Goal: Task Accomplishment & Management: Complete application form

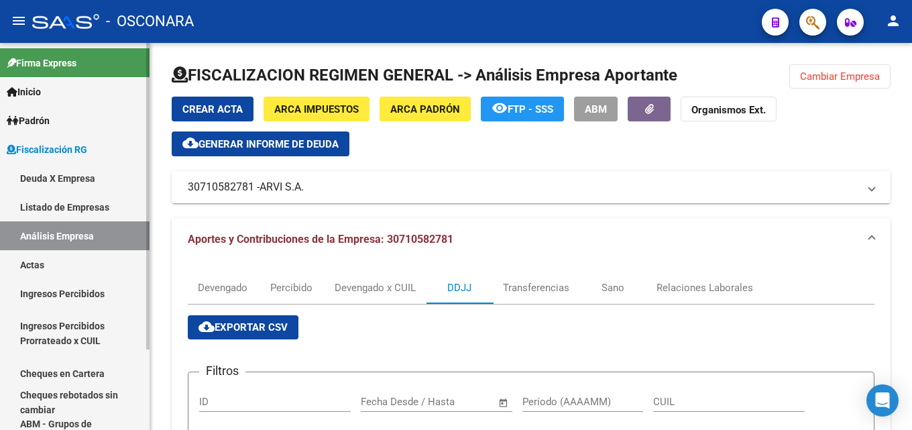
click at [71, 227] on link "Análisis Empresa" at bounding box center [75, 235] width 150 height 29
drag, startPoint x: 810, startPoint y: 66, endPoint x: 734, endPoint y: 95, distance: 81.9
click at [811, 66] on button "Cambiar Empresa" at bounding box center [839, 76] width 101 height 24
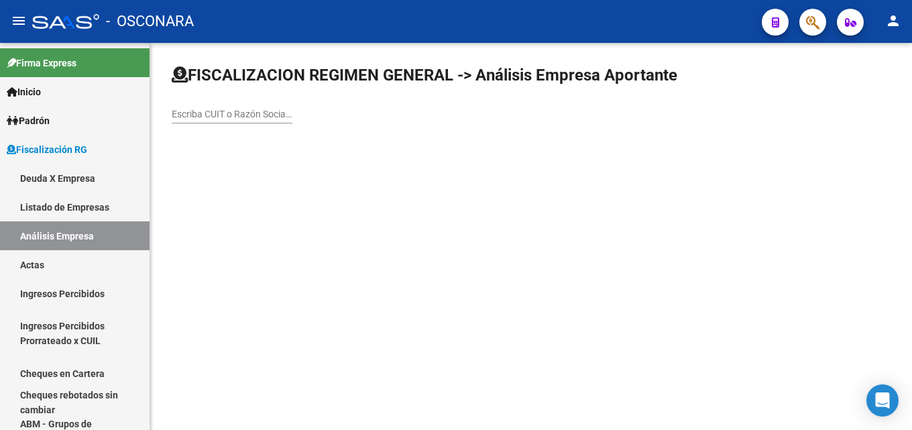
click at [244, 105] on div "Escriba CUIT o Razón Social para buscar" at bounding box center [232, 110] width 121 height 27
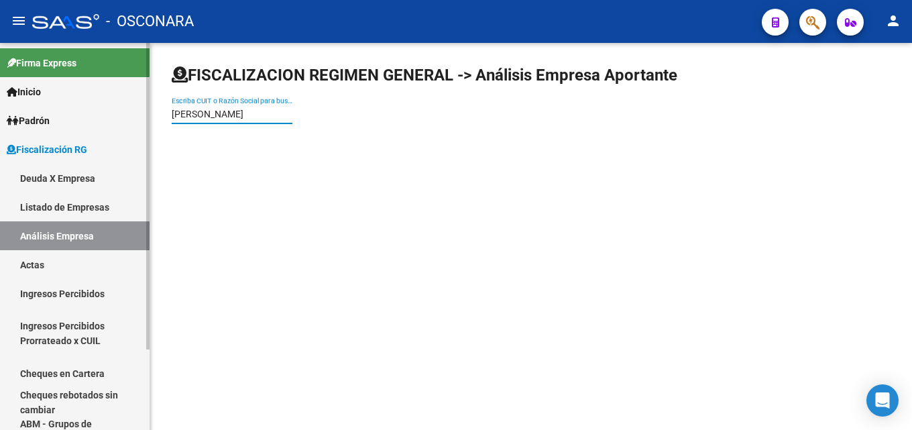
drag, startPoint x: 221, startPoint y: 109, endPoint x: 125, endPoint y: 125, distance: 97.2
click at [125, 125] on mat-sidenav-container "Firma Express Inicio Calendario SSS Instructivos Contacto OS [PERSON_NAME] Afil…" at bounding box center [456, 236] width 912 height 387
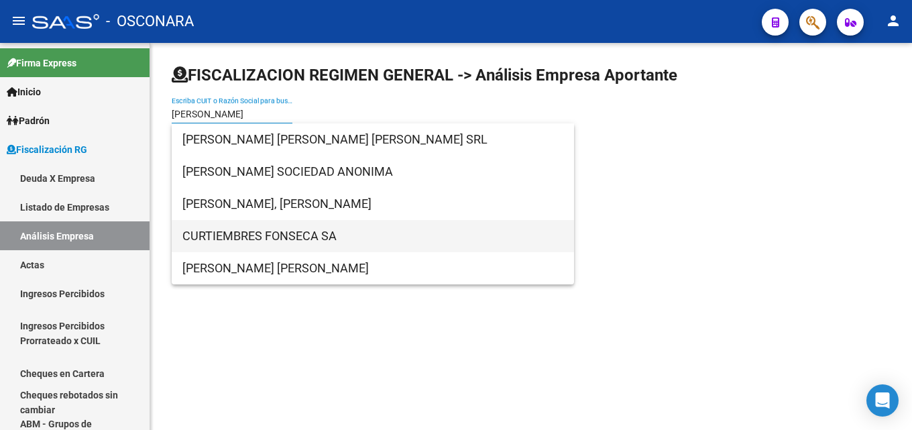
type input "[PERSON_NAME]"
click at [280, 238] on span "CURTIEMBRES FONSECA SA" at bounding box center [372, 236] width 381 height 32
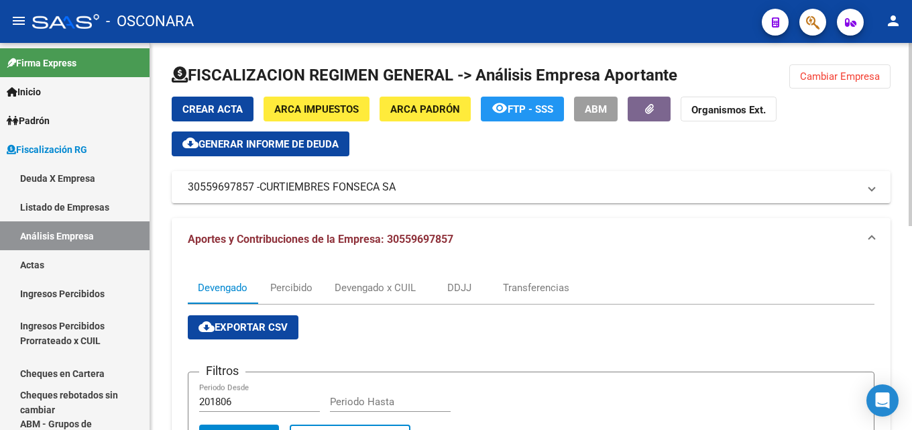
click at [323, 145] on span "Generar informe de deuda" at bounding box center [268, 144] width 140 height 12
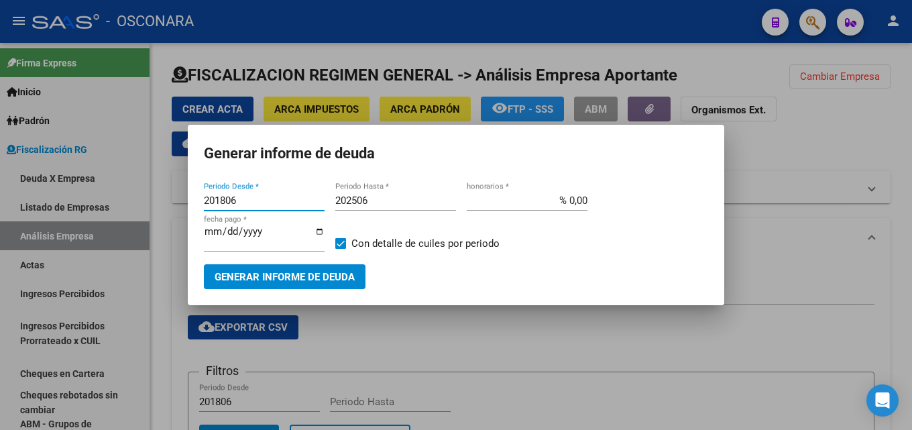
drag, startPoint x: 285, startPoint y: 197, endPoint x: 86, endPoint y: 204, distance: 199.3
click at [86, 204] on div "Generar informe de deuda 201806 Periodo Desde * 202506 Periodo Hasta * % 0,00 h…" at bounding box center [456, 215] width 912 height 430
type input "201508"
click at [396, 193] on div "202506 Periodo Hasta *" at bounding box center [395, 200] width 121 height 20
type input "202508"
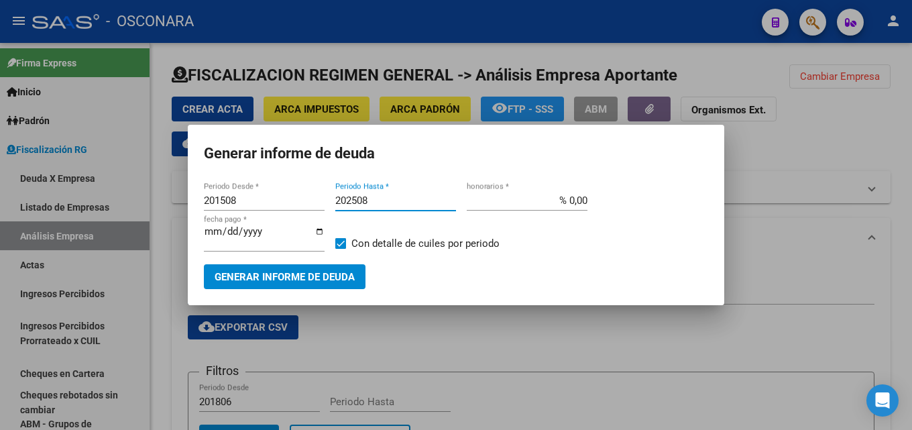
drag, startPoint x: 555, startPoint y: 202, endPoint x: 844, endPoint y: 215, distance: 288.7
click at [789, 205] on div "Generar informe de deuda 201508 Periodo Desde * 202508 Periodo Hasta * % 0,00 h…" at bounding box center [456, 215] width 912 height 430
type input "% 15,00"
click at [237, 254] on div "2025-09-18 fecha pago *" at bounding box center [264, 243] width 121 height 41
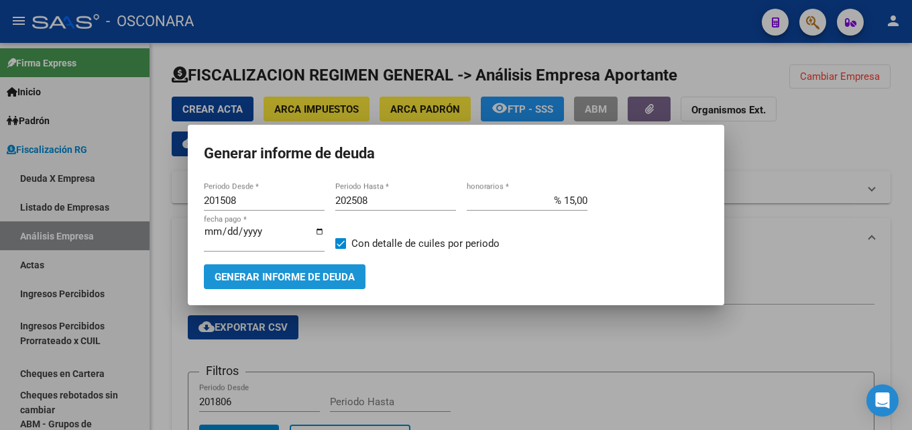
click at [237, 276] on span "Generar informe de deuda" at bounding box center [285, 277] width 140 height 12
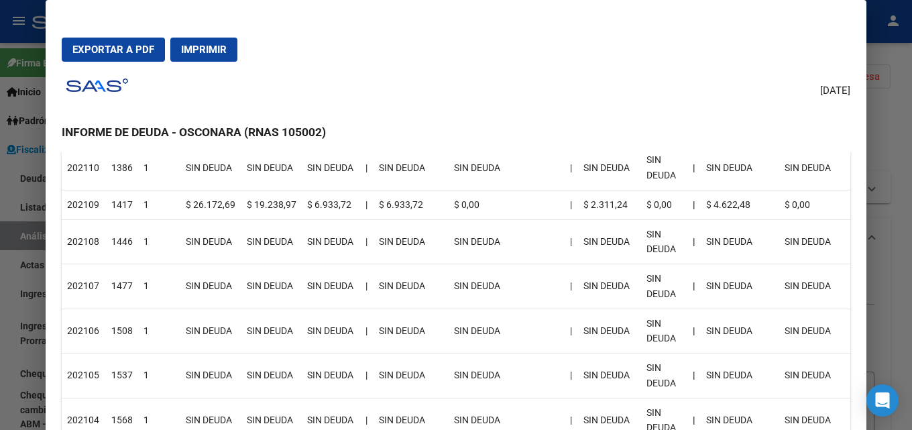
scroll to position [671, 0]
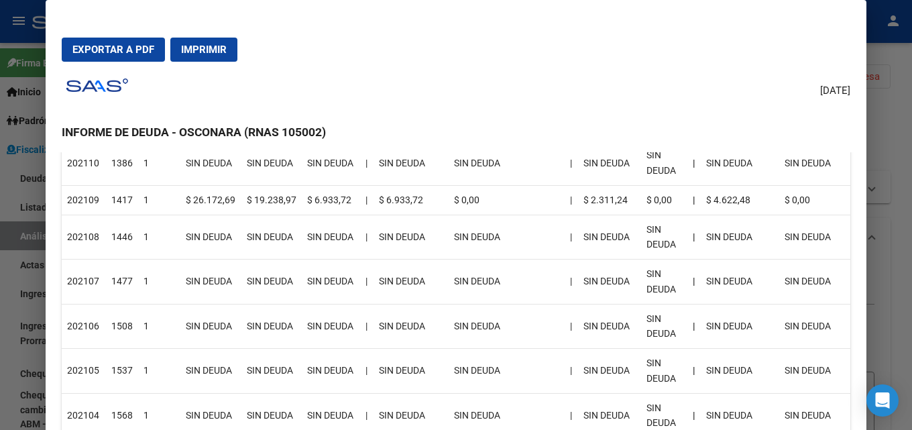
drag, startPoint x: 72, startPoint y: 187, endPoint x: 612, endPoint y: 233, distance: 541.7
click at [612, 233] on mat-dialog-content "Empresa: CURTIEMBRES FONSECA SA 30559697857 Periodos Comprendidos: 201508 - 202…" at bounding box center [456, 307] width 821 height 310
drag, startPoint x: 612, startPoint y: 233, endPoint x: 300, endPoint y: 213, distance: 311.8
click at [612, 233] on td "SIN DEUDA" at bounding box center [609, 237] width 63 height 45
click at [123, 198] on td "1417" at bounding box center [122, 200] width 32 height 30
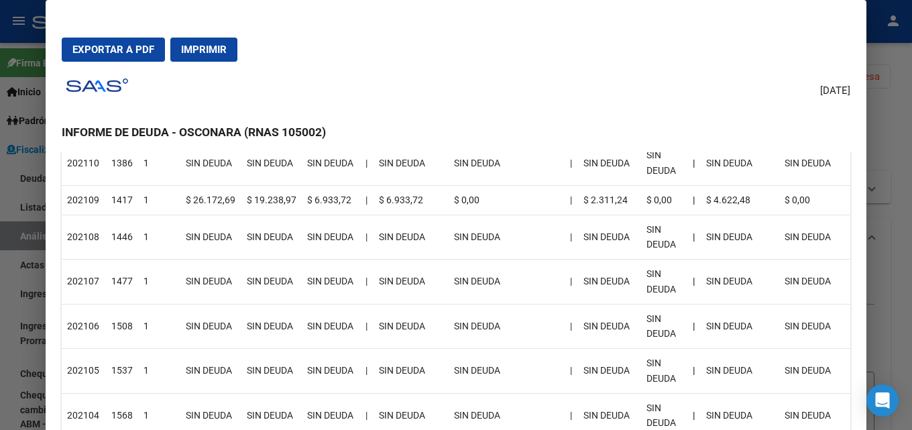
drag, startPoint x: 911, startPoint y: 152, endPoint x: 588, endPoint y: 168, distance: 323.6
click at [911, 152] on div at bounding box center [456, 215] width 912 height 430
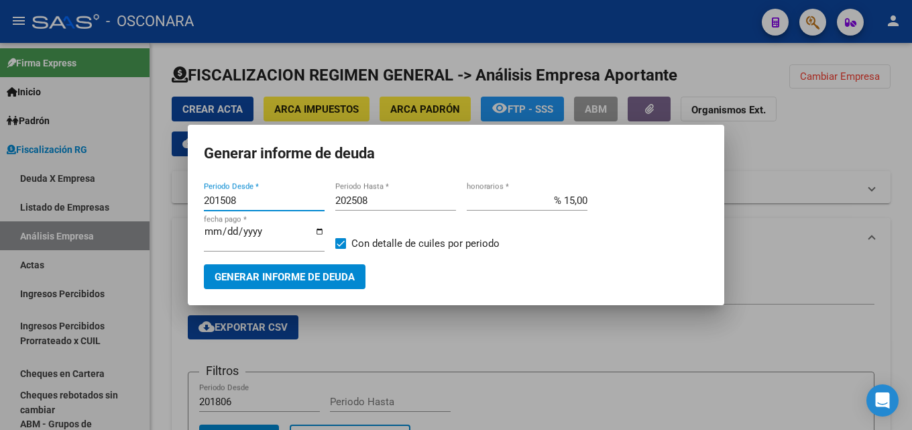
drag, startPoint x: 246, startPoint y: 198, endPoint x: 0, endPoint y: 188, distance: 246.3
click at [46, 200] on div "Generar informe de deuda 201508 Periodo Desde * 202508 Periodo Hasta * % 15,00 …" at bounding box center [456, 215] width 912 height 430
type input "202203"
drag, startPoint x: 380, startPoint y: 196, endPoint x: 223, endPoint y: 174, distance: 158.5
click at [225, 175] on mat-dialog-container "Generar informe de deuda 202203 Periodo Desde * 202508 Periodo Hasta * % 15,00 …" at bounding box center [456, 215] width 536 height 180
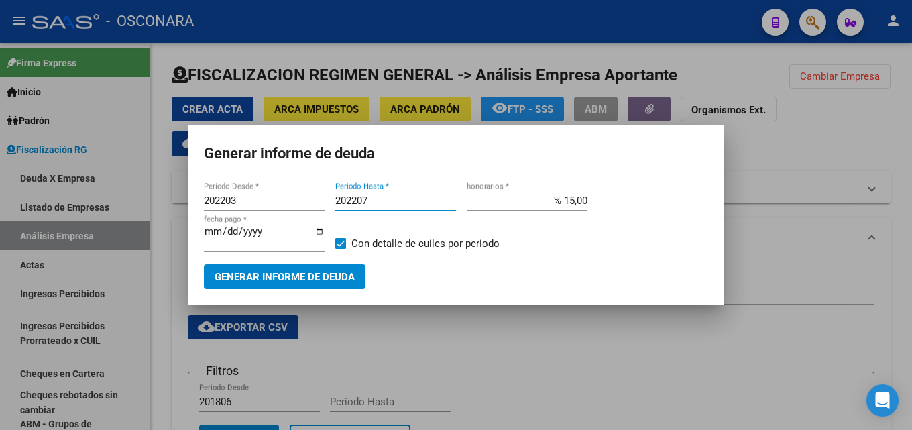
type input "202207"
click at [280, 274] on span "Generar informe de deuda" at bounding box center [285, 277] width 140 height 12
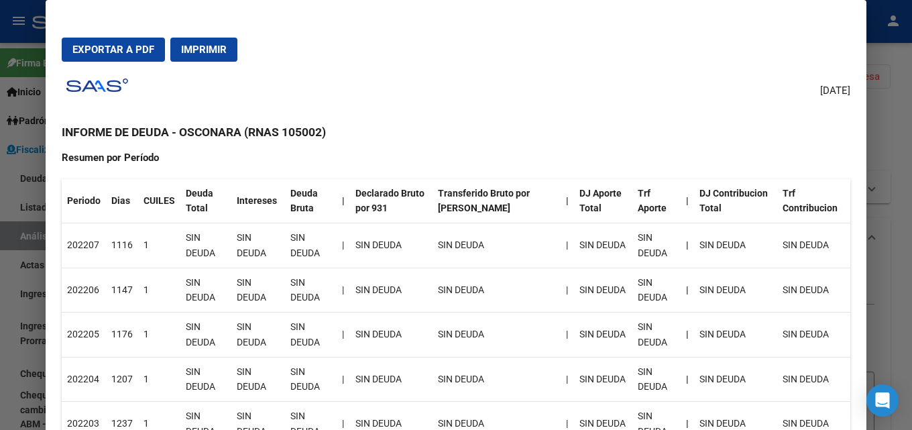
scroll to position [0, 0]
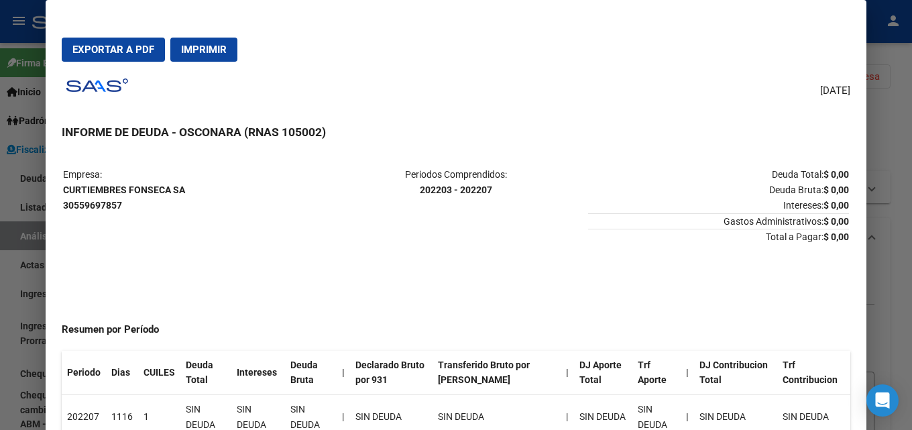
click at [911, 212] on div at bounding box center [456, 215] width 912 height 430
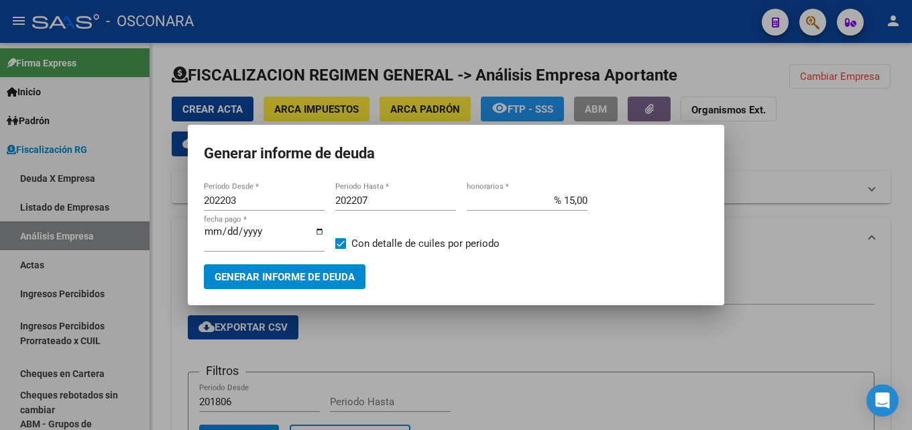
click at [911, 212] on div at bounding box center [456, 215] width 912 height 430
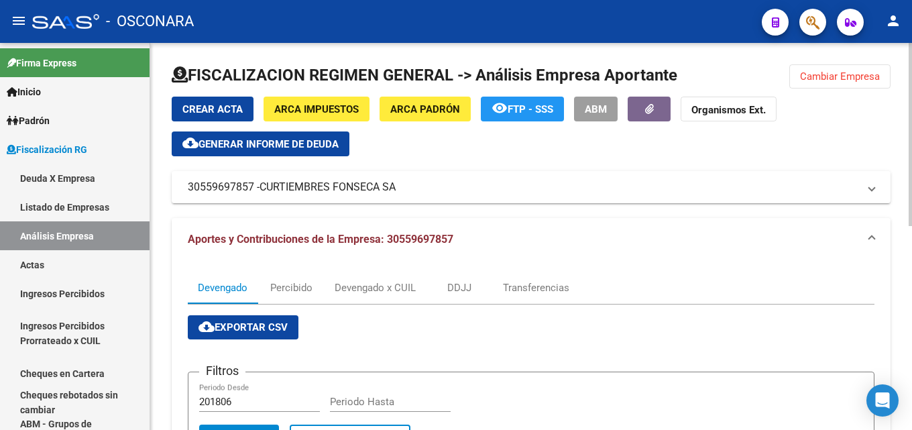
click at [840, 87] on button "Cambiar Empresa" at bounding box center [839, 76] width 101 height 24
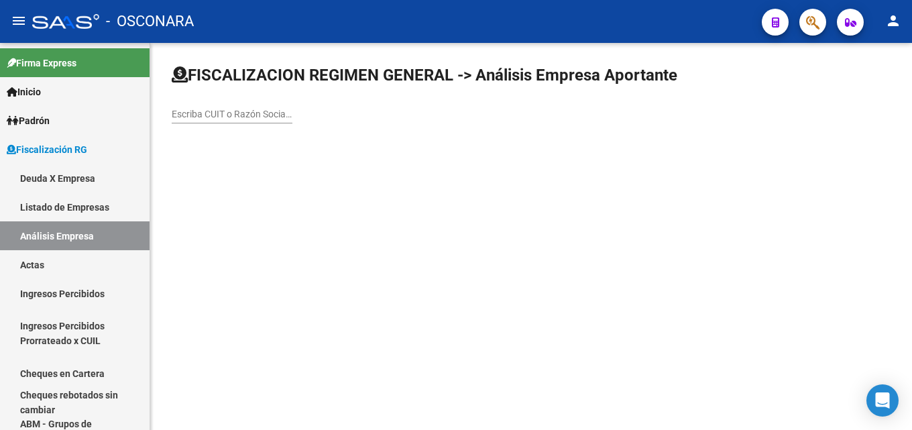
click at [231, 110] on input "Escriba CUIT o Razón Social para buscar" at bounding box center [232, 114] width 121 height 11
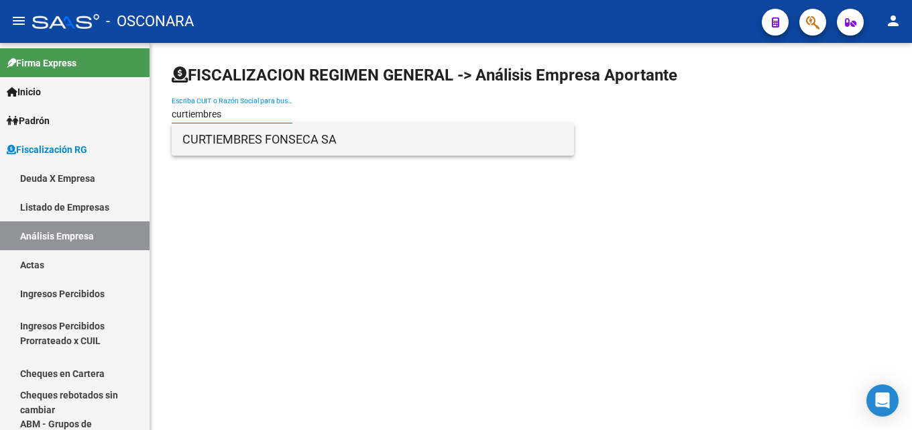
type input "curtiembres"
click at [349, 135] on span "CURTIEMBRES FONSECA SA" at bounding box center [372, 139] width 381 height 32
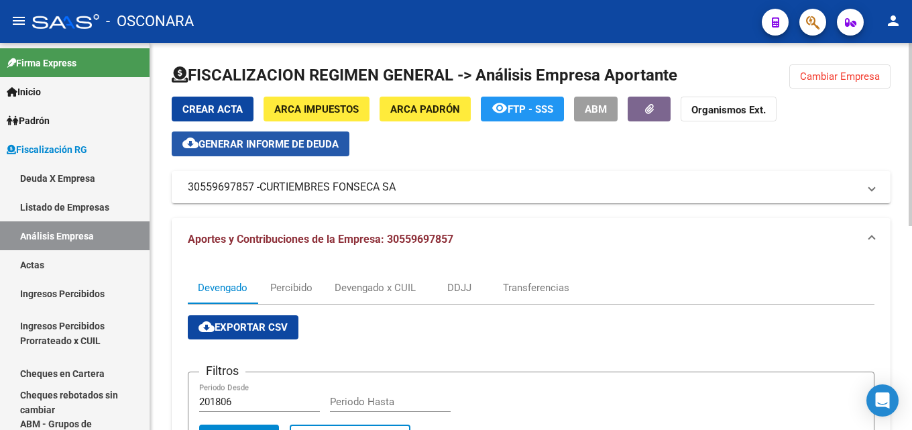
click at [294, 141] on span "Generar informe de deuda" at bounding box center [268, 144] width 140 height 12
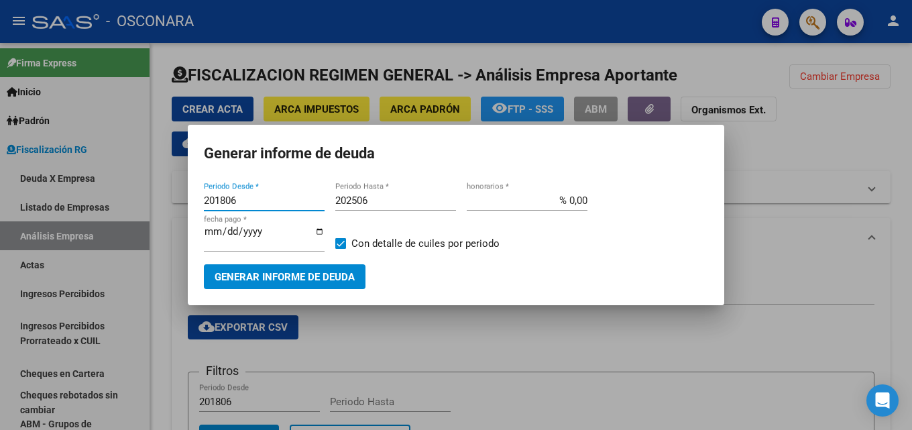
drag, startPoint x: 268, startPoint y: 201, endPoint x: 0, endPoint y: 200, distance: 267.6
click at [0, 199] on div "Generar informe de deuda 201806 Periodo Desde * 202506 Periodo Hasta * % 0,00 h…" at bounding box center [456, 215] width 912 height 430
type input "202203"
type input "202207"
click at [292, 292] on mat-dialog-container "Generar informe de deuda 202203 Periodo Desde * 202207 Periodo Hasta * % 0,00 h…" at bounding box center [456, 215] width 536 height 180
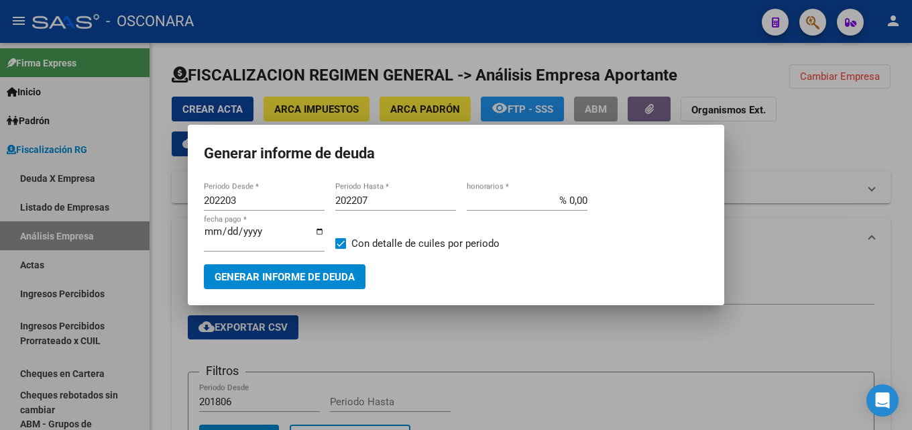
click at [292, 278] on span "Generar informe de deuda" at bounding box center [285, 277] width 140 height 12
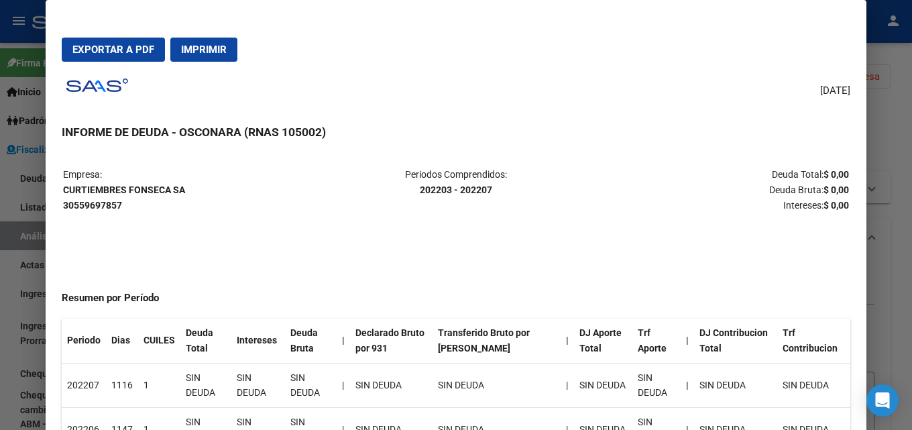
click at [911, 196] on div at bounding box center [456, 215] width 912 height 430
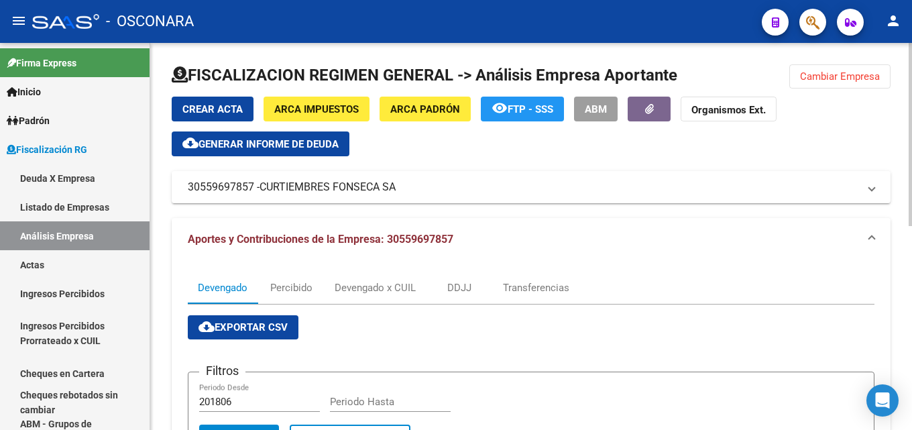
click at [842, 73] on span "Cambiar Empresa" at bounding box center [840, 76] width 80 height 12
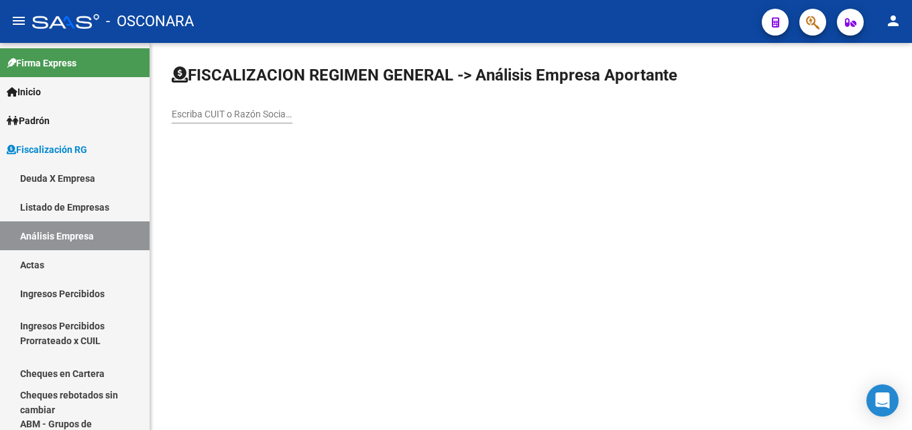
drag, startPoint x: 254, startPoint y: 108, endPoint x: 265, endPoint y: 2, distance: 106.5
click at [254, 101] on div "Escriba CUIT o Razón Social para buscar" at bounding box center [232, 110] width 121 height 27
paste input "PESQUERA SAN SALVADOR S.R.L"
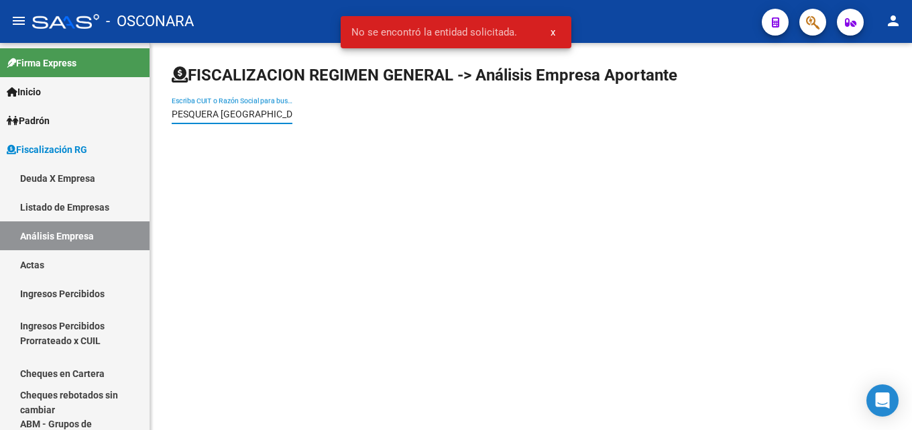
type input "PESQUERA SAN SALVADOR"
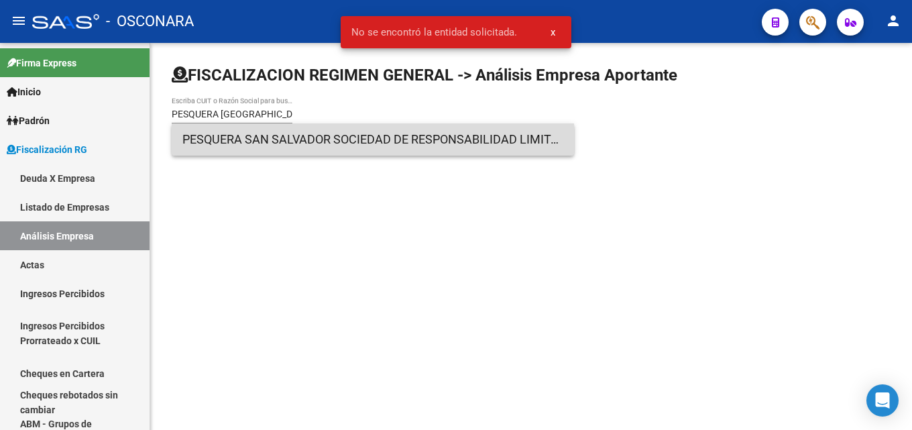
click at [256, 151] on span "PESQUERA SAN SALVADOR SOCIEDAD DE RESPONSABILIDAD LIMITADA" at bounding box center [372, 139] width 381 height 32
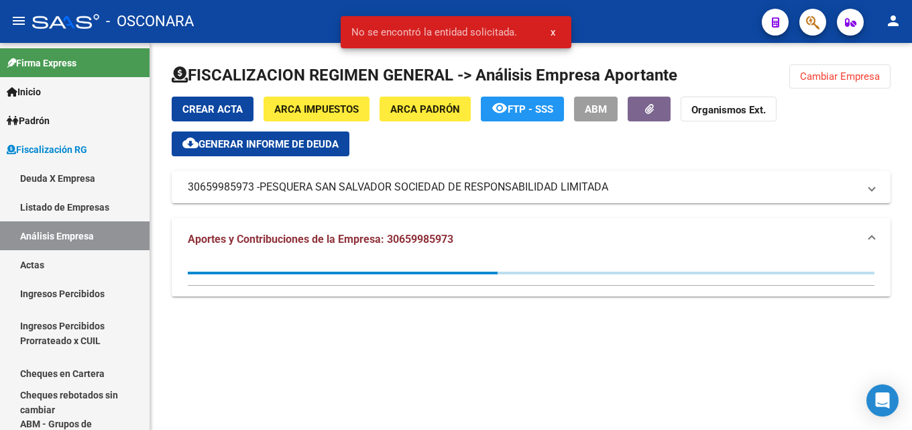
click at [252, 144] on span "Generar informe de deuda" at bounding box center [268, 144] width 140 height 12
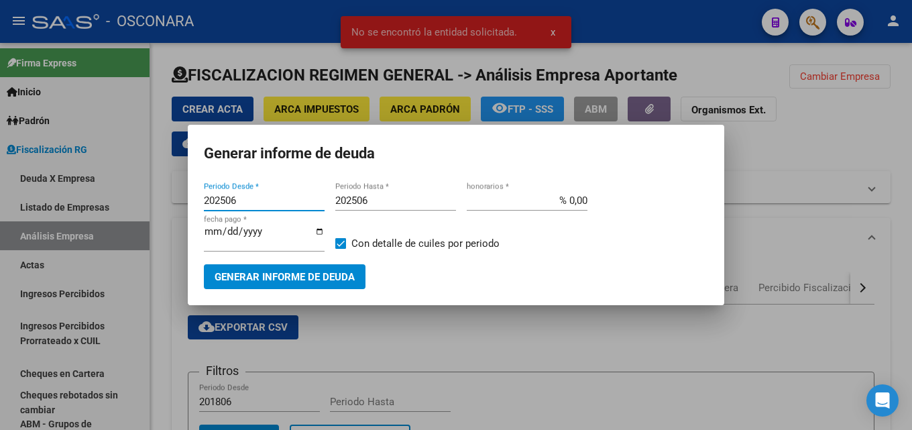
drag, startPoint x: 257, startPoint y: 200, endPoint x: 183, endPoint y: 203, distance: 73.8
click at [183, 203] on div "No se encontró la entidad solicitada. x Generar informe de deuda 202506 Periodo…" at bounding box center [456, 215] width 912 height 430
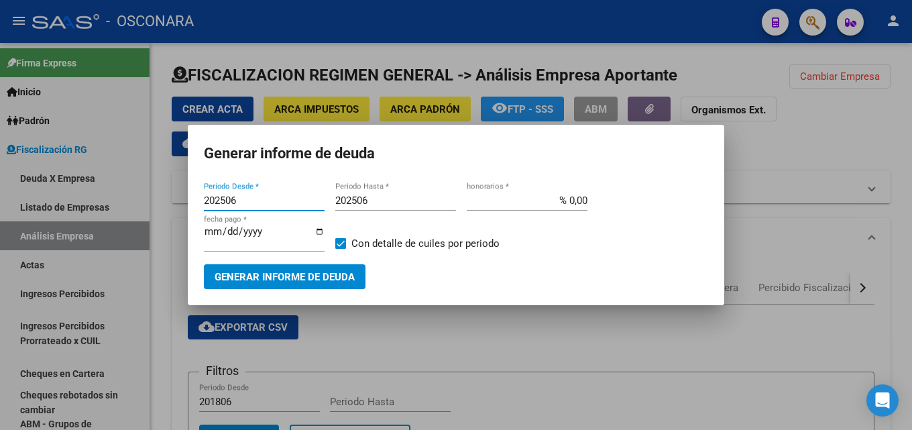
click at [280, 201] on input "202506" at bounding box center [264, 200] width 121 height 12
type input "202501"
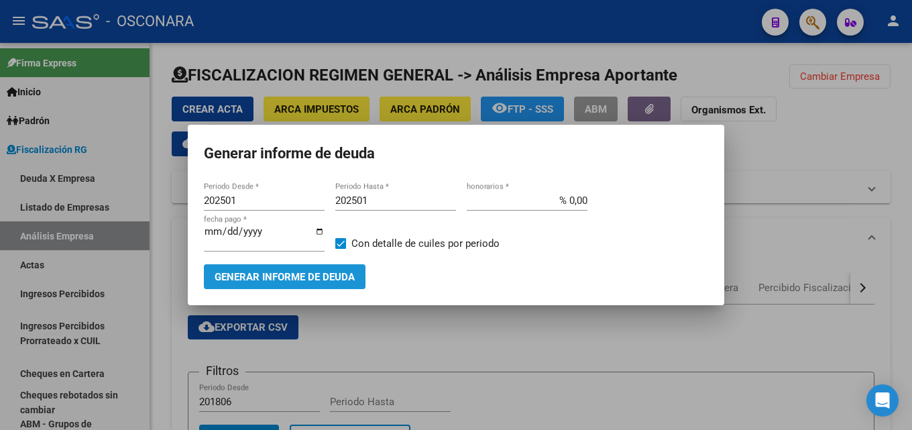
click at [288, 278] on span "Generar informe de deuda" at bounding box center [285, 277] width 140 height 12
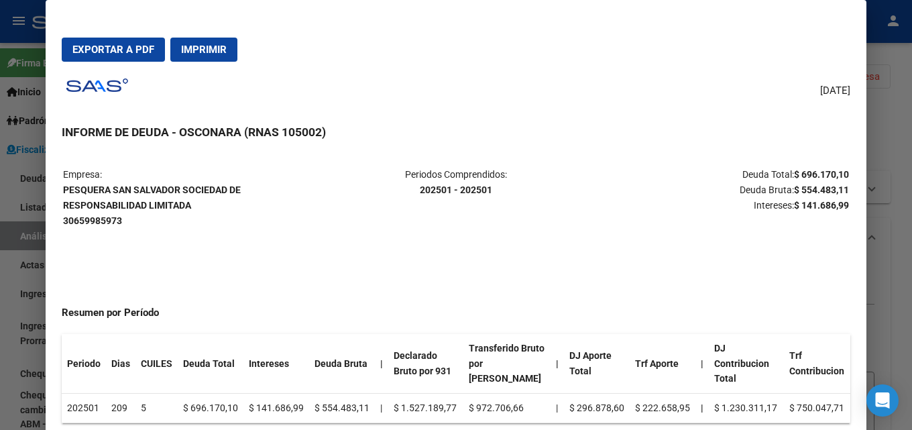
click at [911, 147] on div at bounding box center [456, 215] width 912 height 430
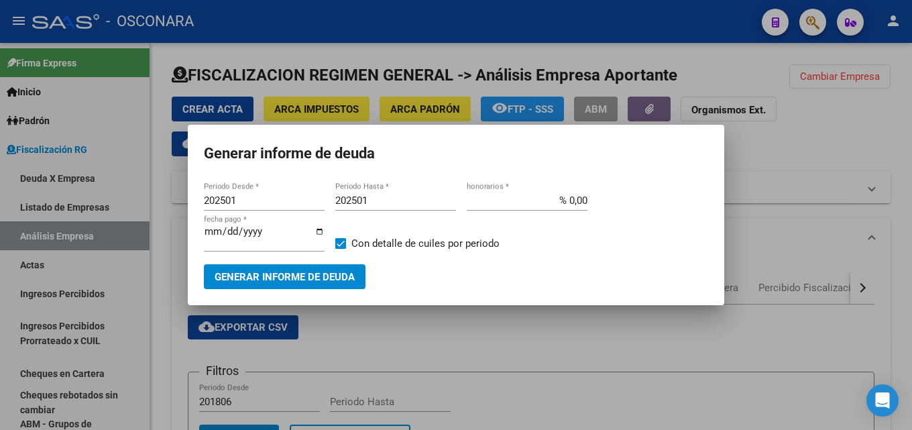
click at [746, 254] on div at bounding box center [456, 215] width 912 height 430
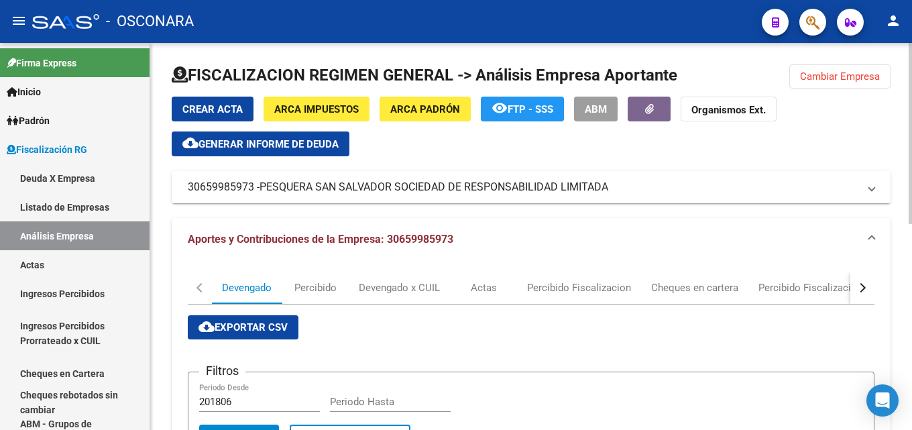
click at [809, 116] on div "Crear Acta ARCA Impuestos ARCA Padrón remove_red_eye FTP - SSS ABM Organismos E…" at bounding box center [531, 127] width 719 height 60
click at [809, 80] on span "Cambiar Empresa" at bounding box center [840, 76] width 80 height 12
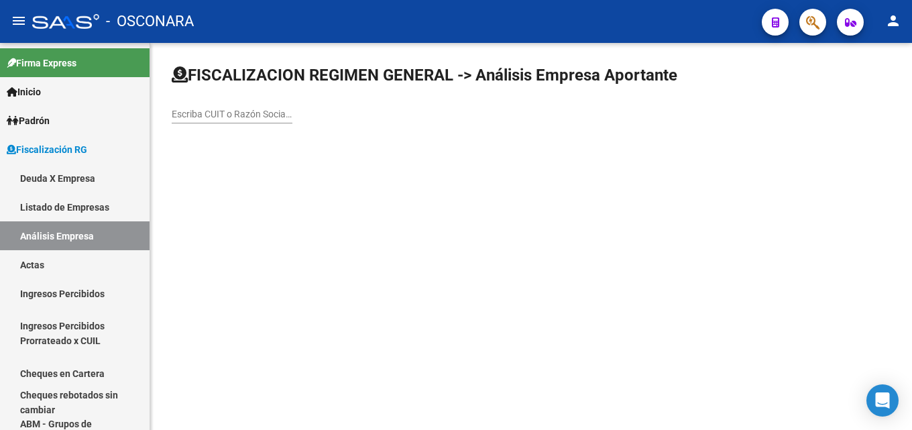
click at [279, 115] on input "Escriba CUIT o Razón Social para buscar" at bounding box center [232, 114] width 121 height 11
type input "SUYAI"
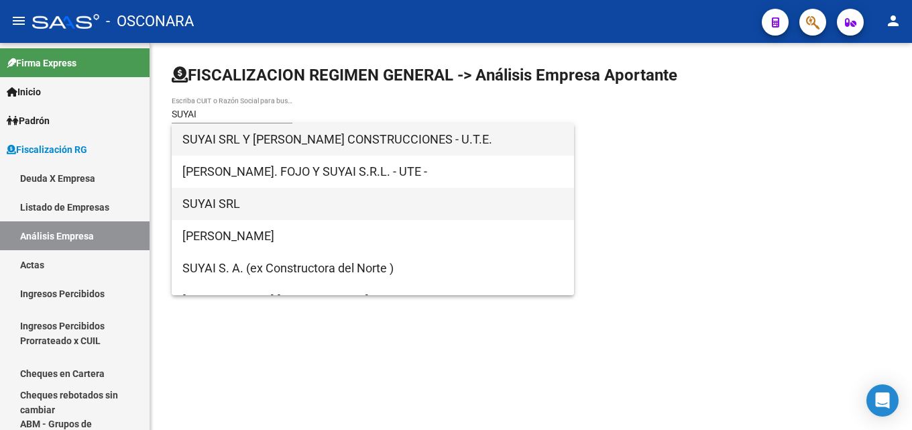
drag, startPoint x: 276, startPoint y: 141, endPoint x: 288, endPoint y: 214, distance: 73.4
click at [288, 214] on div "SUYAI SRL Y DARIO MANUEL FOJO CONSTRUCCIONES - U.T.E. DARIO MANUEL. FOJO Y SUYA…" at bounding box center [373, 209] width 402 height 172
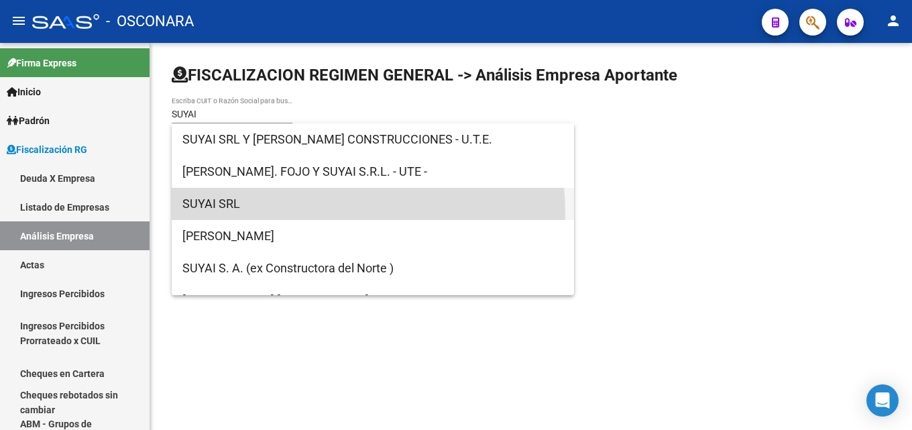
click at [287, 214] on span "SUYAI SRL" at bounding box center [372, 204] width 381 height 32
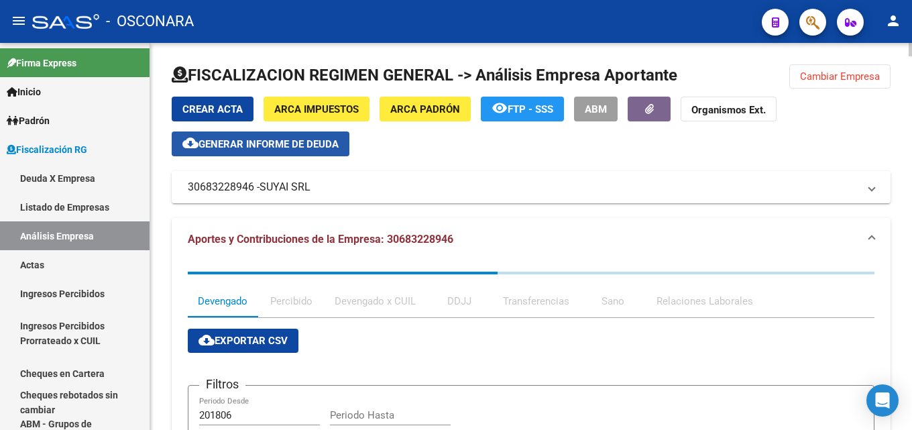
click at [278, 151] on button "cloud_download Generar informe de deuda" at bounding box center [261, 143] width 178 height 25
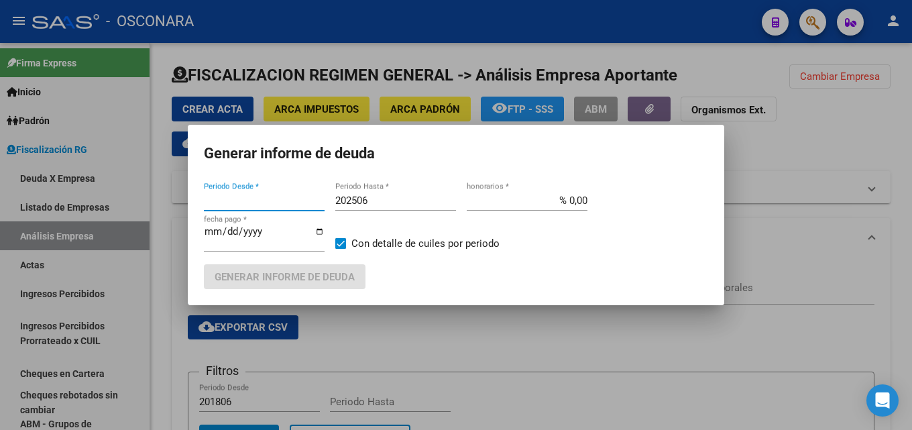
type input "201806"
click at [387, 192] on div "202506 Periodo Hasta *" at bounding box center [395, 200] width 121 height 20
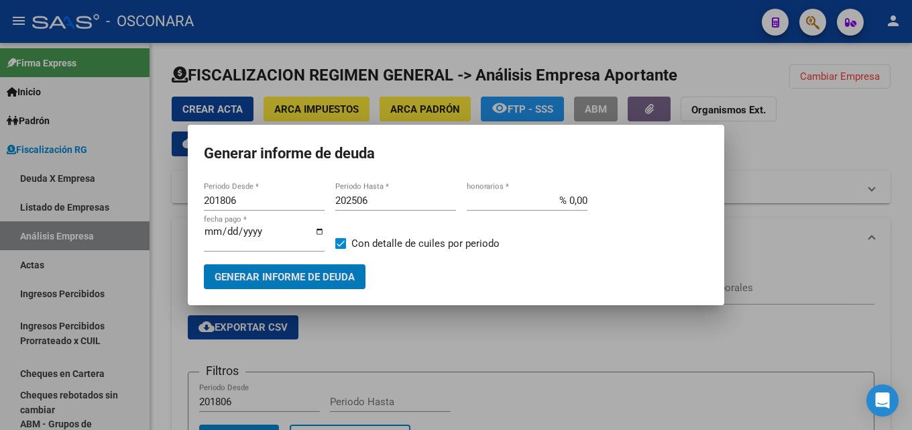
click at [386, 199] on input "202506" at bounding box center [395, 200] width 121 height 12
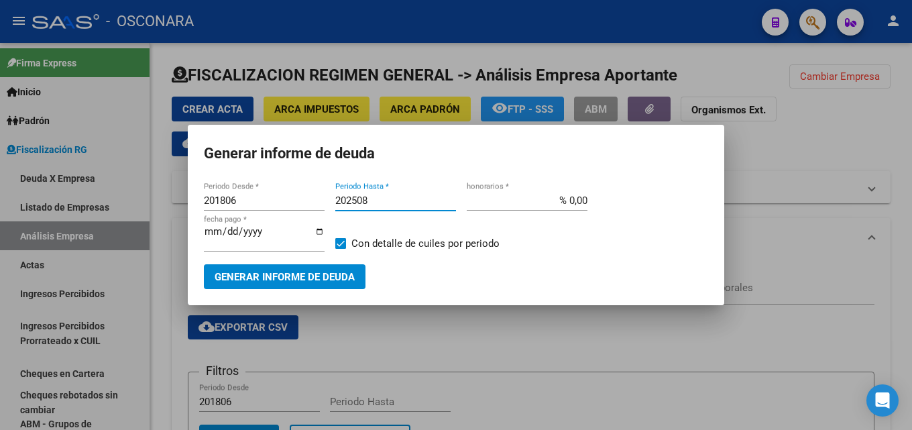
type input "202508"
drag, startPoint x: 555, startPoint y: 202, endPoint x: 848, endPoint y: 170, distance: 295.5
click at [815, 171] on div "Generar informe de deuda 201806 Periodo Desde * 202508 Periodo Hasta * % 0,00 h…" at bounding box center [456, 215] width 912 height 430
type input "% 15,00"
click at [215, 229] on input "2025-09-18" at bounding box center [264, 236] width 121 height 21
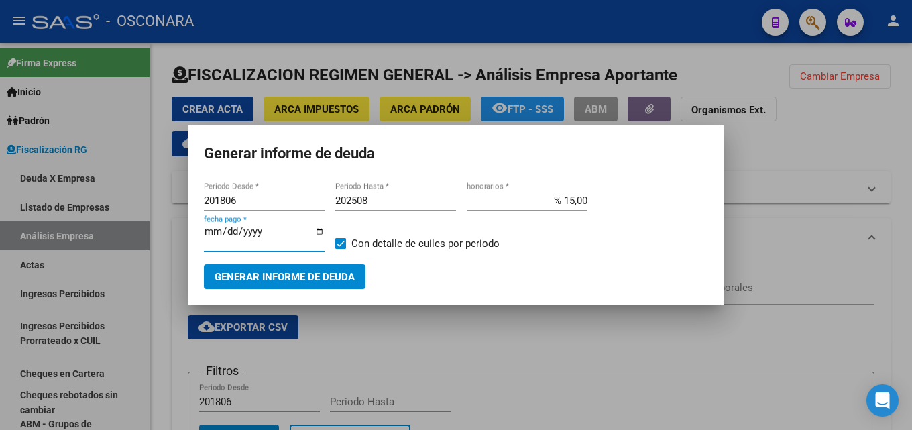
type input "2025-09-30"
click at [299, 279] on span "Generar informe de deuda" at bounding box center [285, 277] width 140 height 12
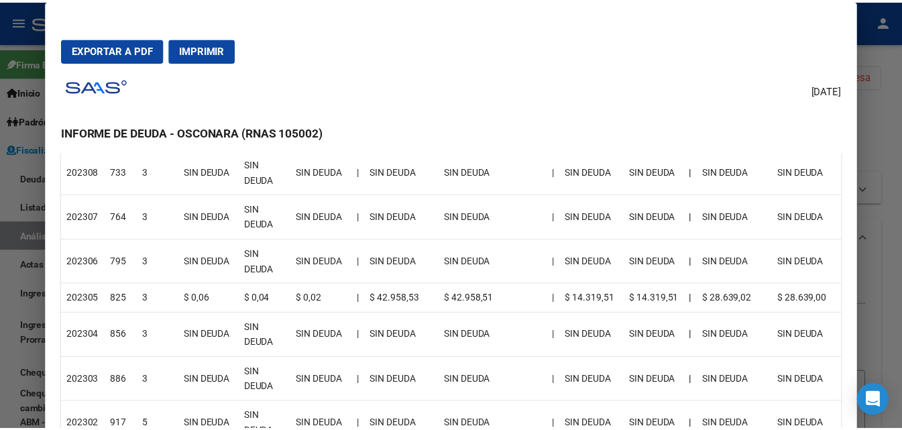
scroll to position [1274, 0]
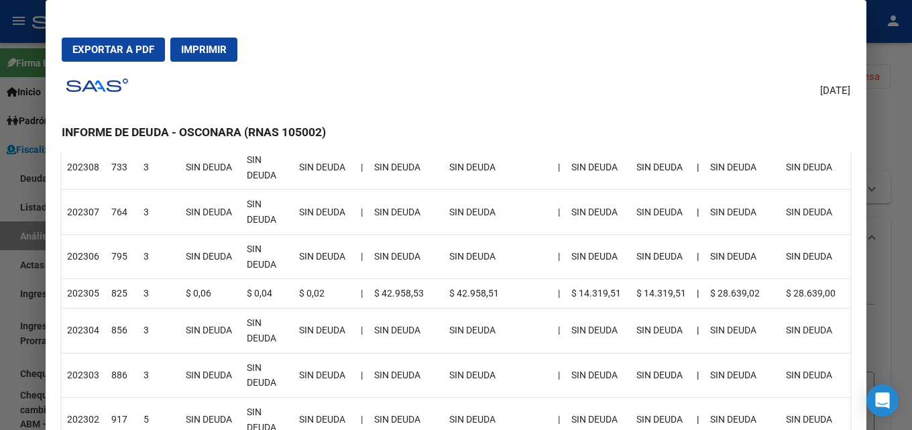
click at [911, 225] on div at bounding box center [456, 215] width 912 height 430
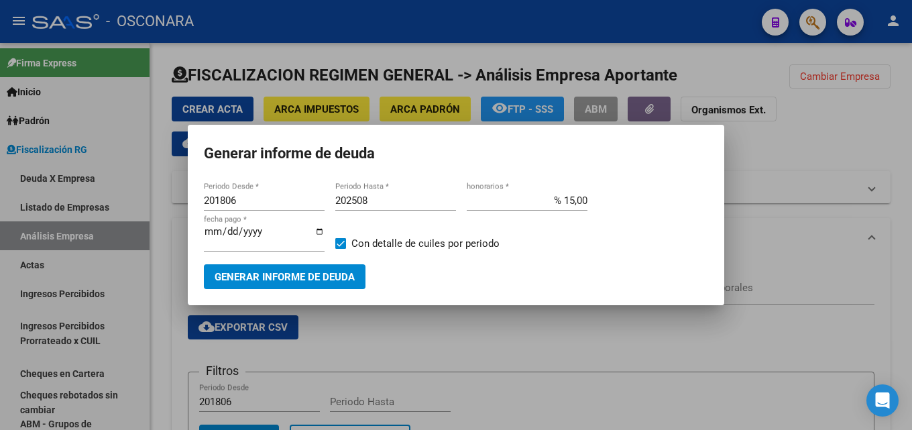
click at [797, 218] on div at bounding box center [456, 215] width 912 height 430
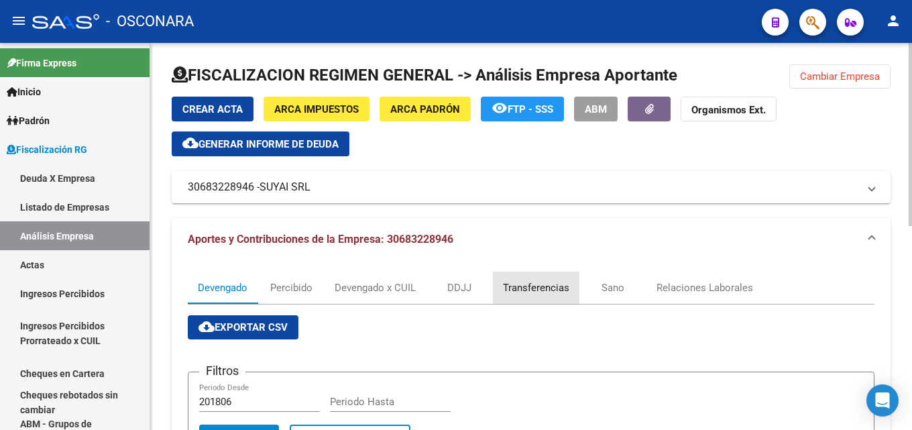
click at [551, 289] on div "Transferencias" at bounding box center [536, 287] width 66 height 15
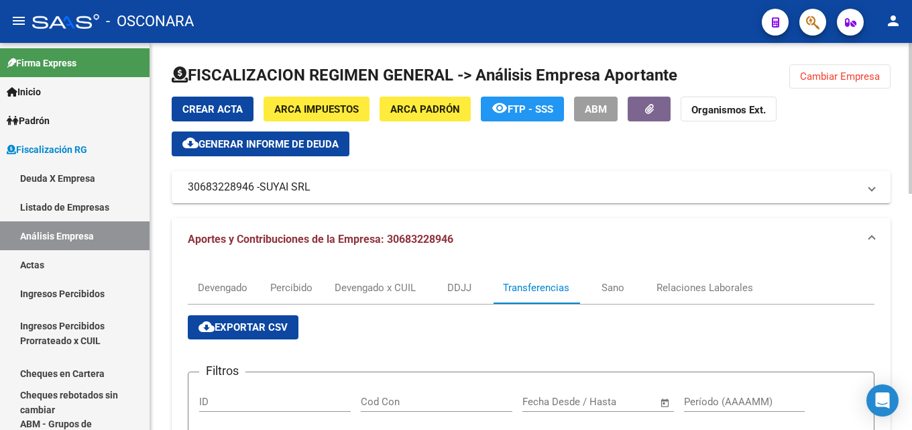
click at [236, 327] on span "cloud_download Exportar CSV" at bounding box center [242, 327] width 89 height 12
click at [891, 21] on mat-icon "person" at bounding box center [893, 21] width 16 height 16
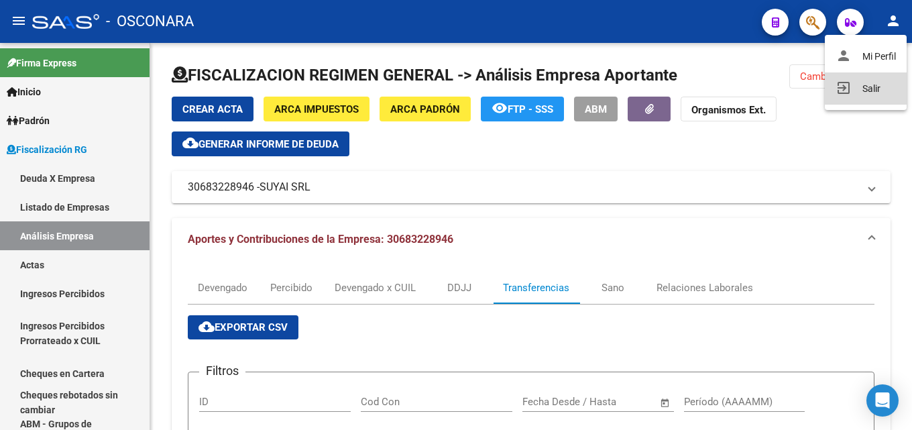
click at [856, 93] on button "exit_to_app Salir" at bounding box center [866, 88] width 82 height 32
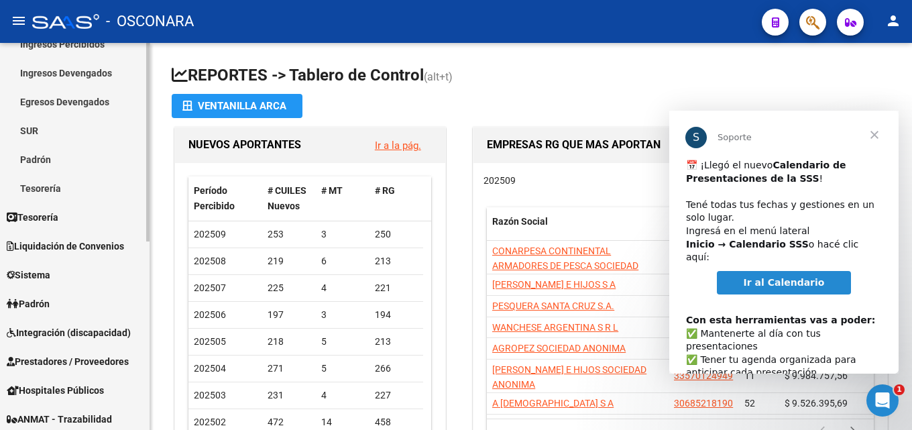
click at [33, 211] on span "Tesorería" at bounding box center [33, 217] width 52 height 15
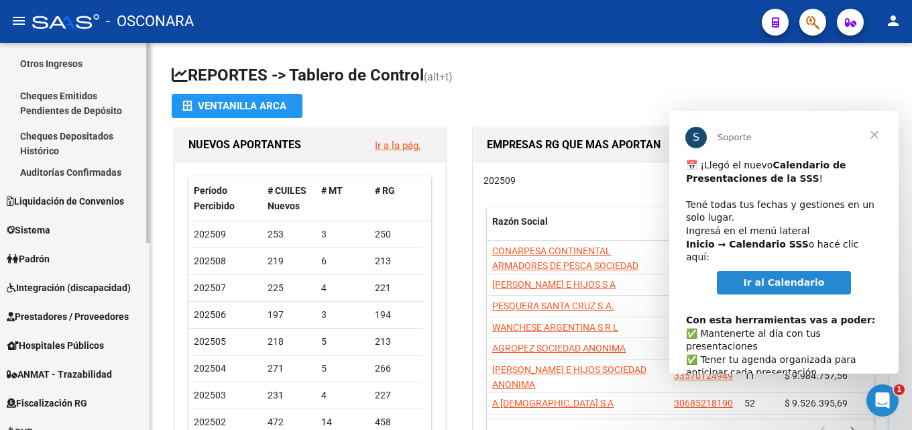
scroll to position [201, 0]
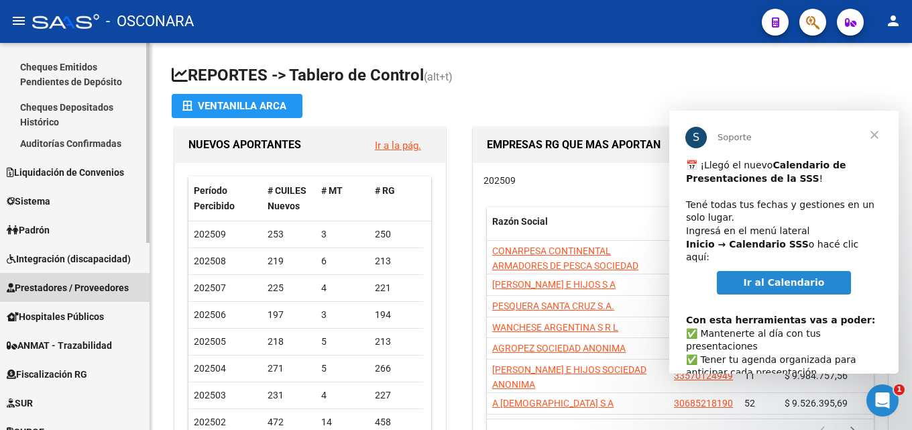
click at [89, 294] on span "Prestadores / Proveedores" at bounding box center [68, 287] width 122 height 15
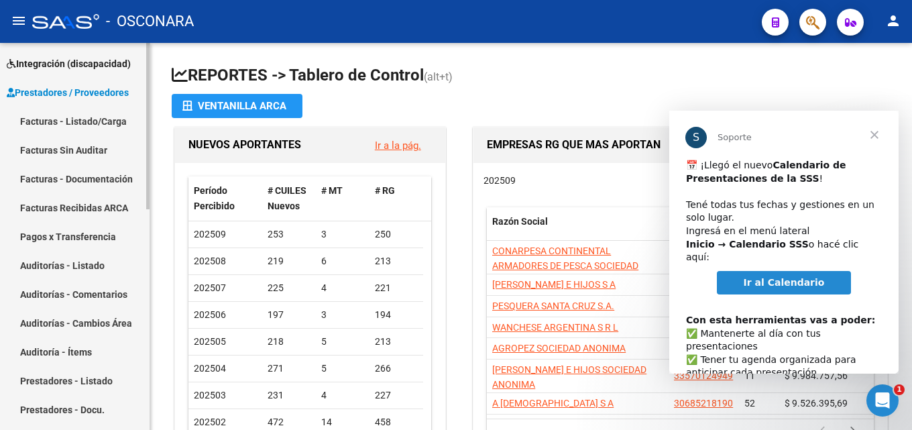
scroll to position [310, 0]
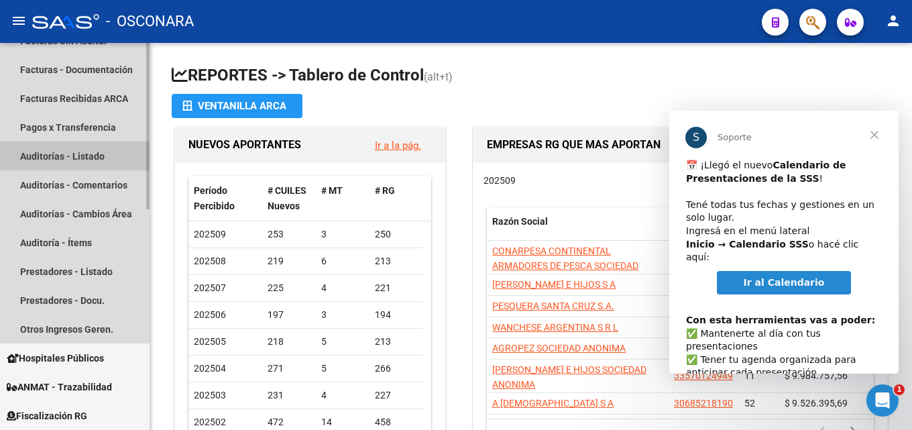
click at [56, 158] on link "Auditorías - Listado" at bounding box center [75, 155] width 150 height 29
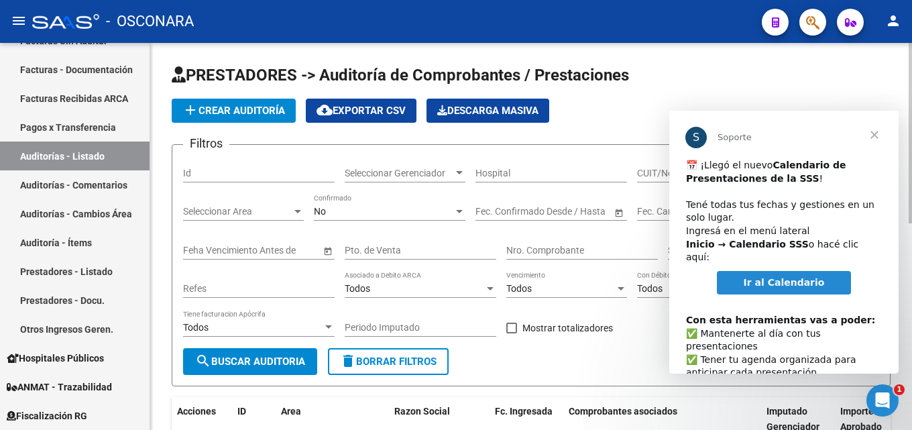
click at [197, 166] on div "Id" at bounding box center [259, 169] width 152 height 27
type input "10045"
click at [874, 137] on span "Cerrar" at bounding box center [874, 135] width 48 height 48
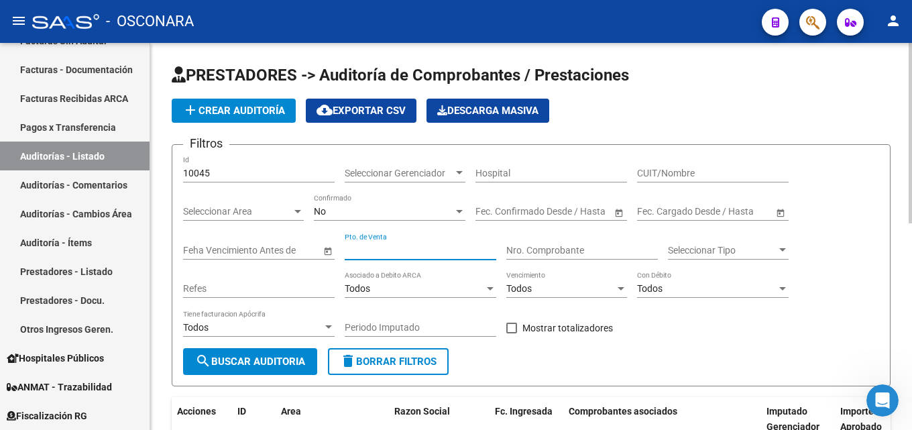
click at [412, 249] on input "Pto. de Venta" at bounding box center [421, 250] width 152 height 11
type input "30"
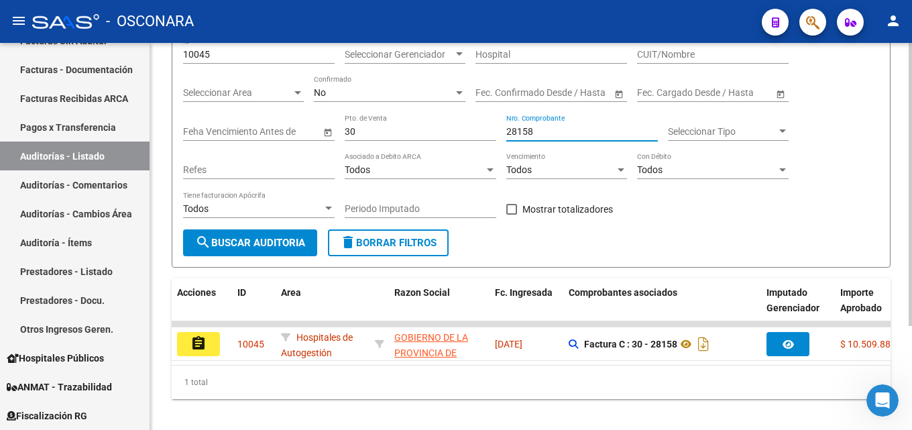
scroll to position [141, 0]
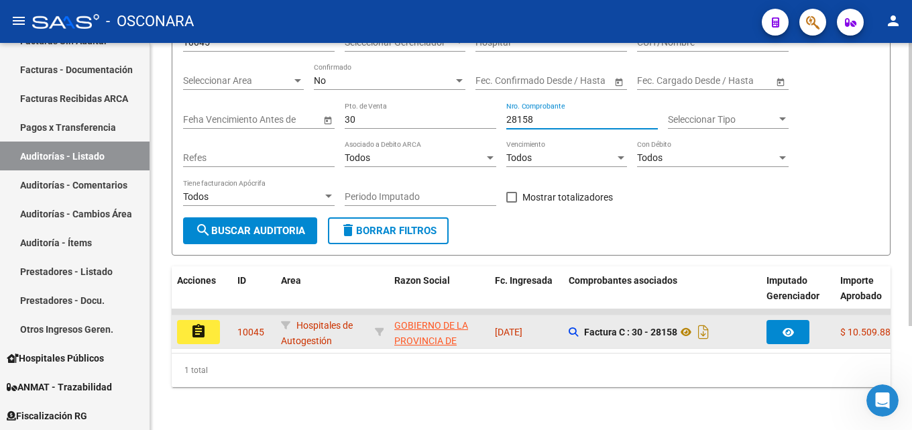
type input "28158"
click at [192, 325] on mat-icon "assignment" at bounding box center [198, 331] width 16 height 16
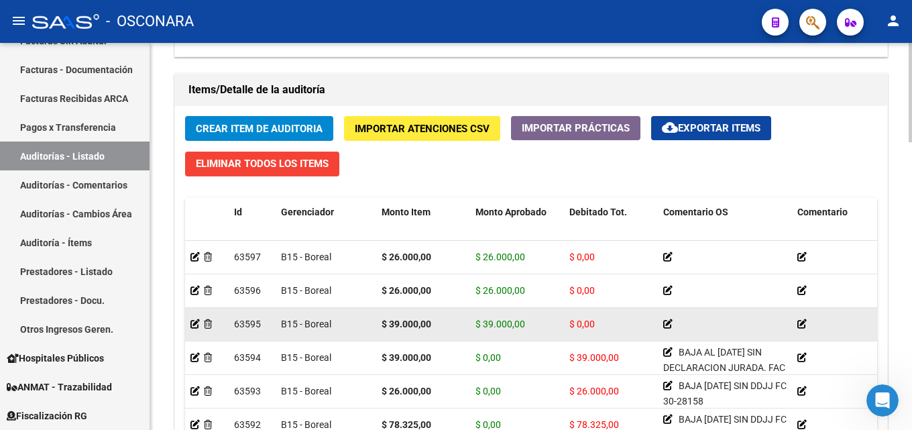
scroll to position [872, 0]
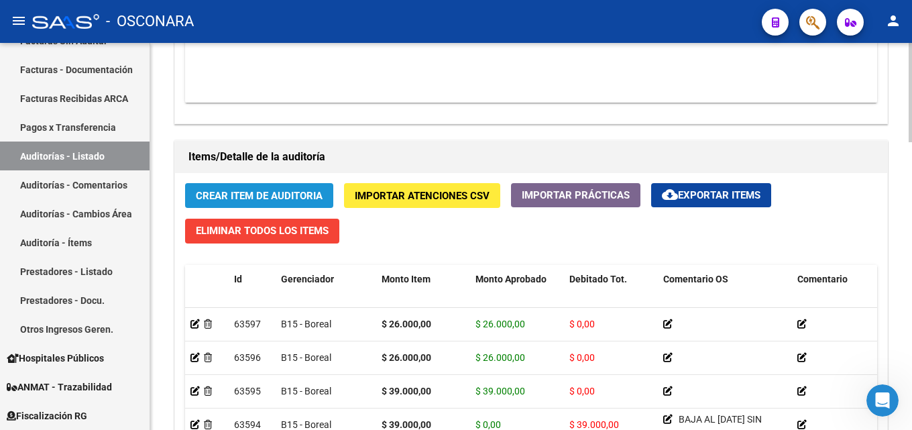
click at [268, 201] on span "Crear Item de Auditoria" at bounding box center [259, 196] width 127 height 12
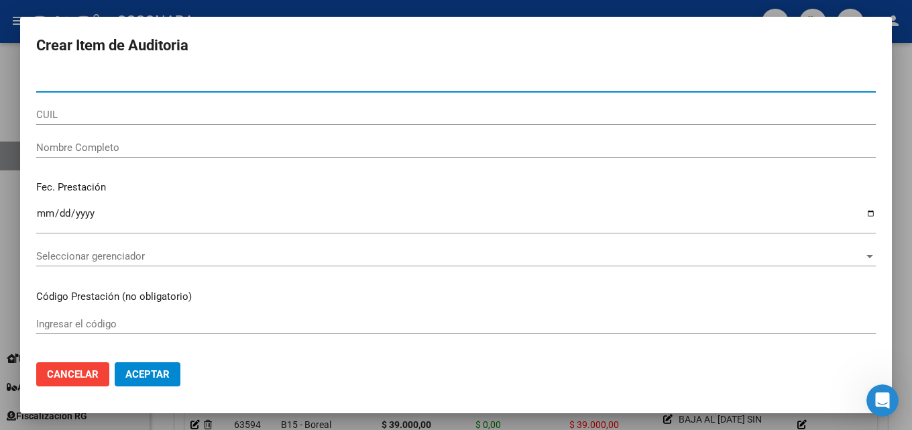
click at [130, 82] on input "Nro Documento" at bounding box center [456, 82] width 840 height 12
type input "22940049"
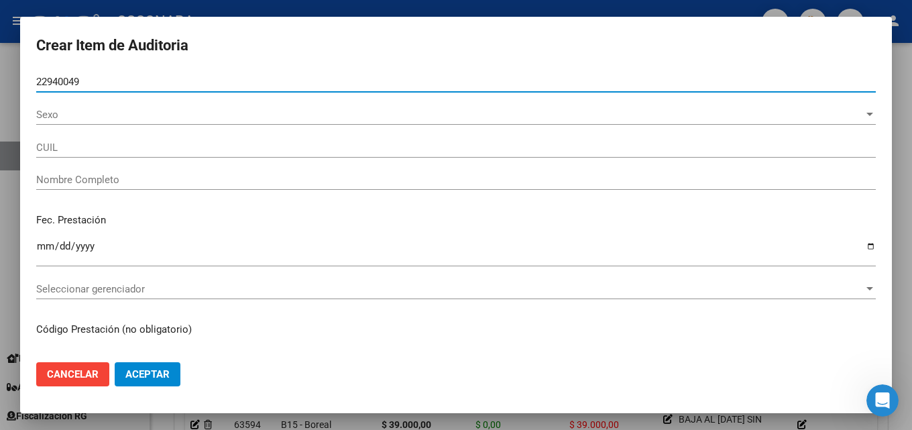
type input "27229400490"
type input "[PERSON_NAME] -"
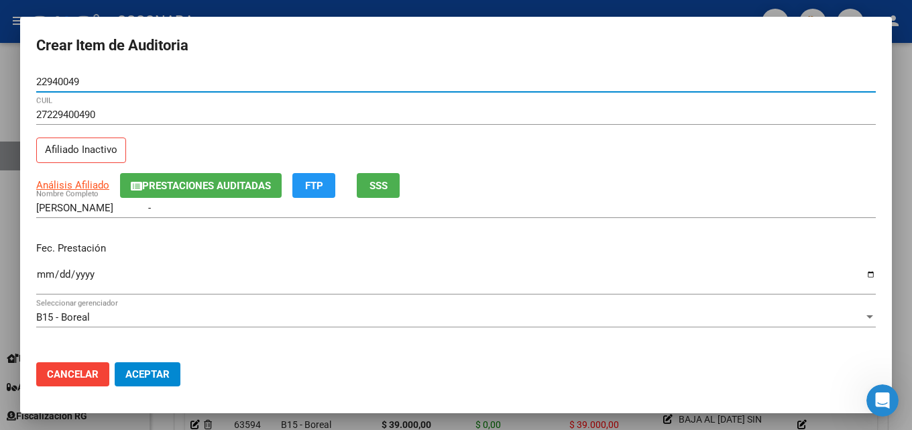
type input "22940049"
click at [370, 181] on span "SSS" at bounding box center [378, 186] width 18 height 12
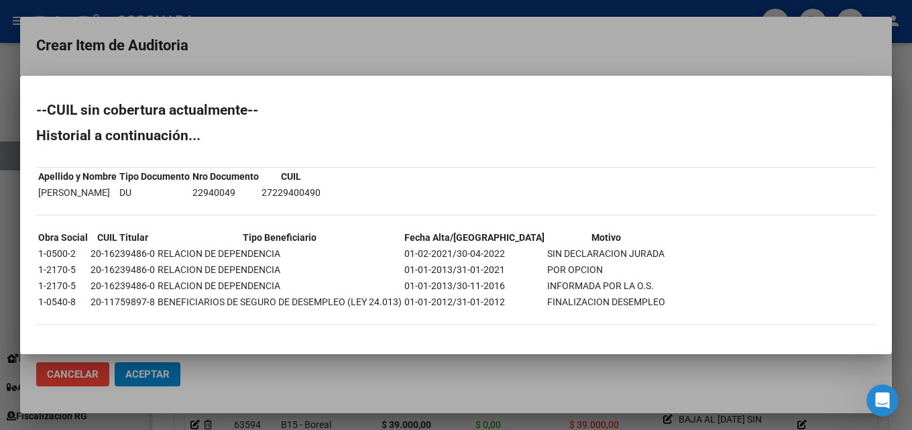
drag, startPoint x: 612, startPoint y: 253, endPoint x: 394, endPoint y: 253, distance: 217.9
click at [394, 253] on tr "1-0500-2 20-16239486-0 RELACION DE DEPENDENCIA 01-02-2021/30-04-2022 SIN DECLAR…" at bounding box center [352, 253] width 628 height 15
click at [528, 42] on div at bounding box center [456, 215] width 912 height 430
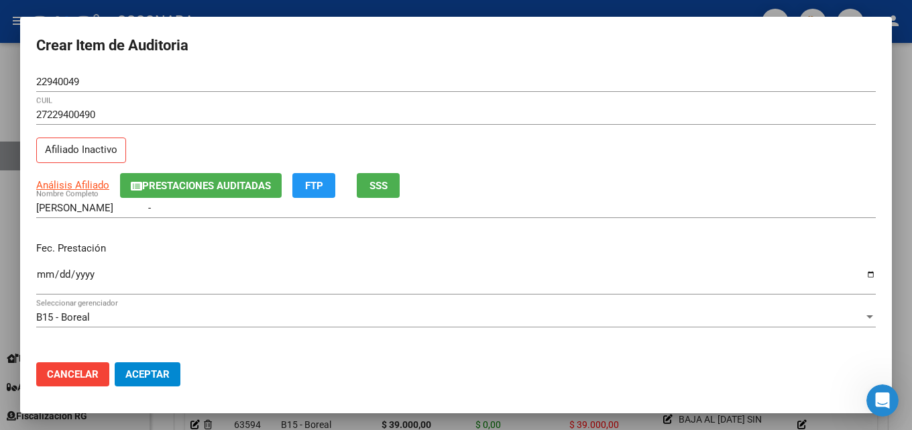
scroll to position [67, 0]
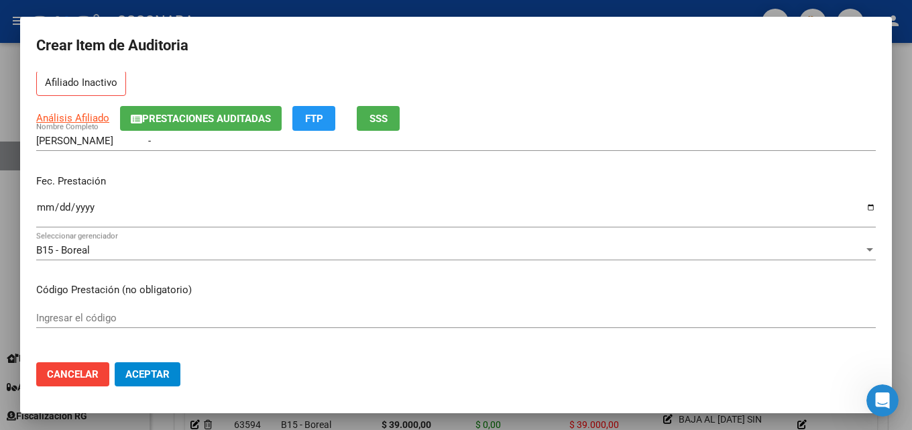
click at [42, 213] on input "Ingresar la fecha" at bounding box center [456, 212] width 840 height 21
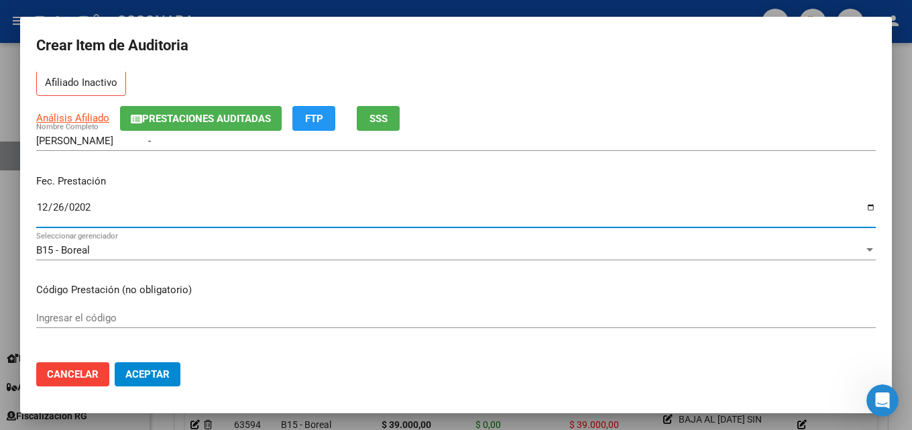
type input "[DATE]"
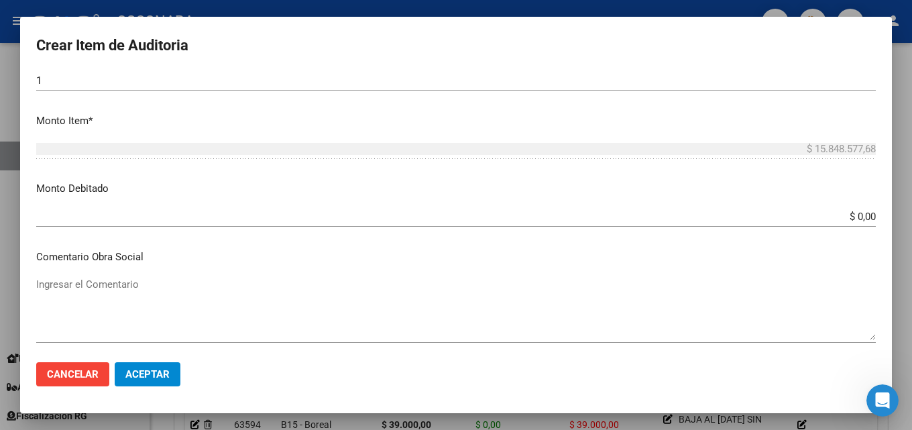
scroll to position [469, 0]
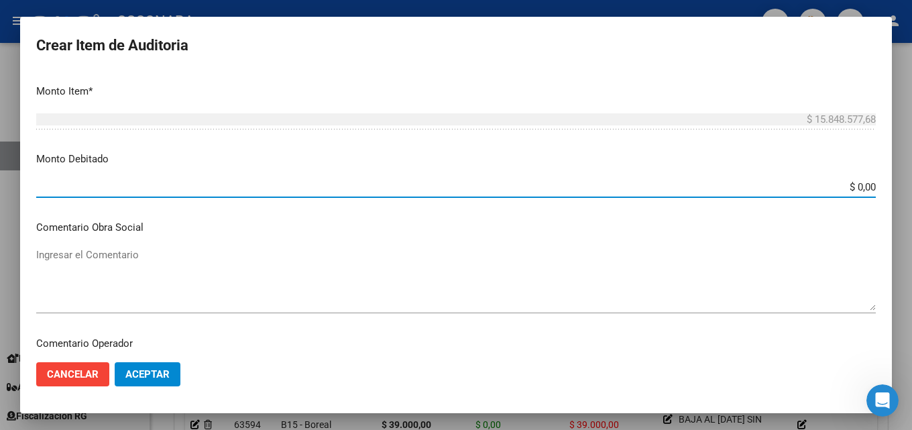
drag, startPoint x: 875, startPoint y: 179, endPoint x: 911, endPoint y: 178, distance: 36.2
click at [901, 178] on div "Crear Item de Auditoria 22940049 Nro Documento 27229400490 CUIL Afiliado Inacti…" at bounding box center [456, 215] width 912 height 430
type input "$ 33.800,00"
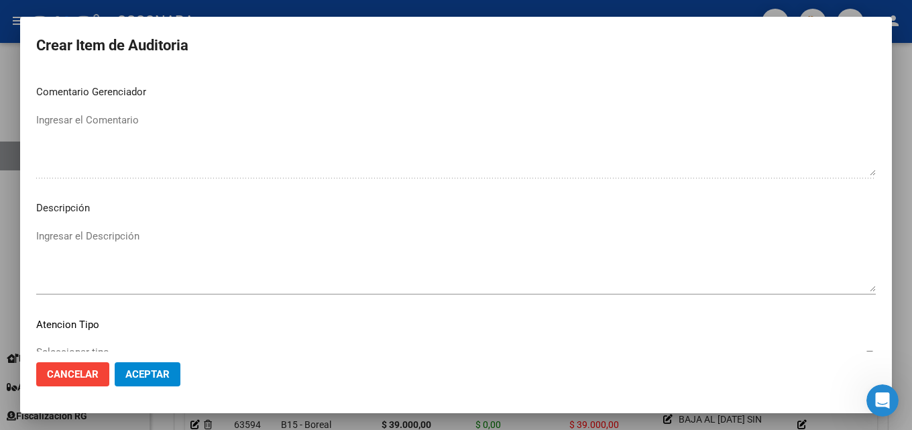
scroll to position [928, 0]
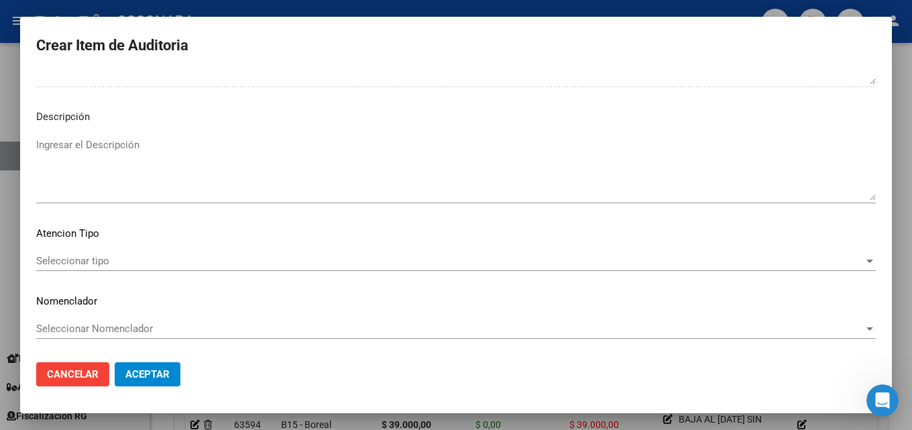
type textarea "CON BAJA [DATE] SIN DDJJ FC30-28158"
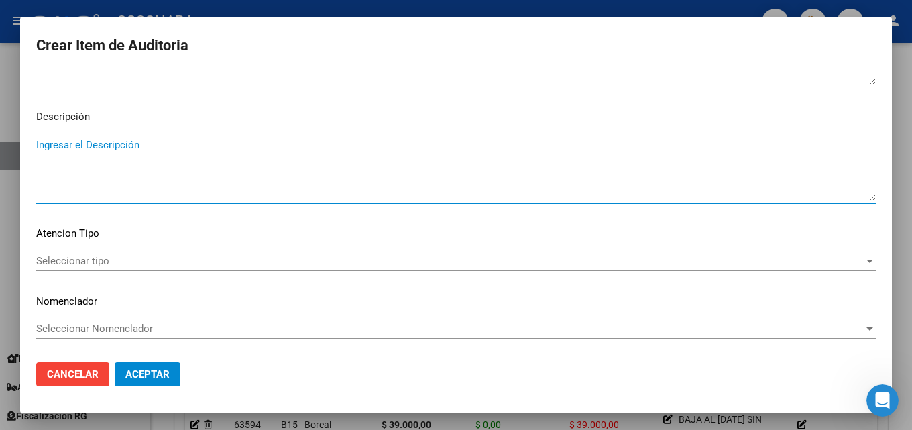
click at [125, 184] on textarea "Ingresar el Descripción" at bounding box center [456, 168] width 840 height 63
paste textarea "CON BAJA [DATE] SIN DDJJ FC30-28158"
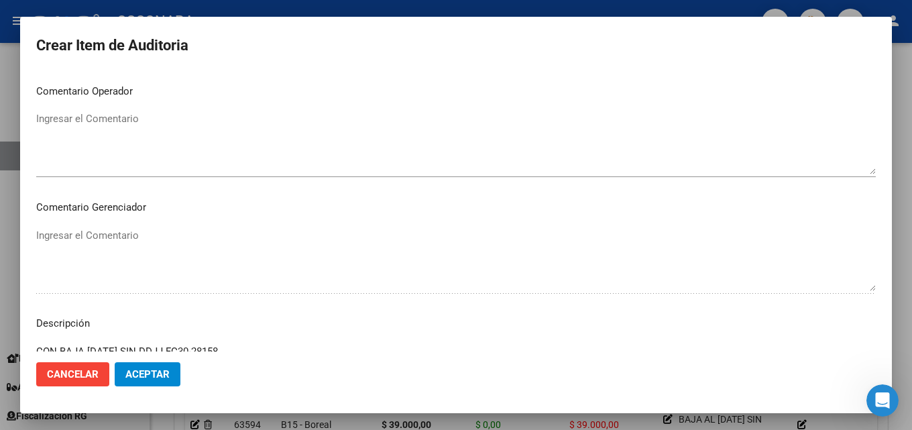
scroll to position [794, 0]
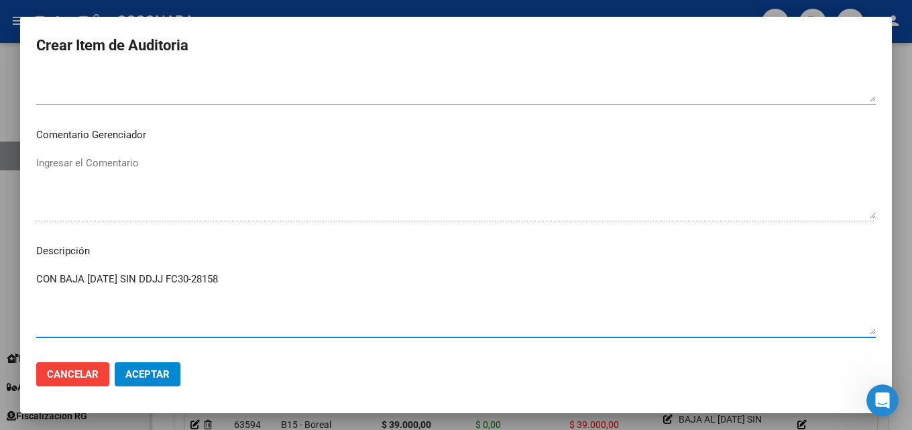
click at [203, 278] on textarea "CON BAJA [DATE] SIN DDJJ FC30-28158" at bounding box center [456, 303] width 840 height 63
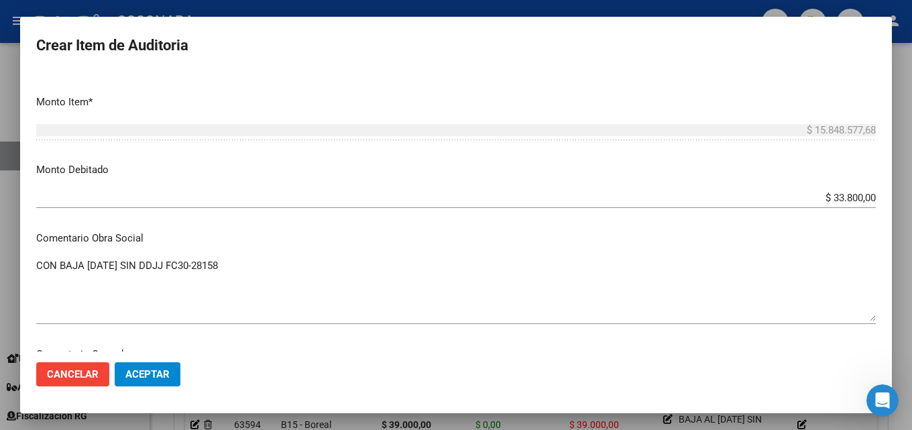
type textarea "CON BAJA [DATE] SIN DDJJ FC 30-28158"
click at [197, 265] on textarea "CON BAJA [DATE] SIN DDJJ FC30-28158" at bounding box center [456, 289] width 840 height 63
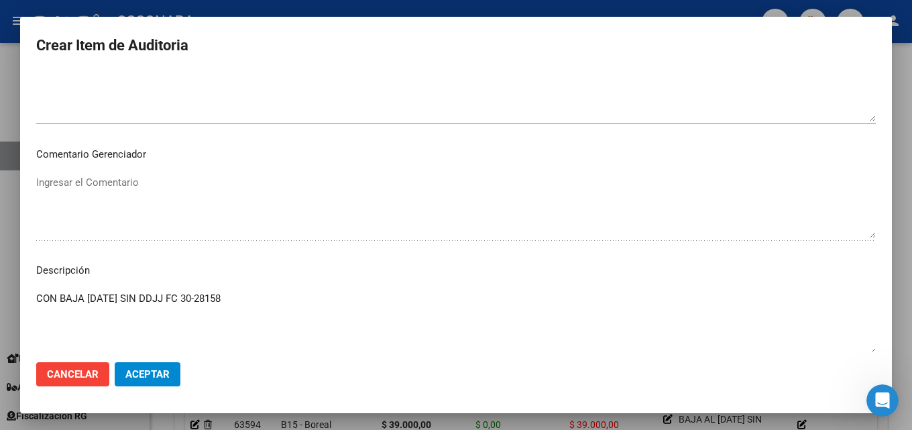
scroll to position [794, 0]
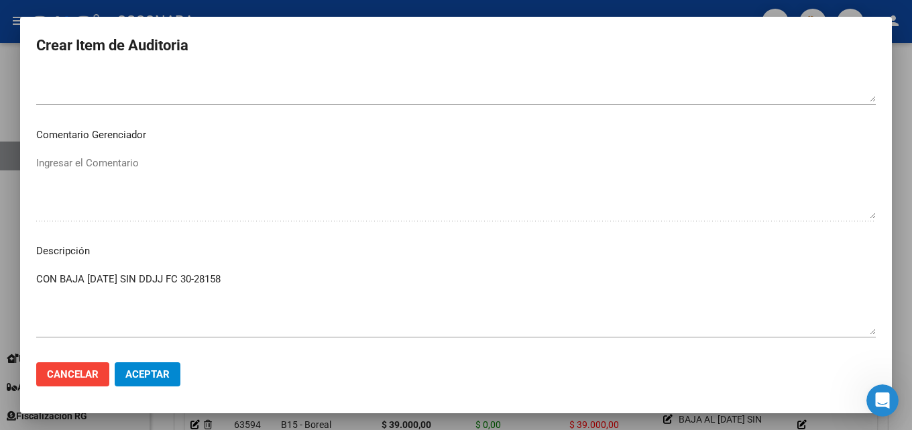
type textarea "CON BAJA [DATE] SIN DDJJ FC 30-28158"
click at [155, 380] on button "Aceptar" at bounding box center [148, 374] width 66 height 24
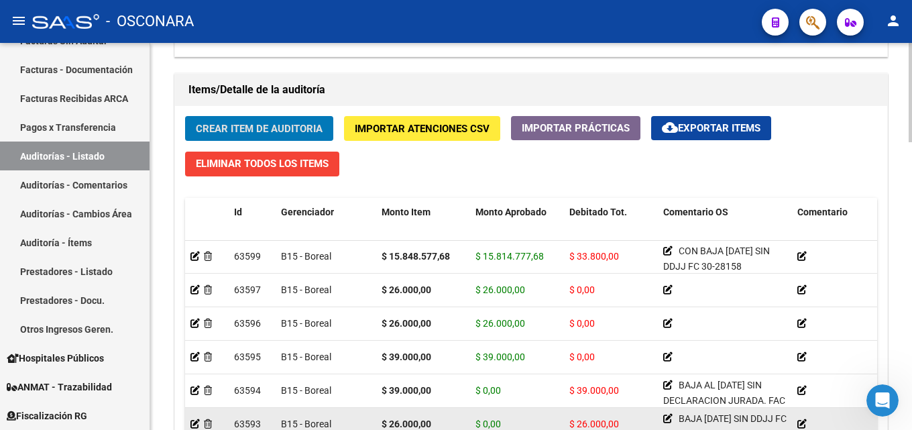
scroll to position [0, 0]
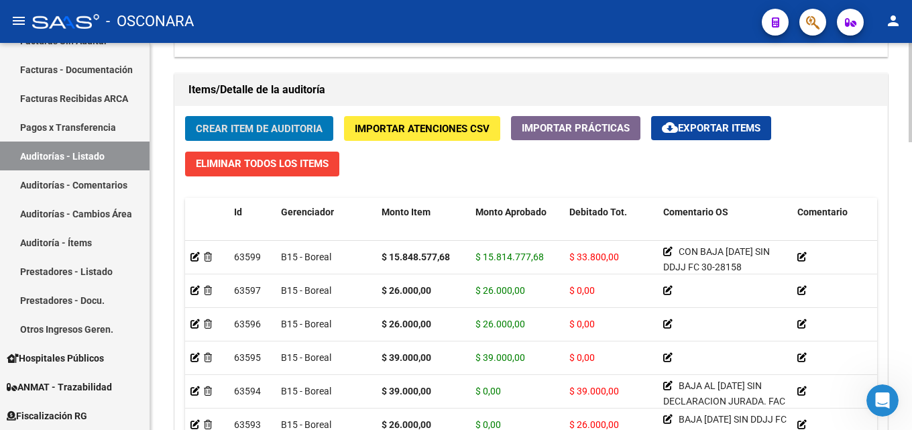
click at [224, 123] on span "Crear Item de Auditoria" at bounding box center [259, 129] width 127 height 12
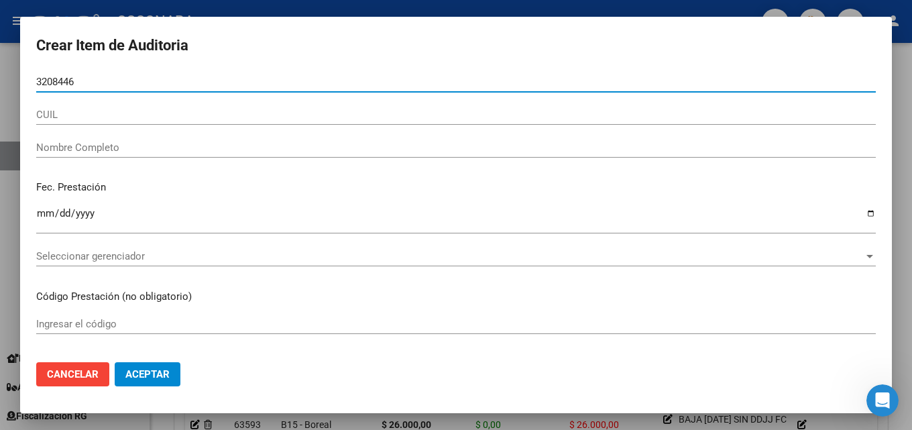
type input "32084466"
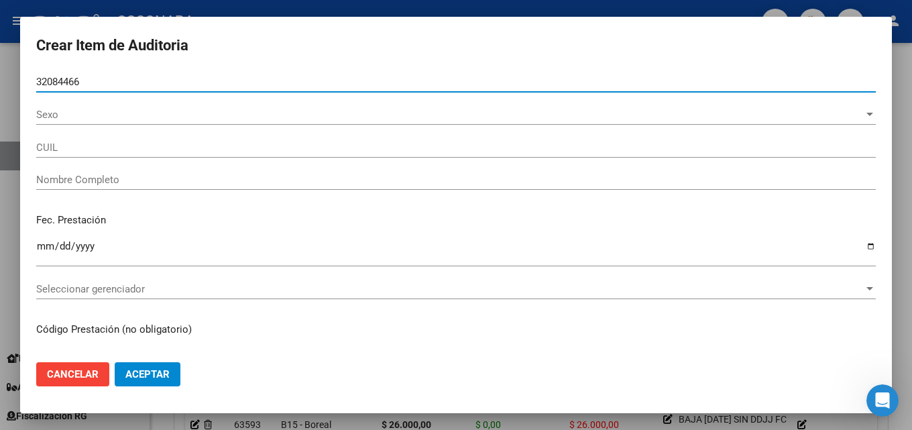
type input "27320844660"
type input "[PERSON_NAME] [PERSON_NAME]"
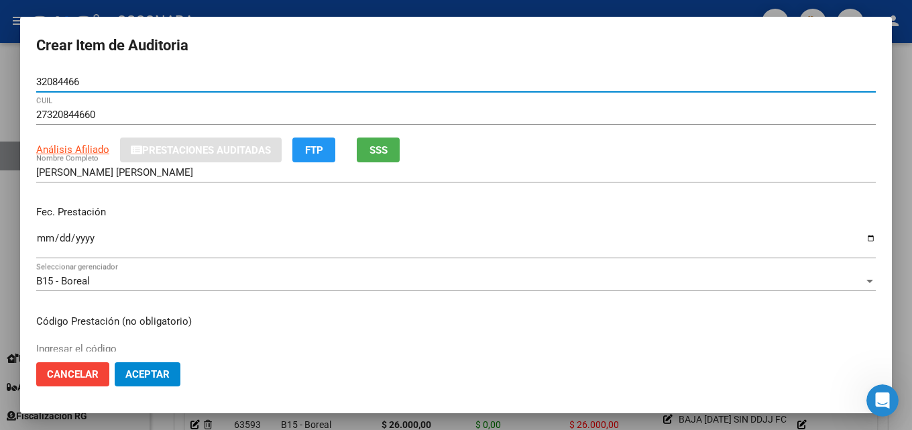
type input "32084466"
click at [115, 362] on button "Aceptar" at bounding box center [148, 374] width 66 height 24
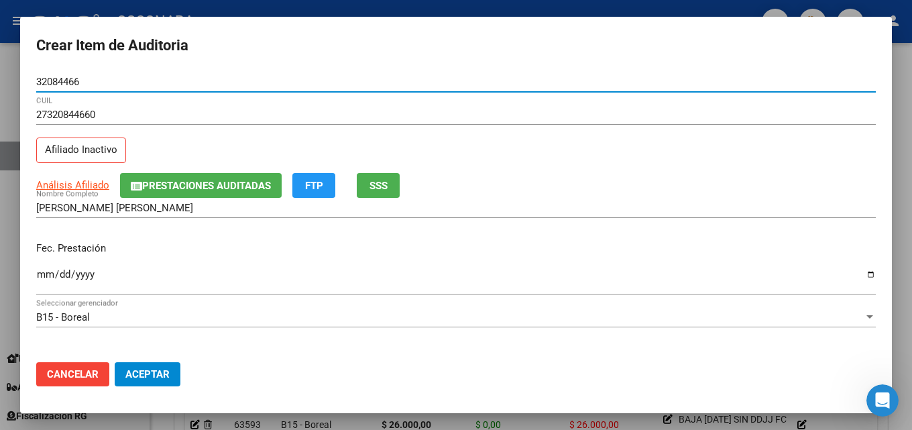
click at [386, 184] on span "SSS" at bounding box center [378, 186] width 18 height 12
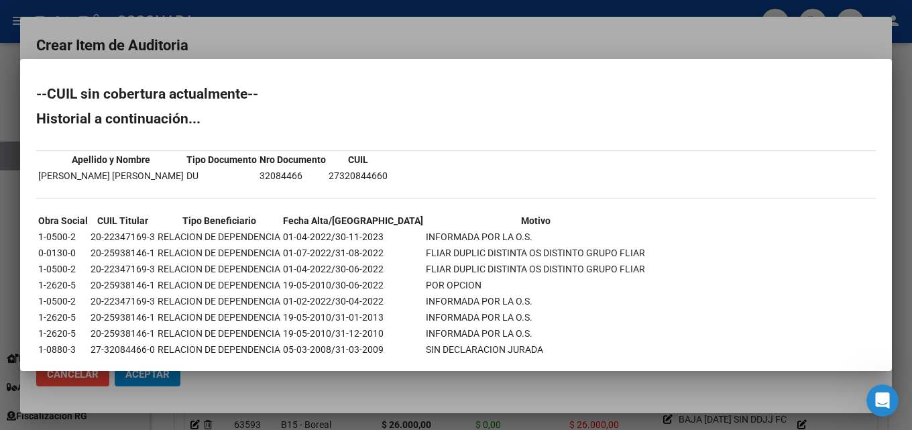
drag, startPoint x: 215, startPoint y: 236, endPoint x: 519, endPoint y: 237, distance: 303.8
click at [519, 237] on tr "1-0500-2 20-22347169-3 RELACION DE DEPENDENCIA 01-04-2022/30-11-2023 INFORMADA …" at bounding box center [342, 236] width 608 height 15
click at [425, 238] on td "INFORMADA POR LA O.S." at bounding box center [535, 236] width 221 height 15
click at [425, 237] on td "INFORMADA POR LA O.S." at bounding box center [535, 236] width 221 height 15
drag, startPoint x: 521, startPoint y: 237, endPoint x: 171, endPoint y: 239, distance: 350.1
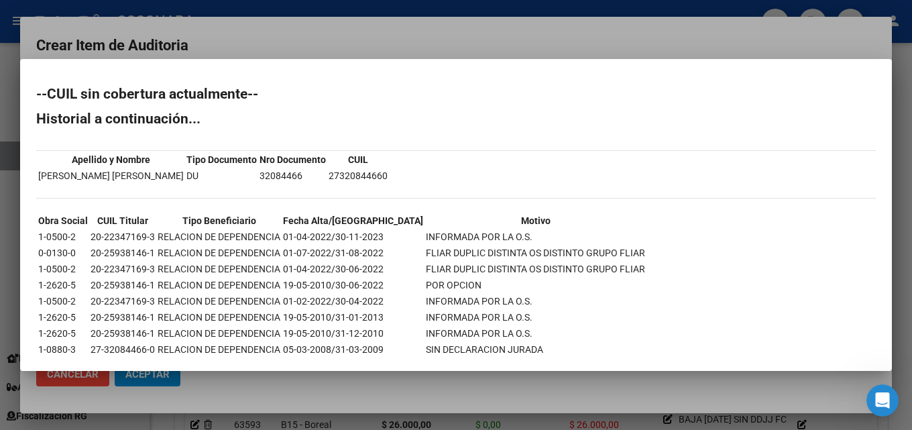
click at [171, 239] on tr "1-0500-2 20-22347169-3 RELACION DE DEPENDENCIA 01-04-2022/30-11-2023 INFORMADA …" at bounding box center [342, 236] width 608 height 15
click at [171, 239] on td "RELACION DE DEPENDENCIA" at bounding box center [219, 236] width 124 height 15
click at [500, 38] on div at bounding box center [456, 215] width 912 height 430
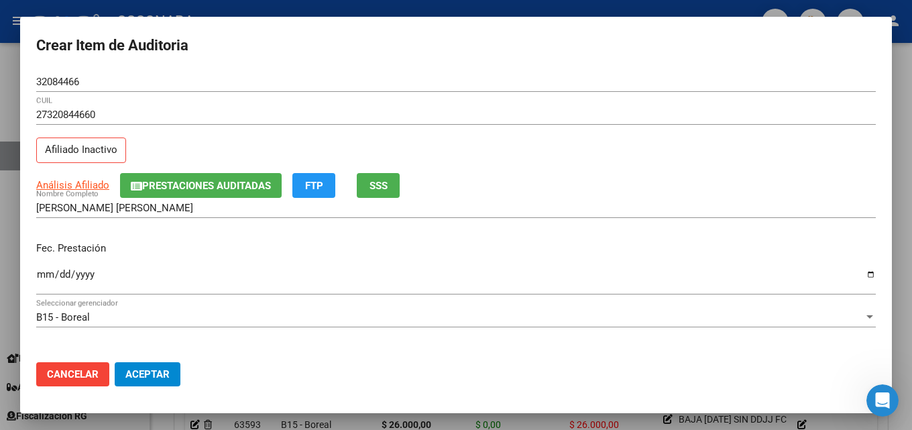
click at [42, 270] on input "Ingresar la fecha" at bounding box center [456, 279] width 840 height 21
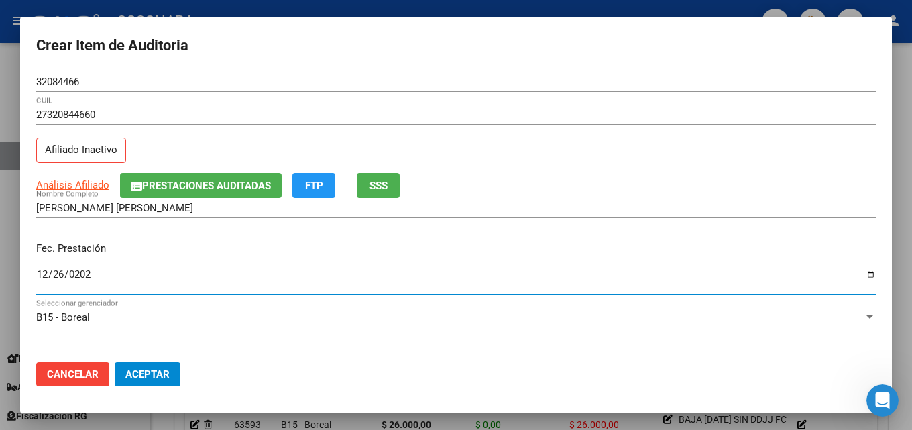
type input "[DATE]"
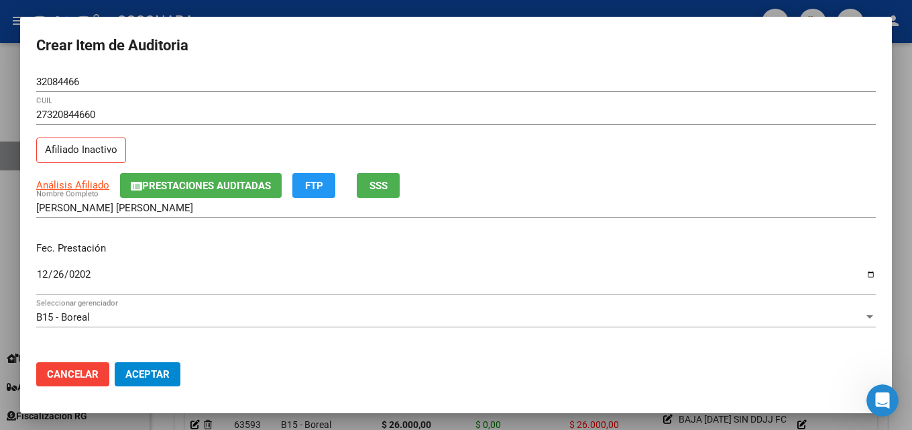
click at [306, 237] on div "Fec. Prestación [DATE] Ingresar la fecha" at bounding box center [456, 269] width 840 height 76
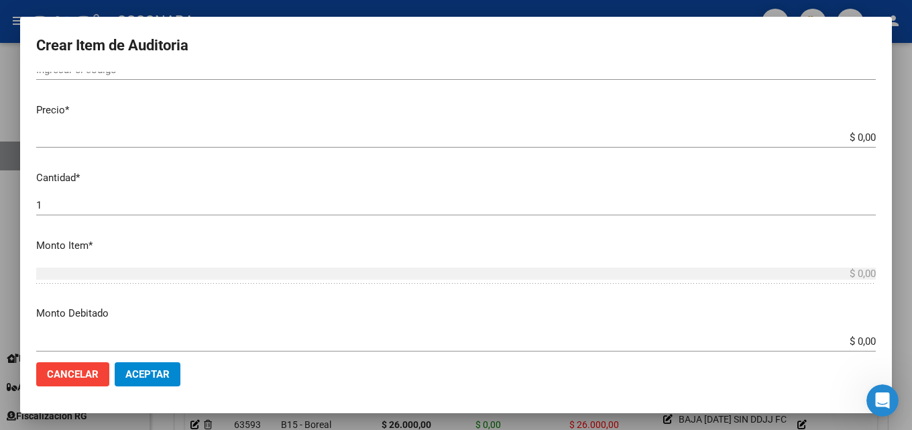
scroll to position [335, 0]
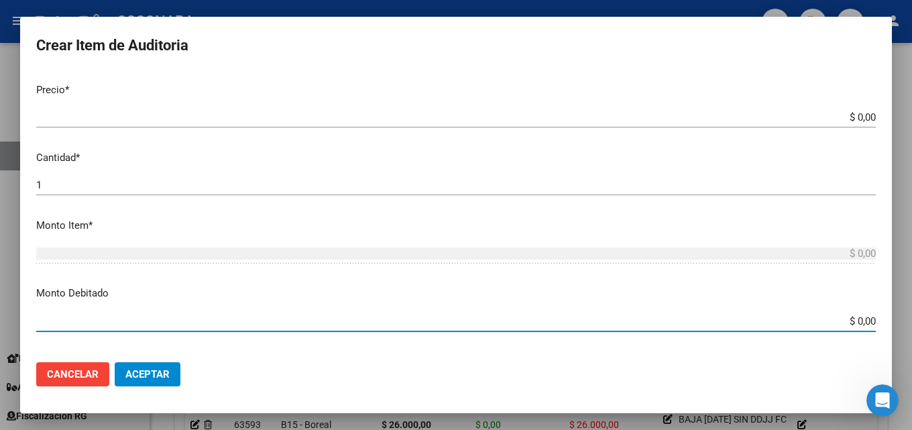
drag, startPoint x: 821, startPoint y: 325, endPoint x: 911, endPoint y: 320, distance: 90.0
click at [901, 320] on div "Crear Item de Auditoria 32084466 Nro Documento 27320844660 CUIL Afiliado Inacti…" at bounding box center [456, 215] width 912 height 430
type input "$ 14.742,00"
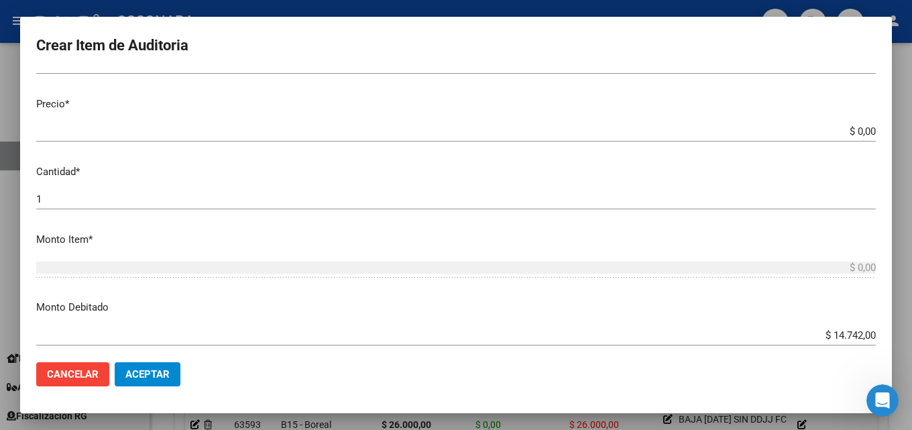
scroll to position [320, 0]
click at [711, 290] on div "$ 0,00 Ingresar el monto" at bounding box center [456, 275] width 840 height 33
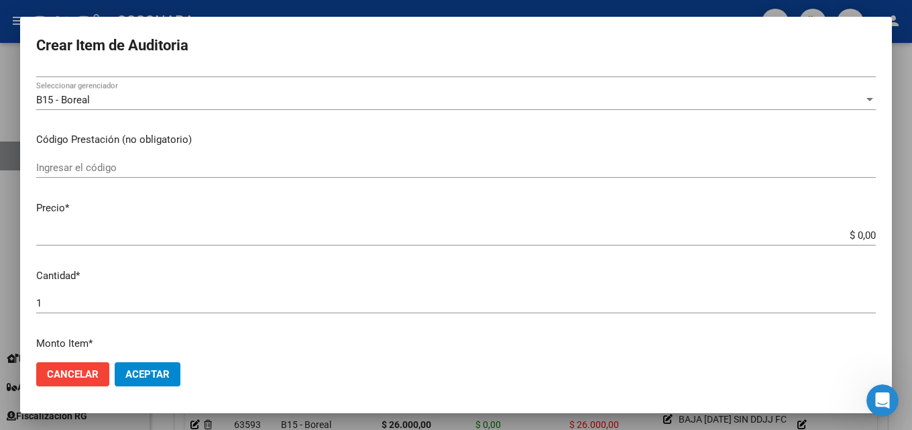
scroll to position [186, 0]
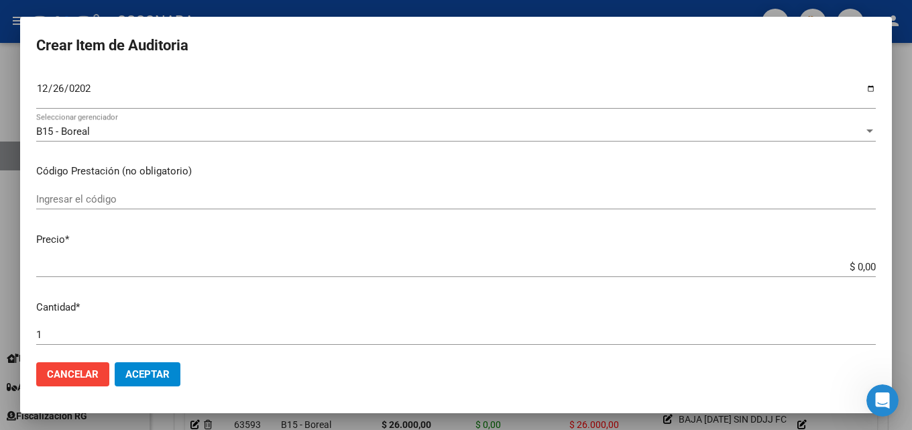
click at [901, 133] on div at bounding box center [456, 215] width 912 height 430
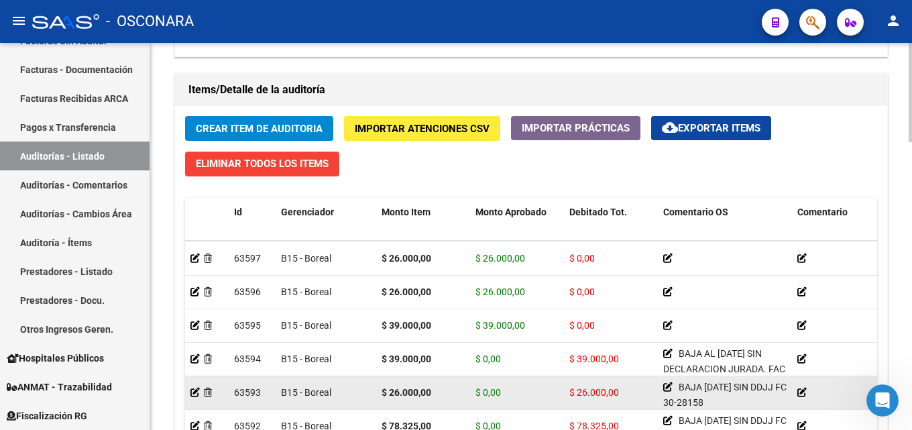
scroll to position [0, 0]
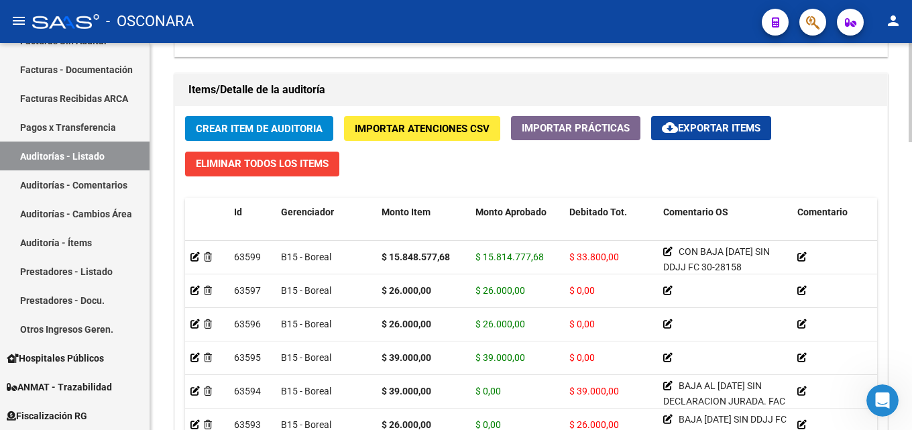
click at [227, 121] on button "Crear Item de Auditoria" at bounding box center [259, 128] width 148 height 25
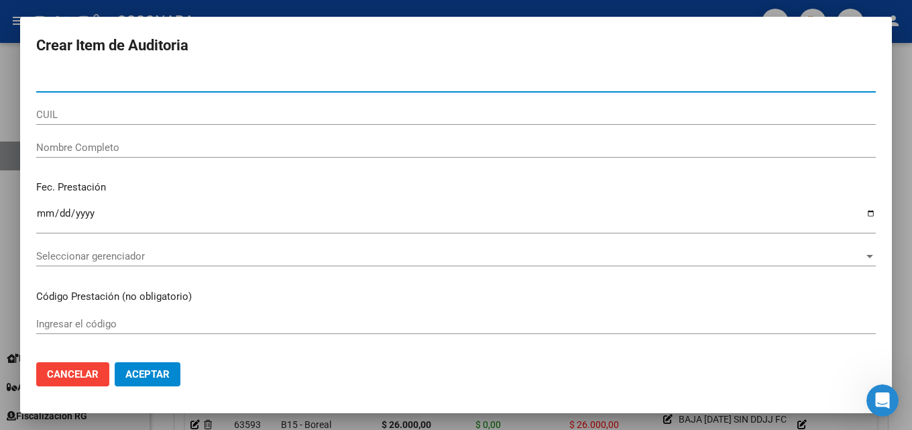
click at [117, 79] on input "Nro Documento" at bounding box center [456, 82] width 840 height 12
type input "32084466"
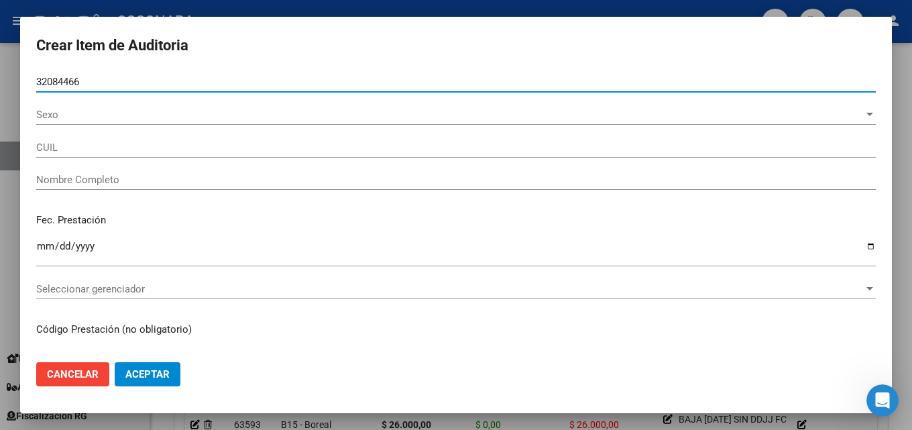
type input "27320844660"
type input "[PERSON_NAME] [PERSON_NAME]"
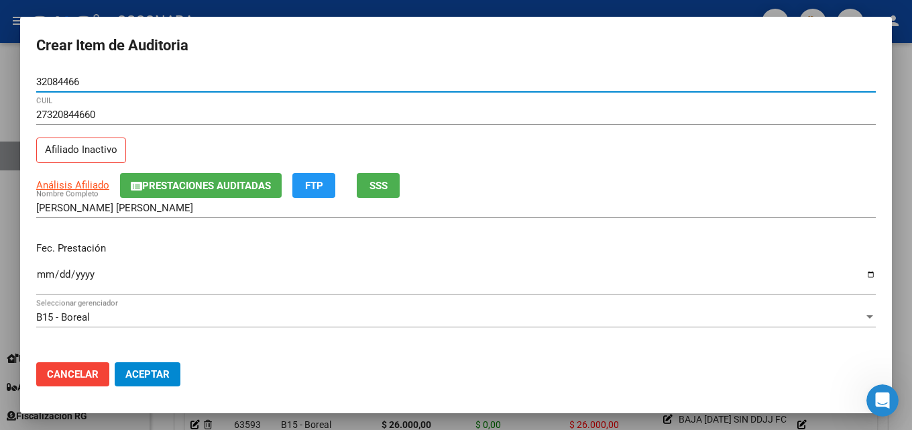
type input "32084466"
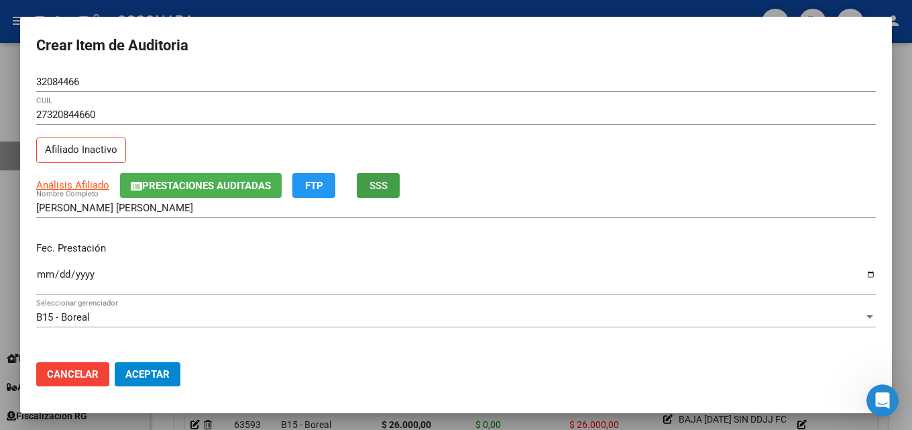
click at [389, 178] on button "SSS" at bounding box center [378, 185] width 43 height 25
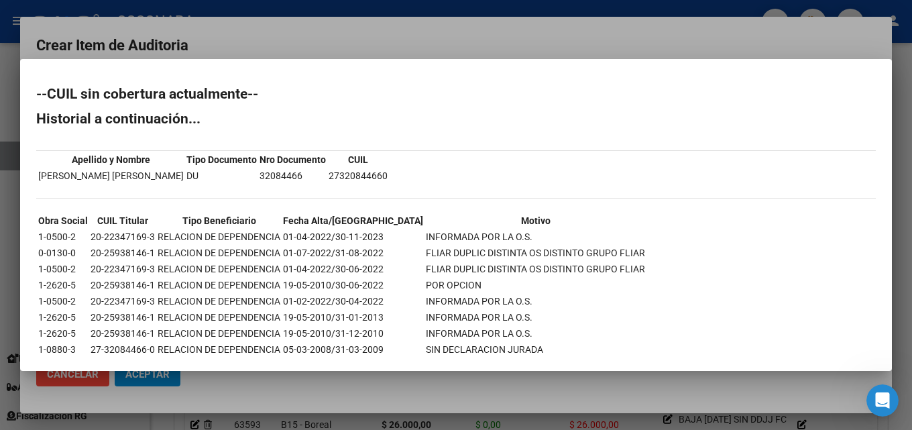
click at [432, 37] on div at bounding box center [456, 215] width 912 height 430
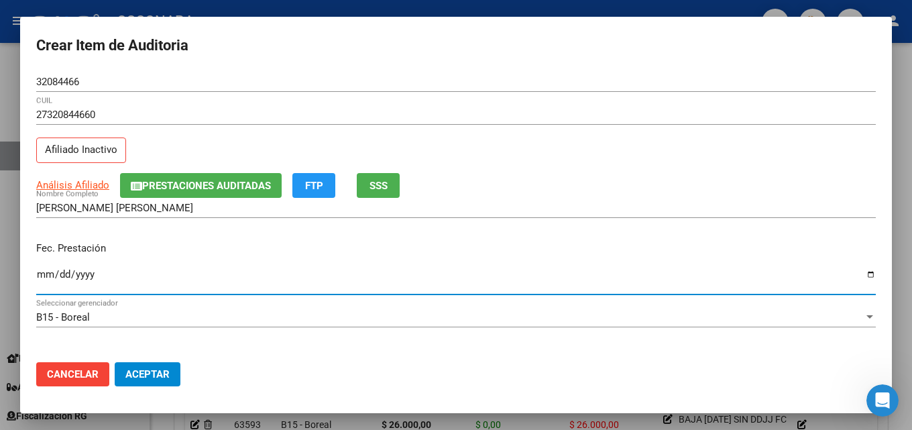
click at [38, 275] on input "Ingresar la fecha" at bounding box center [456, 279] width 840 height 21
type input "[DATE]"
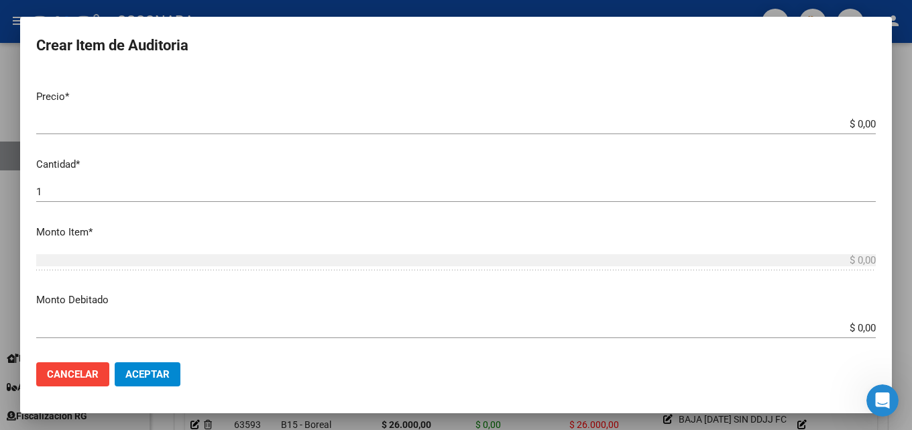
scroll to position [335, 0]
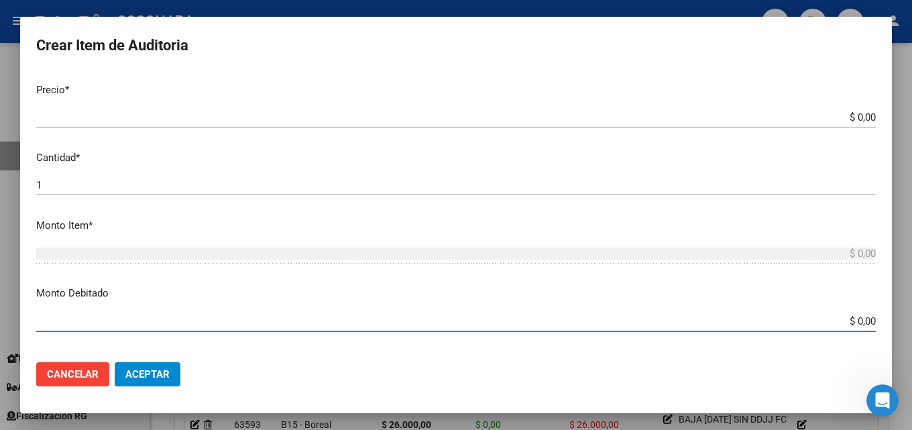
drag, startPoint x: 847, startPoint y: 317, endPoint x: 906, endPoint y: 317, distance: 59.0
click at [901, 317] on div "Crear Item de Auditoria 32084466 Nro Documento 27320844660 CUIL Afiliado Inacti…" at bounding box center [456, 215] width 912 height 430
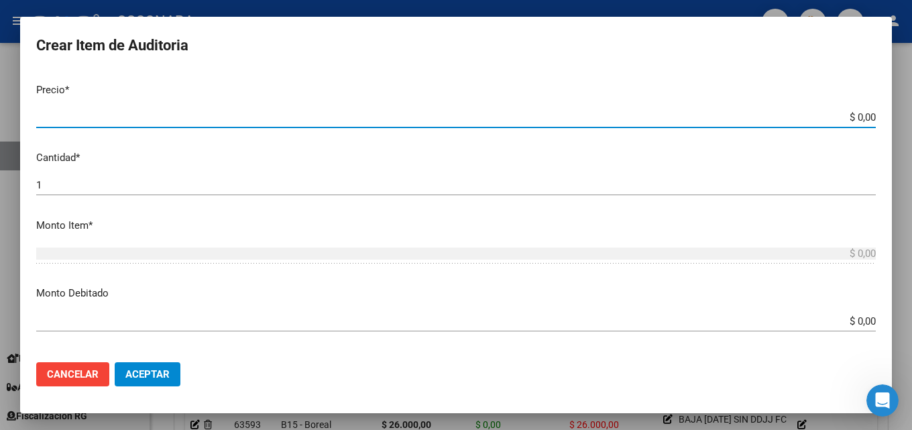
drag, startPoint x: 819, startPoint y: 115, endPoint x: 911, endPoint y: 117, distance: 92.6
click at [901, 117] on div "Crear Item de Auditoria 32084466 Nro Documento 27320844660 CUIL Afiliado Inacti…" at bounding box center [456, 215] width 912 height 430
type input "$ 0,01"
type input "$ 0,14"
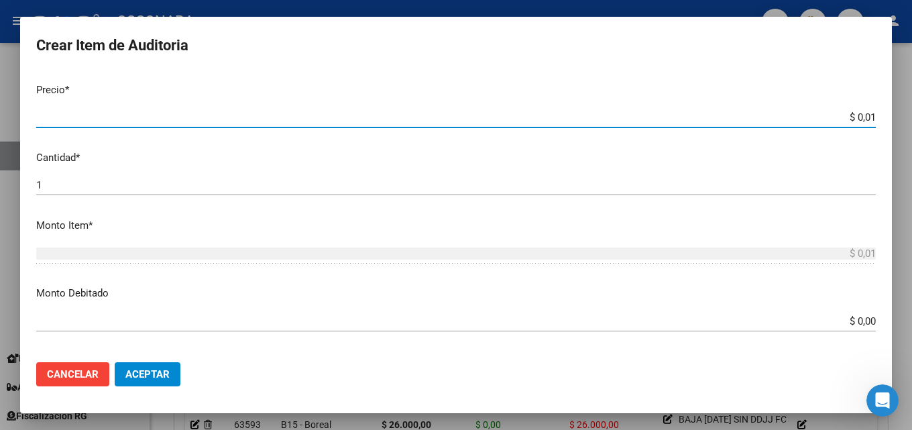
type input "$ 0,14"
type input "$ 1,44"
type input "$ 14,47"
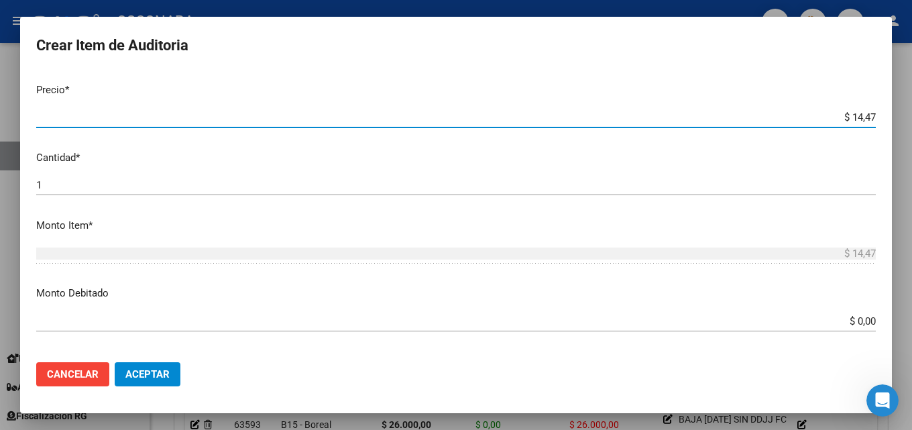
type input "$ 144,72"
type input "$ 14,47"
type input "$ 1,44"
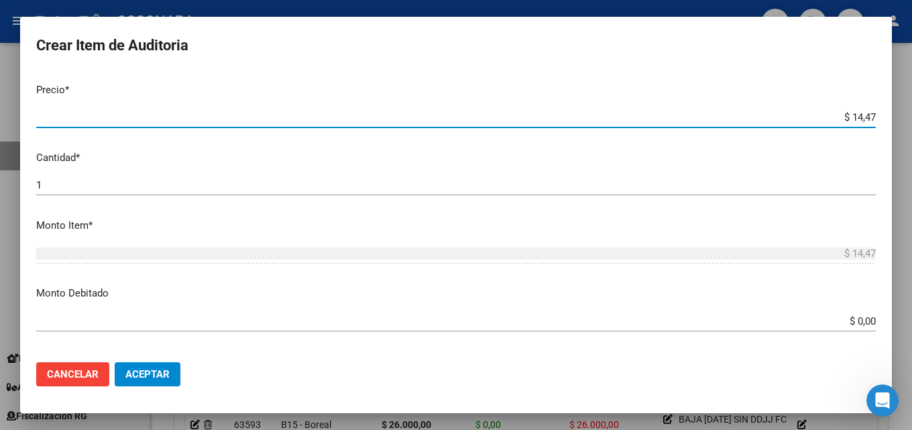
type input "$ 1,44"
type input "$ 0,14"
type input "$ 1,47"
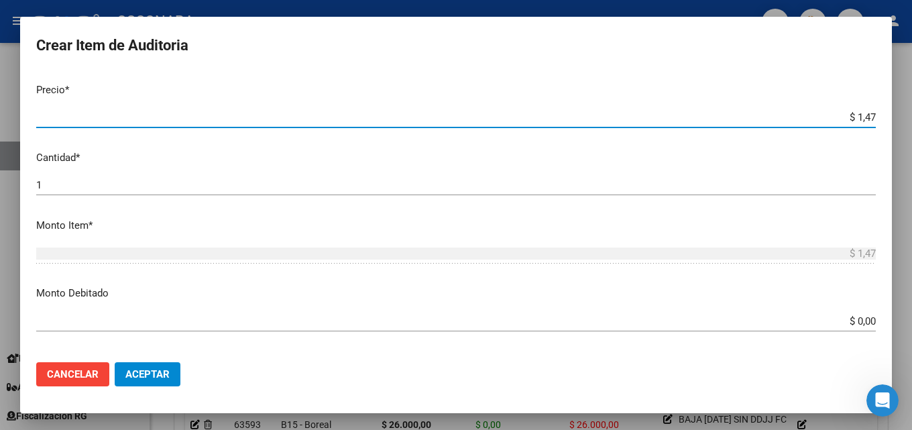
type input "$ 14,74"
type input "$ 147,42"
type input "$ 1.474,20"
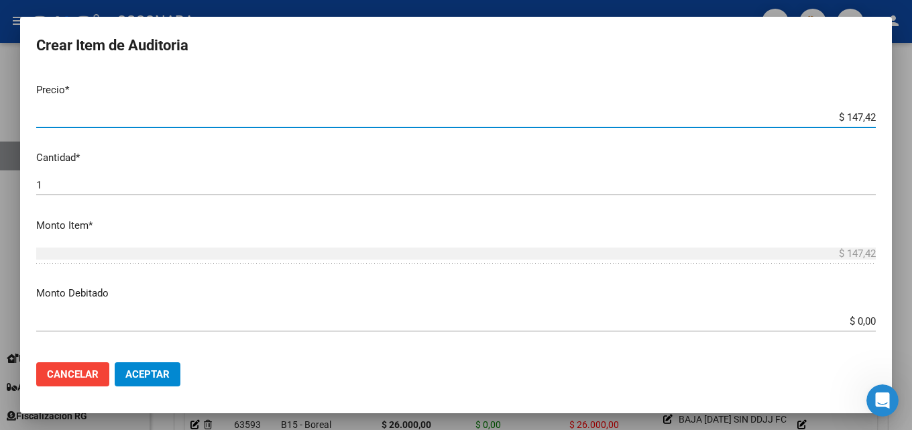
type input "$ 1.474,20"
type input "$ 14.742,00"
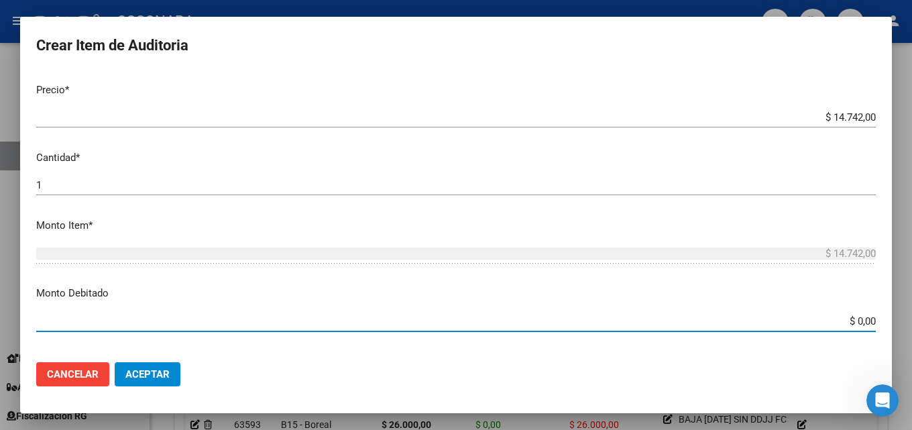
drag, startPoint x: 877, startPoint y: 324, endPoint x: 911, endPoint y: 327, distance: 34.3
click at [901, 327] on div "Crear Item de Auditoria 32084466 Nro Documento 27320844660 CUIL Afiliado Inacti…" at bounding box center [456, 215] width 912 height 430
type input "$ 14.742,00"
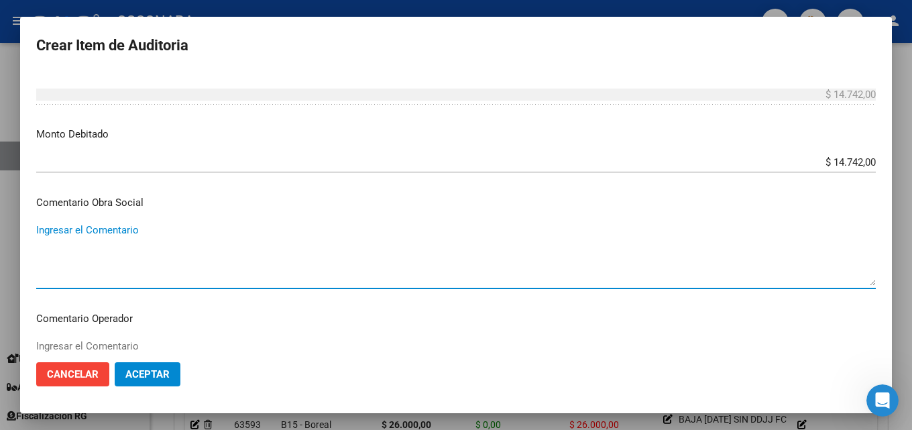
scroll to position [536, 0]
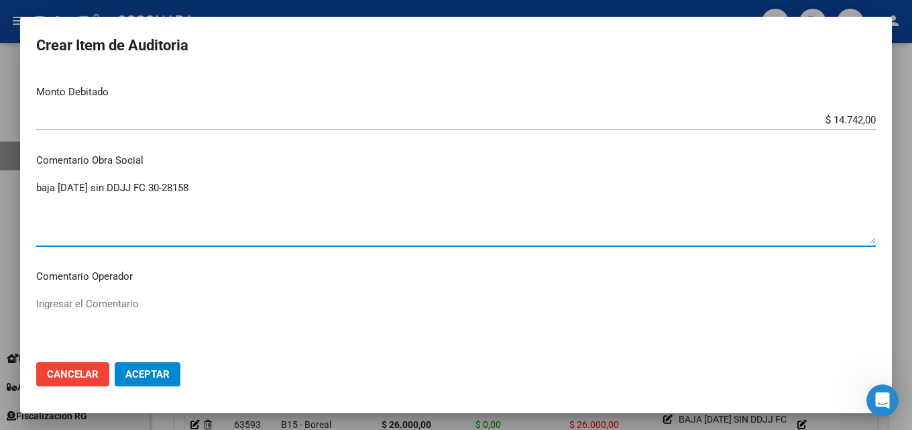
drag, startPoint x: 225, startPoint y: 183, endPoint x: 7, endPoint y: 181, distance: 217.9
click at [7, 181] on div "Crear Item de Auditoria 32084466 Nro Documento 27320844660 CUIL Afiliado Inacti…" at bounding box center [456, 215] width 912 height 430
click at [43, 188] on textarea "baja [DATE] sin DDJJ FC 30-28158" at bounding box center [456, 211] width 840 height 63
drag, startPoint x: 157, startPoint y: 182, endPoint x: 0, endPoint y: 164, distance: 158.0
click at [0, 164] on div "Crear Item de Auditoria 32084466 Nro Documento 27320844660 CUIL Afiliado Inacti…" at bounding box center [456, 215] width 912 height 430
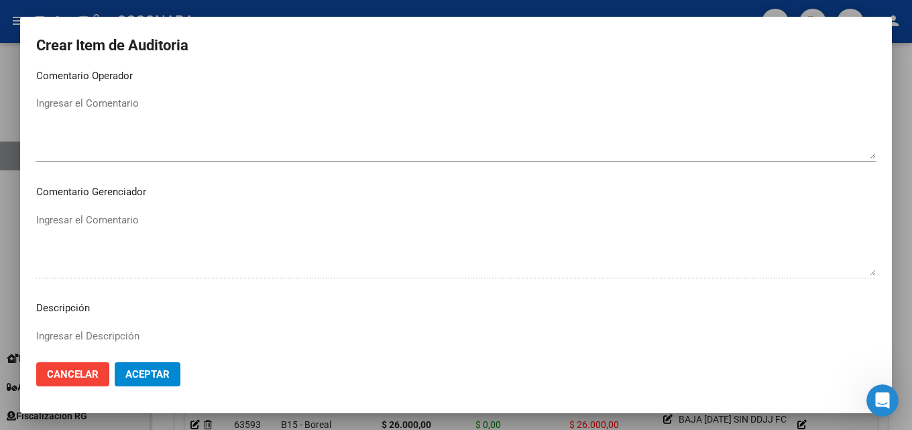
scroll to position [738, 0]
type textarea "Baja [DATE] sin DDJJ FC 30-28158"
click at [131, 144] on textarea "Ingresar el Comentario" at bounding box center [456, 126] width 840 height 63
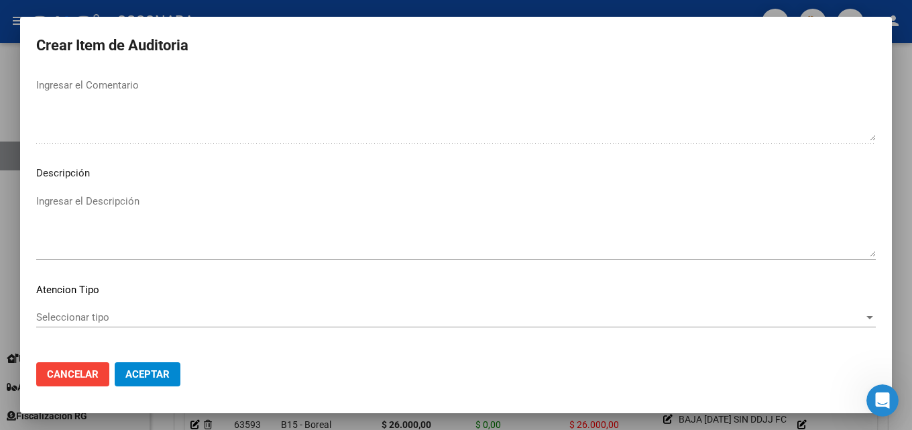
scroll to position [928, 0]
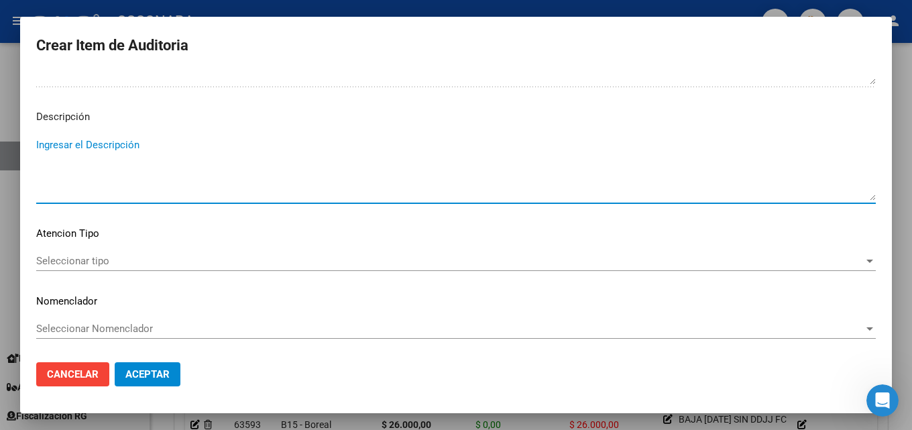
click at [108, 159] on textarea "Ingresar el Descripción" at bounding box center [456, 168] width 840 height 63
paste textarea "Baja [DATE] sin DDJJ FC 30-28158"
type textarea "Baja [DATE] sin DDJJ FC 30-28158"
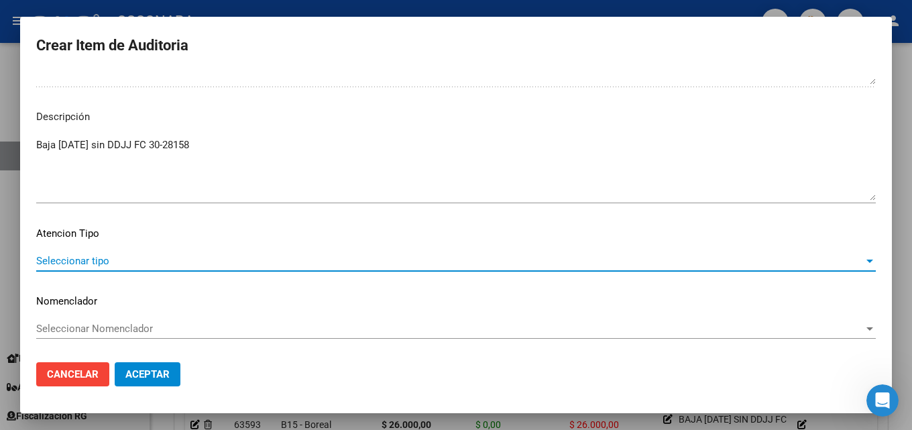
click at [162, 258] on span "Seleccionar tipo" at bounding box center [450, 261] width 828 height 12
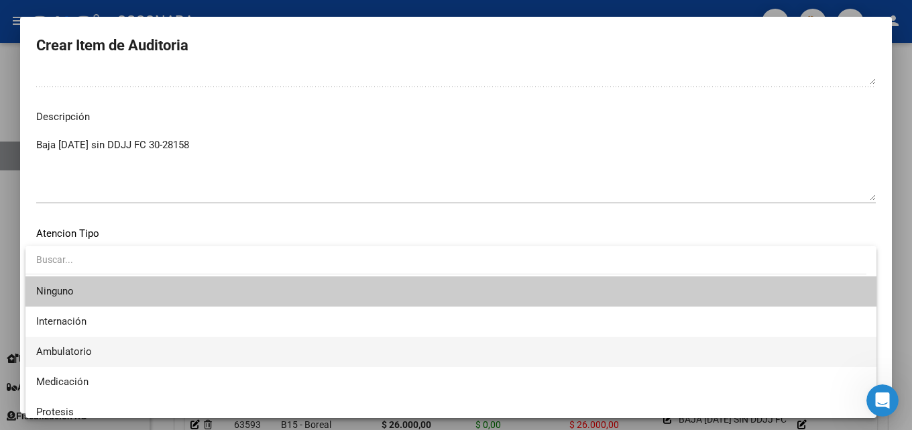
click at [151, 356] on span "Ambulatorio" at bounding box center [451, 352] width 830 height 30
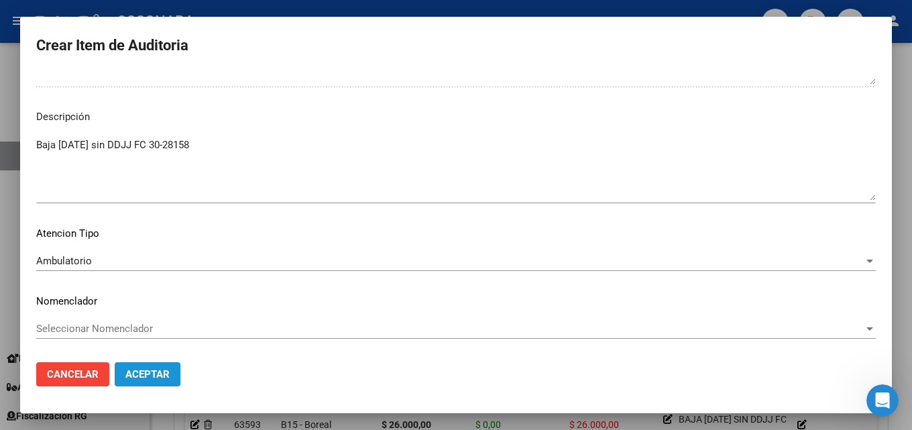
click at [146, 376] on span "Aceptar" at bounding box center [147, 374] width 44 height 12
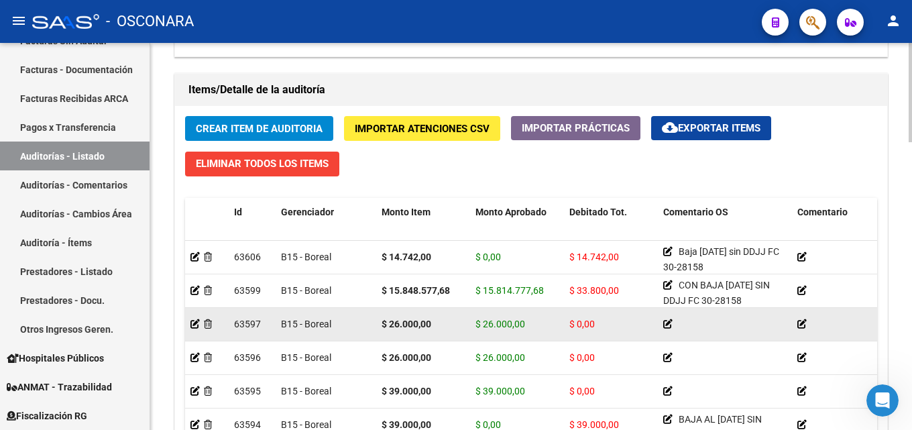
drag, startPoint x: 479, startPoint y: 323, endPoint x: 524, endPoint y: 330, distance: 46.1
click at [524, 330] on div "$ 26.000,00" at bounding box center [516, 324] width 83 height 15
click at [361, 327] on div "B15 - Boreal" at bounding box center [326, 324] width 90 height 15
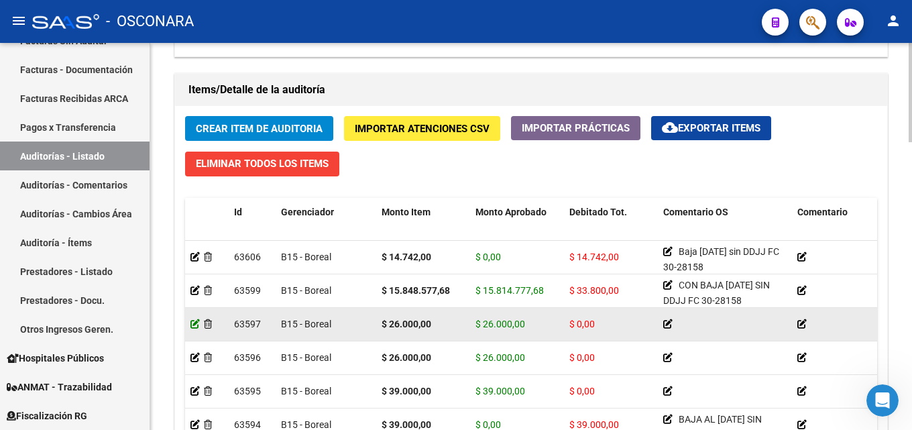
click at [192, 323] on icon at bounding box center [194, 323] width 9 height 9
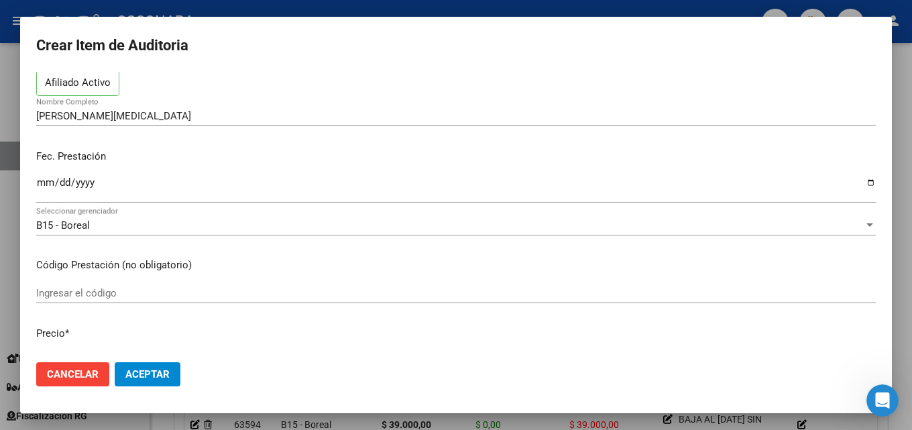
scroll to position [0, 0]
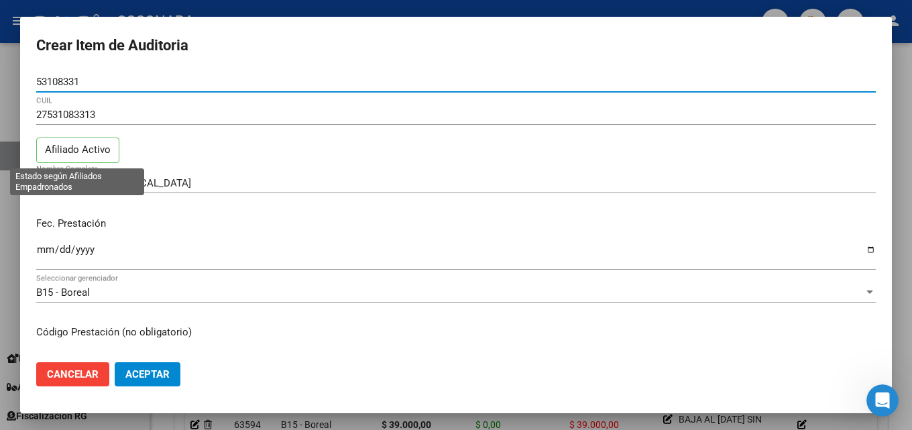
click at [71, 152] on p "Afiliado Activo" at bounding box center [77, 150] width 83 height 26
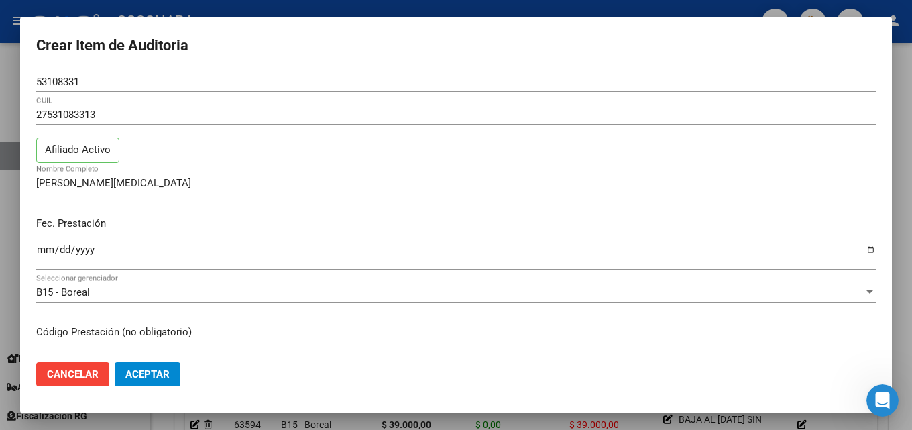
click at [89, 8] on div at bounding box center [456, 215] width 912 height 430
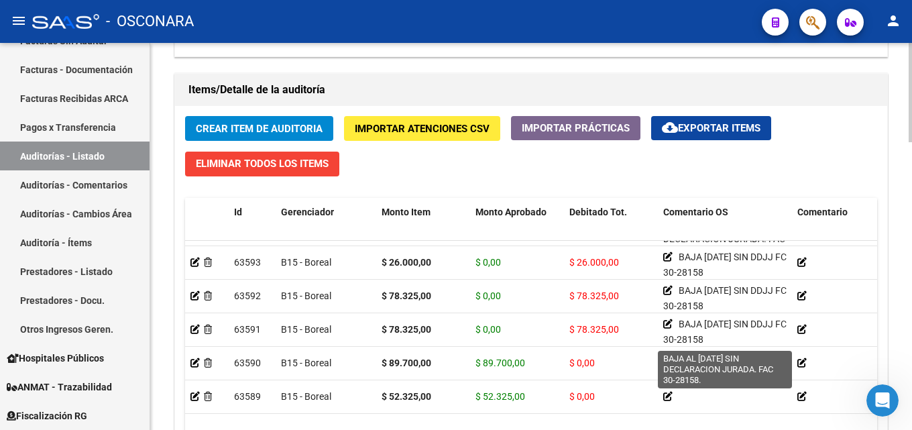
scroll to position [201, 0]
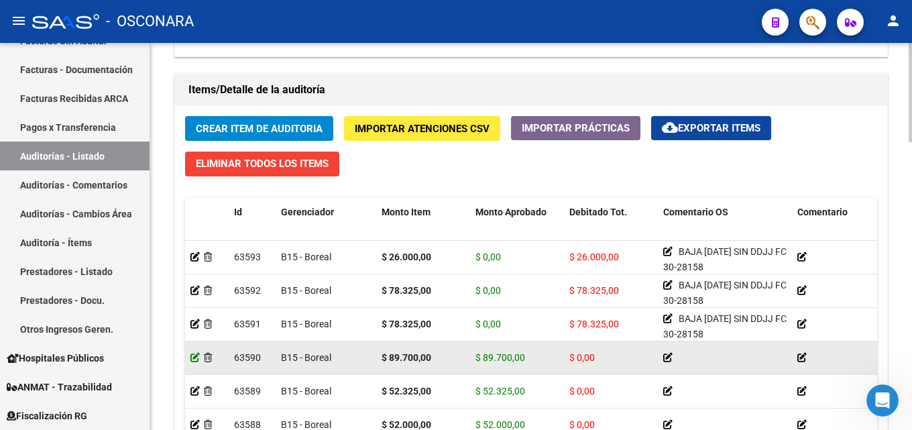
click at [194, 357] on icon at bounding box center [194, 357] width 9 height 9
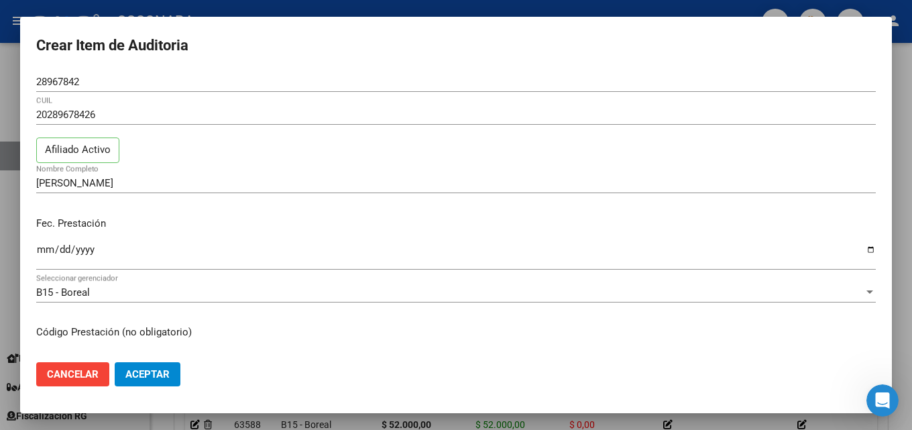
click at [324, 5] on div at bounding box center [456, 215] width 912 height 430
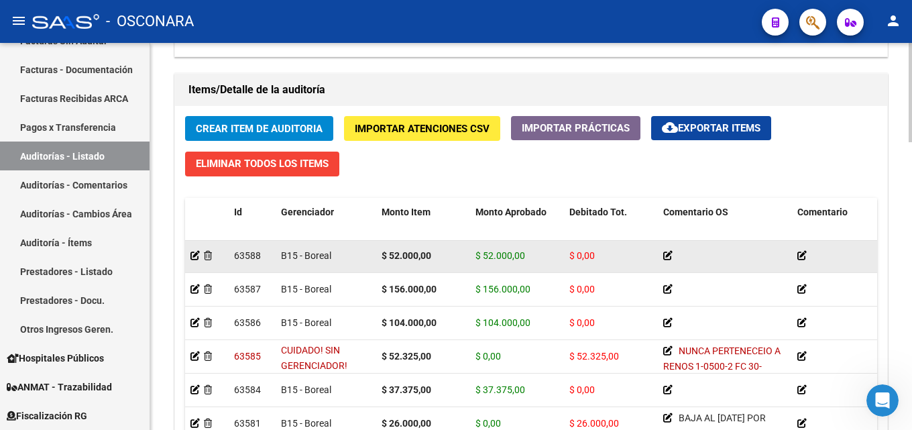
scroll to position [402, 0]
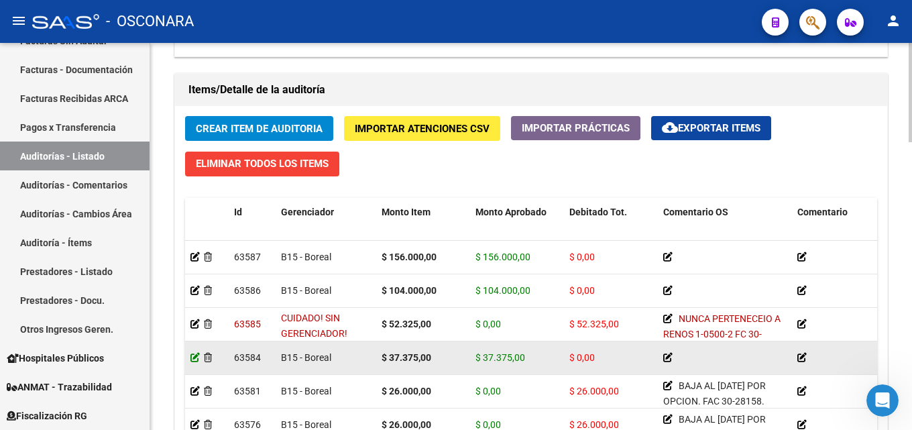
click at [196, 357] on icon at bounding box center [194, 357] width 9 height 9
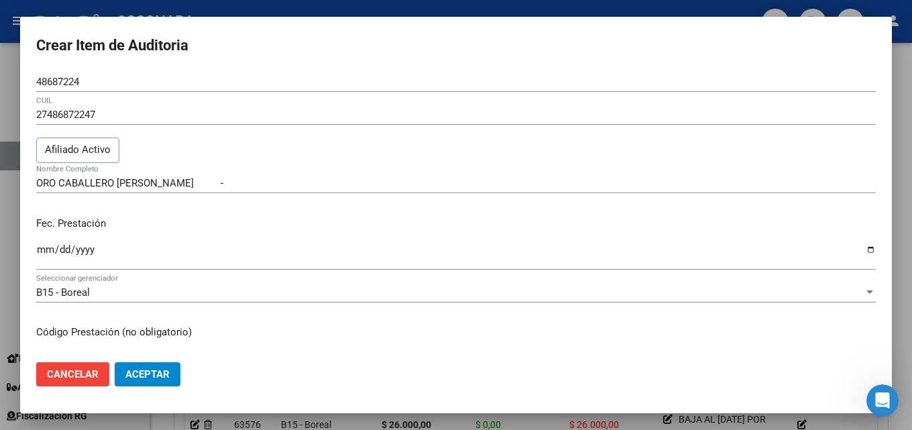
click at [168, 4] on div at bounding box center [456, 215] width 912 height 430
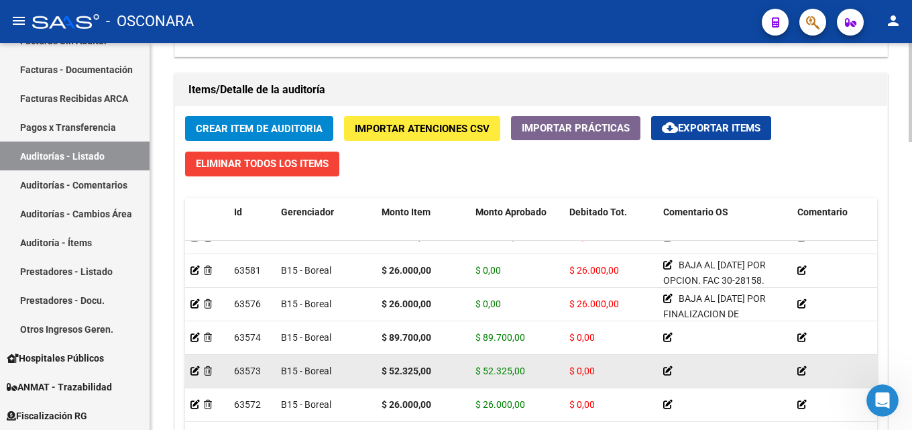
scroll to position [536, 0]
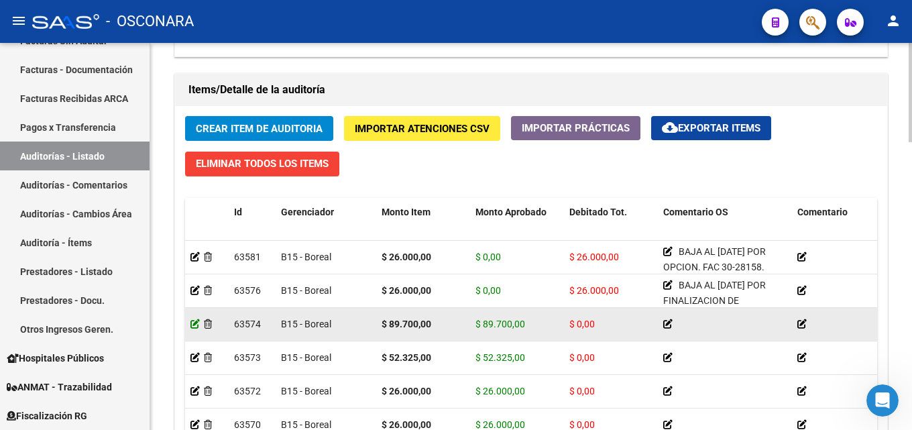
click at [196, 325] on icon at bounding box center [194, 323] width 9 height 9
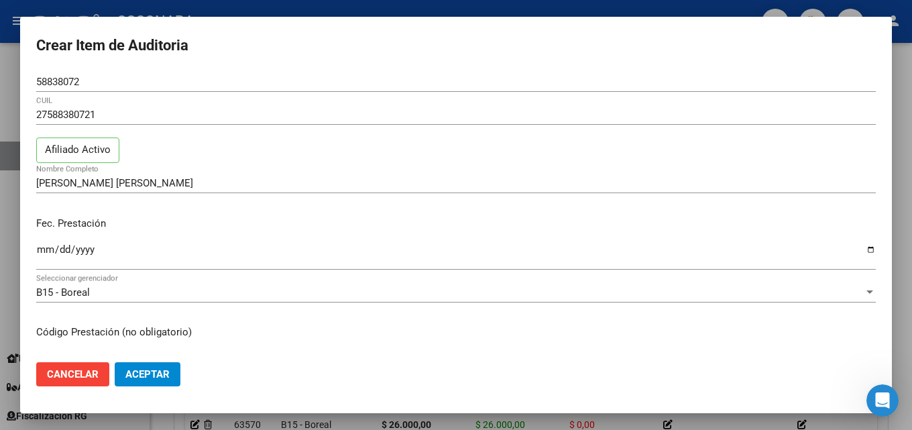
click at [562, 3] on div at bounding box center [456, 215] width 912 height 430
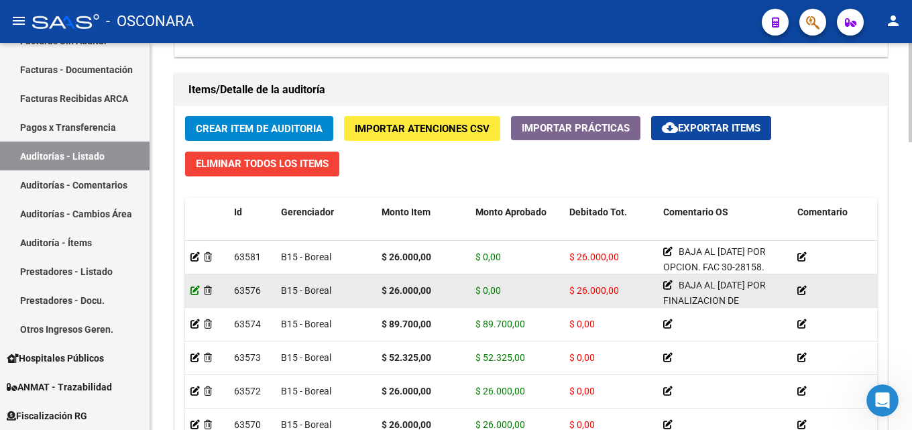
click at [194, 289] on icon at bounding box center [194, 290] width 9 height 9
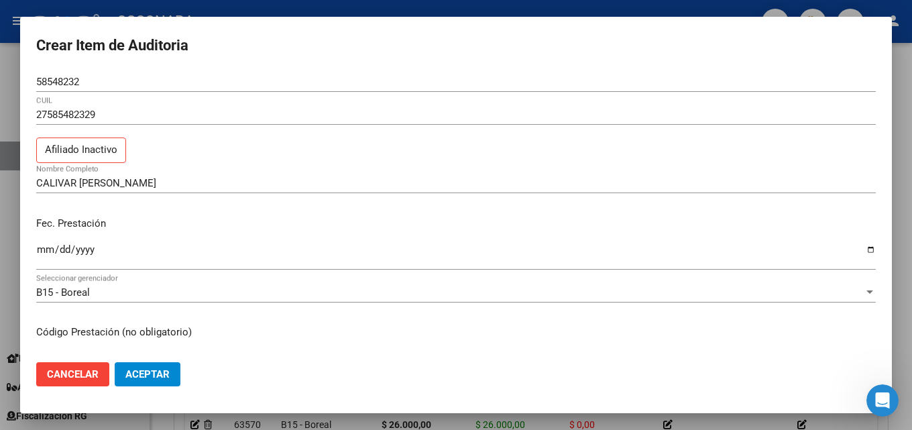
click at [280, 5] on div at bounding box center [456, 215] width 912 height 430
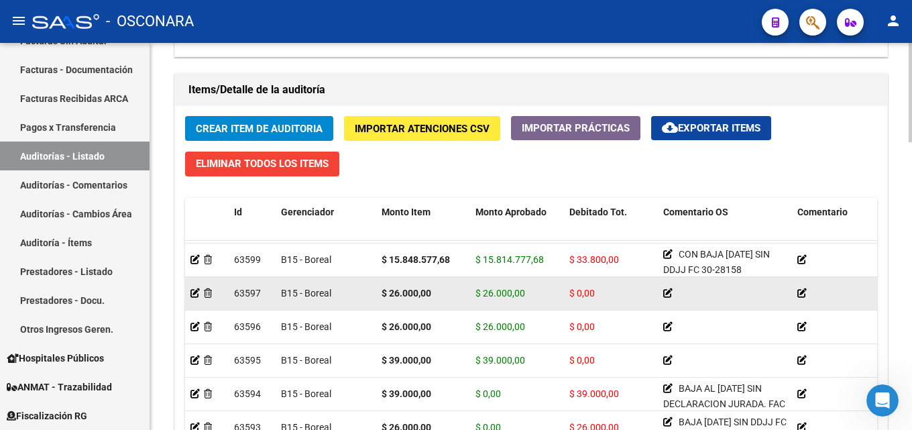
scroll to position [0, 0]
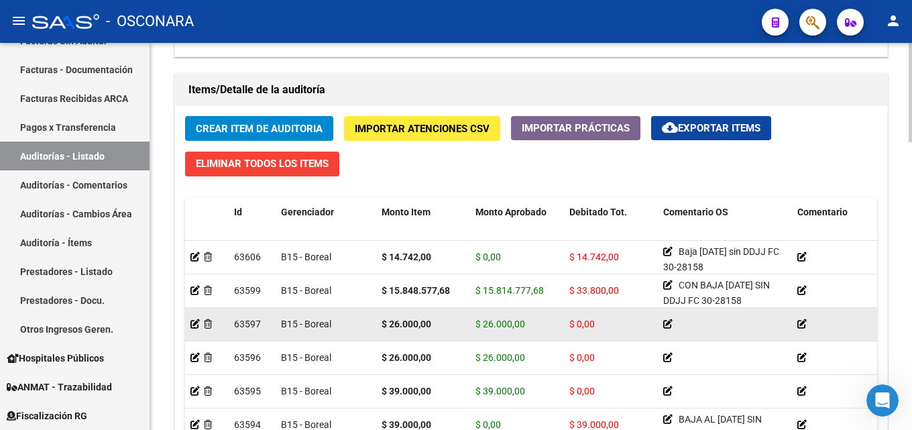
drag, startPoint x: 630, startPoint y: 332, endPoint x: 282, endPoint y: 323, distance: 348.1
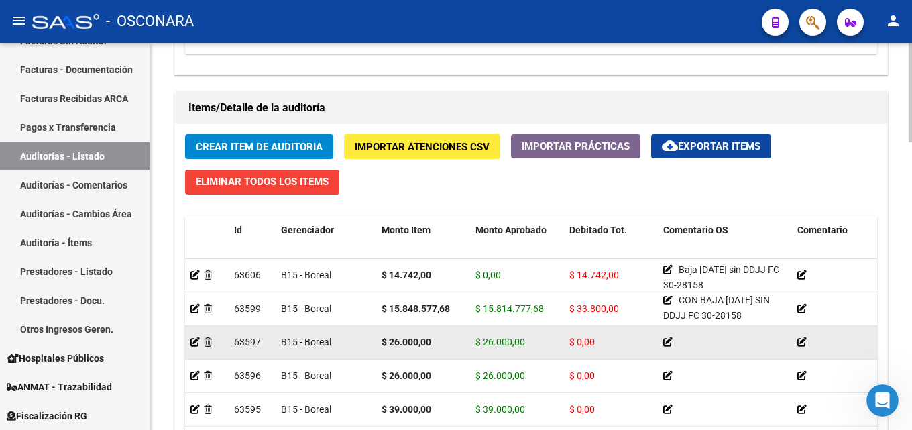
scroll to position [939, 0]
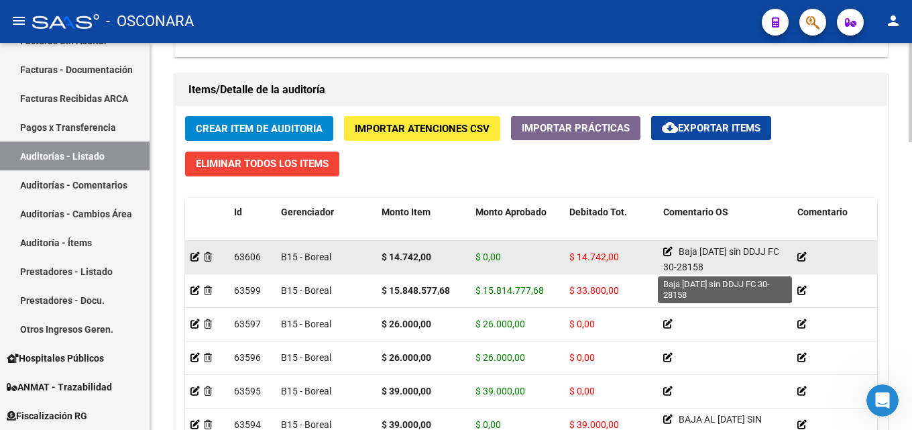
drag, startPoint x: 272, startPoint y: 262, endPoint x: 665, endPoint y: 265, distance: 393.0
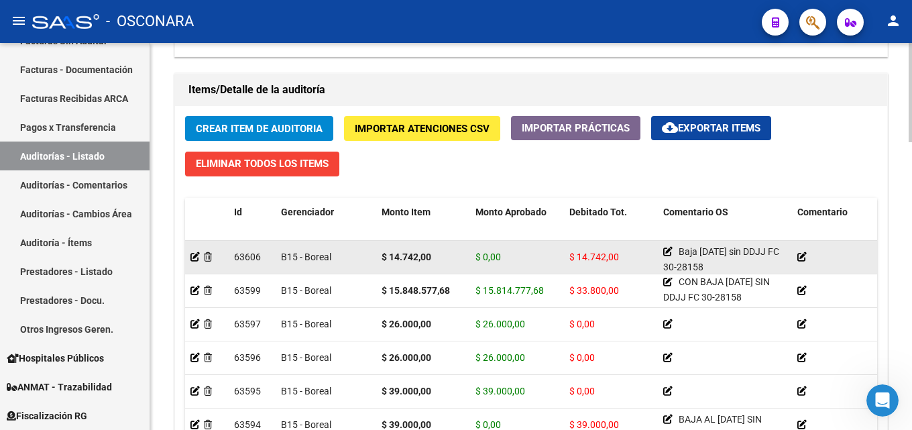
click at [665, 265] on span "Baja [DATE] sin DDJJ FC 30-28158" at bounding box center [721, 259] width 116 height 26
click at [205, 257] on icon at bounding box center [208, 256] width 8 height 9
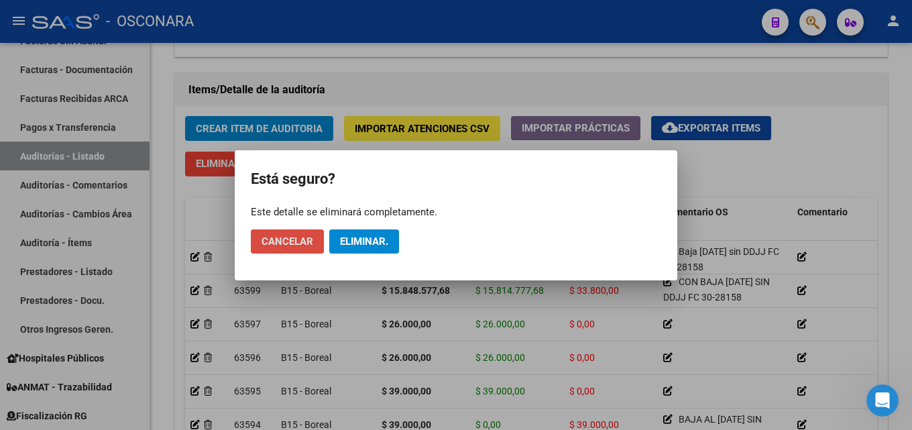
click at [280, 237] on span "Cancelar" at bounding box center [288, 241] width 52 height 12
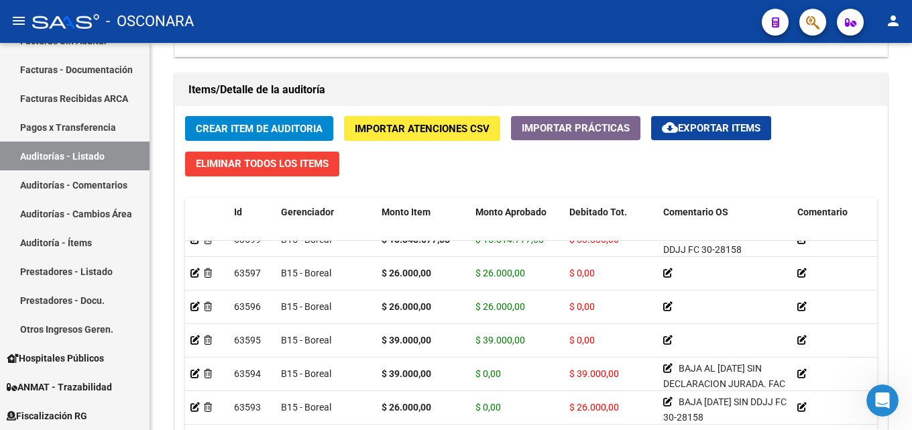
scroll to position [0, 0]
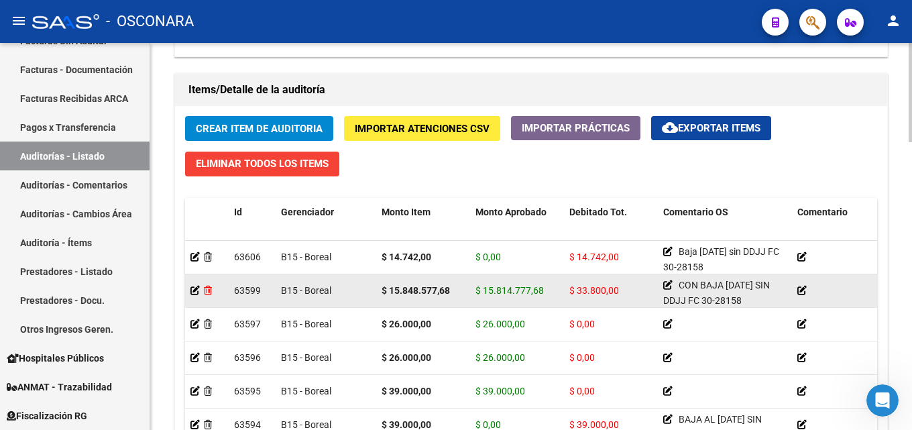
click at [212, 293] on icon at bounding box center [208, 290] width 8 height 9
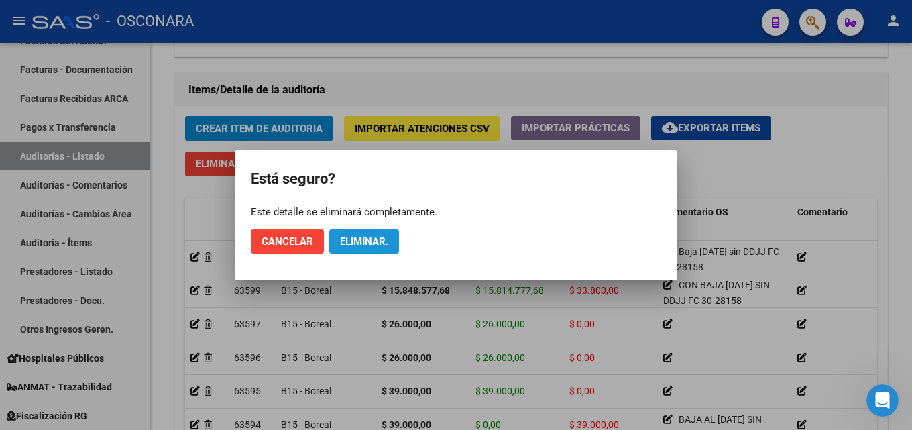
click at [349, 247] on span "Eliminar." at bounding box center [364, 241] width 48 height 12
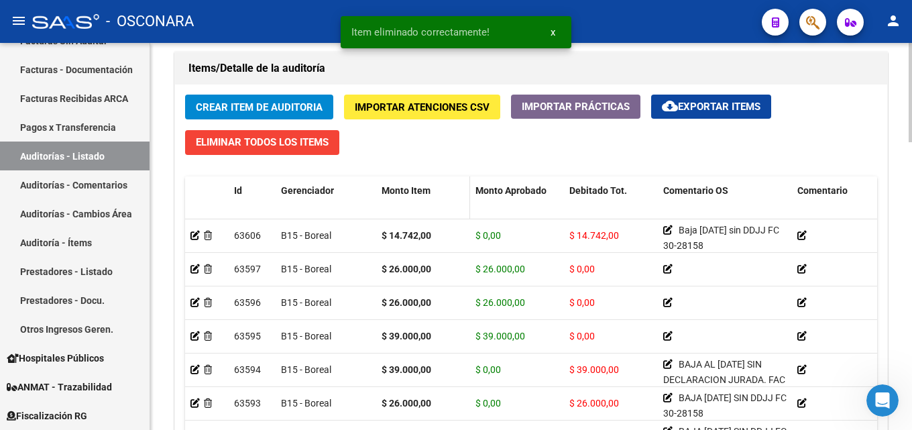
scroll to position [939, 0]
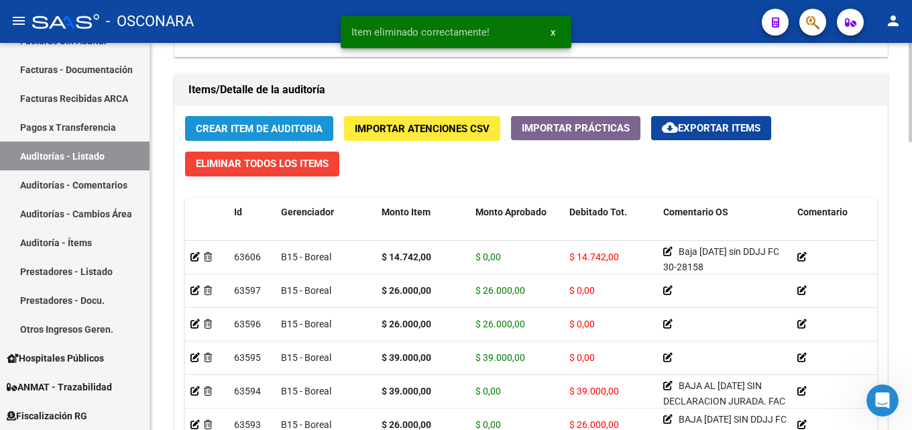
click at [225, 129] on span "Crear Item de Auditoria" at bounding box center [259, 129] width 127 height 12
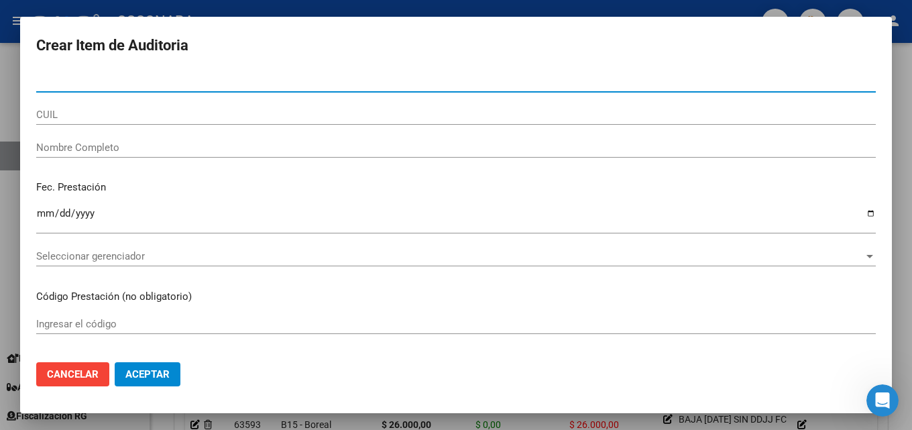
click at [112, 84] on input "Nro Documento" at bounding box center [456, 82] width 840 height 12
type input "22940049"
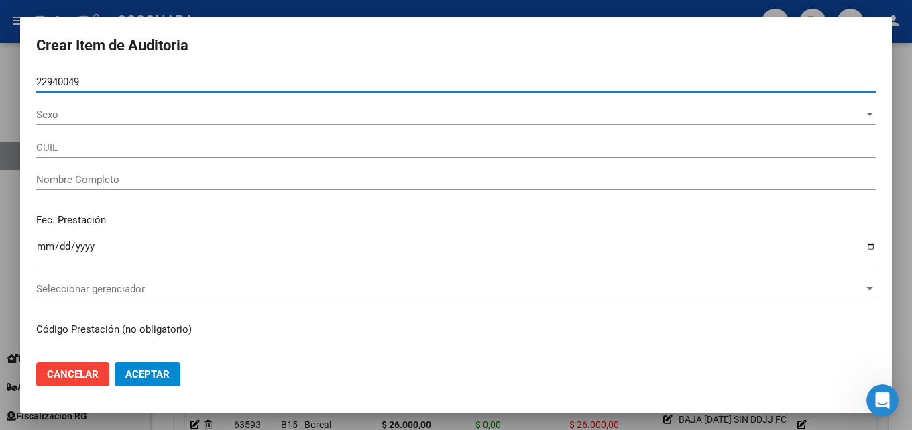
type input "27229400490"
type input "[PERSON_NAME] -"
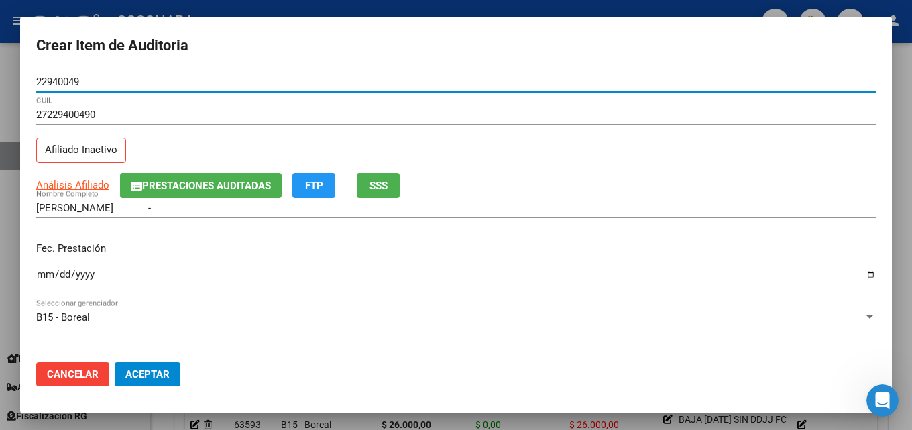
type input "22940049"
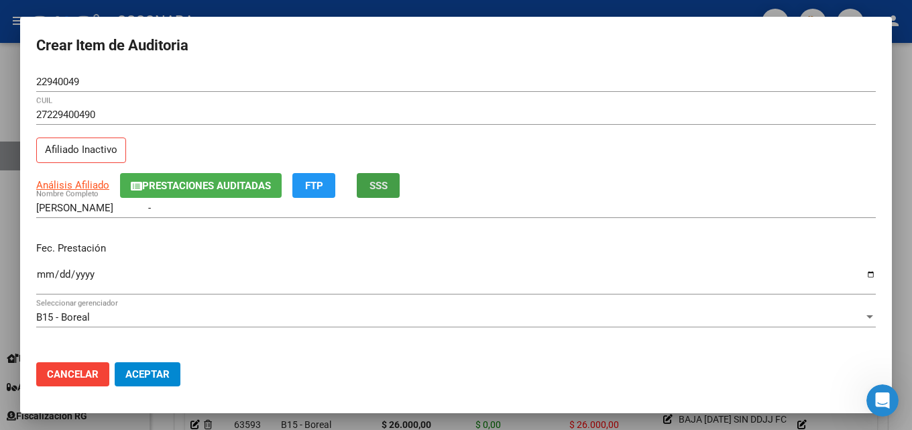
click at [379, 191] on span "SSS" at bounding box center [378, 186] width 18 height 12
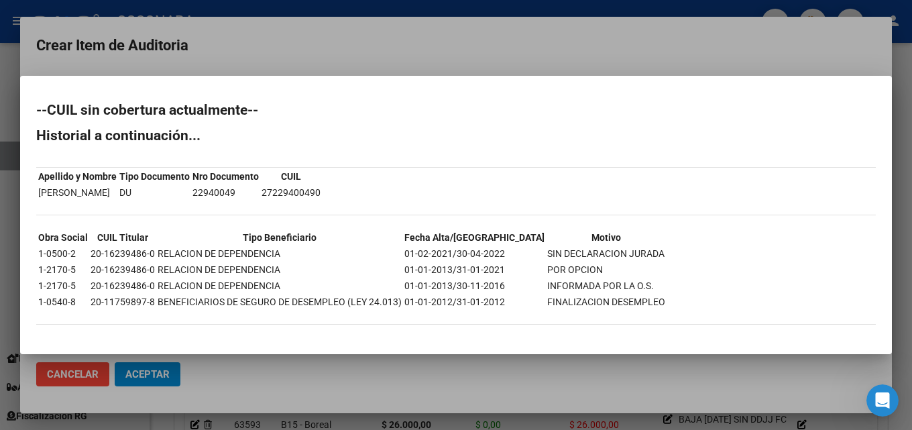
click at [359, 46] on div at bounding box center [456, 215] width 912 height 430
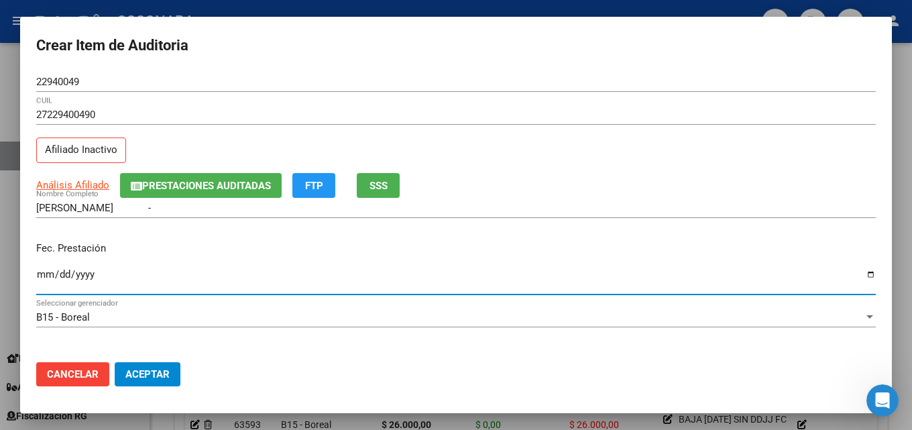
click at [38, 270] on input "Ingresar la fecha" at bounding box center [456, 279] width 840 height 21
type input "[DATE]"
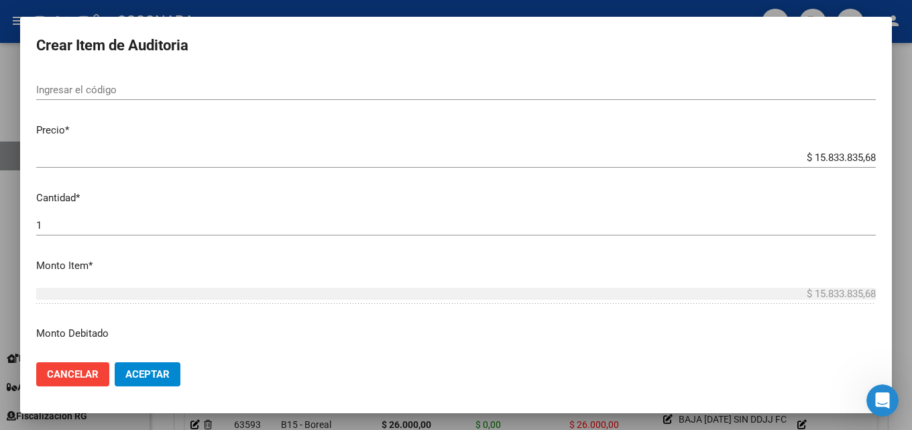
scroll to position [335, 0]
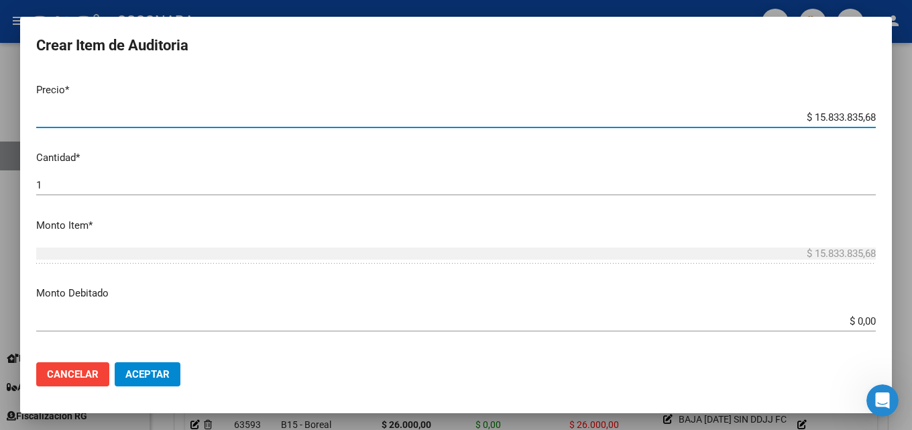
drag, startPoint x: 797, startPoint y: 119, endPoint x: 911, endPoint y: 119, distance: 114.7
click at [901, 119] on div "Crear Item de Auditoria 22940049 Nro Documento 27229400490 CUIL Afiliado Inacti…" at bounding box center [456, 215] width 912 height 430
type input "$ 0,03"
type input "$ 0,33"
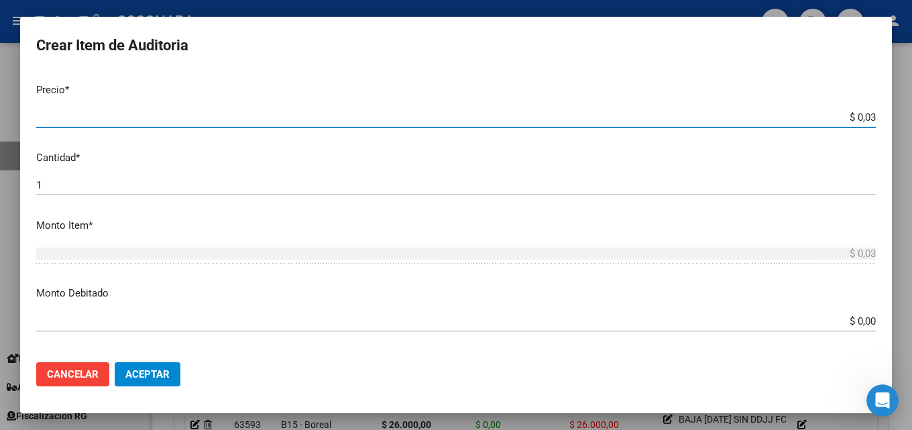
type input "$ 0,33"
type input "$ 3,38"
type input "$ 33,80"
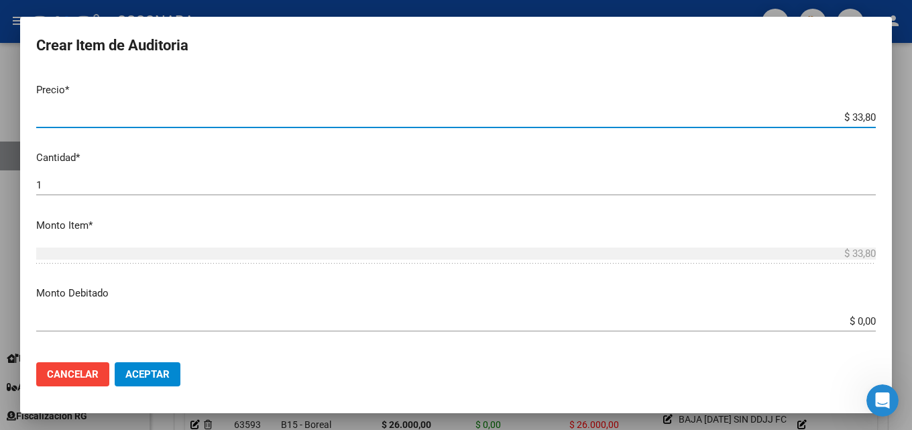
type input "$ 338,00"
type input "$ 3.380,00"
type input "$ 33.800,00"
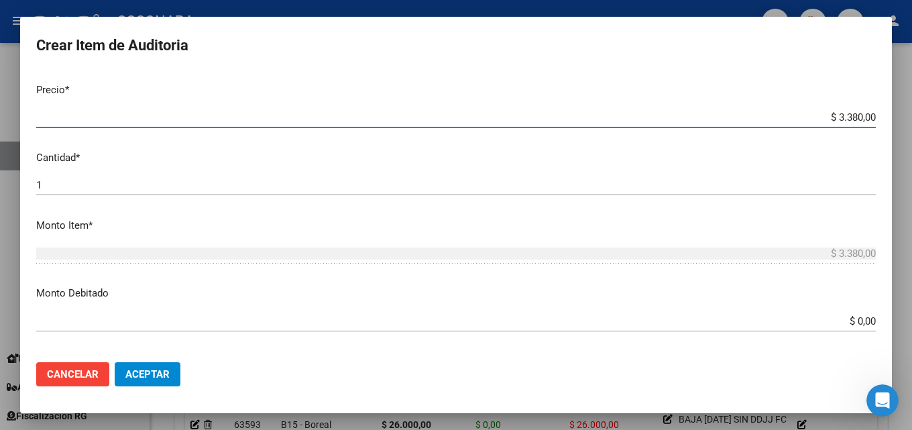
type input "$ 33.800,00"
click at [901, 321] on div "Crear Item de Auditoria 22940049 Nro Documento 27229400490 CUIL Afiliado Inacti…" at bounding box center [456, 215] width 912 height 430
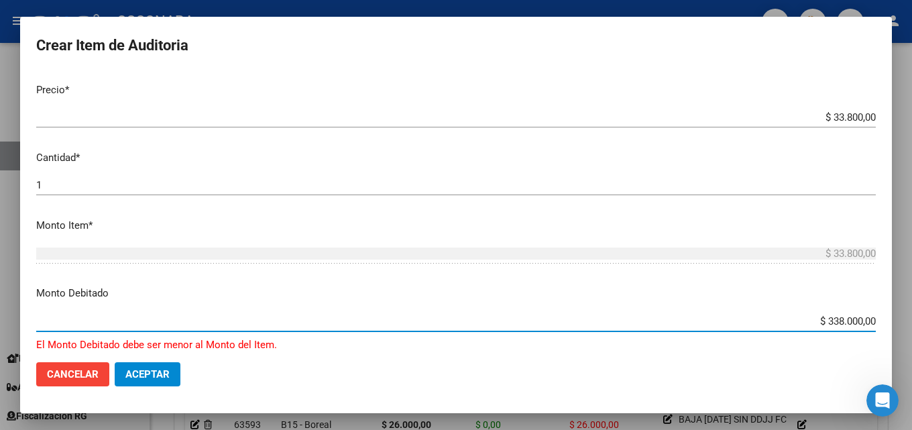
type input "$ 33.800,00"
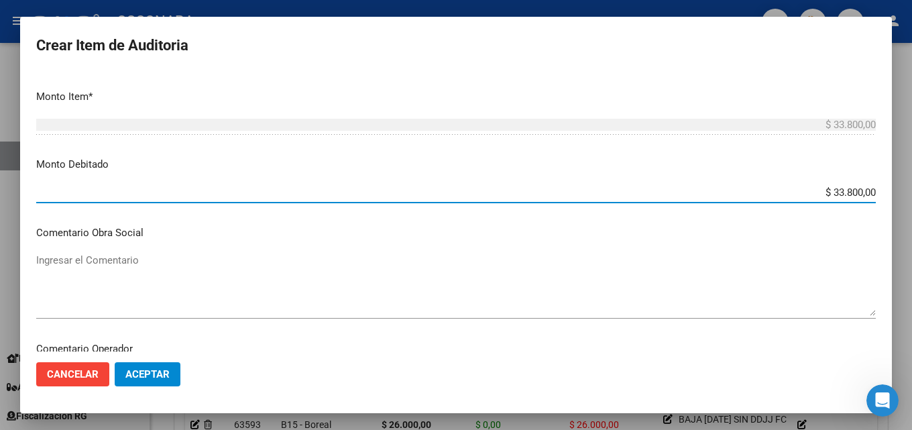
scroll to position [469, 0]
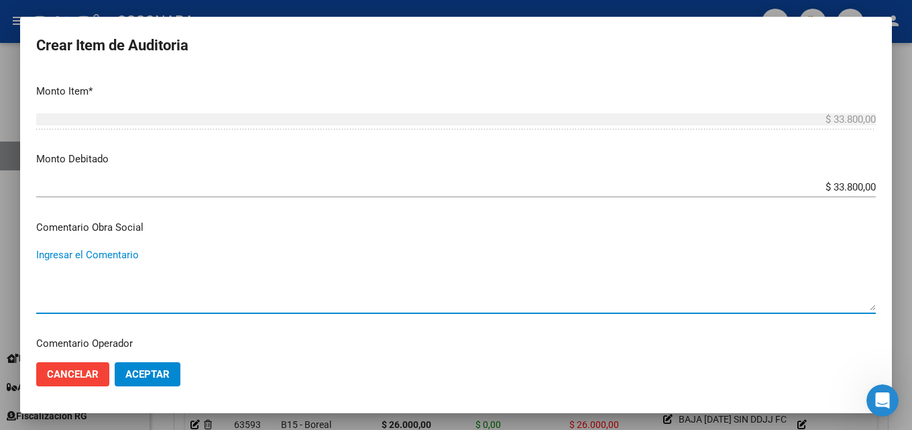
click at [246, 296] on textarea "Ingresar el Comentario" at bounding box center [456, 278] width 840 height 63
type textarea "b"
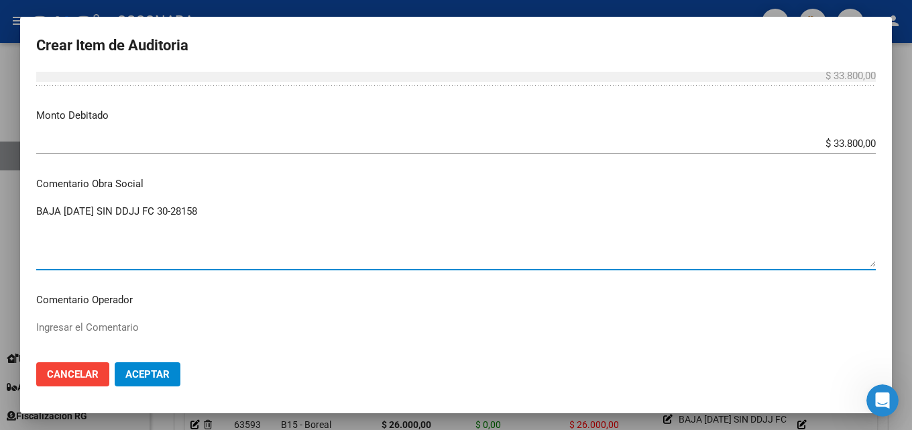
scroll to position [536, 0]
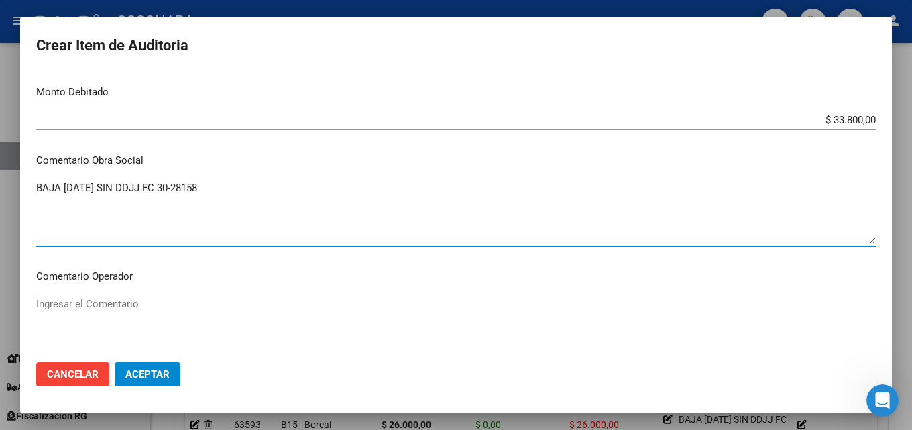
drag, startPoint x: 235, startPoint y: 191, endPoint x: 0, endPoint y: 188, distance: 234.7
click at [0, 188] on div "Crear Item de Auditoria 22940049 Nro Documento 27229400490 CUIL Afiliado Inacti…" at bounding box center [456, 215] width 912 height 430
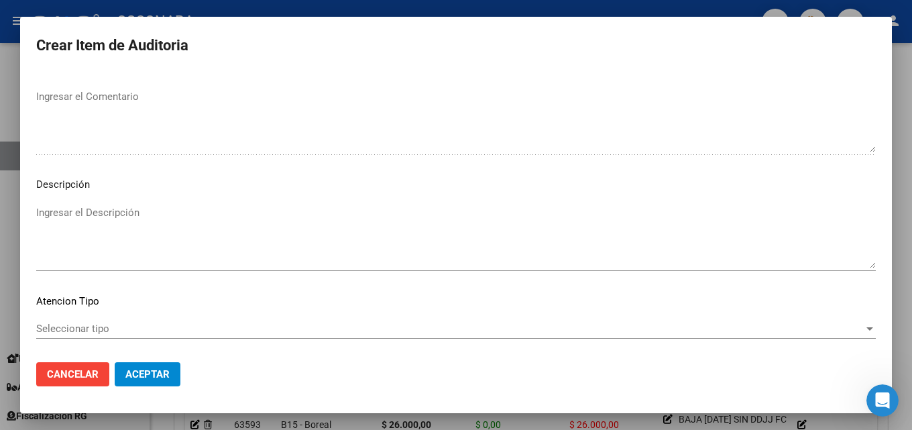
scroll to position [872, 0]
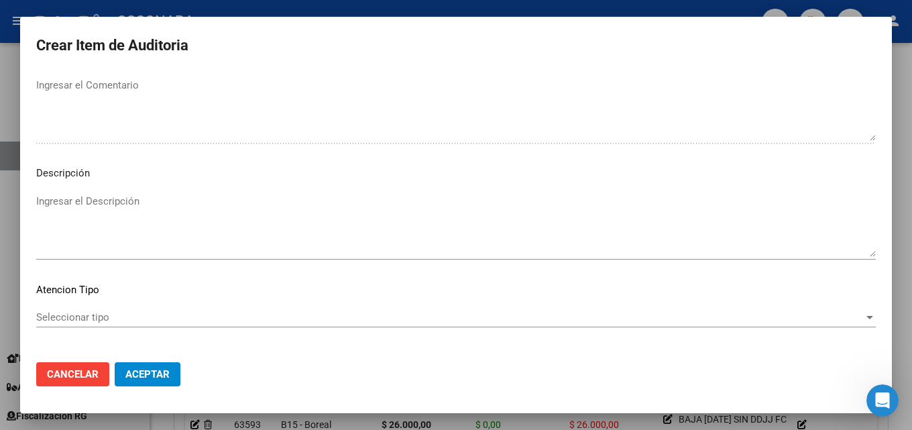
type textarea "BAJA [DATE] SIN DDJJ FC 30-28158"
click at [93, 231] on textarea "Ingresar el Descripción" at bounding box center [456, 225] width 840 height 63
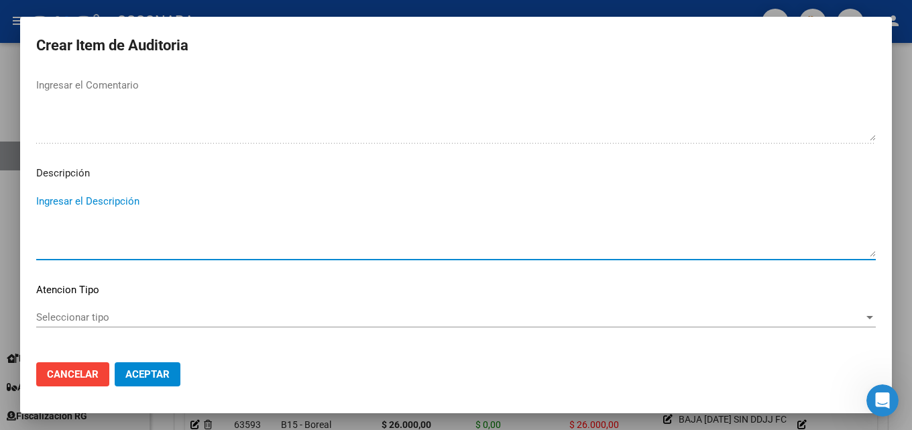
paste textarea "BAJA [DATE] SIN DDJJ FC 30-28158"
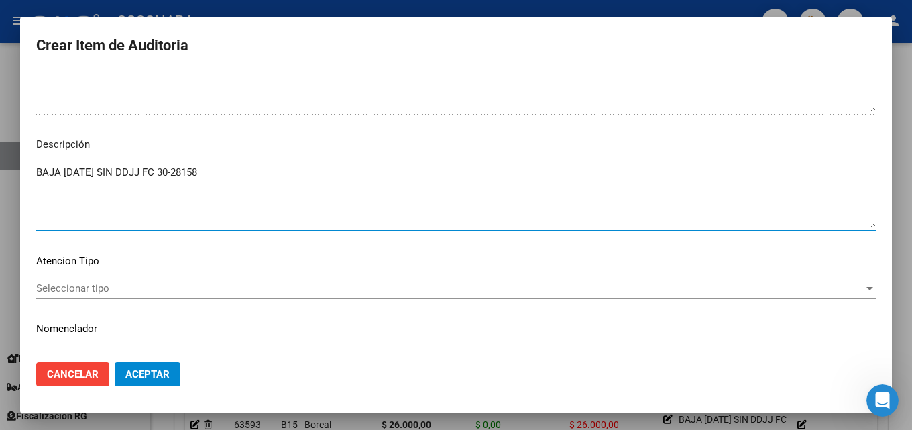
scroll to position [928, 0]
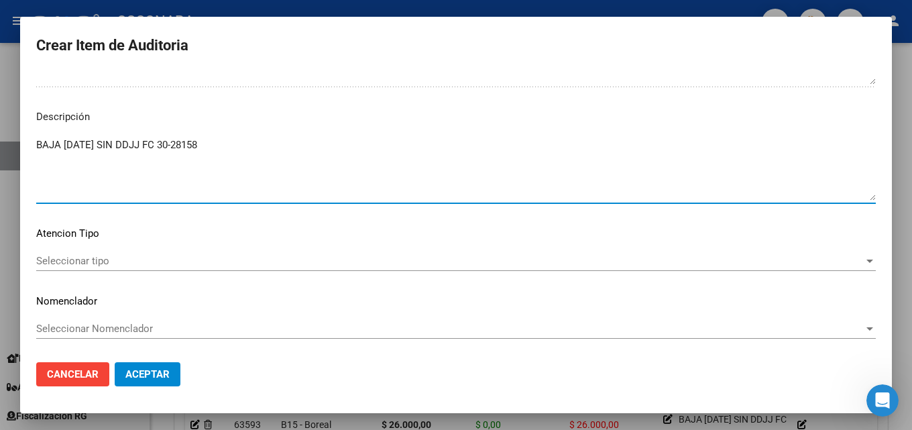
type textarea "BAJA [DATE] SIN DDJJ FC 30-28158"
click at [114, 272] on div "Seleccionar tipo Seleccionar tipo" at bounding box center [456, 267] width 840 height 33
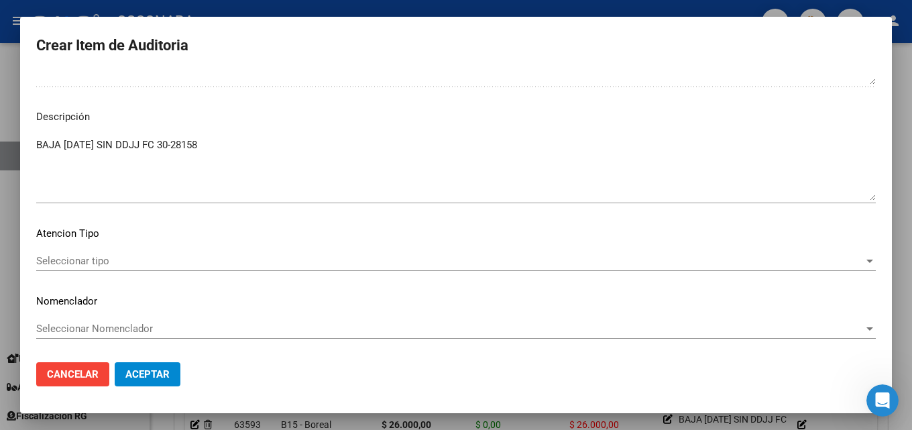
click at [112, 258] on span "Seleccionar tipo" at bounding box center [450, 261] width 828 height 12
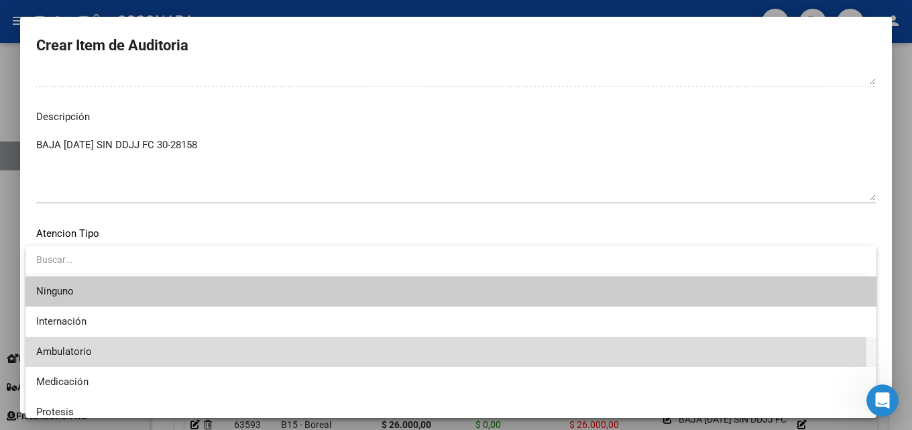
click at [97, 353] on span "Ambulatorio" at bounding box center [451, 352] width 830 height 30
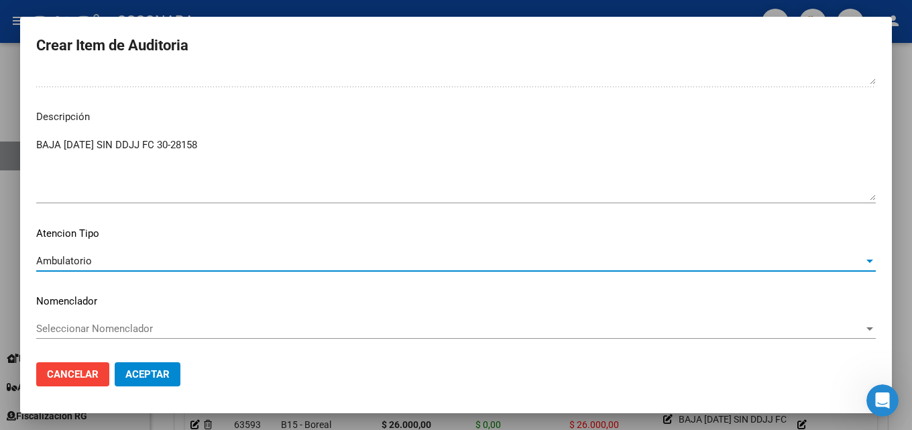
click at [158, 379] on span "Aceptar" at bounding box center [147, 374] width 44 height 12
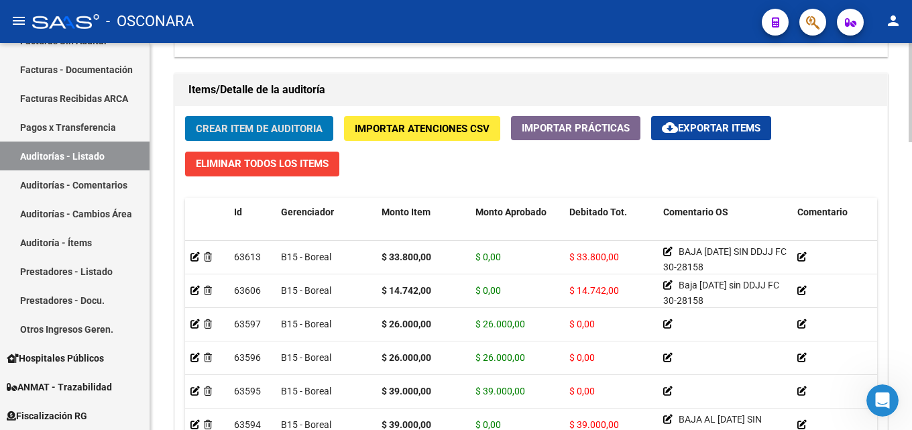
click at [258, 131] on span "Crear Item de Auditoria" at bounding box center [259, 129] width 127 height 12
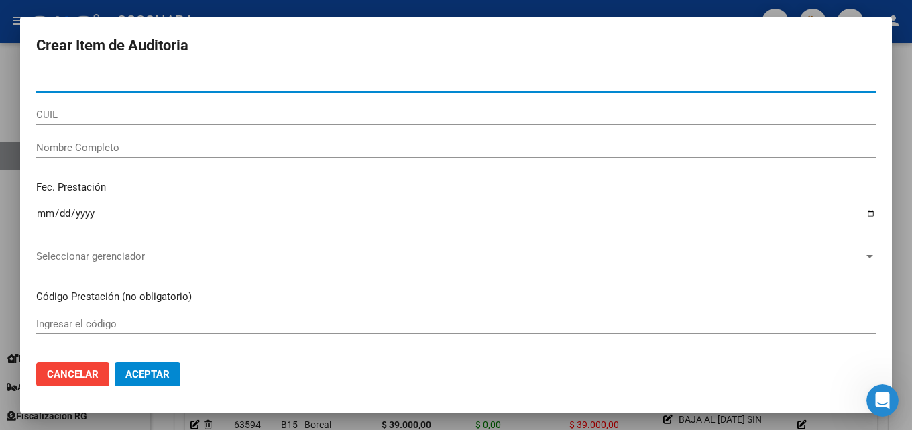
click at [137, 83] on input "Nro Documento" at bounding box center [456, 82] width 840 height 12
type input "52886258"
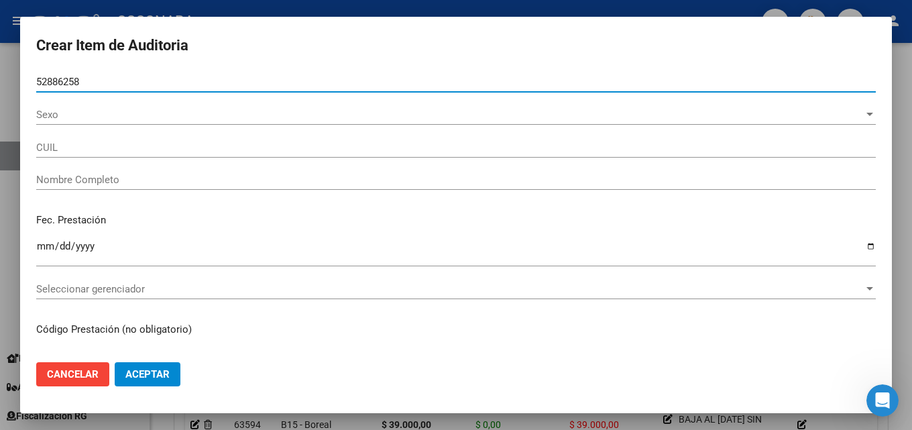
type input "27528862581"
type input "[PERSON_NAME]"
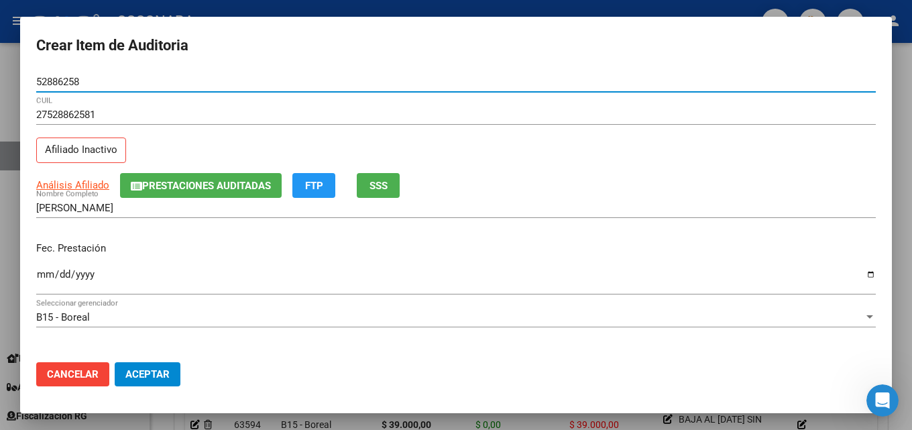
type input "52886258"
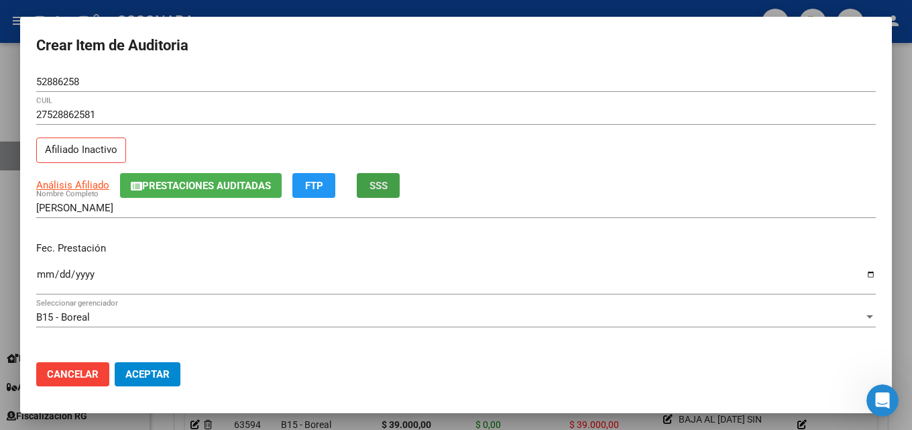
click at [372, 189] on span "SSS" at bounding box center [378, 186] width 18 height 12
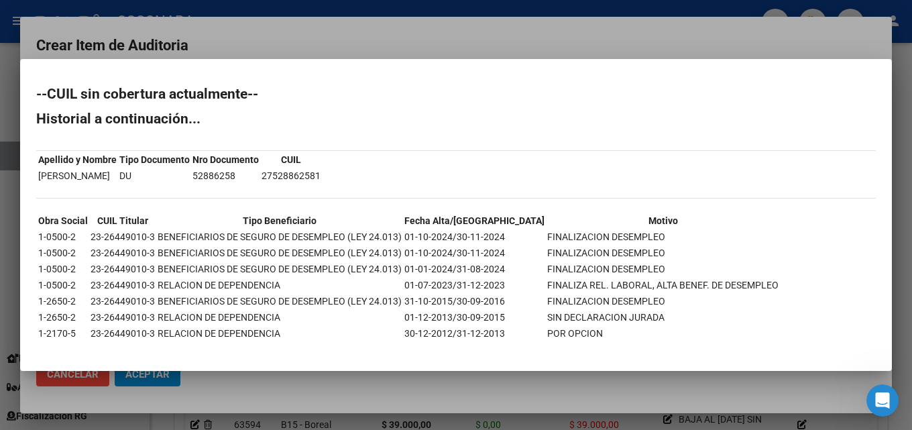
drag, startPoint x: 65, startPoint y: 236, endPoint x: 625, endPoint y: 237, distance: 559.9
click at [625, 237] on tr "1-0500-2 23-26449010-3 BENEFICIARIOS DE SEGURO DE DESEMPLEO (LEY 24.013) 01-10-…" at bounding box center [409, 236] width 742 height 15
click at [625, 237] on td "FINALIZACION DESEMPLEO" at bounding box center [663, 236] width 233 height 15
click at [517, 35] on div at bounding box center [456, 215] width 912 height 430
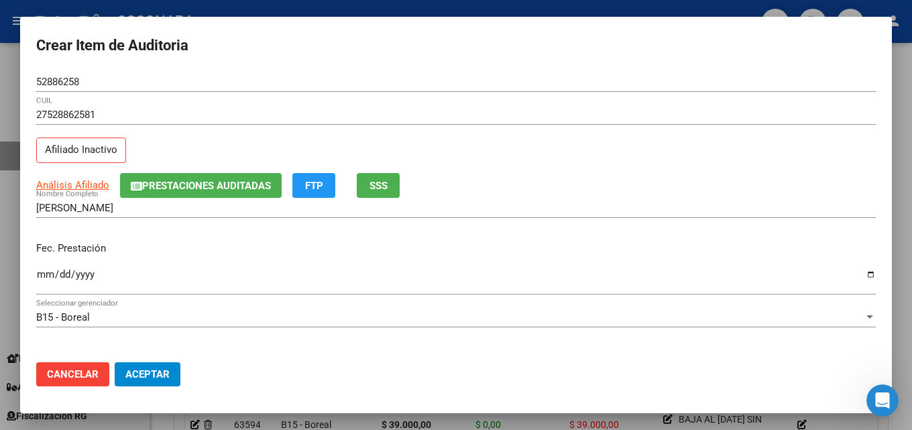
click at [38, 274] on input "Ingresar la fecha" at bounding box center [456, 279] width 840 height 21
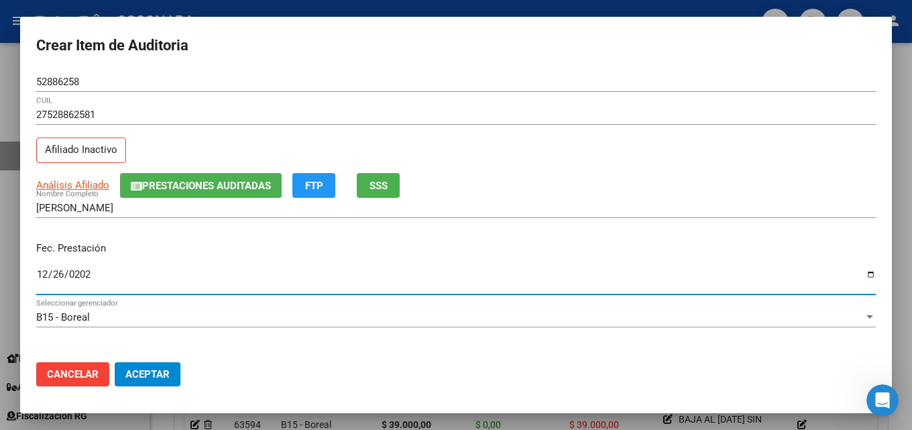
type input "[DATE]"
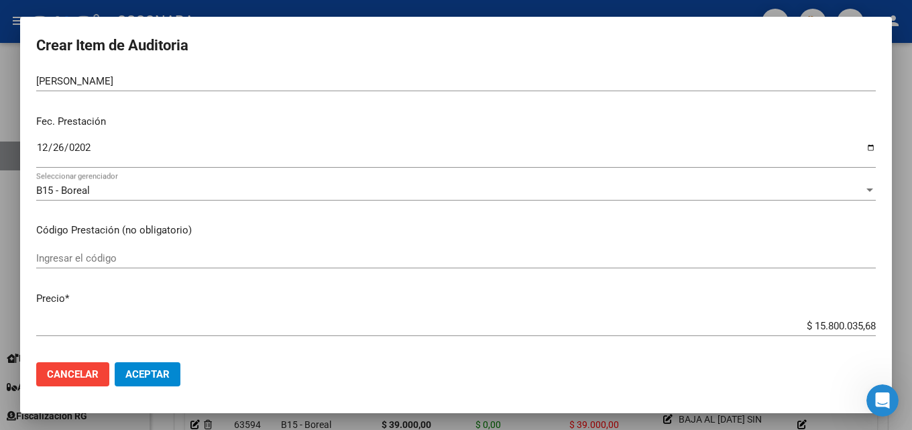
scroll to position [134, 0]
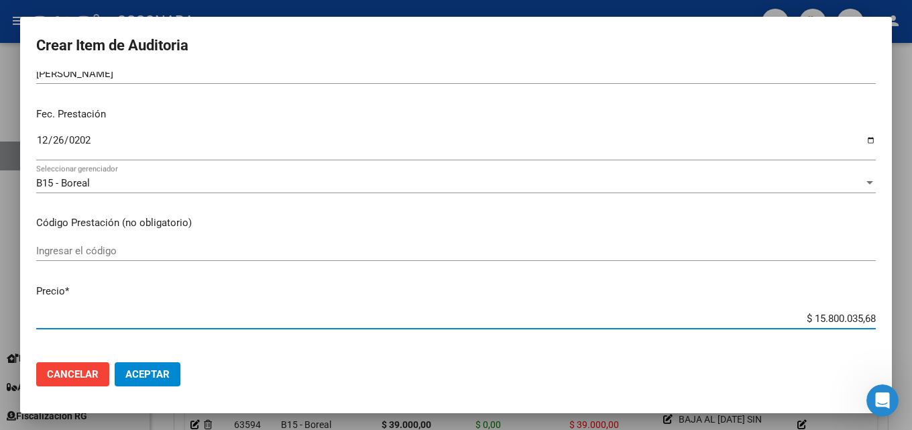
drag, startPoint x: 783, startPoint y: 315, endPoint x: 911, endPoint y: 295, distance: 130.3
click at [901, 296] on div "Crear Item de Auditoria 52886258 Nro Documento 27528862581 CUIL Afiliado Inacti…" at bounding box center [456, 215] width 912 height 430
type input "$ 0,03"
type input "$ 0,32"
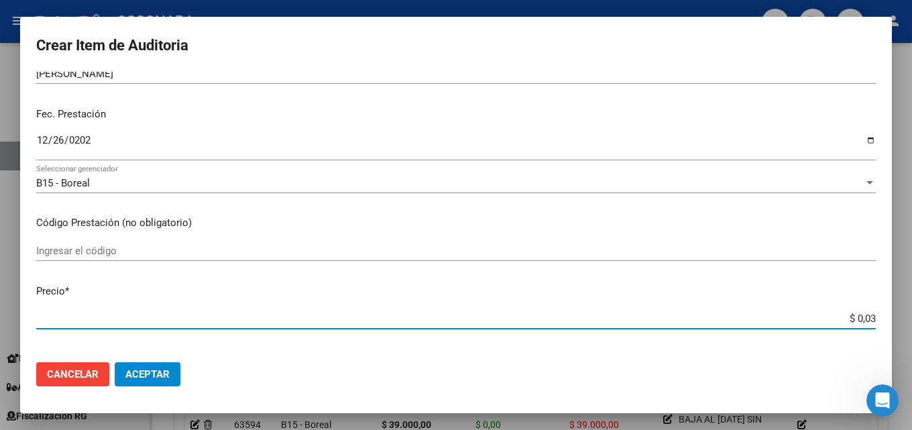
type input "$ 0,32"
type input "$ 3,21"
type input "$ 32,15"
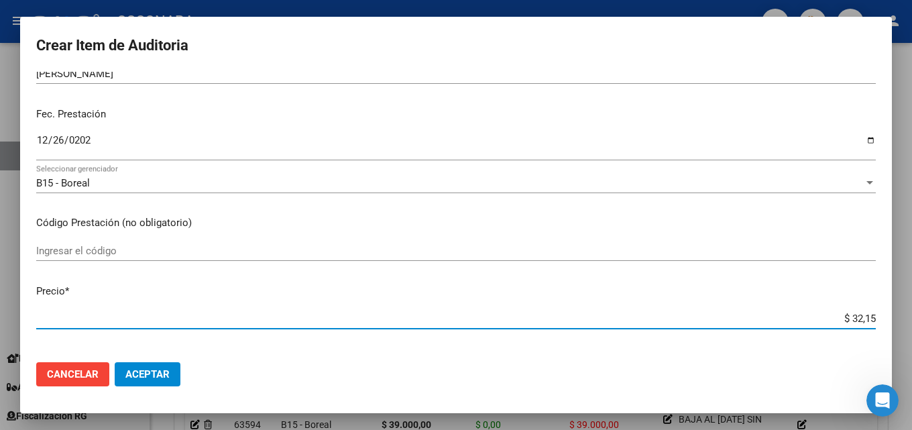
type input "$ 321,58"
type input "$ 3.215,81"
type input "$ 32.158,10"
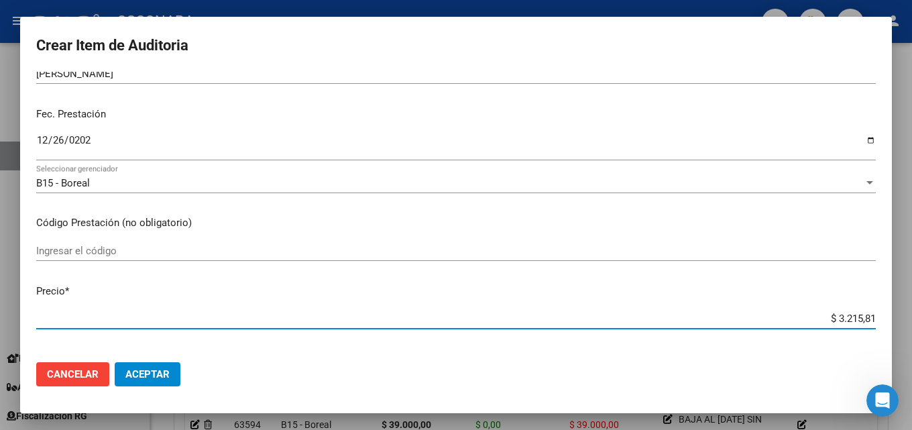
type input "$ 32.158,10"
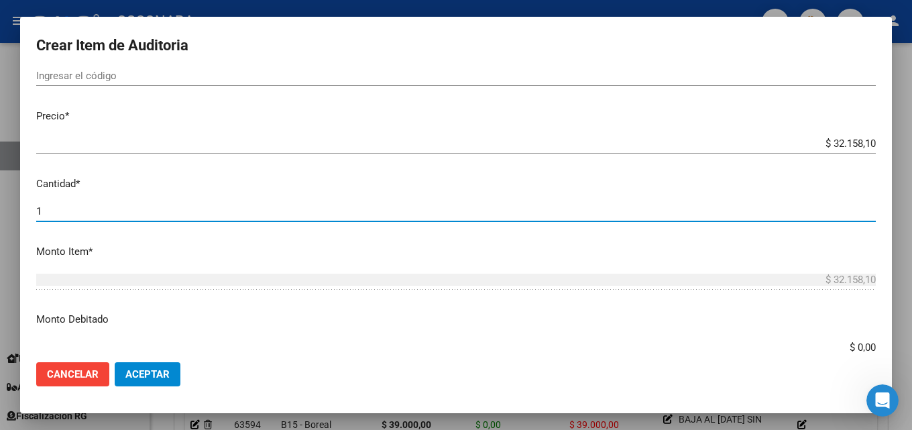
scroll to position [311, 0]
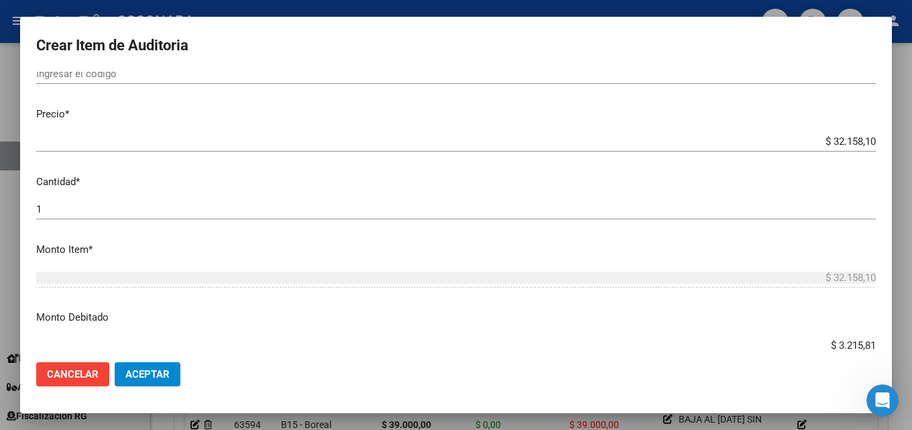
type input "$ 32.158,10"
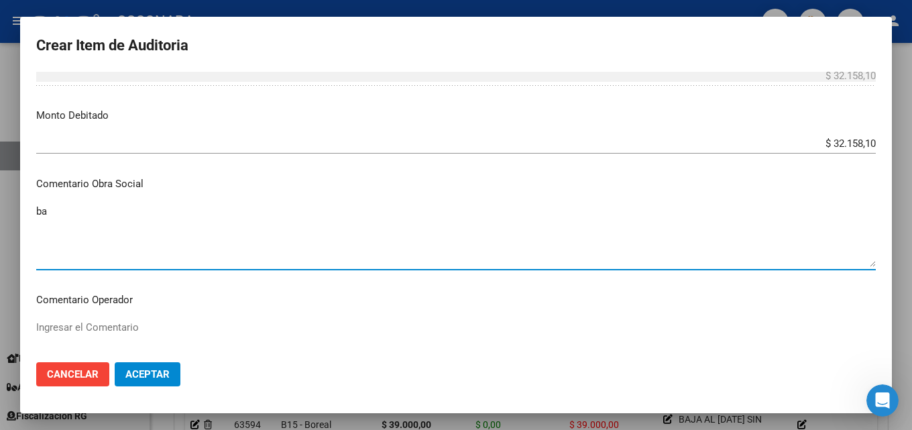
type textarea "b"
drag, startPoint x: 211, startPoint y: 208, endPoint x: 14, endPoint y: 210, distance: 196.5
click at [14, 210] on div "Crear Item de Auditoria 52886258 Nro Documento 27528862581 CUIL Afiliado Inacti…" at bounding box center [456, 215] width 912 height 430
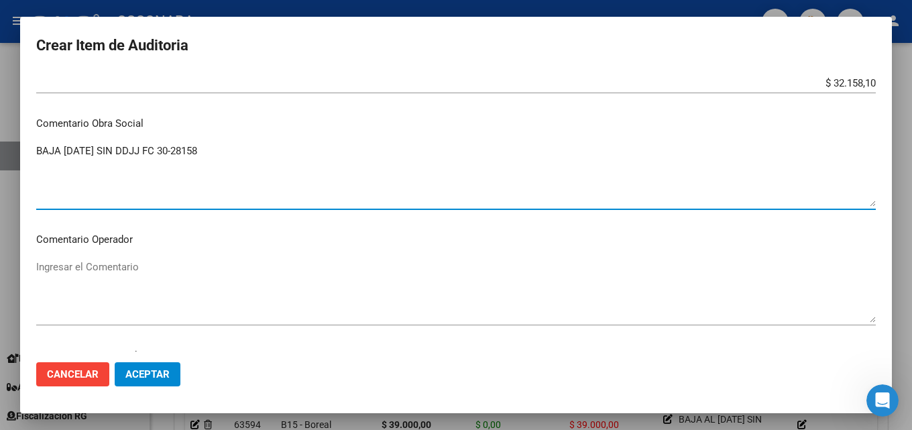
scroll to position [714, 0]
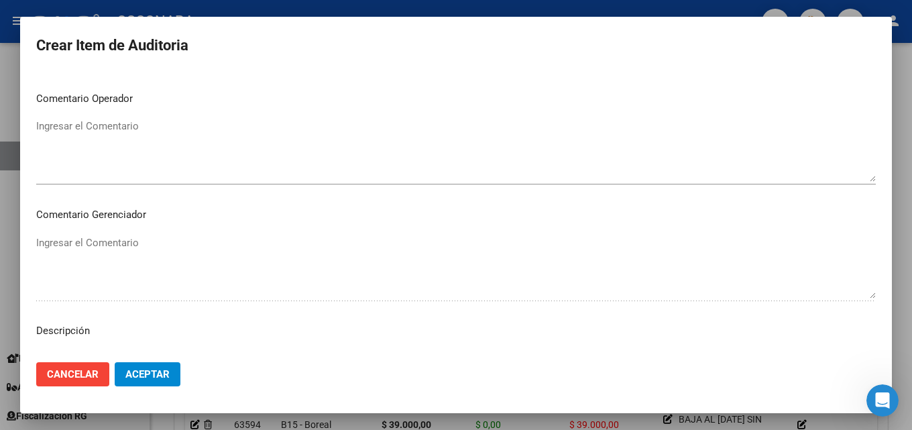
type textarea "BAJA [DATE] SIN DDJJ FC 30-28158"
click at [120, 162] on textarea "Ingresar el Comentario" at bounding box center [456, 150] width 840 height 63
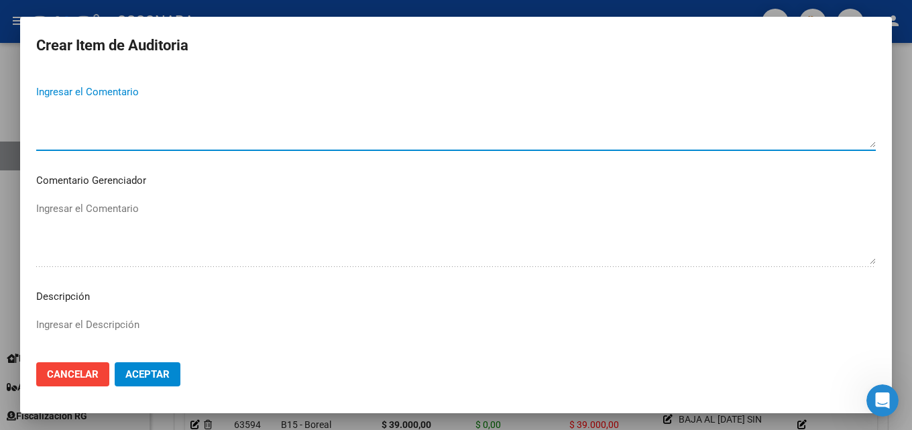
scroll to position [781, 0]
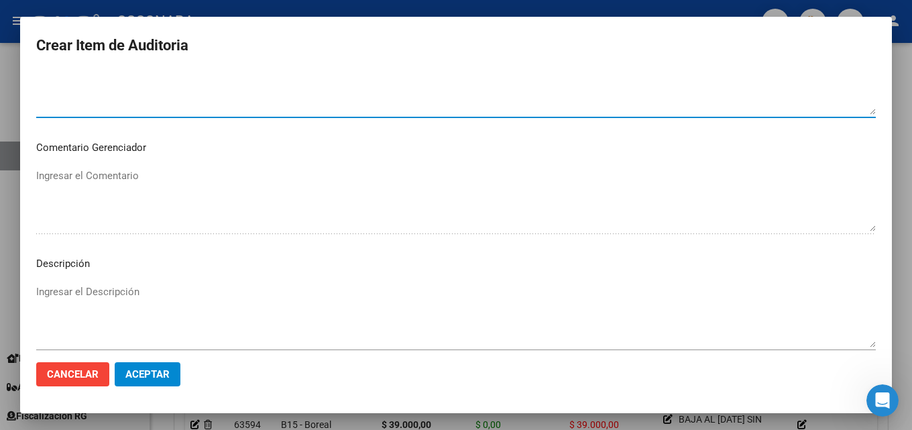
click at [83, 299] on textarea "Ingresar el Descripción" at bounding box center [456, 315] width 840 height 63
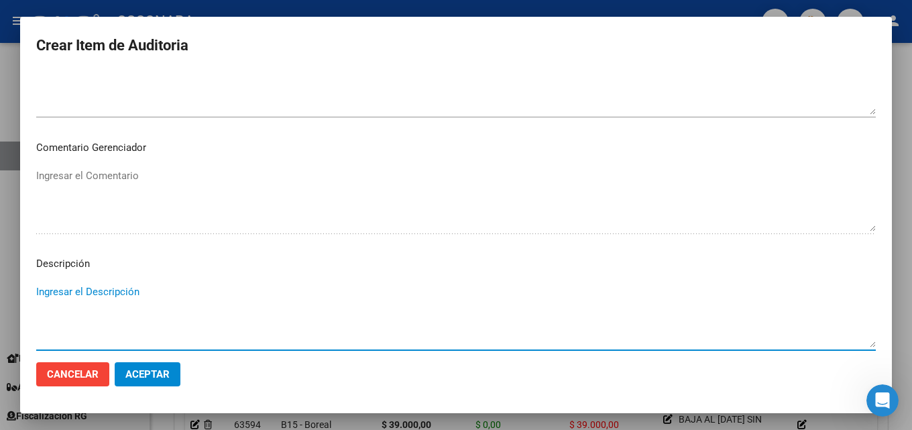
paste textarea "BAJA [DATE] SIN DDJJ FC 30-28158"
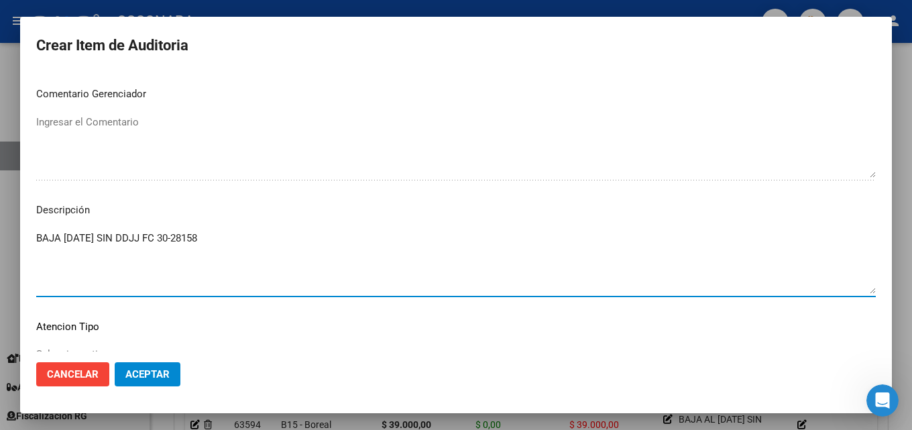
scroll to position [915, 0]
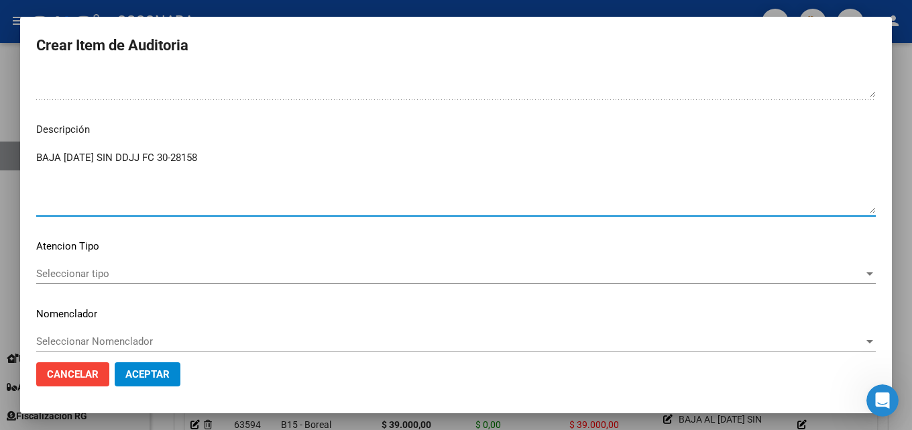
type textarea "BAJA [DATE] SIN DDJJ FC 30-28158"
click at [110, 274] on span "Seleccionar tipo" at bounding box center [450, 274] width 828 height 12
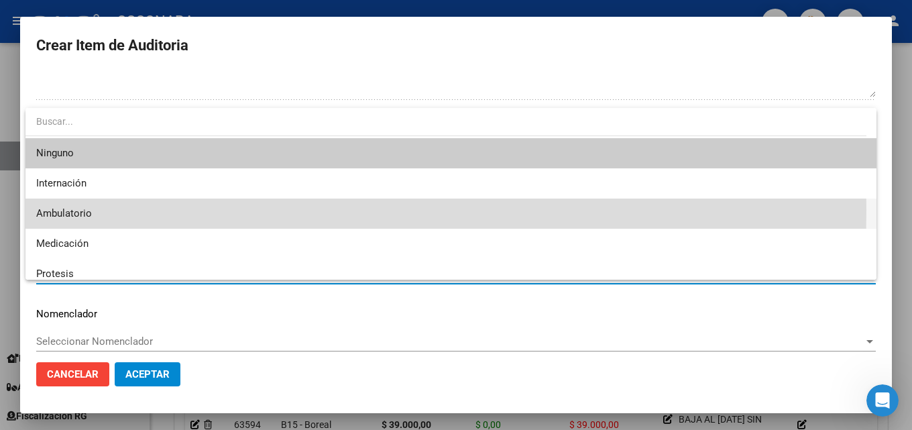
click at [109, 209] on span "Ambulatorio" at bounding box center [451, 213] width 830 height 30
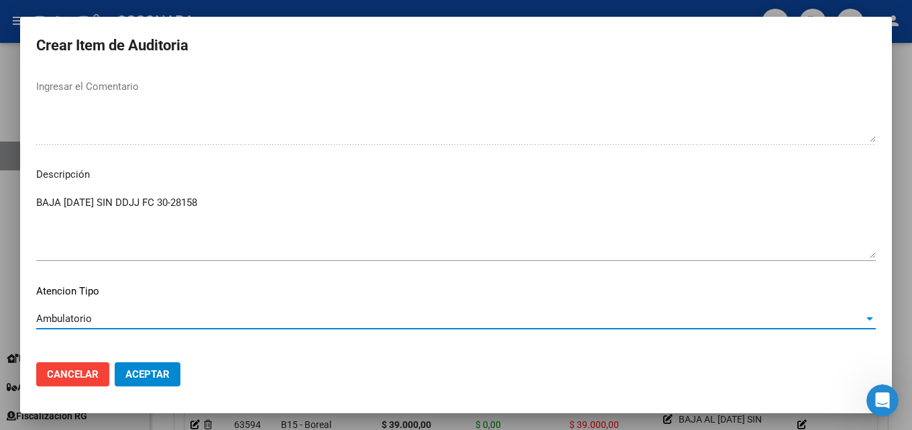
scroll to position [928, 0]
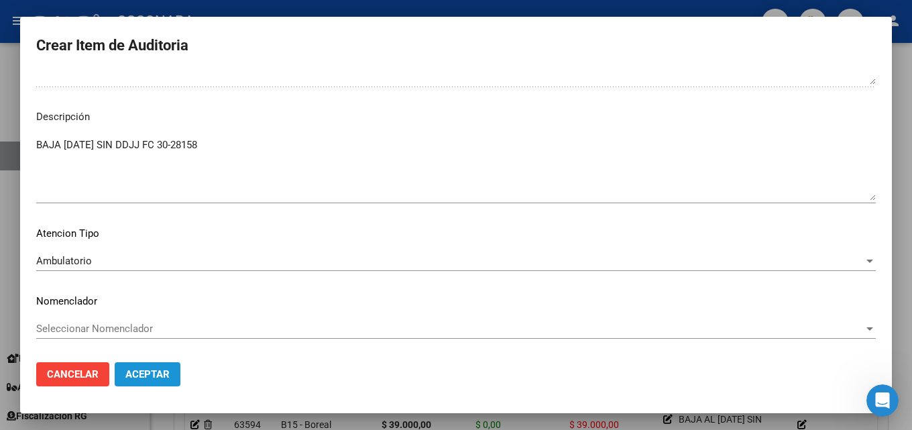
click at [150, 369] on span "Aceptar" at bounding box center [147, 374] width 44 height 12
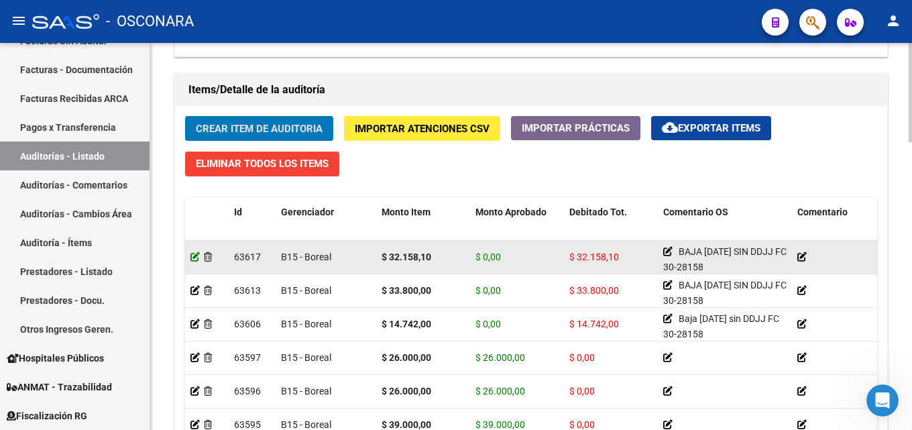
click at [196, 255] on icon at bounding box center [194, 256] width 9 height 9
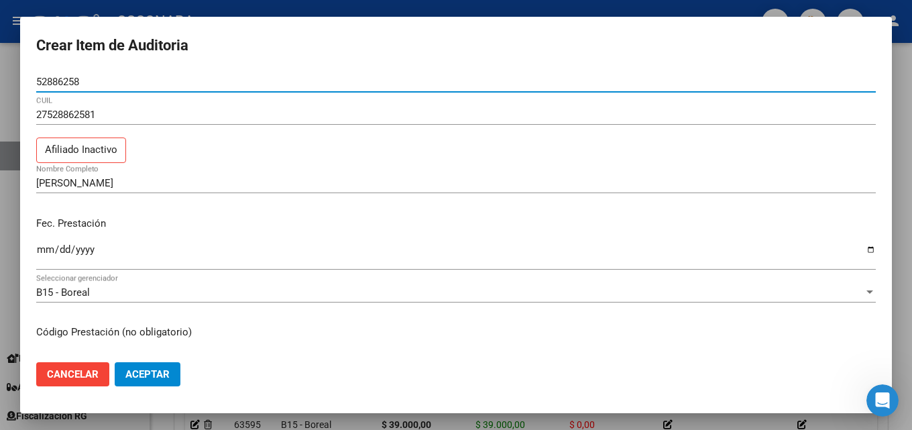
click at [143, 5] on div at bounding box center [456, 215] width 912 height 430
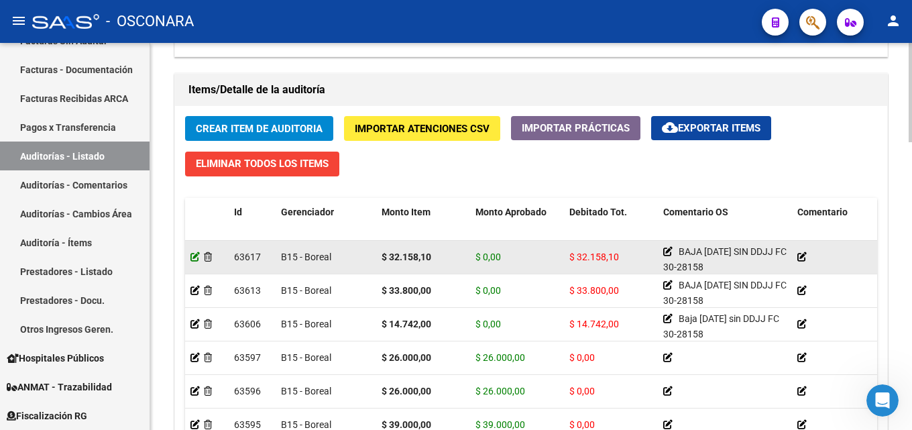
click at [197, 255] on icon at bounding box center [194, 256] width 9 height 9
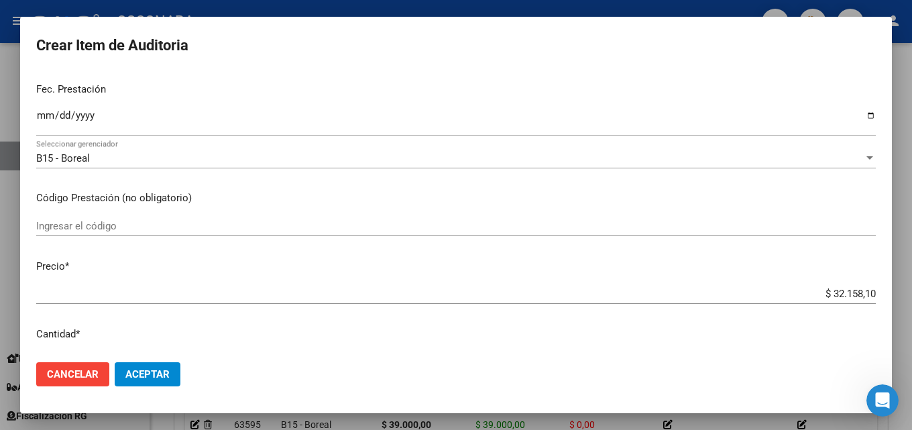
scroll to position [201, 0]
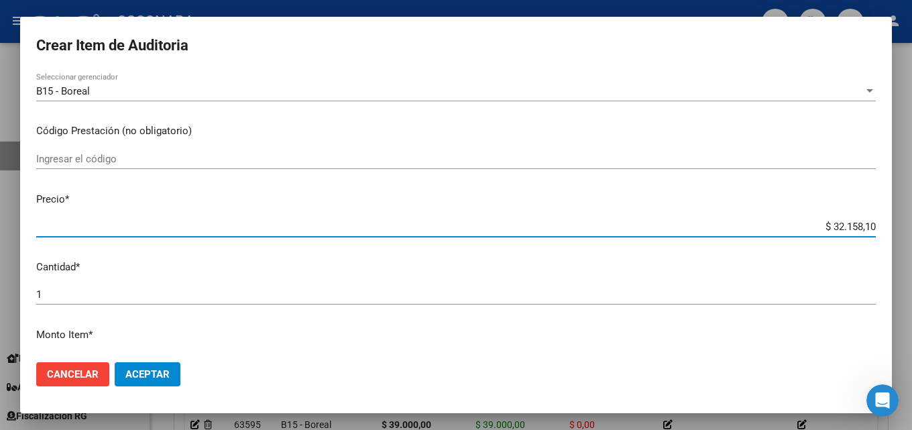
drag, startPoint x: 808, startPoint y: 225, endPoint x: 911, endPoint y: 219, distance: 103.5
click at [901, 219] on div "Crear Item de Auditoria 52886258 Nro Documento 27528862581 CUIL Afiliado Inacti…" at bounding box center [456, 215] width 912 height 430
type input "$ 0,09"
type input "$ 0,90"
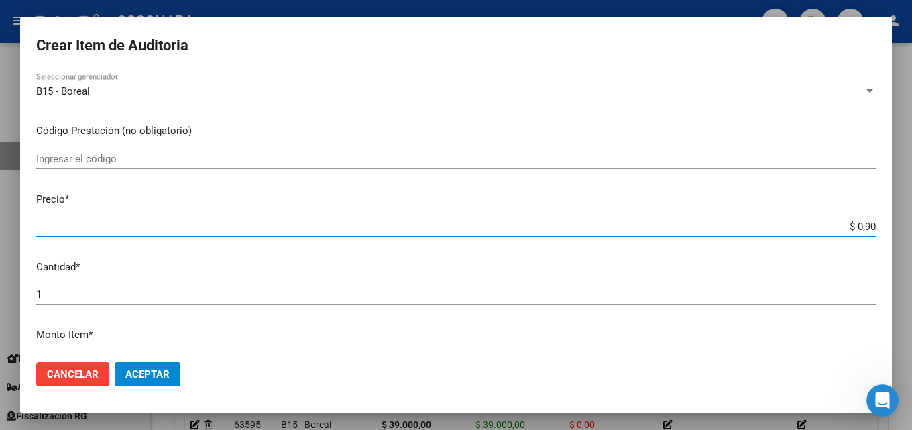
type input "$ 0,90"
type input "$ 9,03"
type input "$ 90,31"
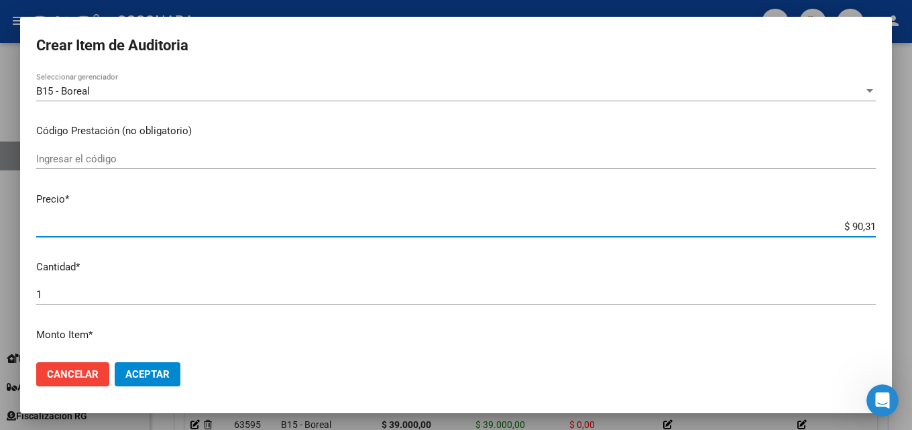
type input "$ 903,16"
type input "$ 9.031,62"
type input "$ 90.316,20"
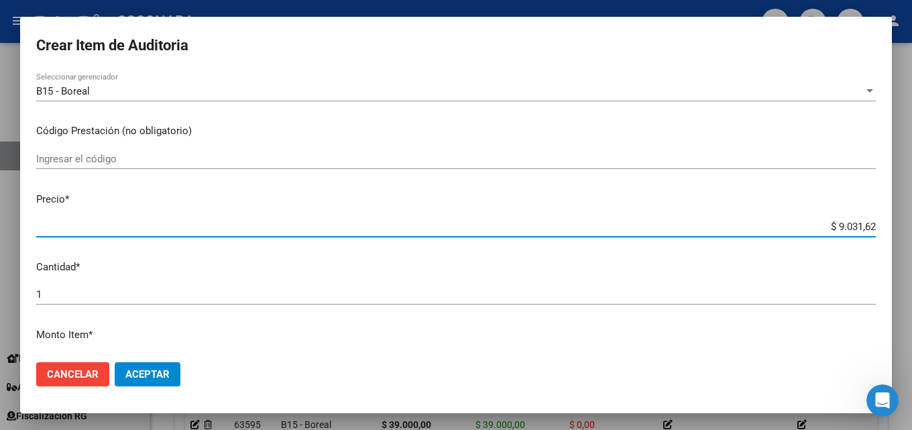
type input "$ 90.316,20"
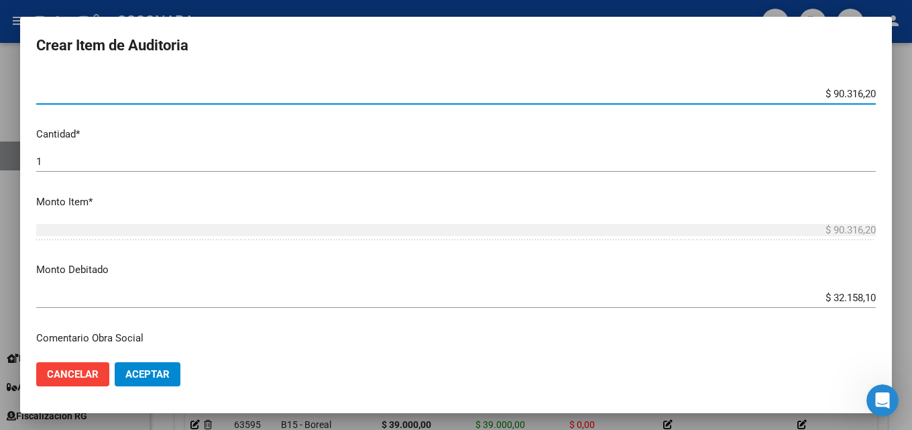
scroll to position [335, 0]
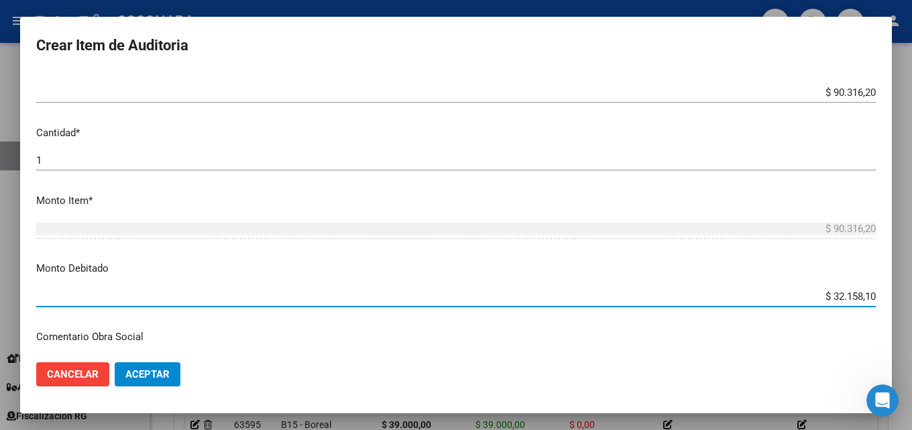
drag, startPoint x: 797, startPoint y: 300, endPoint x: 911, endPoint y: 299, distance: 114.0
click at [901, 299] on div "Crear Item de Auditoria 52886258 Nro Documento 27528862581 CUIL Afiliado Inacti…" at bounding box center [456, 215] width 912 height 430
type input "$ 90.316,20"
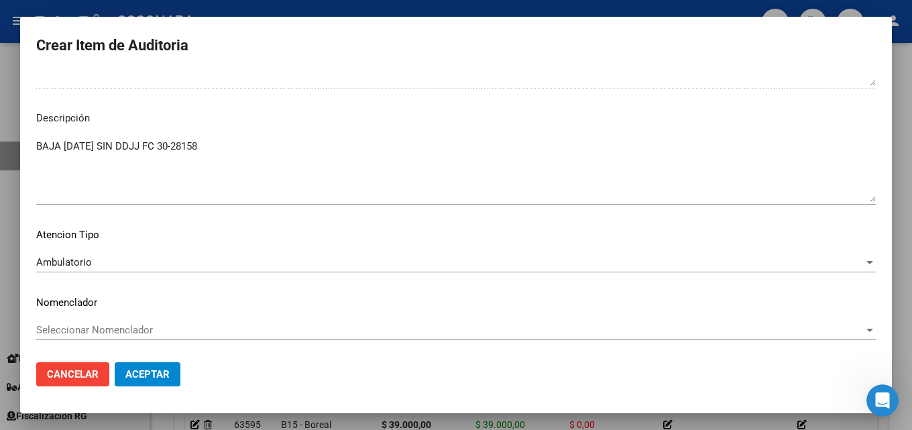
scroll to position [903, 0]
click at [164, 371] on span "Aceptar" at bounding box center [147, 374] width 44 height 12
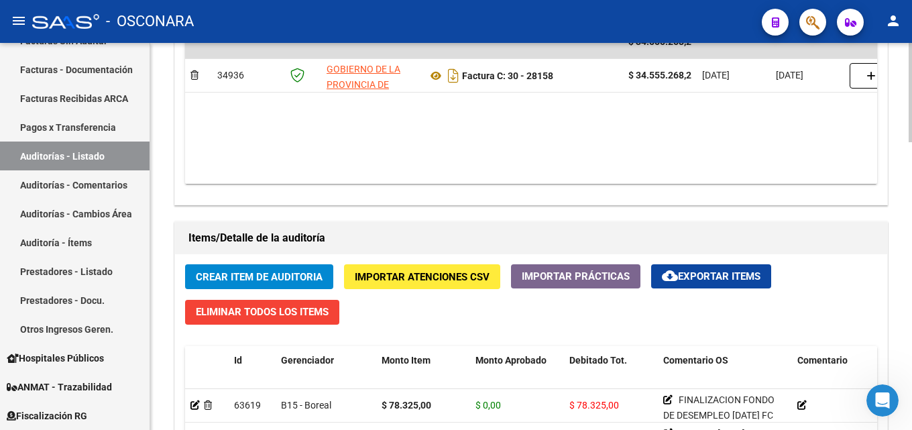
scroll to position [939, 0]
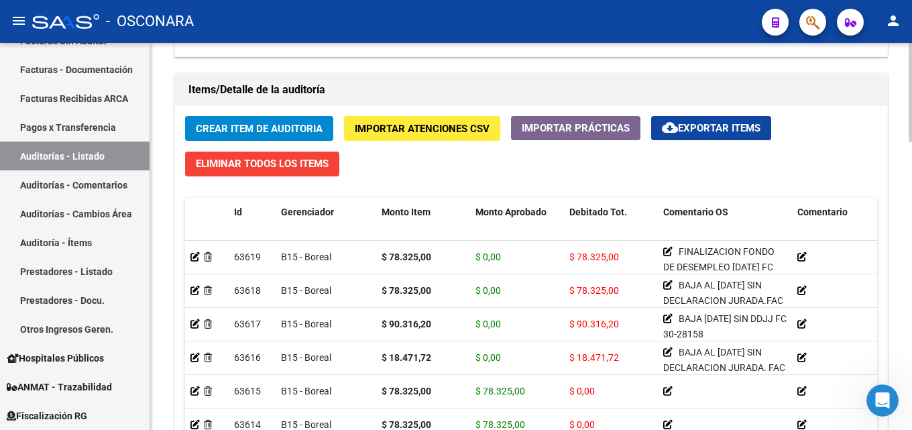
click at [294, 133] on span "Crear Item de Auditoria" at bounding box center [259, 129] width 127 height 12
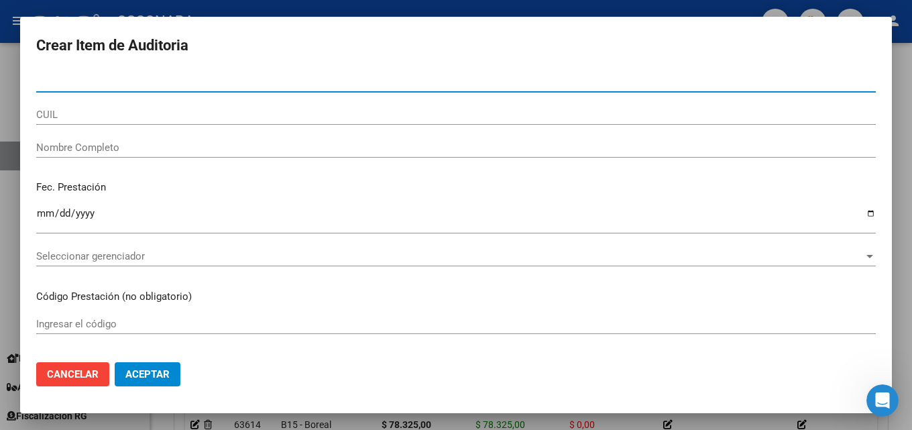
click at [97, 80] on input "Nro Documento" at bounding box center [456, 82] width 840 height 12
type input "57774067"
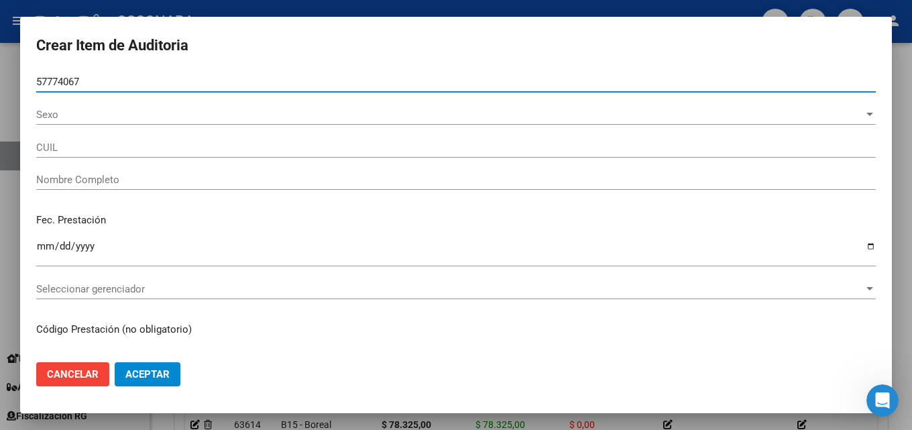
type input "23577740674"
type input "[PERSON_NAME] [PERSON_NAME]"
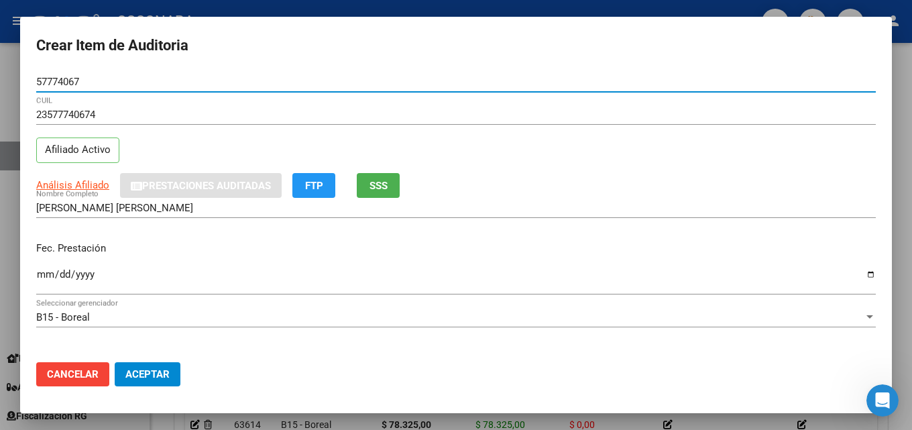
type input "57774067"
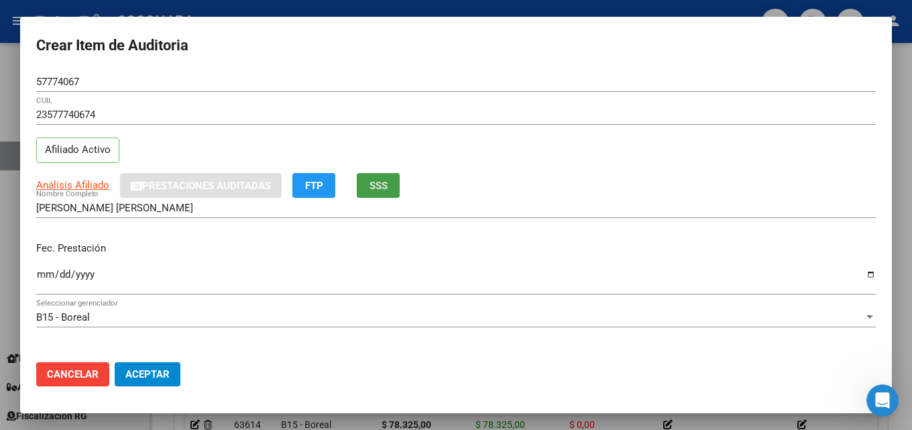
click at [385, 186] on span "SSS" at bounding box center [378, 186] width 18 height 12
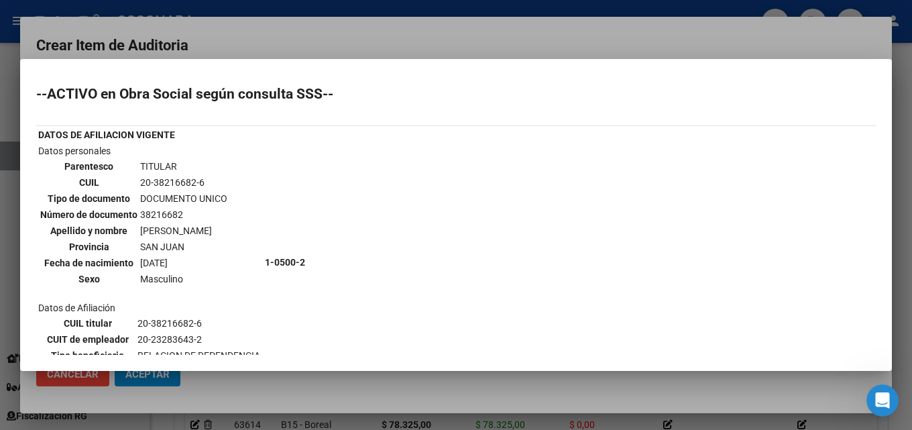
drag, startPoint x: 79, startPoint y: 96, endPoint x: 225, endPoint y: 93, distance: 146.2
click at [225, 93] on h2 "--ACTIVO en Obra Social según consulta SSS--" at bounding box center [456, 93] width 840 height 13
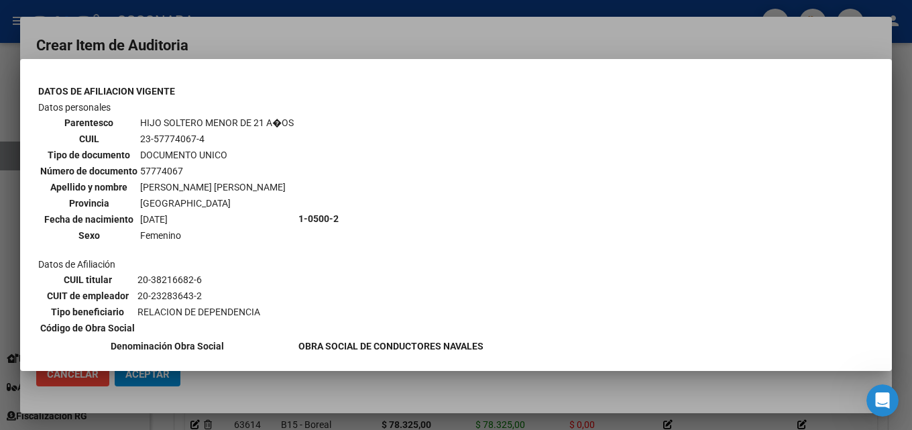
scroll to position [873, 0]
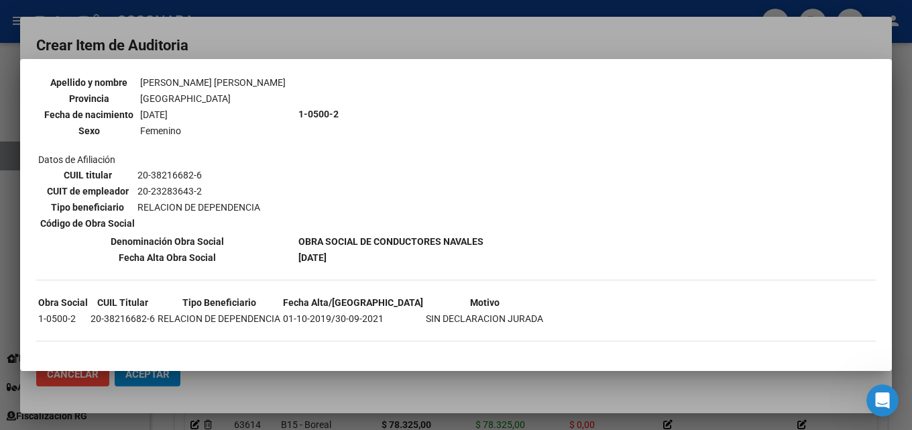
drag, startPoint x: 510, startPoint y: 326, endPoint x: 40, endPoint y: 315, distance: 470.9
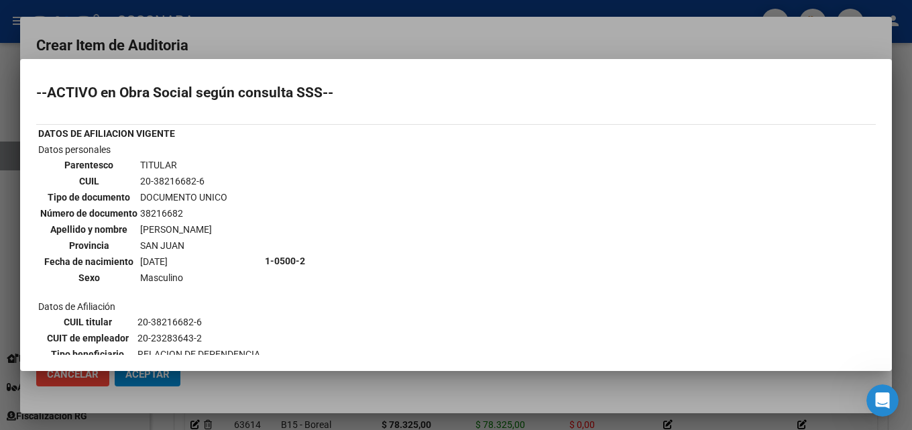
scroll to position [0, 0]
click at [342, 34] on div at bounding box center [456, 215] width 912 height 430
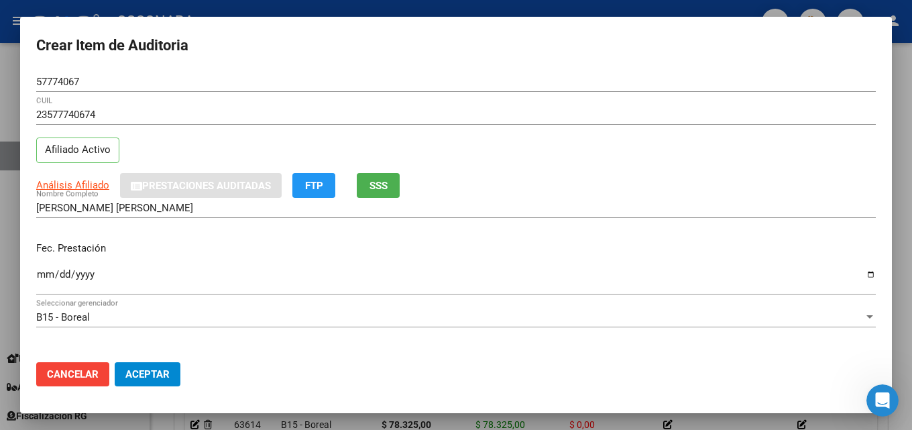
click at [361, 3] on div at bounding box center [456, 215] width 912 height 430
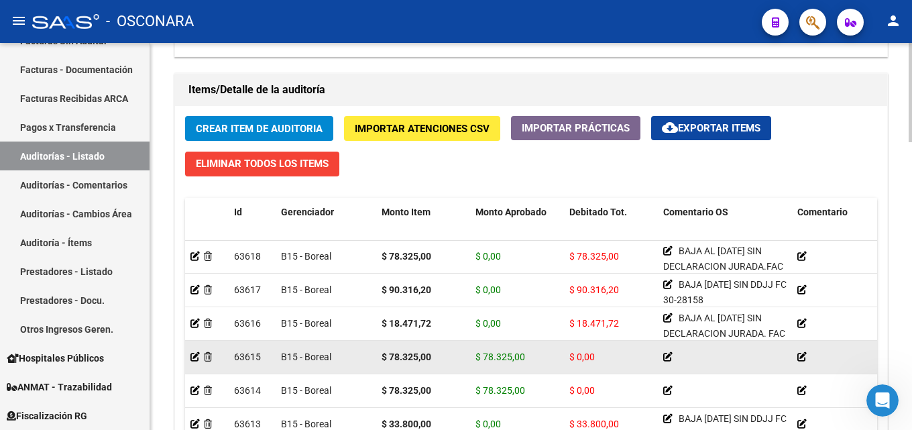
scroll to position [67, 0]
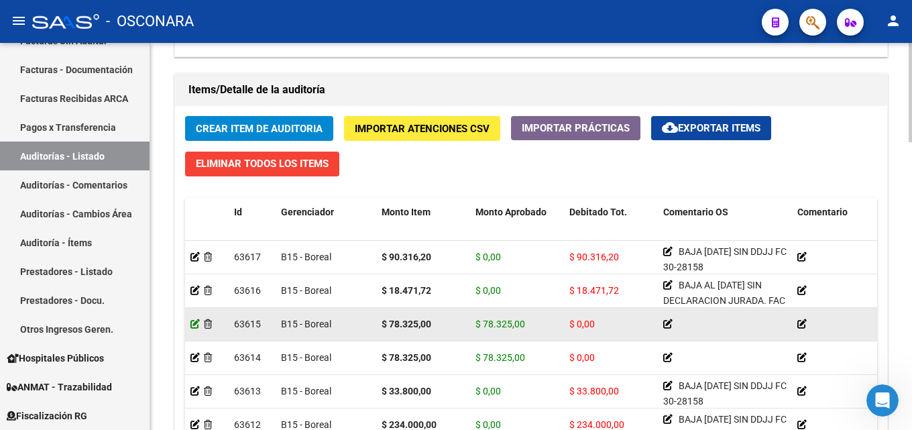
click at [190, 322] on icon at bounding box center [194, 323] width 9 height 9
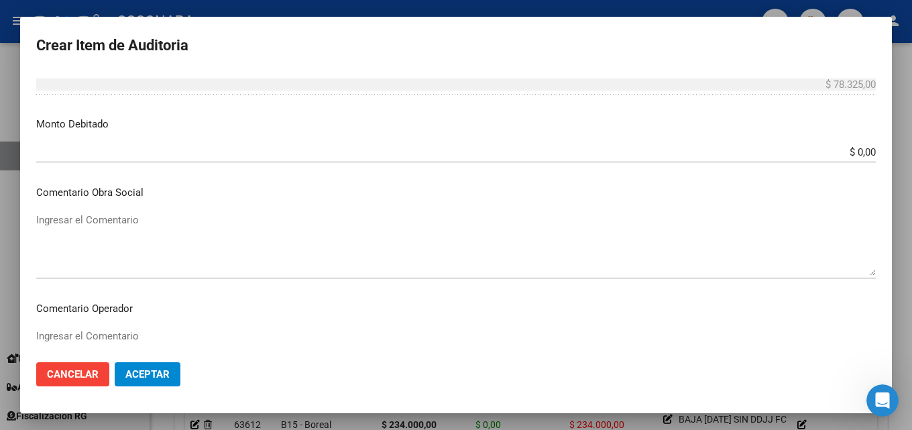
scroll to position [335, 0]
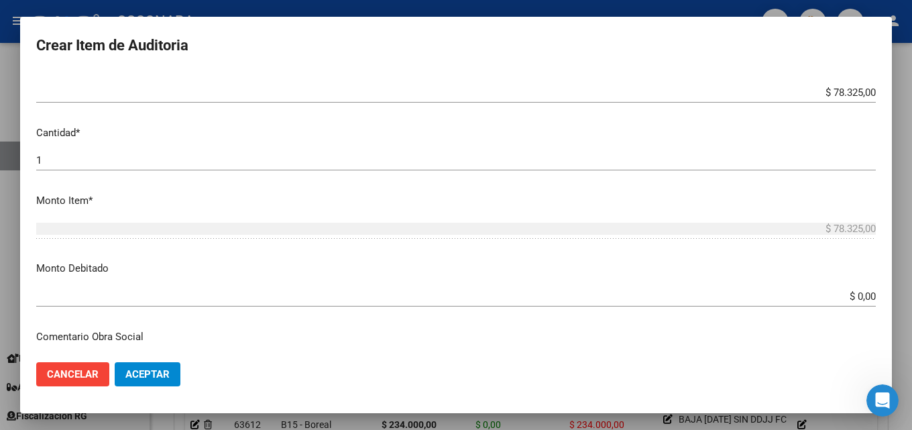
click at [901, 177] on div at bounding box center [456, 215] width 912 height 430
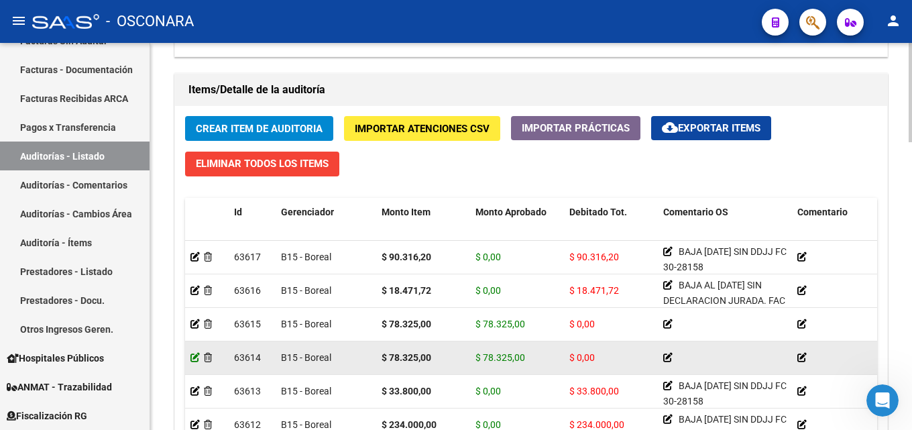
click at [192, 354] on icon at bounding box center [194, 357] width 9 height 9
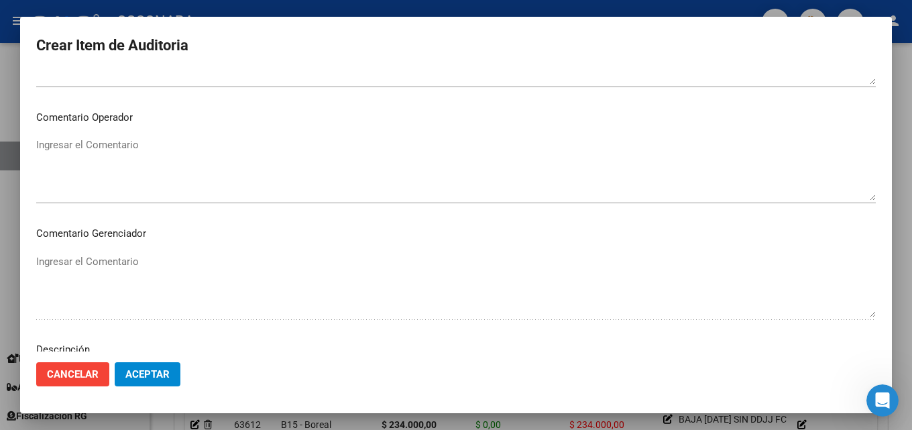
scroll to position [903, 0]
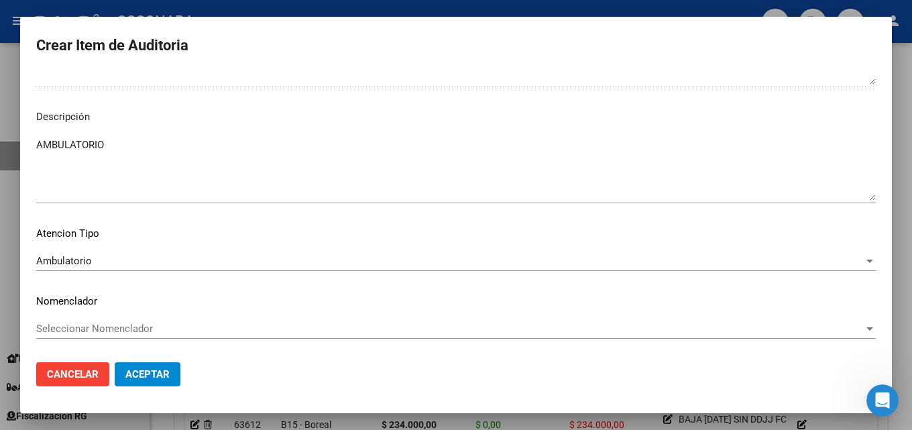
click at [227, 6] on div at bounding box center [456, 215] width 912 height 430
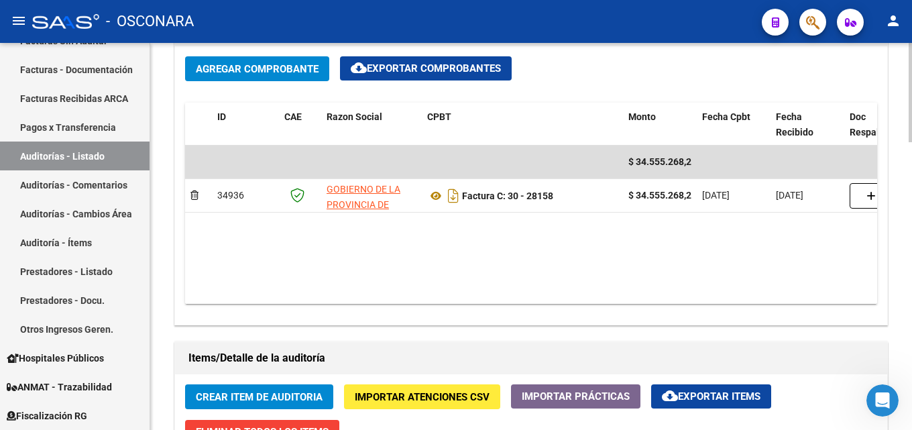
scroll to position [872, 0]
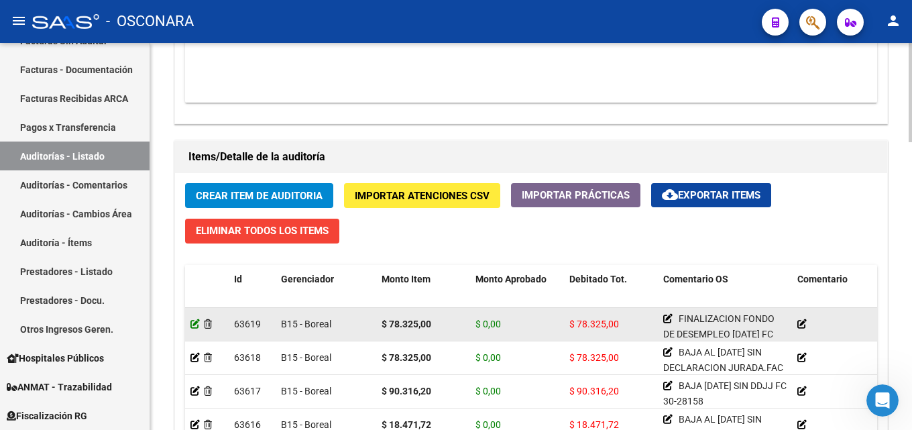
click at [192, 323] on icon at bounding box center [194, 323] width 9 height 9
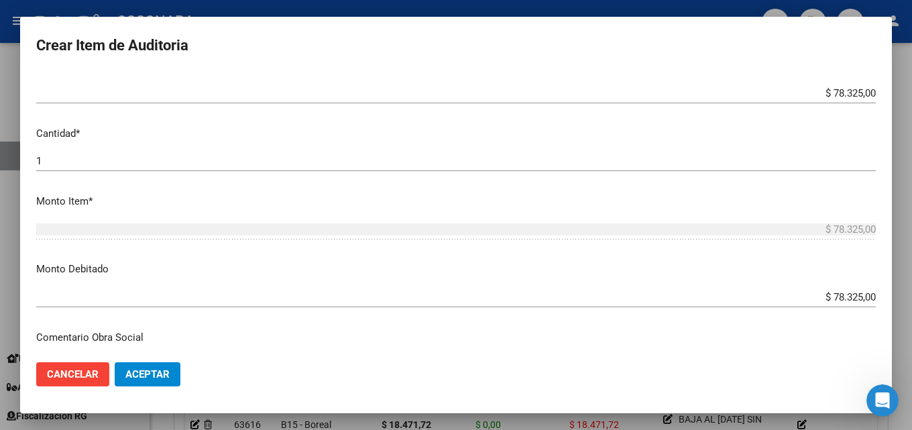
scroll to position [335, 0]
click at [269, 5] on div at bounding box center [456, 215] width 912 height 430
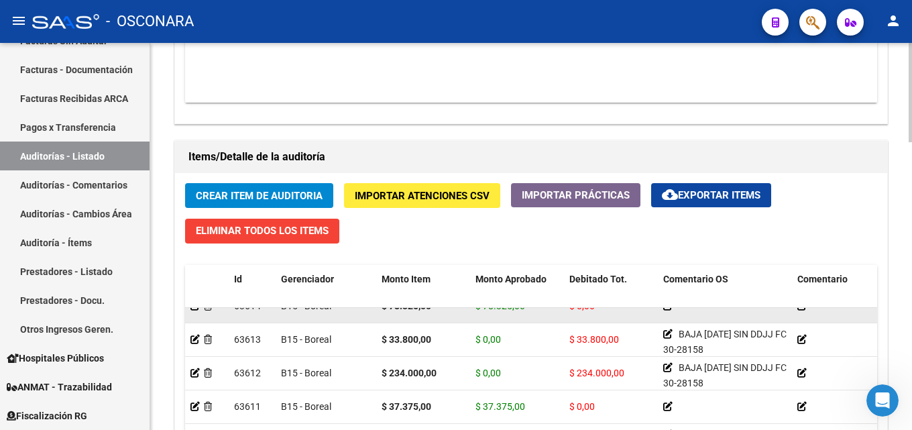
scroll to position [201, 0]
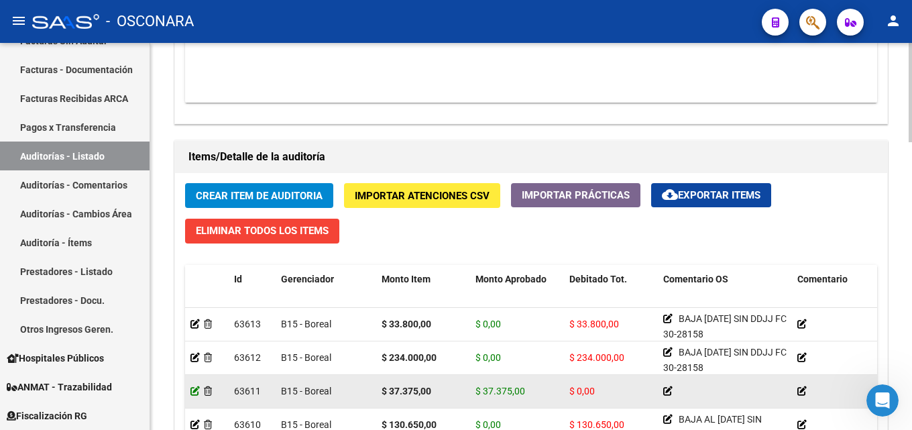
click at [194, 390] on icon at bounding box center [194, 390] width 9 height 9
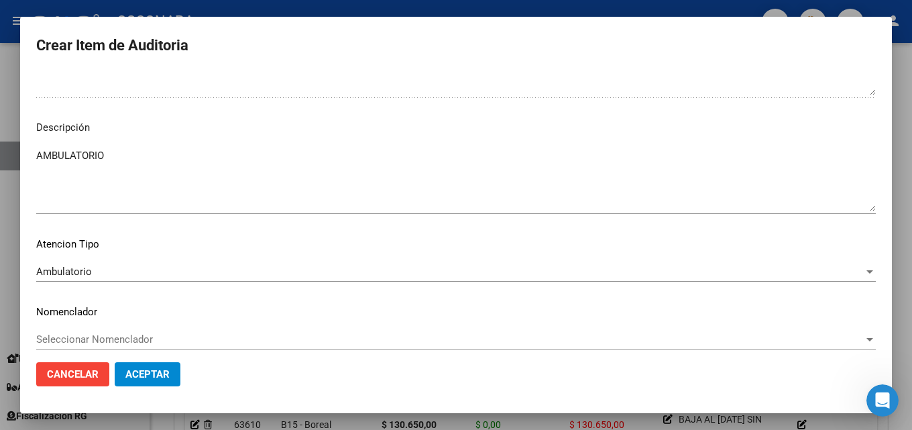
scroll to position [903, 0]
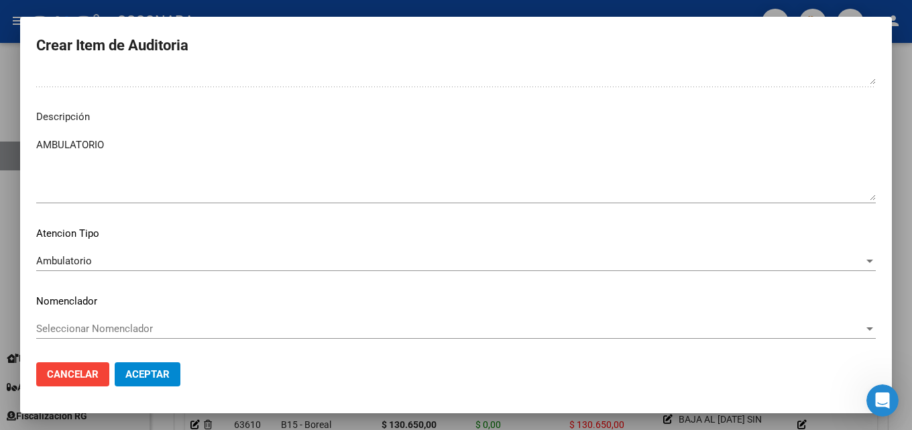
click at [248, 17] on mat-dialog-container "Crear Item de Auditoria 57954037 Nro Documento 27579540376 CUIL Afiliado Inacti…" at bounding box center [456, 215] width 872 height 396
click at [384, 6] on div at bounding box center [456, 215] width 912 height 430
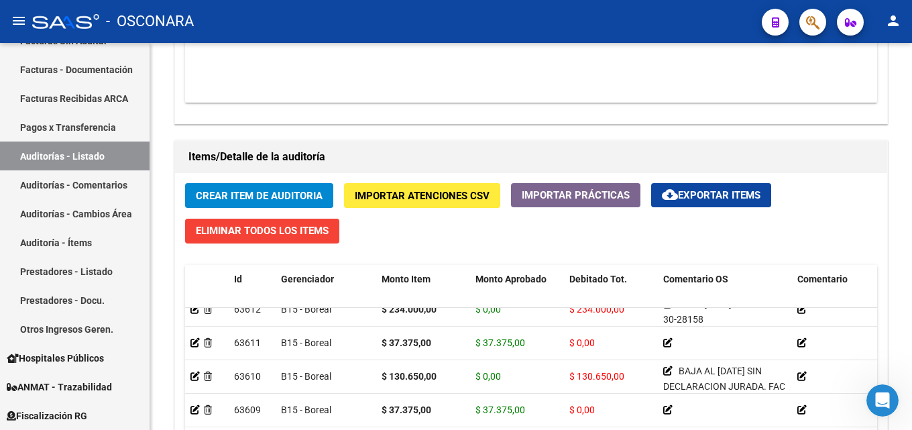
scroll to position [268, 0]
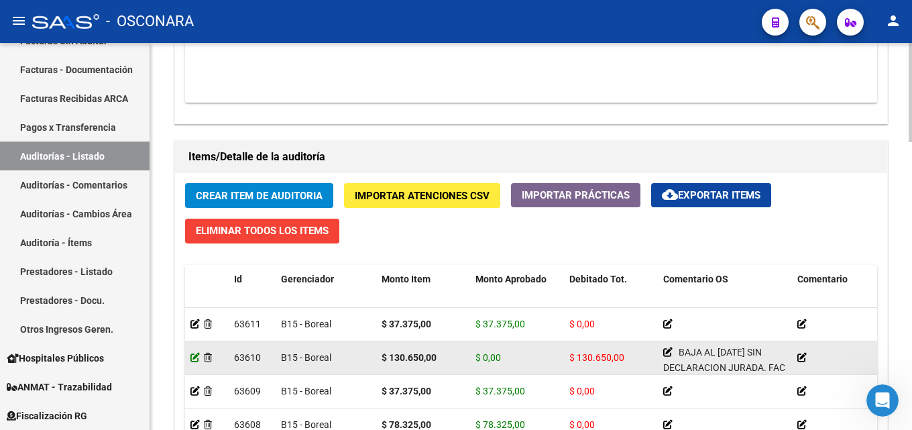
click at [192, 354] on icon at bounding box center [194, 357] width 9 height 9
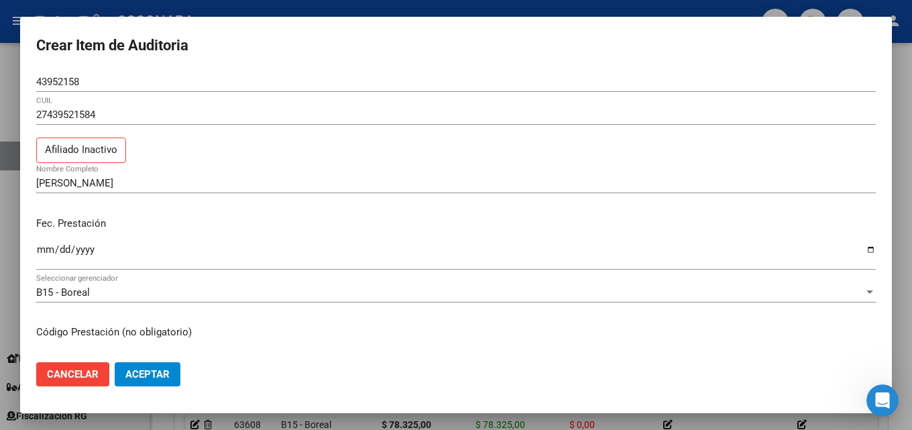
click at [213, 10] on div at bounding box center [456, 215] width 912 height 430
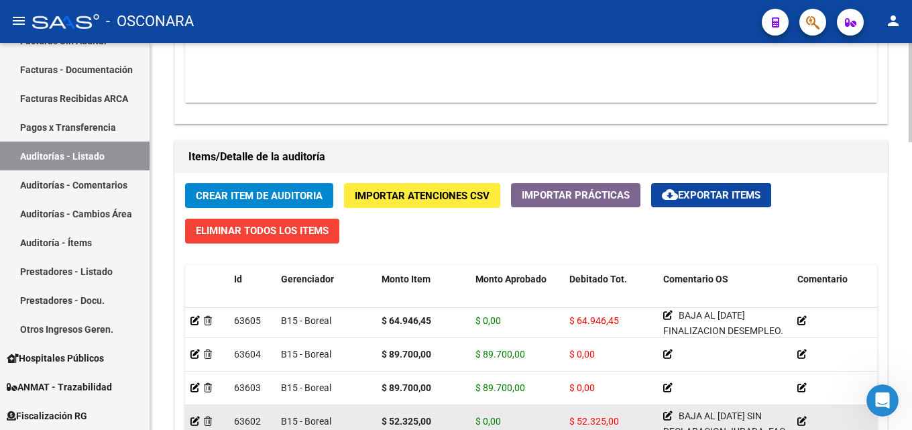
scroll to position [536, 0]
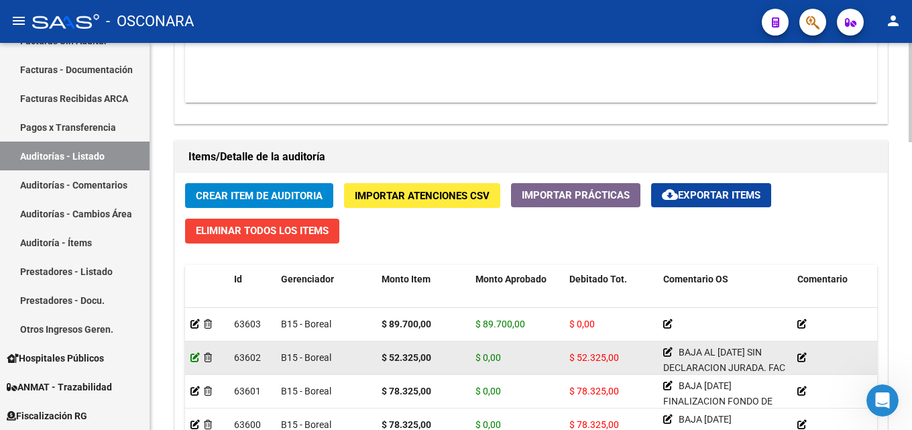
click at [190, 353] on icon at bounding box center [194, 357] width 9 height 9
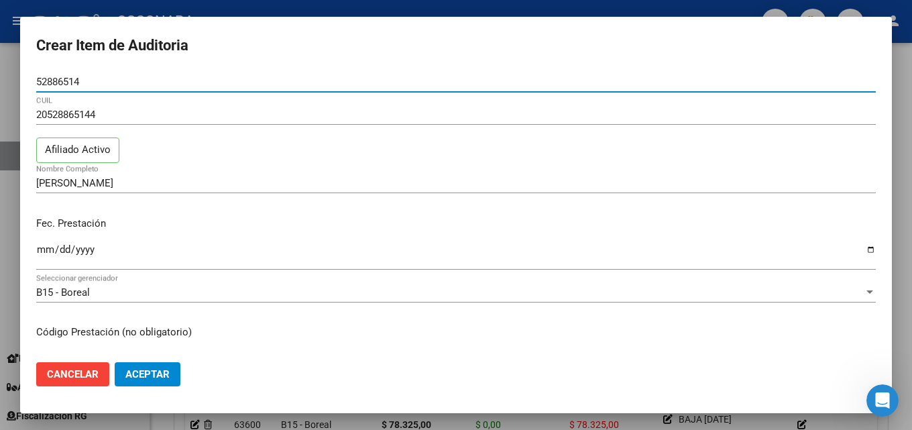
click at [329, 6] on div at bounding box center [456, 215] width 912 height 430
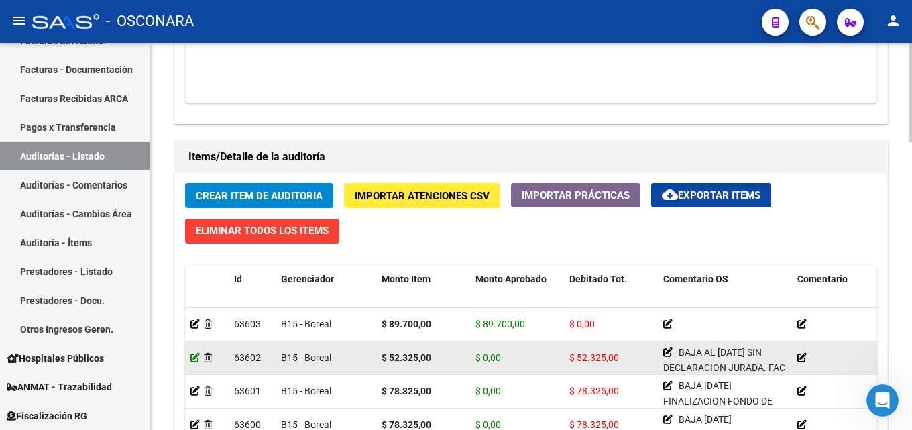
click at [192, 357] on icon at bounding box center [194, 357] width 9 height 9
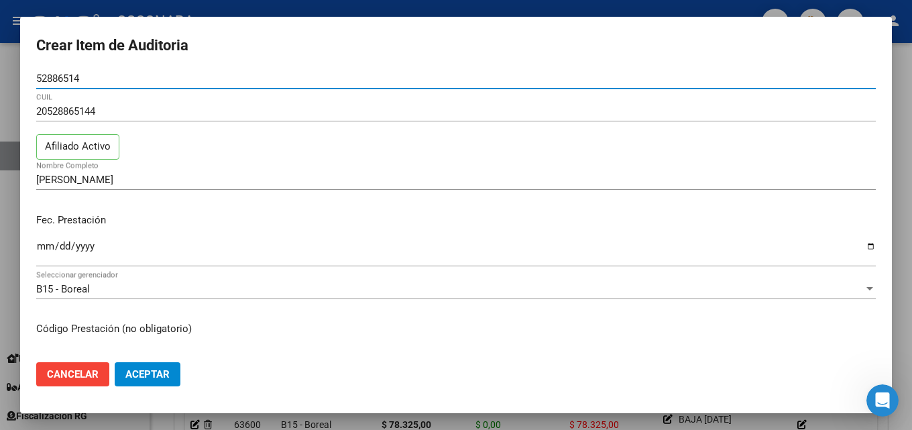
scroll to position [0, 0]
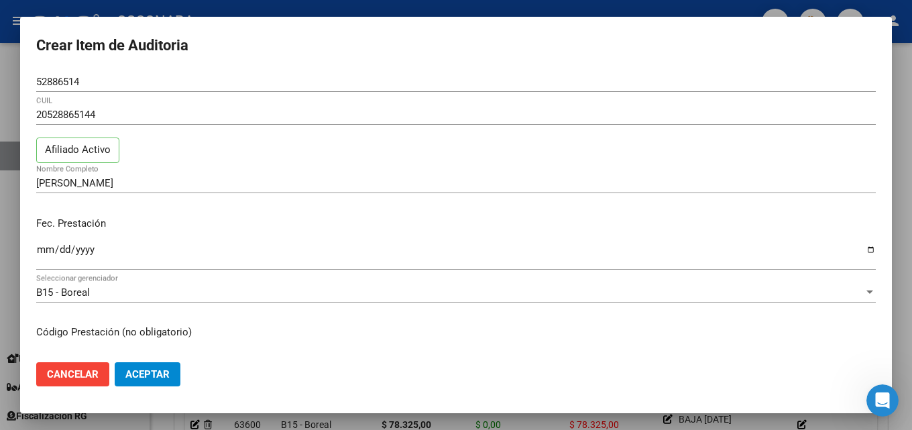
click at [206, 7] on div at bounding box center [456, 215] width 912 height 430
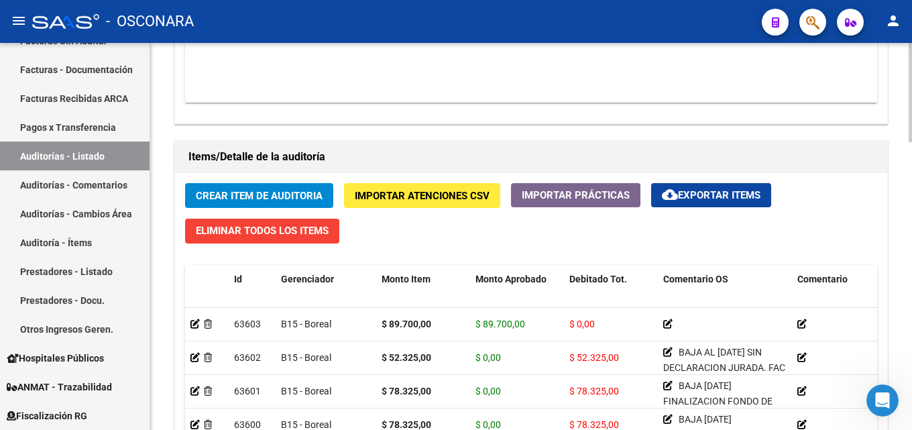
click at [244, 191] on span "Crear Item de Auditoria" at bounding box center [259, 196] width 127 height 12
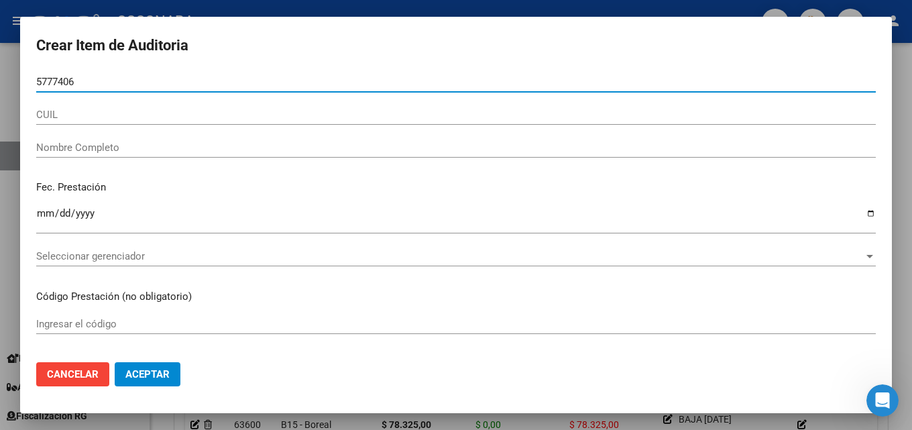
type input "57774067"
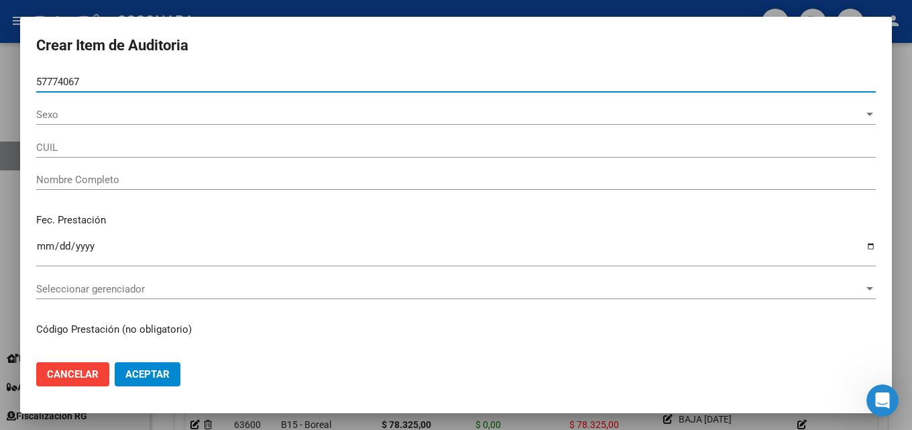
type input "23577740674"
type input "[PERSON_NAME] [PERSON_NAME]"
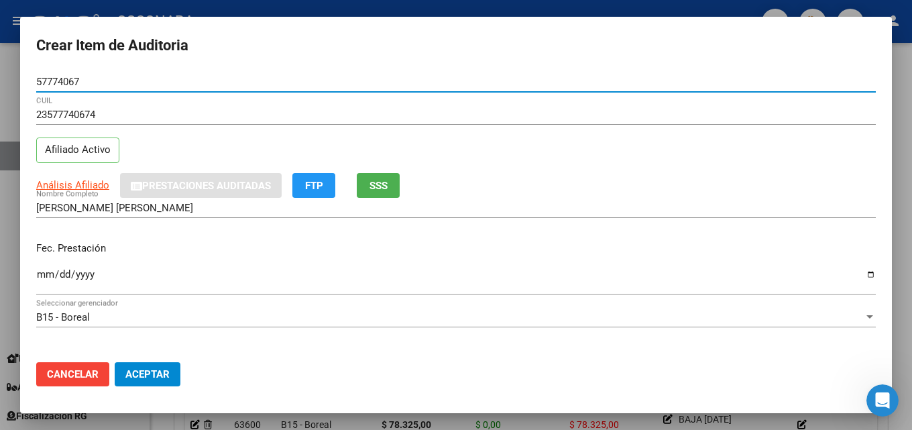
type input "57774067"
click at [390, 190] on button "SSS" at bounding box center [378, 185] width 43 height 25
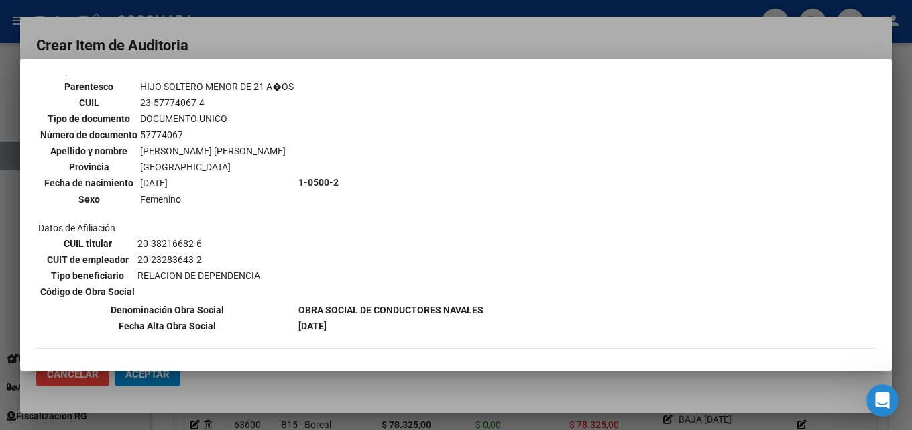
scroll to position [873, 0]
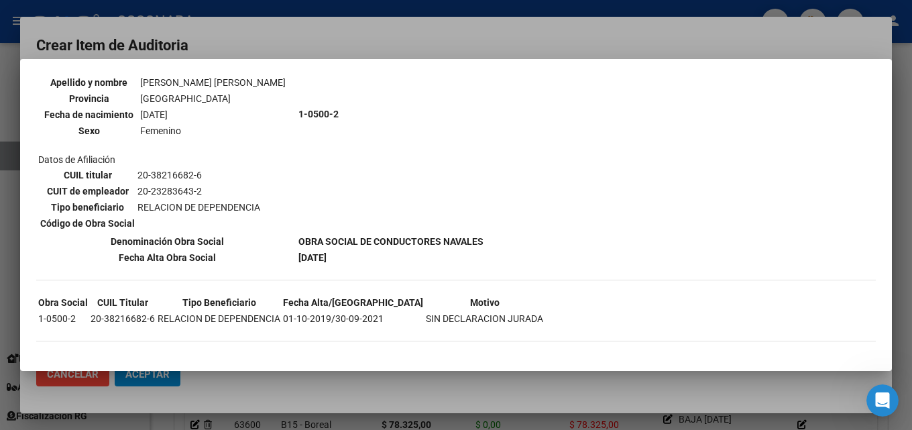
click at [430, 38] on div at bounding box center [456, 215] width 912 height 430
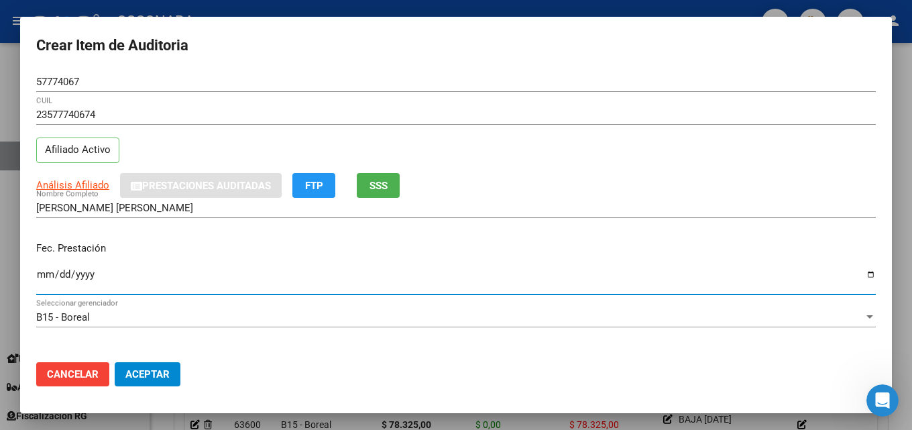
click at [45, 272] on input "Ingresar la fecha" at bounding box center [456, 279] width 840 height 21
type input "[DATE]"
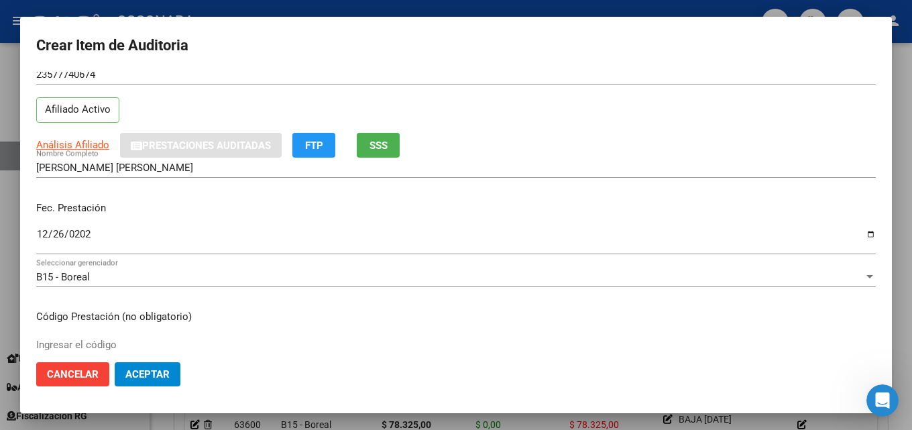
scroll to position [134, 0]
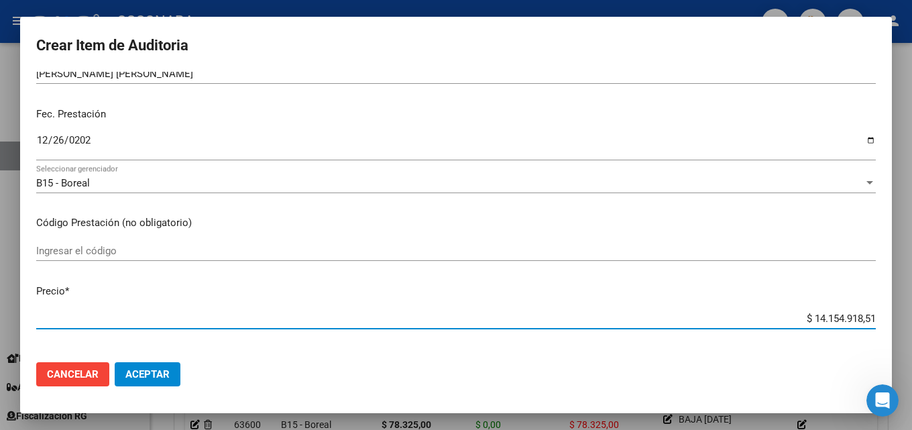
drag, startPoint x: 762, startPoint y: 316, endPoint x: 911, endPoint y: 304, distance: 149.4
click at [901, 305] on div "Crear Item de Auditoria 57774067 Nro Documento 23577740674 CUIL Afiliado Activo…" at bounding box center [456, 215] width 912 height 430
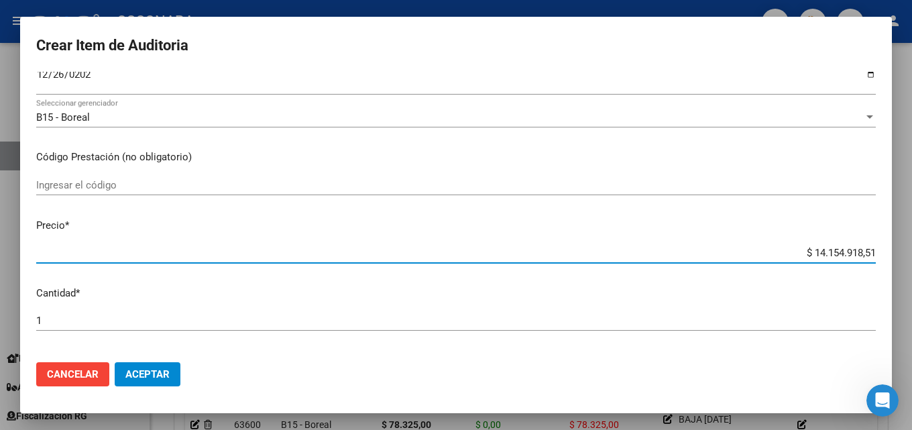
scroll to position [201, 0]
type input "$ 0,07"
type input "$ 0,78"
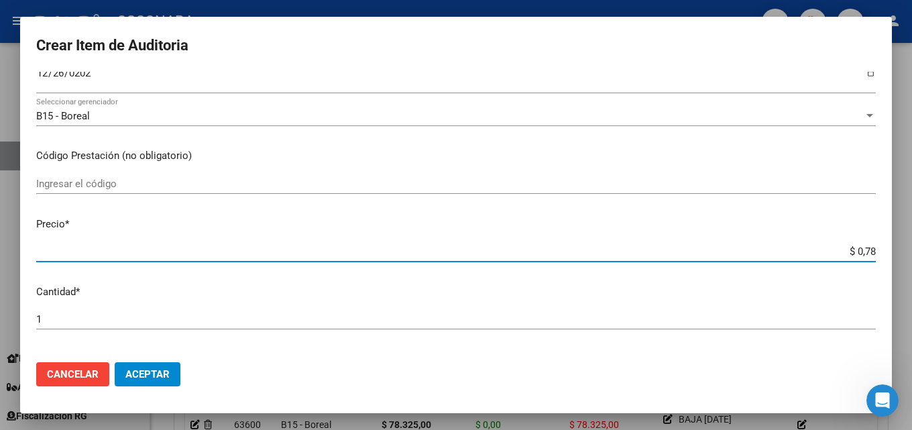
type input "$ 7,83"
type input "$ 78,32"
type input "$ 783,25"
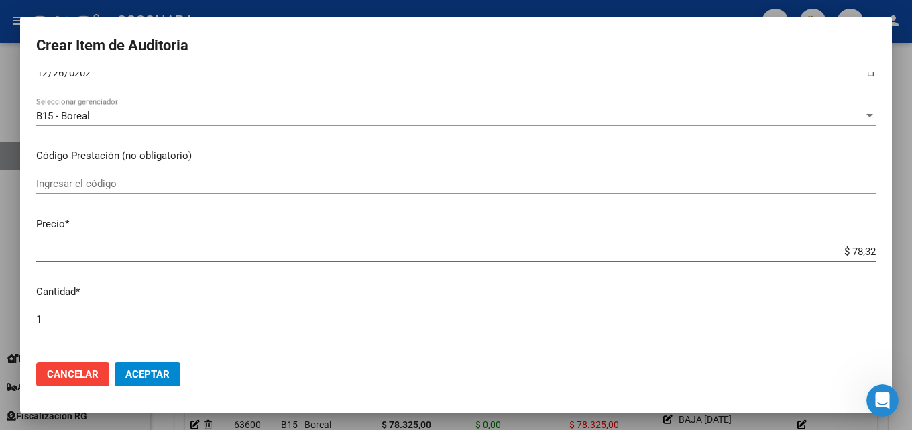
type input "$ 783,25"
type input "$ 7.832,50"
type input "$ 78.325,00"
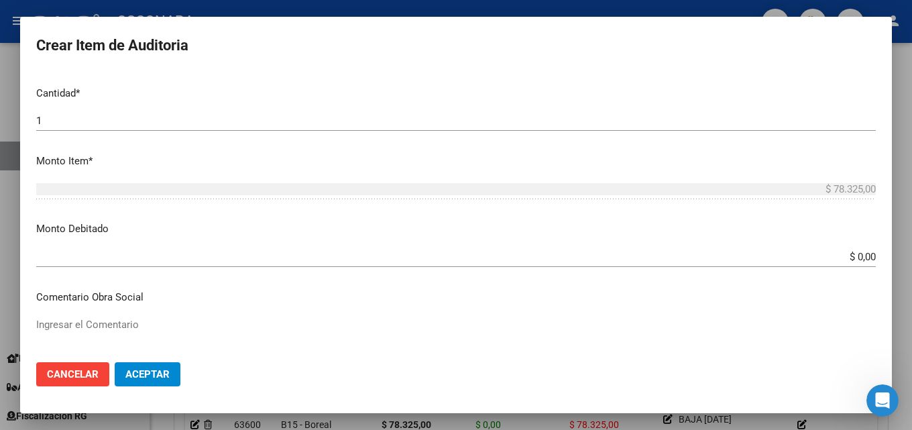
scroll to position [402, 0]
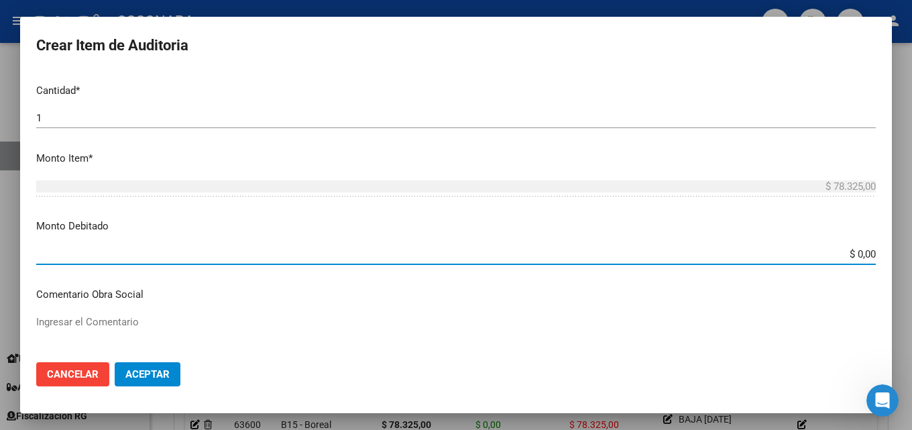
drag, startPoint x: 817, startPoint y: 264, endPoint x: 864, endPoint y: 253, distance: 48.2
click at [864, 253] on div "$ 0,00 Ingresar el monto" at bounding box center [456, 254] width 840 height 20
click at [840, 260] on input "$ 0,00" at bounding box center [456, 254] width 840 height 12
drag, startPoint x: 842, startPoint y: 256, endPoint x: 911, endPoint y: 255, distance: 69.1
click at [901, 253] on div "Crear Item de Auditoria 57774067 Nro Documento 23577740674 CUIL Afiliado Activo…" at bounding box center [456, 215] width 912 height 430
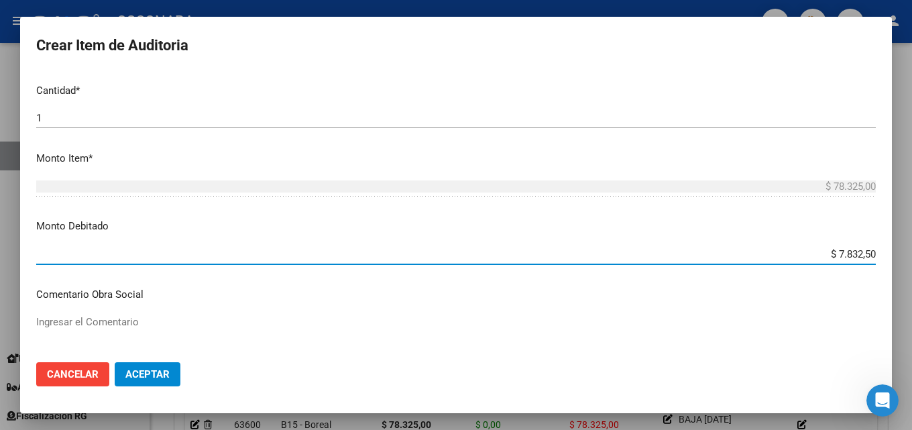
type input "$ 78.325,00"
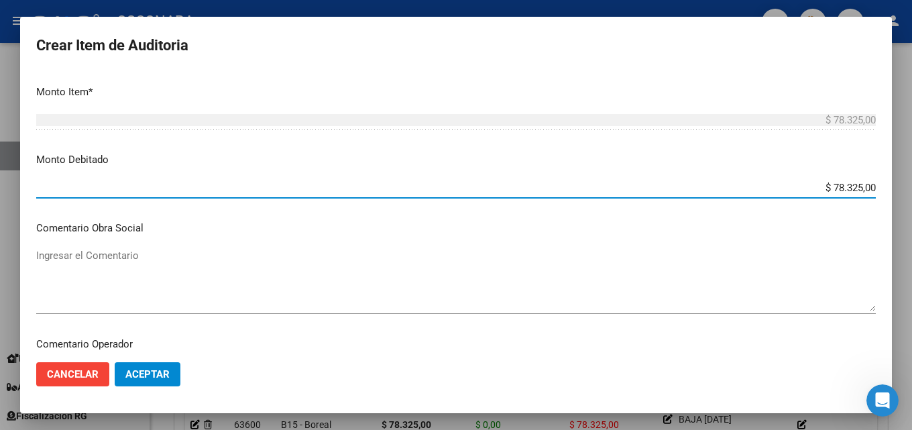
scroll to position [469, 0]
click at [104, 255] on textarea "Ingresar el Comentario" at bounding box center [456, 278] width 840 height 63
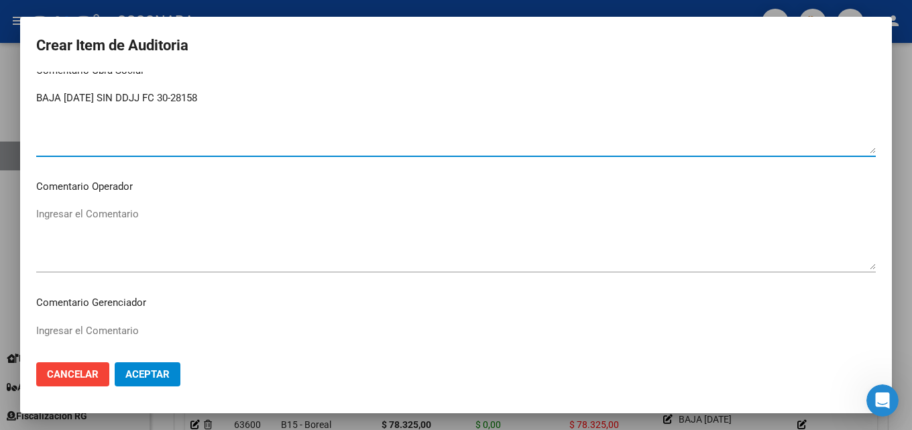
scroll to position [536, 0]
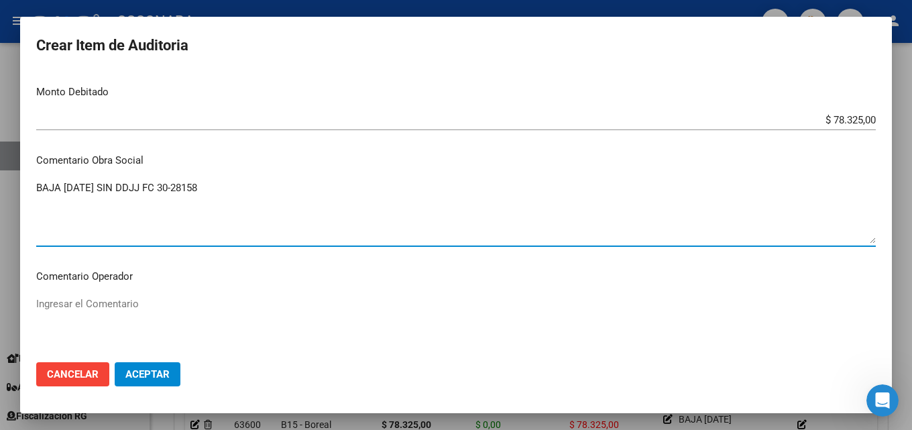
drag, startPoint x: 185, startPoint y: 186, endPoint x: 0, endPoint y: 194, distance: 185.3
click at [0, 182] on div "Crear Item de Auditoria 57774067 Nro Documento 23577740674 CUIL Afiliado Activo…" at bounding box center [456, 215] width 912 height 430
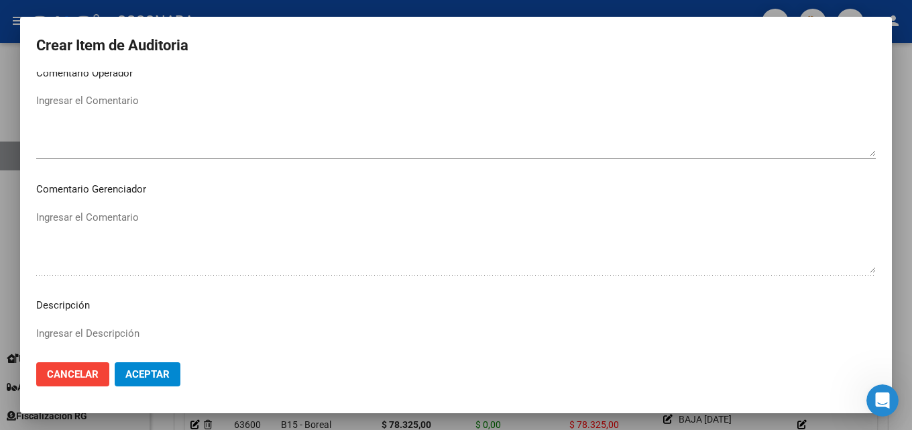
scroll to position [805, 0]
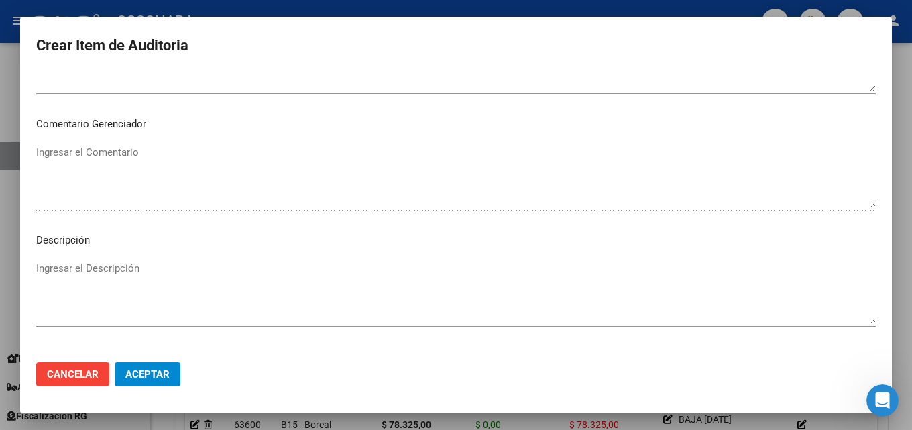
type textarea "BAJA [DATE] SIN DDJJ FC 30-28158"
click at [109, 298] on textarea "Ingresar el Descripción" at bounding box center [456, 292] width 840 height 63
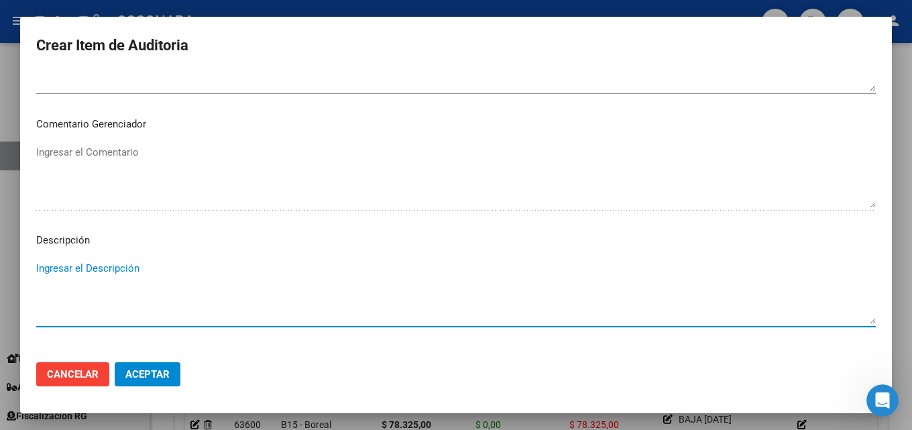
paste textarea "BAJA [DATE] SIN DDJJ FC 30-28158"
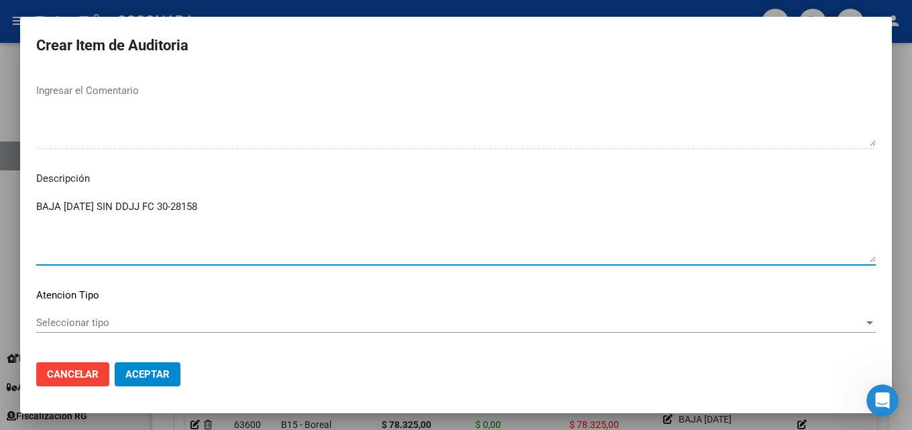
scroll to position [928, 0]
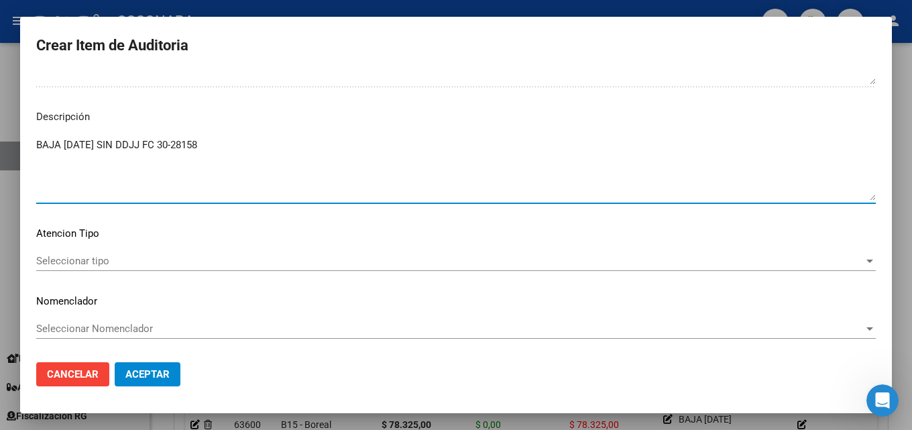
type textarea "BAJA [DATE] SIN DDJJ FC 30-28158"
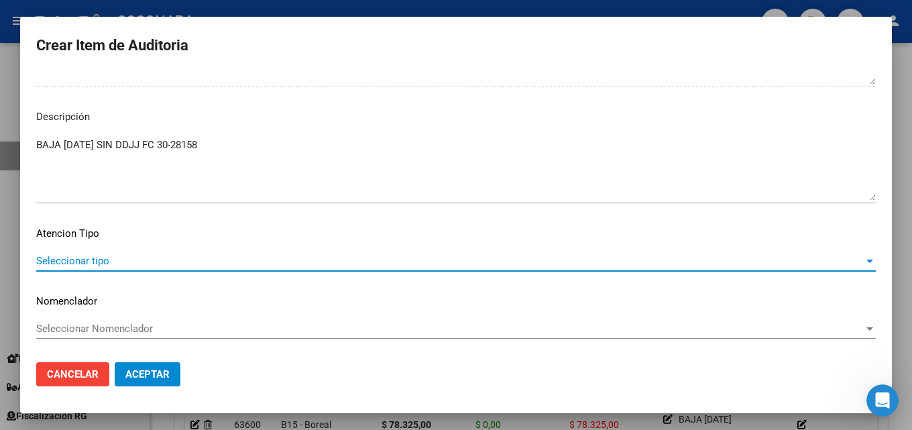
click at [133, 262] on span "Seleccionar tipo" at bounding box center [450, 261] width 828 height 12
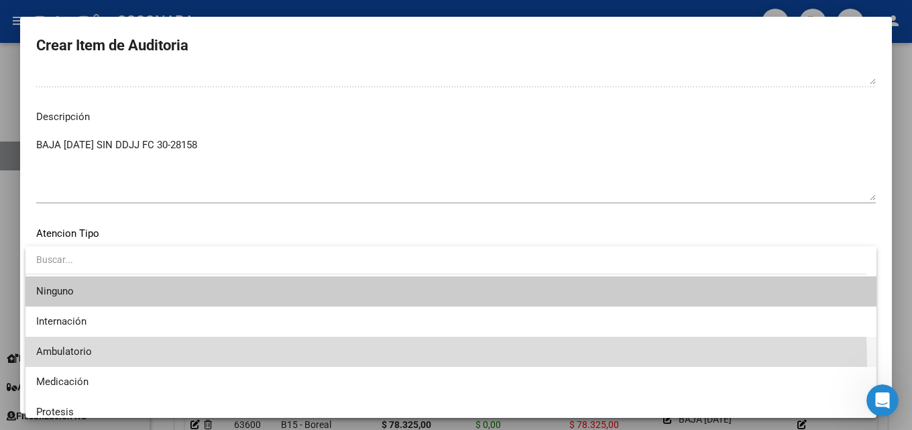
click at [147, 366] on span "Ambulatorio" at bounding box center [451, 352] width 830 height 30
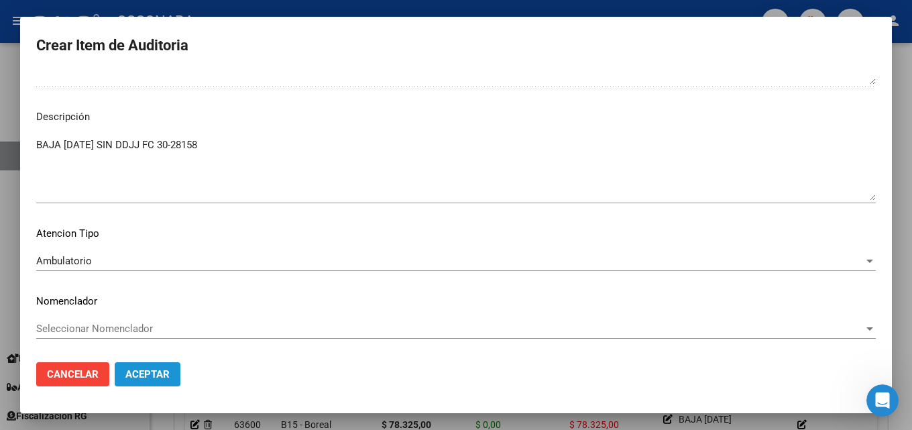
click at [146, 378] on span "Aceptar" at bounding box center [147, 374] width 44 height 12
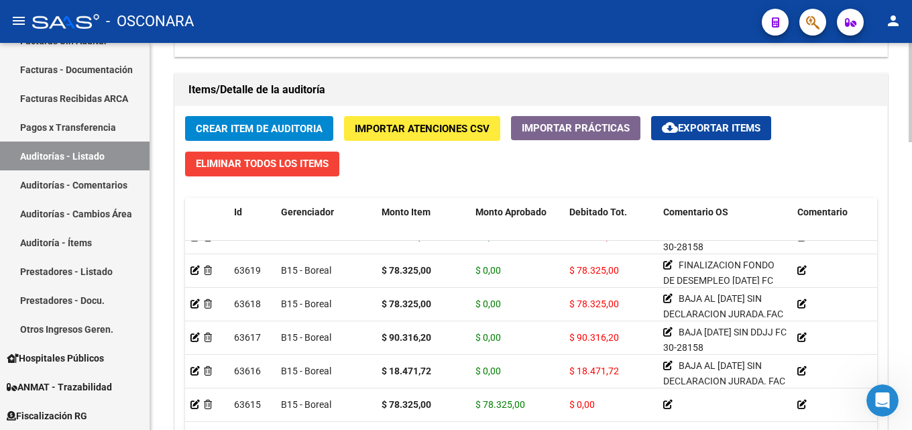
scroll to position [0, 0]
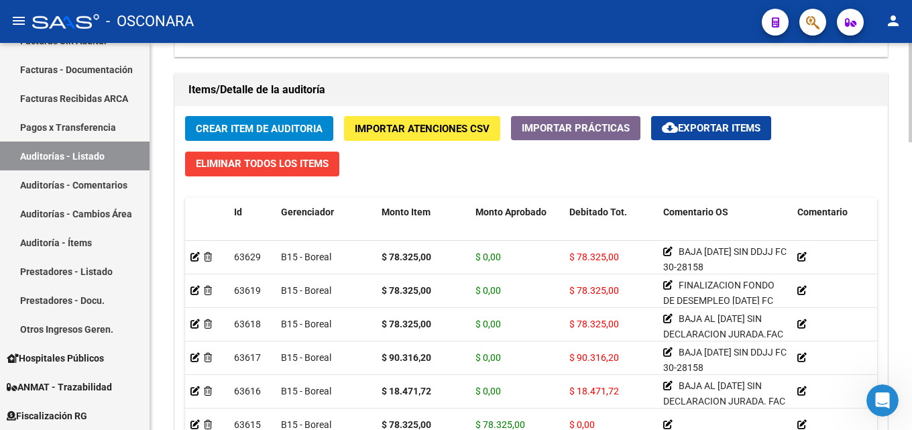
drag, startPoint x: 852, startPoint y: 385, endPoint x: 180, endPoint y: 301, distance: 676.5
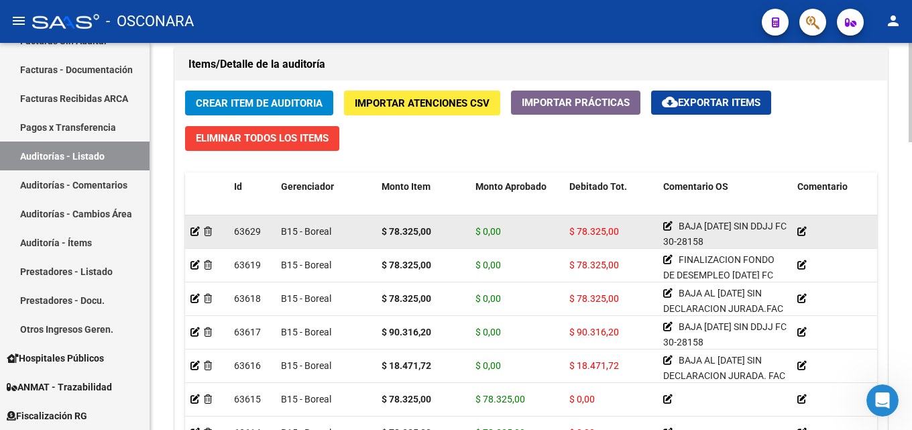
drag, startPoint x: 751, startPoint y: 215, endPoint x: 376, endPoint y: 230, distance: 375.2
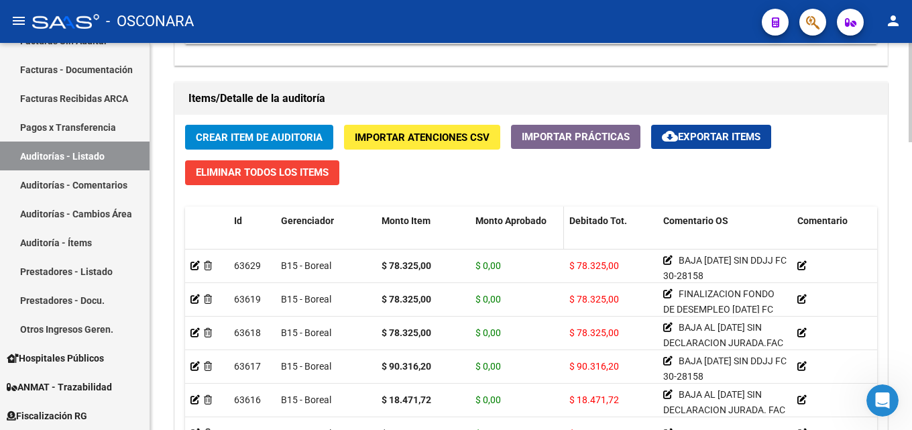
scroll to position [899, 0]
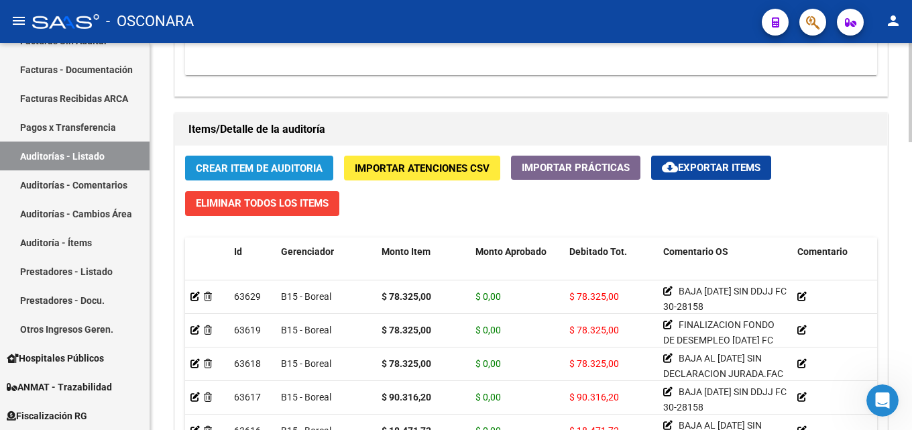
click at [262, 158] on button "Crear Item de Auditoria" at bounding box center [259, 168] width 148 height 25
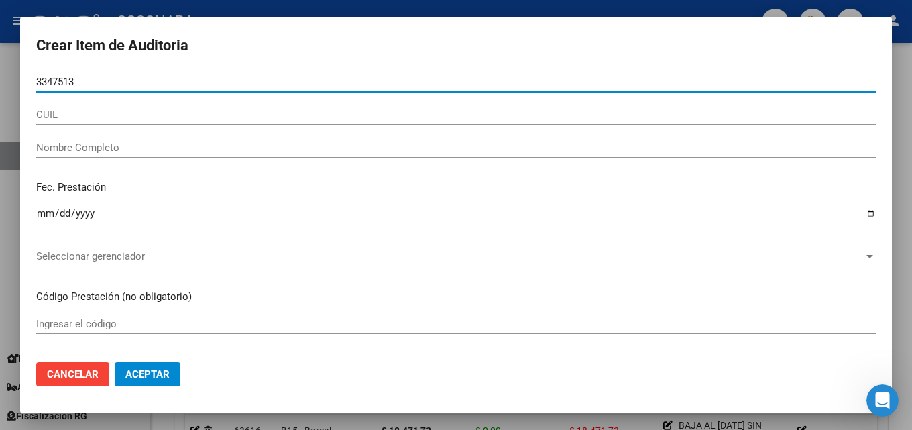
type input "33475131"
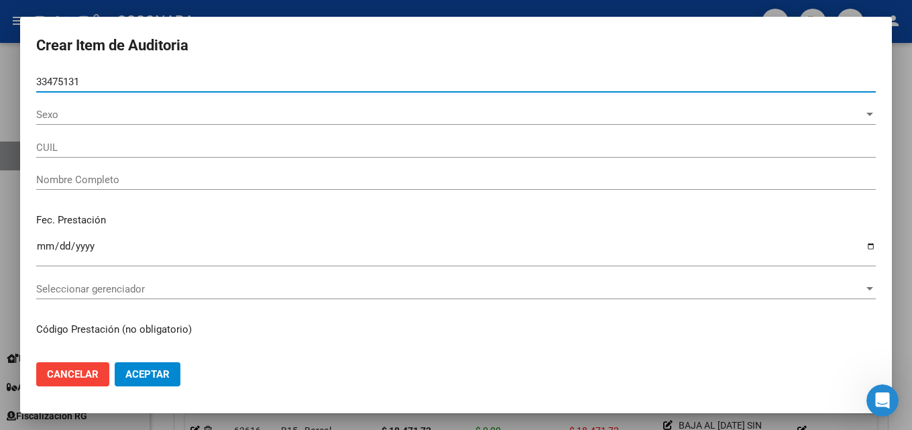
type input "27334751312"
type input "[PERSON_NAME] [PERSON_NAME]"
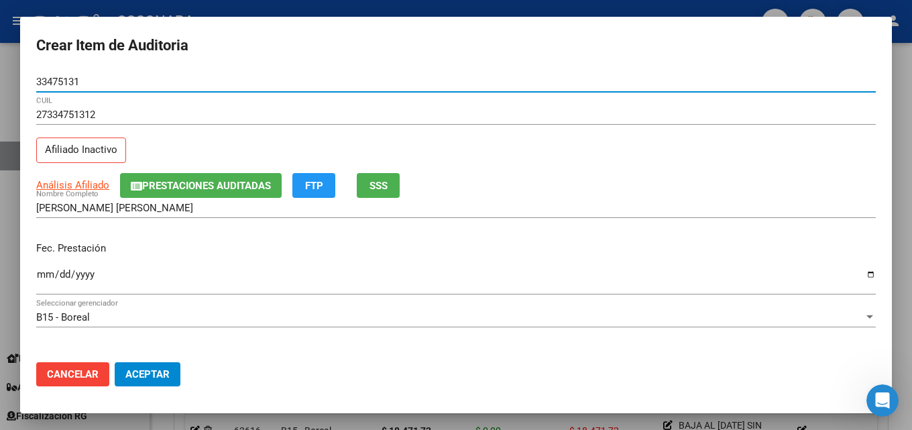
type input "33475131"
click at [380, 191] on span "SSS" at bounding box center [378, 186] width 18 height 12
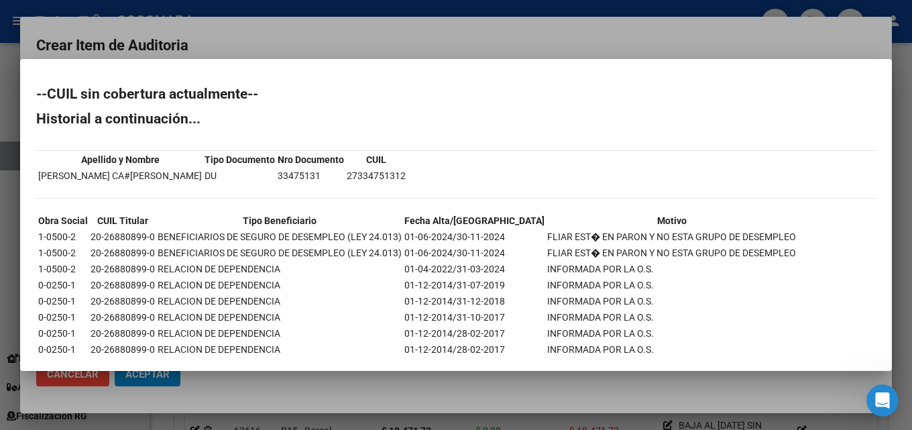
drag, startPoint x: 731, startPoint y: 231, endPoint x: 46, endPoint y: 241, distance: 685.4
click at [46, 241] on tr "1-0500-2 20-26880899-0 BENEFICIARIOS DE SEGURO DE DESEMPLEO (LEY 24.013) 01-06-…" at bounding box center [417, 236] width 759 height 15
click at [333, 22] on div at bounding box center [456, 215] width 912 height 430
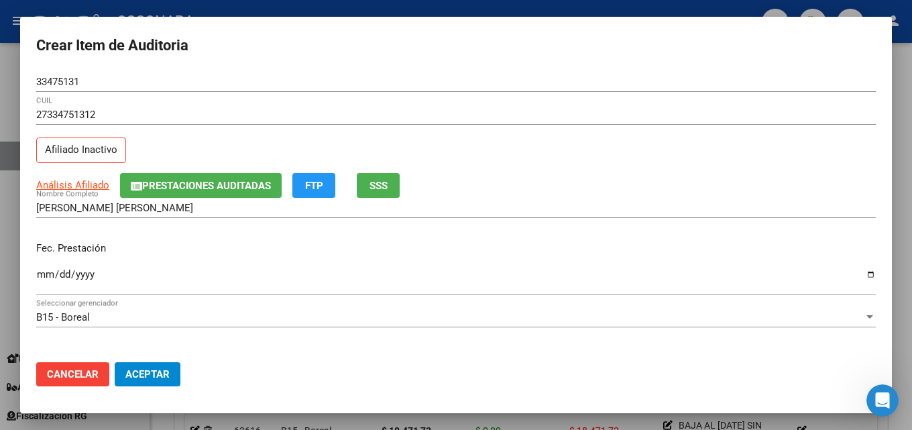
click at [663, 9] on div at bounding box center [456, 215] width 912 height 430
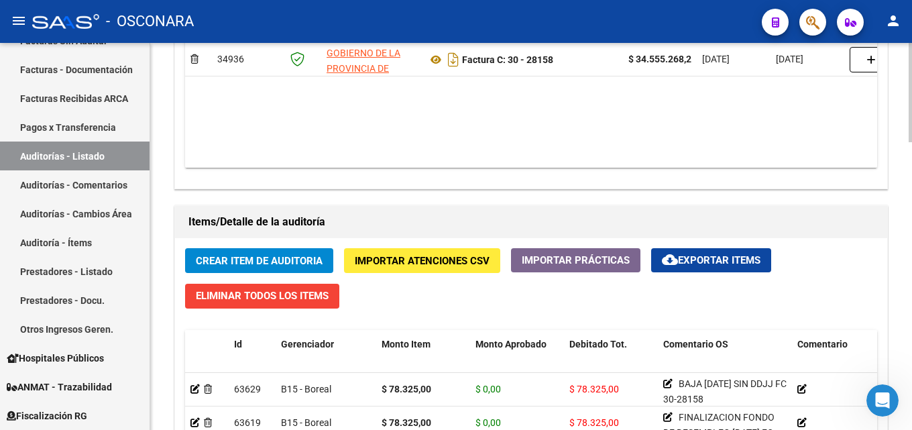
scroll to position [698, 0]
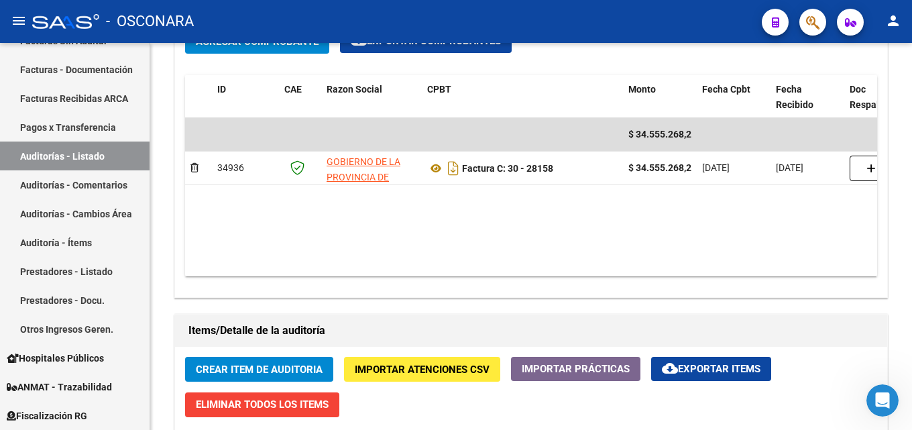
click at [249, 370] on span "Crear Item de Auditoria" at bounding box center [259, 369] width 127 height 12
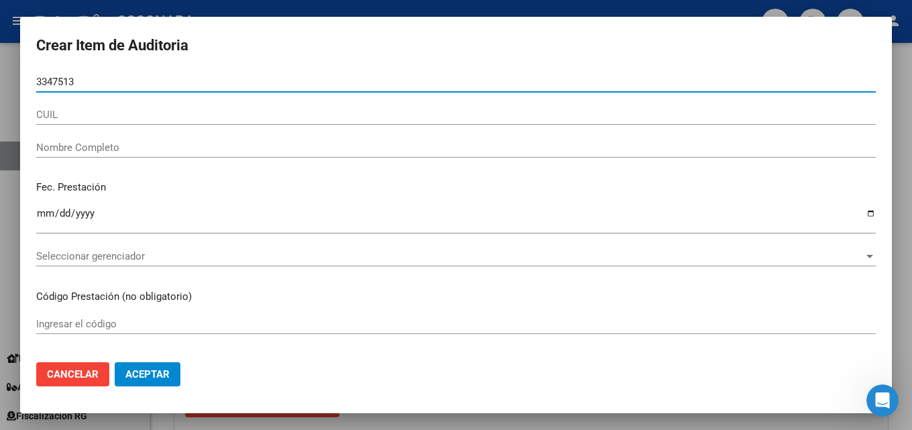
type input "33475131"
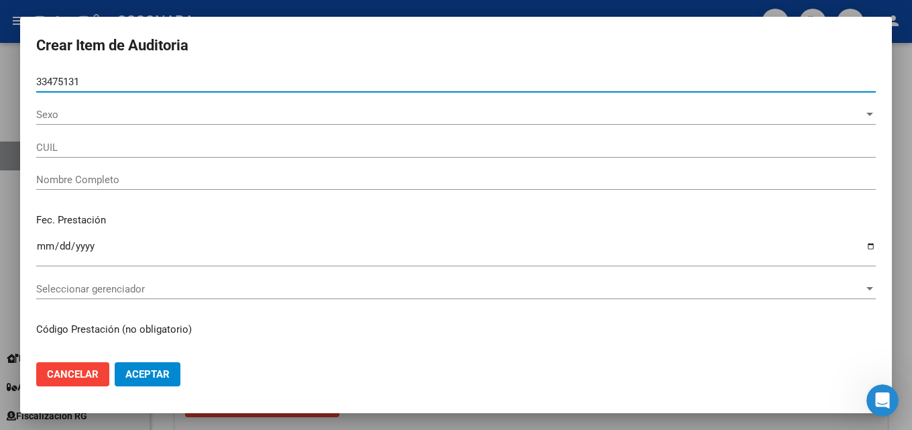
type input "27334751312"
type input "[PERSON_NAME] [PERSON_NAME]"
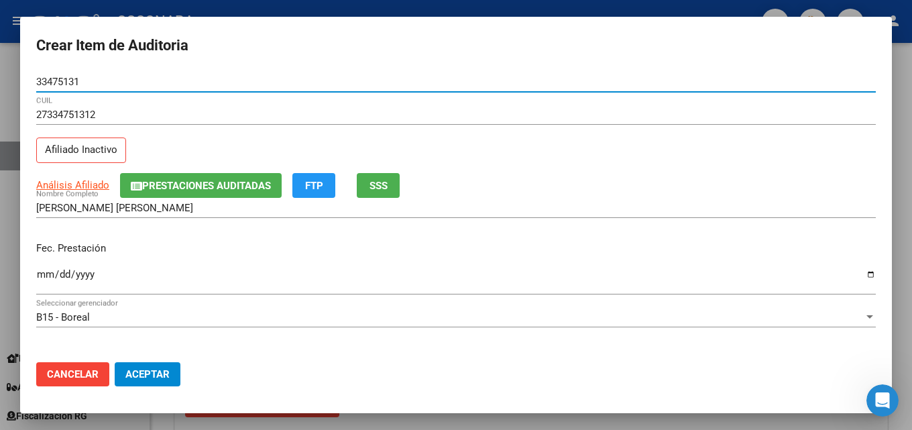
type input "33475131"
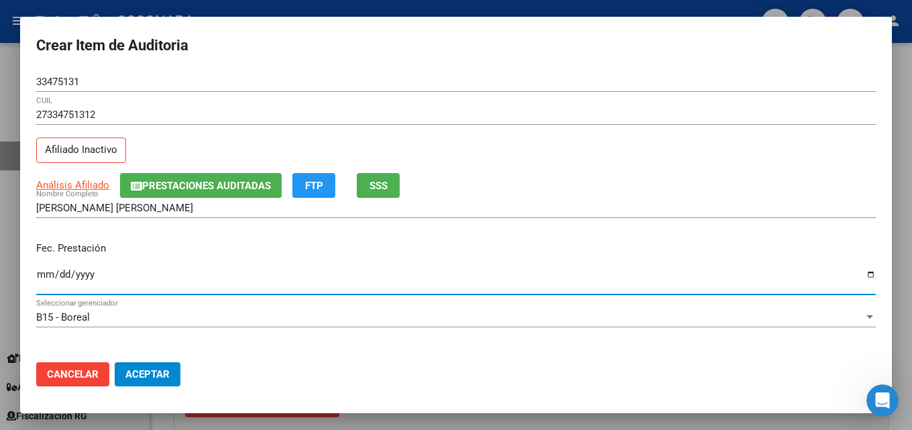
click at [40, 274] on input "Ingresar la fecha" at bounding box center [456, 279] width 840 height 21
type input "[DATE]"
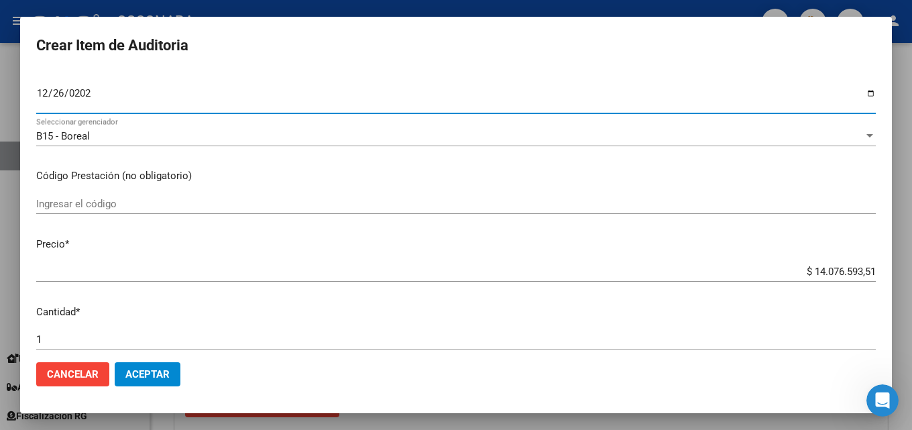
scroll to position [201, 0]
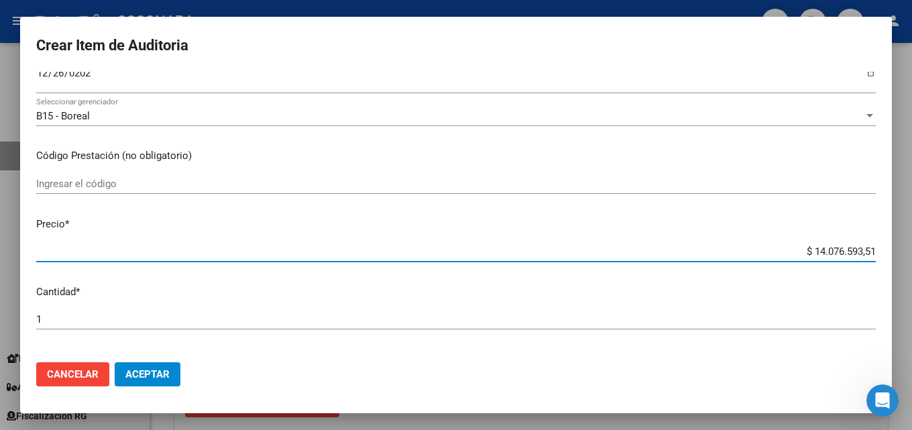
drag, startPoint x: 760, startPoint y: 253, endPoint x: 911, endPoint y: 241, distance: 151.4
click at [901, 241] on div "Crear Item de Auditoria 33475131 Nro Documento 27334751312 CUIL Afiliado Inacti…" at bounding box center [456, 215] width 912 height 430
type input "$ 0,08"
type input "$ 0,89"
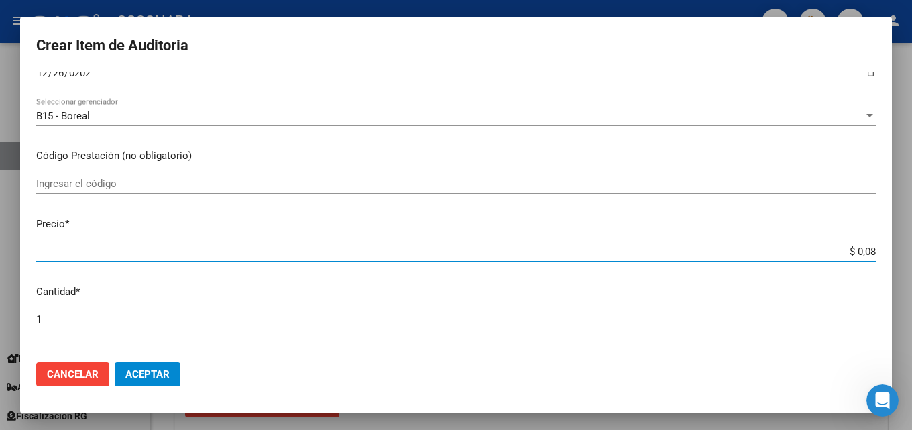
type input "$ 0,89"
type input "$ 8,97"
type input "$ 89,70"
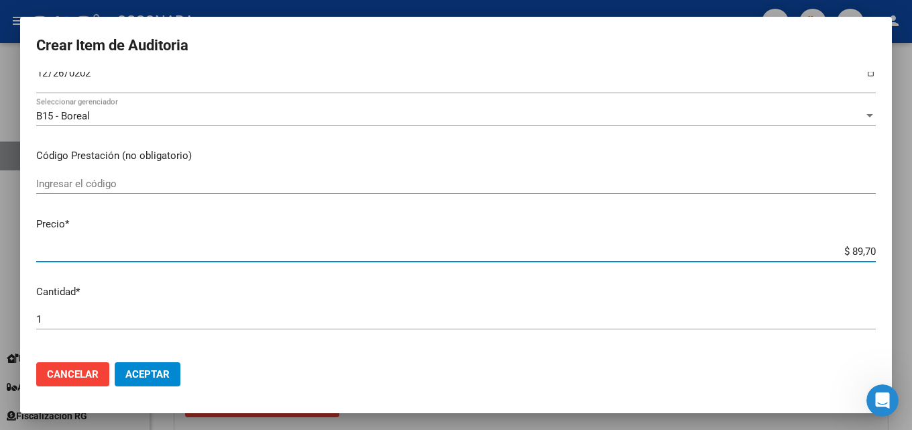
type input "$ 897,00"
type input "$ 8.970,00"
type input "$ 89.700,00"
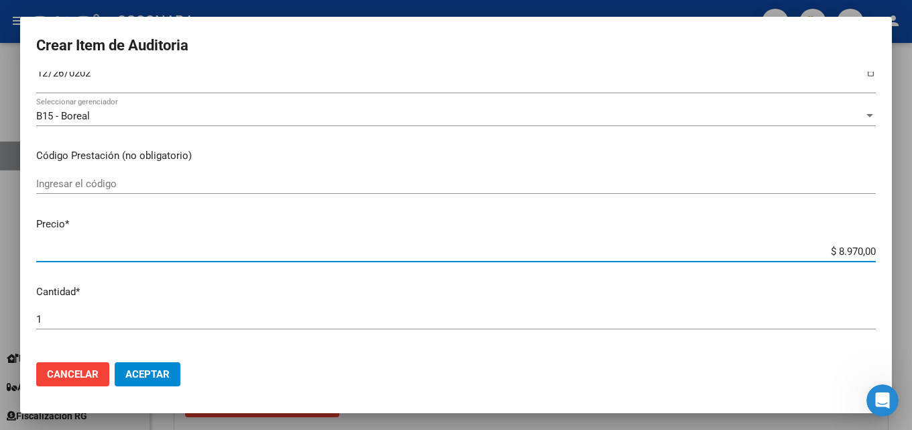
type input "$ 89.700,00"
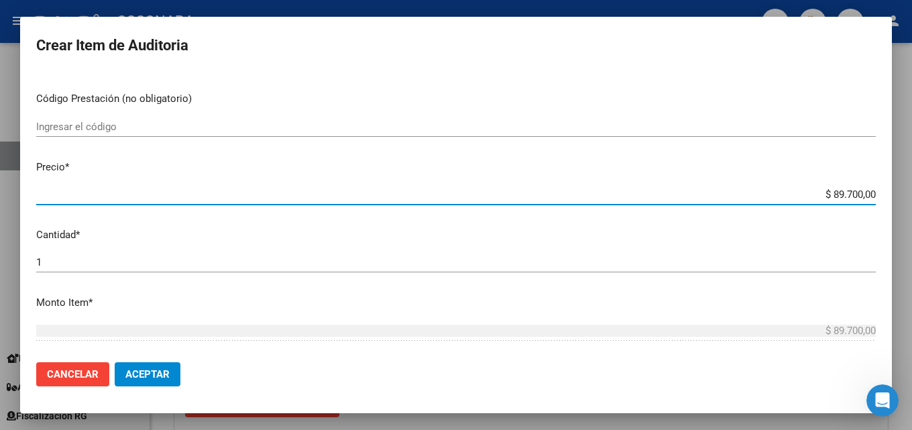
scroll to position [335, 0]
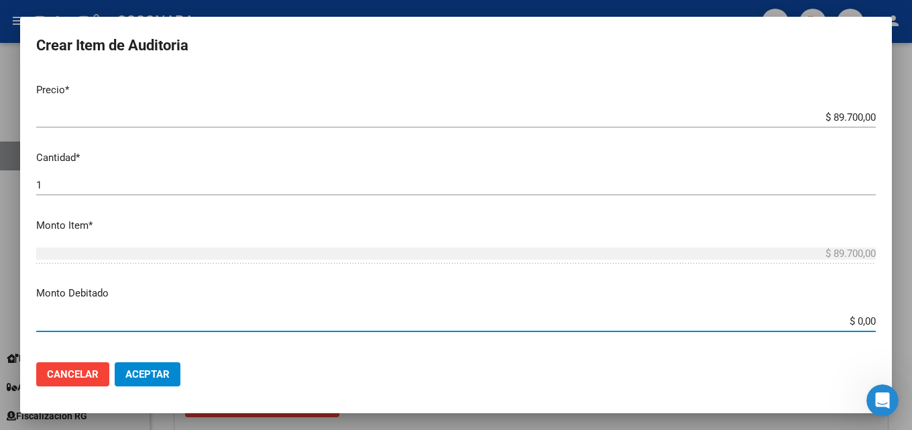
drag, startPoint x: 820, startPoint y: 324, endPoint x: 911, endPoint y: 300, distance: 94.3
click at [901, 300] on div "Crear Item de Auditoria 33475131 Nro Documento 27334751312 CUIL Afiliado Inacti…" at bounding box center [456, 215] width 912 height 430
type input "$ 89.700,00"
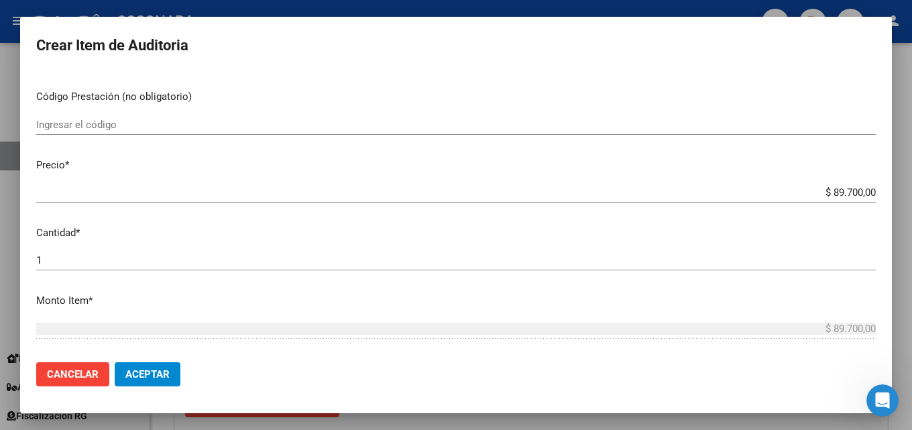
scroll to position [0, 0]
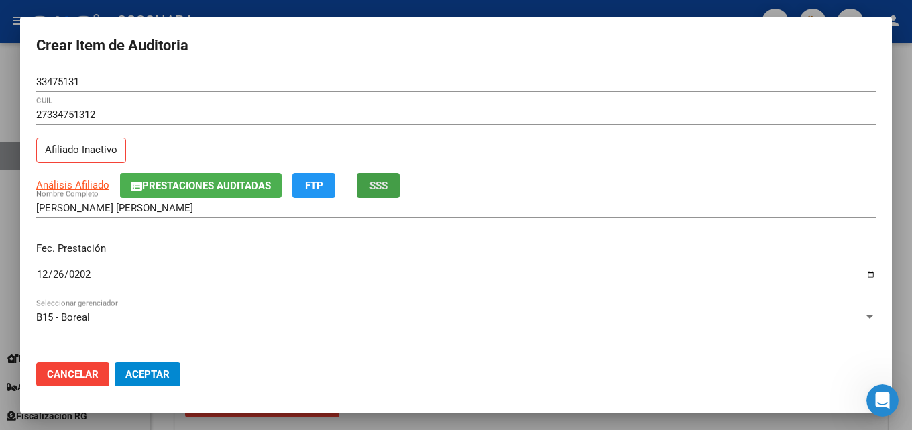
click at [386, 184] on span "SSS" at bounding box center [378, 186] width 18 height 12
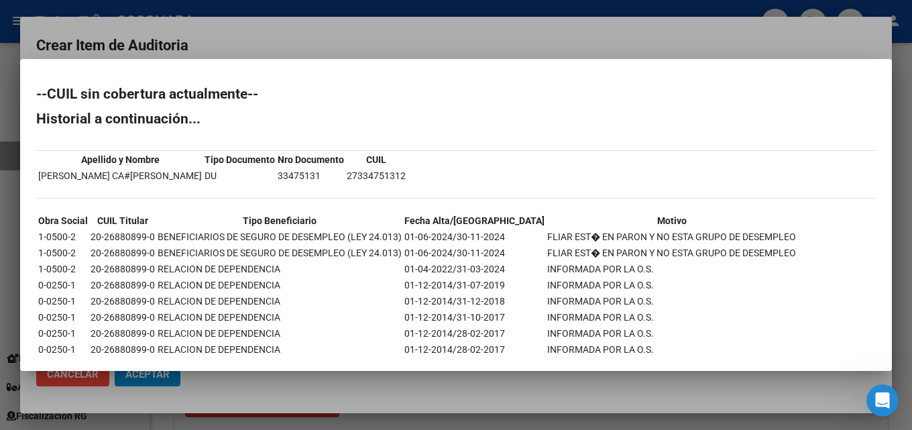
drag, startPoint x: 195, startPoint y: 239, endPoint x: 656, endPoint y: 237, distance: 460.7
click at [656, 237] on tr "1-0500-2 20-26880899-0 BENEFICIARIOS DE SEGURO DE DESEMPLEO (LEY 24.013) 01-06-…" at bounding box center [417, 236] width 759 height 15
click at [656, 237] on td "FLIAR EST� EN PARON Y NO ESTA GRUPO DE DESEMPLEO" at bounding box center [672, 236] width 250 height 15
click at [446, 19] on div at bounding box center [456, 215] width 912 height 430
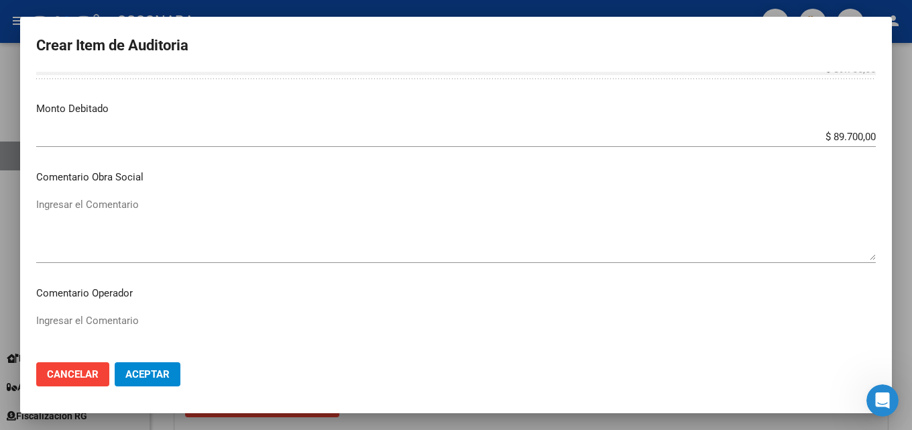
scroll to position [536, 0]
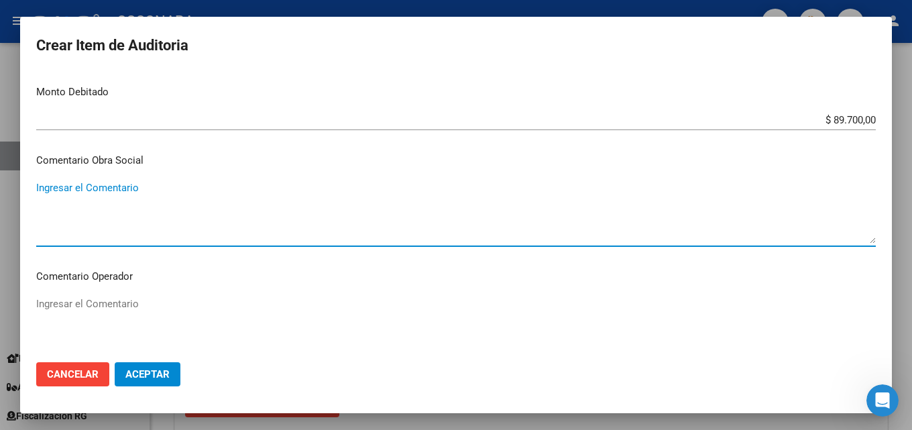
click at [106, 237] on textarea "Ingresar el Comentario" at bounding box center [456, 211] width 840 height 63
drag, startPoint x: 224, startPoint y: 194, endPoint x: 34, endPoint y: 173, distance: 191.0
click at [34, 173] on mat-dialog-content "33475131 Nro Documento 27334751312 CUIL Afiliado Inactivo Análisis Afiliado Pre…" at bounding box center [456, 212] width 872 height 280
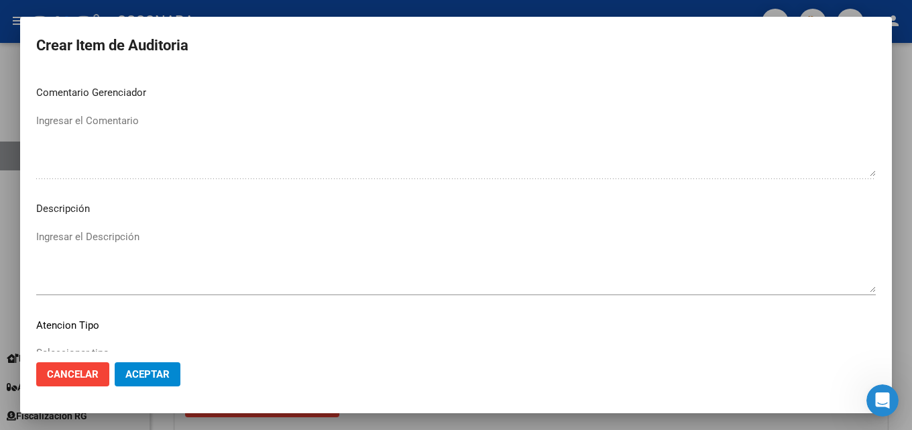
scroll to position [872, 0]
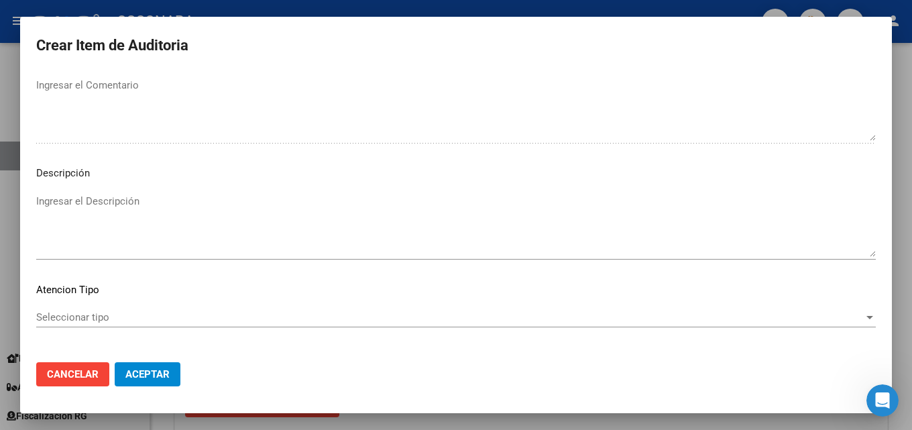
type textarea "BAJA [DATE] SIN DDJJ FC 30-28158"
click at [119, 223] on textarea "Ingresar el Descripción" at bounding box center [456, 225] width 840 height 63
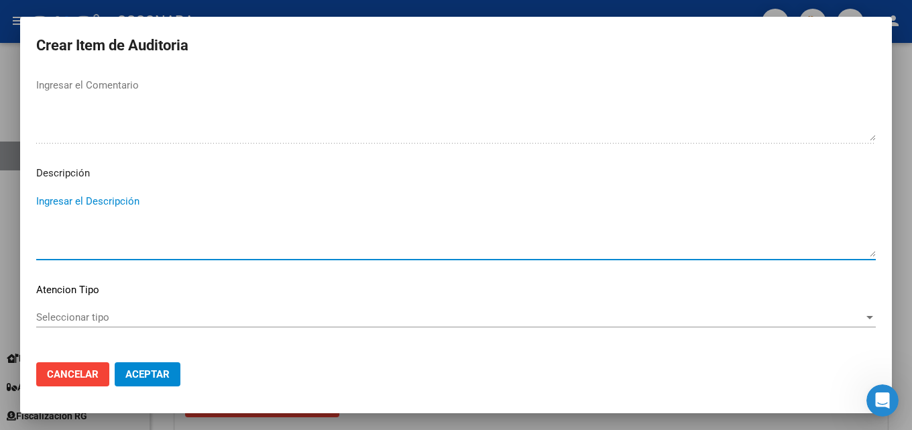
paste textarea "BAJA [DATE] SIN DDJJ FC 30-28158"
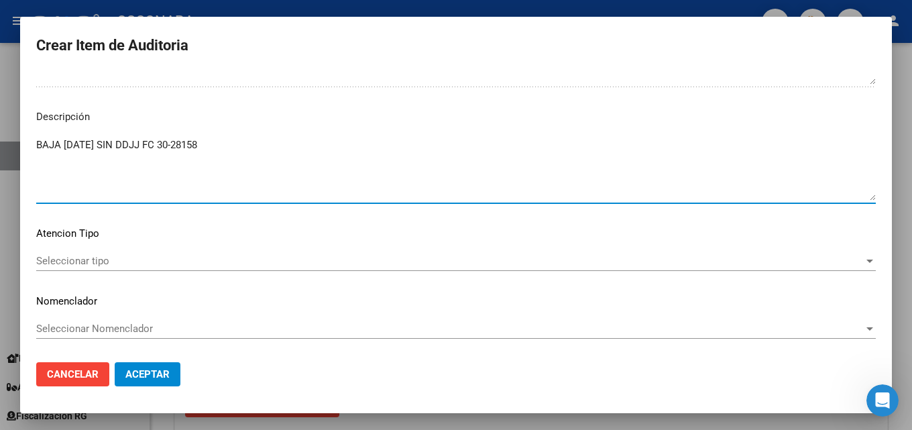
type textarea "BAJA [DATE] SIN DDJJ FC 30-28158"
click at [140, 253] on div "Seleccionar tipo Seleccionar tipo" at bounding box center [456, 261] width 840 height 20
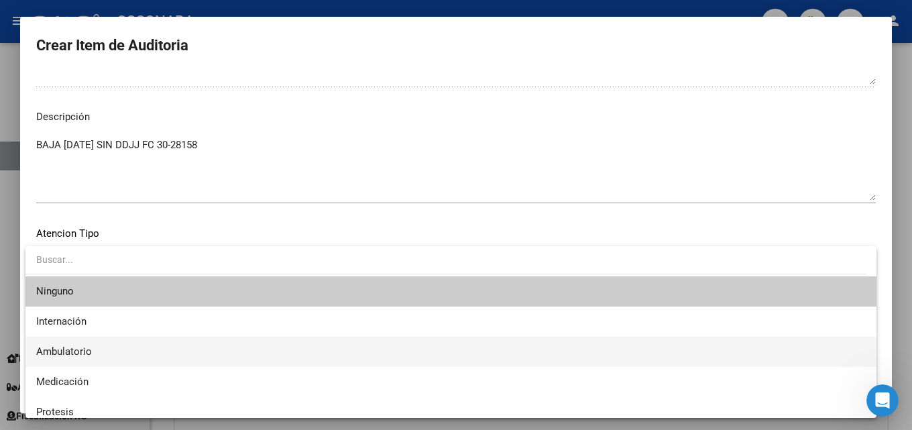
click at [119, 345] on span "Ambulatorio" at bounding box center [451, 352] width 830 height 30
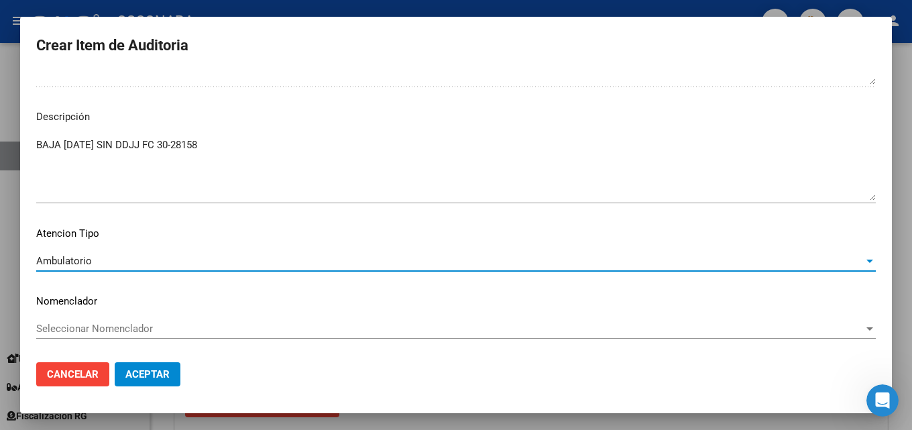
click at [152, 380] on button "Aceptar" at bounding box center [148, 374] width 66 height 24
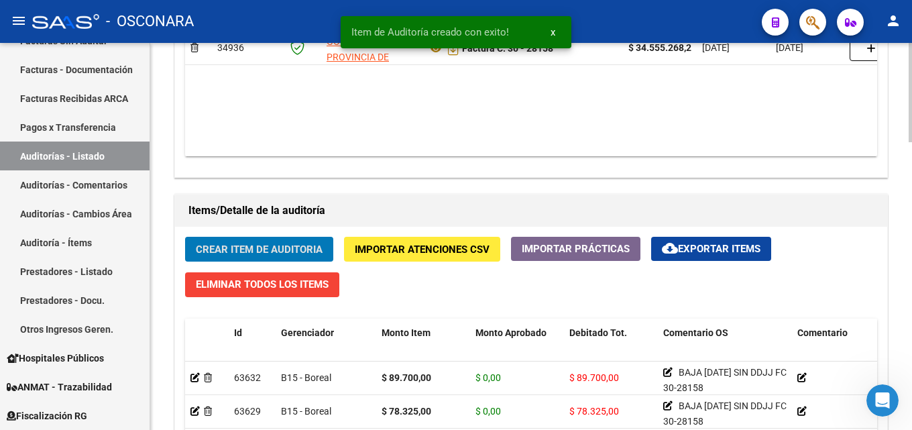
scroll to position [832, 0]
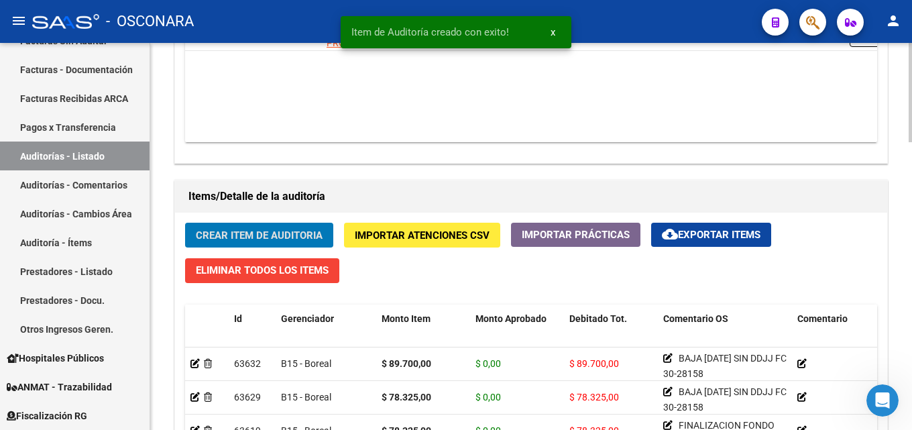
click at [240, 233] on span "Crear Item de Auditoria" at bounding box center [259, 235] width 127 height 12
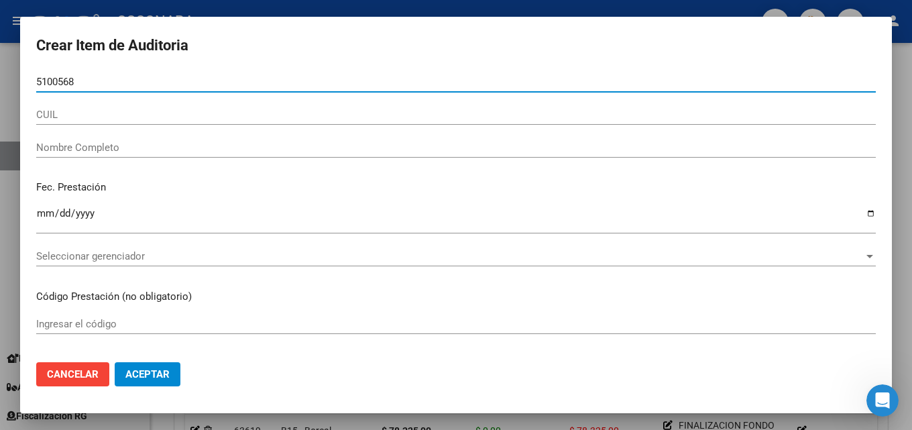
type input "51005688"
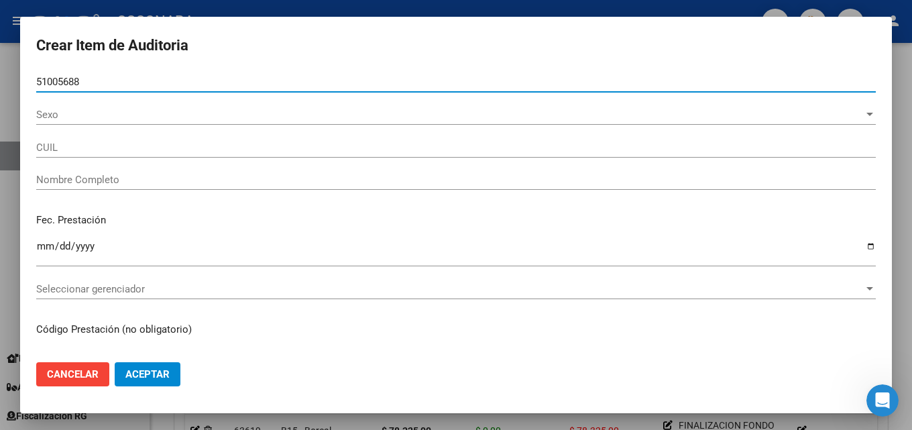
type input "20510056885"
type input "[PERSON_NAME] [PERSON_NAME]"
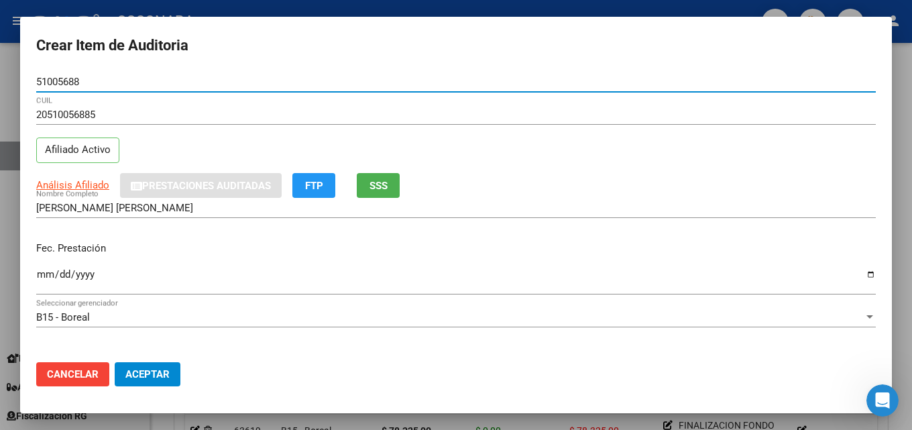
type input "51005688"
click at [397, 189] on button "SSS" at bounding box center [378, 185] width 43 height 25
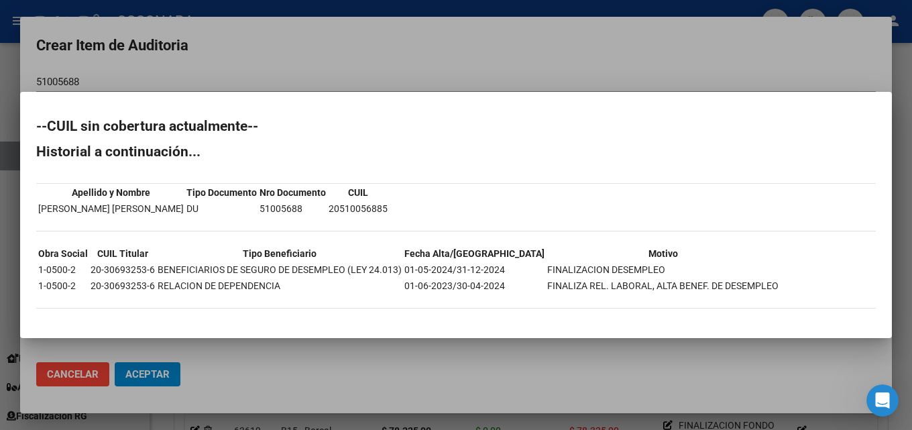
drag, startPoint x: 91, startPoint y: 129, endPoint x: 147, endPoint y: 133, distance: 56.4
click at [147, 133] on h2 "--CUIL sin cobertura actualmente--" at bounding box center [456, 125] width 840 height 13
click at [682, 66] on div at bounding box center [456, 215] width 912 height 430
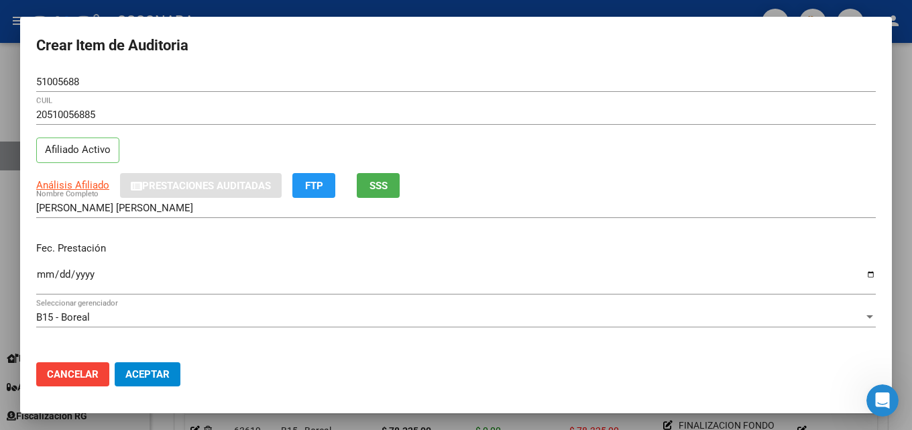
click at [44, 273] on input "Ingresar la fecha" at bounding box center [456, 279] width 840 height 21
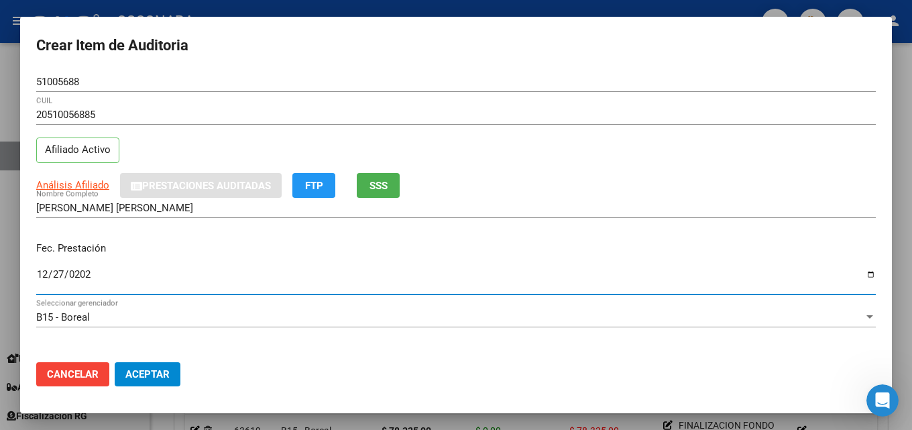
type input "[DATE]"
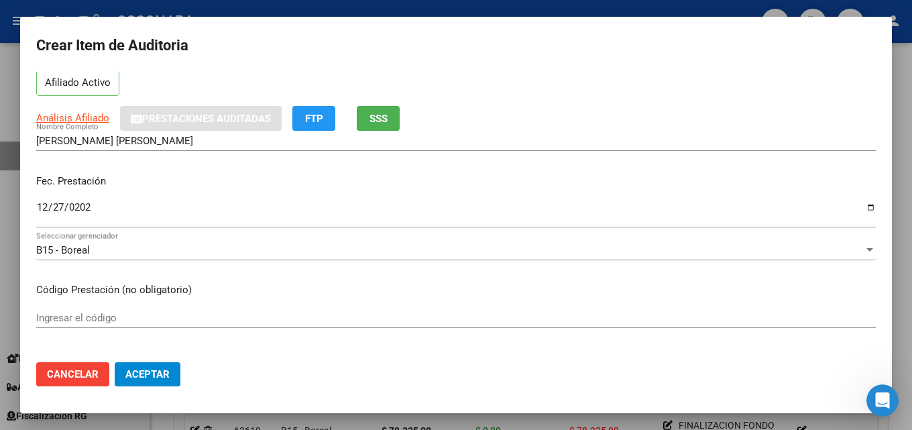
scroll to position [134, 0]
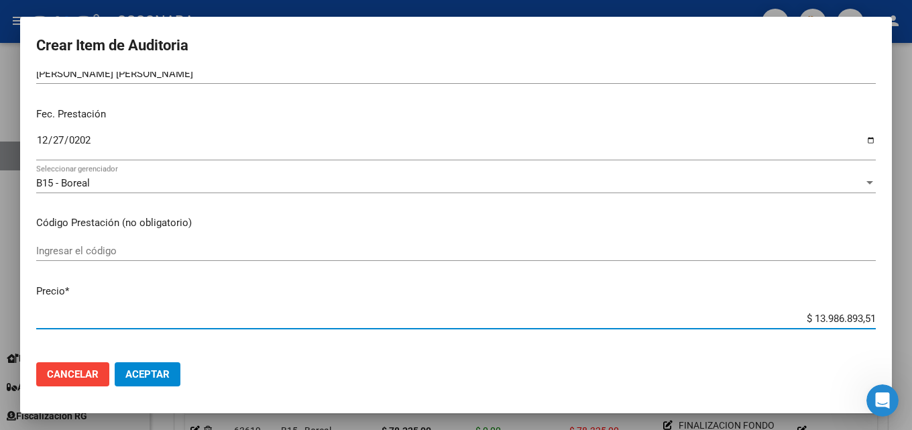
drag, startPoint x: 796, startPoint y: 319, endPoint x: 911, endPoint y: 324, distance: 115.5
click at [901, 324] on div "Crear Item de Auditoria 51005688 Nro Documento 20510056885 CUIL Afiliado Activo…" at bounding box center [456, 215] width 912 height 430
type input "$ 0,05"
type input "$ 0,52"
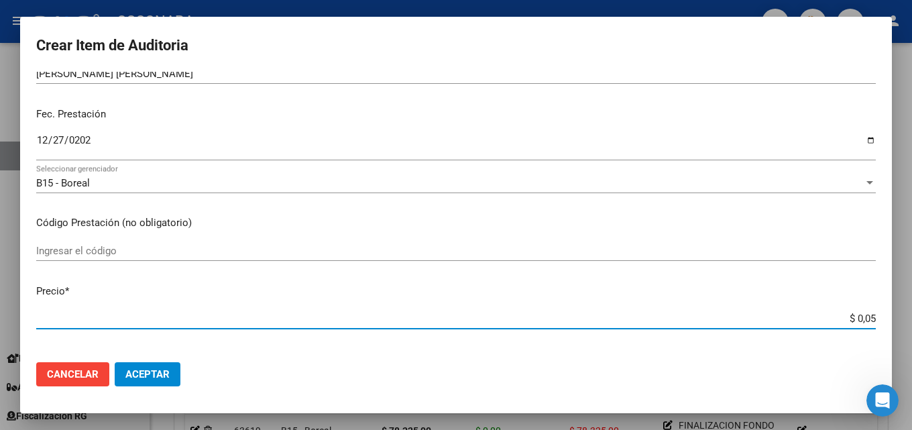
type input "$ 0,52"
type input "$ 5,23"
type input "$ 52,32"
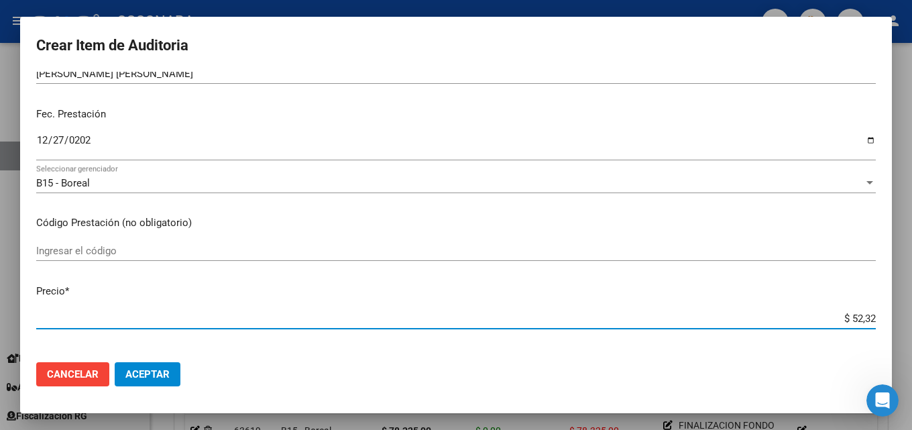
type input "$ 523,25"
type input "$ 5.232,50"
type input "$ 52.325,00"
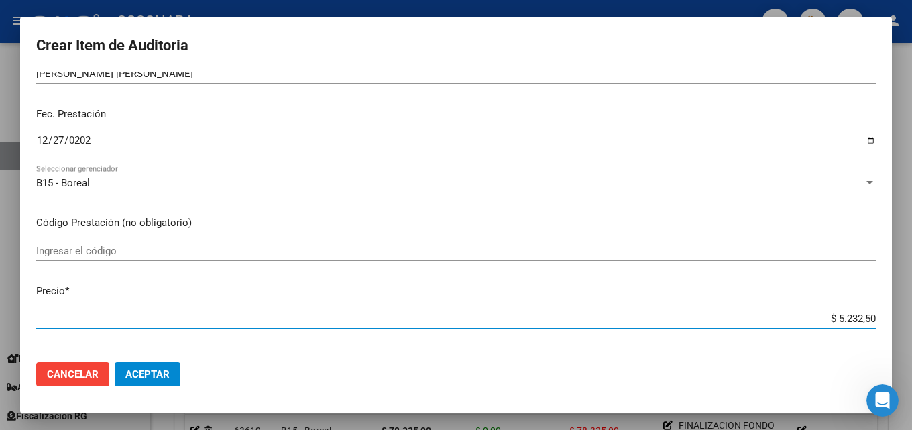
type input "$ 52.325,00"
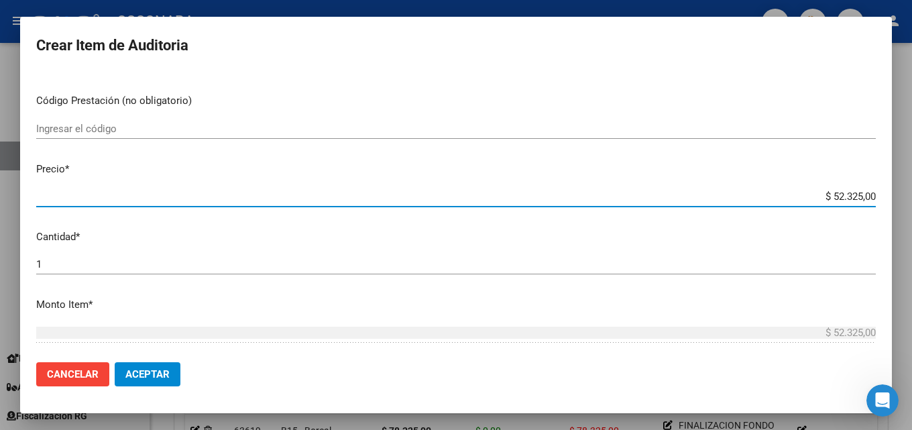
scroll to position [335, 0]
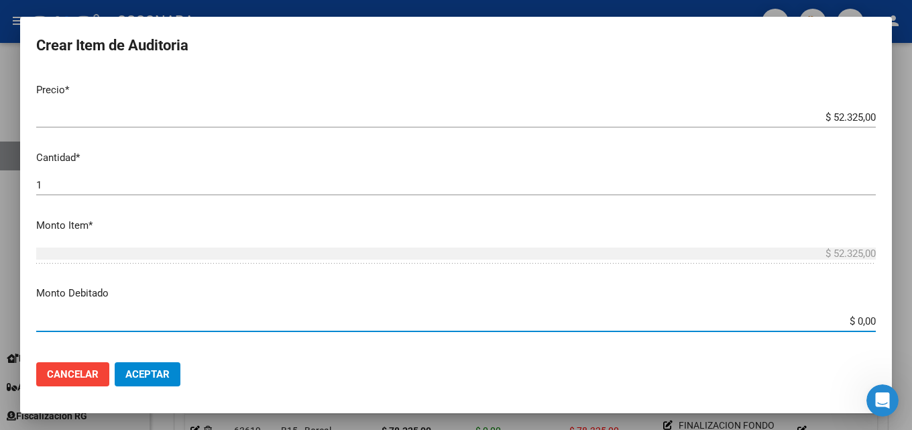
drag, startPoint x: 834, startPoint y: 319, endPoint x: 911, endPoint y: 306, distance: 78.7
click at [901, 308] on div "Crear Item de Auditoria 51005688 Nro Documento 20510056885 CUIL Afiliado Activo…" at bounding box center [456, 215] width 912 height 430
type input "$ 52.325,00"
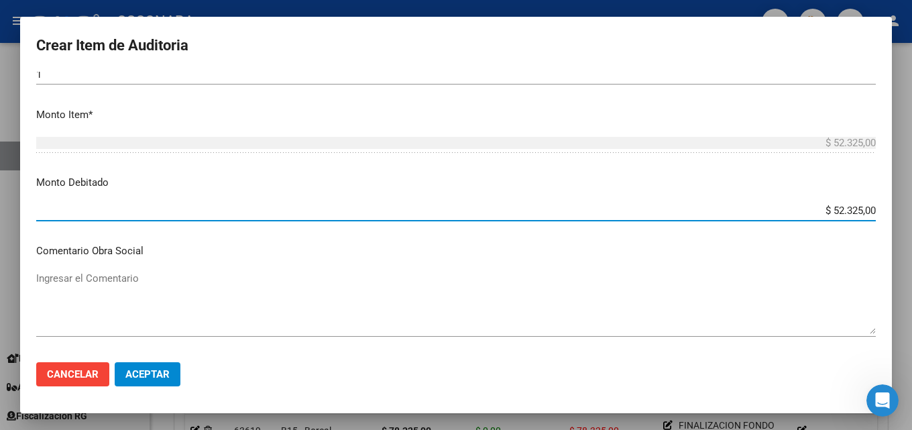
scroll to position [469, 0]
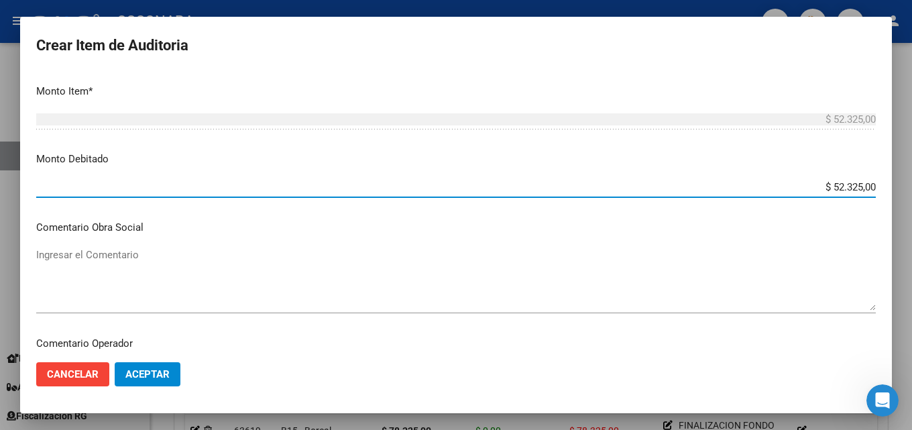
click at [163, 297] on textarea "Ingresar el Comentario" at bounding box center [456, 278] width 840 height 63
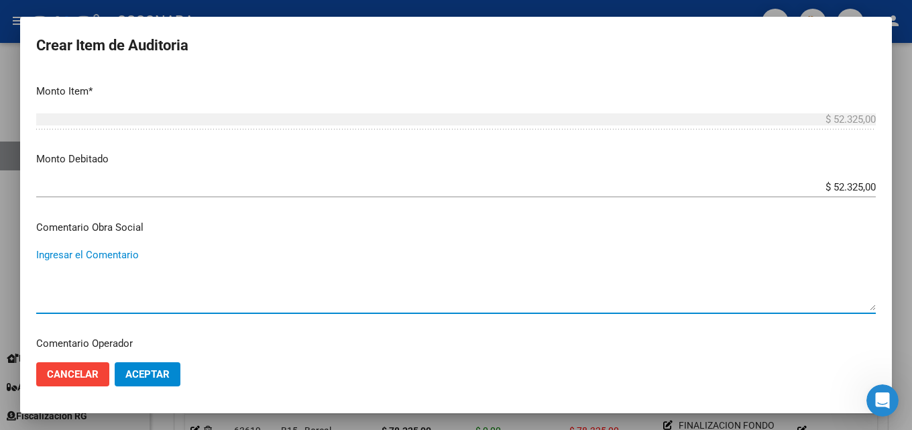
paste textarea "BAJA [DATE] SIN DDJJ FC 30-28158"
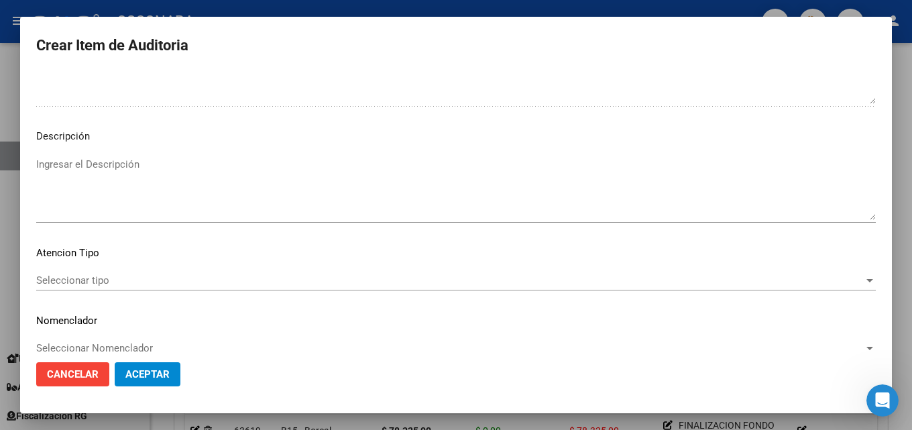
scroll to position [928, 0]
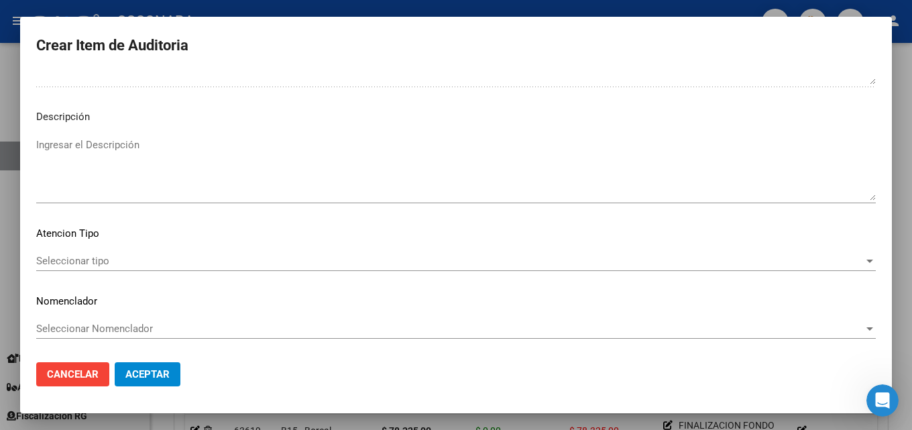
type textarea "BAJA [DATE] SIN DDJJ FC 30-28158"
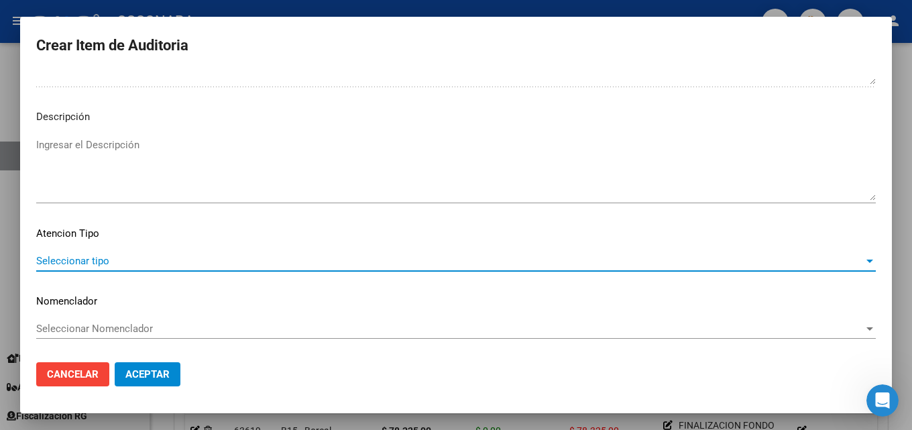
click at [72, 262] on span "Seleccionar tipo" at bounding box center [450, 261] width 828 height 12
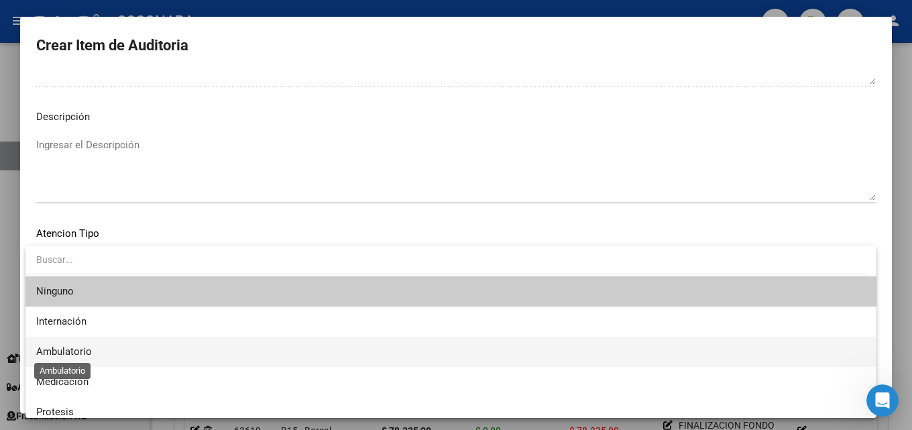
click at [61, 349] on span "Ambulatorio" at bounding box center [64, 351] width 56 height 12
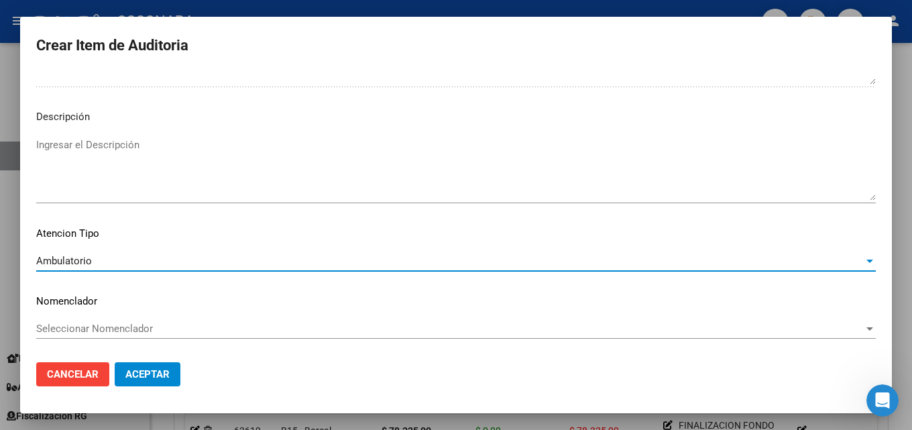
click at [98, 139] on textarea "Ingresar el Descripción" at bounding box center [456, 168] width 840 height 63
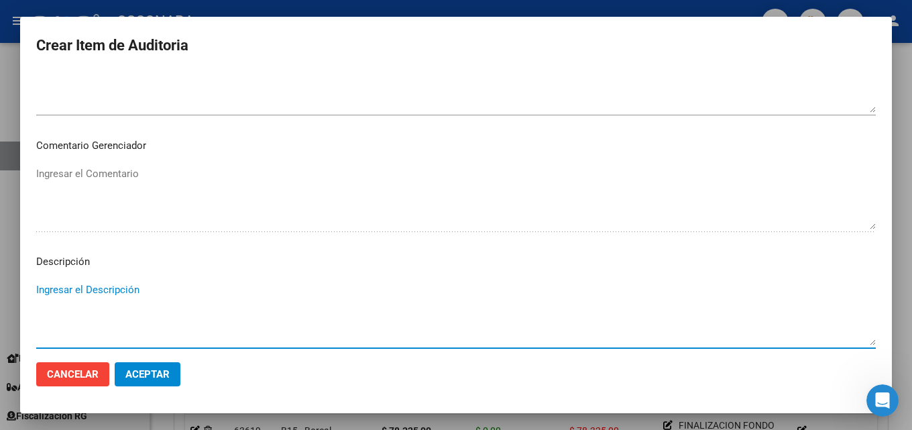
scroll to position [805, 0]
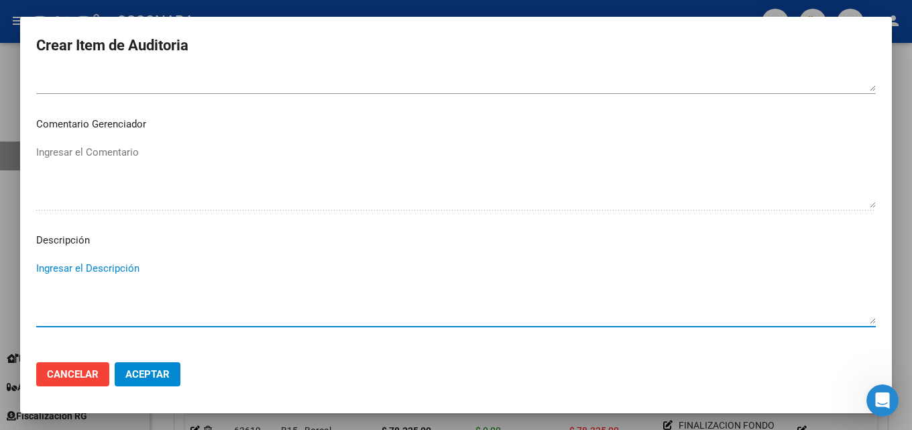
paste textarea "BAJA [DATE] SIN DDJJ FC 30-28158"
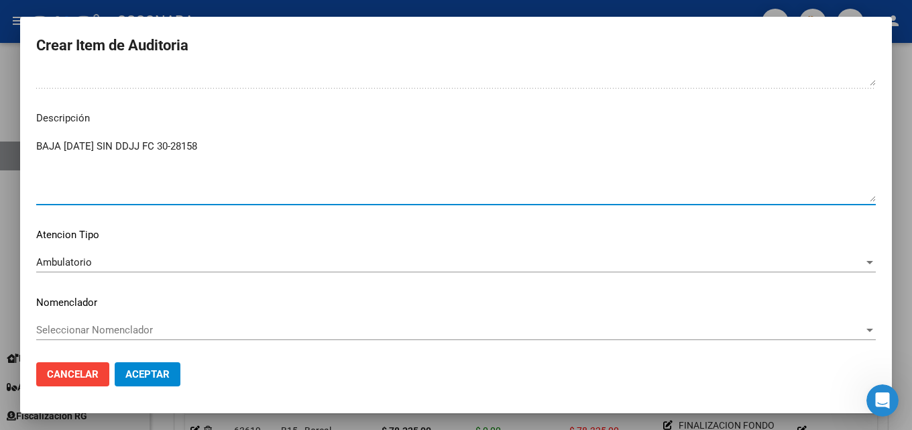
scroll to position [928, 0]
type textarea "BAJA [DATE] SIN DDJJ FC 30-28158"
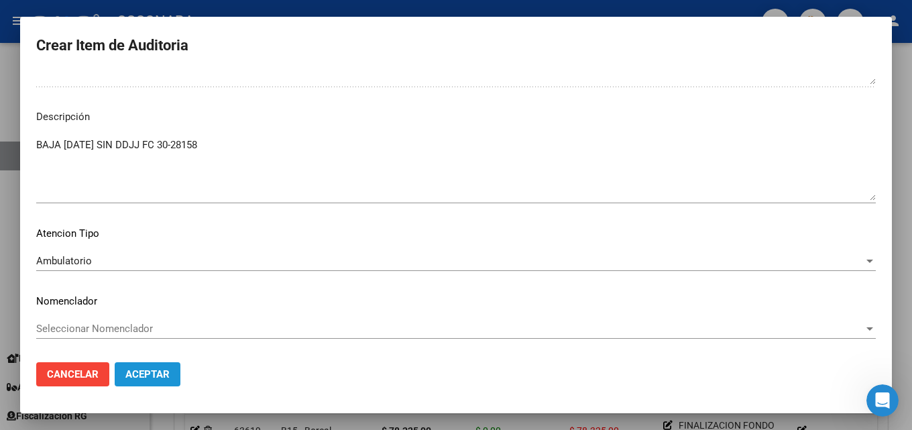
click at [150, 376] on span "Aceptar" at bounding box center [147, 374] width 44 height 12
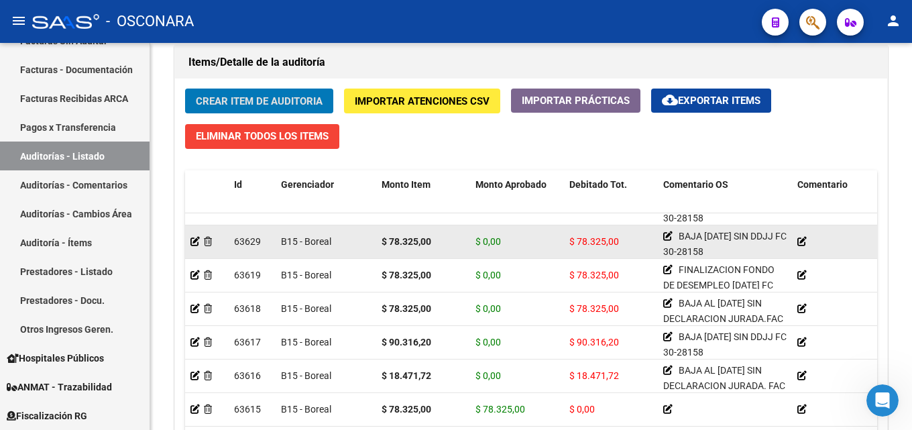
scroll to position [67, 0]
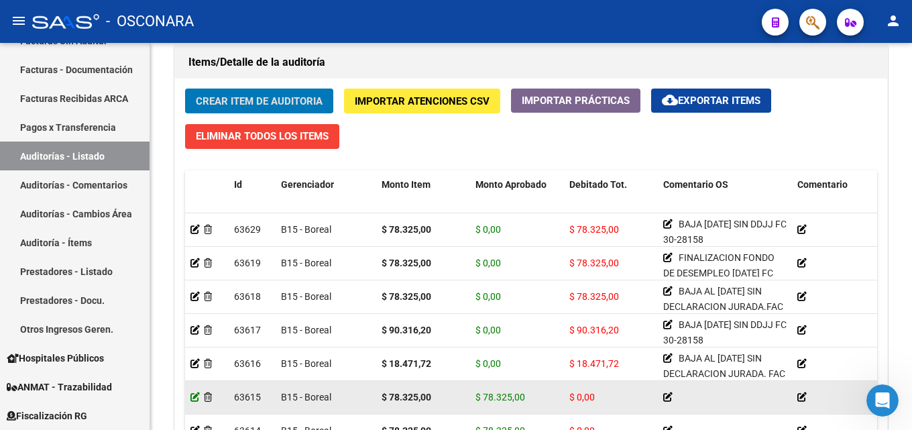
click at [198, 398] on icon at bounding box center [194, 396] width 9 height 9
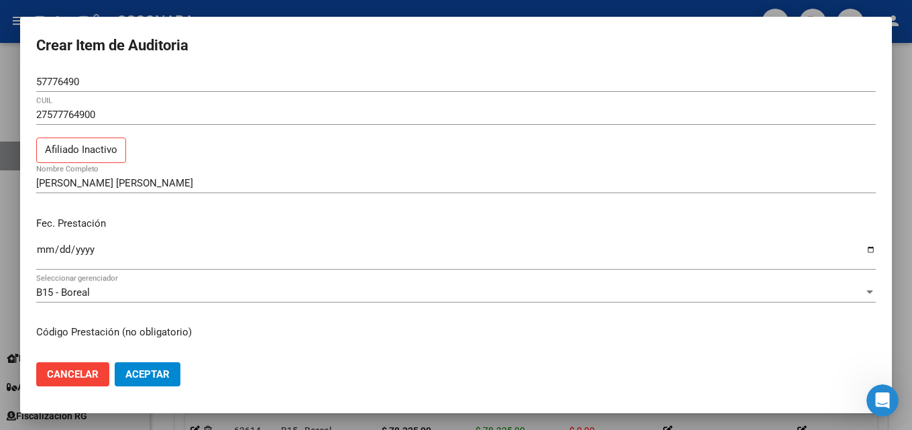
drag, startPoint x: 103, startPoint y: 152, endPoint x: 266, endPoint y: 161, distance: 163.9
click at [266, 161] on div "27577764900 CUIL Afiliado Inactivo" at bounding box center [456, 139] width 840 height 68
click at [64, 160] on p "Afiliado Inactivo" at bounding box center [81, 150] width 90 height 26
click at [62, 148] on p "Afiliado Inactivo" at bounding box center [81, 150] width 90 height 26
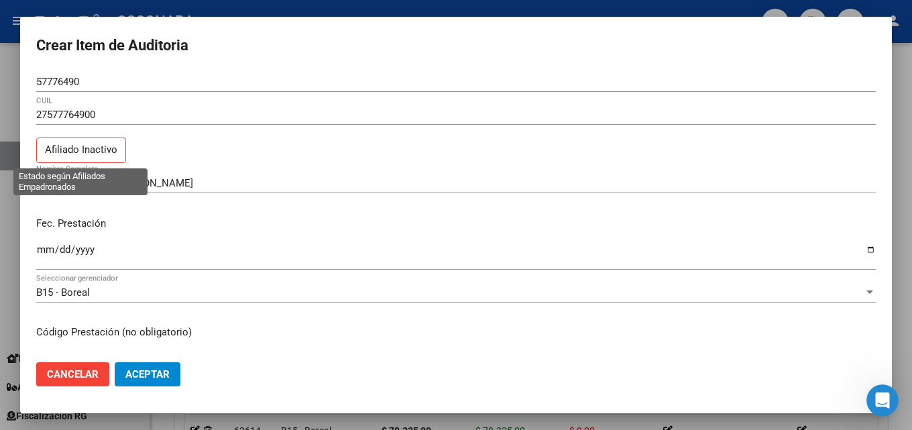
click at [62, 148] on p "Afiliado Inactivo" at bounding box center [81, 150] width 90 height 26
click at [62, 149] on p "Afiliado Inactivo" at bounding box center [81, 150] width 90 height 26
click at [274, 234] on div "Fec. Prestación [DATE] Ingresar la fecha" at bounding box center [456, 244] width 840 height 76
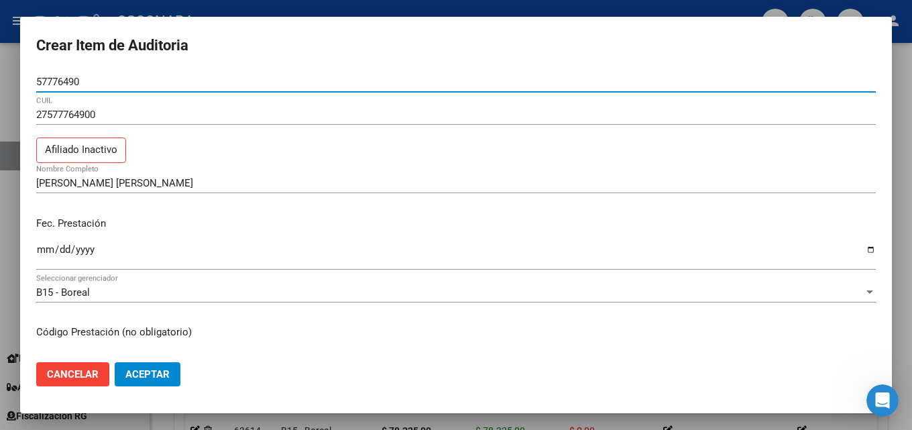
click at [60, 81] on input "57776490" at bounding box center [456, 82] width 840 height 12
click at [186, 6] on div at bounding box center [456, 215] width 912 height 430
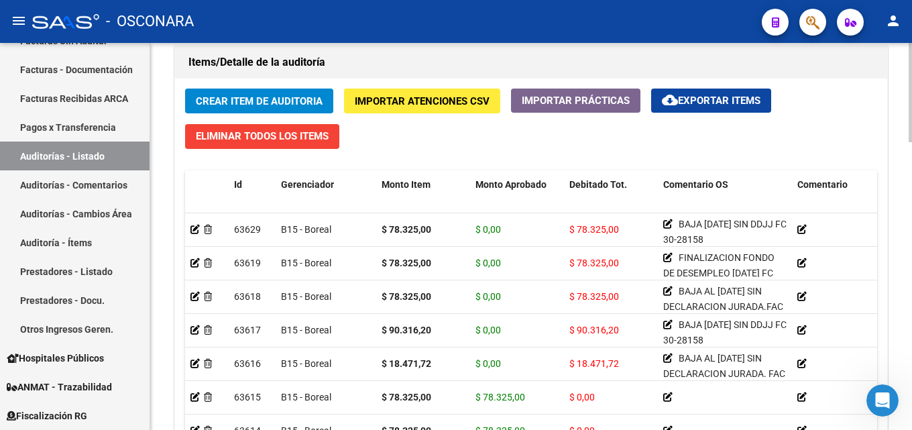
click at [225, 101] on span "Crear Item de Auditoria" at bounding box center [259, 101] width 127 height 12
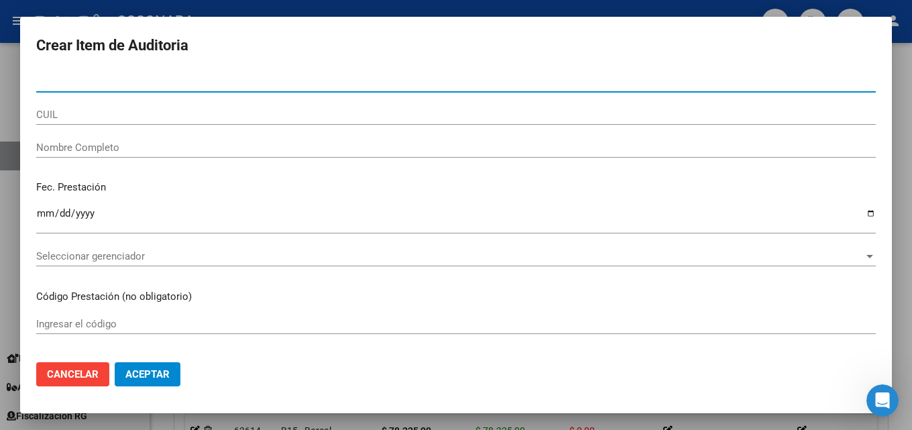
paste input "57776490"
type input "57776490"
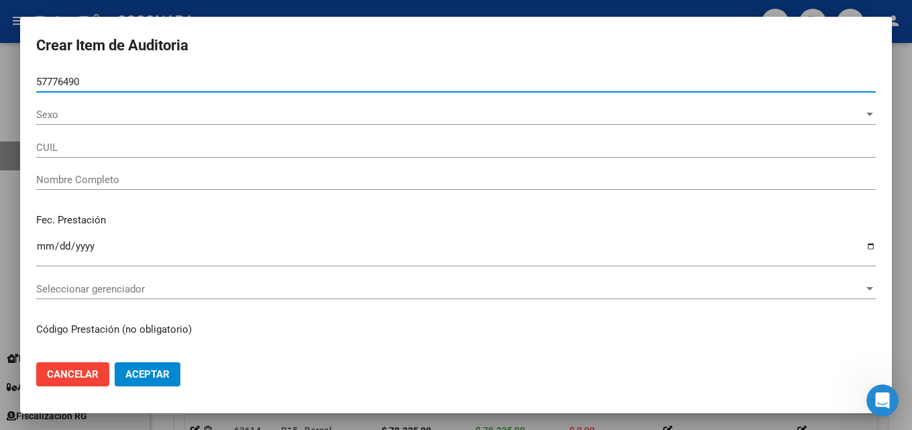
type input "27577764900"
type input "[PERSON_NAME] [PERSON_NAME]"
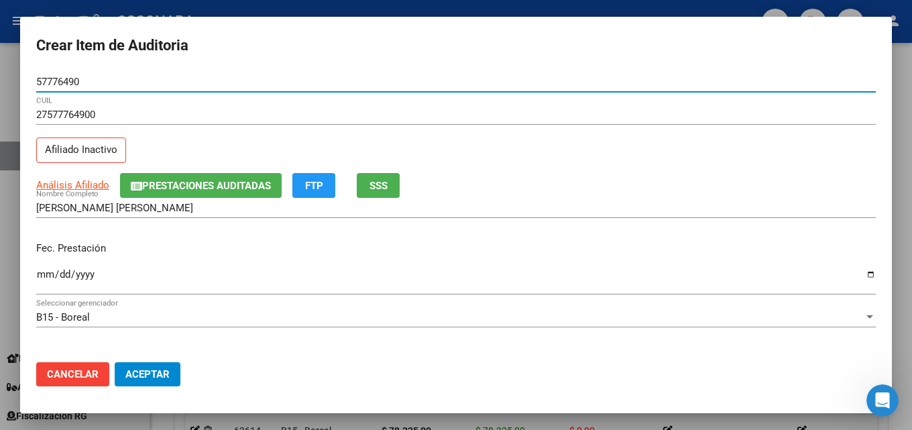
type input "57776490"
click at [383, 180] on span "SSS" at bounding box center [378, 186] width 18 height 12
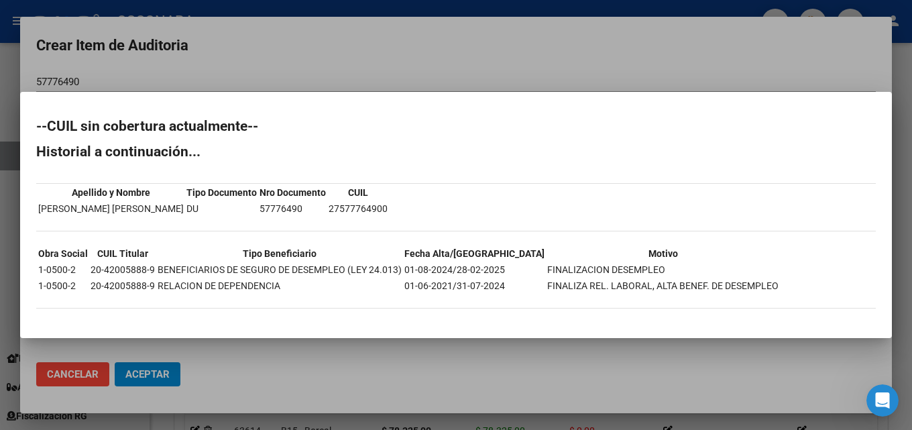
click at [452, 52] on div at bounding box center [456, 215] width 912 height 430
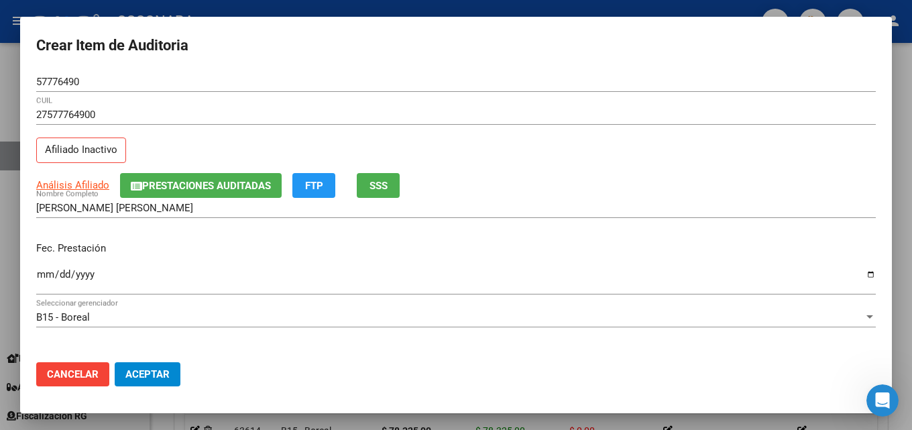
click at [452, 54] on h2 "Crear Item de Auditoria" at bounding box center [456, 45] width 840 height 25
click at [433, 9] on div at bounding box center [456, 215] width 912 height 430
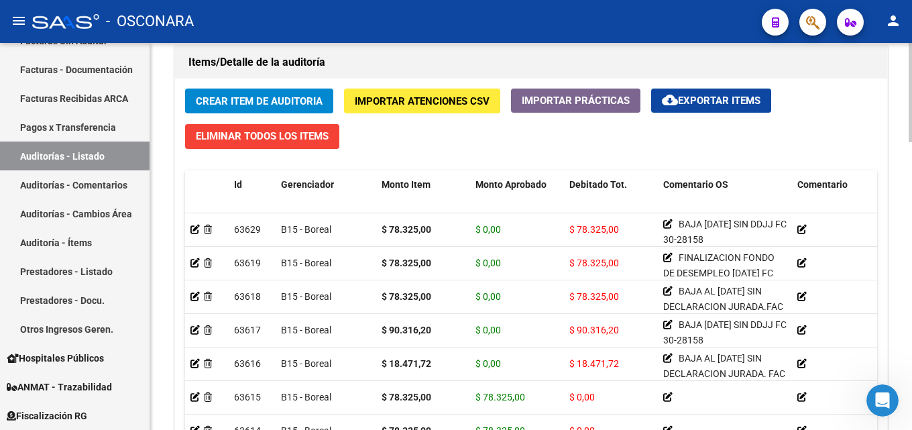
click at [269, 99] on span "Crear Item de Auditoria" at bounding box center [259, 101] width 127 height 12
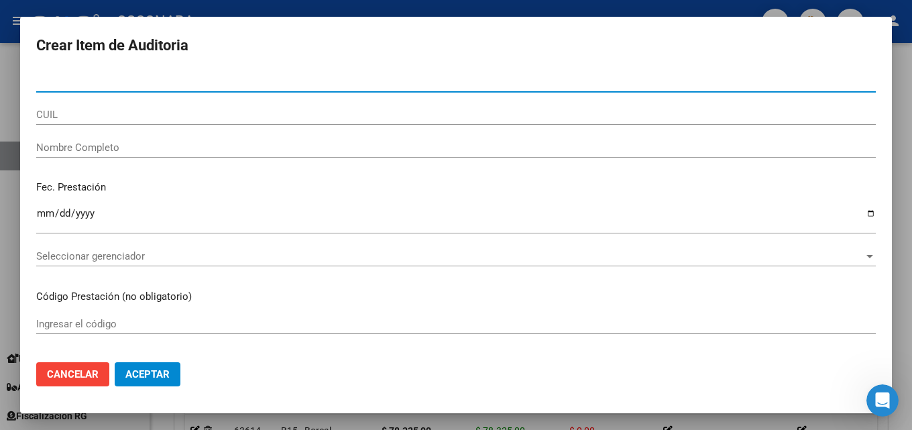
click at [218, 7] on div at bounding box center [456, 215] width 912 height 430
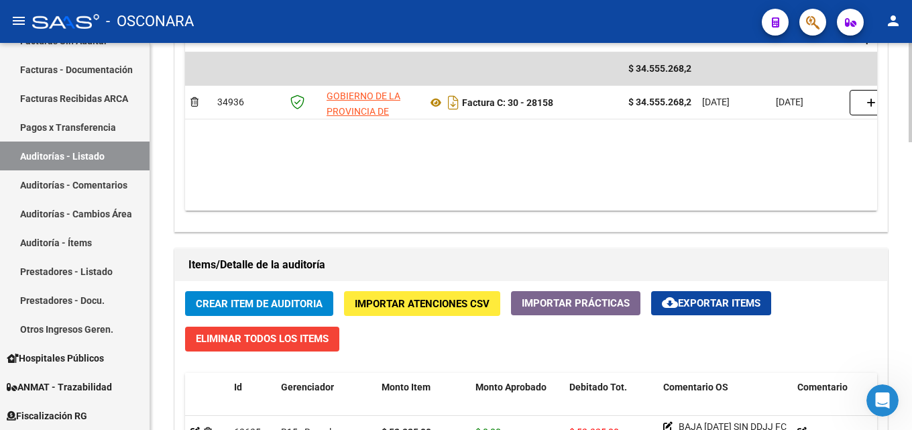
scroll to position [765, 0]
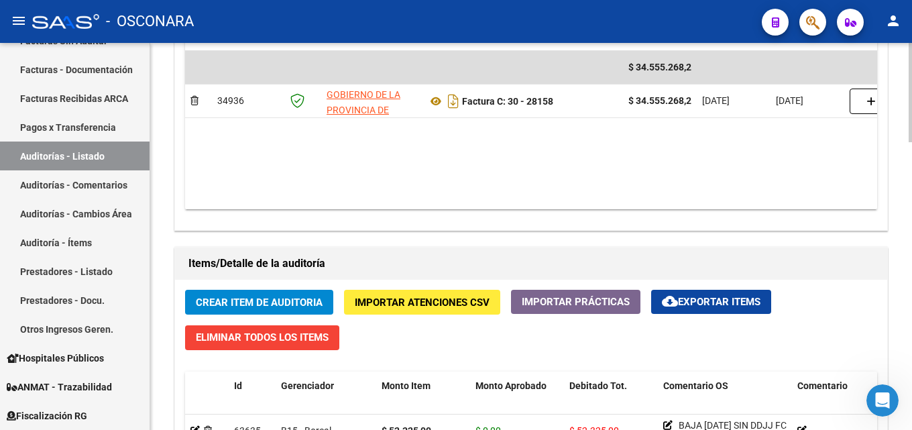
click at [248, 297] on span "Crear Item de Auditoria" at bounding box center [259, 302] width 127 height 12
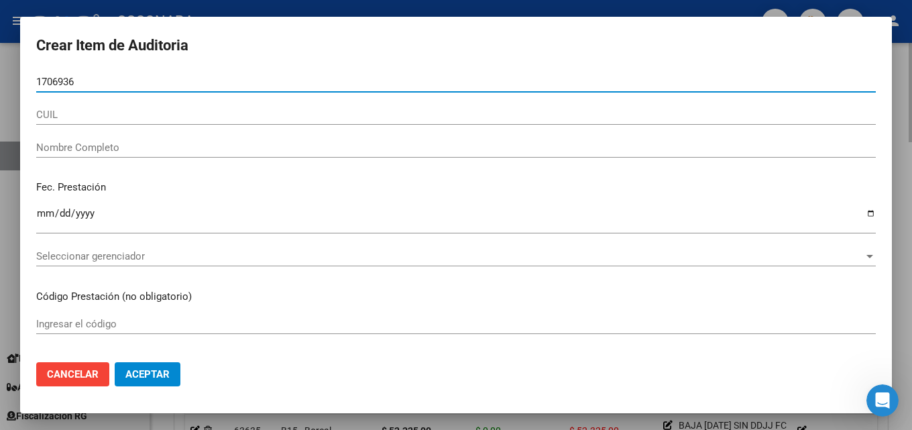
type input "17069366"
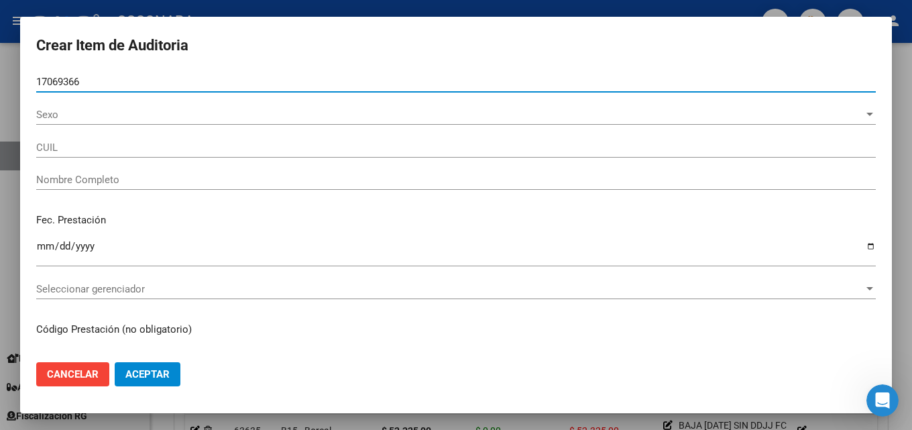
type input "20170693664"
type input "[PERSON_NAME]"
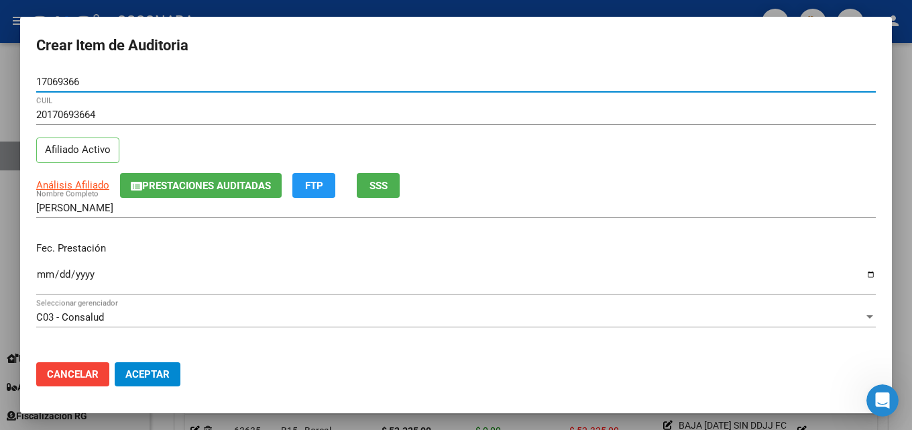
type input "17069366"
click at [371, 186] on span "SSS" at bounding box center [378, 186] width 18 height 12
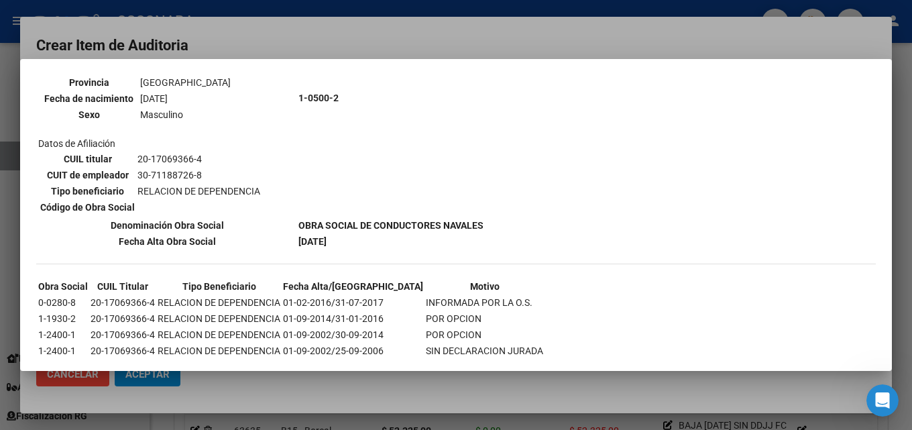
scroll to position [604, 0]
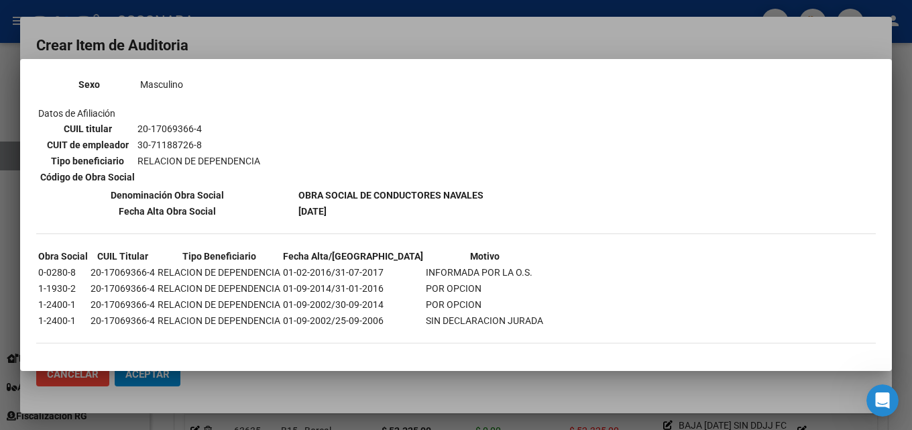
drag, startPoint x: 43, startPoint y: 272, endPoint x: 478, endPoint y: 274, distance: 435.2
click at [478, 274] on tr "0-0280-8 20-17069366-4 RELACION DE DEPENDENCIA 01-02-2016/31-07-2017 INFORMADA …" at bounding box center [291, 272] width 506 height 15
click at [478, 274] on td "INFORMADA POR LA O.S." at bounding box center [484, 272] width 119 height 15
drag, startPoint x: 494, startPoint y: 274, endPoint x: 46, endPoint y: 268, distance: 448.0
click at [46, 268] on tr "0-0280-8 20-17069366-4 RELACION DE DEPENDENCIA 01-02-2016/31-07-2017 INFORMADA …" at bounding box center [291, 272] width 506 height 15
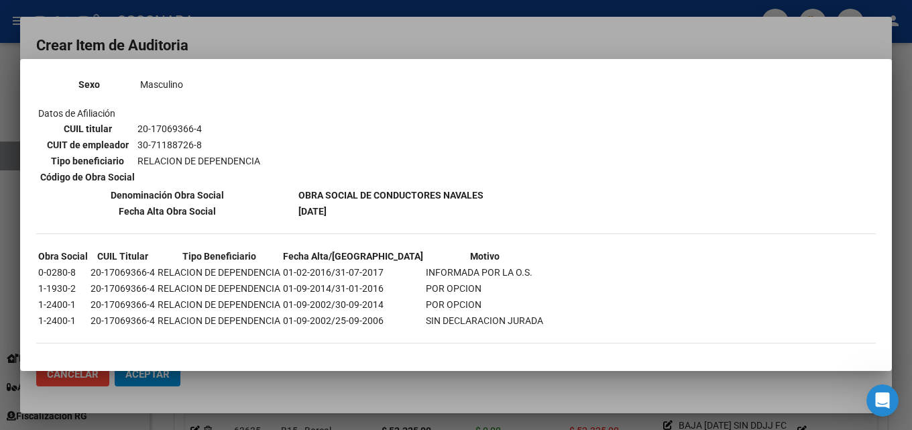
click at [93, 273] on td "20-17069366-4" at bounding box center [123, 272] width 66 height 15
drag, startPoint x: 36, startPoint y: 273, endPoint x: 78, endPoint y: 272, distance: 41.6
click at [78, 272] on table "Obra Social CUIL Titular Tipo Beneficiario Fecha Alta/Baja Motivo 0-0280-8 20-1…" at bounding box center [290, 288] width 509 height 82
click at [78, 272] on td "0-0280-8" at bounding box center [63, 272] width 51 height 15
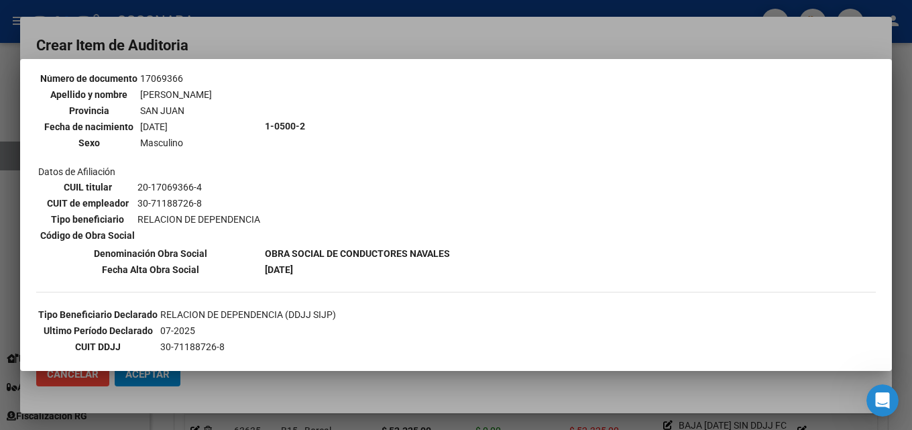
scroll to position [0, 0]
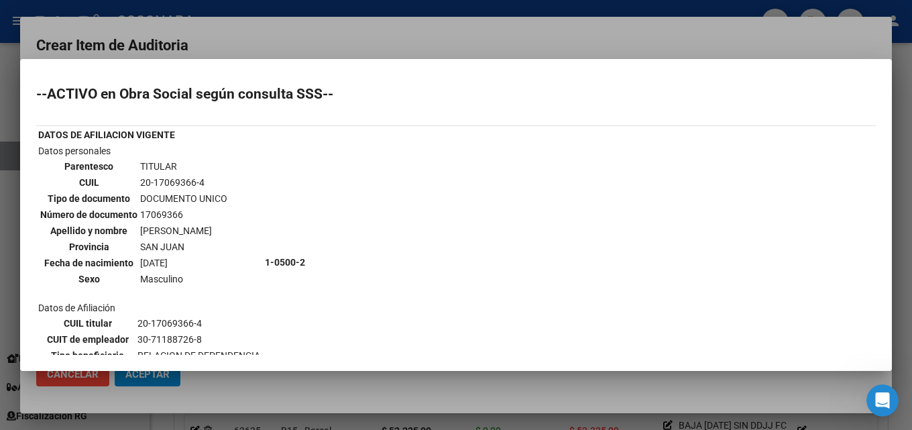
drag, startPoint x: 44, startPoint y: 91, endPoint x: 304, endPoint y: 101, distance: 260.4
click at [304, 101] on h2 "--ACTIVO en Obra Social según consulta SSS--" at bounding box center [456, 93] width 840 height 13
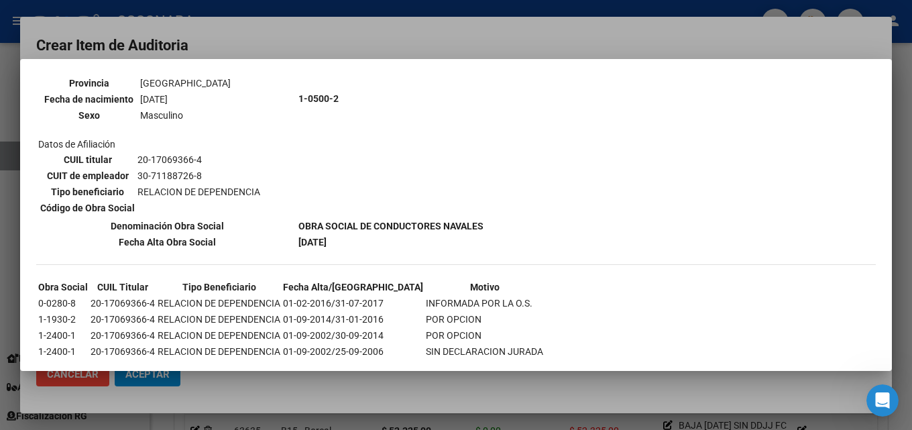
scroll to position [606, 0]
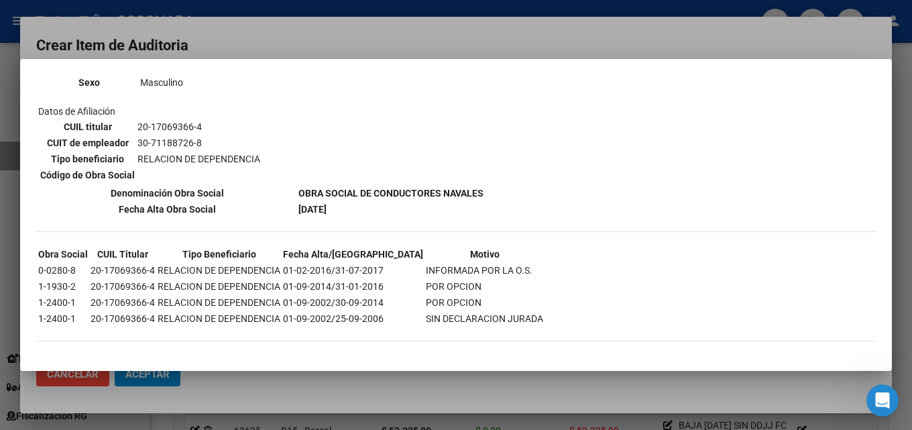
drag, startPoint x: 32, startPoint y: 266, endPoint x: 430, endPoint y: 281, distance: 398.6
click at [430, 281] on mat-dialog-content "--ACTIVO en Obra Social según consulta SSS-- DATOS DE AFILIACION VIGENTE Datos …" at bounding box center [456, 215] width 872 height 280
click at [430, 281] on td "POR OPCION" at bounding box center [484, 286] width 119 height 15
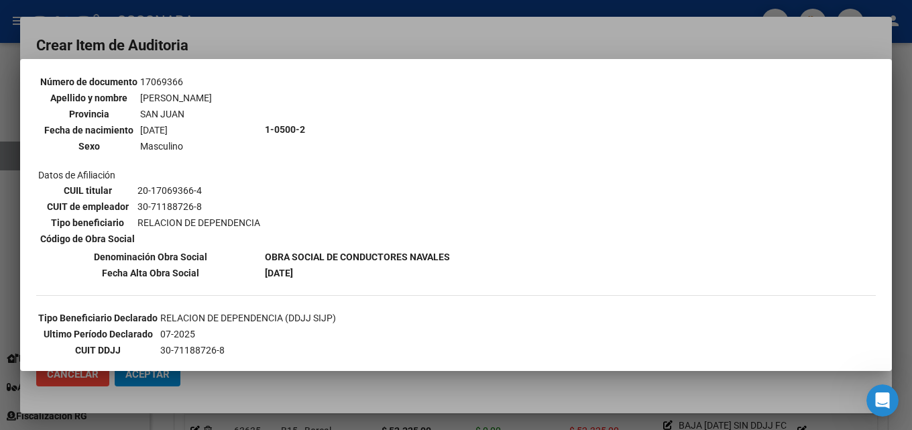
scroll to position [134, 0]
drag, startPoint x: 349, startPoint y: 274, endPoint x: 66, endPoint y: 253, distance: 283.7
click at [66, 253] on tbody "DATOS DE AFILIACION VIGENTE Datos personales Parentesco TITULAR CUIL 20-1706936…" at bounding box center [244, 136] width 413 height 286
click at [66, 253] on th "Denominación Obra Social" at bounding box center [150, 255] width 225 height 15
drag, startPoint x: 112, startPoint y: 270, endPoint x: 360, endPoint y: 270, distance: 248.1
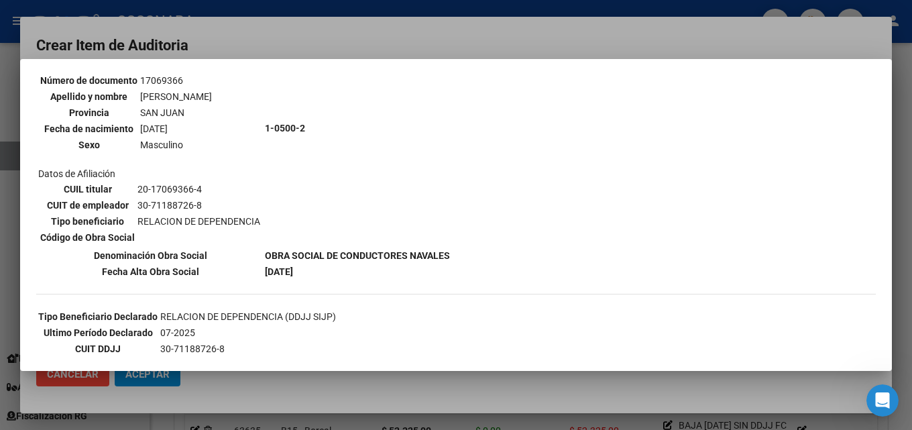
click at [360, 270] on tr "Fecha Alta Obra Social [DATE]" at bounding box center [244, 271] width 413 height 15
click at [360, 270] on td "[DATE]" at bounding box center [357, 271] width 186 height 15
click at [383, 46] on div at bounding box center [456, 215] width 912 height 430
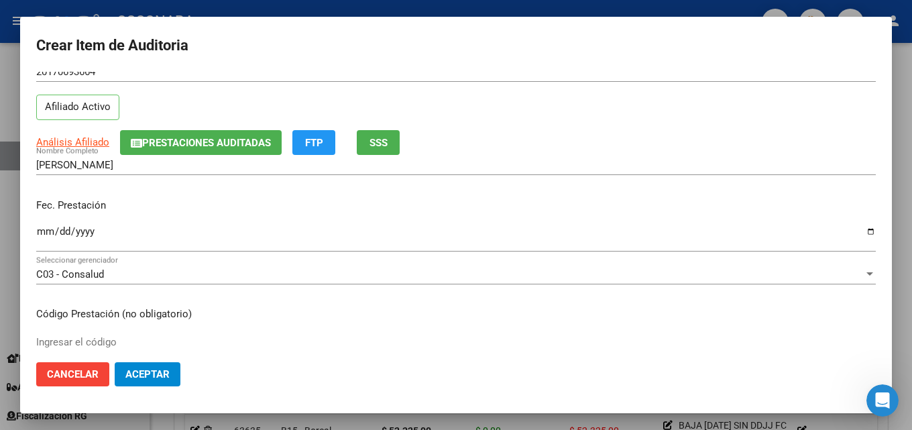
scroll to position [0, 0]
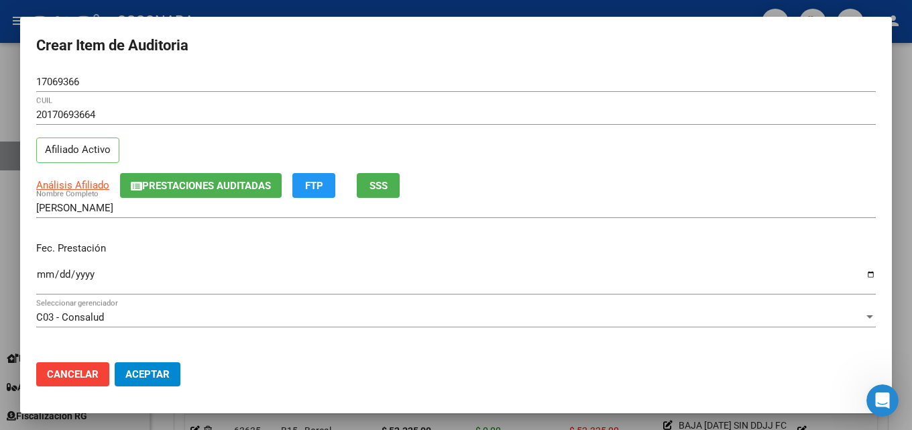
click at [38, 274] on input "Ingresar la fecha" at bounding box center [456, 279] width 840 height 21
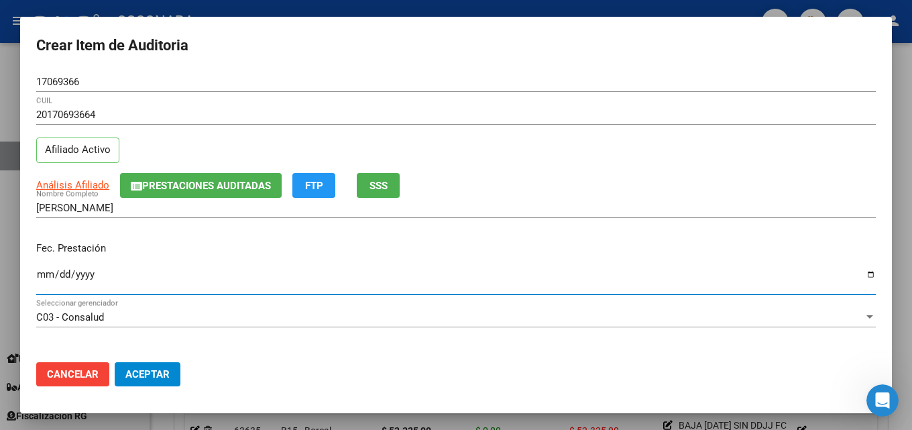
click at [36, 272] on mat-dialog-content "17069366 Nro Documento 20170693664 CUIL Afiliado Activo Análisis Afiliado Prest…" at bounding box center [456, 212] width 872 height 280
click at [40, 274] on input "Ingresar la fecha" at bounding box center [456, 279] width 840 height 21
type input "[DATE]"
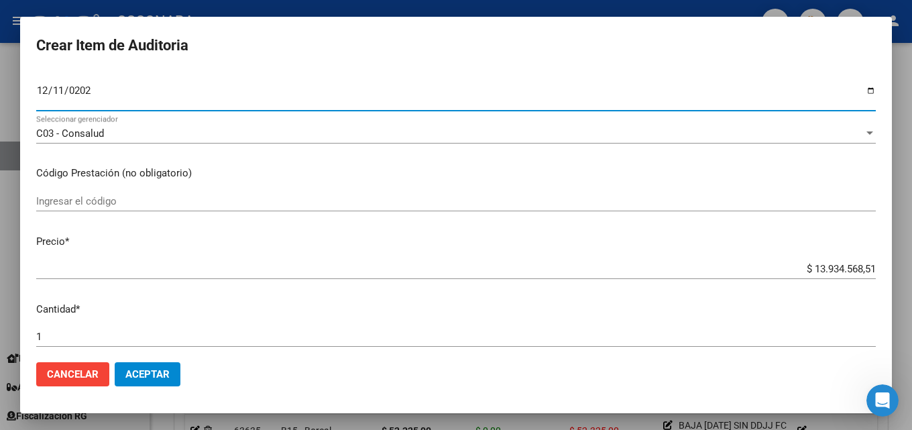
scroll to position [201, 0]
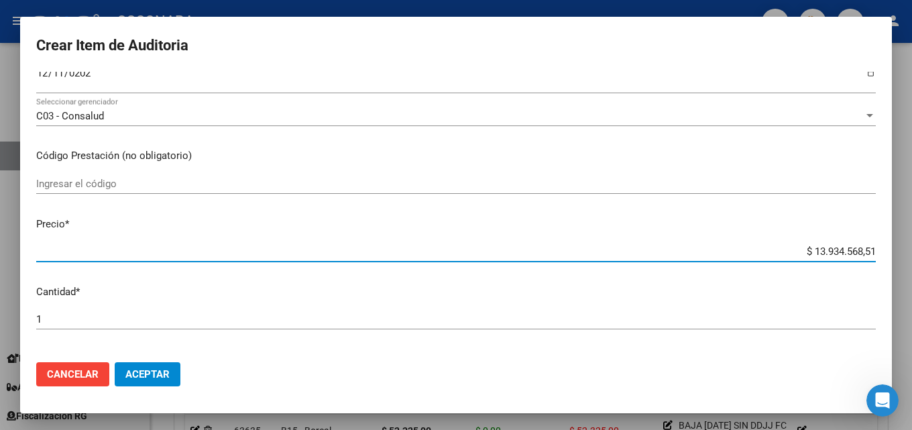
drag, startPoint x: 757, startPoint y: 247, endPoint x: 911, endPoint y: 229, distance: 155.4
click at [901, 229] on div "Crear Item de Auditoria 17069366 Nro Documento 20170693664 CUIL Afiliado Activo…" at bounding box center [456, 215] width 912 height 430
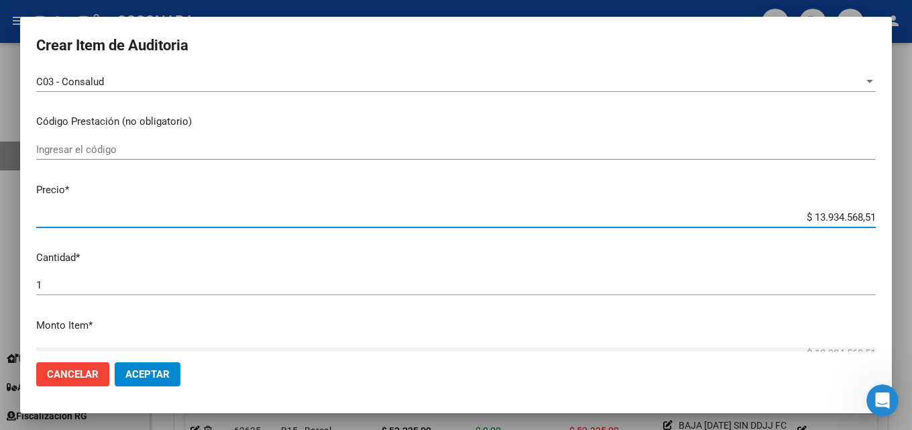
scroll to position [268, 0]
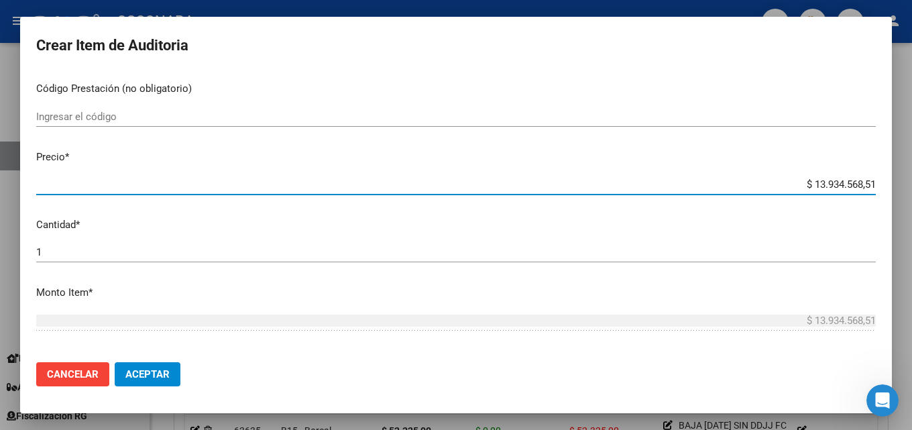
type input "$ 0,05"
type input "$ 0,52"
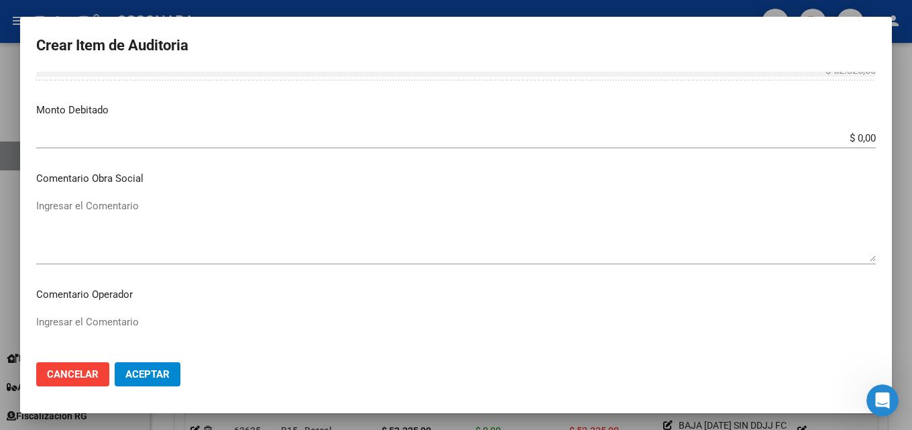
scroll to position [536, 0]
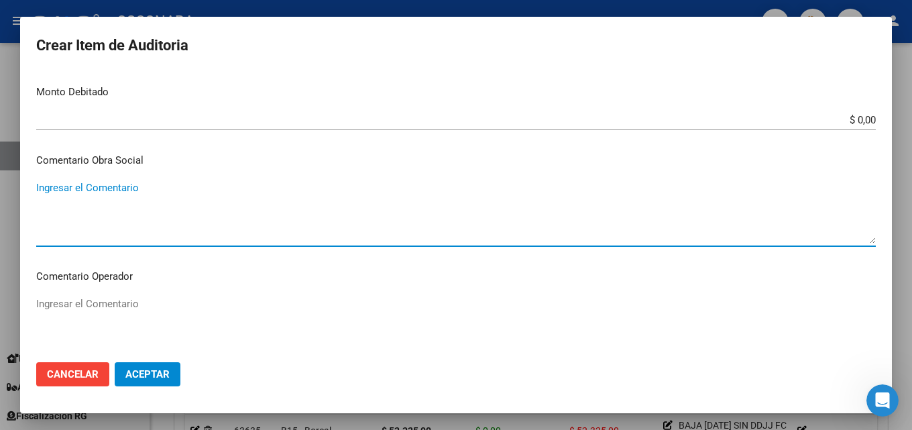
click at [57, 225] on textarea "Ingresar el Comentario" at bounding box center [456, 211] width 840 height 63
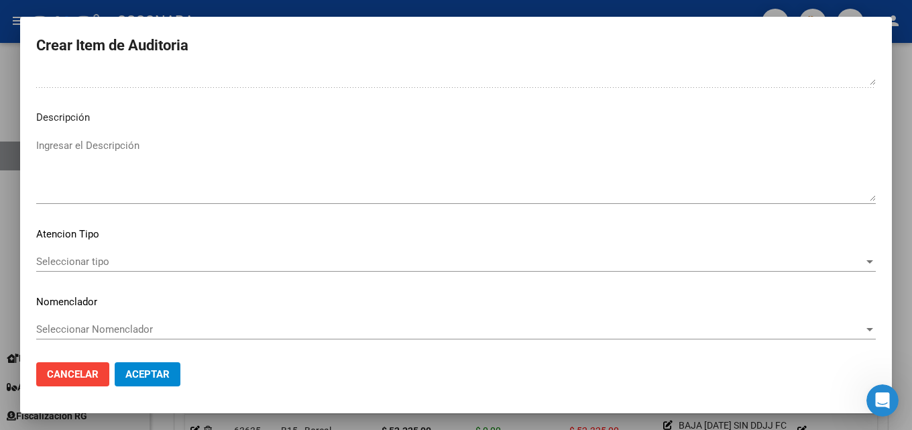
scroll to position [928, 0]
click at [129, 177] on textarea "Ingresar el Descripción" at bounding box center [456, 168] width 840 height 63
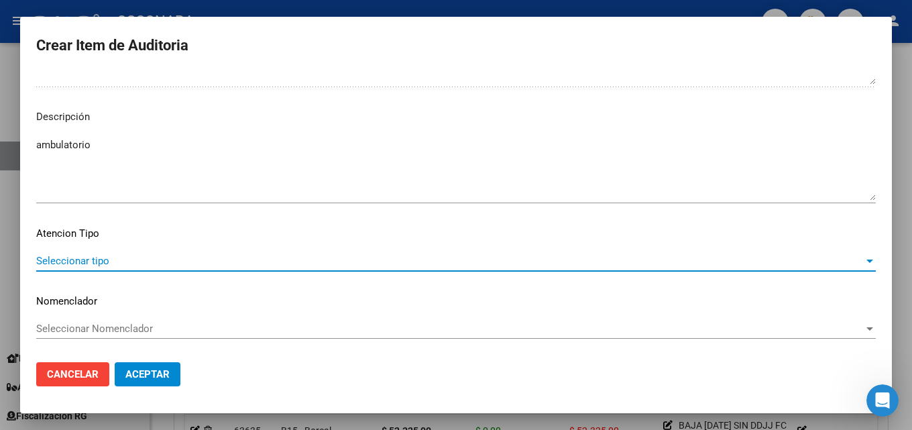
click at [111, 258] on span "Seleccionar tipo" at bounding box center [450, 261] width 828 height 12
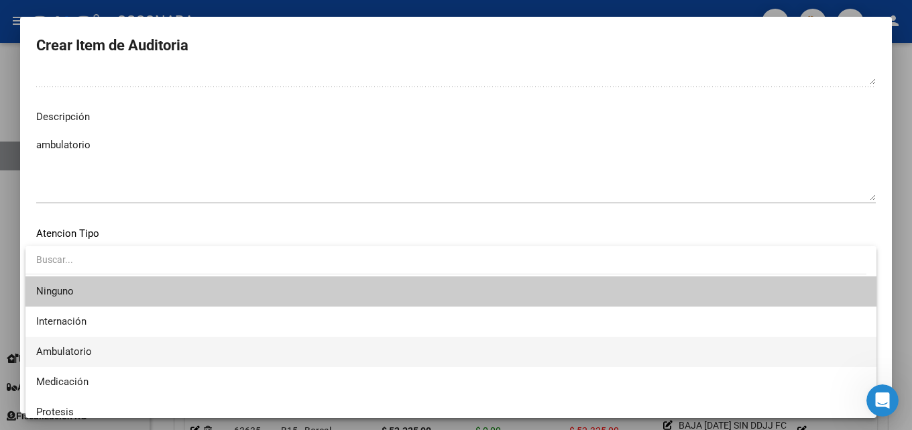
click at [95, 353] on span "Ambulatorio" at bounding box center [451, 352] width 830 height 30
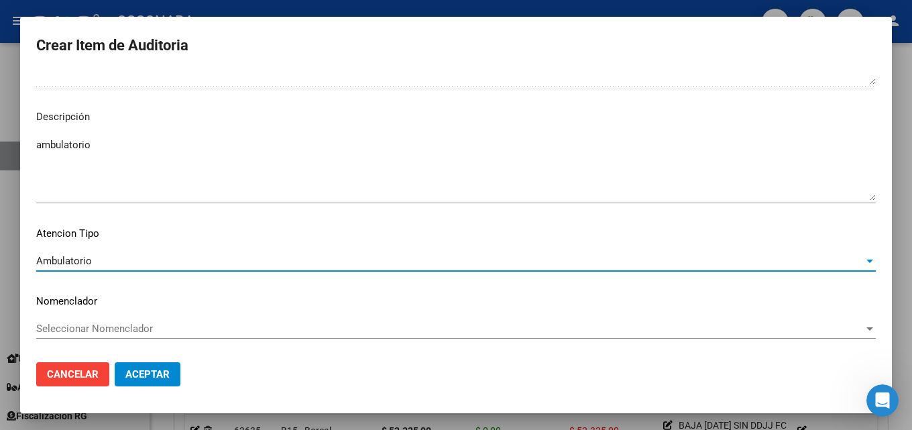
click at [42, 141] on textarea "ambulatorio" at bounding box center [456, 168] width 840 height 63
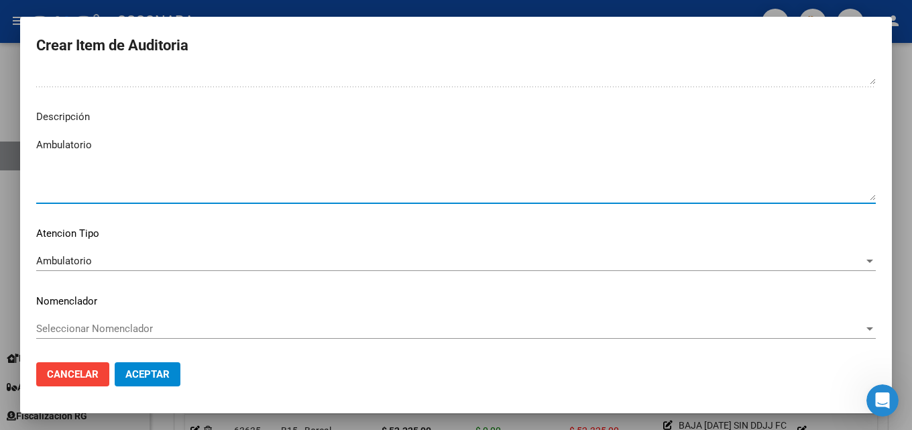
click at [144, 374] on span "Aceptar" at bounding box center [147, 374] width 44 height 12
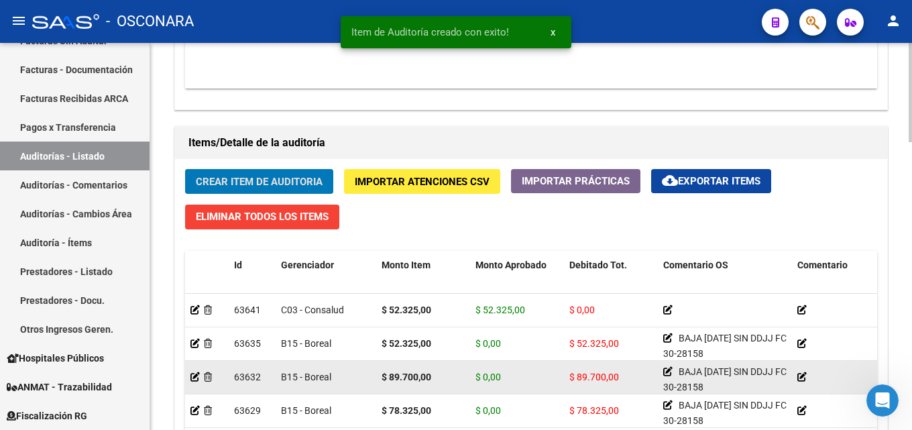
scroll to position [899, 0]
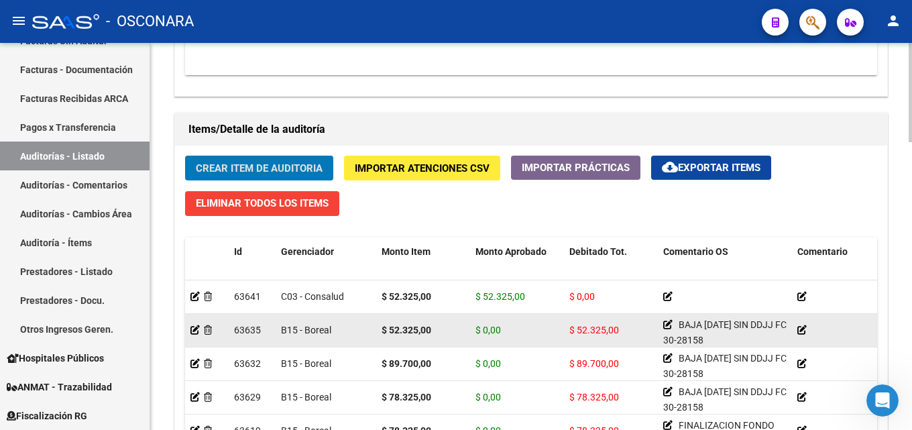
click at [189, 327] on datatable-body-cell at bounding box center [207, 330] width 44 height 33
click at [192, 329] on icon at bounding box center [194, 329] width 9 height 9
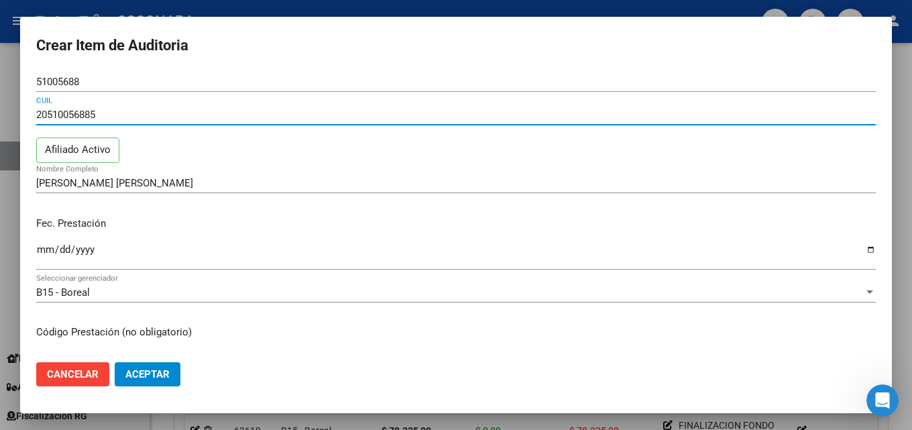
click at [104, 120] on input "20510056885" at bounding box center [456, 115] width 840 height 12
click at [70, 369] on span "Cancelar" at bounding box center [73, 374] width 52 height 12
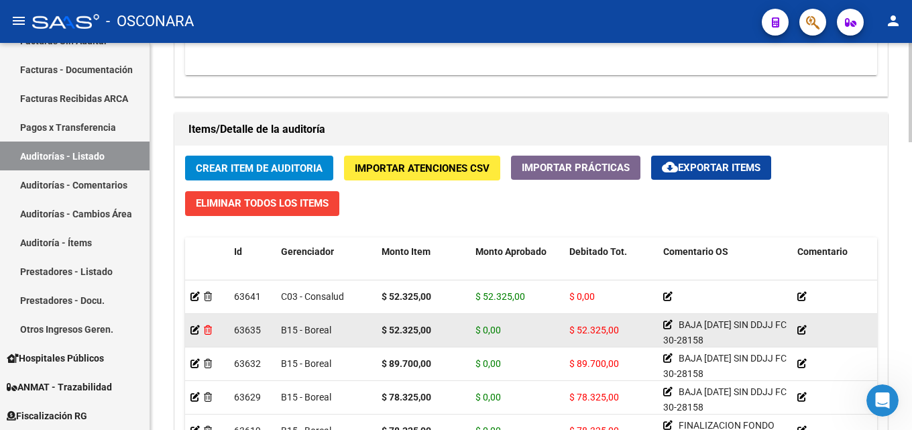
click at [208, 330] on icon at bounding box center [208, 329] width 8 height 9
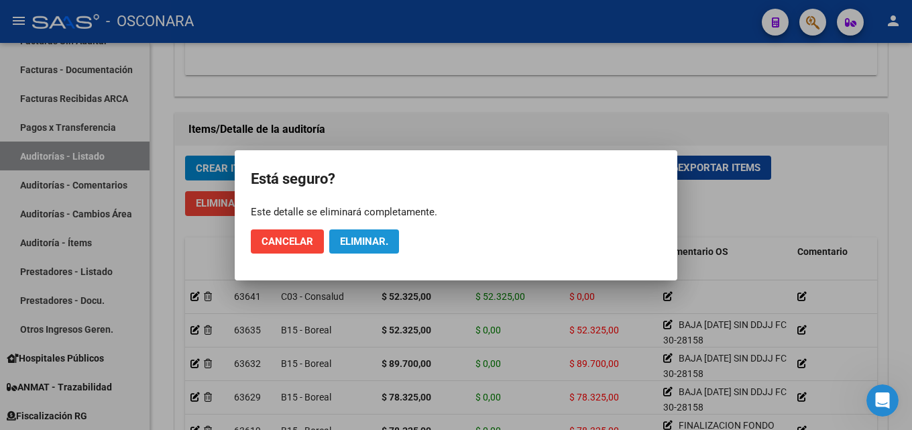
click at [357, 245] on span "Eliminar." at bounding box center [364, 241] width 48 height 12
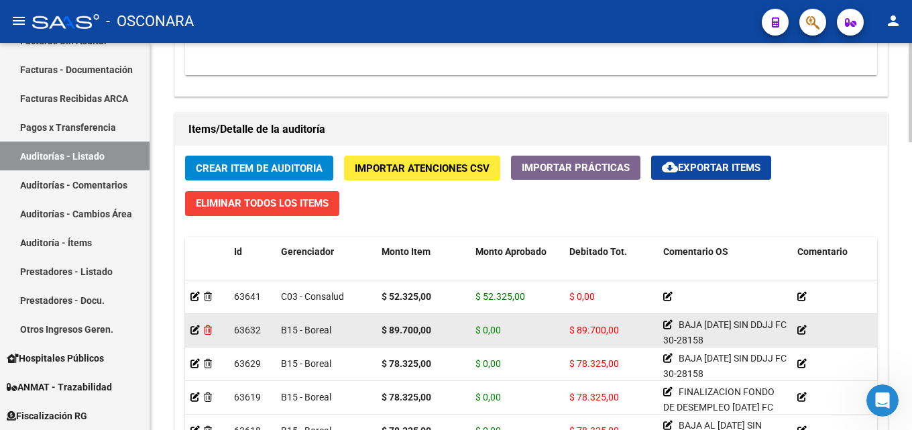
click at [208, 330] on icon at bounding box center [208, 329] width 8 height 9
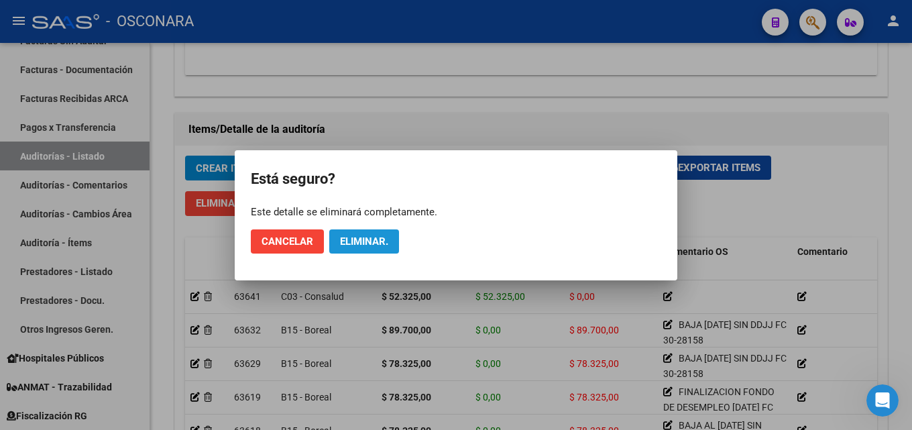
click at [351, 252] on button "Eliminar." at bounding box center [364, 241] width 70 height 24
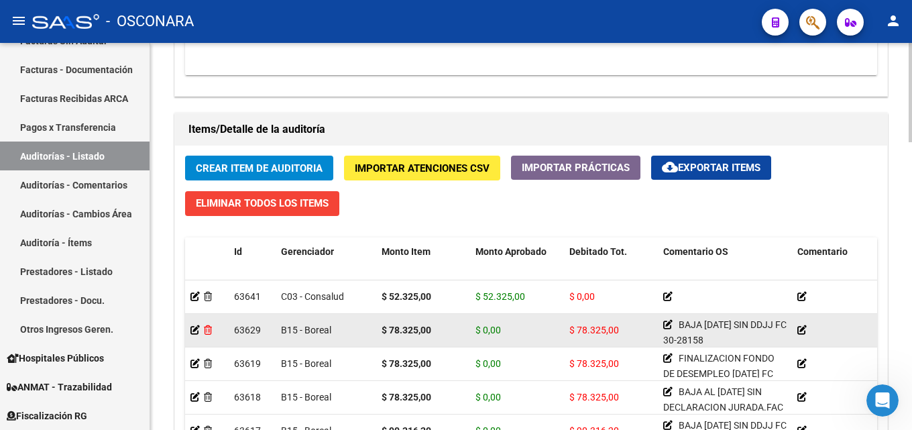
click at [208, 329] on icon at bounding box center [208, 329] width 8 height 9
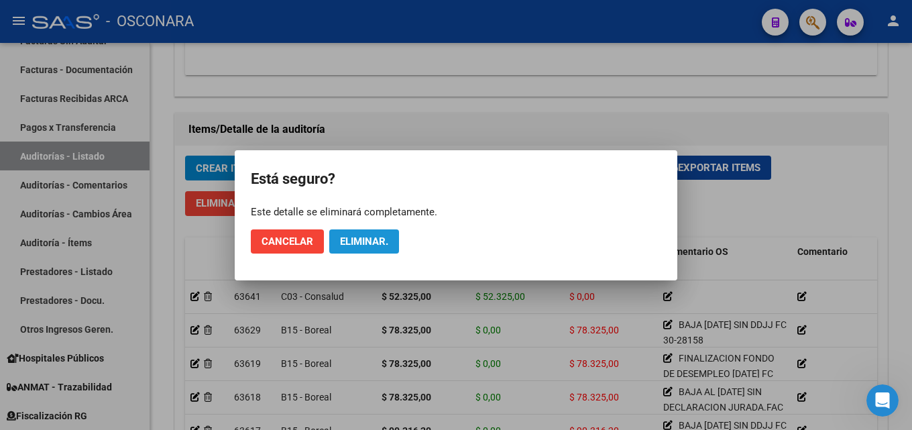
click at [351, 239] on span "Eliminar." at bounding box center [364, 241] width 48 height 12
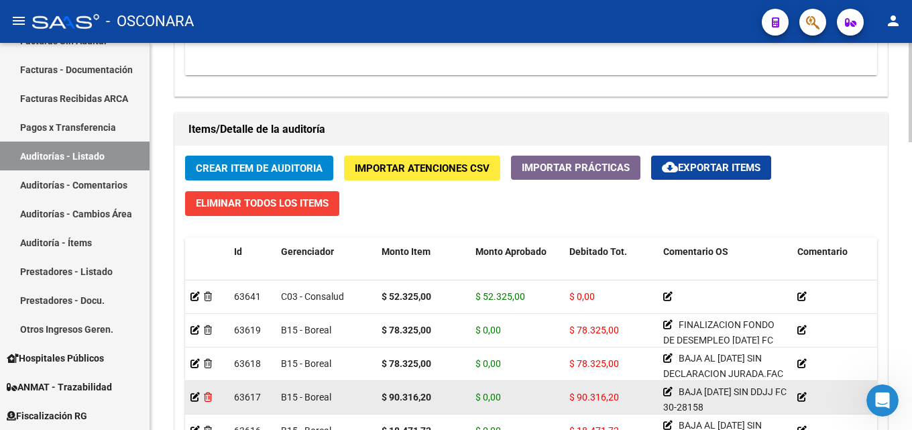
click at [211, 396] on icon at bounding box center [208, 396] width 8 height 9
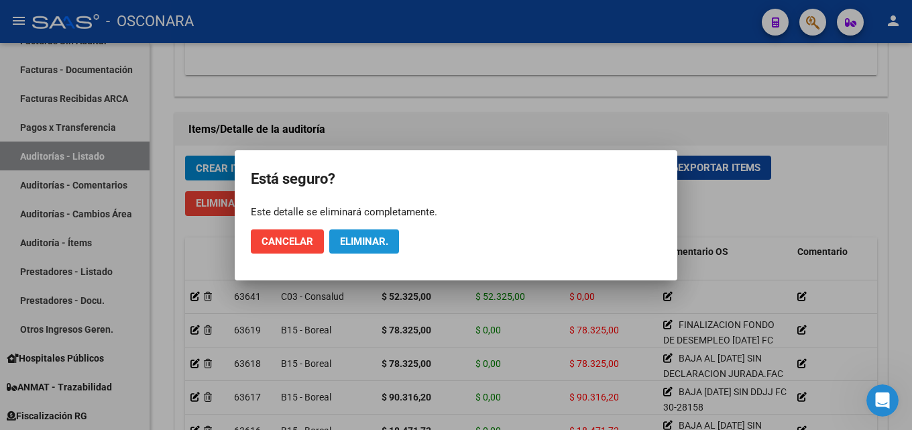
click at [357, 239] on span "Eliminar." at bounding box center [364, 241] width 48 height 12
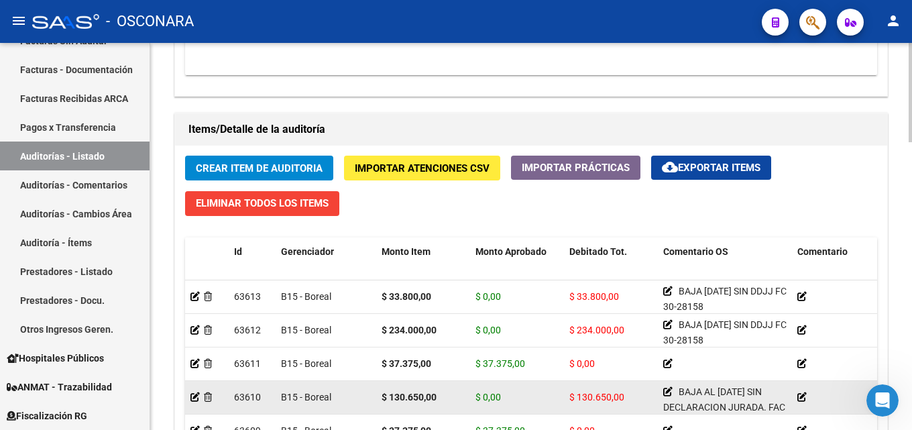
scroll to position [0, 0]
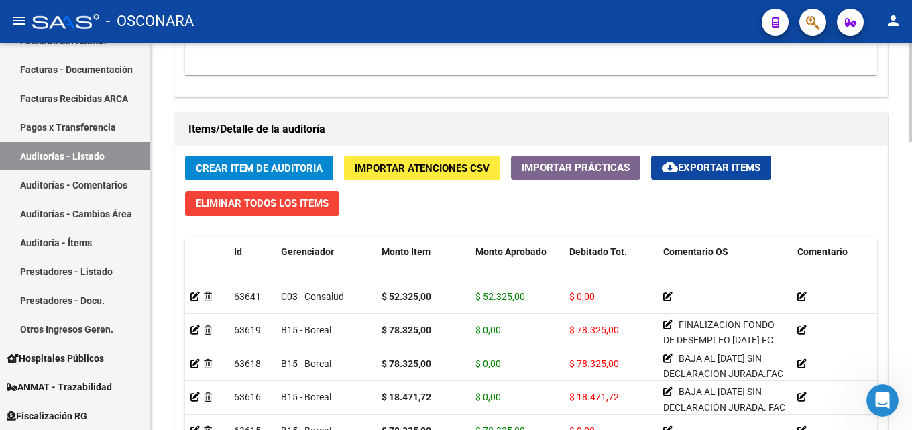
click at [242, 171] on span "Crear Item de Auditoria" at bounding box center [259, 168] width 127 height 12
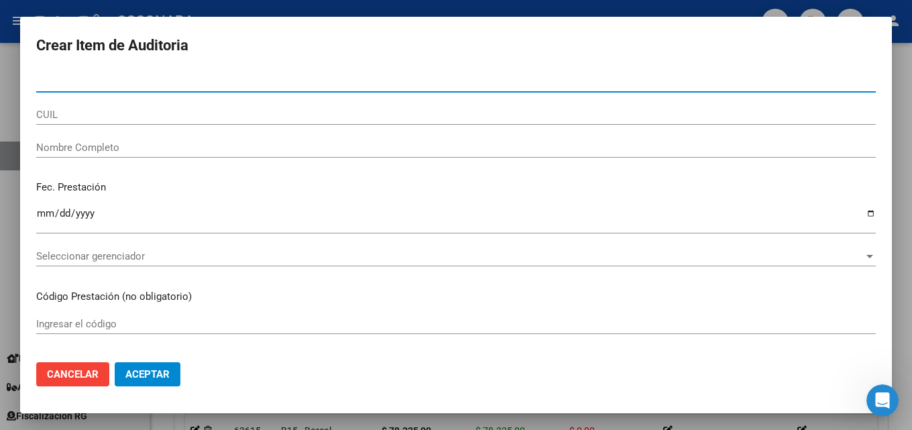
click at [104, 85] on input "Nro Documento" at bounding box center [456, 82] width 840 height 12
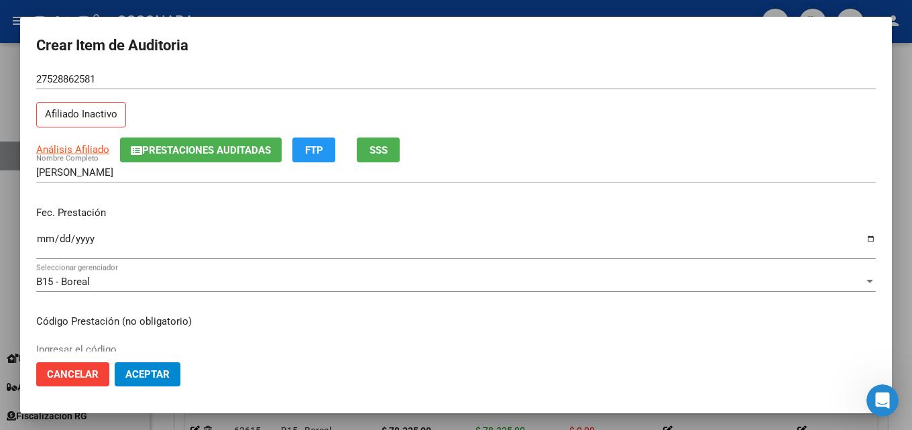
scroll to position [67, 0]
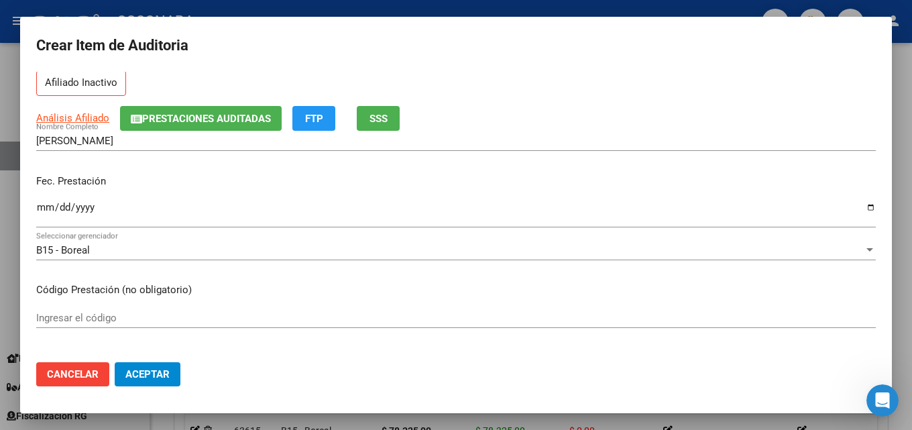
click at [36, 208] on mat-dialog-content "52886258 Nro Documento 27528862581 CUIL Afiliado Inactivo Análisis Afiliado Pre…" at bounding box center [456, 212] width 872 height 280
click at [43, 208] on input "Ingresar la fecha" at bounding box center [456, 212] width 840 height 21
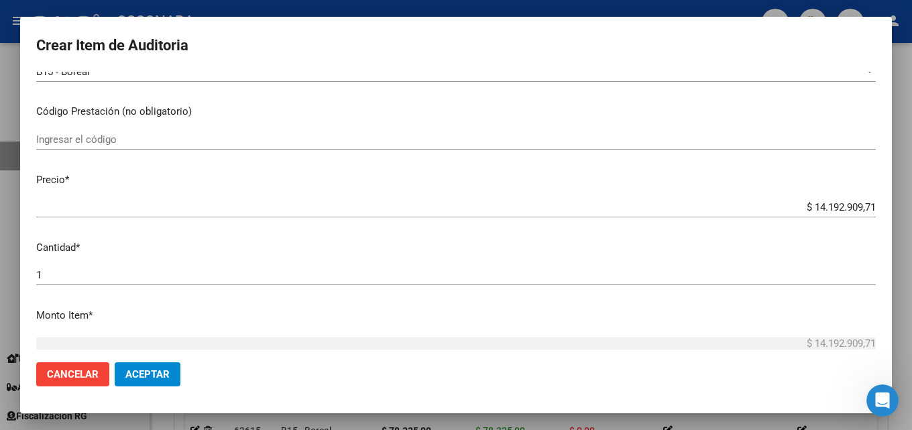
scroll to position [268, 0]
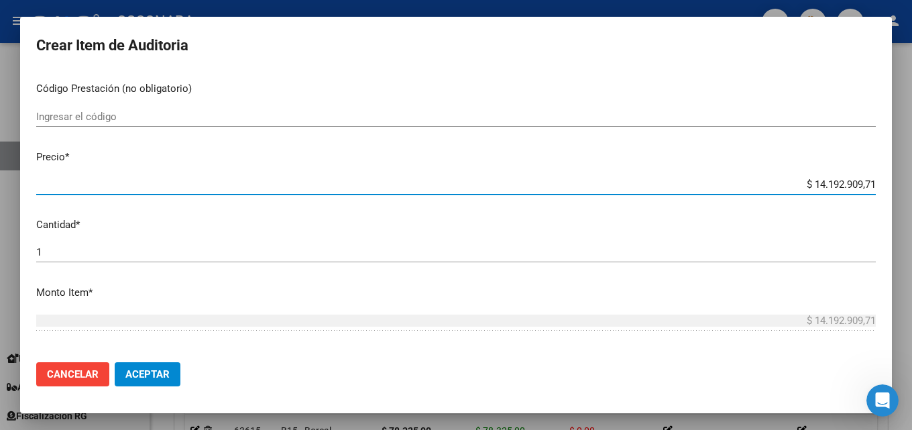
drag, startPoint x: 801, startPoint y: 181, endPoint x: 911, endPoint y: 114, distance: 128.8
click at [901, 139] on div "Crear Item de Auditoria 52886258 Nro Documento 27528862581 CUIL Afiliado Inacti…" at bounding box center [456, 215] width 912 height 430
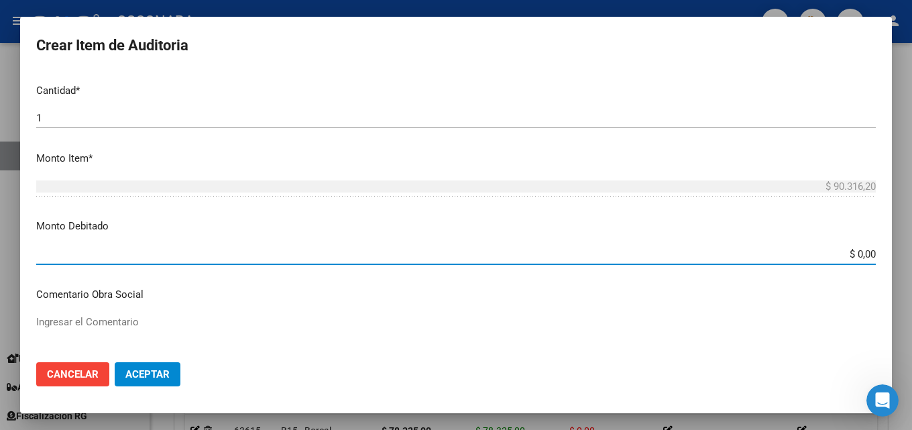
drag, startPoint x: 850, startPoint y: 255, endPoint x: 911, endPoint y: 247, distance: 62.2
click at [901, 250] on div "Crear Item de Auditoria 52886258 Nro Documento 27528862581 CUIL Afiliado Inacti…" at bounding box center [456, 215] width 912 height 430
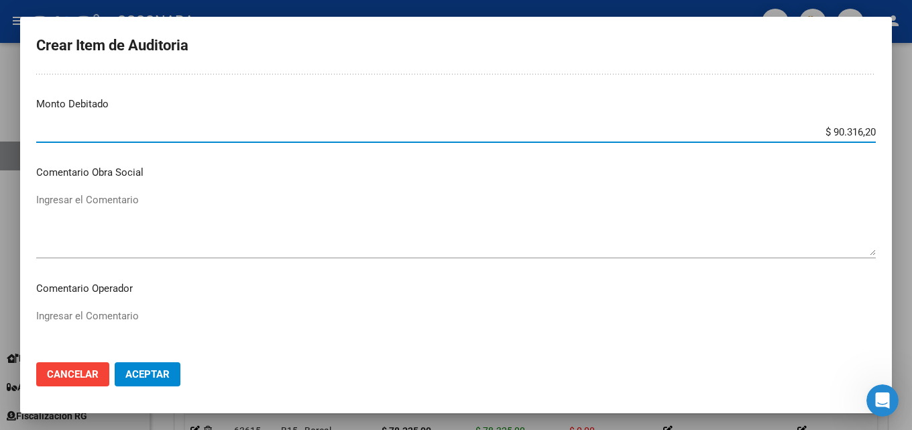
scroll to position [536, 0]
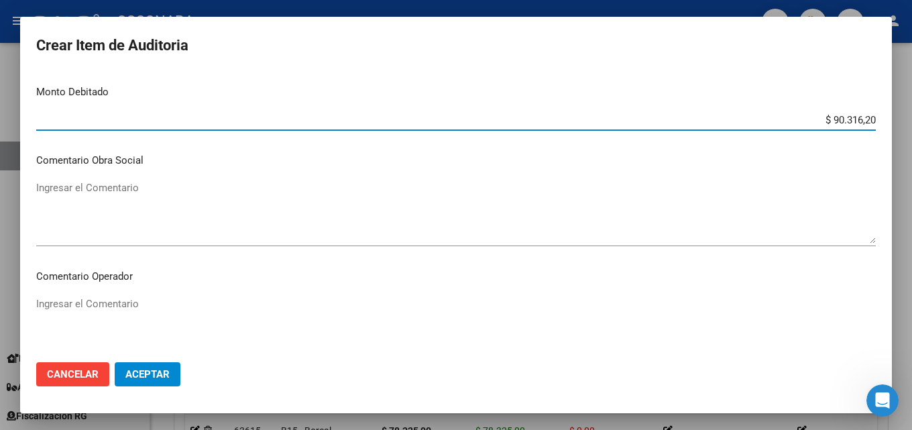
click at [30, 205] on mat-dialog-content "52886258 Nro Documento 27528862581 CUIL Afiliado Inactivo Análisis Afiliado Pre…" at bounding box center [456, 212] width 872 height 280
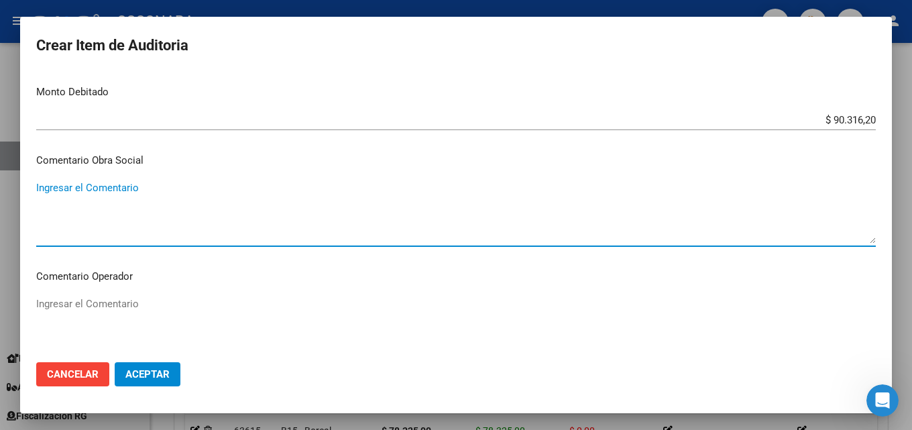
click at [60, 190] on textarea "Ingresar el Comentario" at bounding box center [456, 211] width 840 height 63
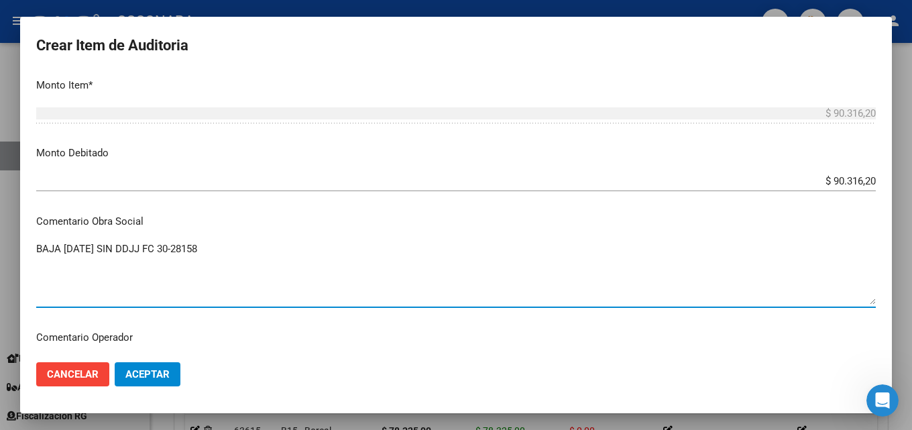
scroll to position [469, 0]
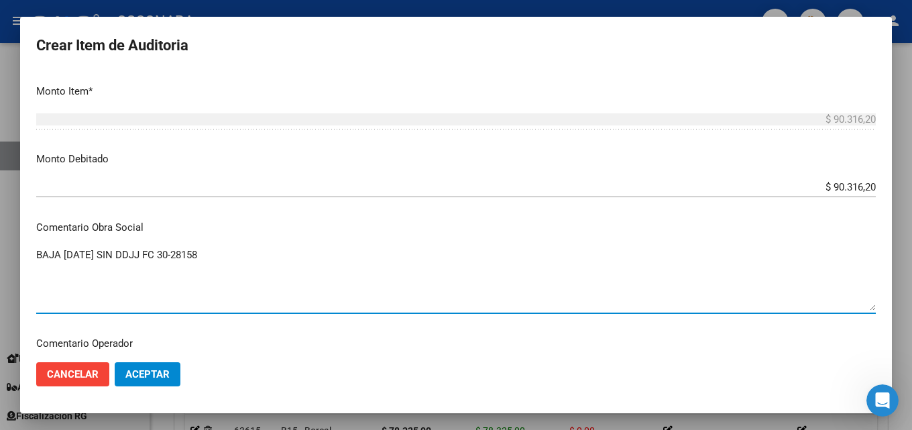
drag, startPoint x: 239, startPoint y: 254, endPoint x: 30, endPoint y: 250, distance: 209.3
click at [30, 250] on mat-dialog-content "52886258 Nro Documento 27528862581 CUIL Afiliado Inactivo Análisis Afiliado Pre…" at bounding box center [456, 212] width 872 height 280
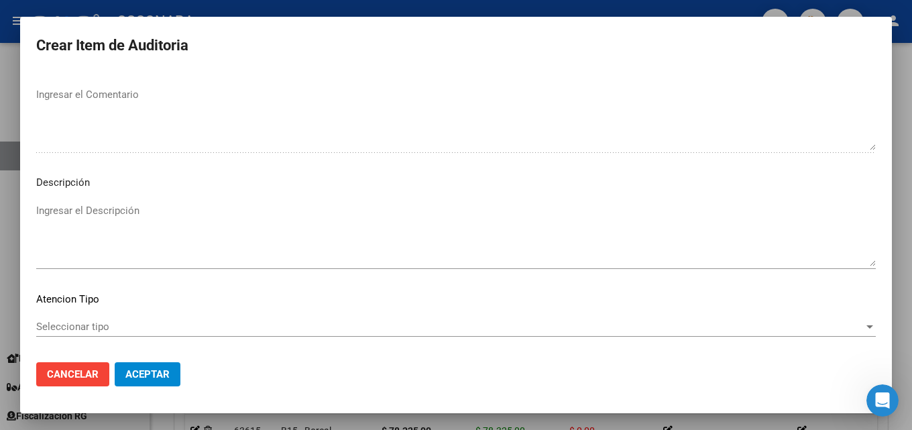
scroll to position [872, 0]
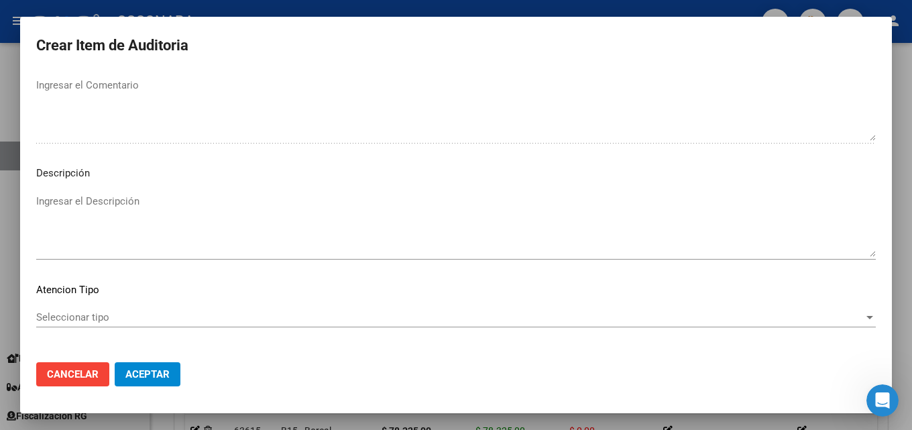
click at [137, 227] on textarea "Ingresar el Descripción" at bounding box center [456, 225] width 840 height 63
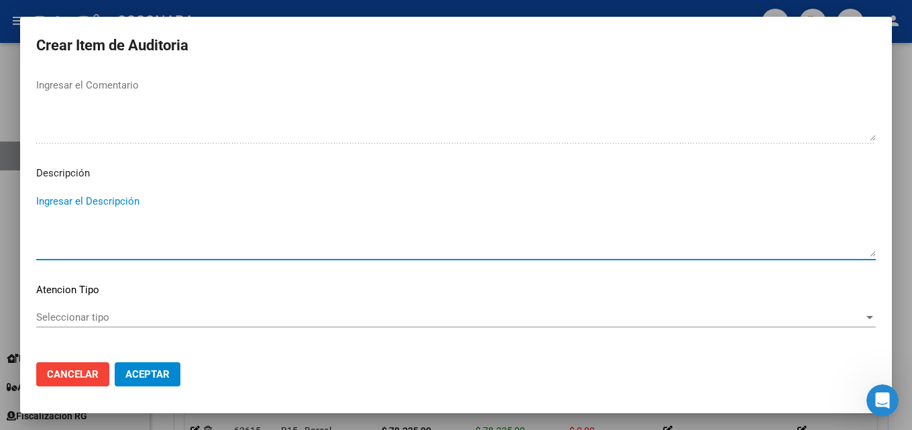
paste textarea "BAJA [DATE] SIN DDJJ FC 30-28158"
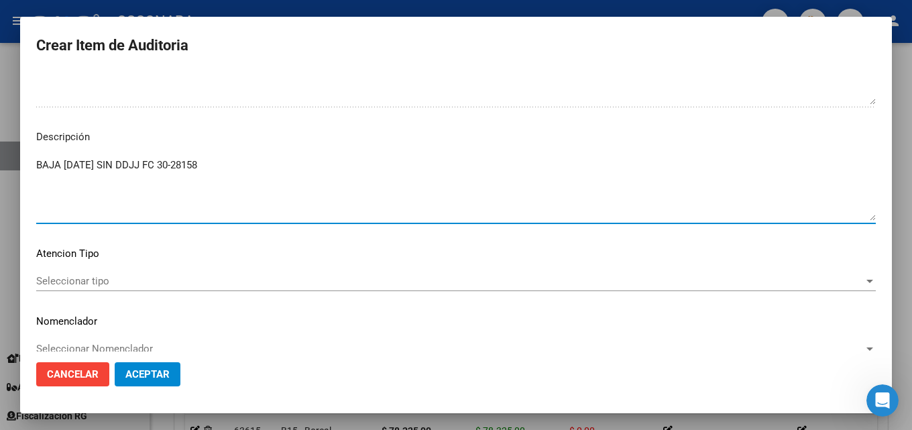
scroll to position [928, 0]
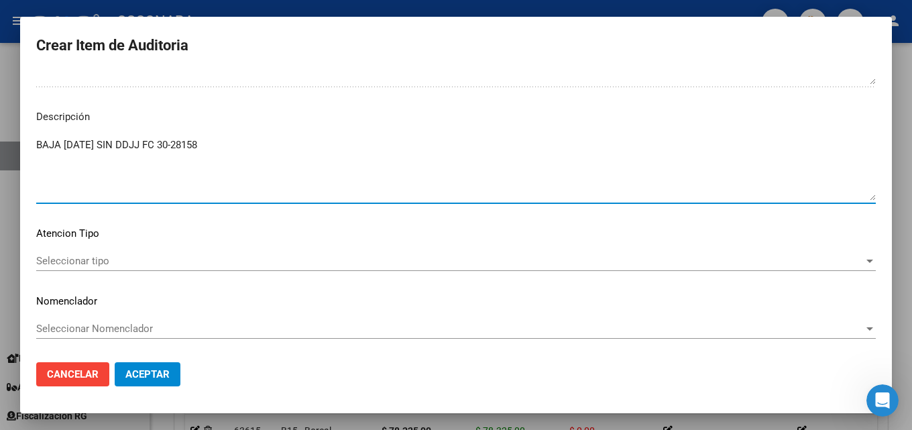
click at [137, 268] on div "Seleccionar tipo Seleccionar tipo" at bounding box center [456, 261] width 840 height 20
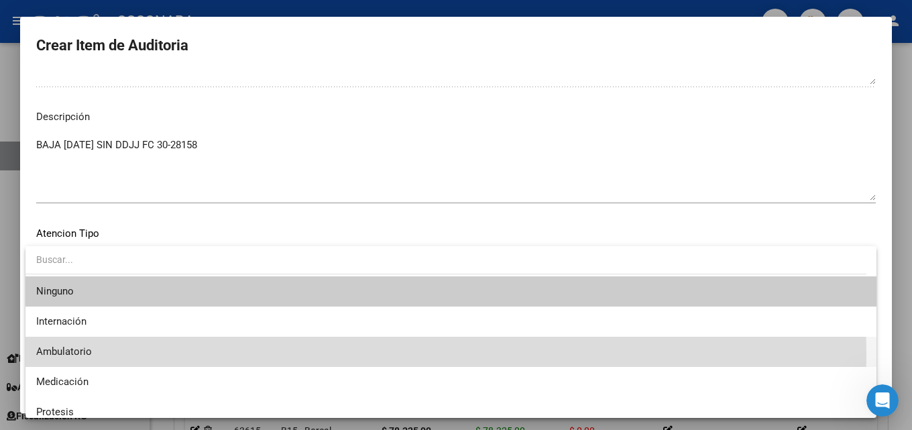
click at [121, 354] on span "Ambulatorio" at bounding box center [451, 352] width 830 height 30
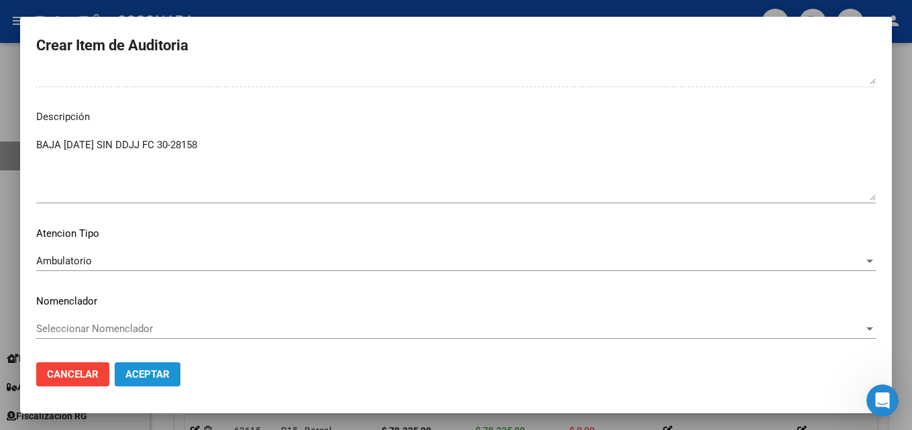
click at [160, 373] on span "Aceptar" at bounding box center [147, 374] width 44 height 12
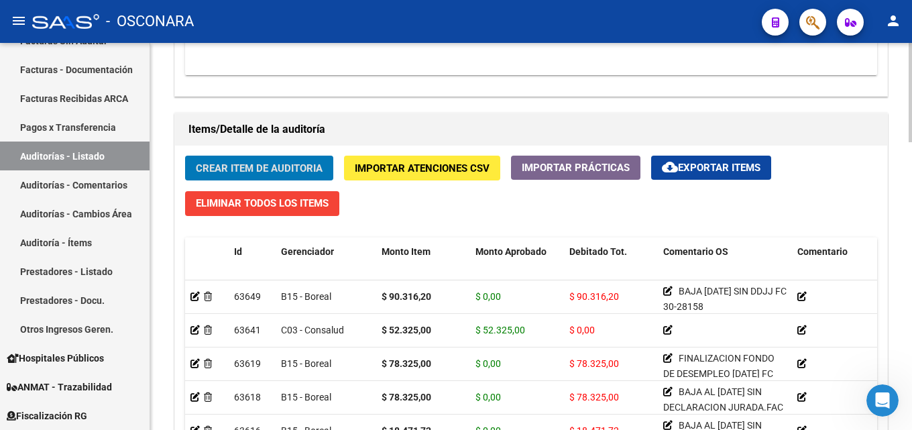
click at [261, 165] on span "Crear Item de Auditoria" at bounding box center [259, 168] width 127 height 12
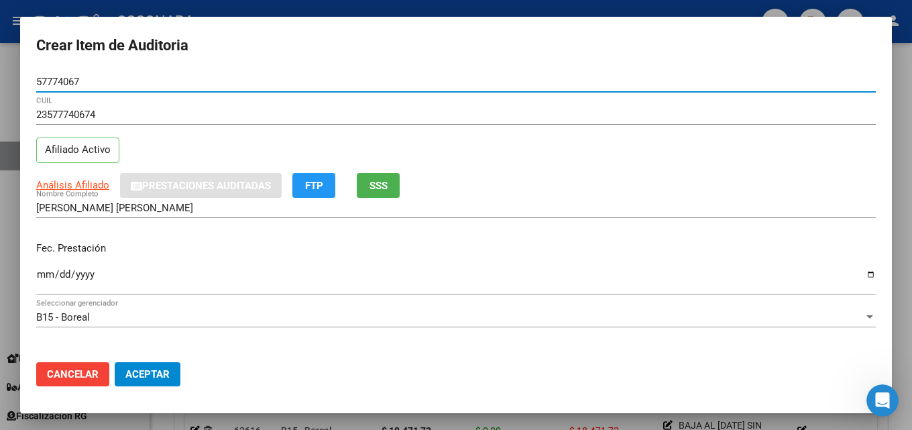
click at [376, 187] on span "SSS" at bounding box center [378, 186] width 18 height 12
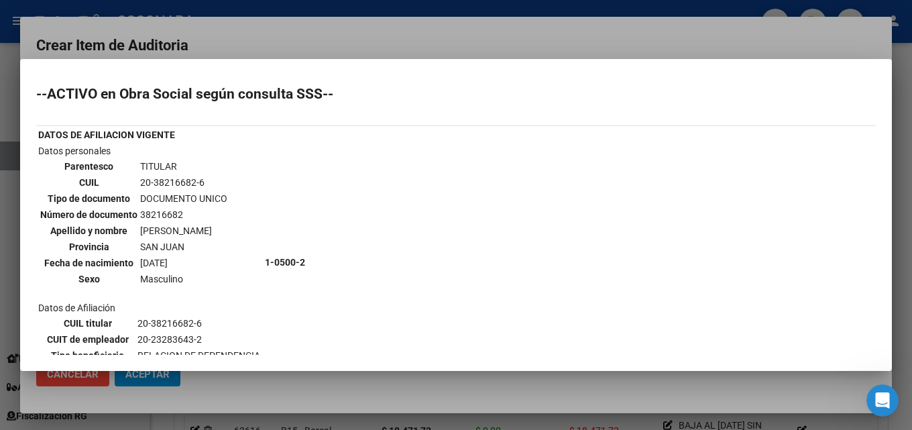
drag, startPoint x: 78, startPoint y: 91, endPoint x: 270, endPoint y: 93, distance: 192.5
click at [270, 93] on h2 "--ACTIVO en Obra Social según consulta SSS--" at bounding box center [456, 93] width 840 height 13
drag, startPoint x: 140, startPoint y: 253, endPoint x: 308, endPoint y: 255, distance: 167.7
click at [308, 255] on tr "Datos personales Parentesco TITULAR CUIL 20-38216682-6 Tipo de documento DOCUME…" at bounding box center [244, 262] width 413 height 237
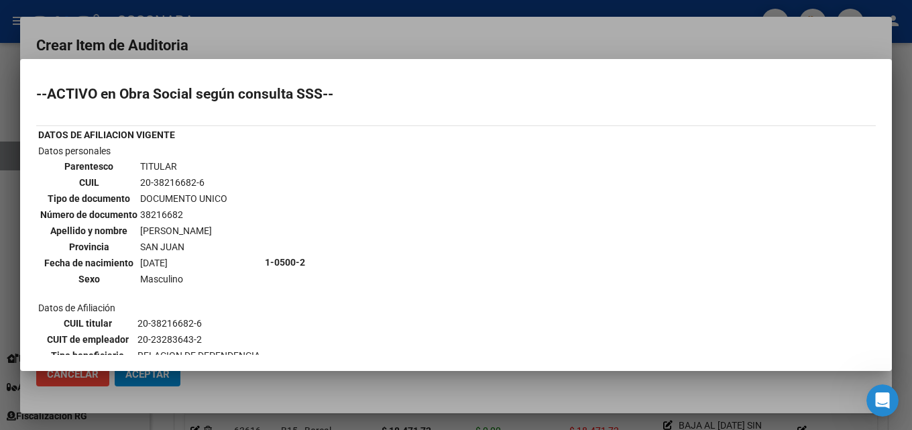
click at [308, 255] on td "1-0500-2" at bounding box center [357, 262] width 186 height 237
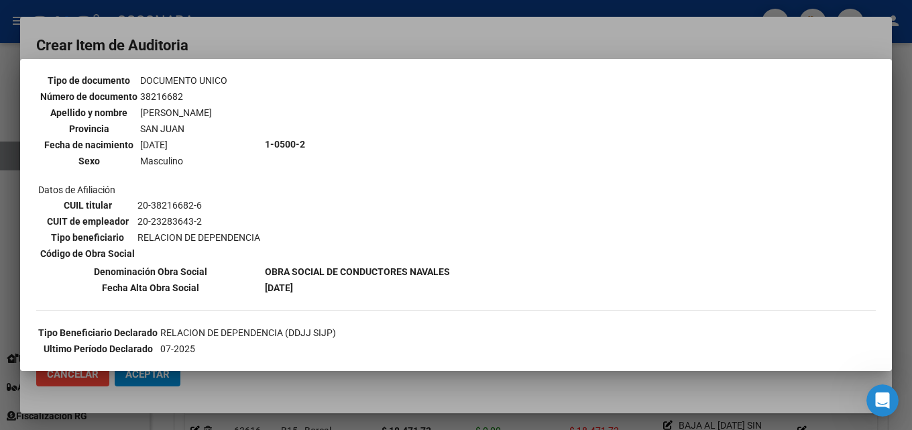
scroll to position [134, 0]
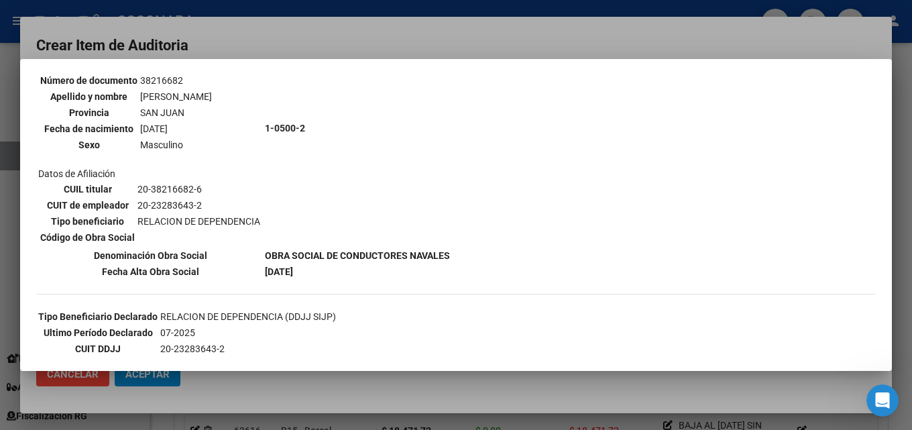
click at [342, 40] on div at bounding box center [456, 215] width 912 height 430
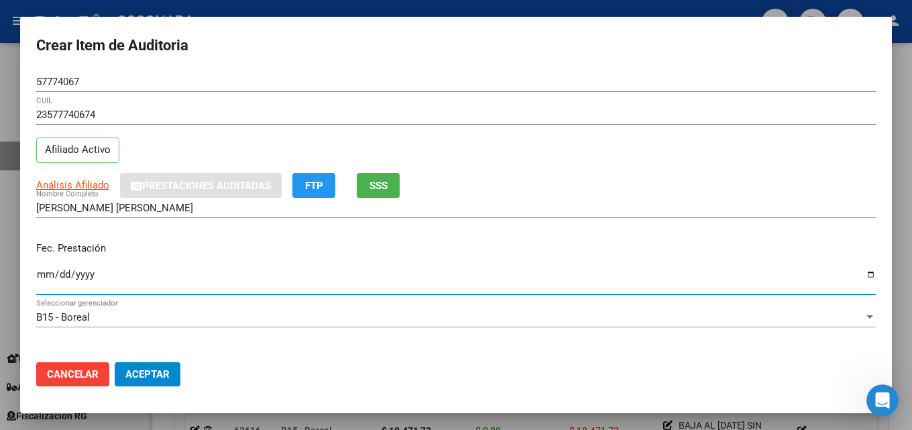
click at [46, 271] on input "Ingresar la fecha" at bounding box center [456, 279] width 840 height 21
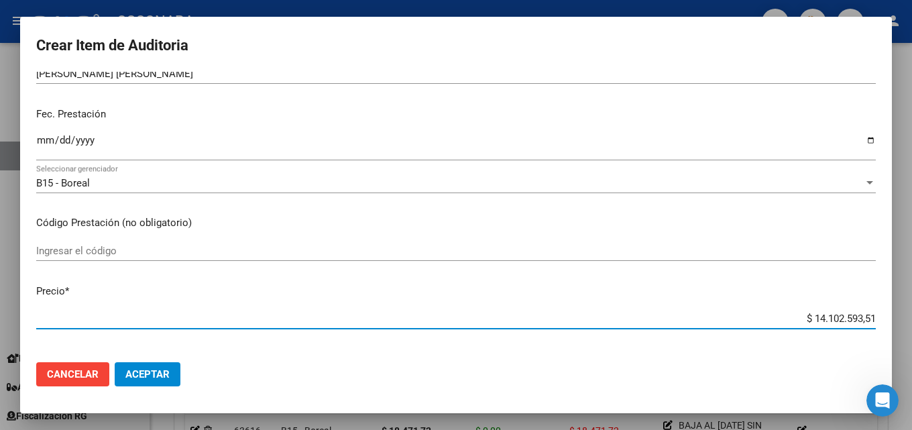
drag, startPoint x: 791, startPoint y: 316, endPoint x: 911, endPoint y: 313, distance: 120.1
click at [901, 314] on div "Crear Item de Auditoria 57774067 Nro Documento 23577740674 CUIL Afiliado Activo…" at bounding box center [456, 215] width 912 height 430
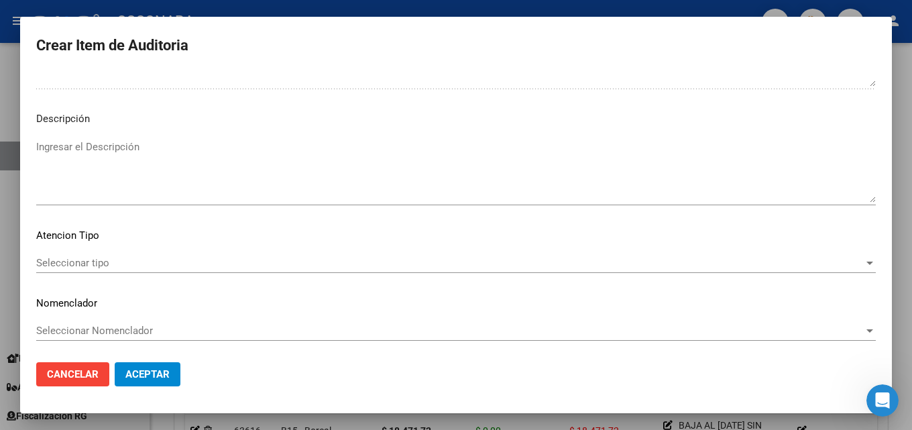
scroll to position [928, 0]
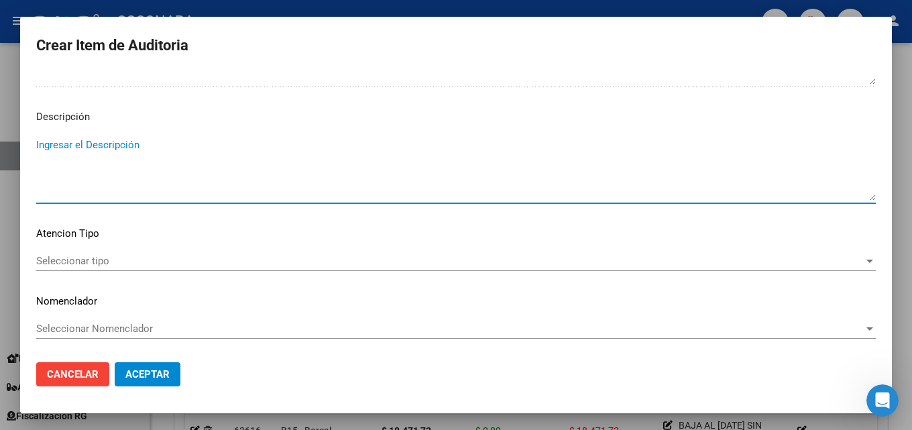
click at [105, 174] on textarea "Ingresar el Descripción" at bounding box center [456, 168] width 840 height 63
click at [102, 262] on span "Seleccionar tipo" at bounding box center [450, 261] width 828 height 12
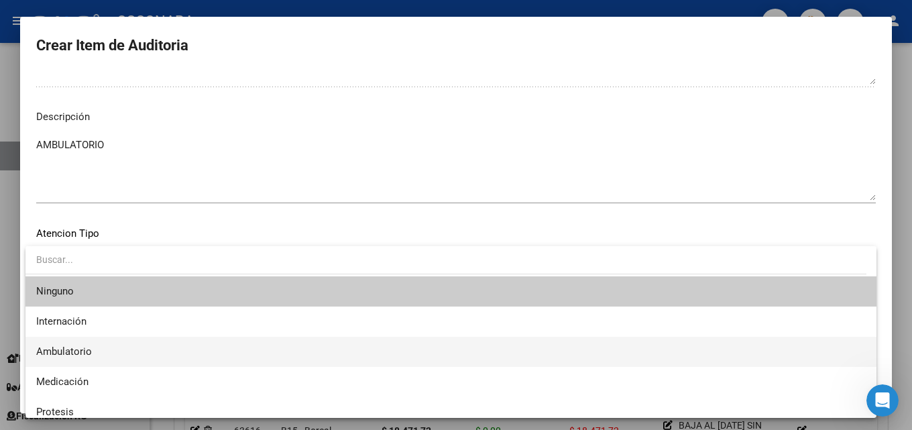
click at [93, 351] on span "Ambulatorio" at bounding box center [451, 352] width 830 height 30
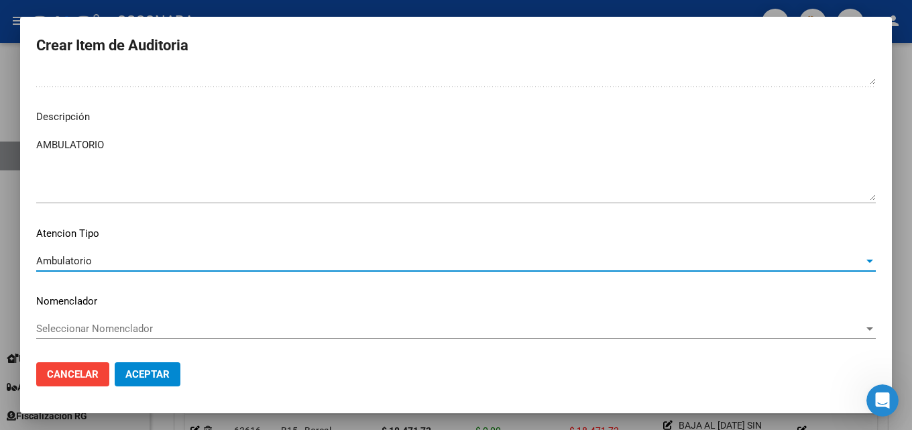
click at [169, 374] on span "Aceptar" at bounding box center [147, 374] width 44 height 12
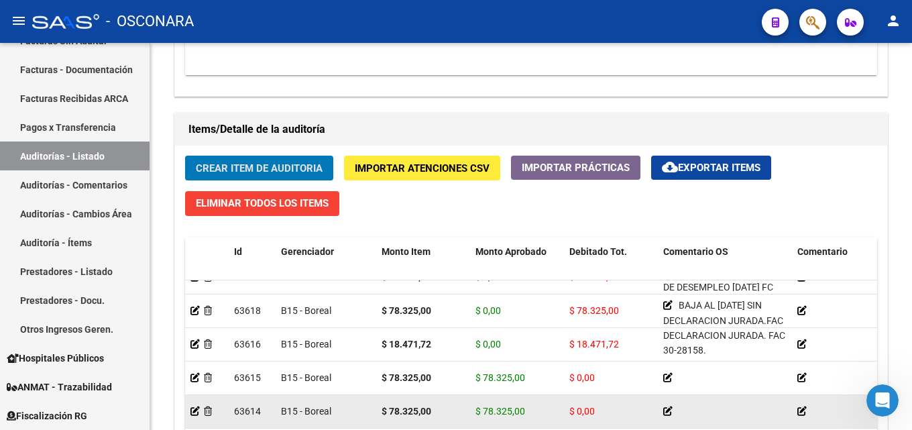
scroll to position [134, 0]
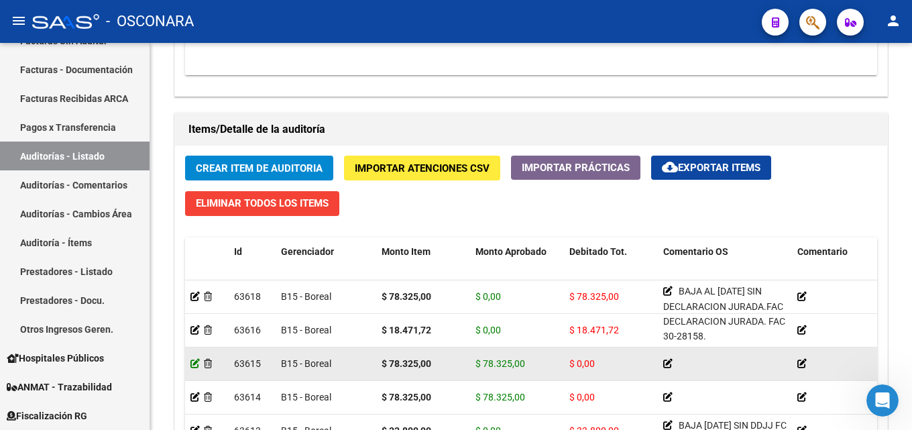
click at [193, 363] on icon at bounding box center [194, 363] width 9 height 9
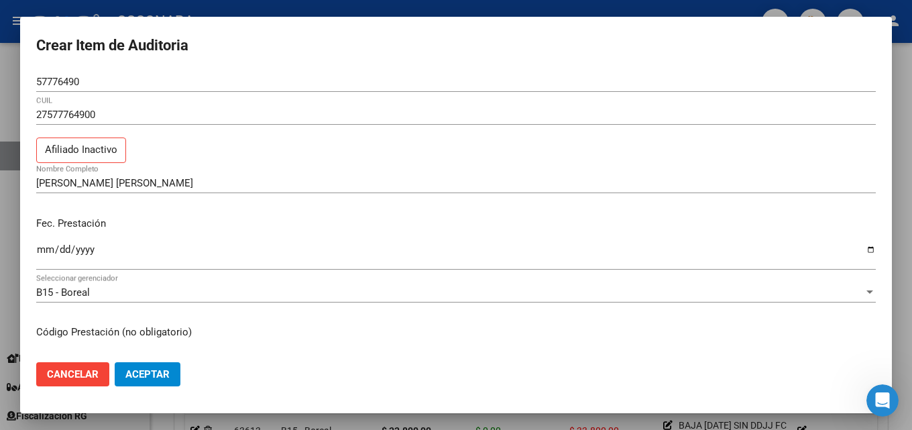
click at [235, 1] on div at bounding box center [456, 215] width 912 height 430
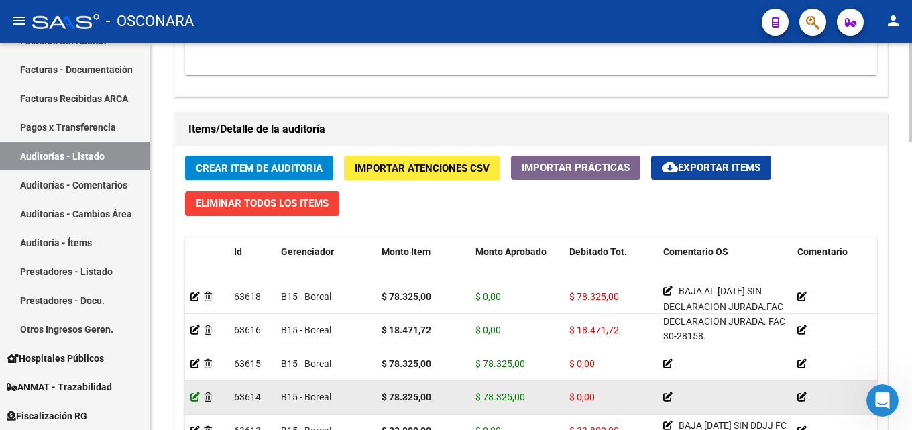
click at [194, 393] on icon at bounding box center [194, 396] width 9 height 9
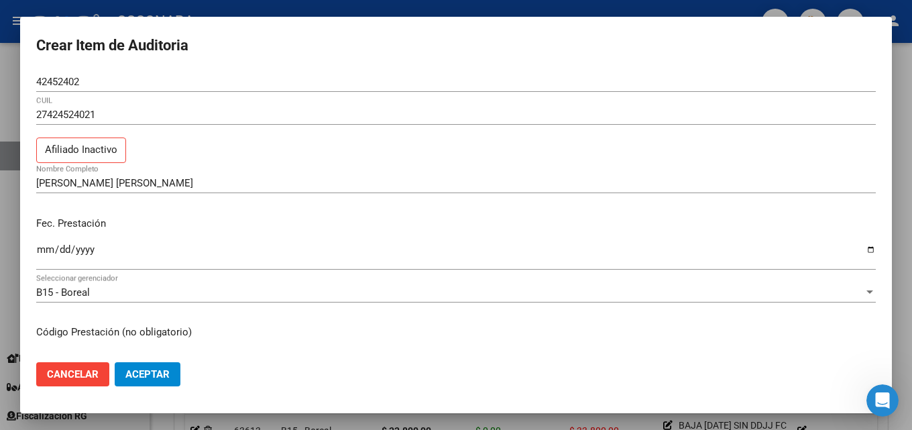
click at [154, 9] on div at bounding box center [456, 215] width 912 height 430
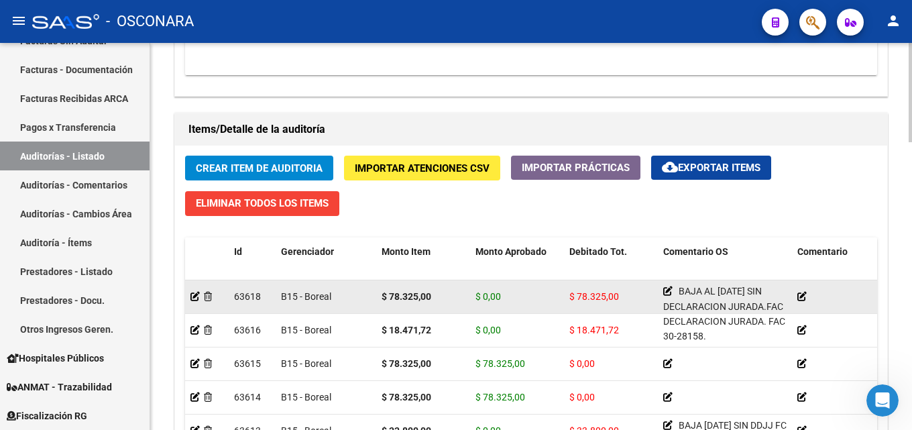
click at [188, 292] on datatable-body-cell at bounding box center [207, 296] width 44 height 33
click at [194, 293] on icon at bounding box center [194, 296] width 9 height 9
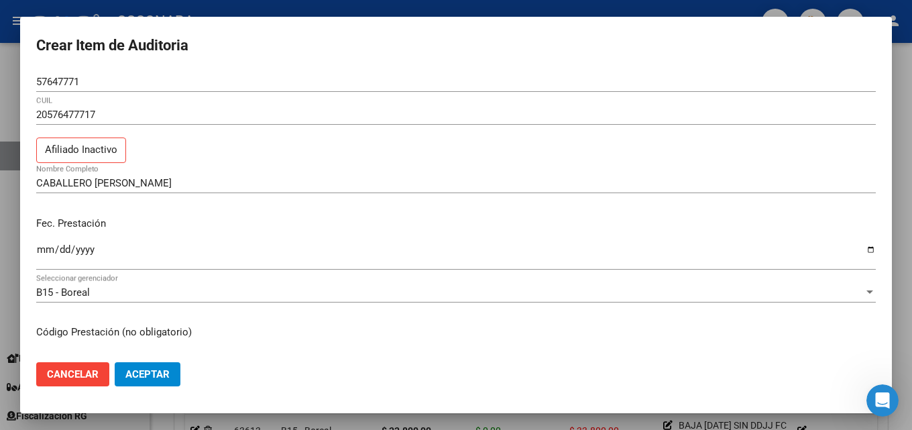
click at [272, 8] on div at bounding box center [456, 215] width 912 height 430
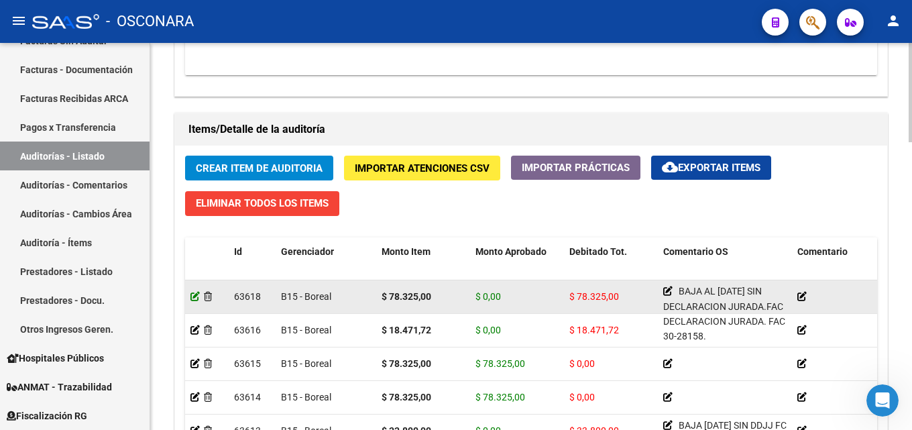
click at [196, 292] on icon at bounding box center [194, 296] width 9 height 9
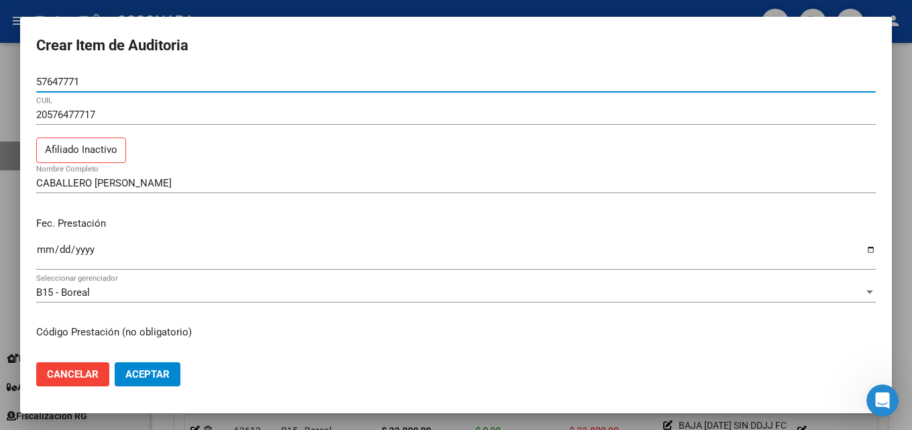
click at [74, 80] on input "57647771" at bounding box center [456, 82] width 840 height 12
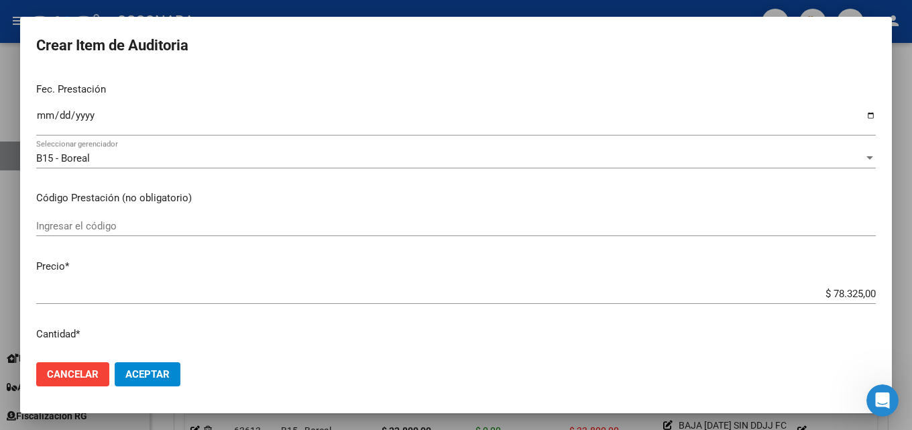
click at [341, 5] on div at bounding box center [456, 215] width 912 height 430
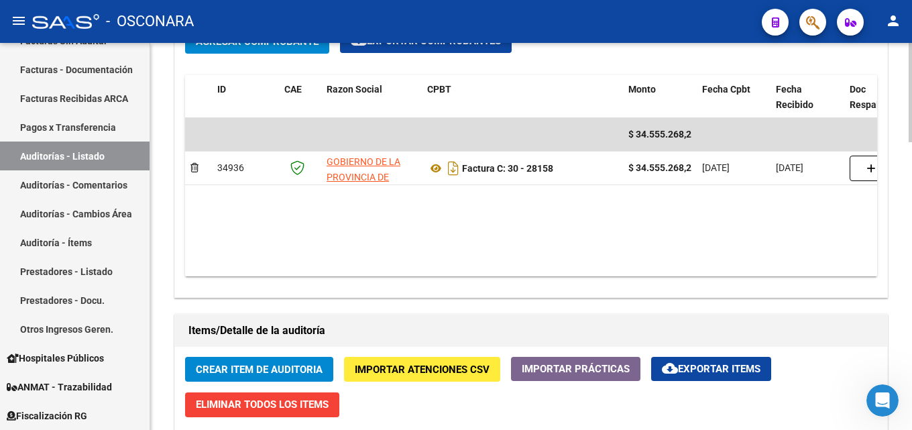
scroll to position [966, 0]
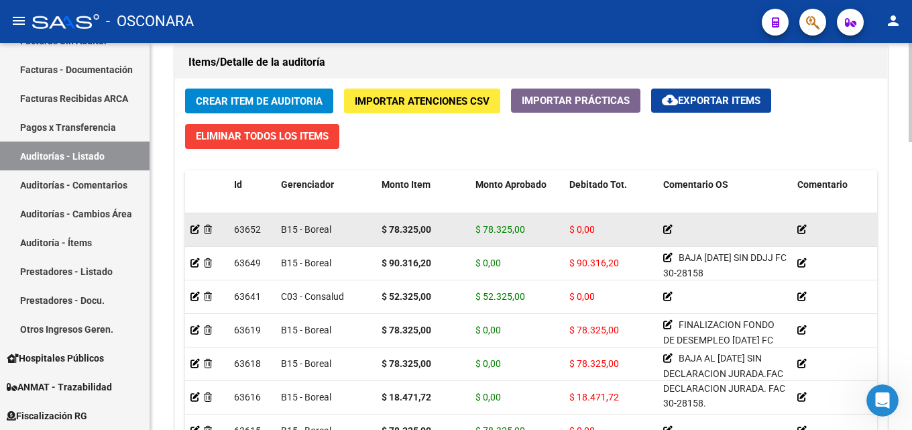
click at [189, 229] on datatable-body-cell at bounding box center [207, 229] width 44 height 33
click at [194, 229] on icon at bounding box center [194, 229] width 9 height 9
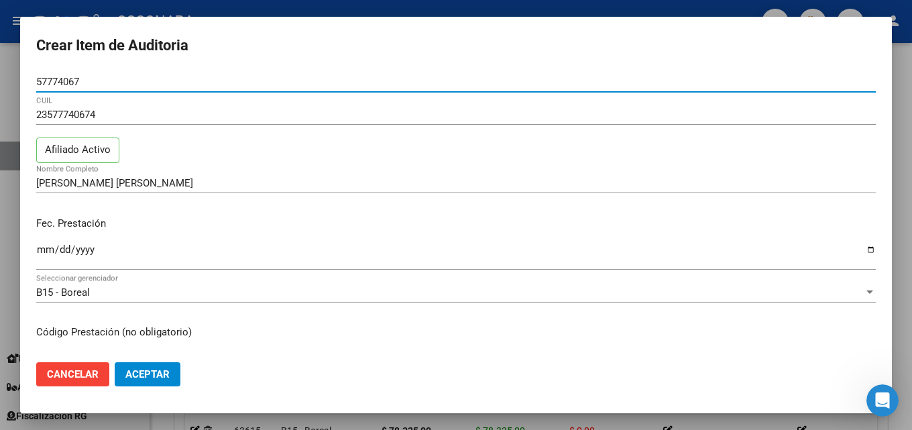
click at [221, 6] on div at bounding box center [456, 215] width 912 height 430
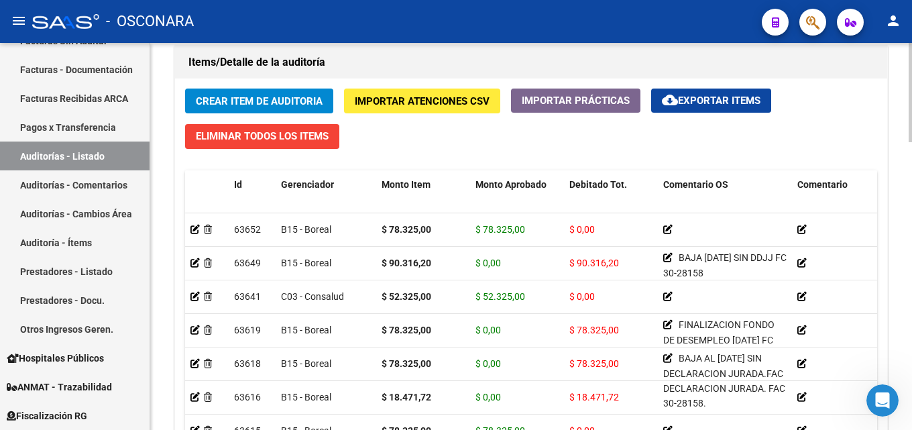
click at [227, 106] on span "Crear Item de Auditoria" at bounding box center [259, 101] width 127 height 12
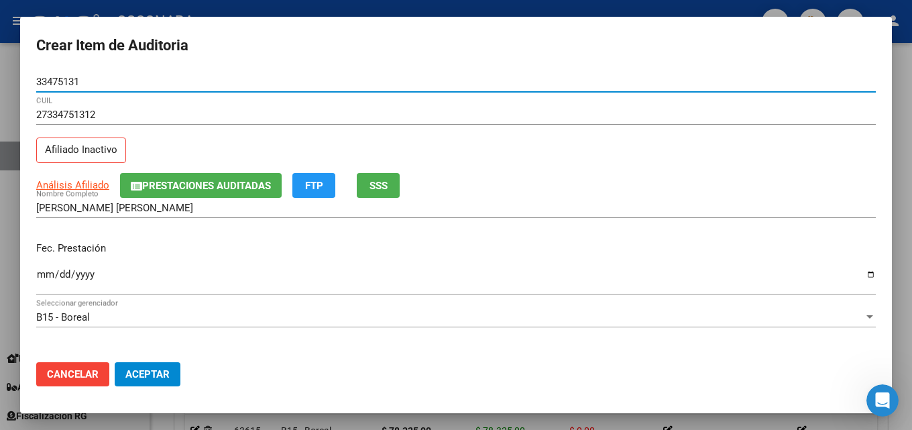
click at [396, 195] on button "SSS" at bounding box center [378, 185] width 43 height 25
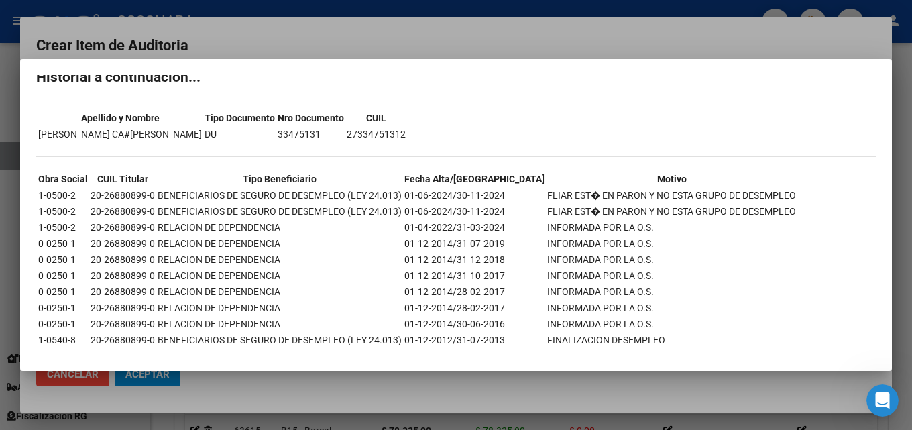
scroll to position [63, 0]
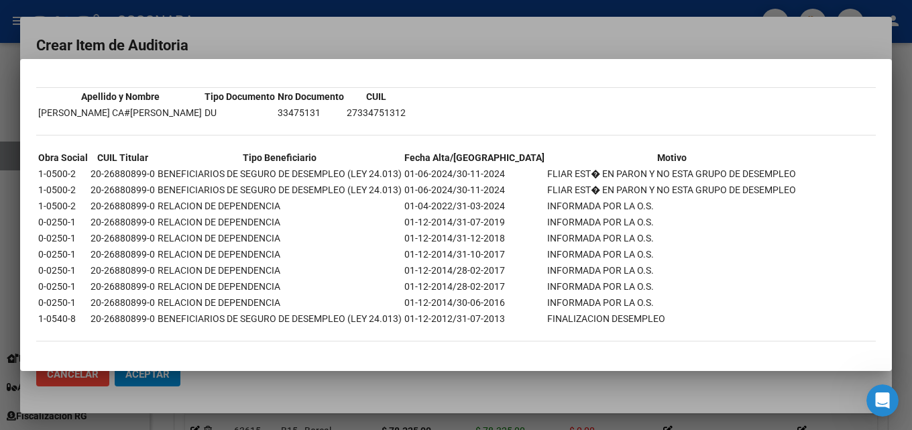
click at [480, 36] on div at bounding box center [456, 215] width 912 height 430
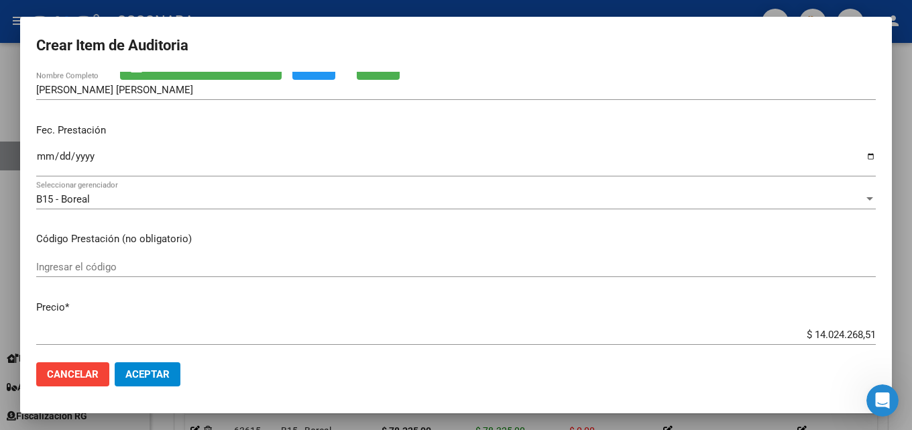
scroll to position [134, 0]
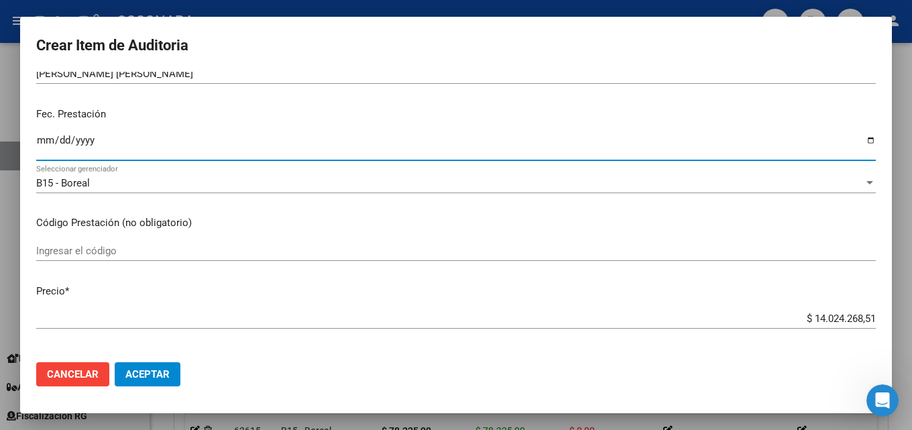
click at [45, 143] on input "Ingresar la fecha" at bounding box center [456, 145] width 840 height 21
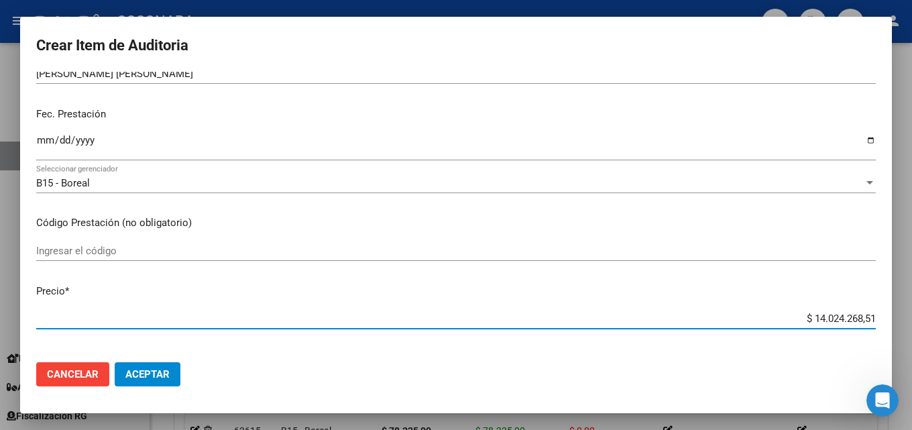
drag, startPoint x: 790, startPoint y: 320, endPoint x: 911, endPoint y: 299, distance: 123.1
click at [861, 305] on mat-dialog-content "33475131 Nro Documento 27334751312 CUIL Afiliado Inactivo Análisis Afiliado Pre…" at bounding box center [456, 212] width 872 height 280
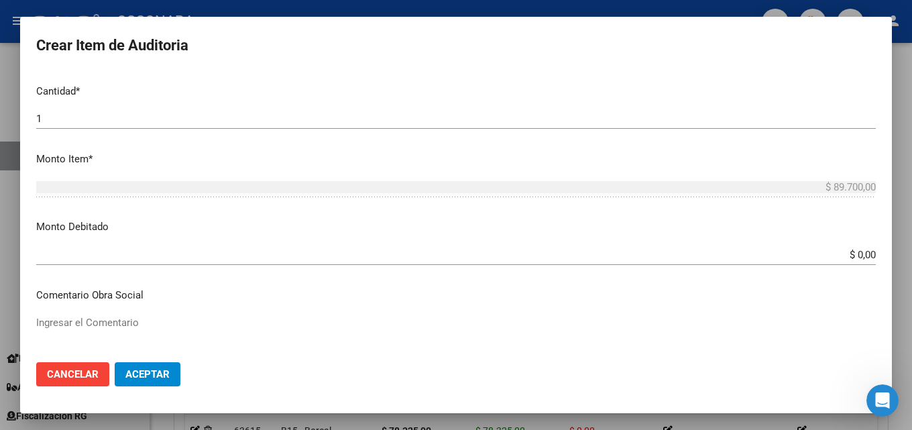
scroll to position [402, 0]
drag, startPoint x: 819, startPoint y: 253, endPoint x: 911, endPoint y: 253, distance: 92.5
click at [901, 255] on div "Crear Item de Auditoria 33475131 Nro Documento 27334751312 CUIL Afiliado Inacti…" at bounding box center [456, 215] width 912 height 430
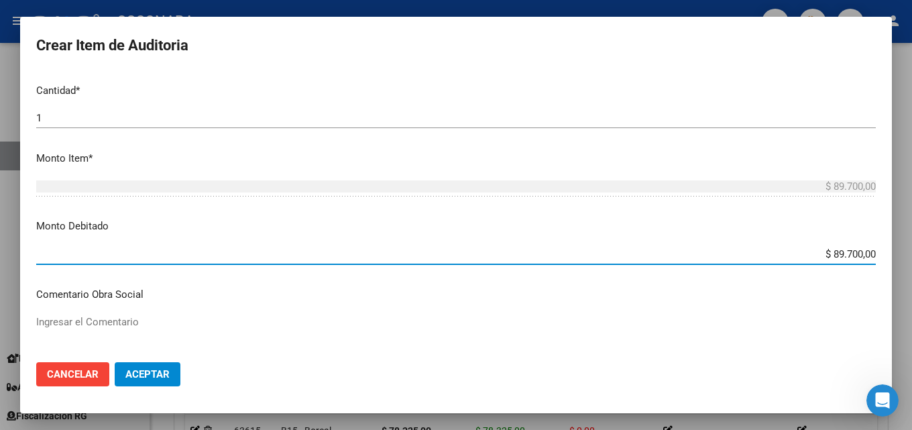
scroll to position [469, 0]
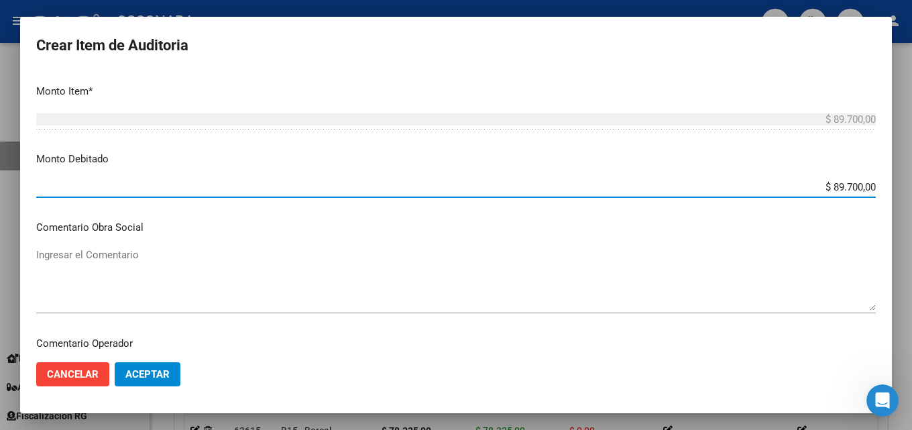
click at [90, 298] on textarea "Ingresar el Comentario" at bounding box center [456, 278] width 840 height 63
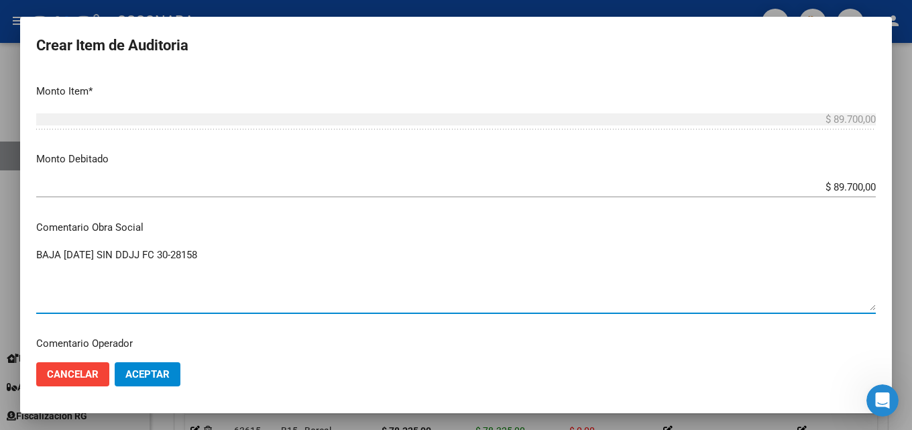
click at [211, 254] on textarea "BAJA [DATE] SIN DDJJ FC 30-28158" at bounding box center [456, 278] width 840 height 63
click at [210, 254] on textarea "BAJA [DATE] SIN DDJJ FC 30-28158" at bounding box center [456, 278] width 840 height 63
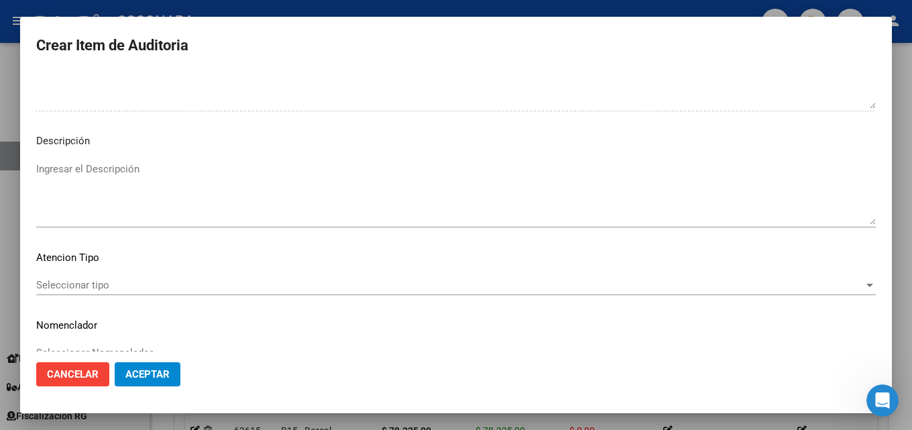
scroll to position [928, 0]
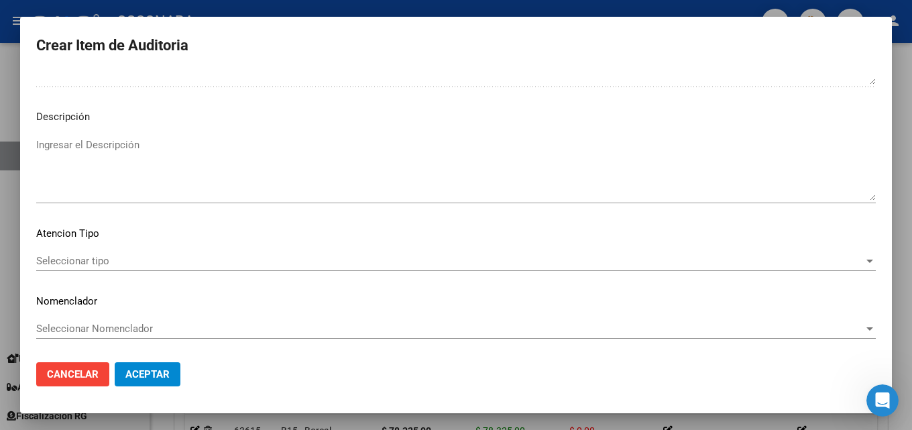
click at [93, 158] on textarea "Ingresar el Descripción" at bounding box center [456, 168] width 840 height 63
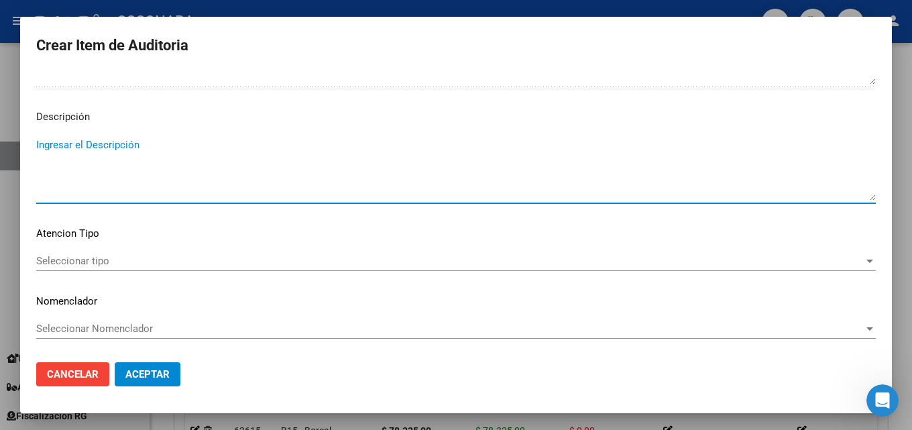
paste textarea "BAJA [DATE] SIN DDJJ FC 30-28158"
click at [123, 260] on span "Seleccionar tipo" at bounding box center [450, 261] width 828 height 12
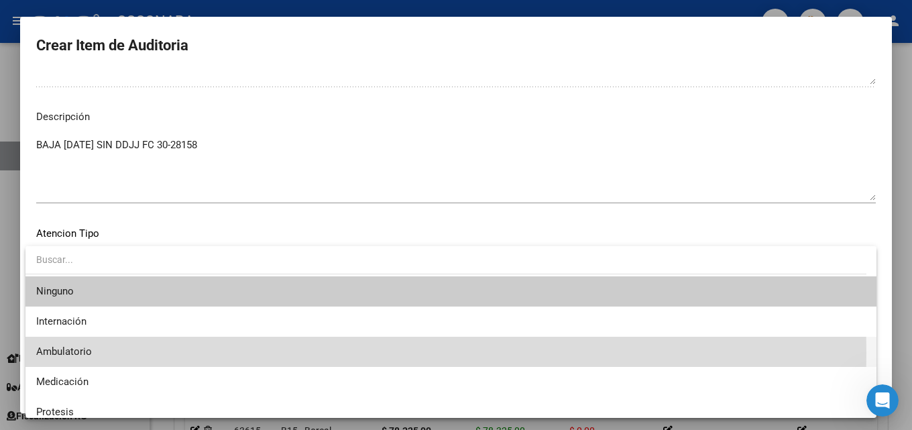
click at [121, 353] on span "Ambulatorio" at bounding box center [451, 352] width 830 height 30
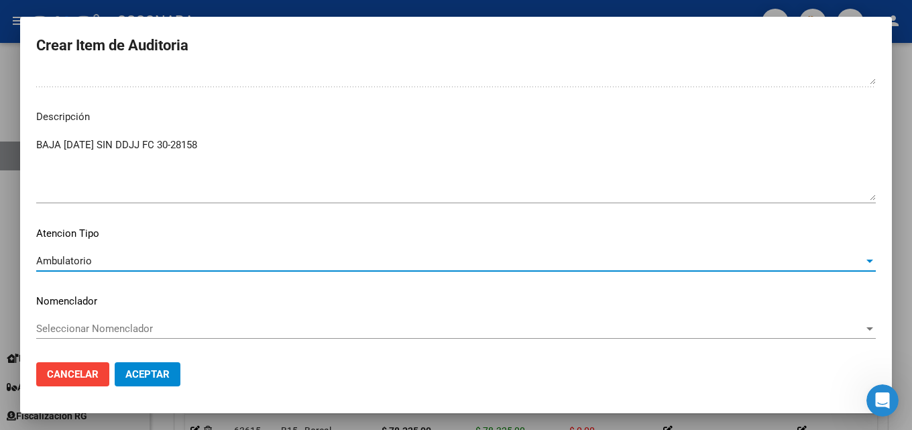
click at [165, 365] on button "Aceptar" at bounding box center [148, 374] width 66 height 24
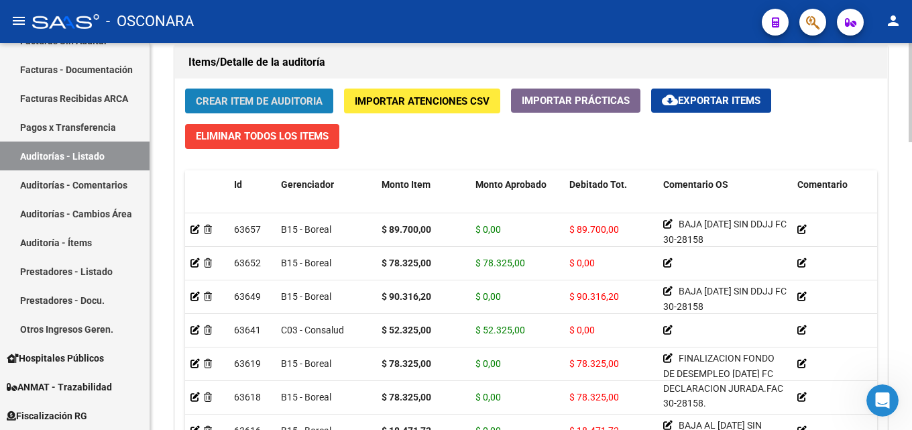
click at [241, 99] on span "Crear Item de Auditoria" at bounding box center [259, 101] width 127 height 12
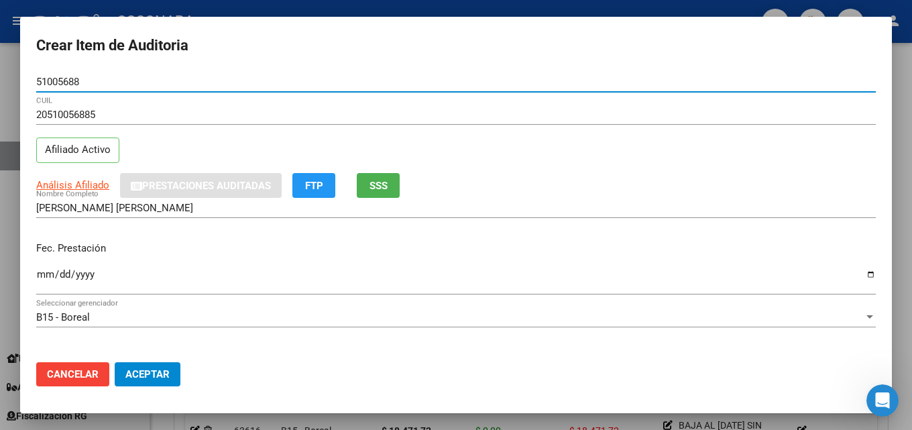
click at [364, 184] on button "SSS" at bounding box center [378, 185] width 43 height 25
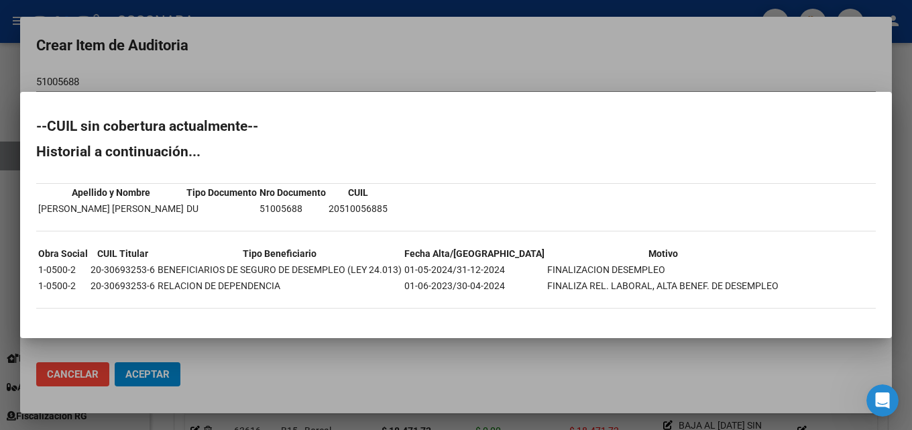
click at [383, 64] on div at bounding box center [456, 215] width 912 height 430
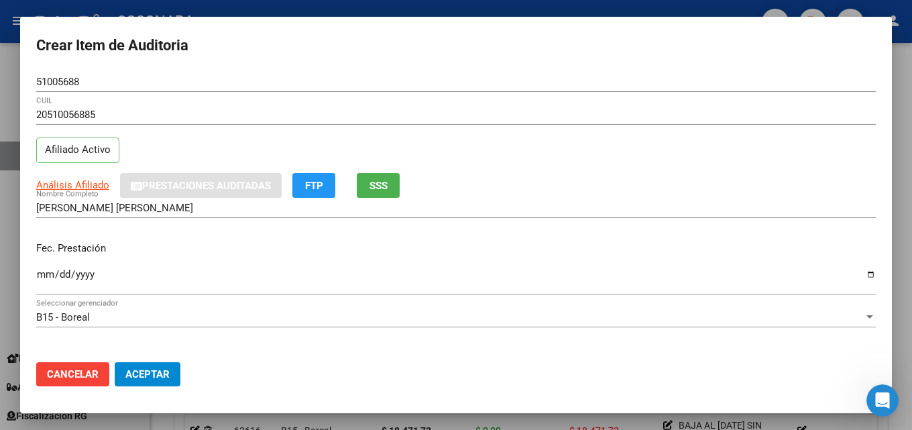
click at [35, 276] on mat-dialog-content "51005688 Nro Documento 20510056885 CUIL Afiliado Activo Análisis Afiliado Prest…" at bounding box center [456, 212] width 872 height 280
click at [43, 276] on input "Ingresar la fecha" at bounding box center [456, 279] width 840 height 21
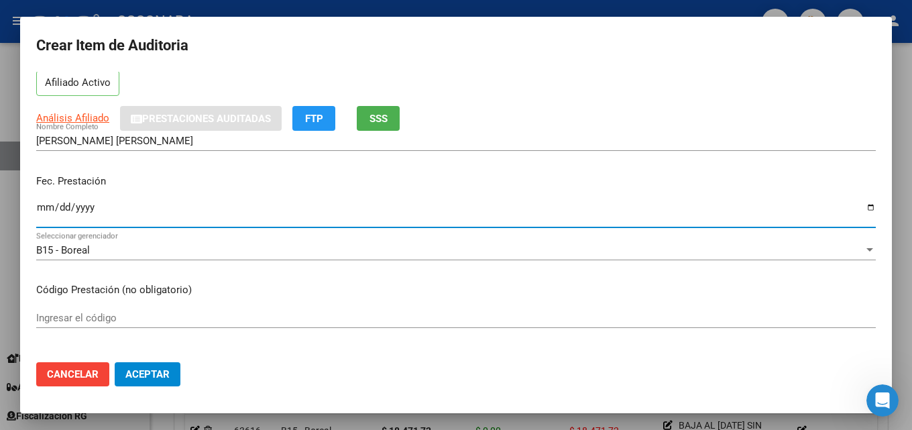
scroll to position [268, 0]
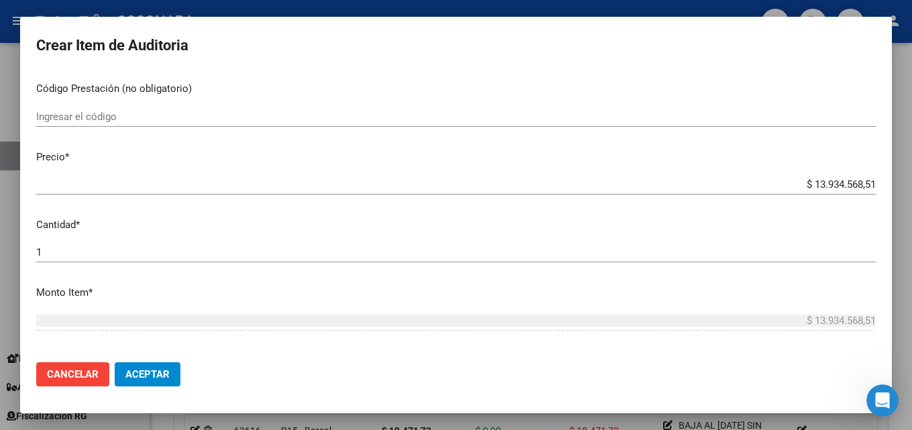
drag, startPoint x: 797, startPoint y: 182, endPoint x: 911, endPoint y: 168, distance: 115.5
click at [901, 168] on div "Crear Item de Auditoria 51005688 Nro Documento 20510056885 CUIL Afiliado Activo…" at bounding box center [456, 215] width 912 height 430
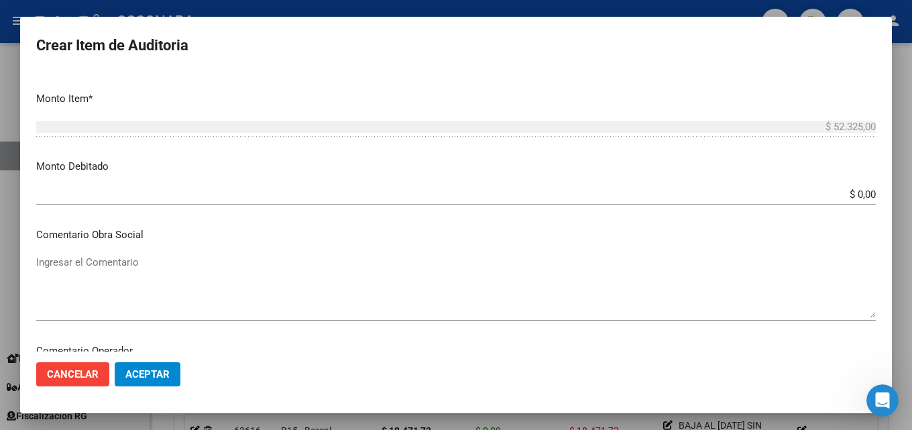
scroll to position [469, 0]
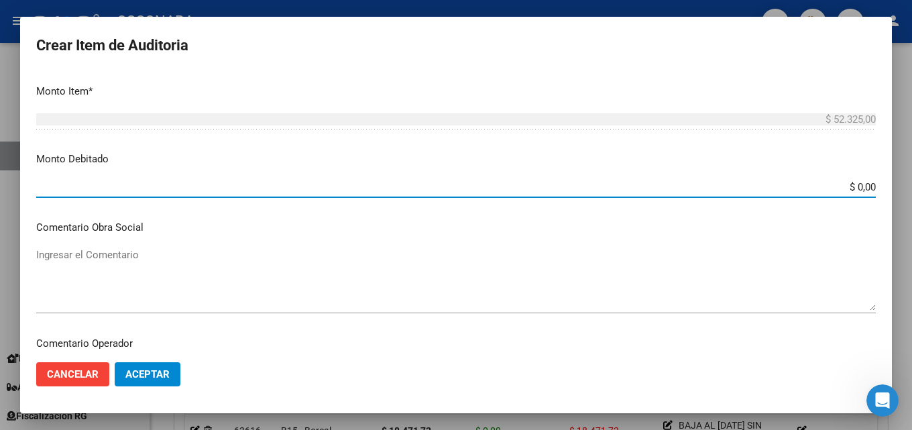
drag, startPoint x: 826, startPoint y: 185, endPoint x: 911, endPoint y: 148, distance: 92.8
click at [901, 162] on div "Crear Item de Auditoria 51005688 Nro Documento 20510056885 CUIL Afiliado Activo…" at bounding box center [456, 215] width 912 height 430
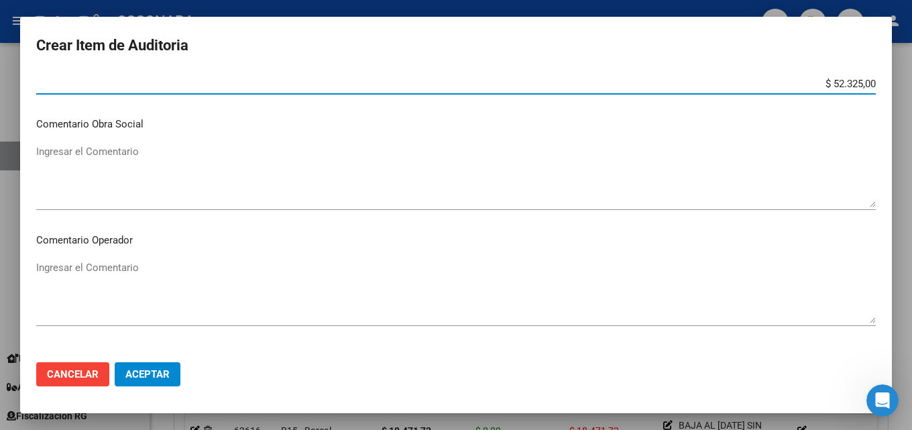
scroll to position [604, 0]
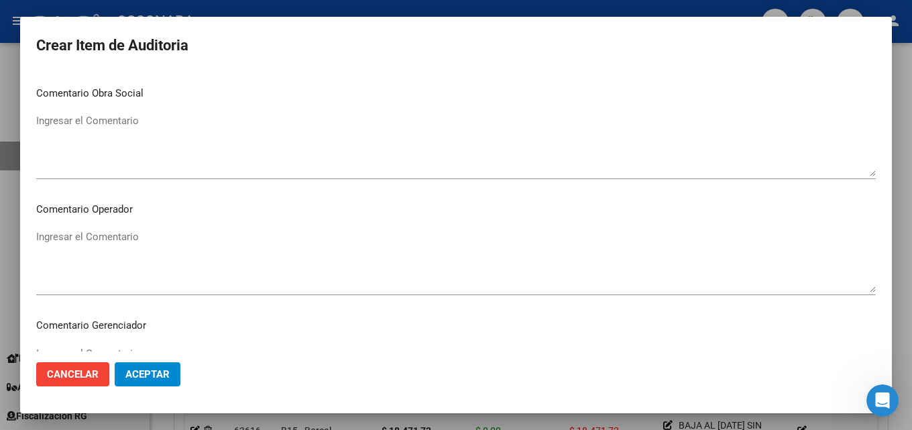
click at [124, 157] on textarea "Ingresar el Comentario" at bounding box center [456, 144] width 840 height 63
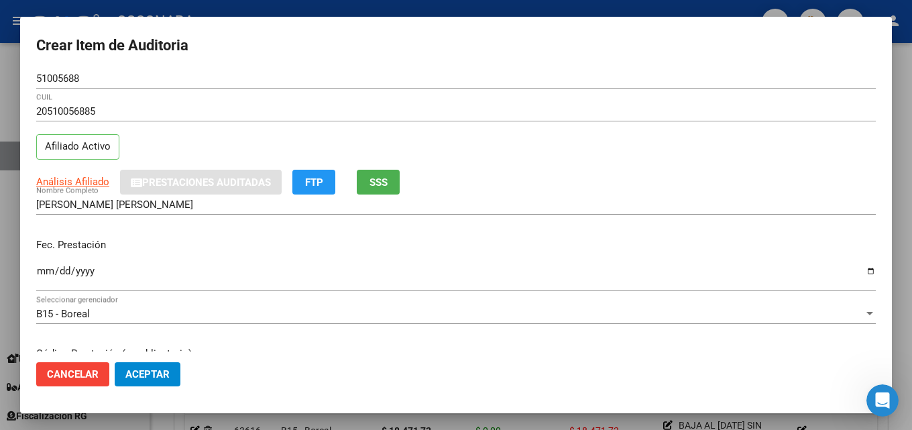
scroll to position [0, 0]
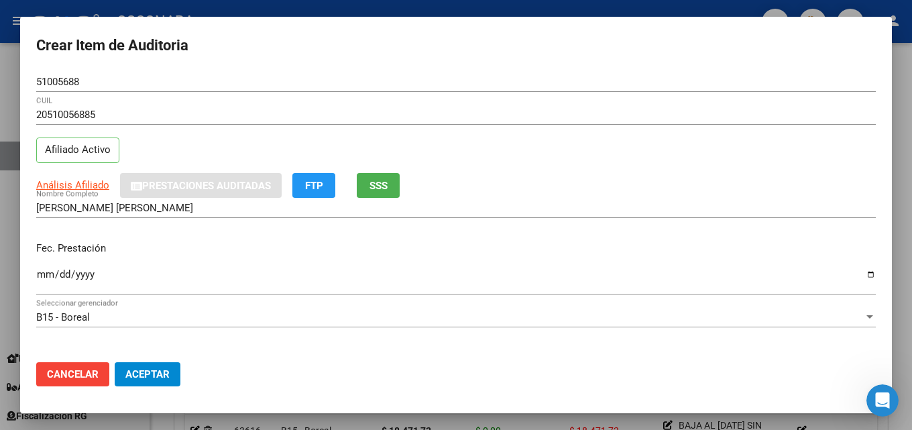
click at [380, 180] on span "SSS" at bounding box center [378, 186] width 18 height 12
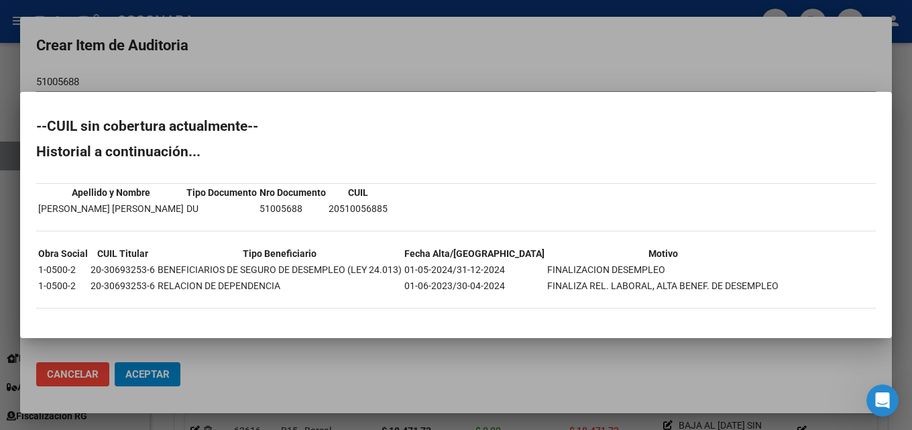
click at [271, 53] on div at bounding box center [456, 215] width 912 height 430
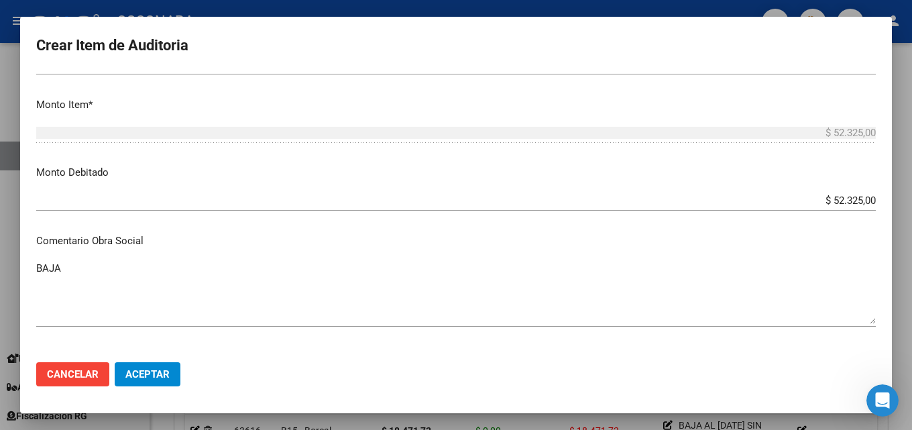
scroll to position [469, 0]
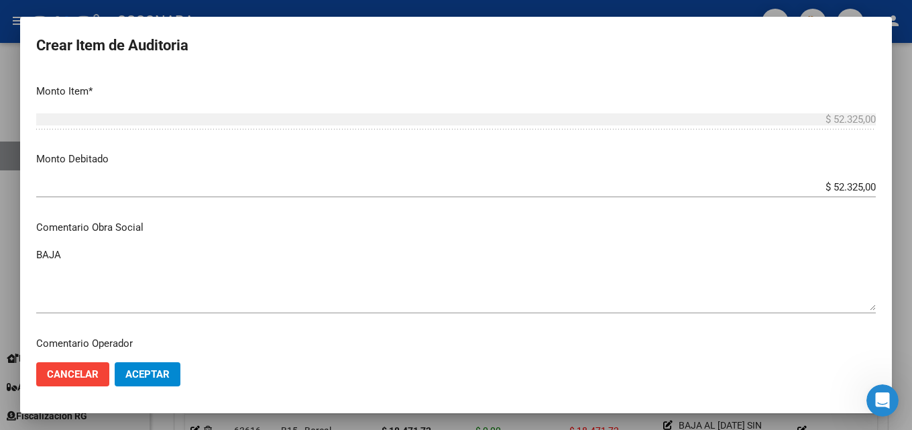
click at [116, 244] on mat-dialog-content "51005688 Nro Documento 20510056885 CUIL Afiliado Activo Análisis Afiliado Prest…" at bounding box center [456, 212] width 872 height 280
click at [107, 253] on textarea "BAJA" at bounding box center [456, 278] width 840 height 63
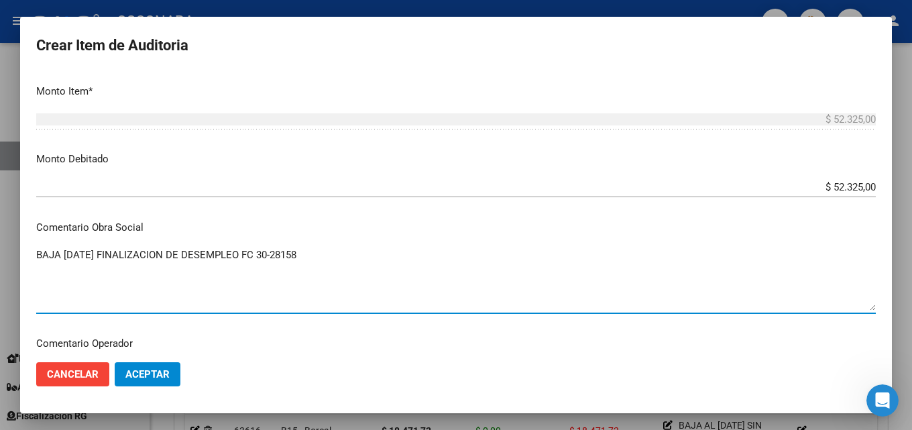
click at [258, 259] on textarea "BAJA [DATE] FINALIZACION DE DESEMPLEO FC 30-28158" at bounding box center [456, 278] width 840 height 63
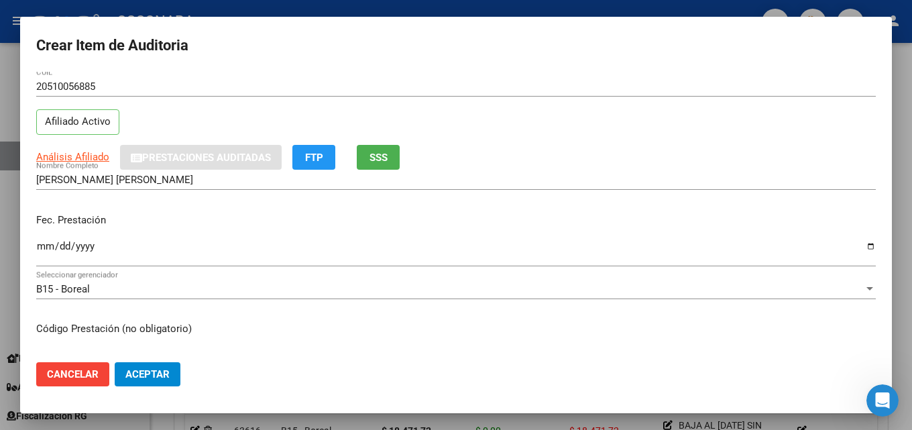
scroll to position [0, 0]
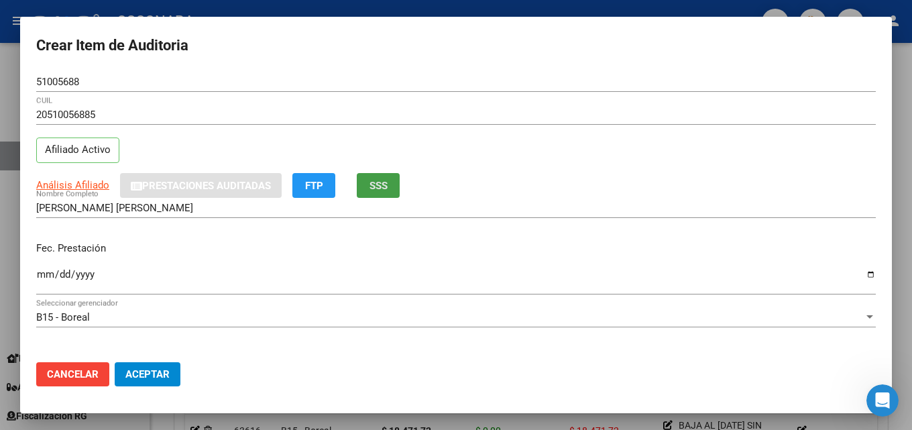
click at [388, 188] on span "SSS" at bounding box center [378, 186] width 18 height 12
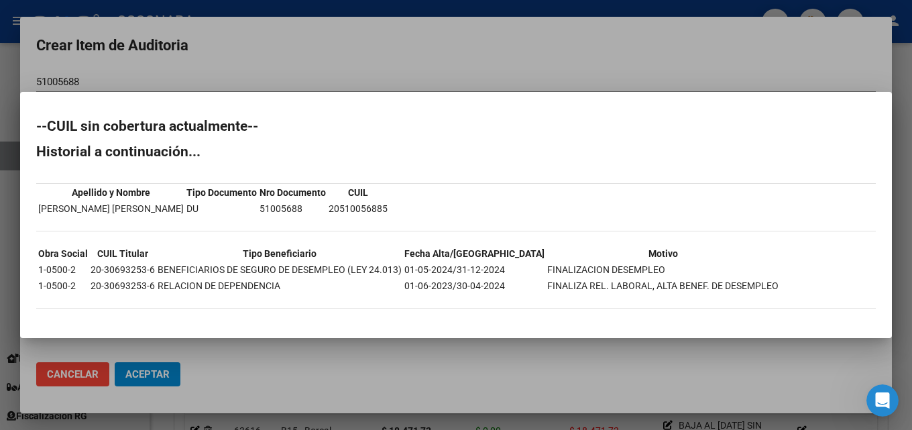
click at [486, 74] on div at bounding box center [456, 215] width 912 height 430
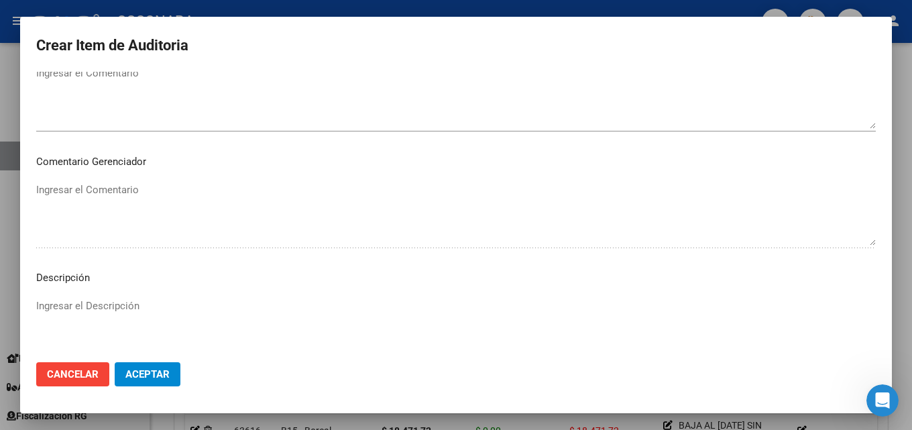
scroll to position [671, 0]
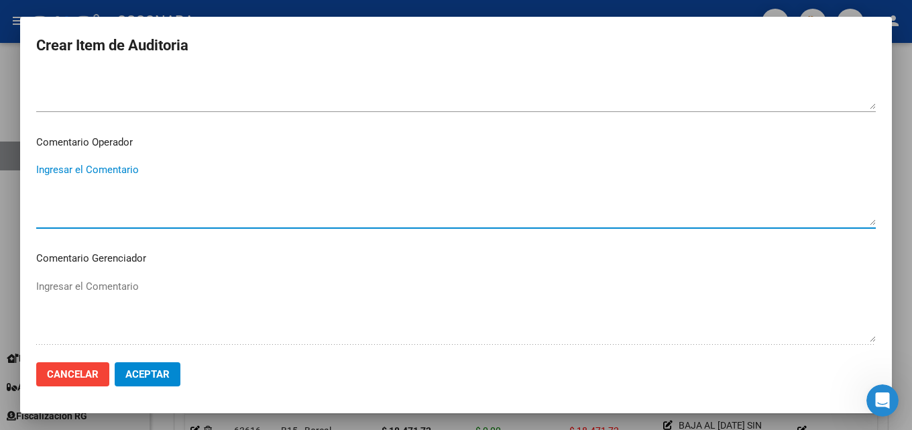
click at [129, 168] on textarea "Ingresar el Comentario" at bounding box center [456, 193] width 840 height 63
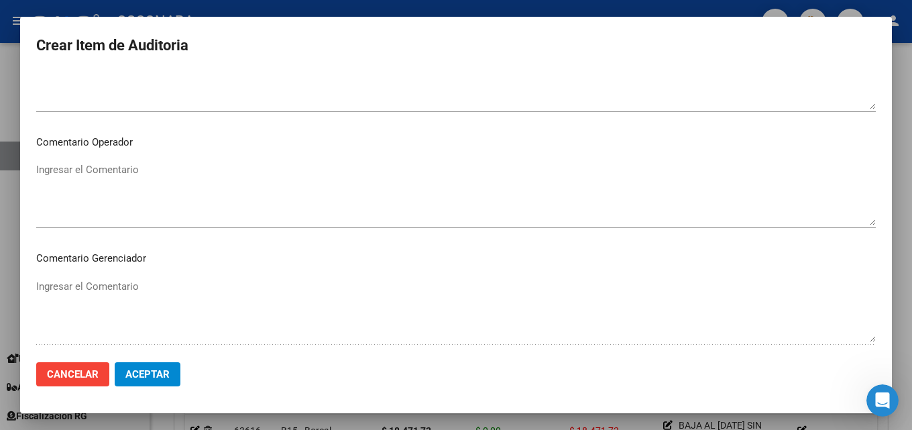
click at [115, 291] on app-form-text-field "Comentario Gerenciador Ingresar el Comentario" at bounding box center [461, 296] width 850 height 90
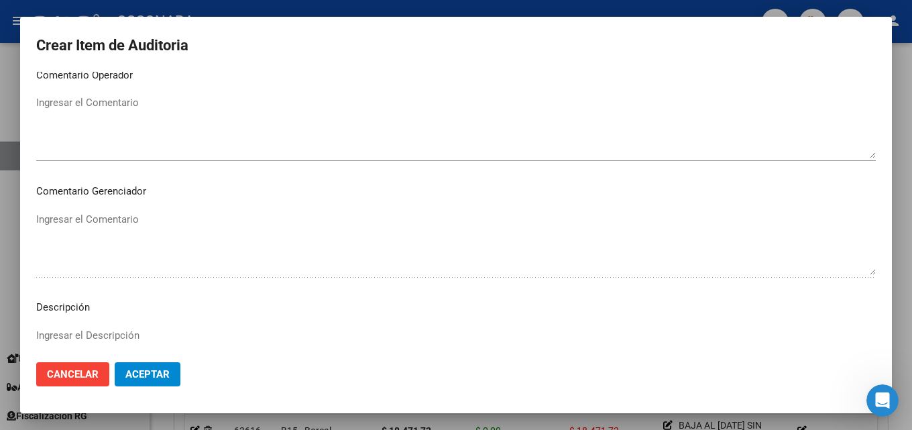
scroll to position [872, 0]
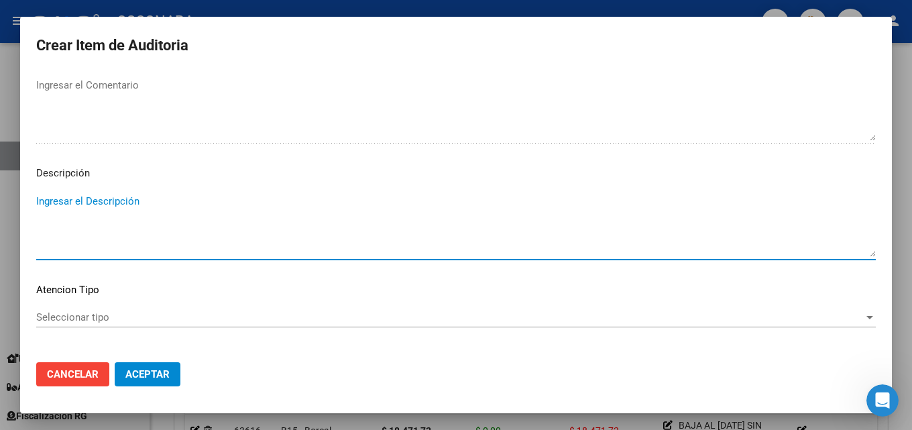
click at [89, 217] on textarea "Ingresar el Descripción" at bounding box center [456, 225] width 840 height 63
paste textarea "BAJA [DATE] FINALIZACION DE DESEMPLEO FC 30-28158"
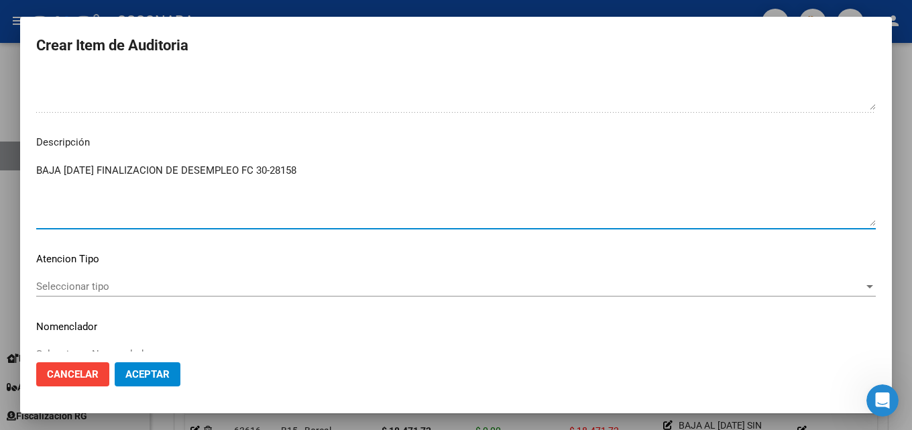
scroll to position [928, 0]
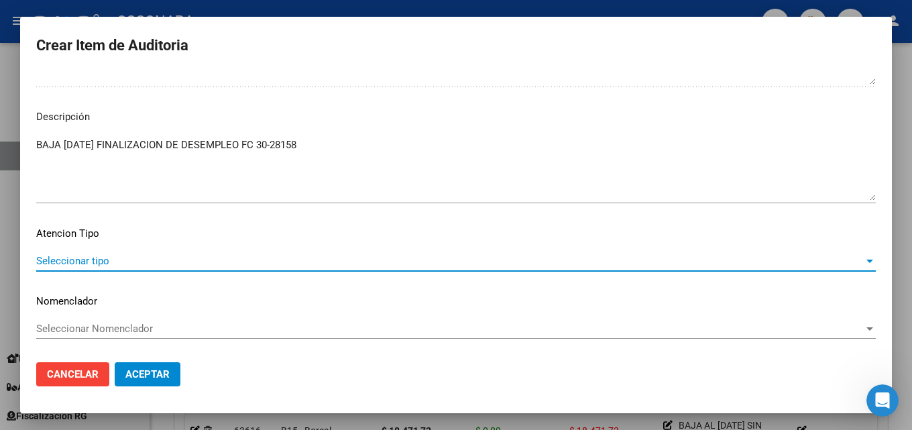
click at [115, 258] on span "Seleccionar tipo" at bounding box center [450, 261] width 828 height 12
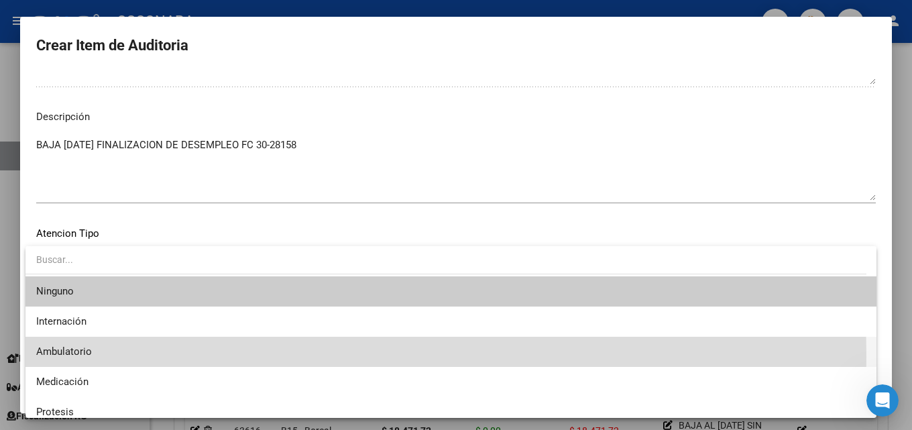
click at [123, 357] on span "Ambulatorio" at bounding box center [451, 352] width 830 height 30
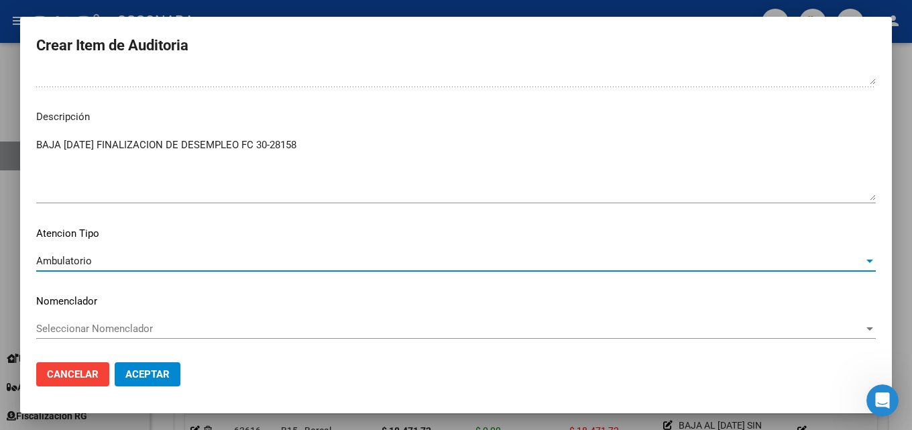
click at [162, 362] on button "Aceptar" at bounding box center [148, 374] width 66 height 24
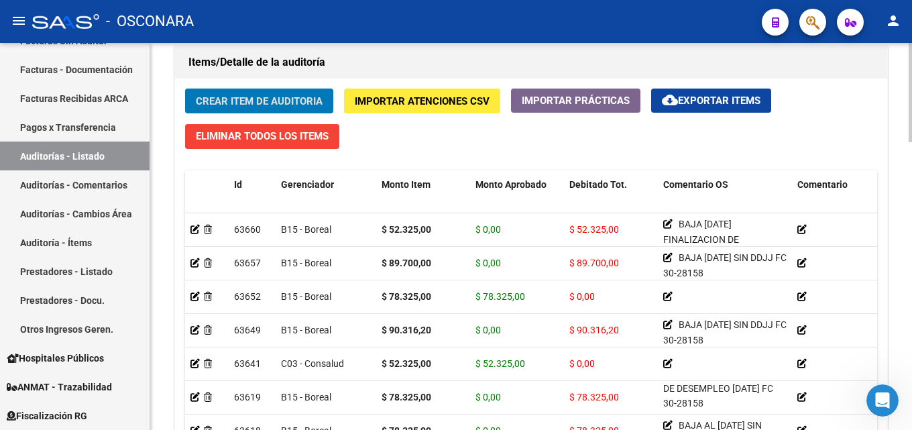
click at [219, 107] on span "Crear Item de Auditoria" at bounding box center [259, 101] width 127 height 12
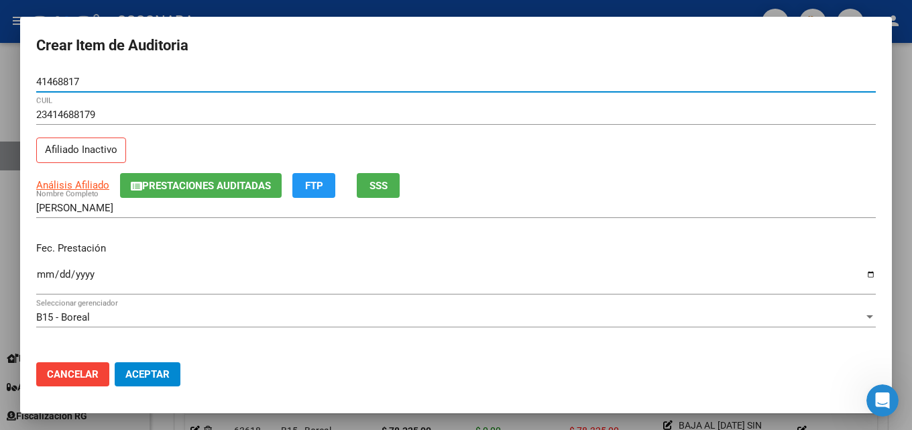
click at [379, 180] on span "SSS" at bounding box center [378, 186] width 18 height 12
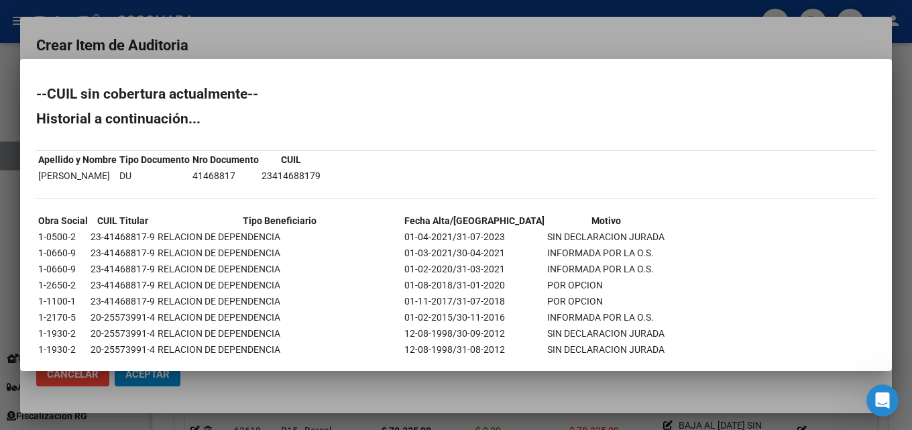
click at [557, 29] on div at bounding box center [456, 215] width 912 height 430
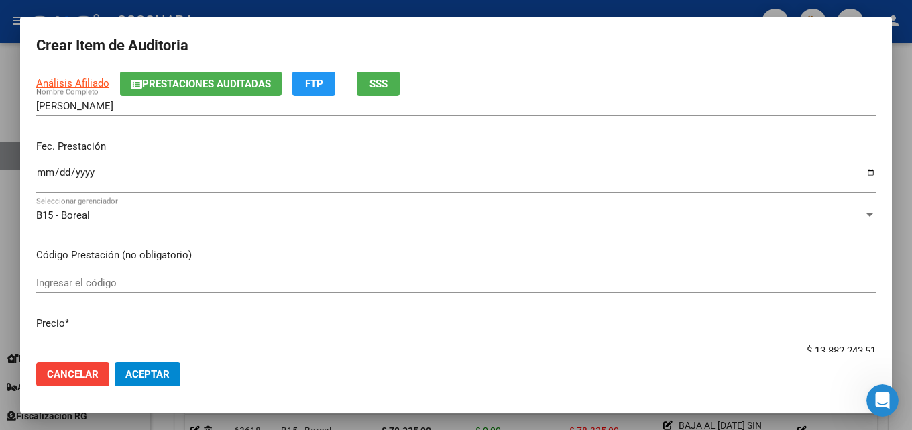
scroll to position [0, 0]
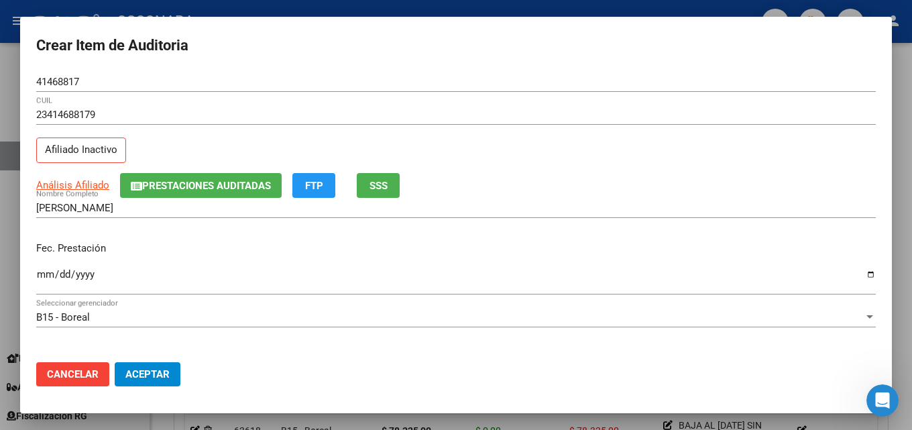
click at [46, 278] on input "Ingresar la fecha" at bounding box center [456, 279] width 840 height 21
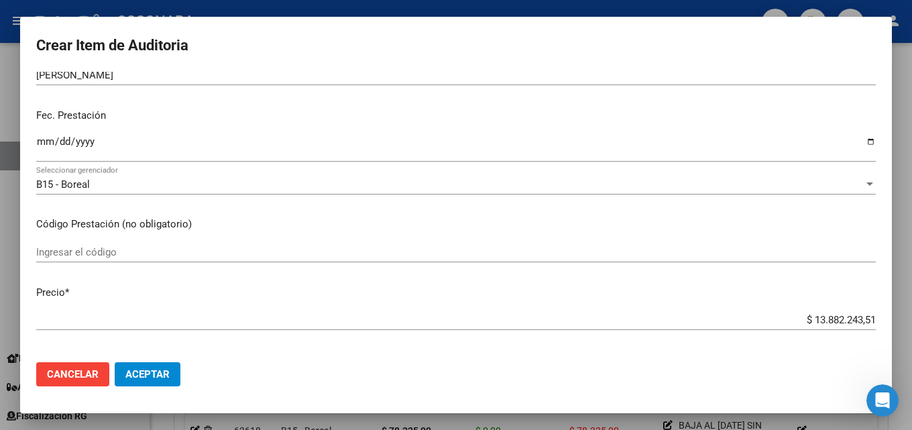
scroll to position [134, 0]
drag, startPoint x: 771, startPoint y: 314, endPoint x: 911, endPoint y: 327, distance: 141.4
click at [901, 327] on div "Crear Item de Auditoria 41468817 Nro Documento 23414688179 CUIL Afiliado Inacti…" at bounding box center [456, 215] width 912 height 430
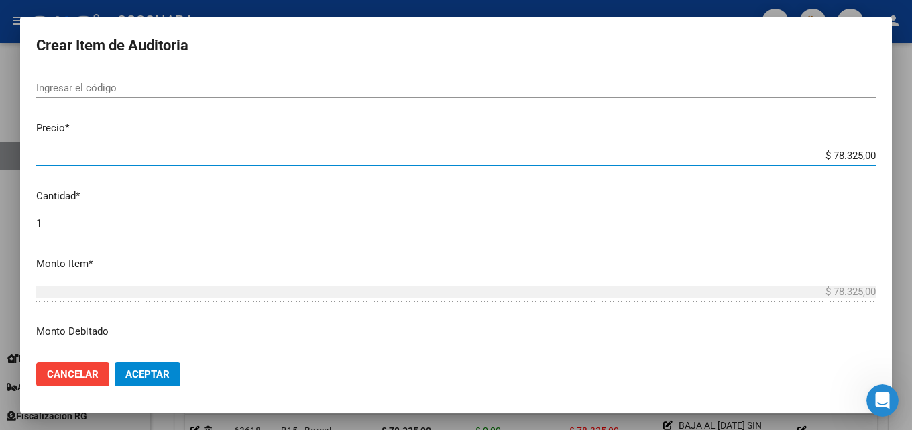
scroll to position [335, 0]
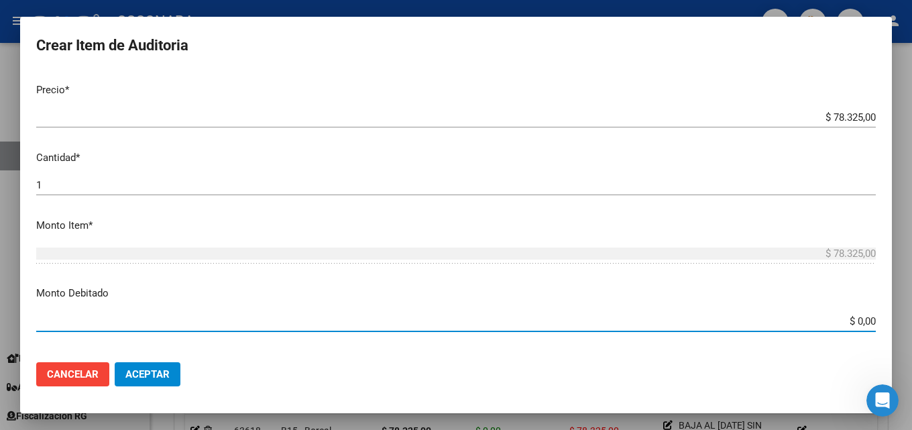
drag, startPoint x: 828, startPoint y: 325, endPoint x: 911, endPoint y: 346, distance: 85.9
click at [901, 336] on div "Crear Item de Auditoria 41468817 Nro Documento 23414688179 CUIL Afiliado Inacti…" at bounding box center [456, 215] width 912 height 430
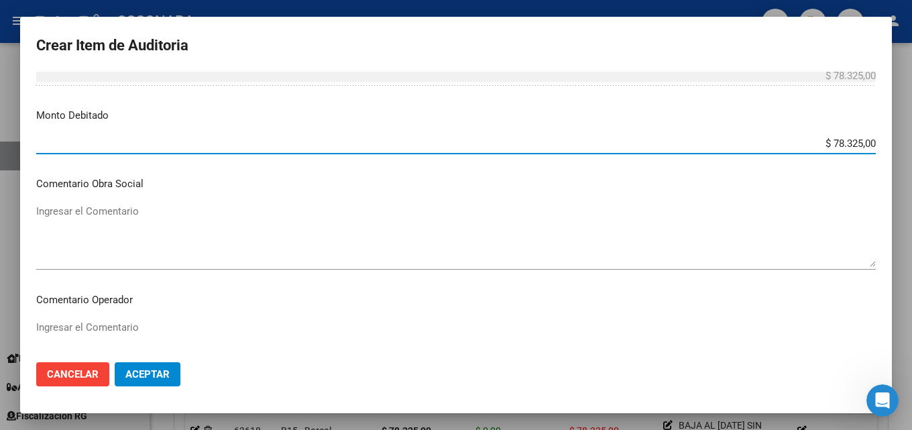
scroll to position [536, 0]
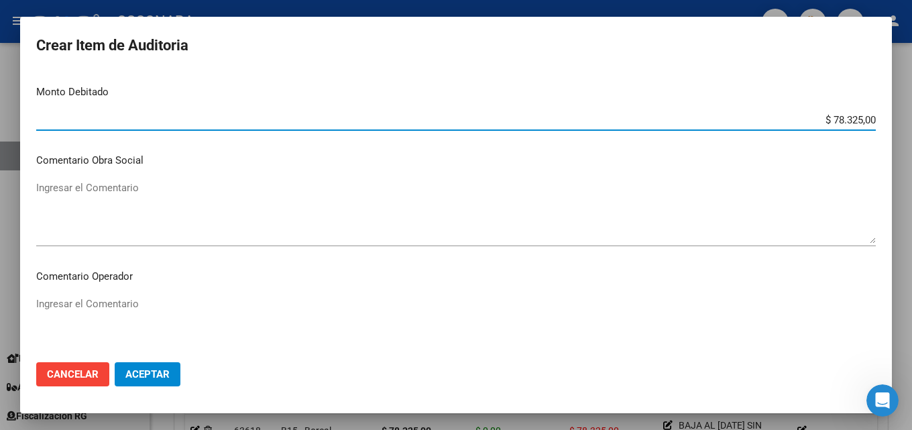
click at [101, 209] on textarea "Ingresar el Comentario" at bounding box center [456, 211] width 840 height 63
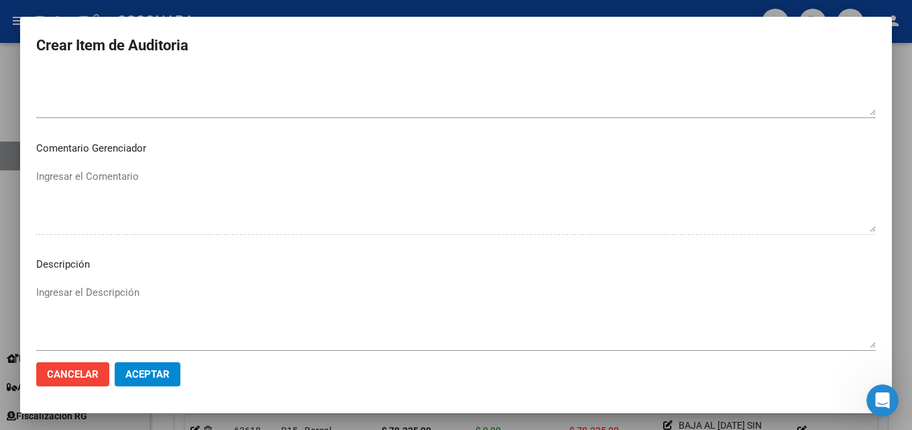
scroll to position [805, 0]
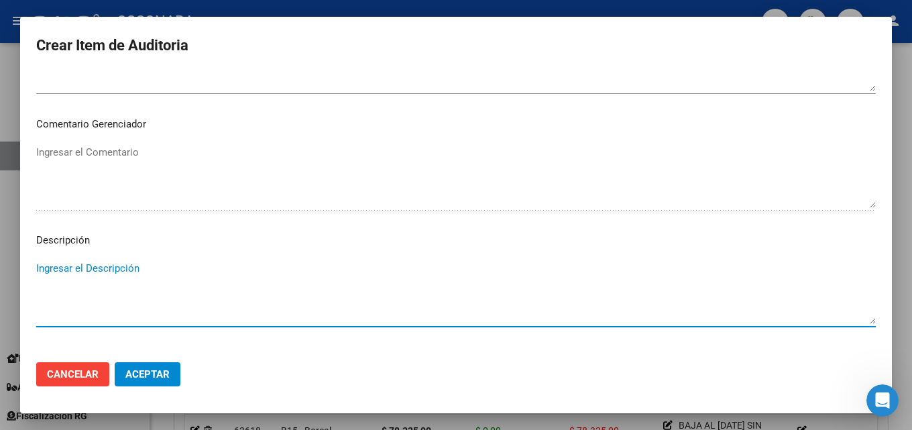
click at [77, 280] on textarea "Ingresar el Descripción" at bounding box center [456, 292] width 840 height 63
paste textarea "BAJA [DATE] FINALIZACION DE DESEMPLEO FC 30-28158"
drag, startPoint x: 117, startPoint y: 270, endPoint x: 66, endPoint y: 271, distance: 51.0
click at [66, 271] on textarea "BAJA [DATE] FINALIZACION DE DESEMPLEO FC 30-28158" at bounding box center [456, 292] width 840 height 63
drag, startPoint x: 122, startPoint y: 267, endPoint x: 258, endPoint y: 271, distance: 136.2
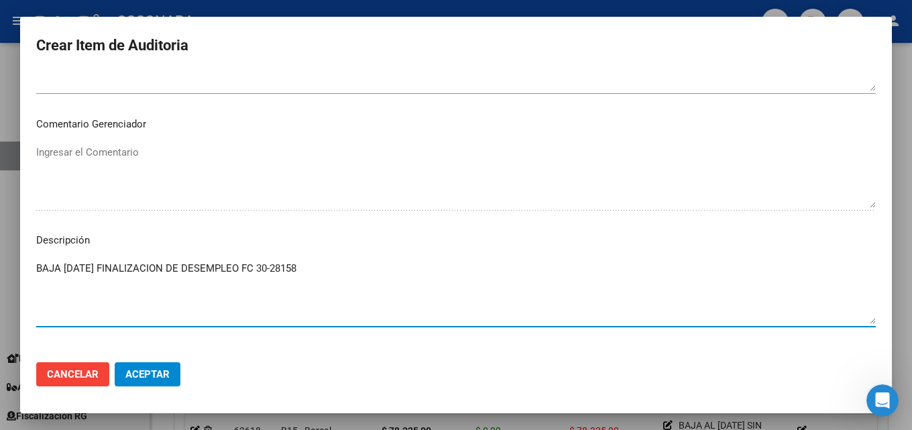
click at [258, 271] on textarea "BAJA [DATE] FINALIZACION DE DESEMPLEO FC 30-28158" at bounding box center [456, 292] width 840 height 63
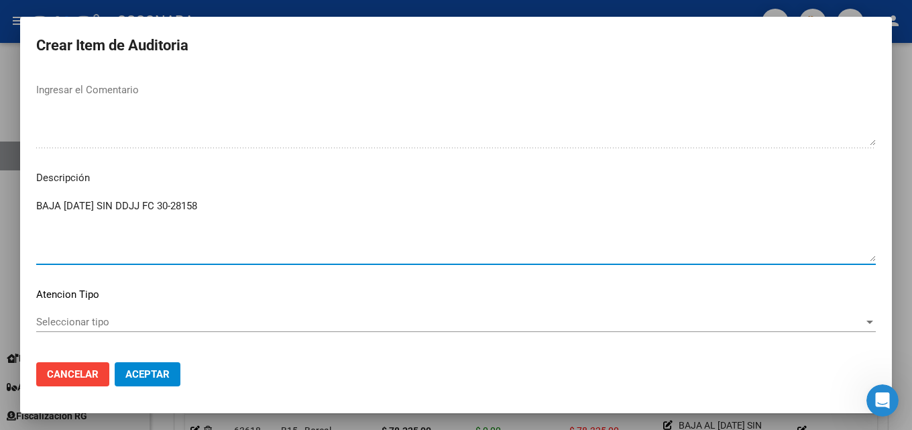
scroll to position [928, 0]
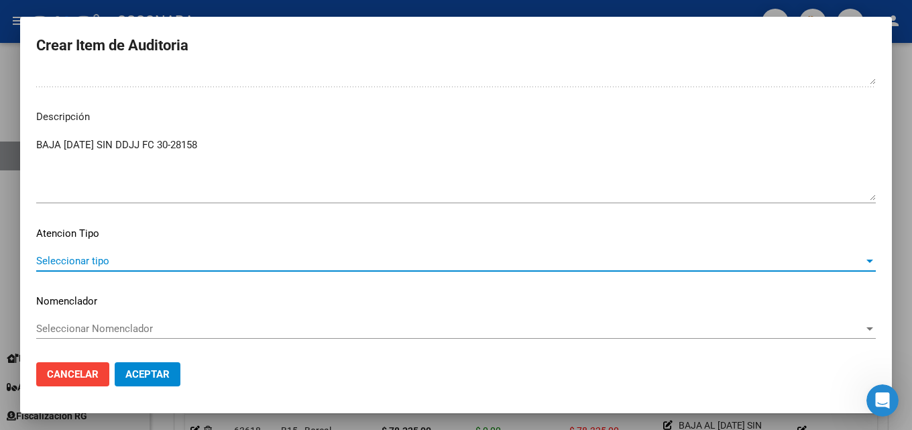
click at [146, 262] on span "Seleccionar tipo" at bounding box center [450, 261] width 828 height 12
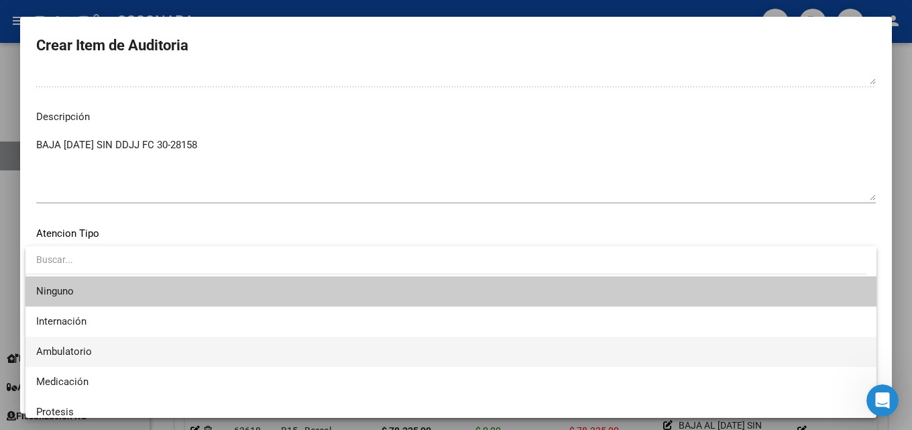
click at [163, 357] on span "Ambulatorio" at bounding box center [451, 352] width 830 height 30
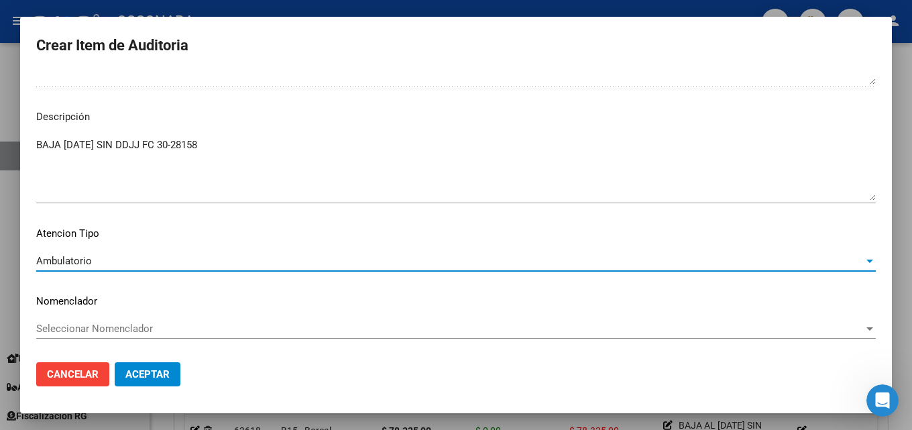
click at [176, 373] on button "Aceptar" at bounding box center [148, 374] width 66 height 24
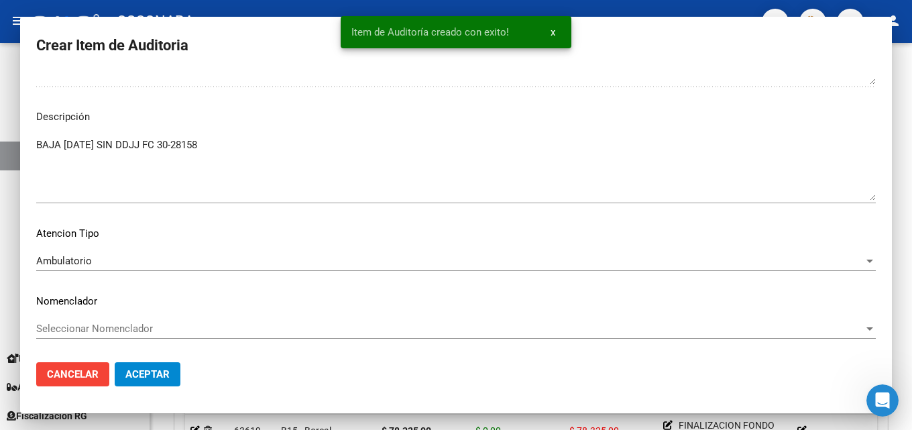
scroll to position [0, 0]
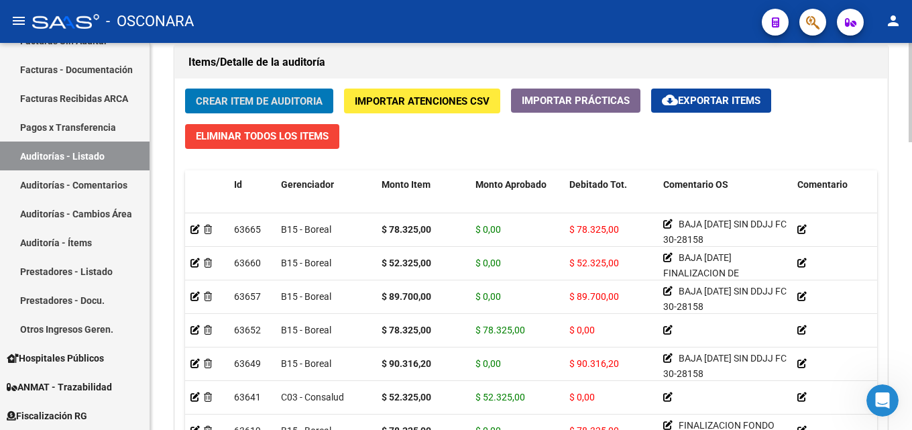
click at [216, 89] on button "Crear Item de Auditoria" at bounding box center [259, 101] width 148 height 25
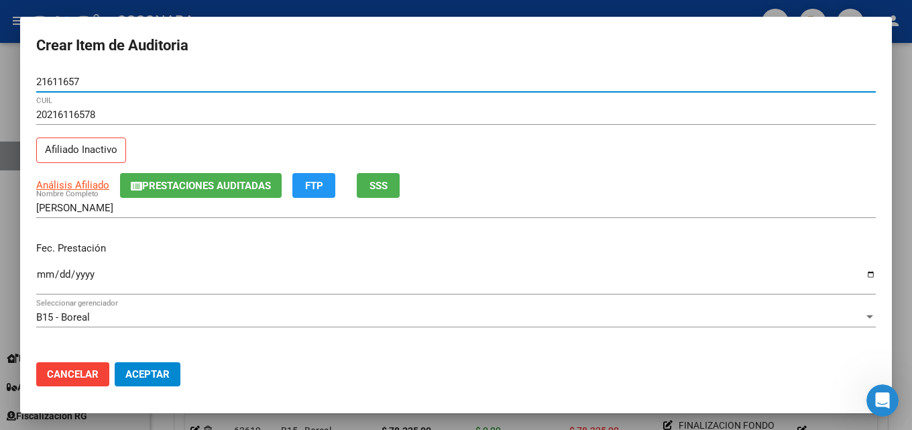
click at [386, 191] on span "SSS" at bounding box center [378, 186] width 18 height 12
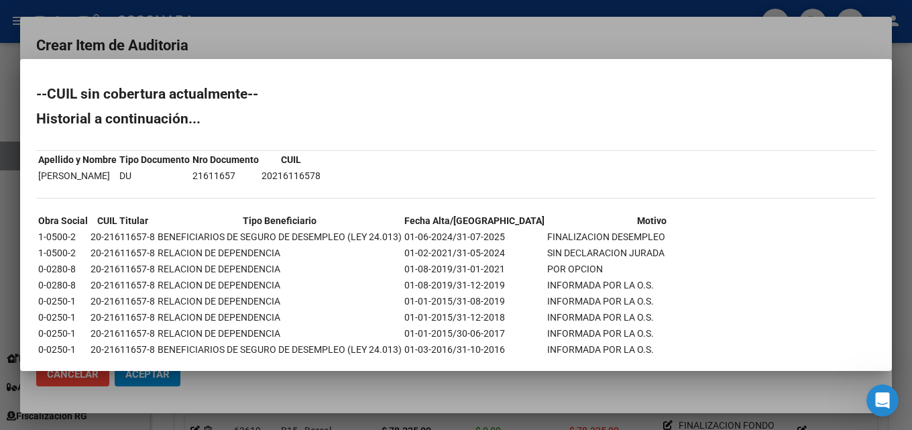
drag, startPoint x: 612, startPoint y: 239, endPoint x: 431, endPoint y: 237, distance: 180.4
click at [431, 237] on tr "1-0500-2 20-21611657-8 BENEFICIARIOS DE SEGURO DE DESEMPLEO (LEY 24.013) 01-06-…" at bounding box center [397, 236] width 719 height 15
click at [431, 237] on td "01-06-2024/31-07-2025" at bounding box center [474, 236] width 141 height 15
click at [608, 237] on td "FINALIZACION DESEMPLEO" at bounding box center [652, 236] width 210 height 15
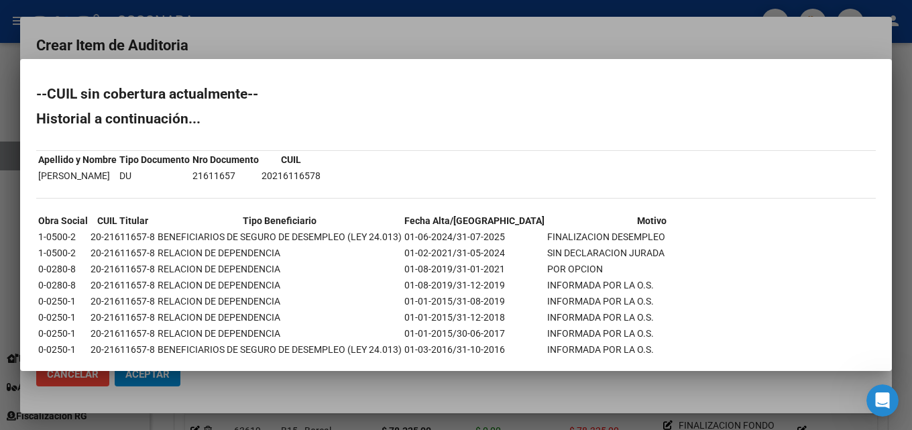
click at [608, 237] on td "FINALIZACION DESEMPLEO" at bounding box center [652, 236] width 210 height 15
copy td "FINALIZACION DESEMPLEO"
drag, startPoint x: 498, startPoint y: 26, endPoint x: 459, endPoint y: 184, distance: 162.5
click at [498, 27] on div at bounding box center [456, 215] width 912 height 430
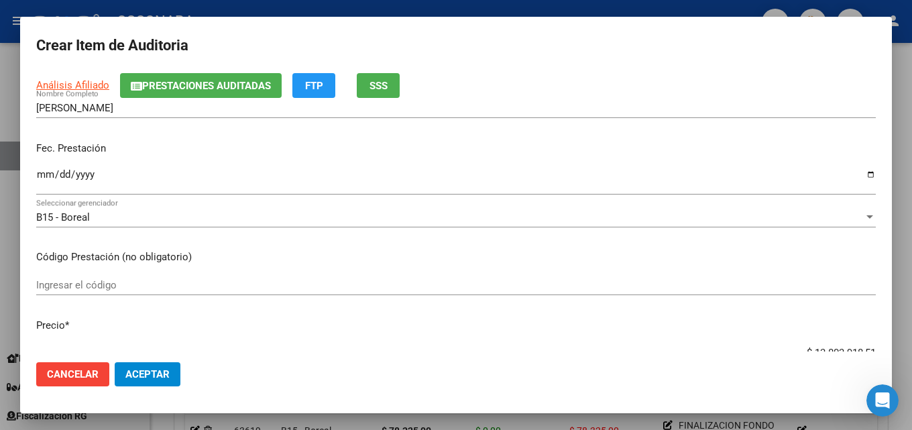
scroll to position [67, 0]
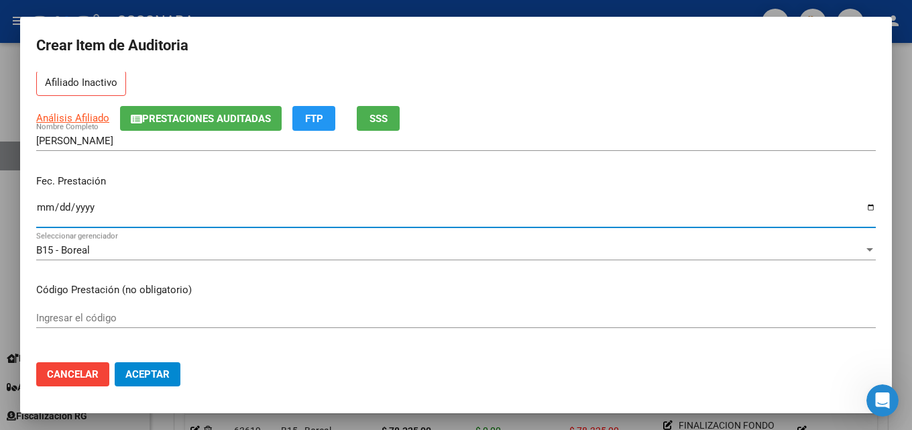
click at [41, 206] on input "Ingresar la fecha" at bounding box center [456, 212] width 840 height 21
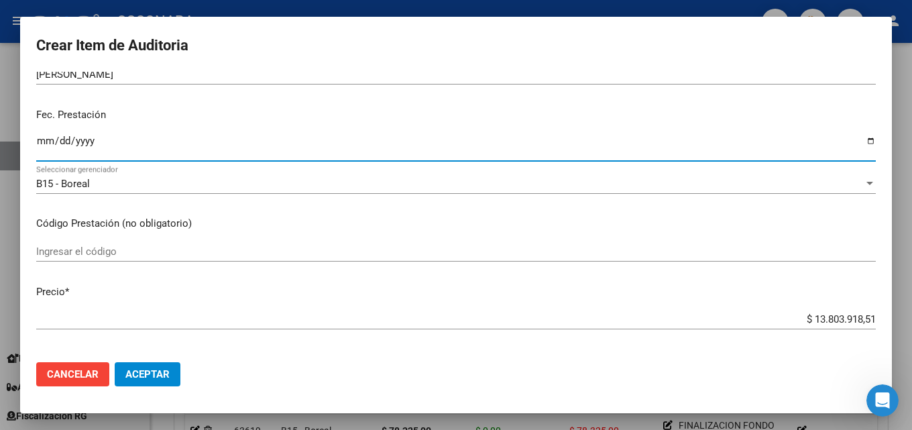
scroll to position [134, 0]
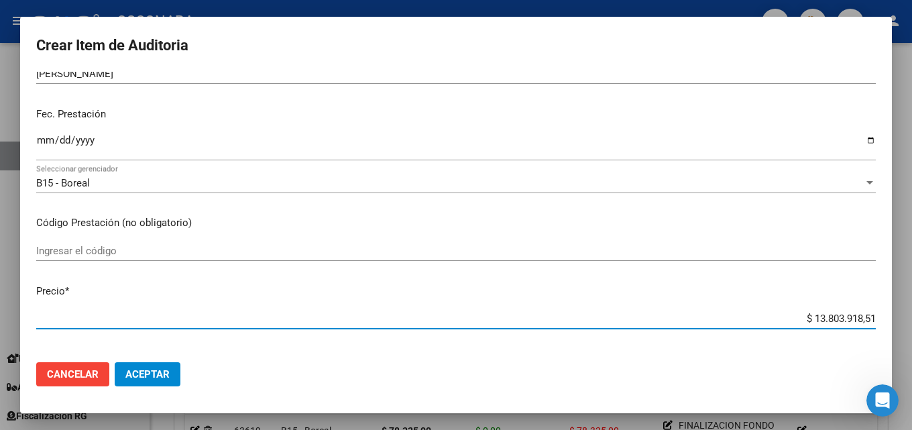
drag, startPoint x: 785, startPoint y: 321, endPoint x: 911, endPoint y: 312, distance: 126.3
click at [901, 312] on div "Crear Item de Auditoria 21611657 Nro Documento 20216116578 CUIL Afiliado Inacti…" at bounding box center [456, 215] width 912 height 430
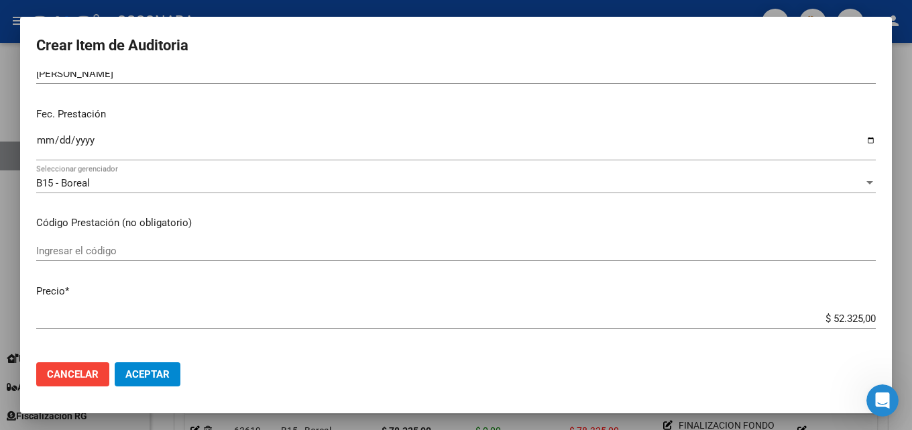
drag, startPoint x: 806, startPoint y: 311, endPoint x: 911, endPoint y: 344, distance: 110.3
click at [901, 321] on div "Crear Item de Auditoria 21611657 Nro Documento 20216116578 CUIL Afiliado Inacti…" at bounding box center [456, 215] width 912 height 430
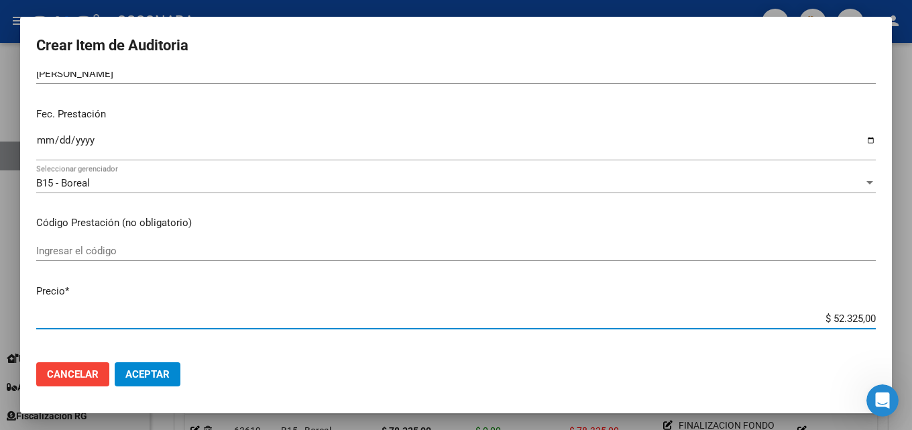
drag, startPoint x: 823, startPoint y: 321, endPoint x: 911, endPoint y: 314, distance: 88.8
click at [901, 314] on div "Crear Item de Auditoria 21611657 Nro Documento 20216116578 CUIL Afiliado Inacti…" at bounding box center [456, 215] width 912 height 430
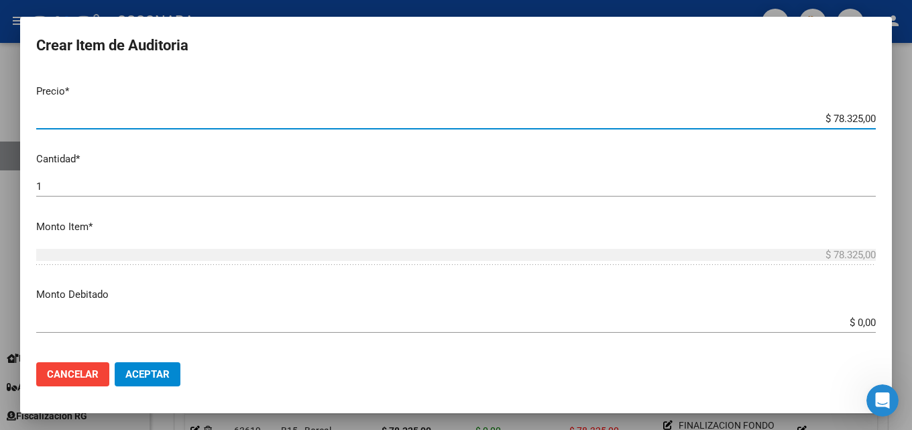
scroll to position [335, 0]
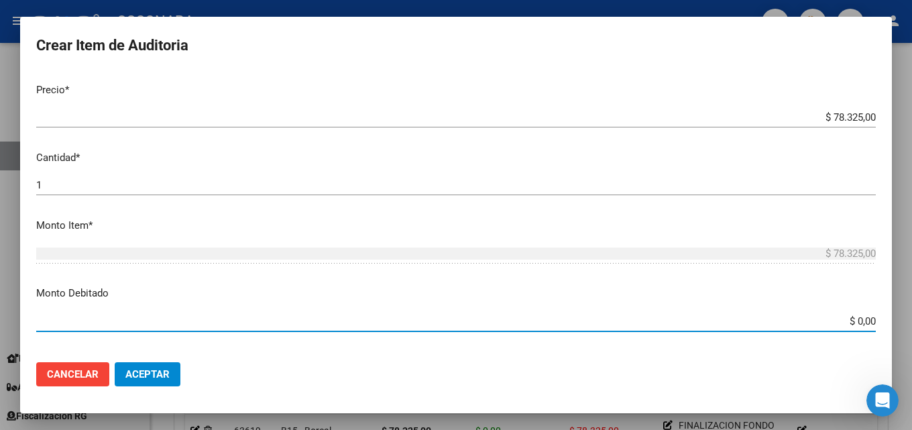
drag, startPoint x: 831, startPoint y: 324, endPoint x: 904, endPoint y: 319, distance: 73.2
click at [901, 319] on div "Crear Item de Auditoria 21611657 Nro Documento 20216116578 CUIL Afiliado Inacti…" at bounding box center [456, 215] width 912 height 430
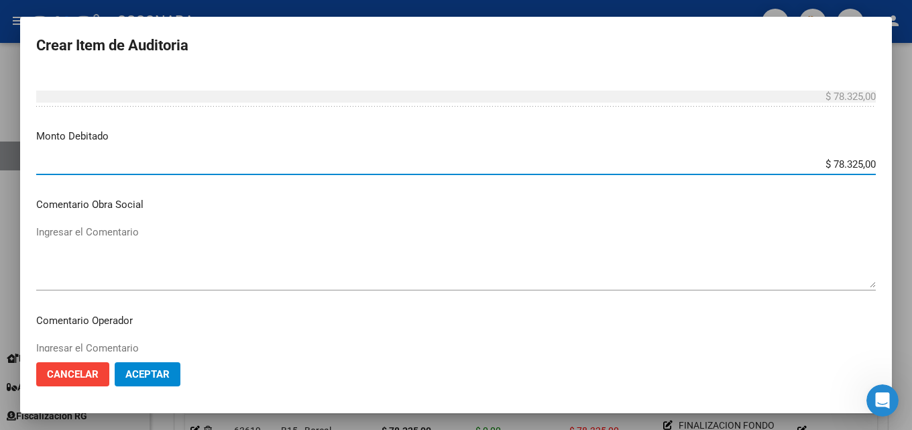
scroll to position [536, 0]
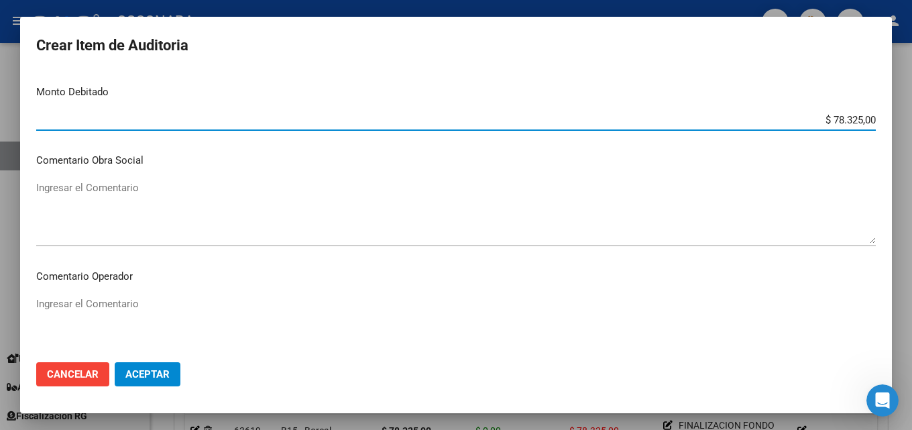
click at [132, 218] on textarea "Ingresar el Comentario" at bounding box center [456, 211] width 840 height 63
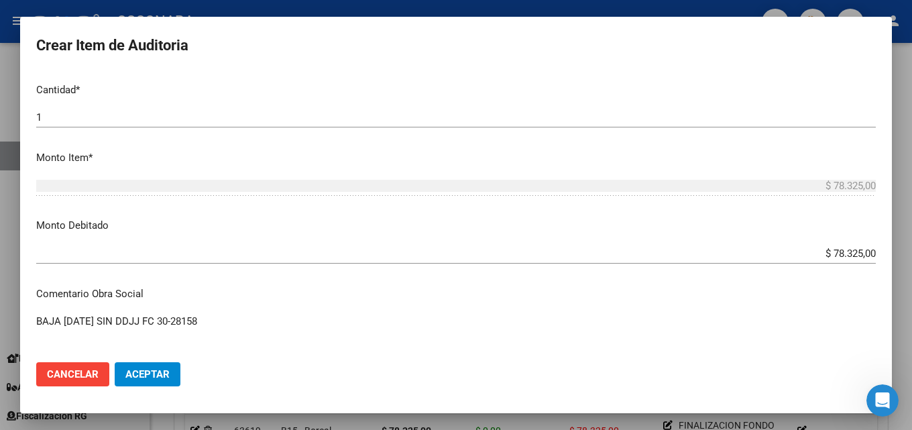
scroll to position [402, 0]
click at [91, 316] on textarea "BAJA [DATE] SIN DDJJ FC 30-28158" at bounding box center [456, 346] width 840 height 63
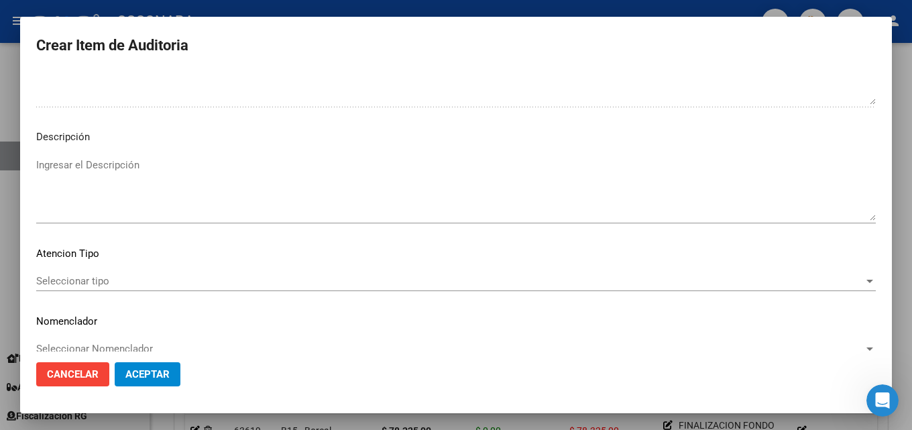
scroll to position [928, 0]
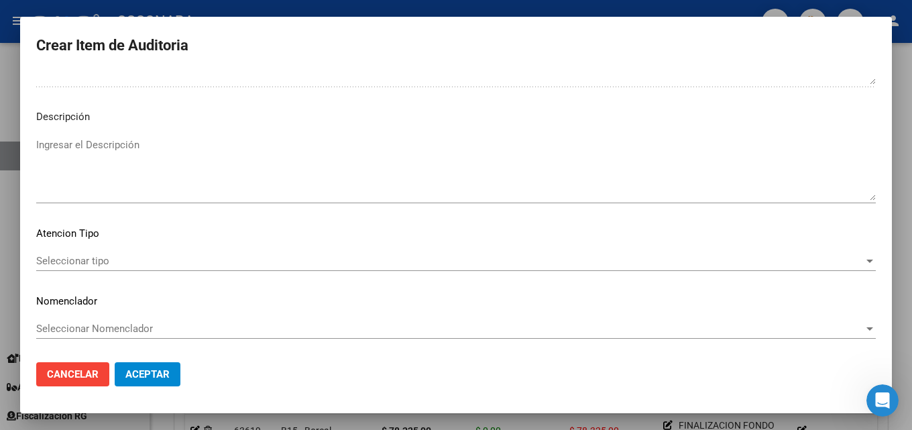
click at [49, 151] on textarea "Ingresar el Descripción" at bounding box center [456, 168] width 840 height 63
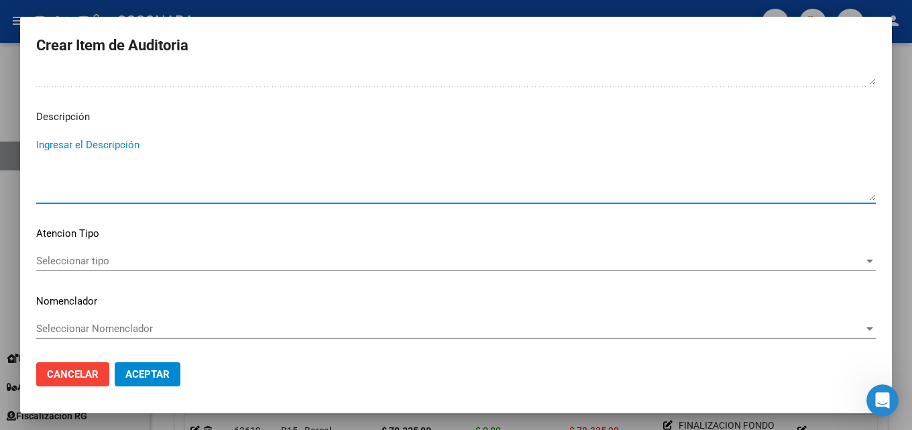
paste textarea "BAJA [DATE] SIN DDJJ FC 30-28158"
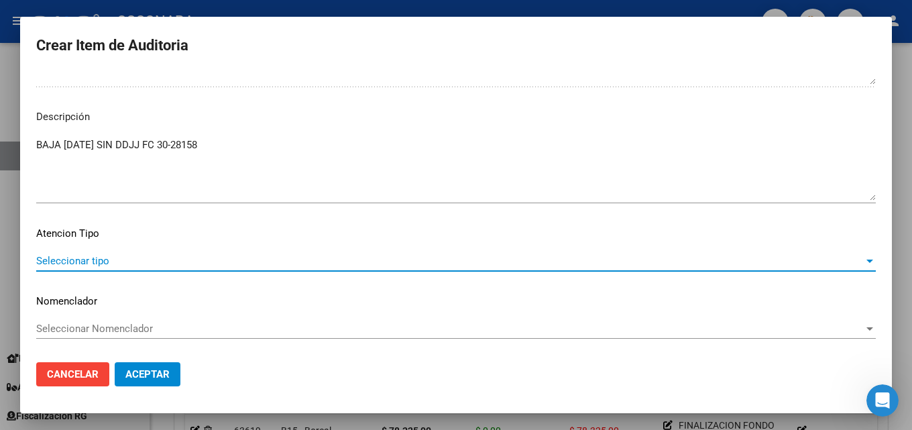
click at [113, 265] on span "Seleccionar tipo" at bounding box center [450, 261] width 828 height 12
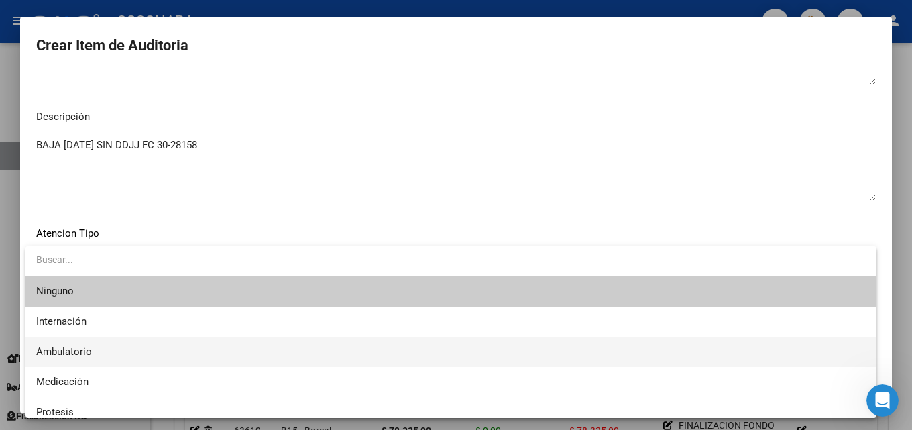
click at [111, 350] on span "Ambulatorio" at bounding box center [451, 352] width 830 height 30
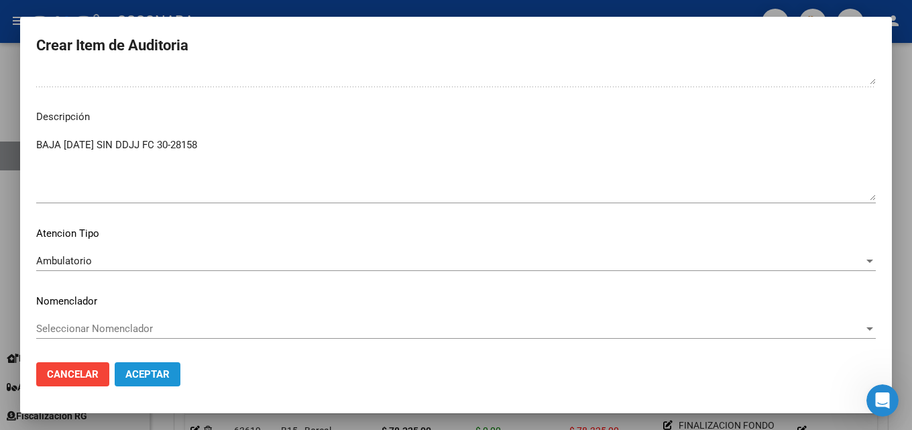
click at [137, 368] on span "Aceptar" at bounding box center [147, 374] width 44 height 12
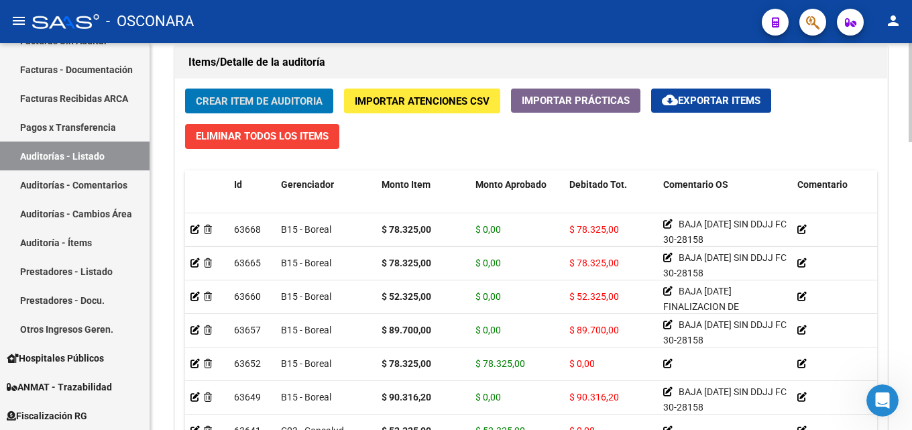
click at [255, 93] on button "Crear Item de Auditoria" at bounding box center [259, 101] width 148 height 25
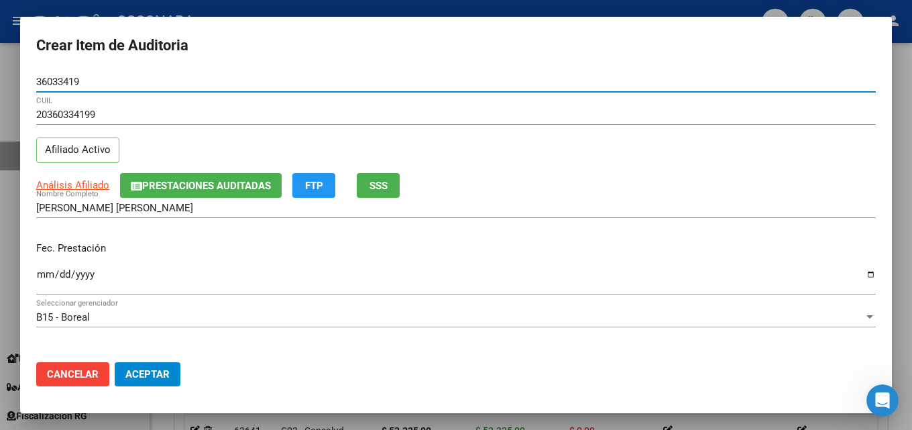
click at [378, 176] on button "SSS" at bounding box center [378, 185] width 43 height 25
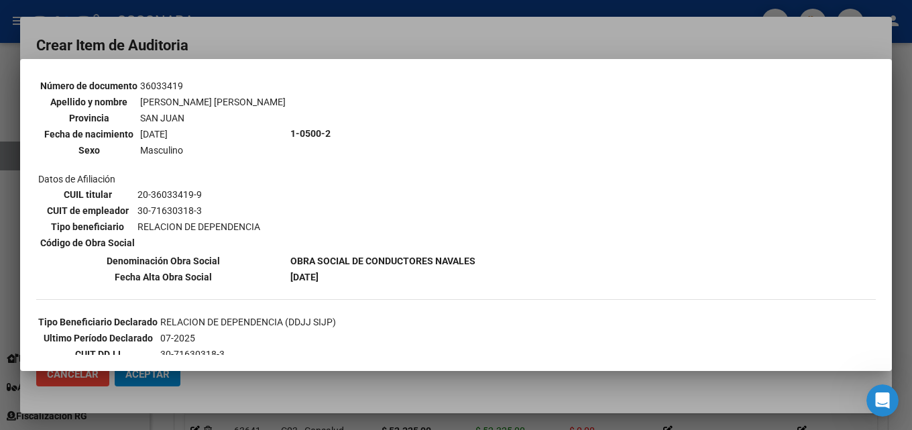
scroll to position [134, 0]
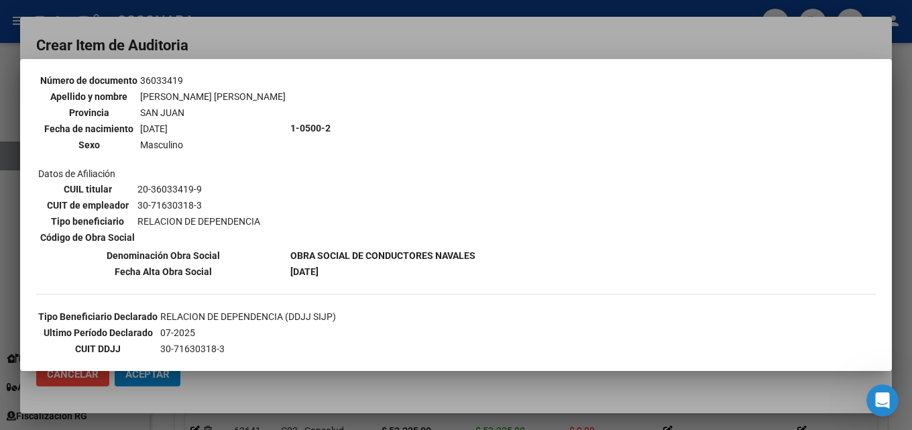
click at [344, 36] on div at bounding box center [456, 215] width 912 height 430
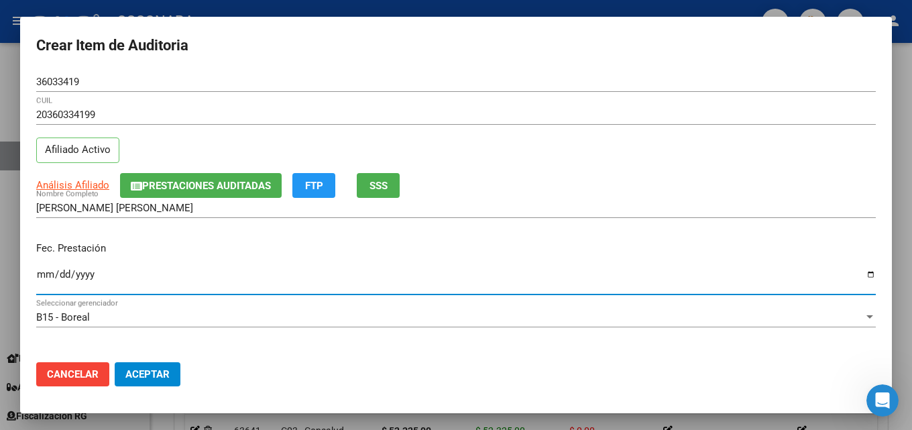
click at [42, 276] on input "Ingresar la fecha" at bounding box center [456, 279] width 840 height 21
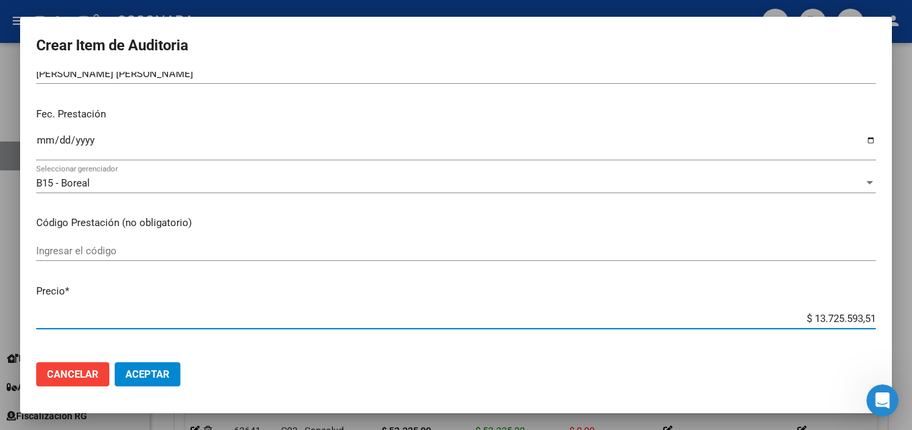
drag, startPoint x: 777, startPoint y: 320, endPoint x: 911, endPoint y: 300, distance: 136.2
click at [901, 304] on div "Crear Item de Auditoria 36033419 Nro Documento 20360334199 CUIL Afiliado Activo…" at bounding box center [456, 215] width 912 height 430
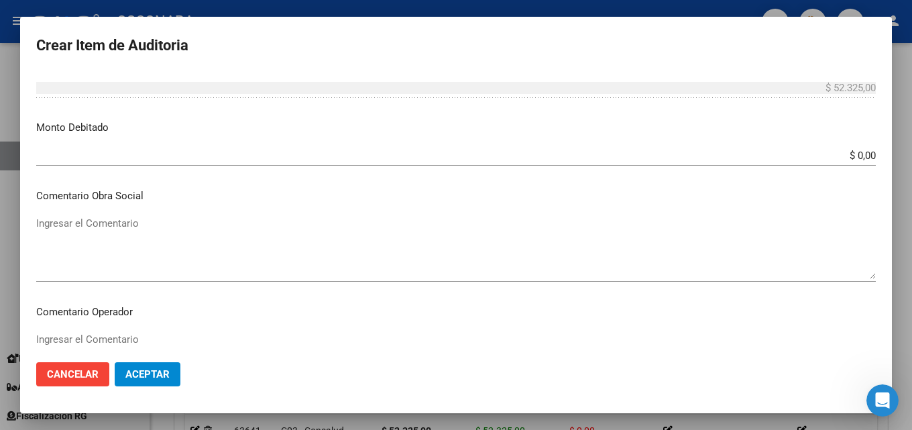
scroll to position [536, 0]
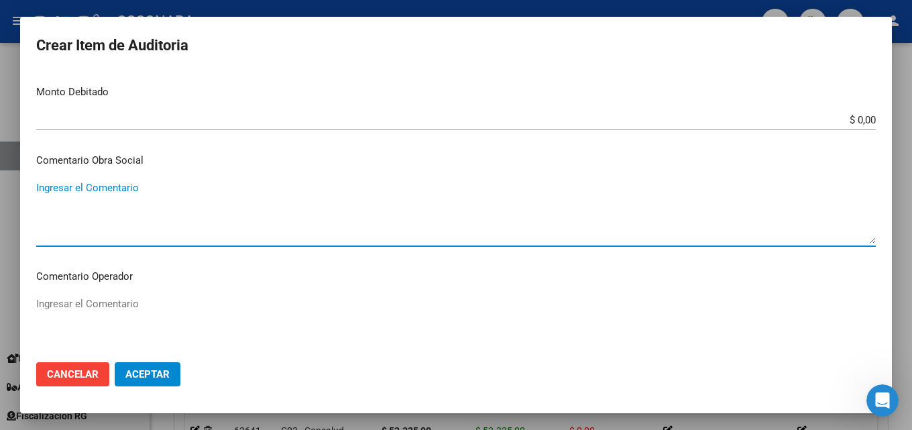
click at [150, 210] on textarea "Ingresar el Comentario" at bounding box center [456, 211] width 840 height 63
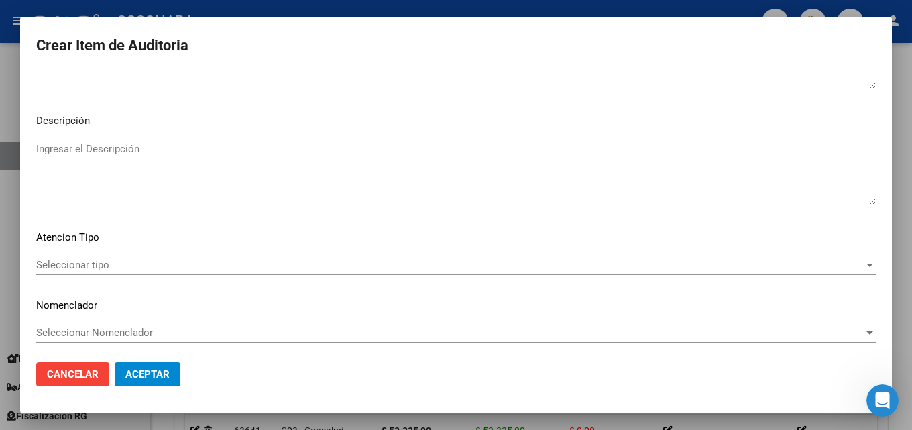
scroll to position [928, 0]
click at [109, 161] on textarea "Ingresar el Descripción" at bounding box center [456, 168] width 840 height 63
click at [170, 253] on div "Seleccionar tipo Seleccionar tipo" at bounding box center [456, 261] width 840 height 20
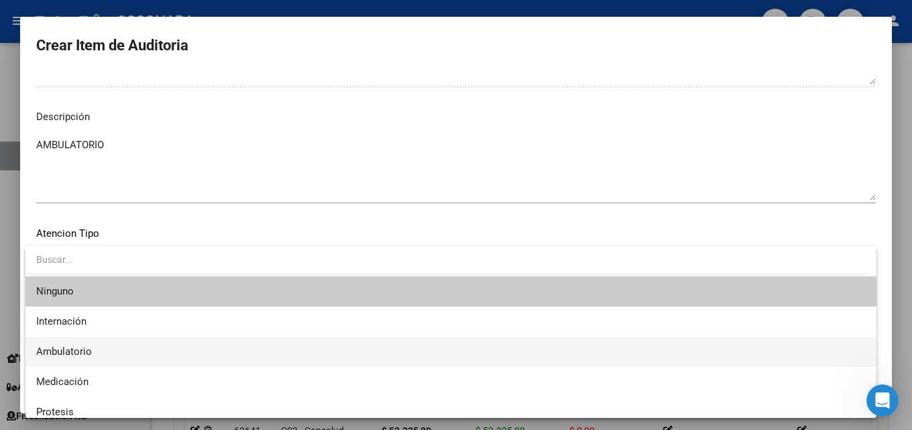
click at [148, 347] on span "Ambulatorio" at bounding box center [451, 352] width 830 height 30
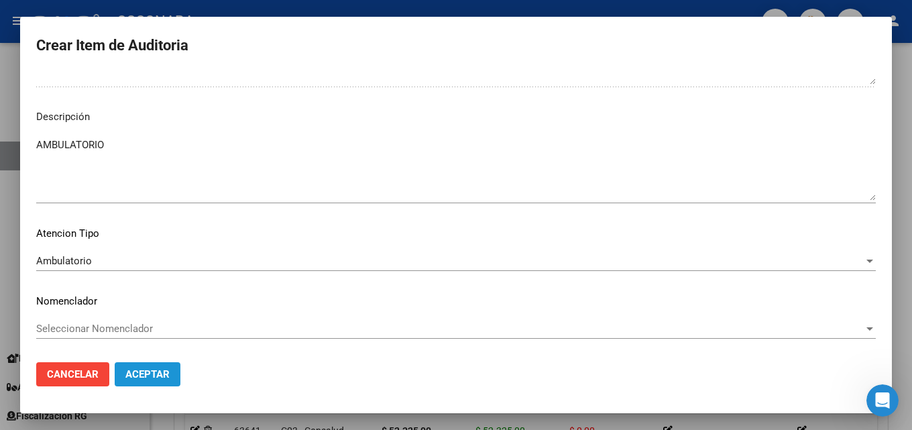
click at [178, 375] on button "Aceptar" at bounding box center [148, 374] width 66 height 24
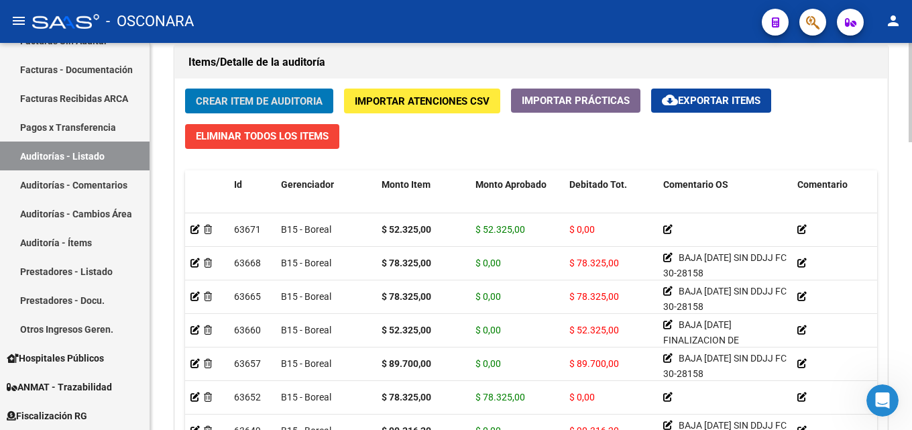
click at [266, 106] on span "Crear Item de Auditoria" at bounding box center [259, 101] width 127 height 12
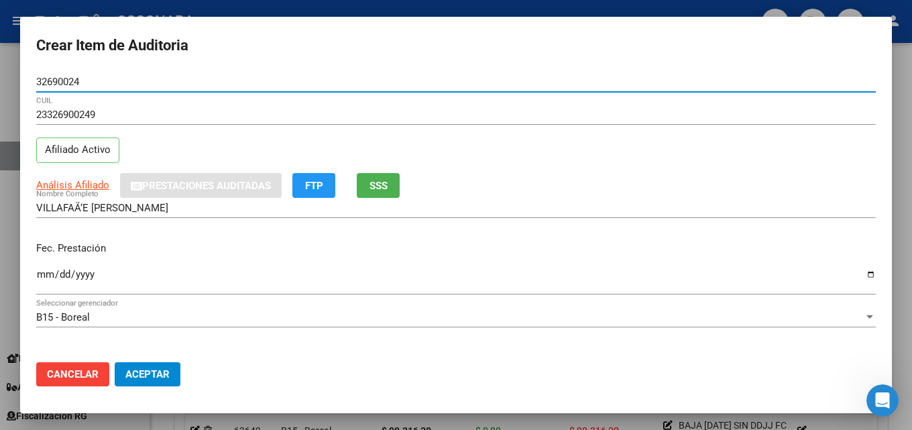
click at [372, 173] on button "SSS" at bounding box center [378, 185] width 43 height 25
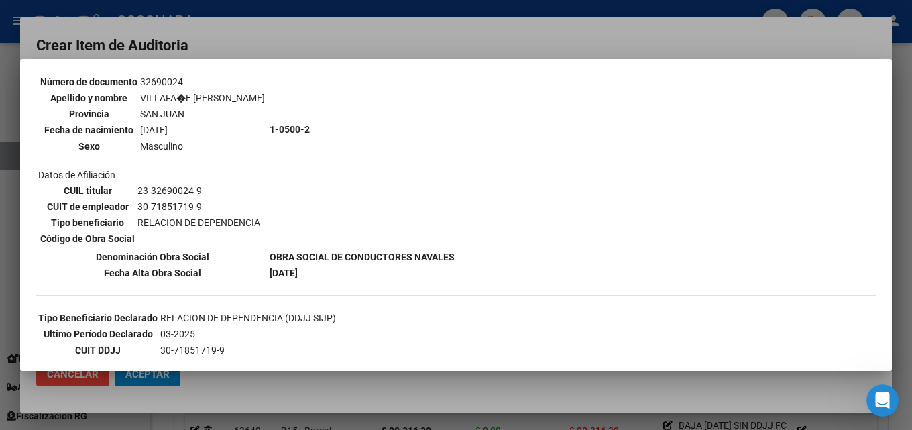
scroll to position [134, 0]
click at [359, 46] on div at bounding box center [456, 215] width 912 height 430
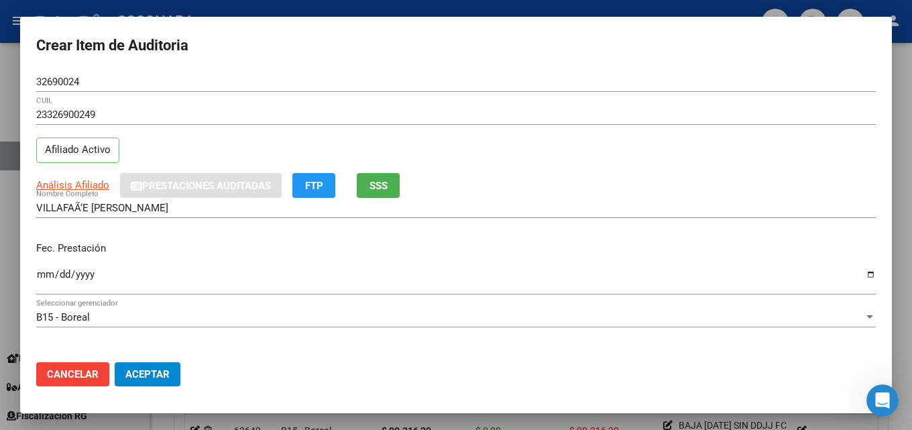
click at [42, 274] on input "Ingresar la fecha" at bounding box center [456, 279] width 840 height 21
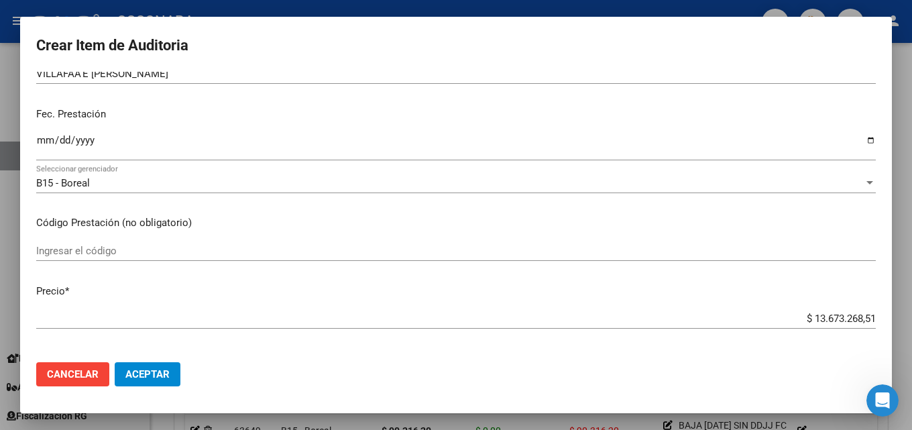
scroll to position [201, 0]
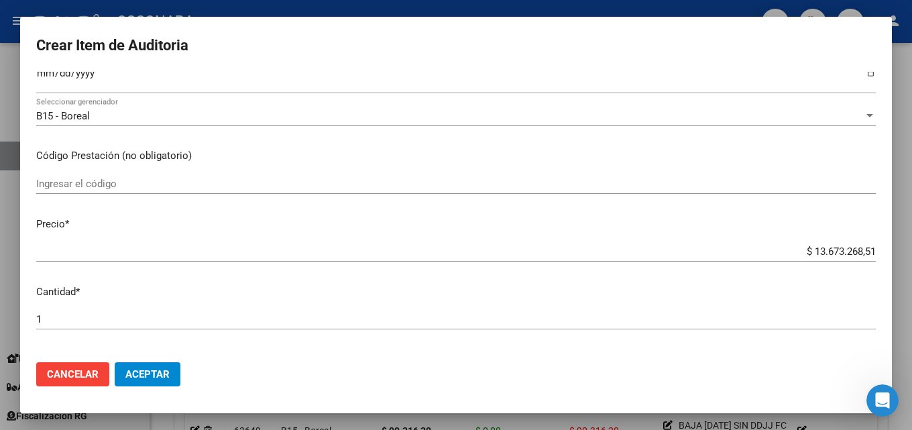
drag, startPoint x: 773, startPoint y: 246, endPoint x: 911, endPoint y: 207, distance: 143.5
click at [901, 209] on div "Crear Item de Auditoria 32690024 Nro Documento 23326900249 CUIL Afiliado Activo…" at bounding box center [456, 215] width 912 height 430
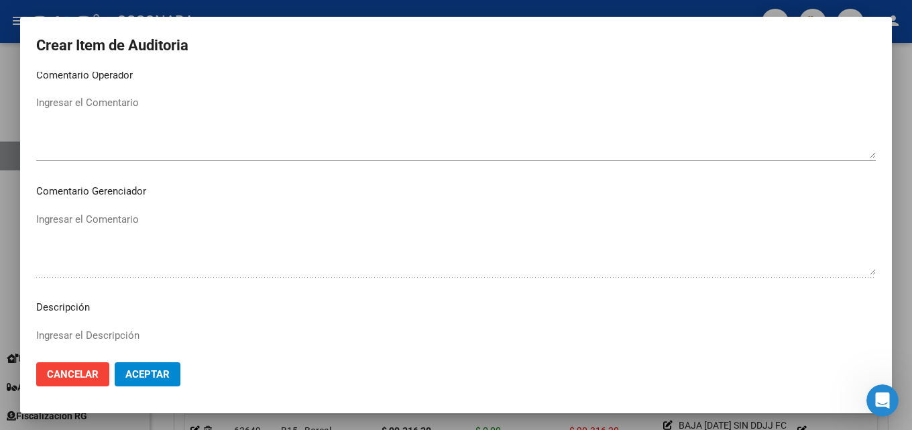
scroll to position [928, 0]
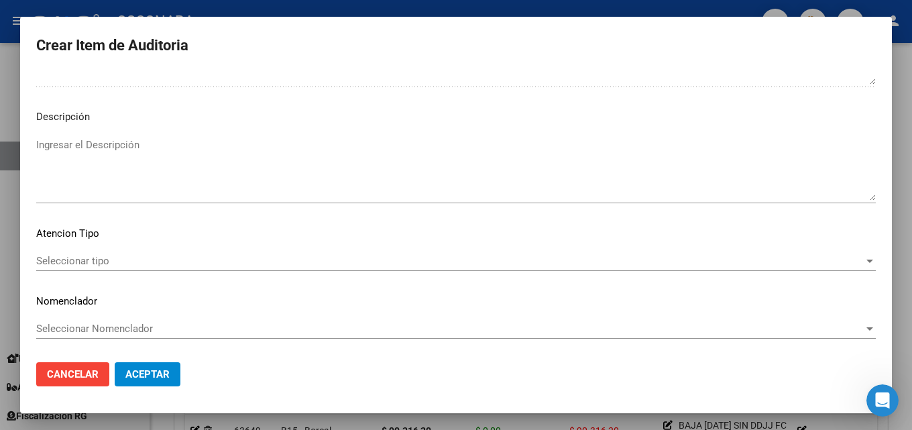
click at [70, 147] on textarea "Ingresar el Descripción" at bounding box center [456, 168] width 840 height 63
click at [94, 251] on mat-dialog-content "32690024 Nro Documento 23326900249 CUIL Afiliado Activo Análisis Afiliado Prest…" at bounding box center [456, 212] width 872 height 280
click at [94, 251] on div "Seleccionar tipo Seleccionar tipo" at bounding box center [456, 261] width 840 height 20
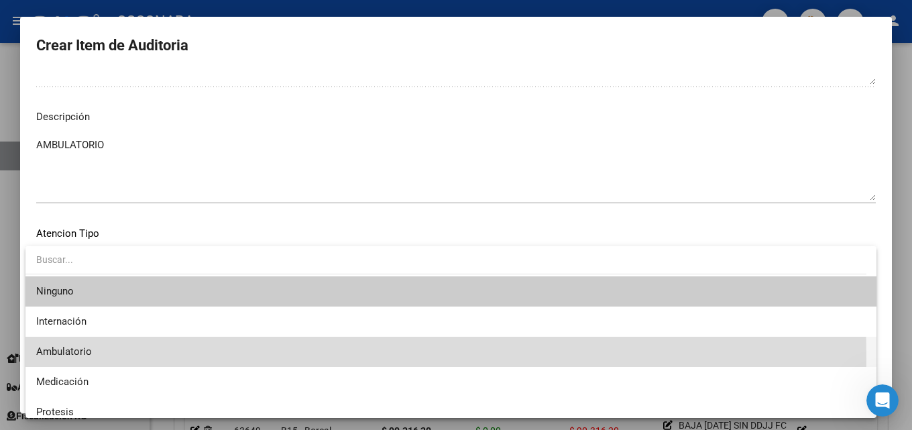
click at [97, 358] on span "Ambulatorio" at bounding box center [451, 352] width 830 height 30
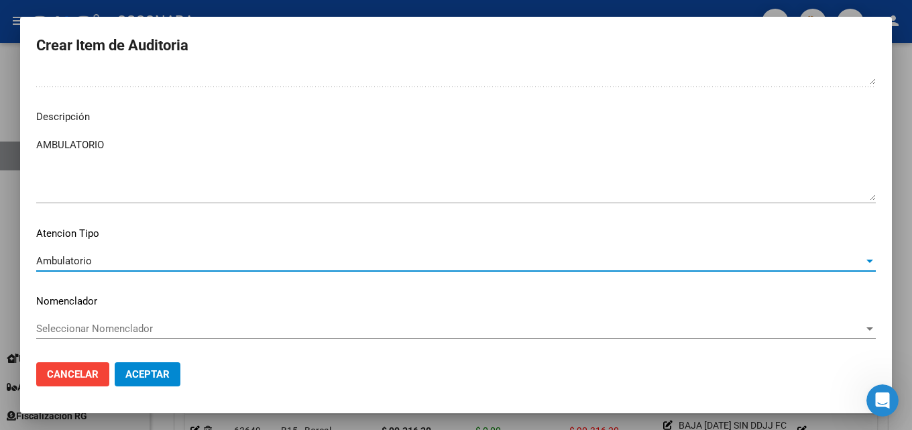
click at [156, 388] on mat-dialog-actions "Cancelar Aceptar" at bounding box center [456, 374] width 840 height 46
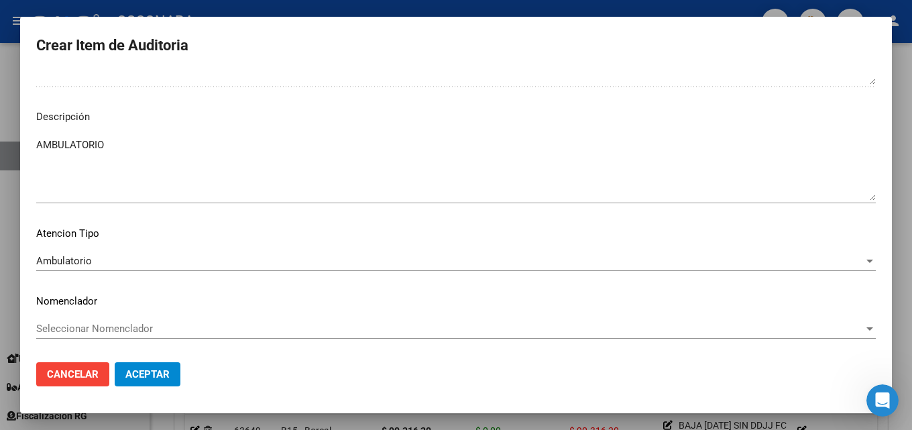
click at [154, 374] on span "Aceptar" at bounding box center [147, 374] width 44 height 12
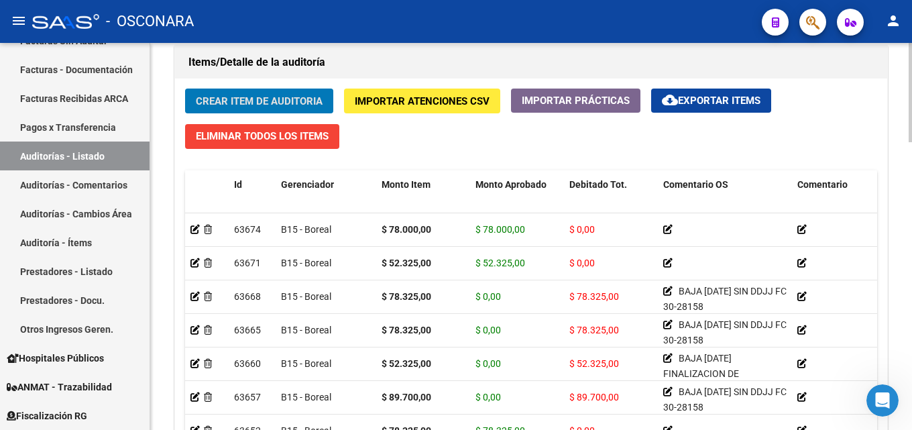
click at [244, 99] on span "Crear Item de Auditoria" at bounding box center [259, 101] width 127 height 12
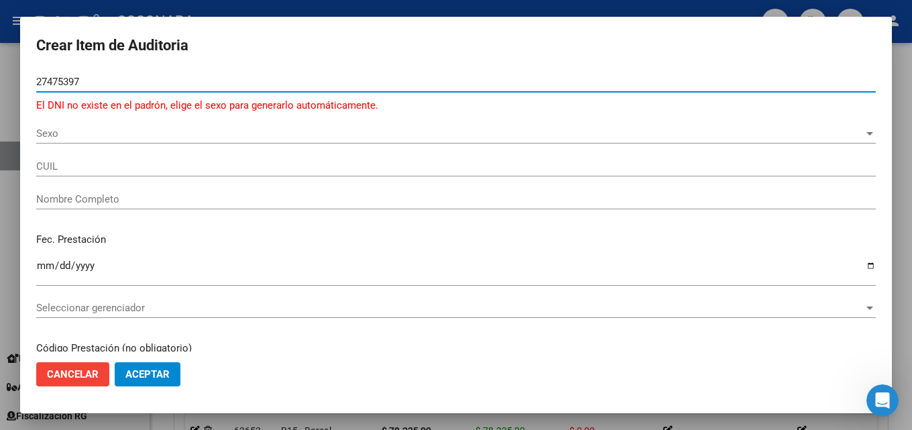
drag, startPoint x: 95, startPoint y: 84, endPoint x: 0, endPoint y: 87, distance: 95.3
click at [0, 89] on div "Crear Item de Auditoria 27475397 Nro Documento El DNI no existe en el padrón, e…" at bounding box center [456, 215] width 912 height 430
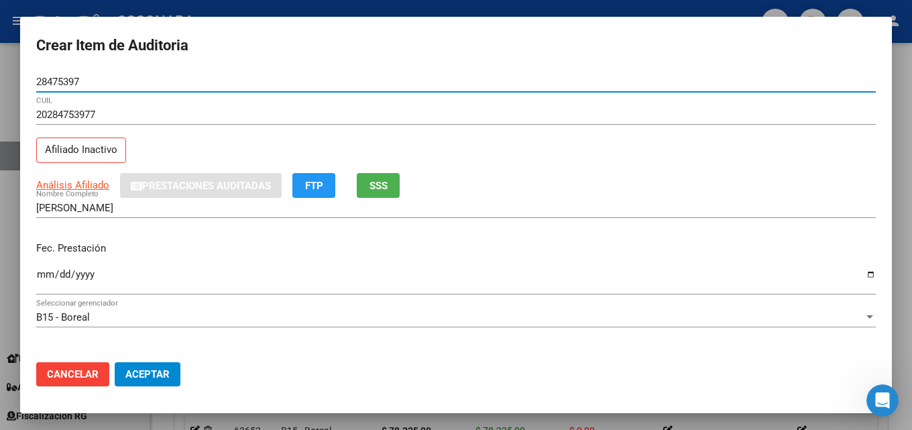
click at [394, 190] on button "SSS" at bounding box center [378, 185] width 43 height 25
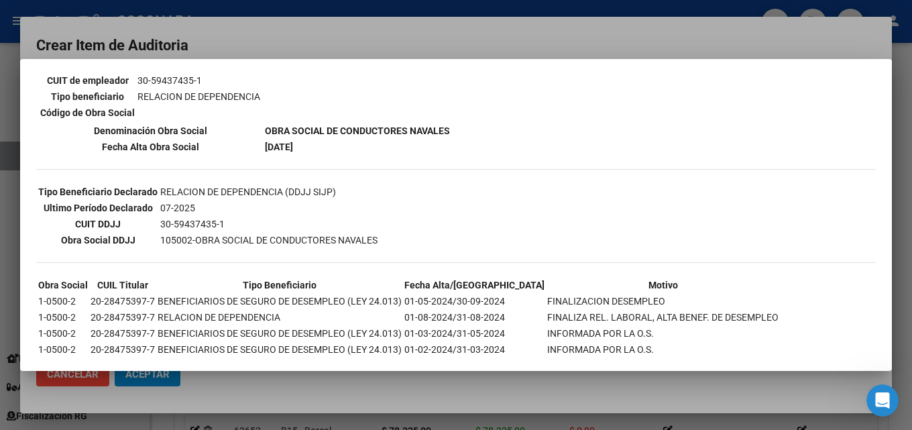
scroll to position [268, 0]
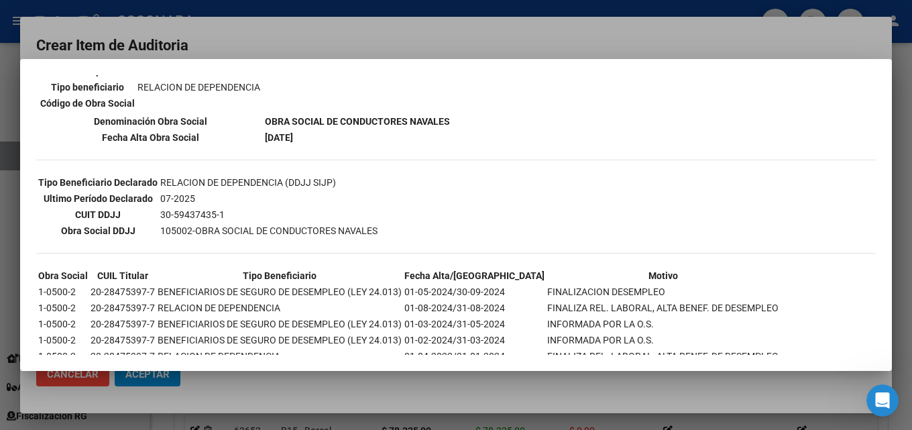
drag, startPoint x: 188, startPoint y: 290, endPoint x: 553, endPoint y: 297, distance: 364.9
click at [553, 297] on tr "1-0500-2 20-28475397-7 BENEFICIARIOS DE SEGURO DE DESEMPLEO (LEY 24.013) 01-05-…" at bounding box center [409, 291] width 742 height 15
click at [553, 297] on td "FINALIZACION DESEMPLEO" at bounding box center [663, 291] width 233 height 15
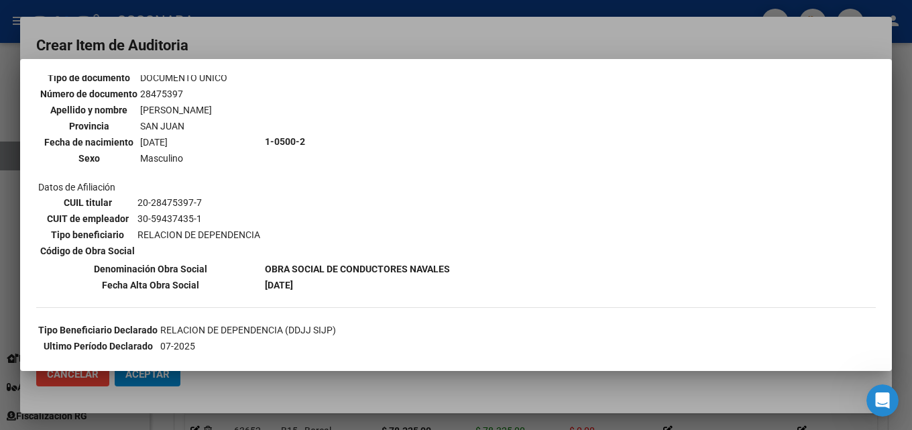
scroll to position [0, 0]
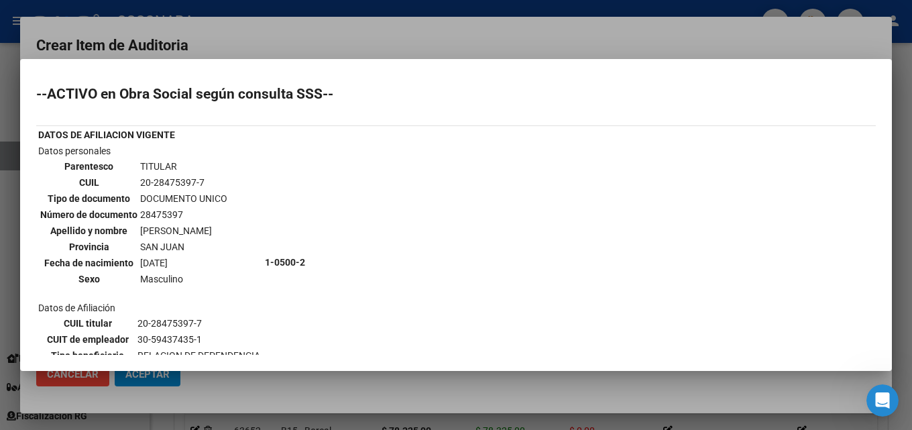
click at [404, 32] on div at bounding box center [456, 215] width 912 height 430
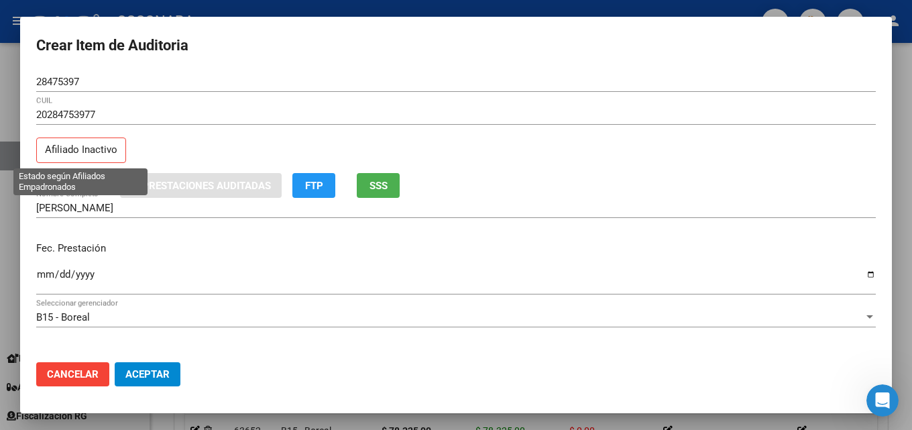
drag, startPoint x: 39, startPoint y: 146, endPoint x: 107, endPoint y: 156, distance: 69.2
click at [107, 156] on p "Afiliado Inactivo" at bounding box center [81, 150] width 90 height 26
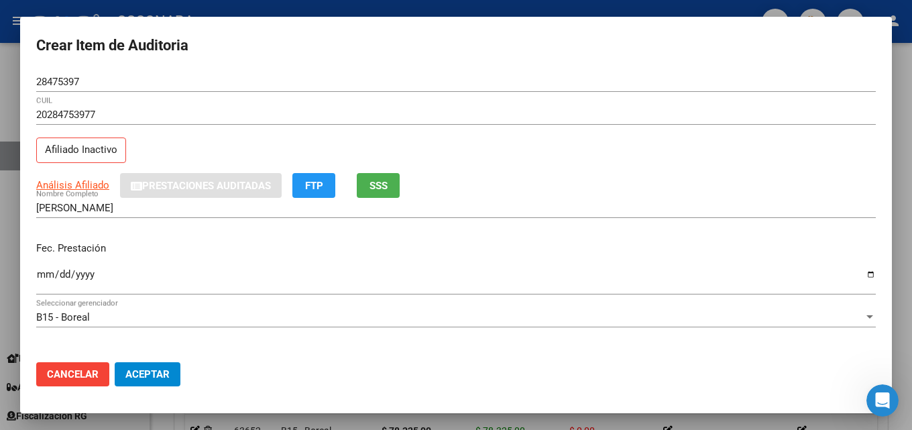
click at [447, 150] on div "20284753977 CUIL Afiliado Inactivo" at bounding box center [456, 139] width 840 height 68
click at [378, 178] on button "SSS" at bounding box center [378, 185] width 43 height 25
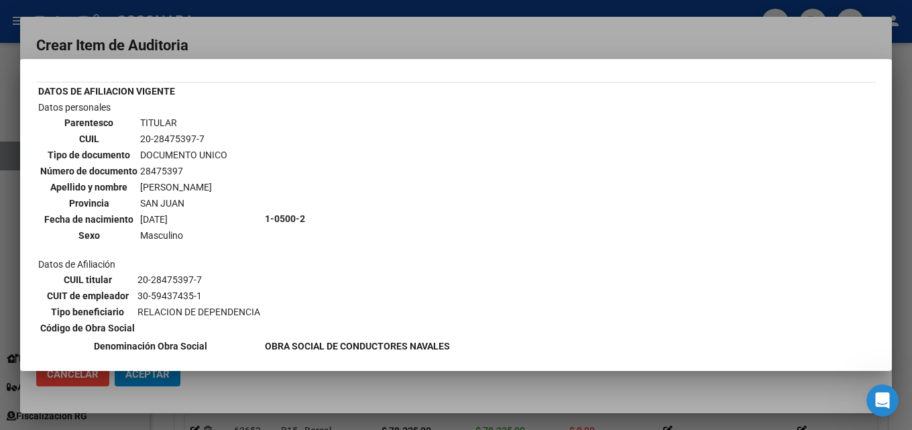
scroll to position [67, 0]
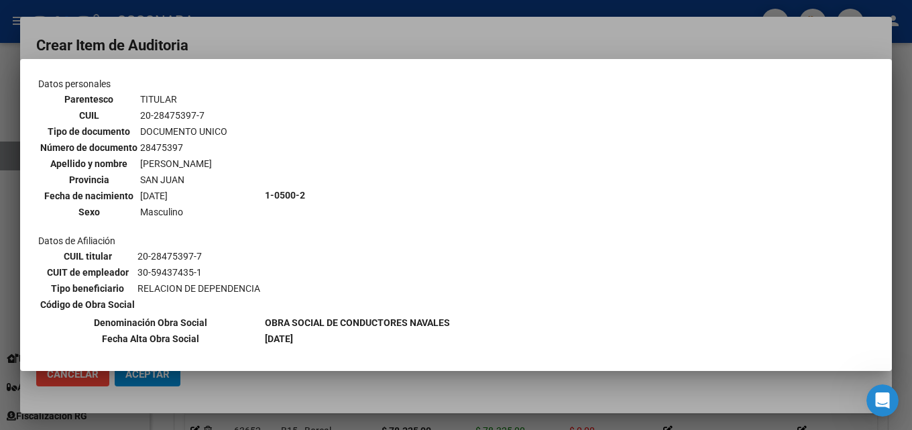
click at [492, 3] on div at bounding box center [456, 215] width 912 height 430
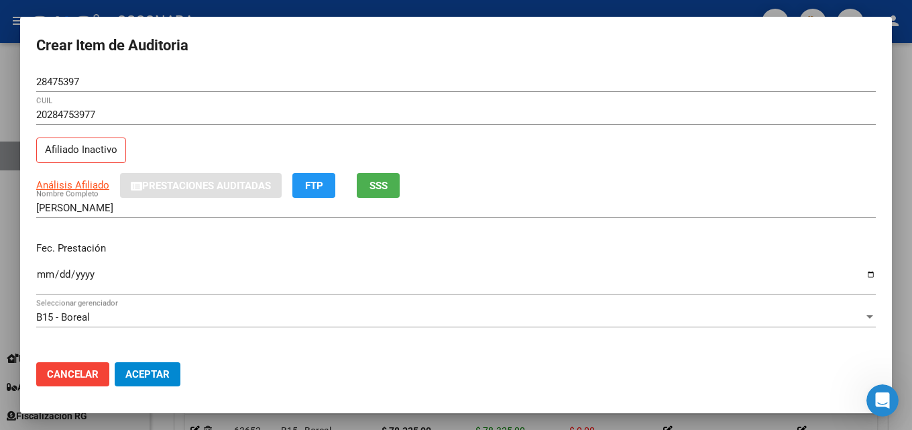
click at [456, 37] on h2 "Crear Item de Auditoria" at bounding box center [456, 45] width 840 height 25
click at [437, 3] on div at bounding box center [456, 215] width 912 height 430
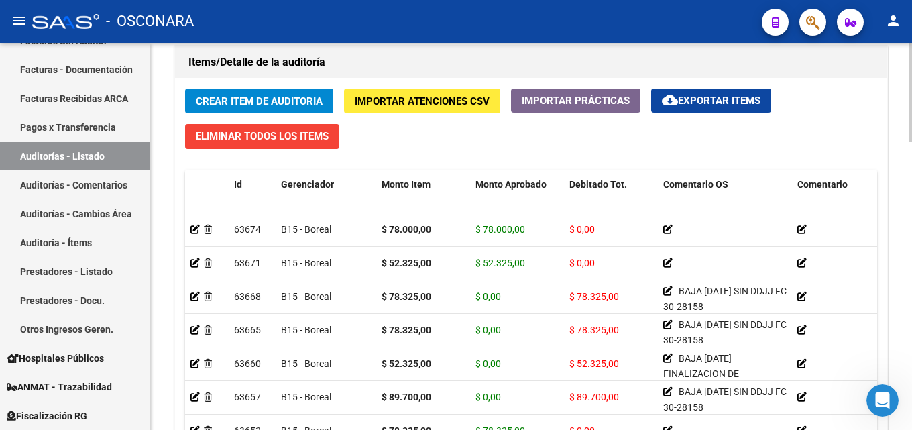
click at [213, 96] on span "Crear Item de Auditoria" at bounding box center [259, 101] width 127 height 12
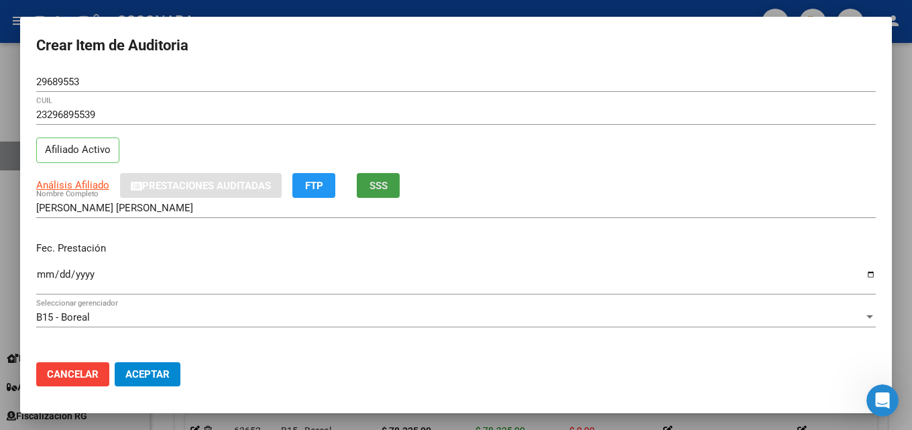
click at [392, 184] on button "SSS" at bounding box center [378, 185] width 43 height 25
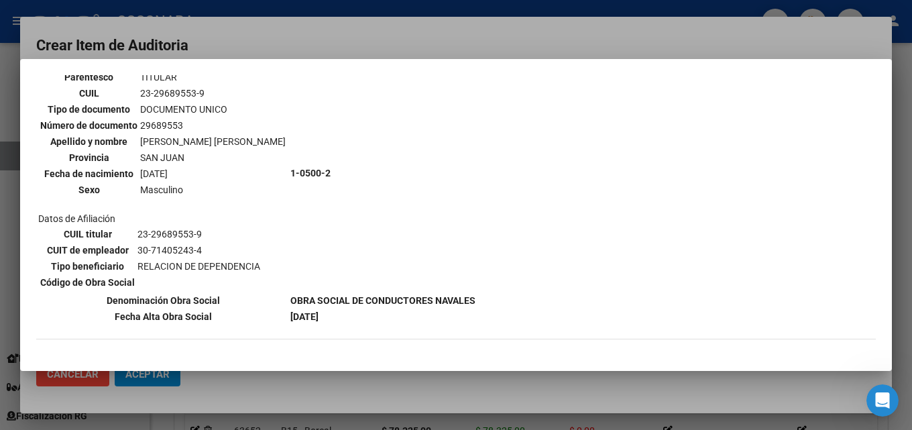
scroll to position [134, 0]
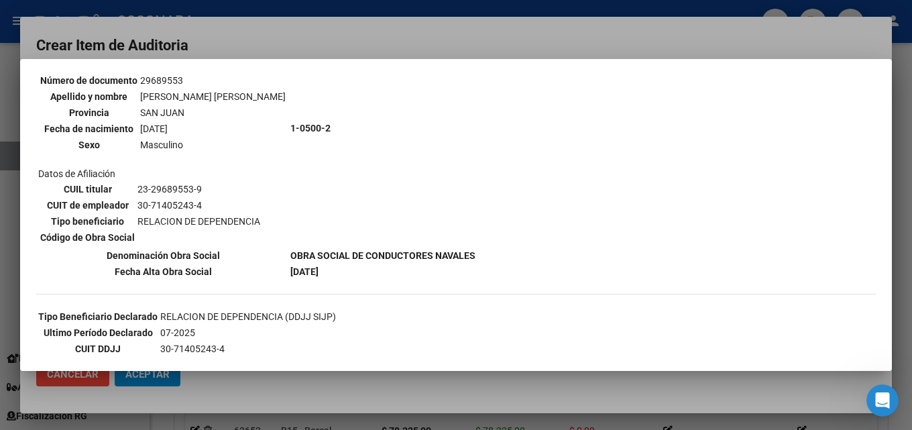
click at [489, 32] on div at bounding box center [456, 215] width 912 height 430
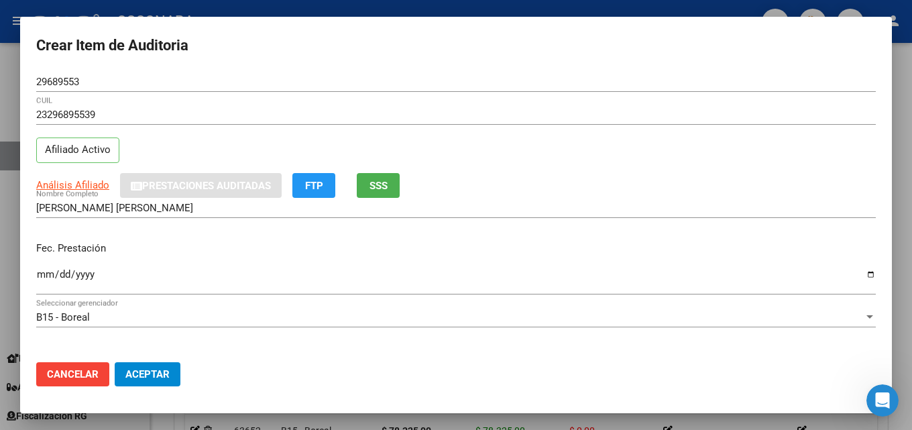
scroll to position [67, 0]
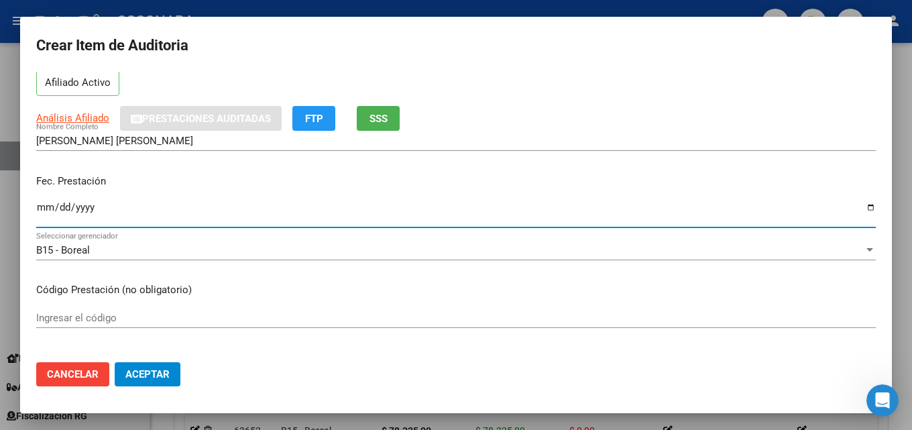
click at [49, 207] on input "Ingresar la fecha" at bounding box center [456, 212] width 840 height 21
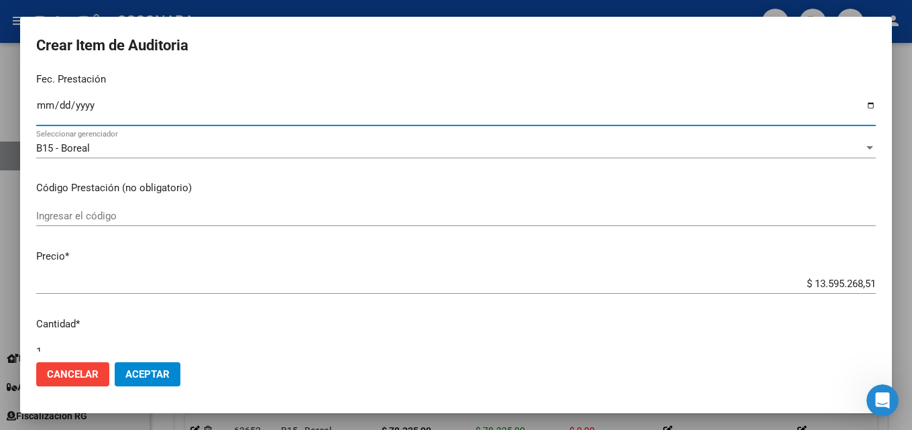
scroll to position [201, 0]
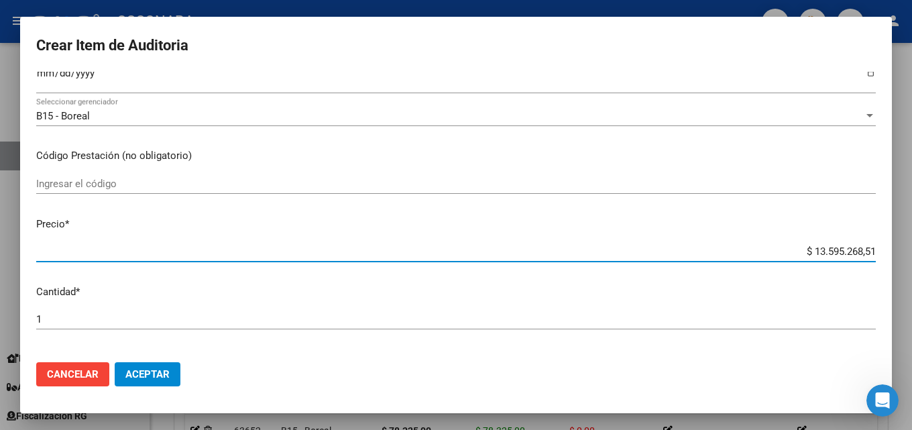
drag, startPoint x: 799, startPoint y: 249, endPoint x: 911, endPoint y: 219, distance: 116.6
click at [901, 221] on div "Crear Item de Auditoria 29689553 Nro Documento 23296895539 CUIL Afiliado Activo…" at bounding box center [456, 215] width 912 height 430
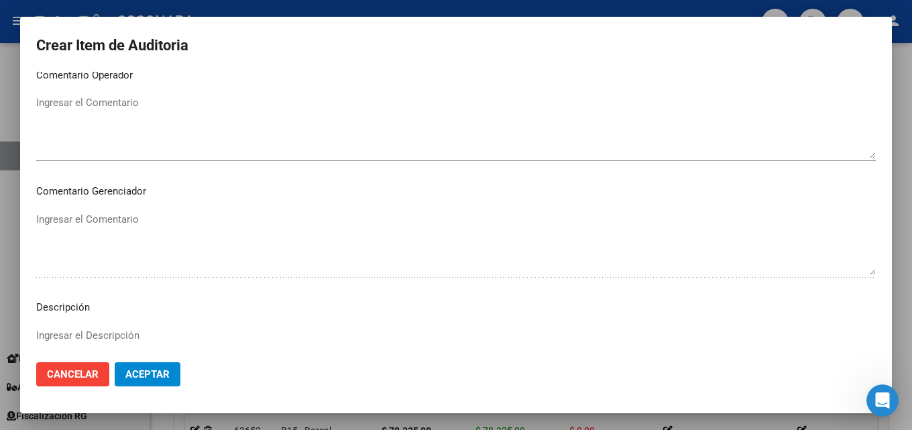
scroll to position [872, 0]
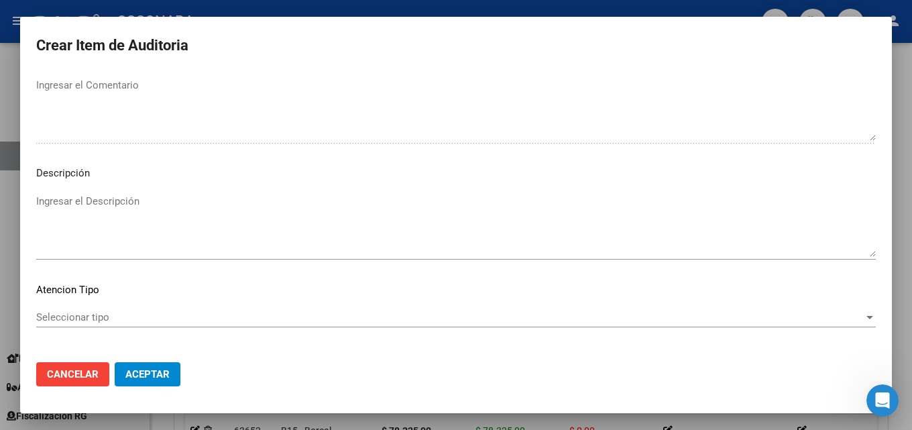
click at [88, 229] on textarea "Ingresar el Descripción" at bounding box center [456, 225] width 840 height 63
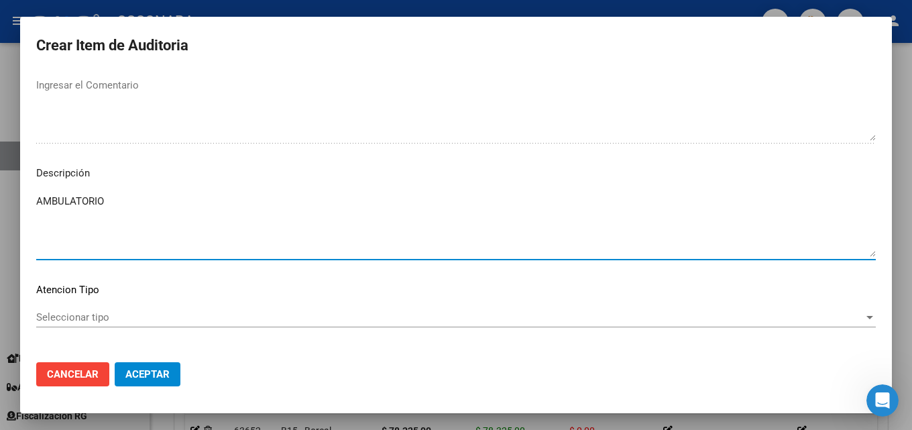
click at [105, 310] on div "Seleccionar tipo Seleccionar tipo" at bounding box center [456, 317] width 840 height 20
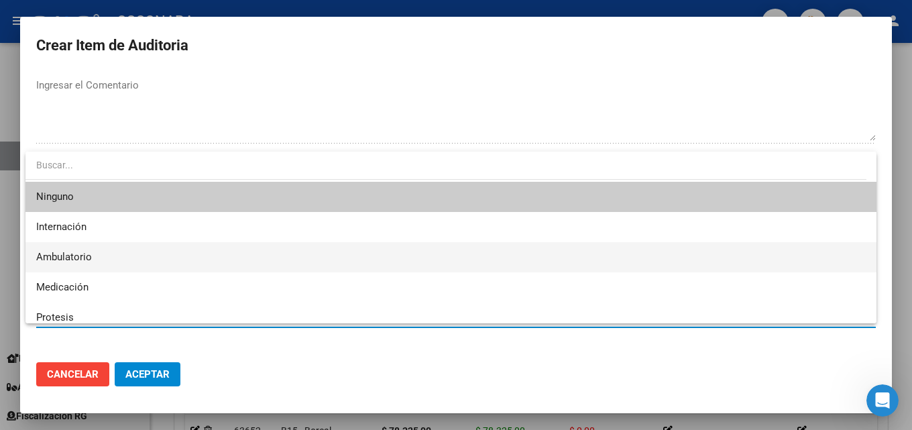
click at [100, 254] on span "Ambulatorio" at bounding box center [451, 257] width 830 height 30
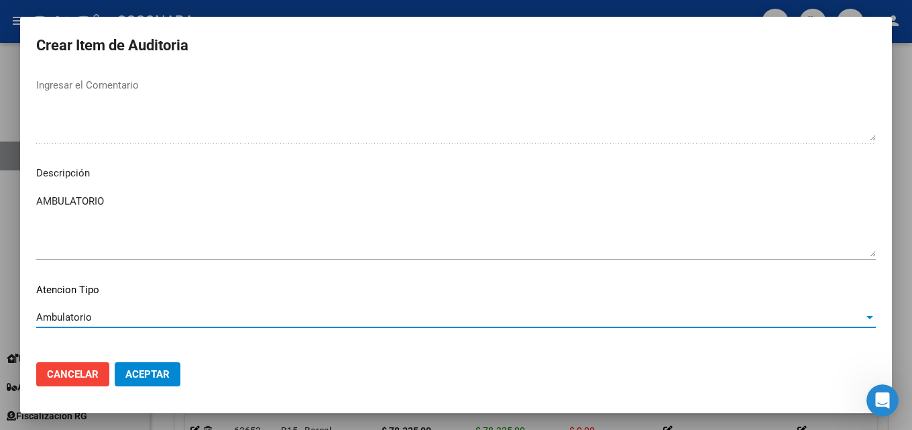
click at [160, 380] on span "Aceptar" at bounding box center [147, 374] width 44 height 12
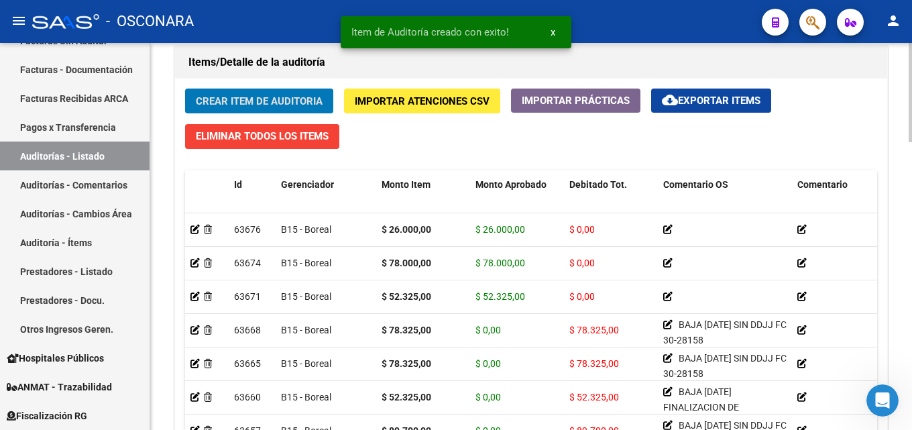
click at [241, 105] on span "Crear Item de Auditoria" at bounding box center [259, 101] width 127 height 12
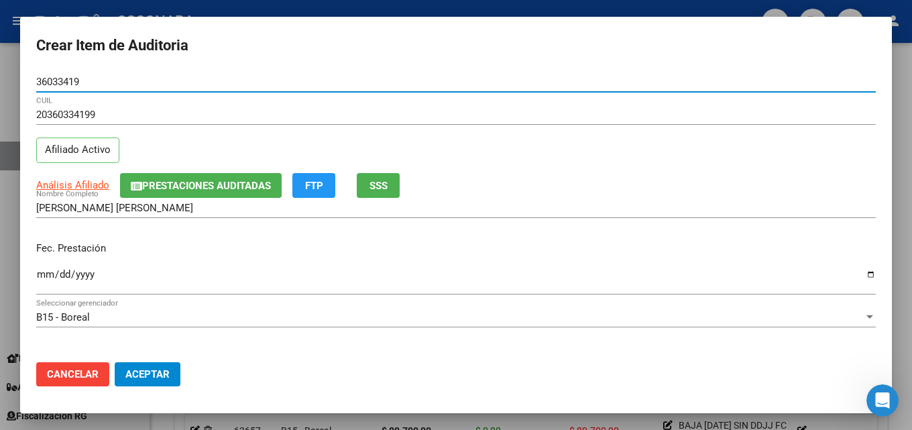
click at [374, 185] on span "SSS" at bounding box center [378, 186] width 18 height 12
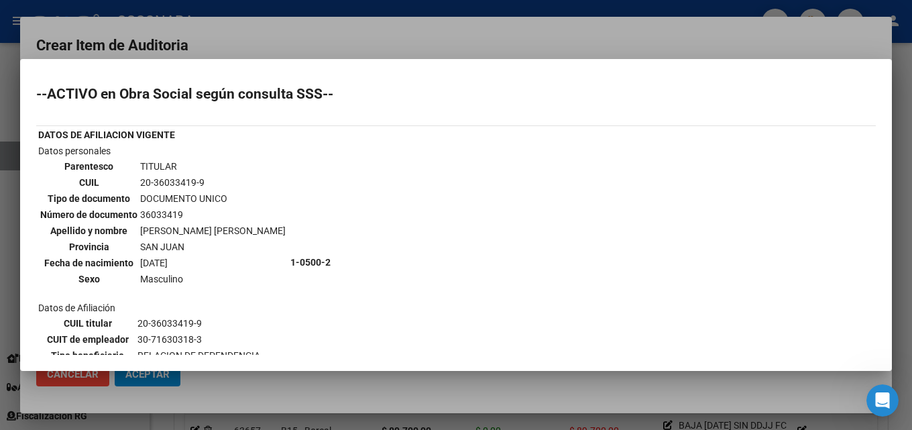
scroll to position [201, 0]
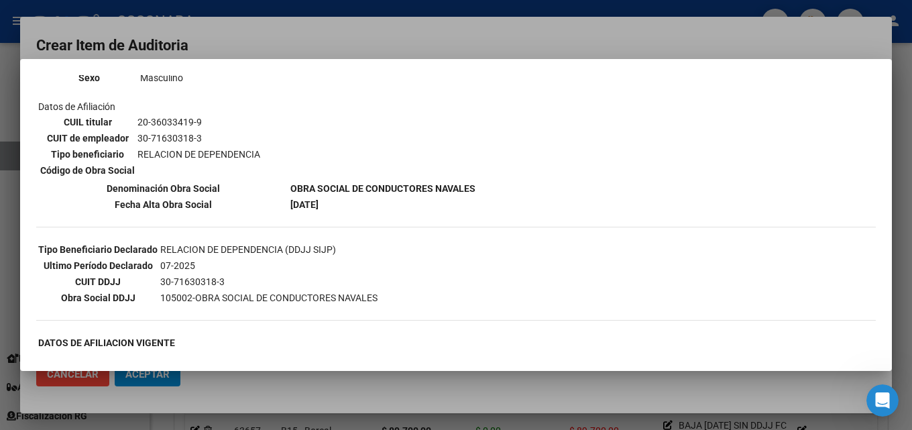
click at [359, 37] on div at bounding box center [456, 215] width 912 height 430
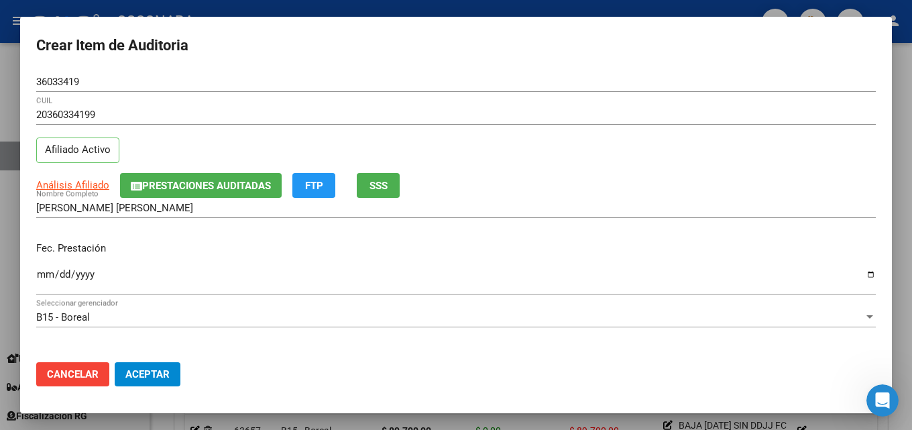
click at [42, 267] on div "Ingresar la fecha" at bounding box center [456, 280] width 840 height 29
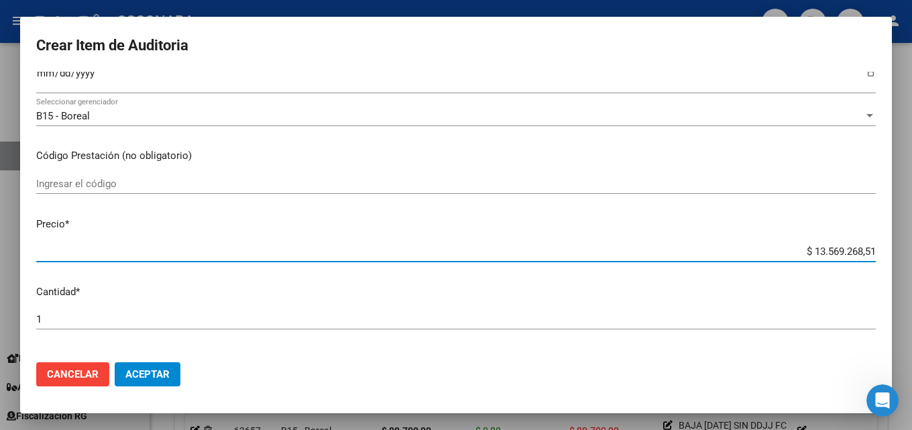
drag, startPoint x: 785, startPoint y: 255, endPoint x: 911, endPoint y: 218, distance: 131.5
click at [901, 223] on div "Crear Item de Auditoria 36033419 Nro Documento 20360334199 CUIL Afiliado Activo…" at bounding box center [456, 215] width 912 height 430
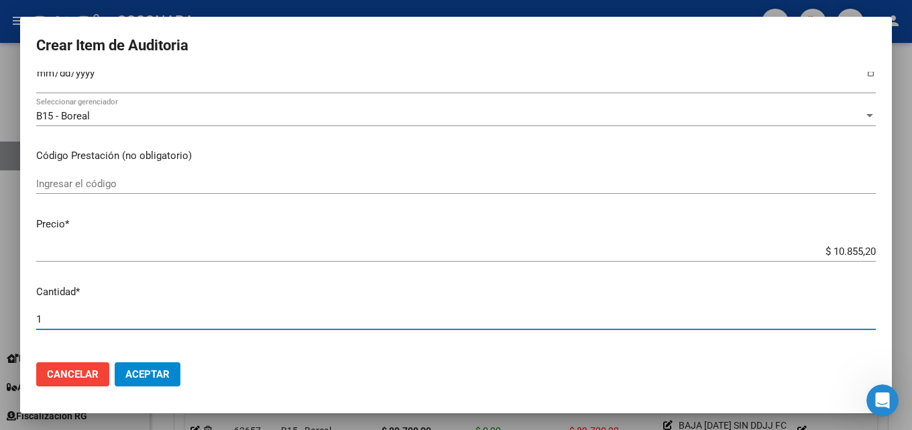
click at [539, 317] on input "1" at bounding box center [456, 319] width 840 height 12
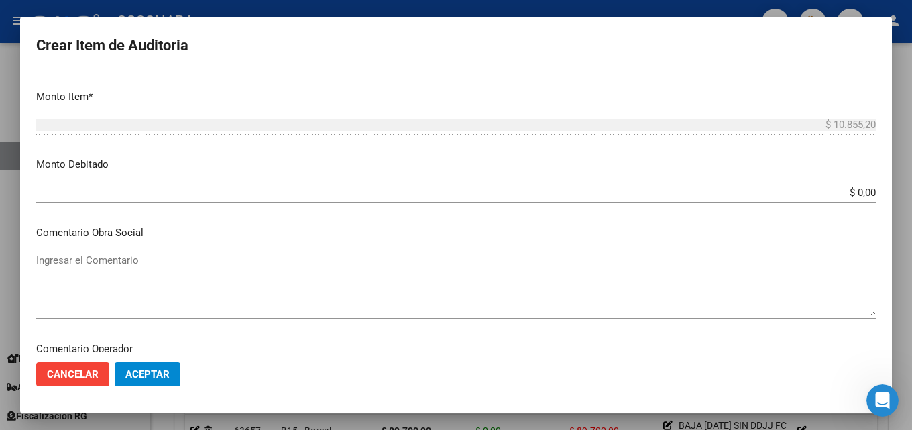
scroll to position [469, 0]
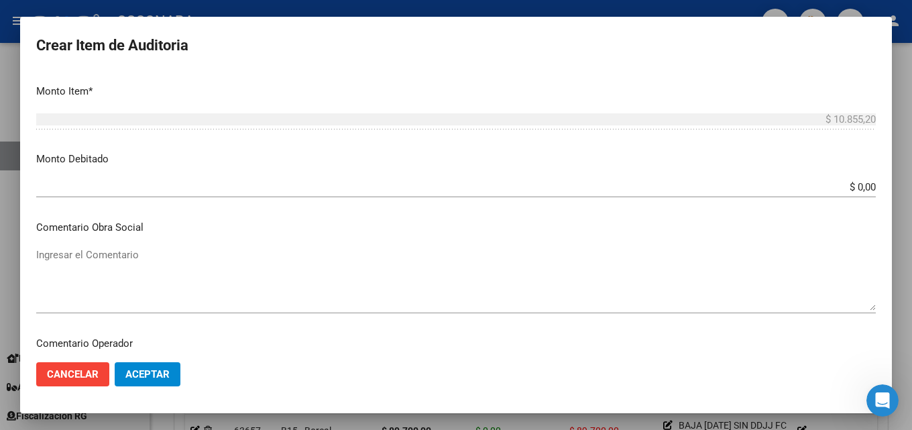
click at [171, 294] on textarea "Ingresar el Comentario" at bounding box center [456, 278] width 840 height 63
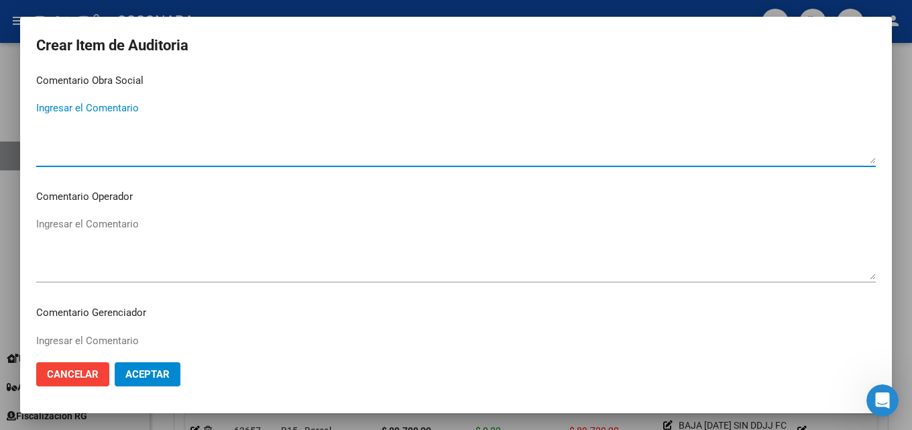
scroll to position [805, 0]
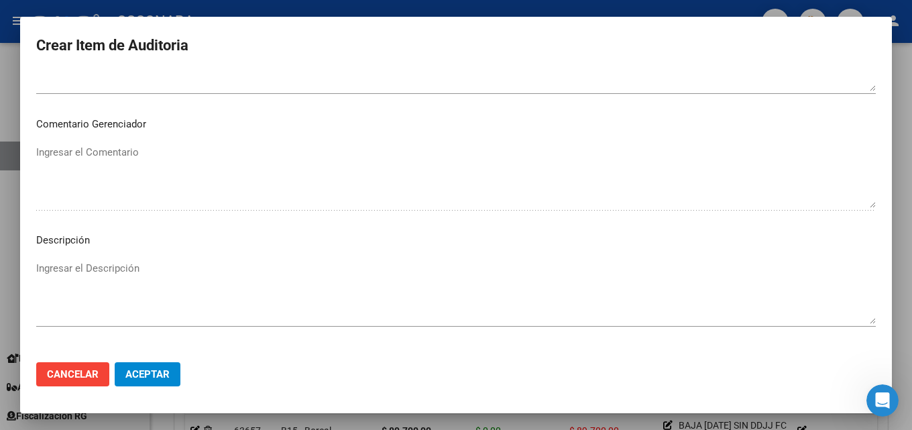
click at [165, 268] on textarea "Ingresar el Descripción" at bounding box center [456, 292] width 840 height 63
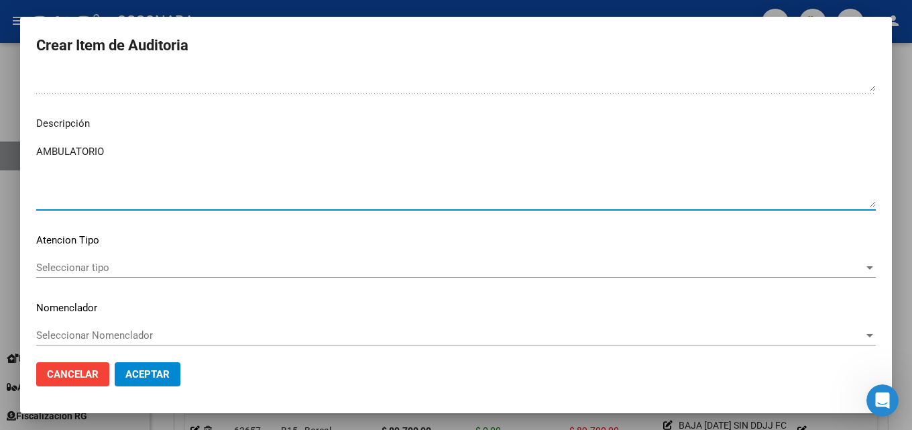
scroll to position [928, 0]
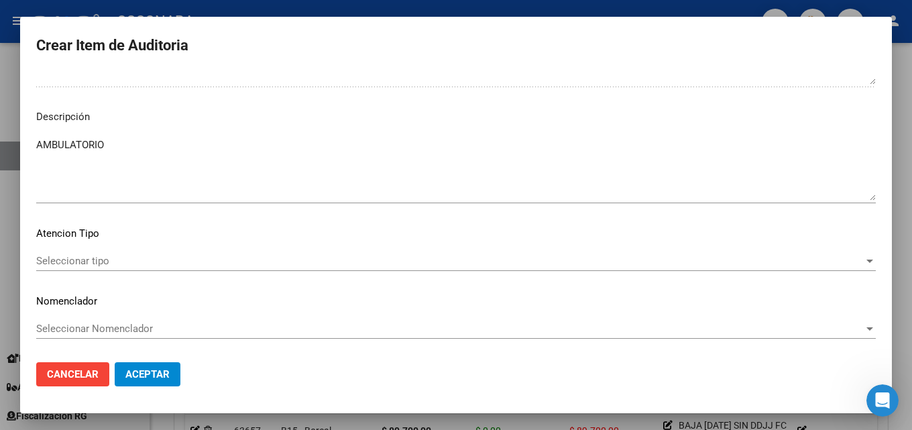
click at [160, 270] on div "Seleccionar tipo Seleccionar tipo" at bounding box center [456, 261] width 840 height 20
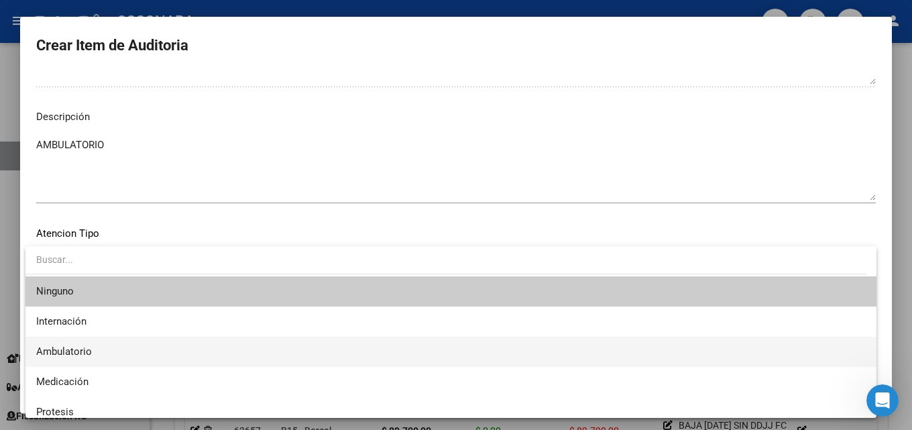
click at [146, 359] on span "Ambulatorio" at bounding box center [451, 352] width 830 height 30
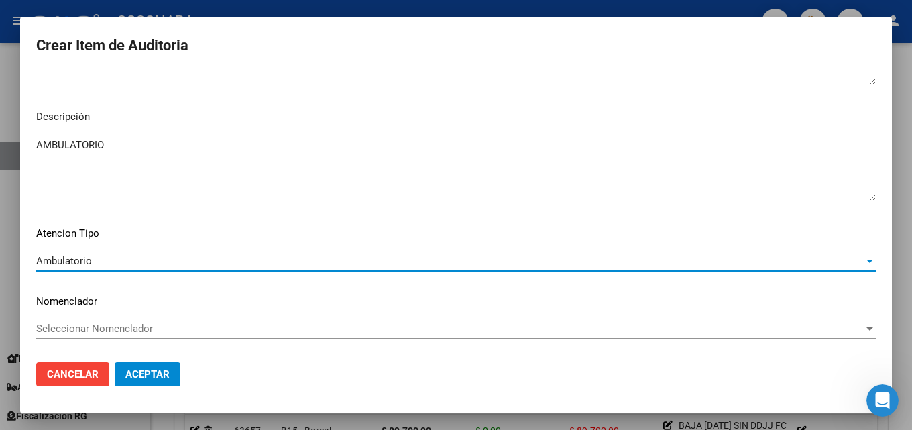
click at [142, 369] on span "Aceptar" at bounding box center [147, 374] width 44 height 12
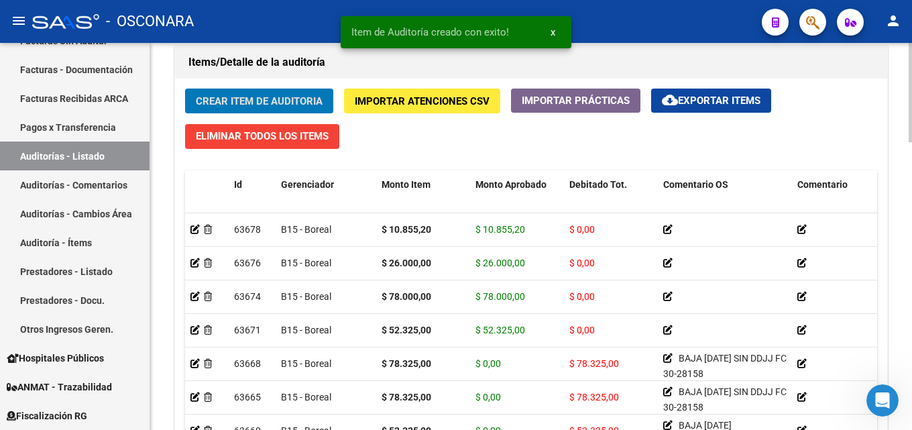
click at [229, 99] on span "Crear Item de Auditoria" at bounding box center [259, 101] width 127 height 12
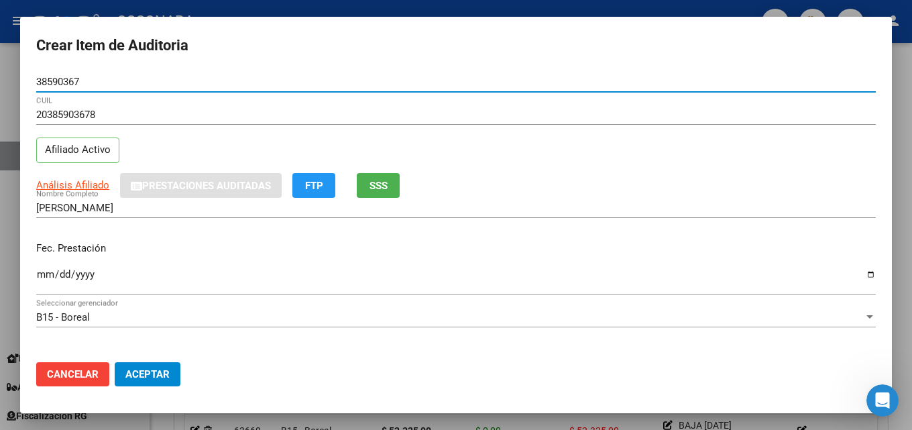
click at [392, 186] on button "SSS" at bounding box center [378, 185] width 43 height 25
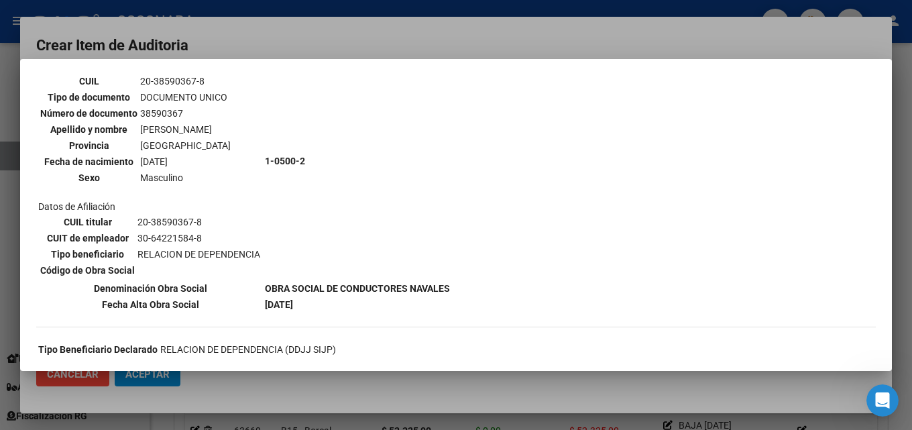
scroll to position [134, 0]
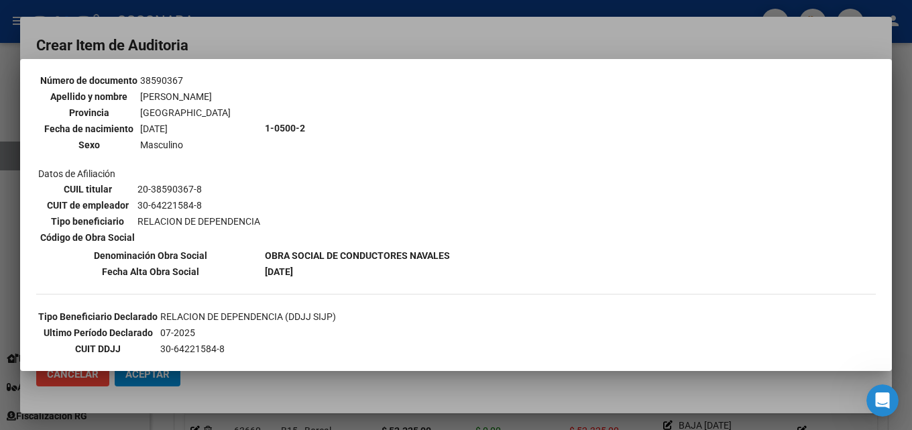
click at [405, 44] on div at bounding box center [456, 215] width 912 height 430
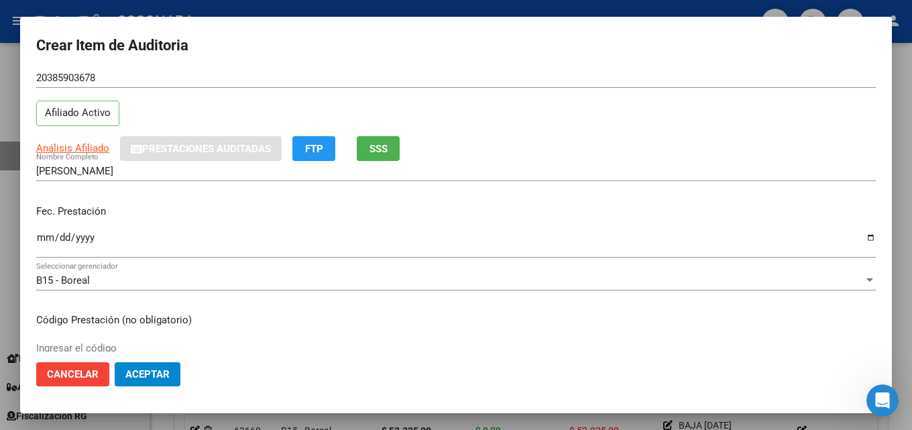
scroll to position [67, 0]
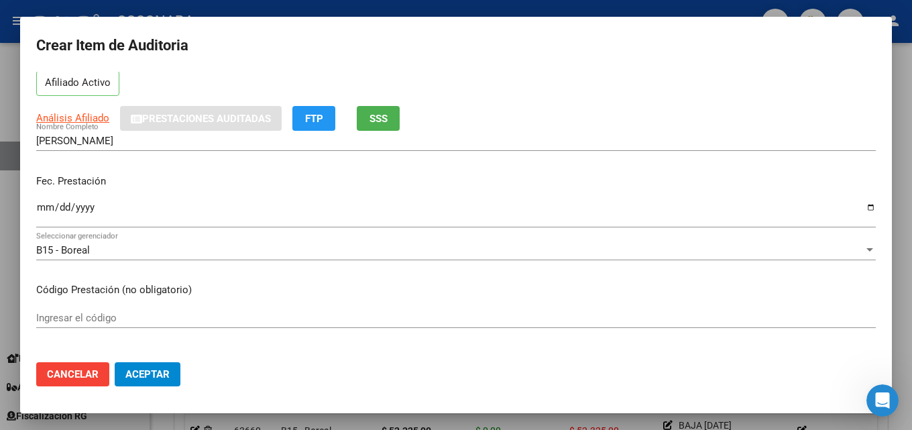
click at [44, 207] on input "Ingresar la fecha" at bounding box center [456, 212] width 840 height 21
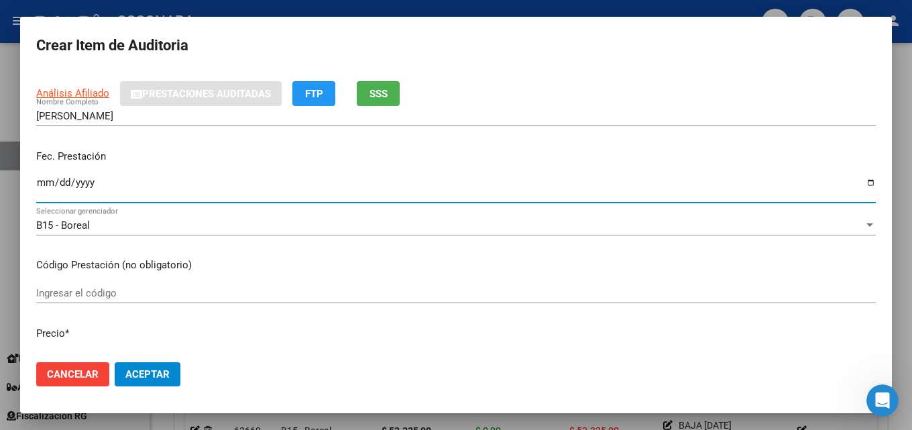
scroll to position [134, 0]
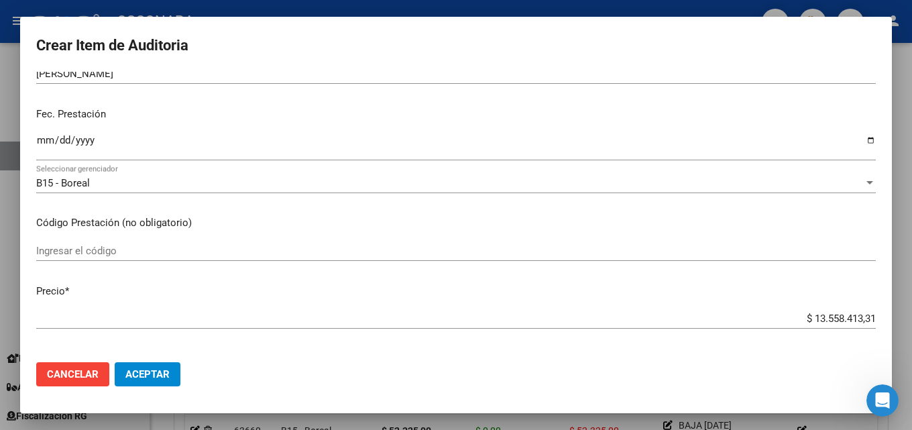
drag, startPoint x: 797, startPoint y: 310, endPoint x: 911, endPoint y: 296, distance: 114.9
click at [901, 296] on div "Crear Item de Auditoria 38590367 Nro Documento 20385903678 CUIL Afiliado Activo…" at bounding box center [456, 215] width 912 height 430
click at [825, 303] on mat-dialog-content "38590367 Nro Documento 20385903678 CUIL Afiliado Activo Análisis Afiliado Prest…" at bounding box center [456, 212] width 872 height 280
click at [795, 319] on input "$ 13.558.413,31" at bounding box center [456, 318] width 840 height 12
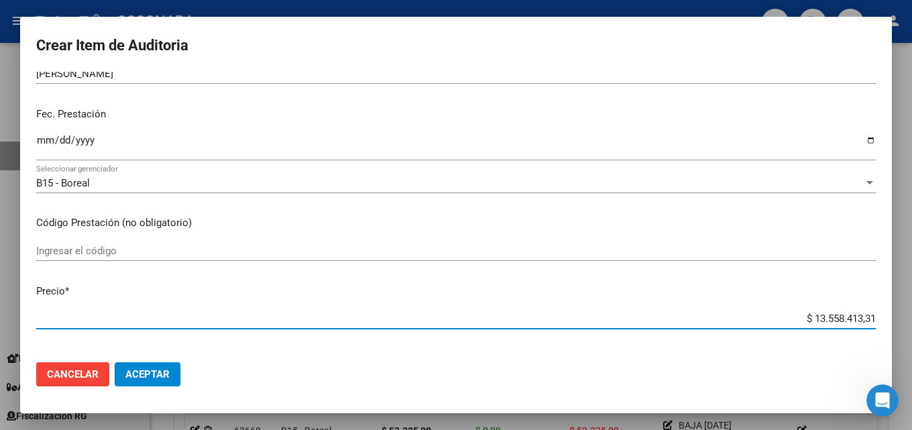
drag, startPoint x: 804, startPoint y: 316, endPoint x: 893, endPoint y: 314, distance: 88.5
click at [892, 314] on div "Crear Item de Auditoria 38590367 Nro Documento 20385903678 CUIL Afiliado Activo…" at bounding box center [456, 215] width 912 height 430
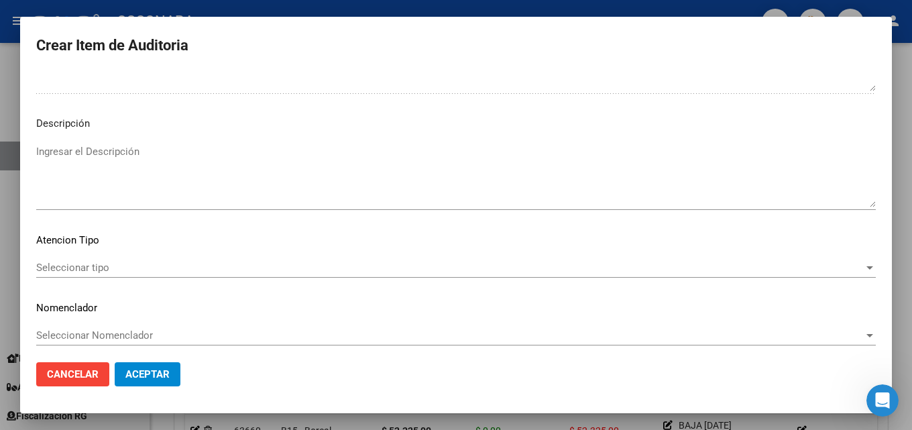
scroll to position [928, 0]
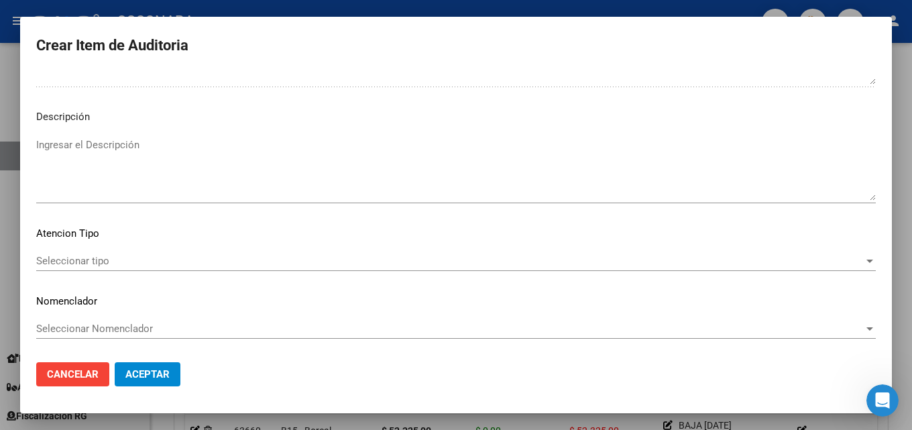
click at [96, 160] on textarea "Ingresar el Descripción" at bounding box center [456, 168] width 840 height 63
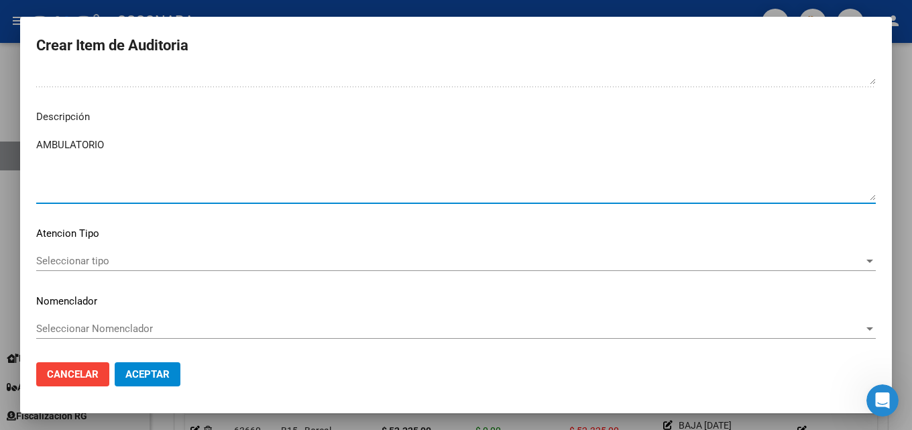
click at [75, 264] on span "Seleccionar tipo" at bounding box center [450, 261] width 828 height 12
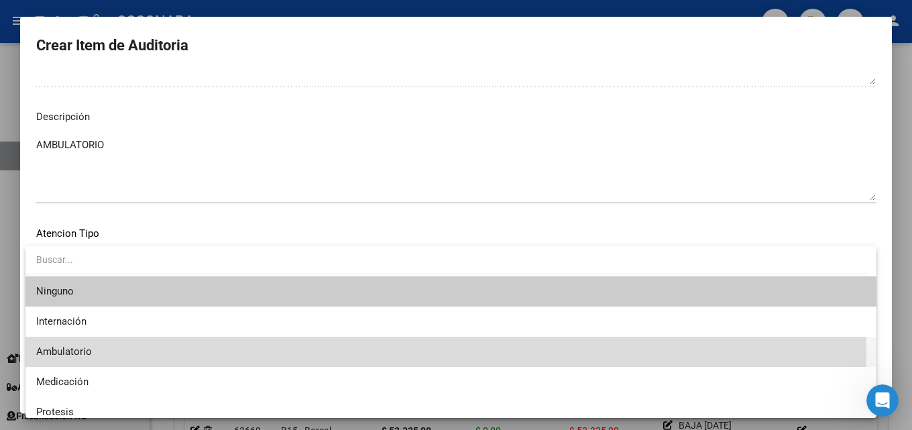
click at [66, 358] on span "Ambulatorio" at bounding box center [451, 352] width 830 height 30
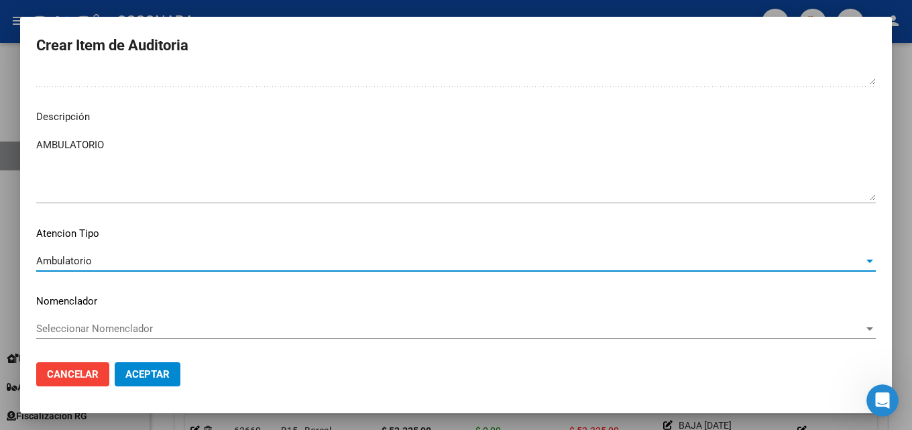
click at [144, 369] on span "Aceptar" at bounding box center [147, 374] width 44 height 12
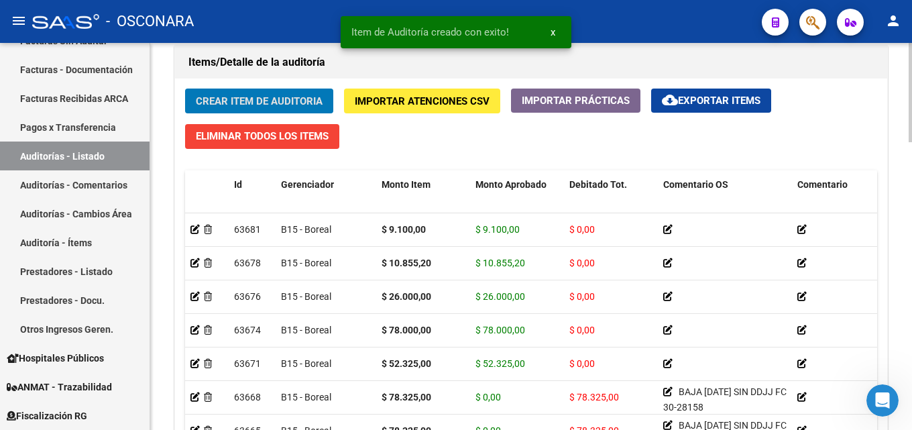
click at [243, 103] on span "Crear Item de Auditoria" at bounding box center [259, 101] width 127 height 12
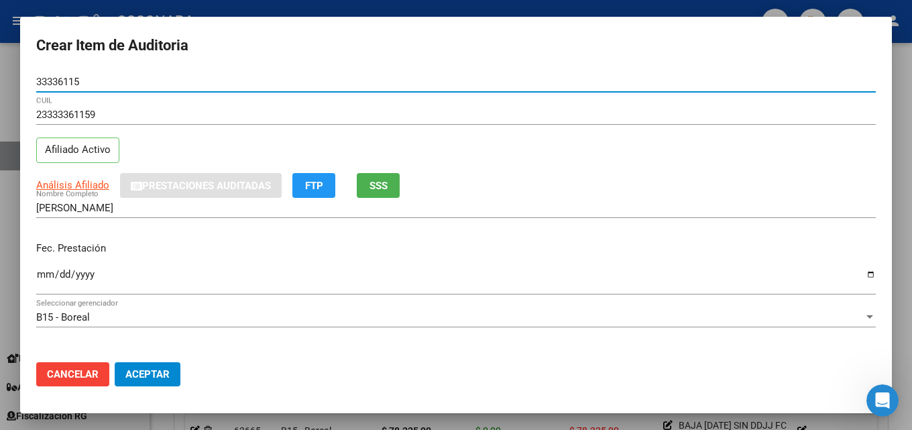
click at [380, 187] on span "SSS" at bounding box center [378, 186] width 18 height 12
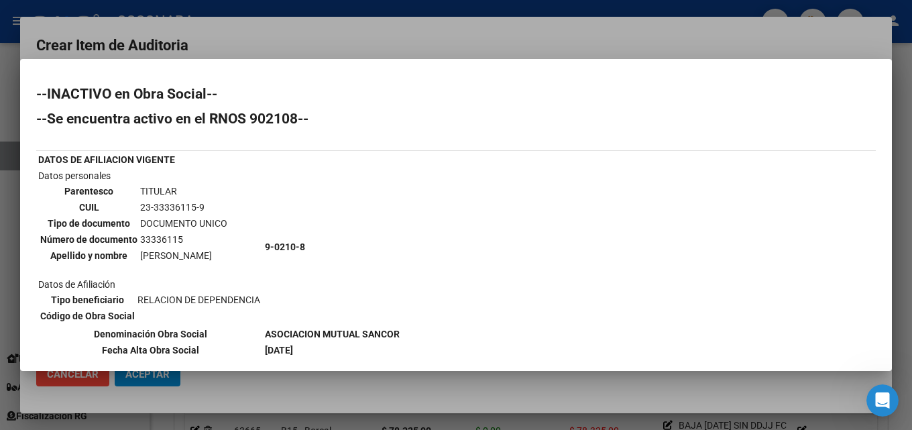
drag, startPoint x: 203, startPoint y: 113, endPoint x: 316, endPoint y: 110, distance: 113.4
click at [316, 110] on div "--INACTIVO en Obra Social-- --Se encuentra activo en el RNOS 902108-- DATOS DE …" at bounding box center [456, 418] width 840 height 663
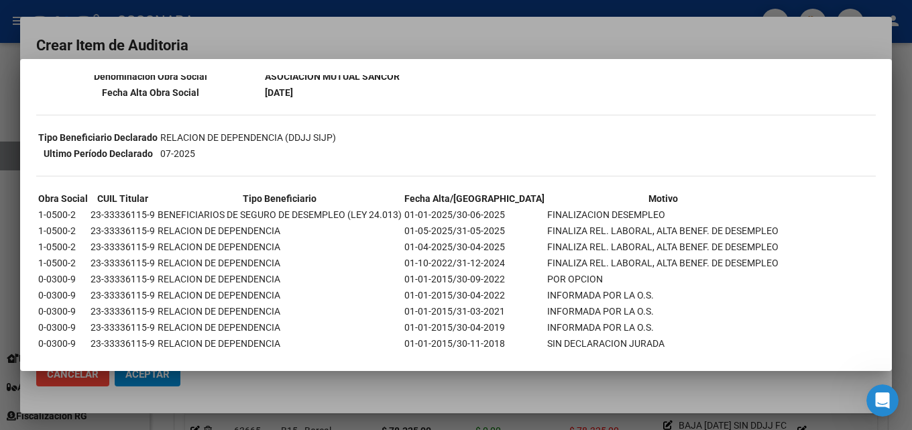
scroll to position [335, 0]
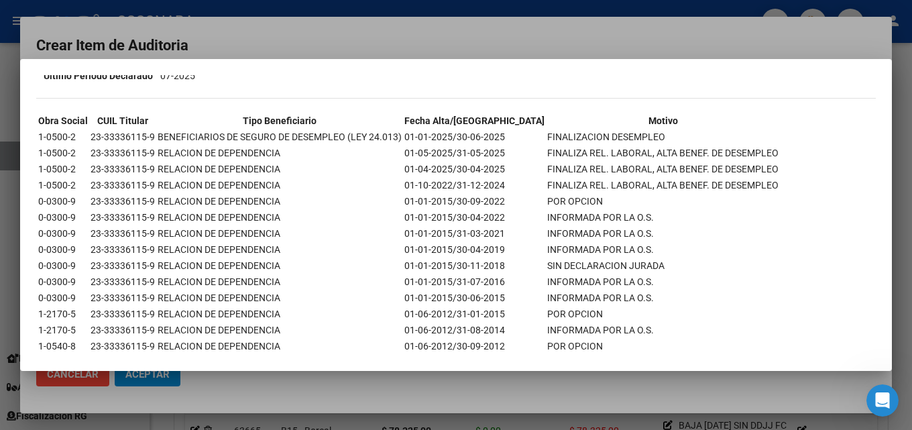
drag, startPoint x: 468, startPoint y: 141, endPoint x: 604, endPoint y: 131, distance: 135.9
click at [602, 131] on tr "1-0500-2 23-33336115-9 BENEFICIARIOS DE SEGURO DE DESEMPLEO (LEY 24.013) 01-01-…" at bounding box center [409, 136] width 742 height 15
click at [604, 131] on td "FINALIZACION DESEMPLEO" at bounding box center [663, 136] width 233 height 15
drag, startPoint x: 505, startPoint y: 134, endPoint x: 635, endPoint y: 141, distance: 130.3
click at [636, 141] on td "FINALIZACION DESEMPLEO" at bounding box center [663, 136] width 233 height 15
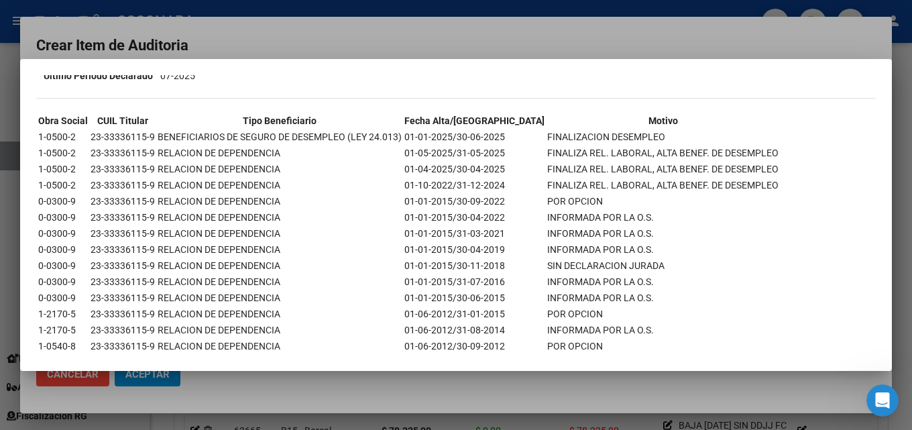
drag, startPoint x: 560, startPoint y: 125, endPoint x: 501, endPoint y: 133, distance: 59.6
click at [501, 133] on table "Obra Social CUIL Titular Tipo Beneficiario Fecha Alta/Baja Motivo 1-0500-2 23-3…" at bounding box center [408, 249] width 744 height 275
click at [476, 28] on div at bounding box center [456, 215] width 912 height 430
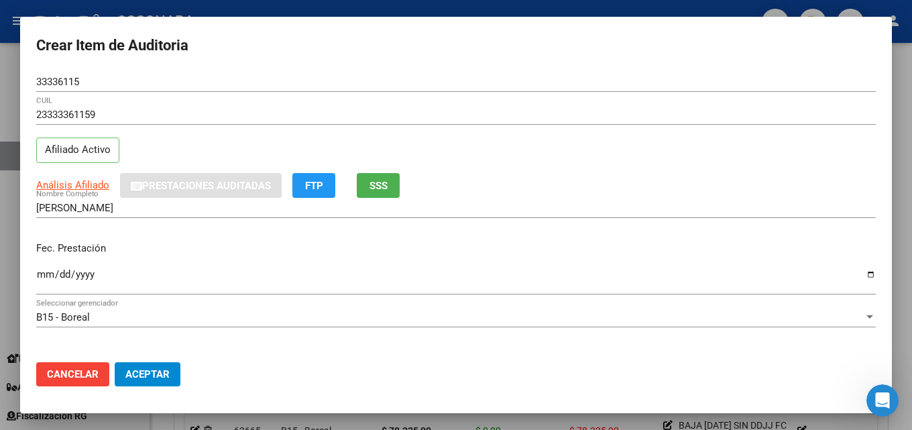
scroll to position [67, 0]
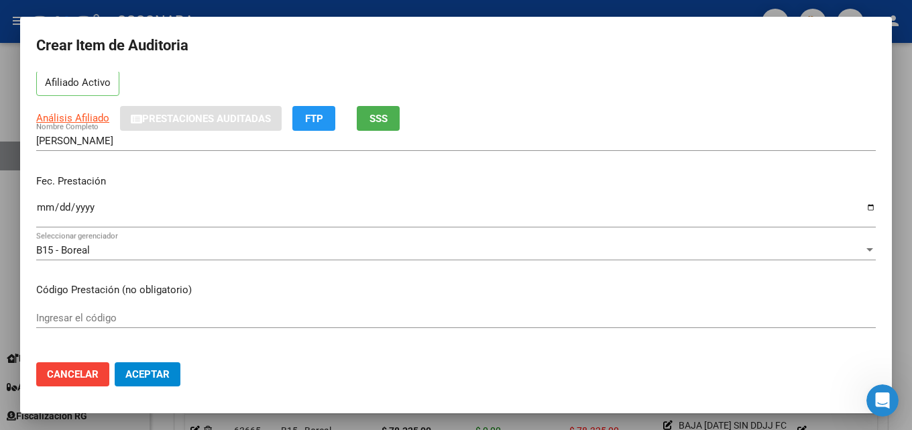
click at [45, 207] on input "Ingresar la fecha" at bounding box center [456, 212] width 840 height 21
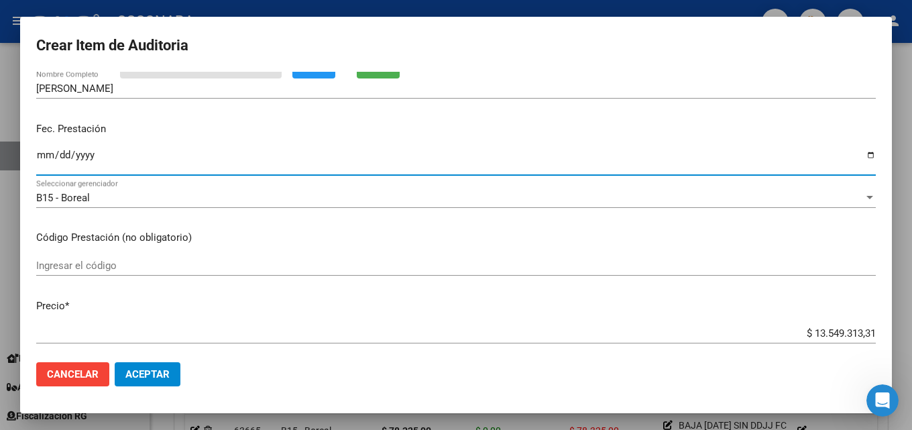
scroll to position [201, 0]
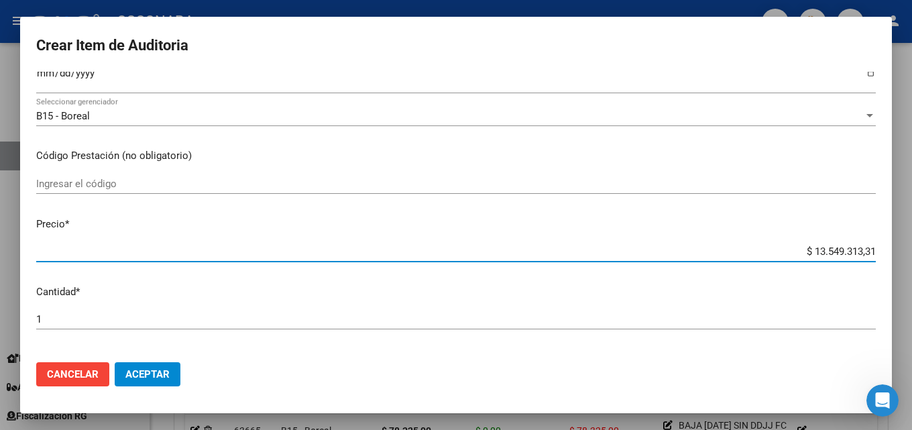
drag, startPoint x: 799, startPoint y: 256, endPoint x: 911, endPoint y: 245, distance: 113.2
click at [901, 245] on div "Crear Item de Auditoria 33336115 Nro Documento 23333361159 CUIL Afiliado Activo…" at bounding box center [456, 215] width 912 height 430
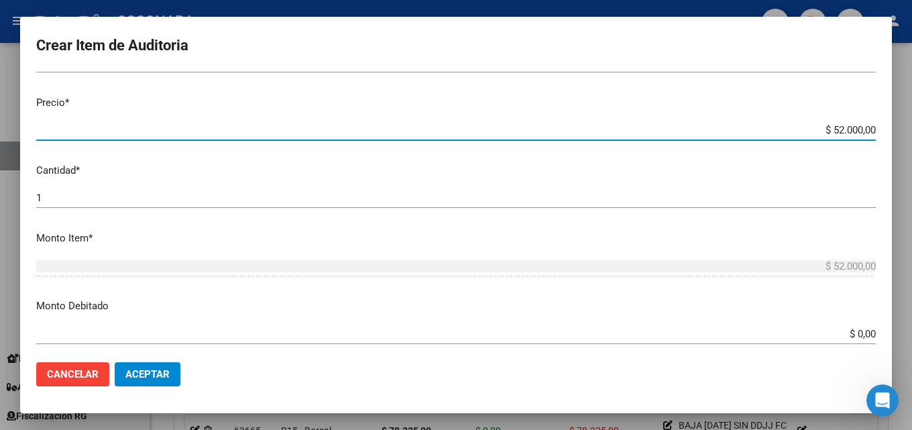
scroll to position [335, 0]
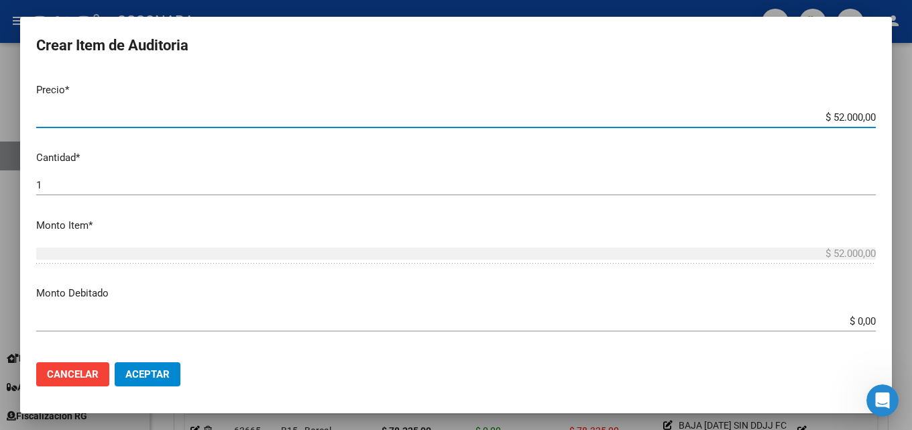
drag, startPoint x: 816, startPoint y: 318, endPoint x: 911, endPoint y: 317, distance: 95.2
click at [901, 317] on div "Crear Item de Auditoria 33336115 Nro Documento 23333361159 CUIL Afiliado Activo…" at bounding box center [456, 215] width 912 height 430
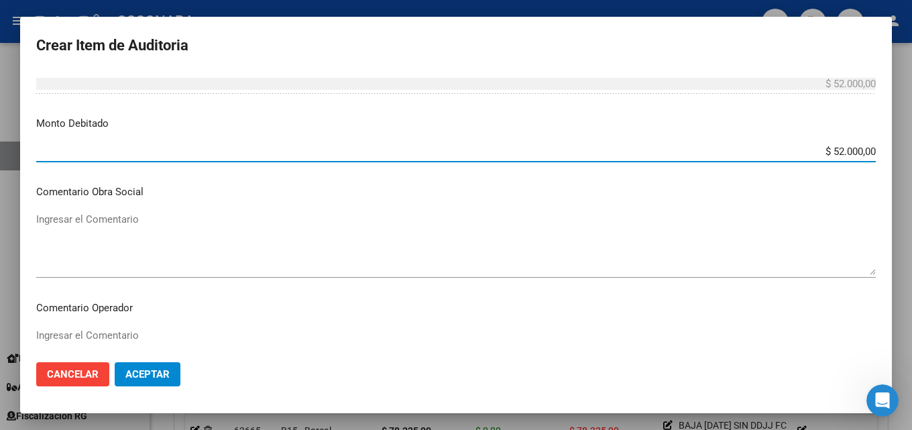
scroll to position [536, 0]
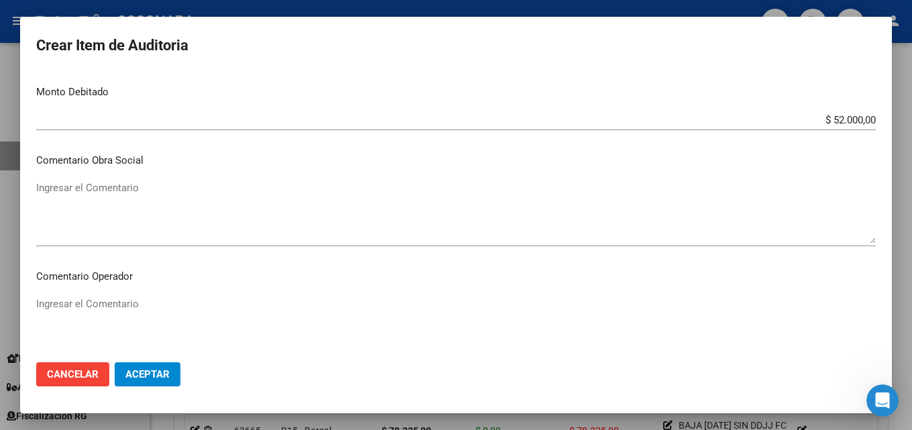
click at [89, 178] on div "Ingresar el Comentario" at bounding box center [456, 212] width 840 height 68
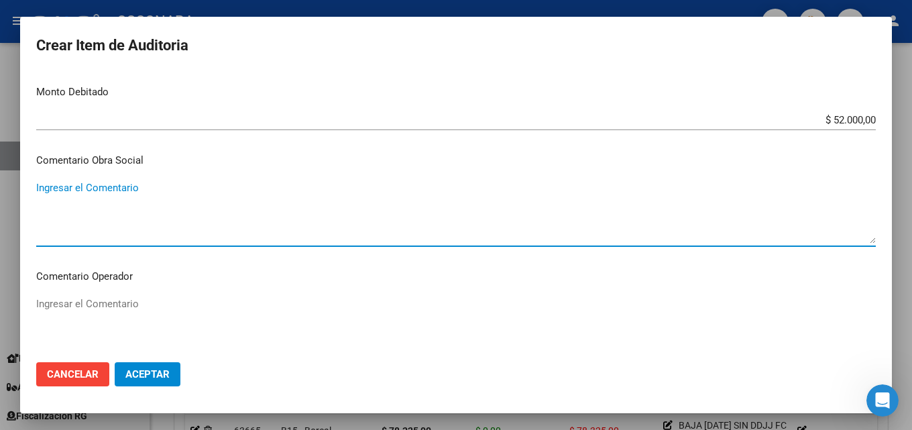
click at [97, 224] on textarea "Ingresar el Comentario" at bounding box center [456, 211] width 840 height 63
click at [97, 197] on textarea "Ingresar el Comentario" at bounding box center [456, 211] width 840 height 63
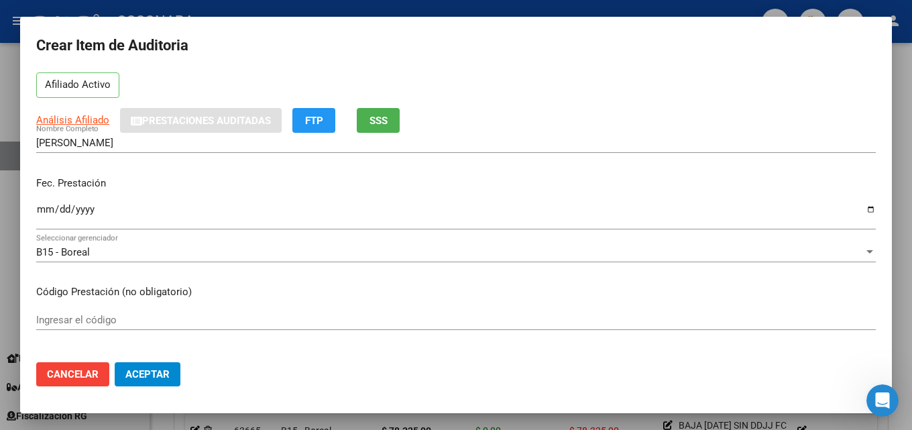
scroll to position [0, 0]
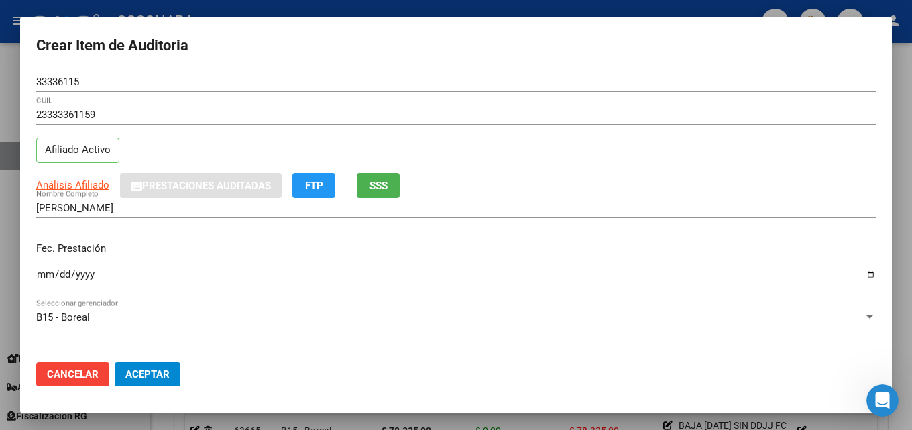
click at [374, 187] on span "SSS" at bounding box center [378, 186] width 18 height 12
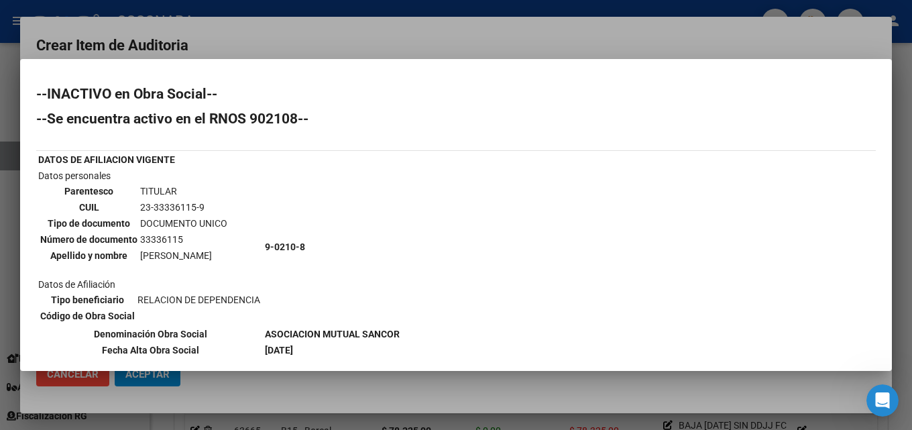
drag, startPoint x: 302, startPoint y: 121, endPoint x: 252, endPoint y: 121, distance: 50.3
click at [252, 121] on h2 "--Se encuentra activo en el RNOS 902108--" at bounding box center [456, 118] width 840 height 13
drag, startPoint x: 253, startPoint y: 121, endPoint x: 278, endPoint y: 113, distance: 25.2
click at [278, 113] on h2 "--Se encuentra activo en el RNOS 902108--" at bounding box center [456, 118] width 840 height 13
drag, startPoint x: 298, startPoint y: 117, endPoint x: 211, endPoint y: 121, distance: 86.6
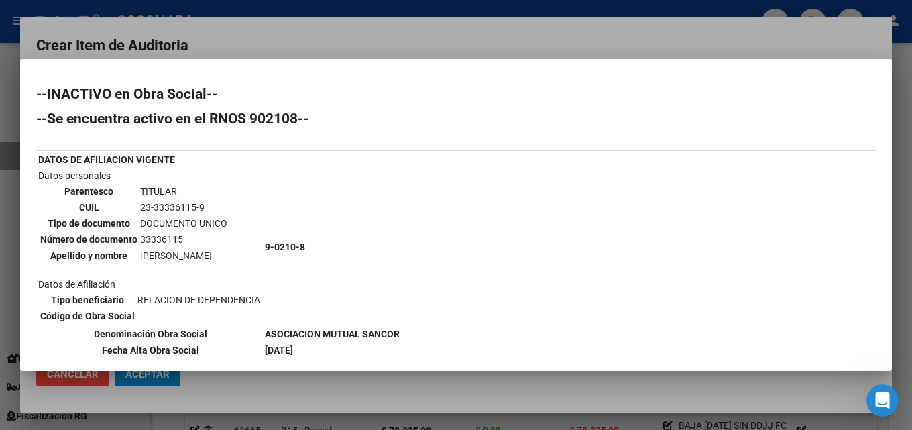
click at [211, 121] on h2 "--Se encuentra activo en el RNOS 902108--" at bounding box center [456, 118] width 840 height 13
copy h2 "RNOS 902108"
drag, startPoint x: 263, startPoint y: 36, endPoint x: 270, endPoint y: 61, distance: 26.3
click at [264, 36] on div at bounding box center [456, 215] width 912 height 430
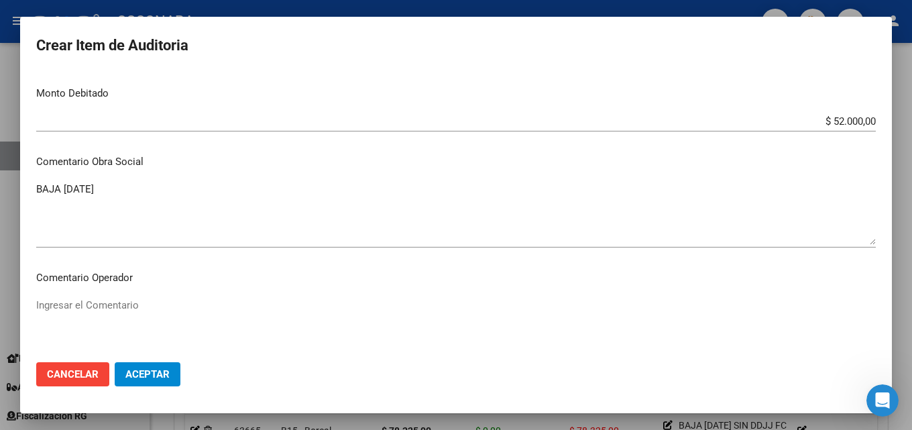
scroll to position [536, 0]
click at [189, 204] on textarea "BAJA [DATE]" at bounding box center [456, 211] width 840 height 63
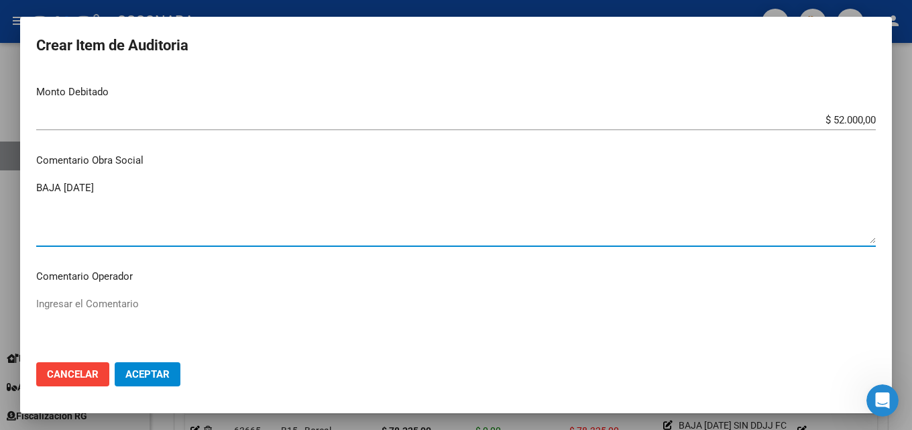
paste textarea "RNOS 902108"
click at [152, 186] on textarea "BAJA [DATE] RNOS 902108 FC 30-28158" at bounding box center [456, 211] width 840 height 63
click at [151, 186] on textarea "BAJA [DATE] RNOS 902108 FC 30-28158" at bounding box center [456, 211] width 840 height 63
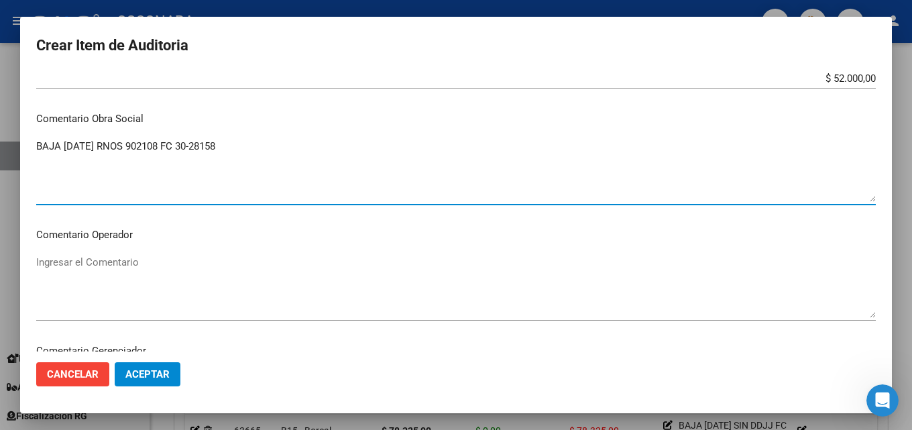
scroll to position [872, 0]
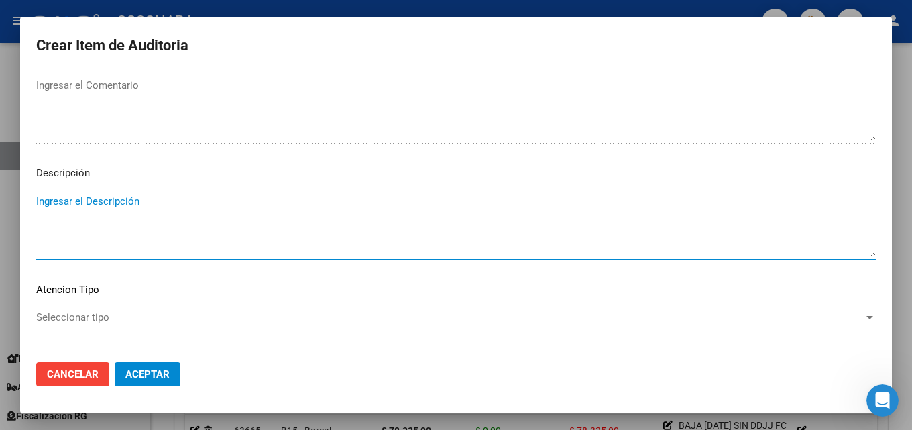
click at [111, 229] on textarea "Ingresar el Descripción" at bounding box center [456, 225] width 840 height 63
paste textarea "BAJA [DATE] RNOS 902108 FC 30-28158"
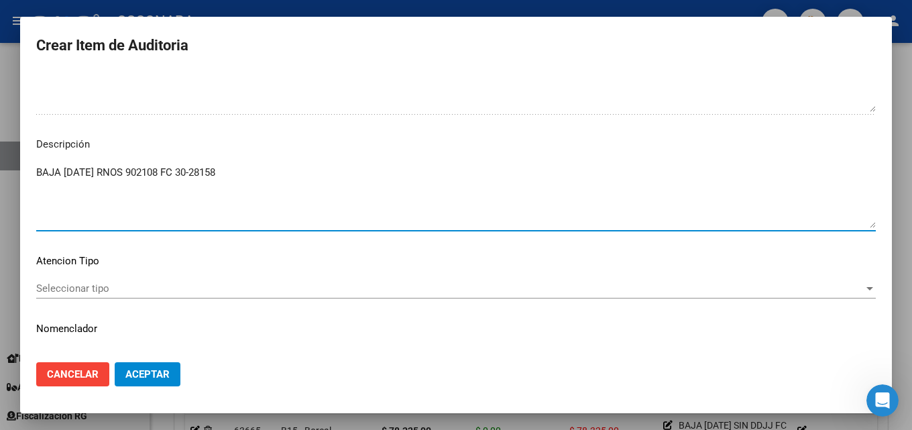
scroll to position [928, 0]
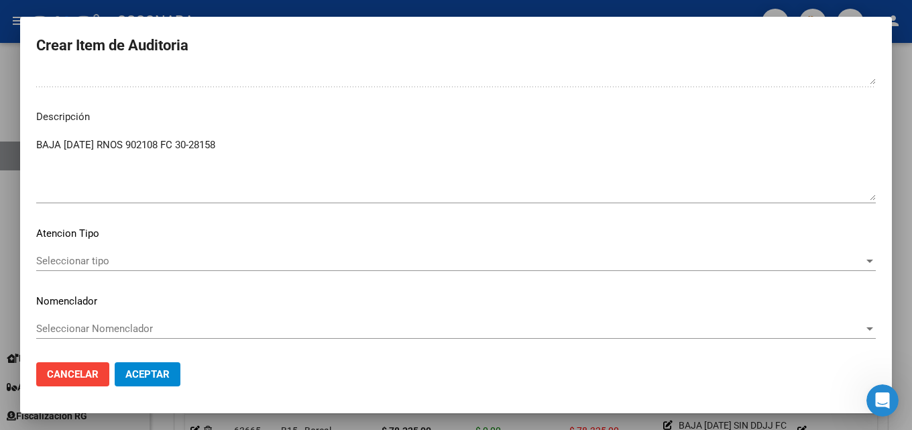
click at [141, 274] on div "Seleccionar tipo Seleccionar tipo" at bounding box center [456, 267] width 840 height 33
click at [141, 260] on span "Seleccionar tipo" at bounding box center [450, 261] width 828 height 12
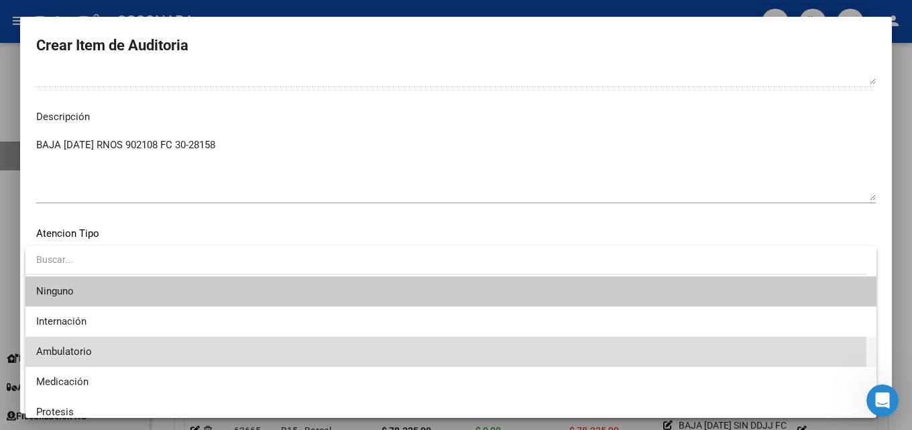
click at [134, 354] on span "Ambulatorio" at bounding box center [451, 352] width 830 height 30
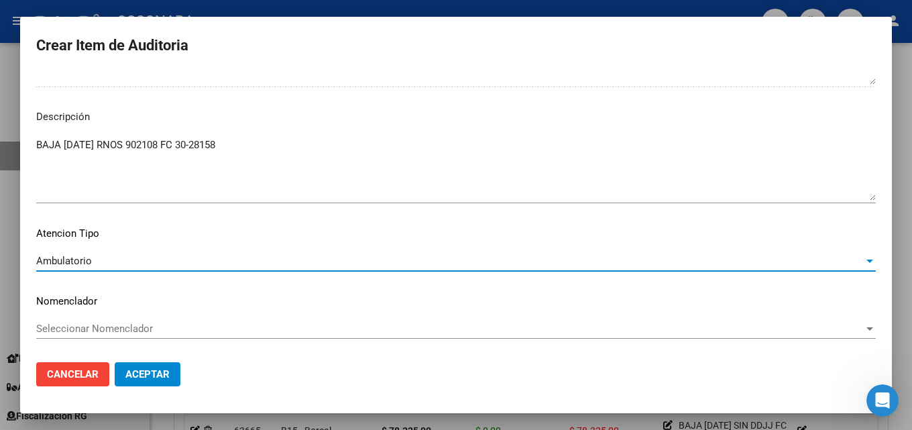
click at [125, 369] on span "Aceptar" at bounding box center [147, 374] width 44 height 12
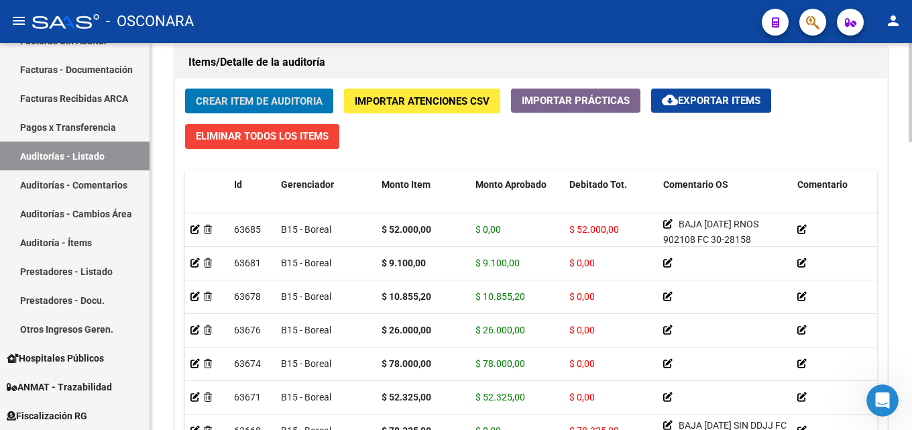
click at [240, 98] on span "Crear Item de Auditoria" at bounding box center [259, 101] width 127 height 12
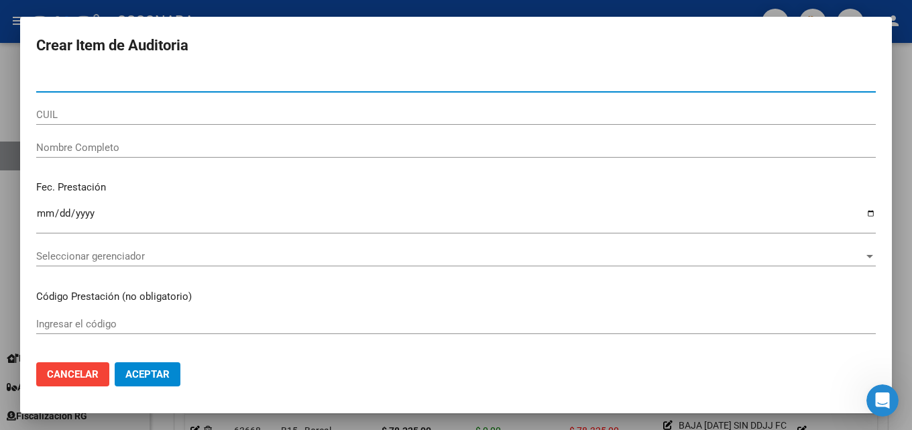
click at [79, 74] on div "Nro Documento" at bounding box center [456, 82] width 840 height 20
click at [76, 78] on input "Nro Documento" at bounding box center [456, 82] width 840 height 12
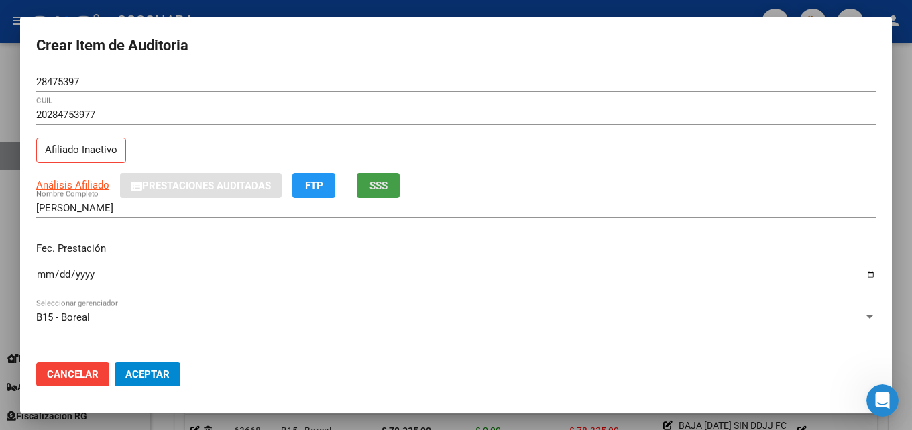
click at [376, 184] on span "SSS" at bounding box center [378, 186] width 18 height 12
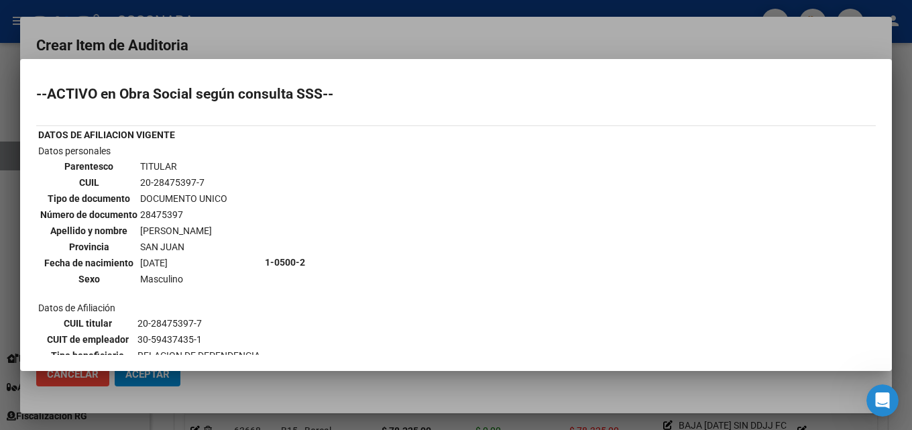
drag, startPoint x: 74, startPoint y: 84, endPoint x: 231, endPoint y: 111, distance: 159.1
click at [231, 111] on mat-dialog-content "--ACTIVO en Obra Social según consulta SSS-- DATOS DE AFILIACION VIGENTE Datos …" at bounding box center [456, 215] width 872 height 280
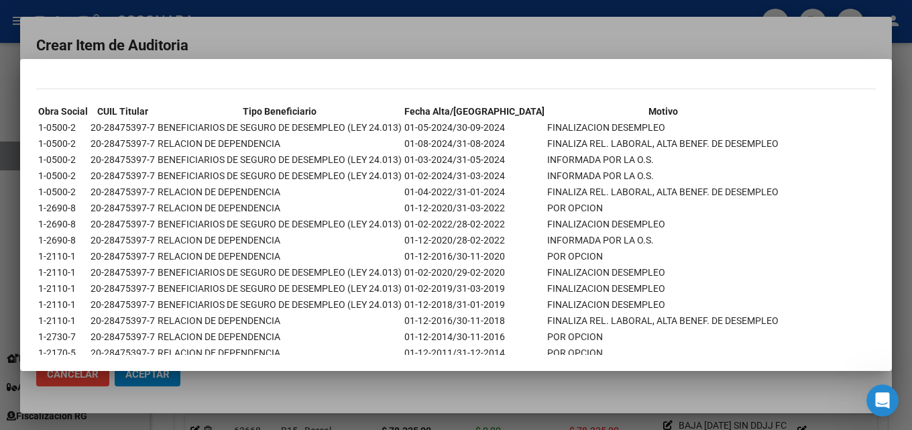
scroll to position [402, 0]
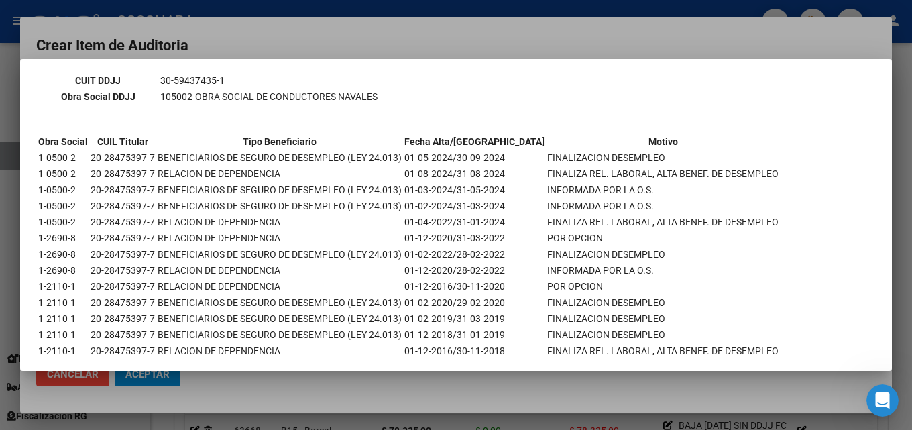
click at [501, 41] on div at bounding box center [456, 215] width 912 height 430
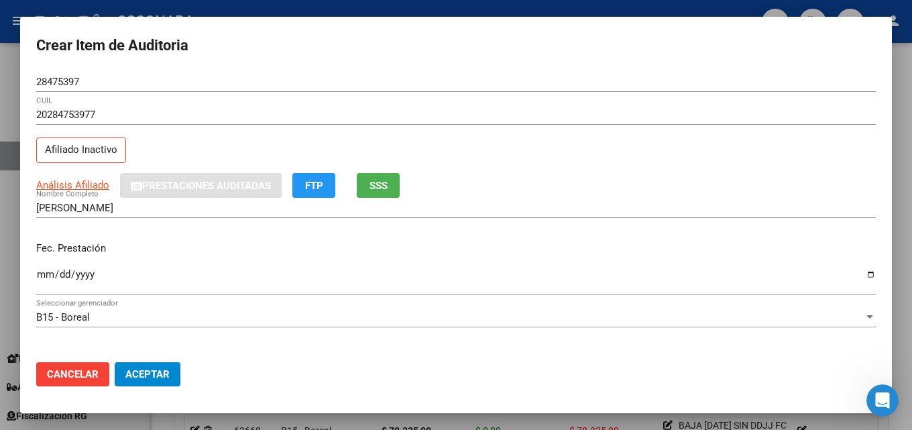
click at [233, 11] on div at bounding box center [456, 215] width 912 height 430
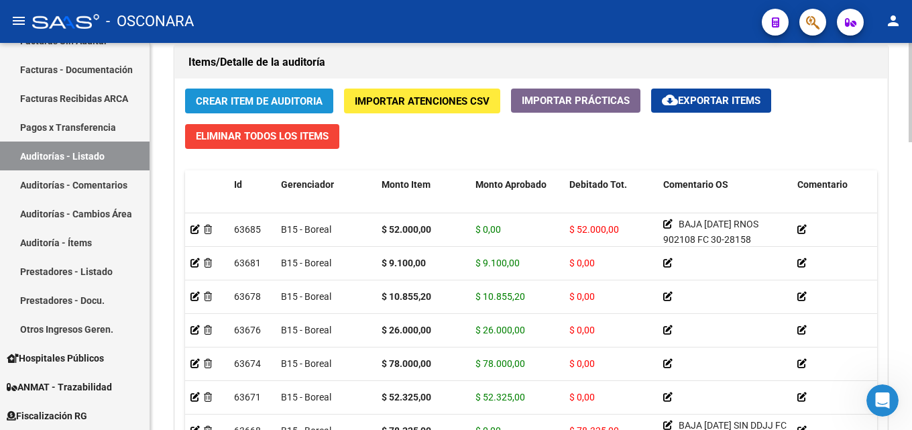
click at [264, 99] on span "Crear Item de Auditoria" at bounding box center [259, 101] width 127 height 12
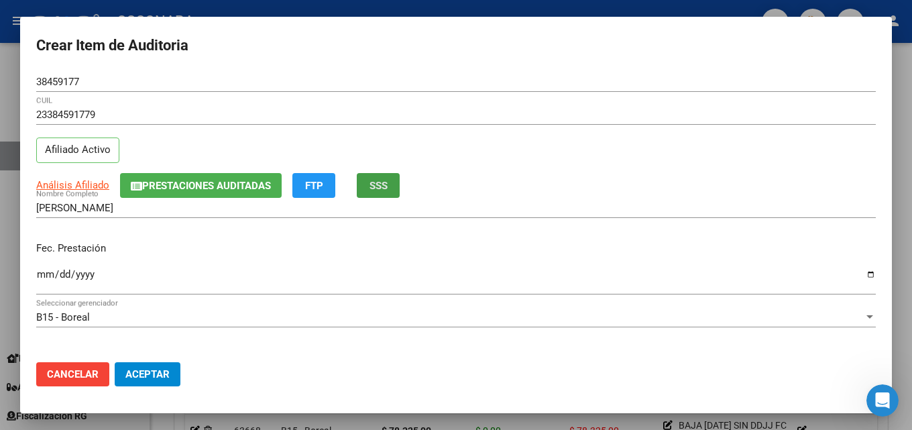
click at [372, 185] on span "SSS" at bounding box center [378, 186] width 18 height 12
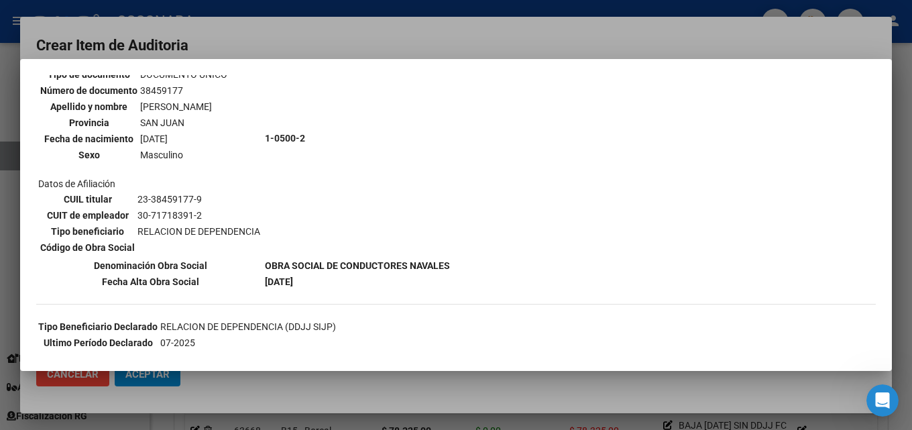
scroll to position [134, 0]
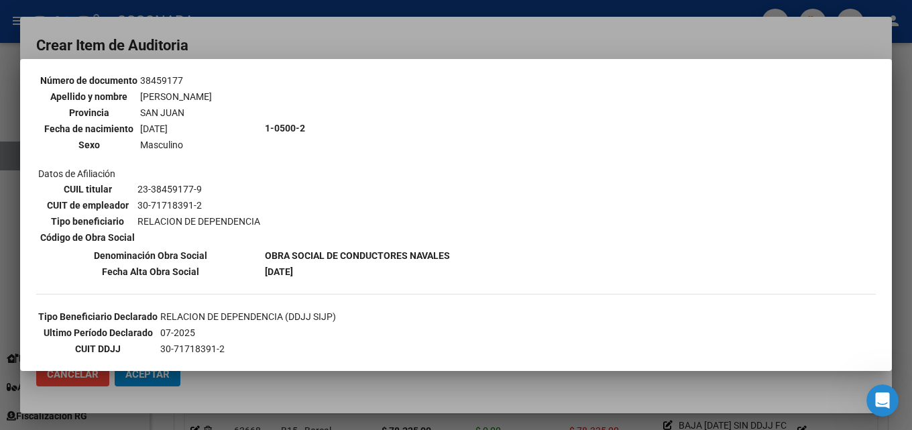
click at [415, 40] on div at bounding box center [456, 215] width 912 height 430
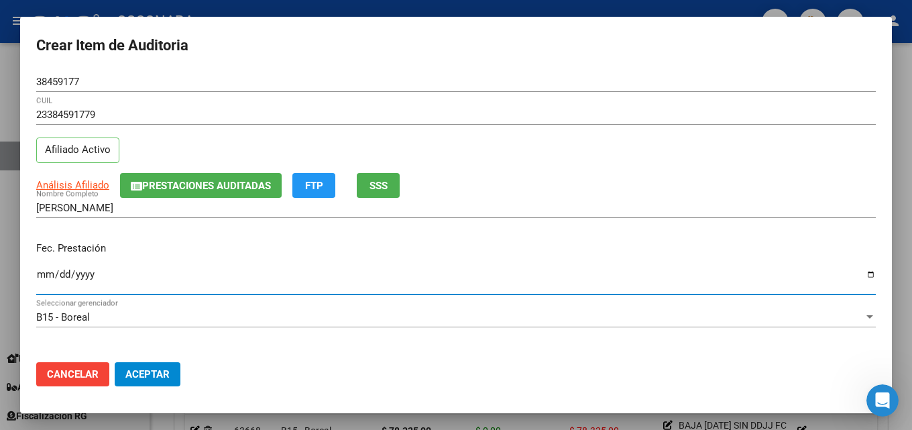
click at [38, 274] on input "Ingresar la fecha" at bounding box center [456, 279] width 840 height 21
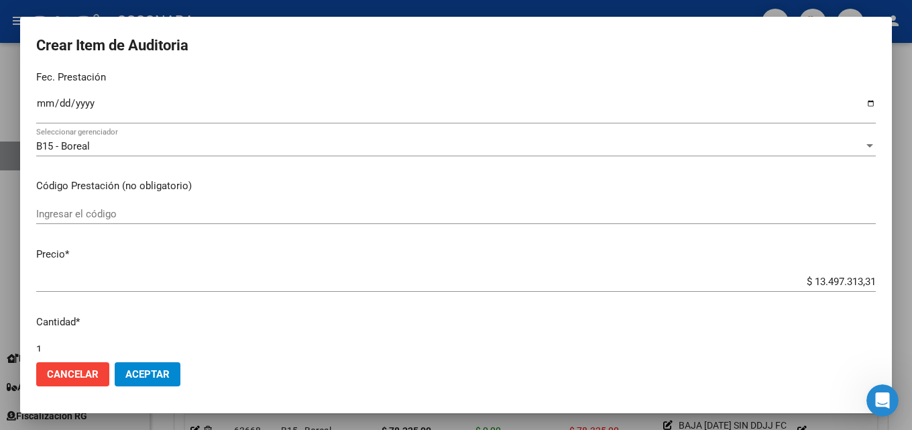
scroll to position [201, 0]
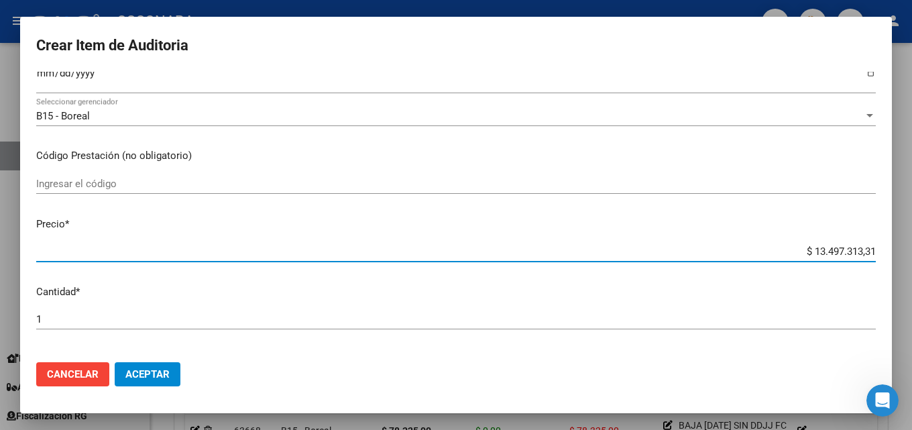
drag, startPoint x: 797, startPoint y: 254, endPoint x: 856, endPoint y: 246, distance: 60.2
click at [856, 246] on input "$ 13.497.313,31" at bounding box center [456, 251] width 840 height 12
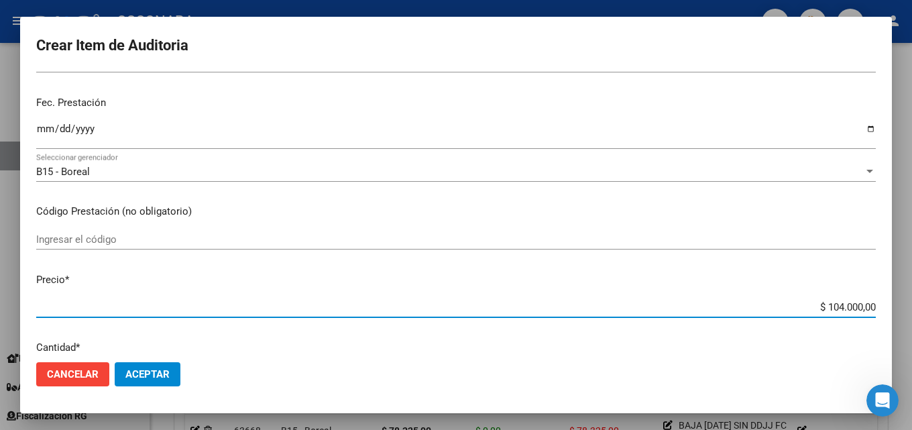
scroll to position [0, 0]
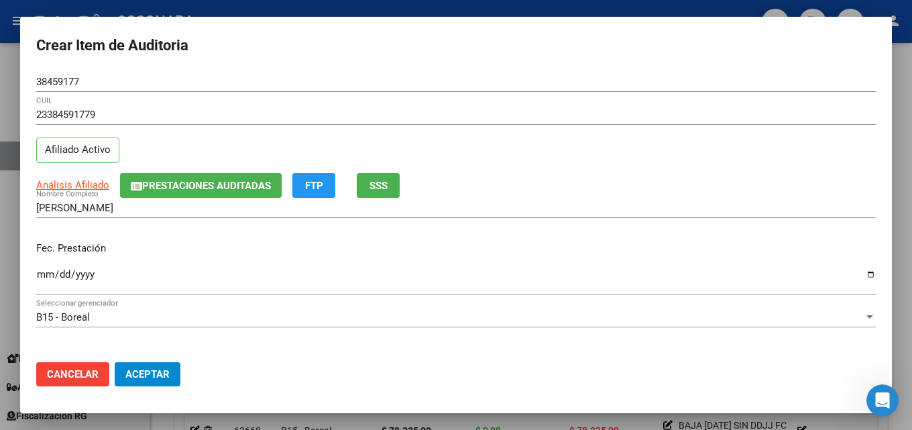
click at [387, 187] on span "SSS" at bounding box center [378, 186] width 18 height 12
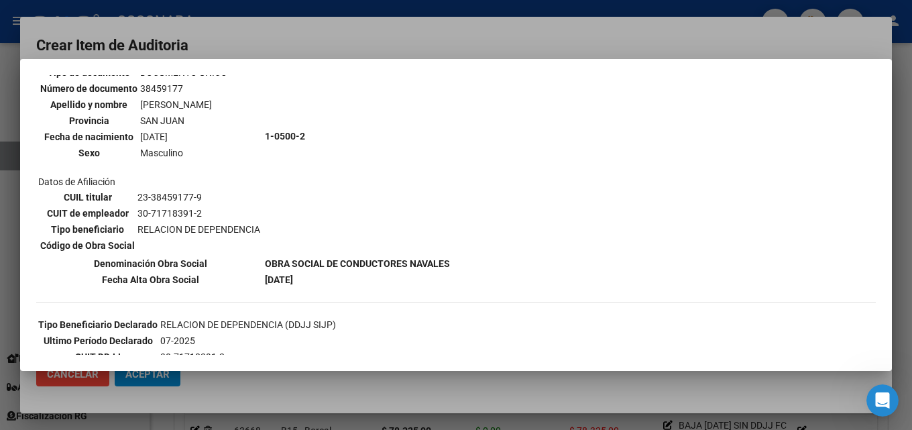
scroll to position [134, 0]
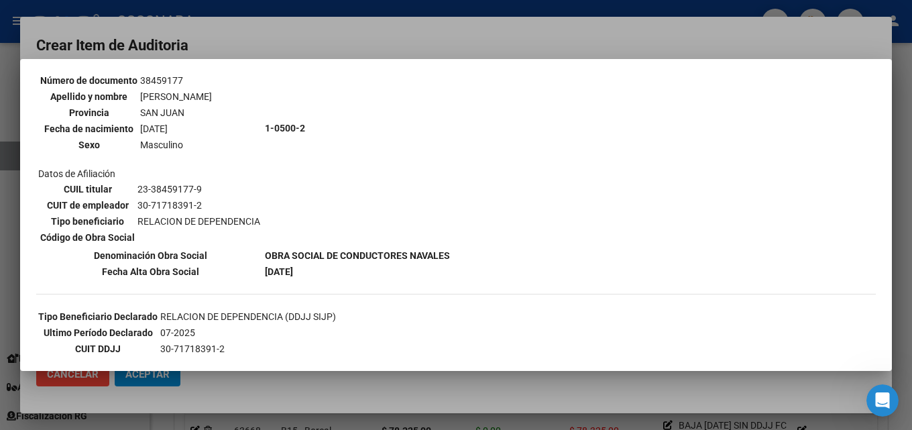
click at [361, 44] on div at bounding box center [456, 215] width 912 height 430
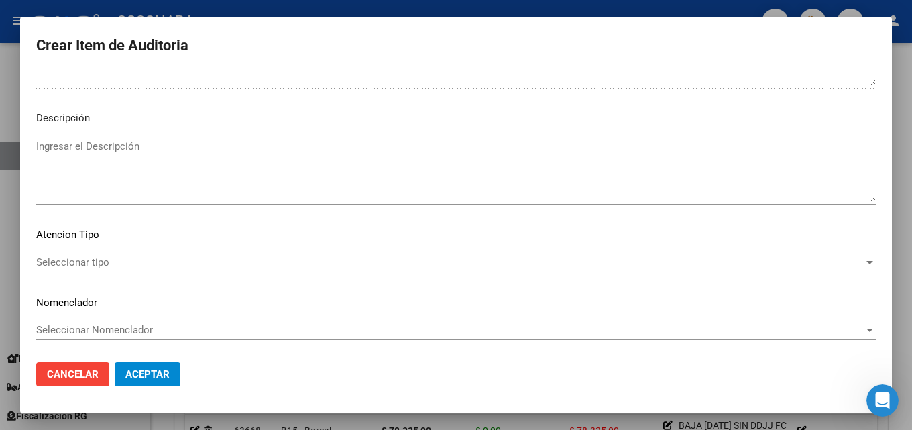
scroll to position [928, 0]
click at [110, 151] on textarea "Ingresar el Descripción" at bounding box center [456, 168] width 840 height 63
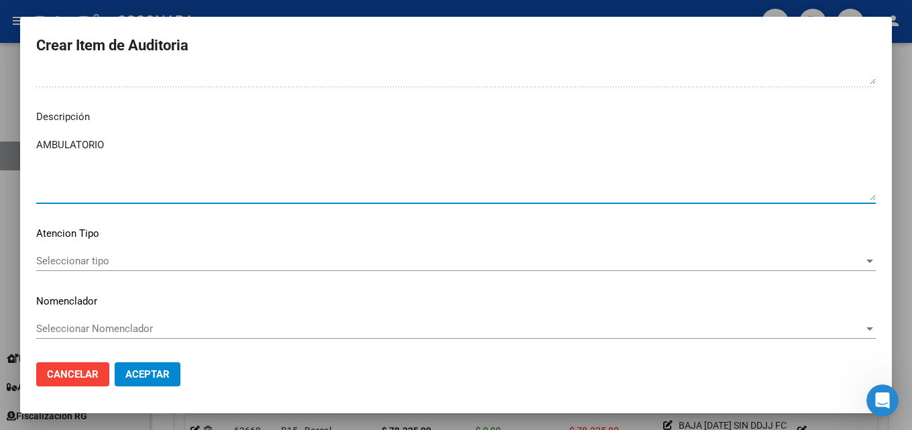
click at [133, 255] on span "Seleccionar tipo" at bounding box center [450, 261] width 828 height 12
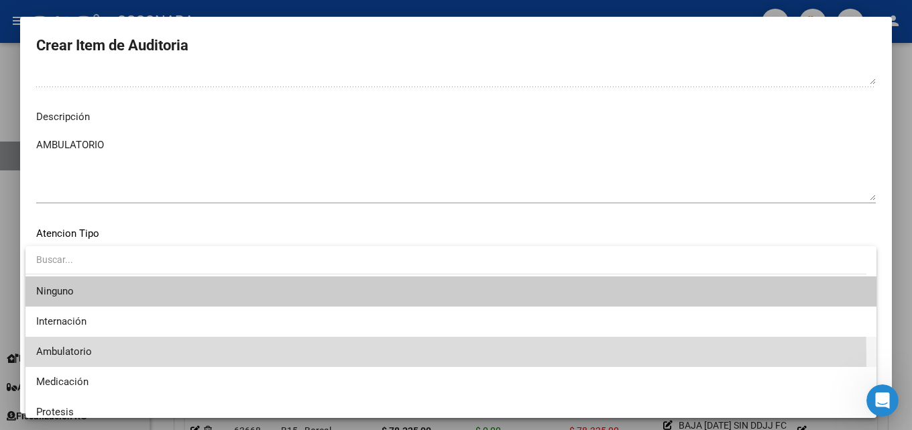
click at [107, 359] on span "Ambulatorio" at bounding box center [451, 352] width 830 height 30
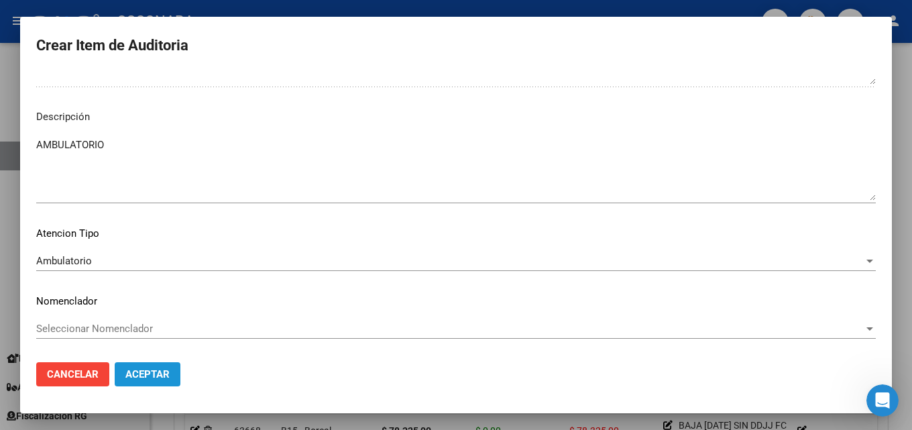
click at [134, 383] on button "Aceptar" at bounding box center [148, 374] width 66 height 24
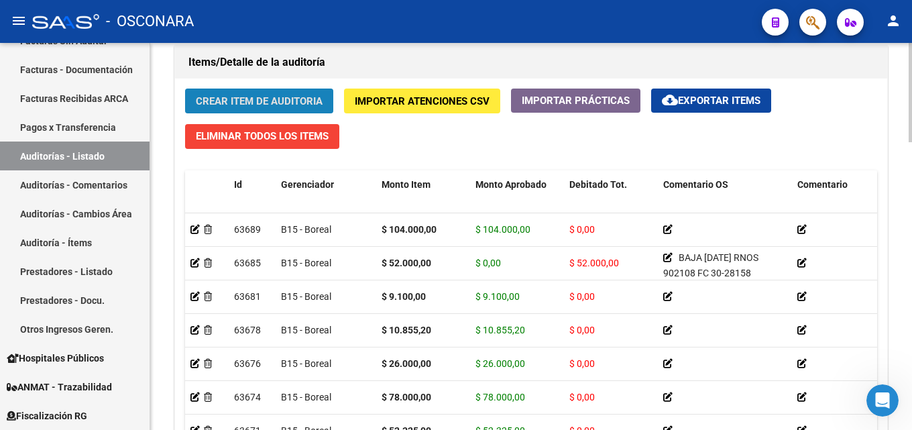
click at [219, 95] on span "Crear Item de Auditoria" at bounding box center [259, 101] width 127 height 12
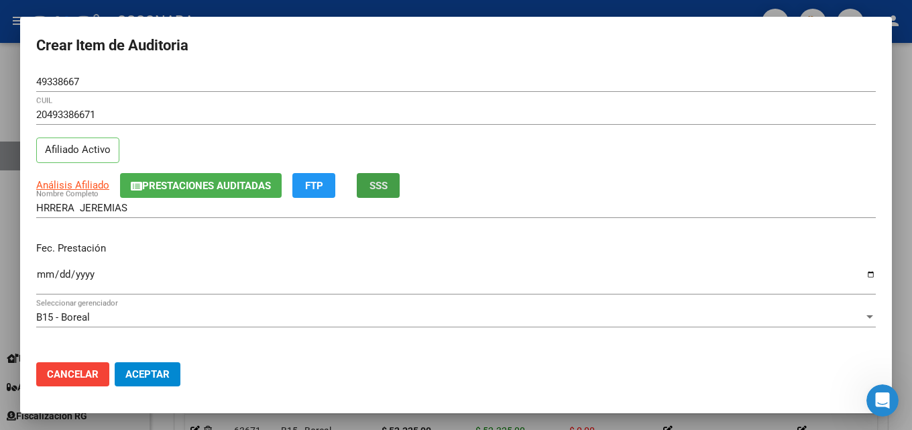
click at [376, 189] on span "SSS" at bounding box center [378, 186] width 18 height 12
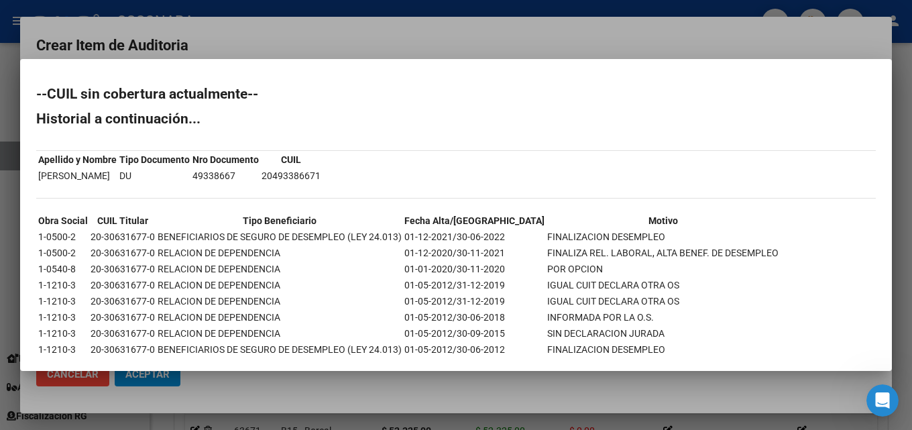
drag, startPoint x: 56, startPoint y: 92, endPoint x: 255, endPoint y: 93, distance: 199.8
click at [255, 93] on h2 "--CUIL sin cobertura actualmente--" at bounding box center [456, 93] width 840 height 13
click at [336, 25] on div at bounding box center [456, 215] width 912 height 430
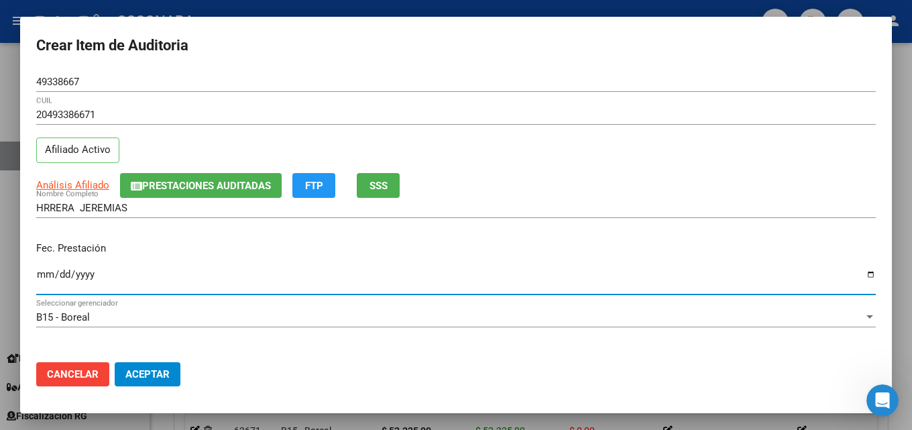
click at [42, 276] on input "Ingresar la fecha" at bounding box center [456, 279] width 840 height 21
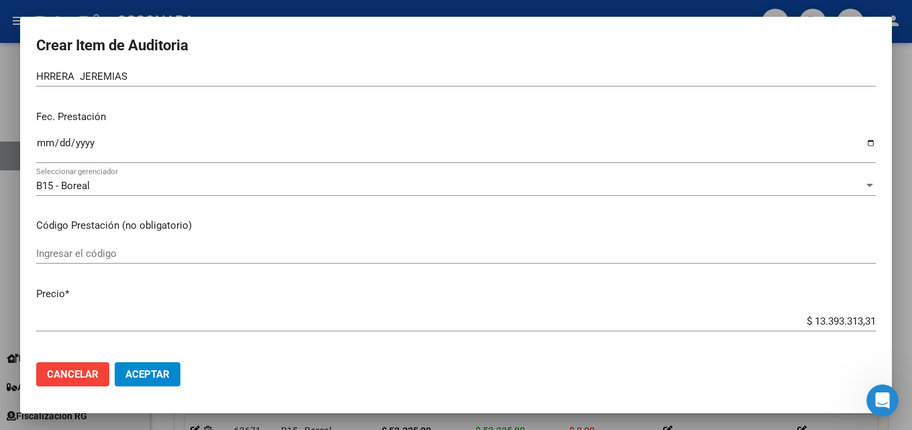
scroll to position [134, 0]
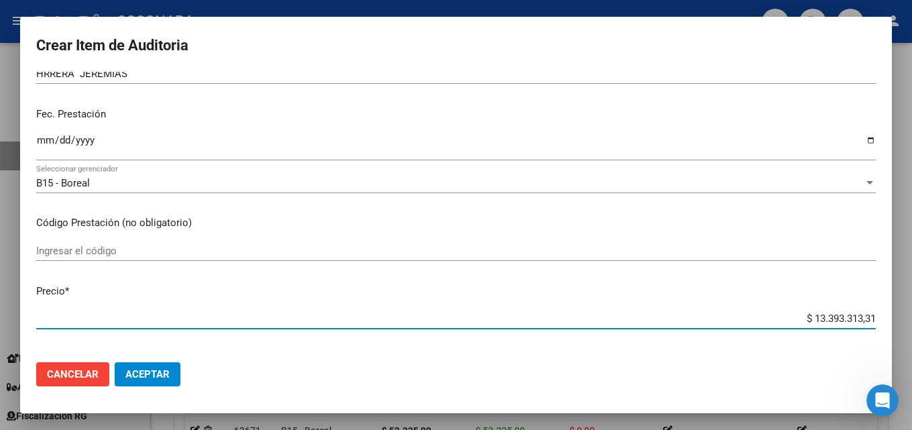
drag, startPoint x: 804, startPoint y: 319, endPoint x: 911, endPoint y: 304, distance: 108.3
click at [901, 306] on div "Crear Item de Auditoria 49338667 Nro Documento 20493386671 CUIL Afiliado Activo…" at bounding box center [456, 215] width 912 height 430
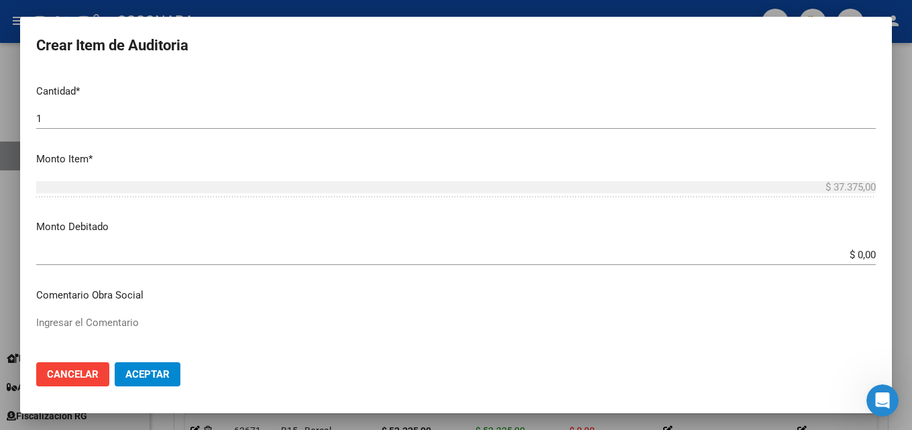
scroll to position [402, 0]
drag, startPoint x: 911, startPoint y: 242, endPoint x: 911, endPoint y: 223, distance: 18.8
click at [901, 226] on div "Crear Item de Auditoria 49338667 Nro Documento 20493386671 CUIL Afiliado Activo…" at bounding box center [456, 215] width 912 height 430
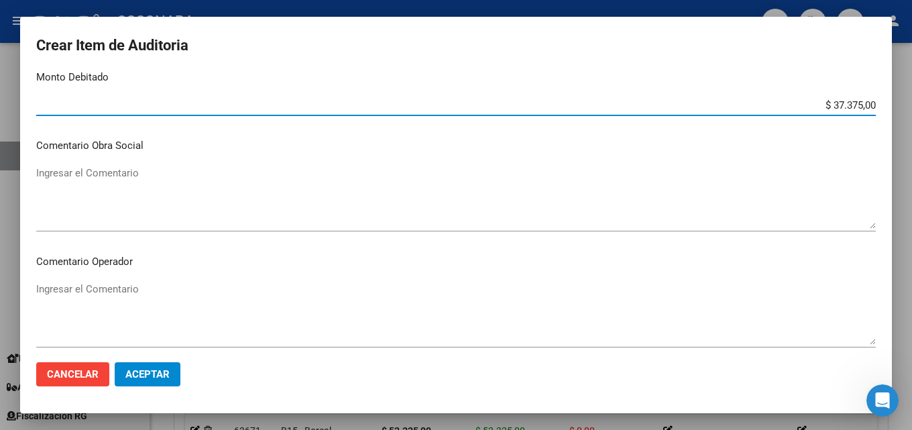
scroll to position [604, 0]
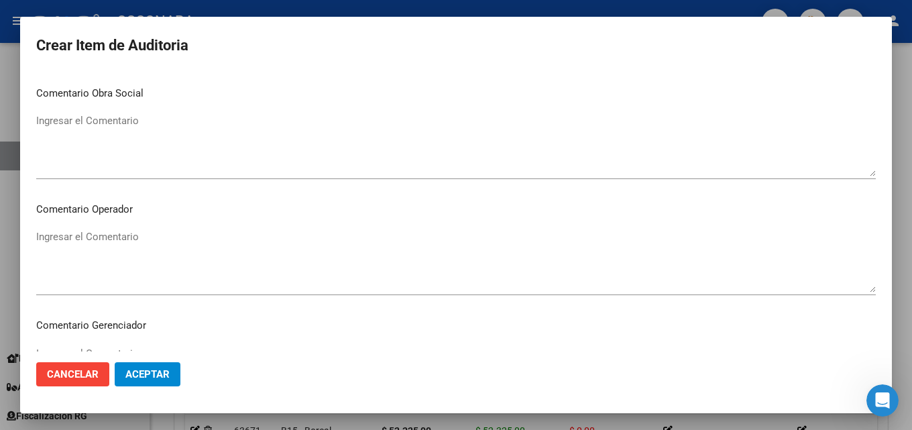
click at [78, 150] on textarea "Ingresar el Comentario" at bounding box center [456, 144] width 840 height 63
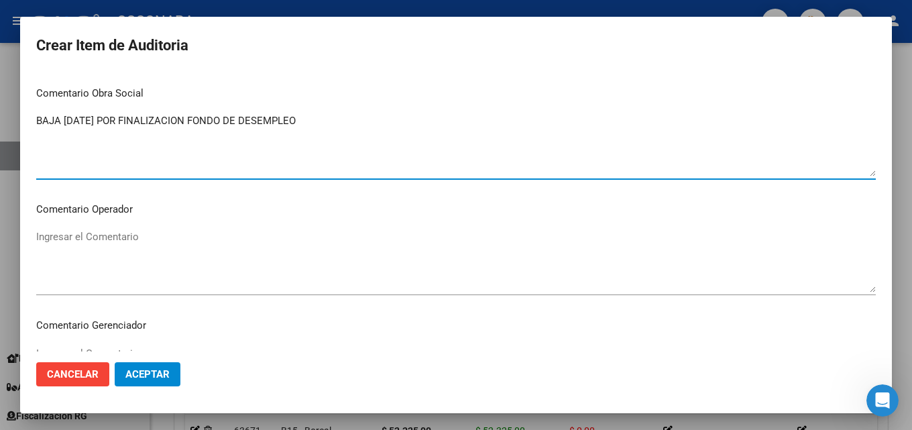
click at [144, 129] on textarea "BAJA [DATE] POR FINALIZACION FONDO DE DESEMPLEO" at bounding box center [456, 144] width 840 height 63
click at [144, 128] on textarea "BAJA [DATE] POR FINALIZACION FONDO DE DESEMPLEO" at bounding box center [456, 144] width 840 height 63
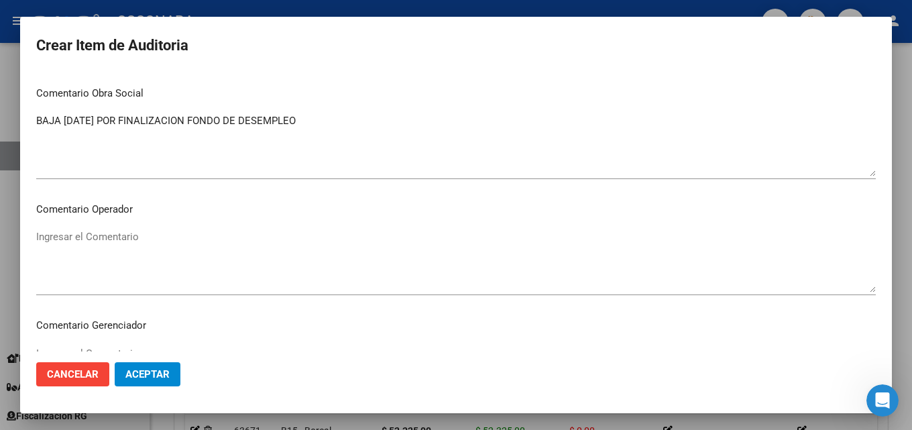
click at [341, 112] on div "BAJA [DATE] POR FINALIZACION FONDO DE DESEMPLEO Ingresar el Comentario" at bounding box center [456, 145] width 840 height 68
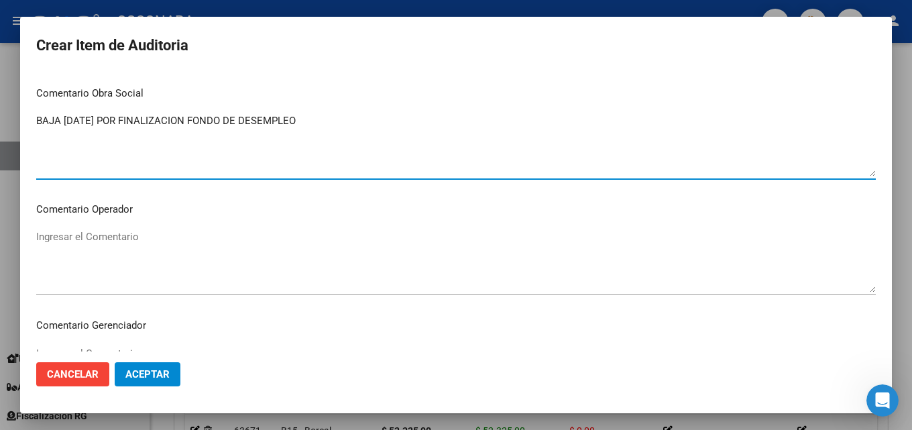
click at [339, 119] on textarea "BAJA [DATE] POR FINALIZACION FONDO DE DESEMPLEO" at bounding box center [456, 144] width 840 height 63
drag, startPoint x: 398, startPoint y: 121, endPoint x: 1, endPoint y: 113, distance: 396.4
click at [1, 113] on div "Crear Item de Auditoria 49338667 Nro Documento 20493386671 CUIL Afiliado Activo…" at bounding box center [456, 215] width 912 height 430
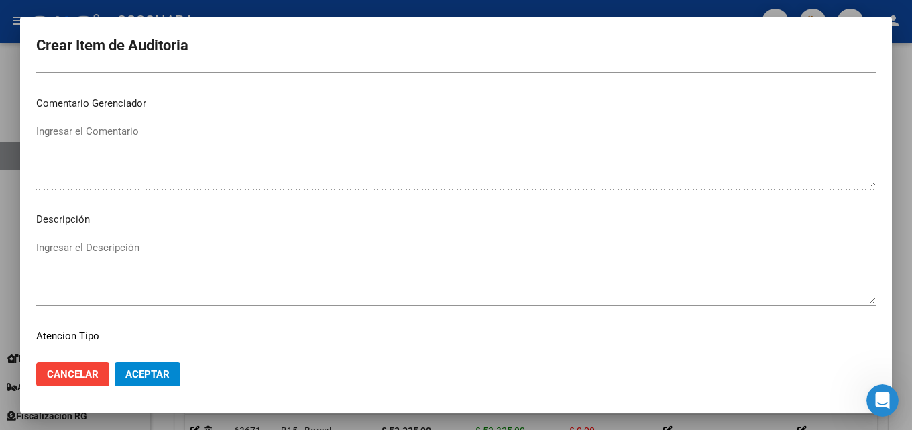
scroll to position [872, 0]
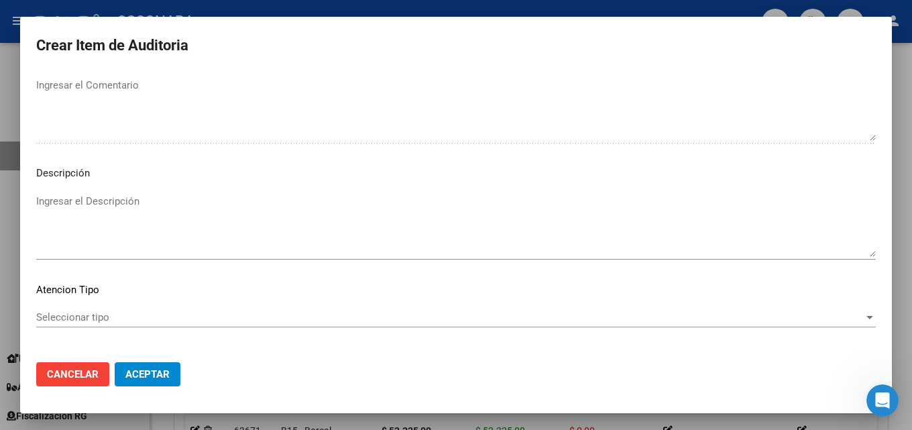
click at [149, 226] on textarea "Ingresar el Descripción" at bounding box center [456, 225] width 840 height 63
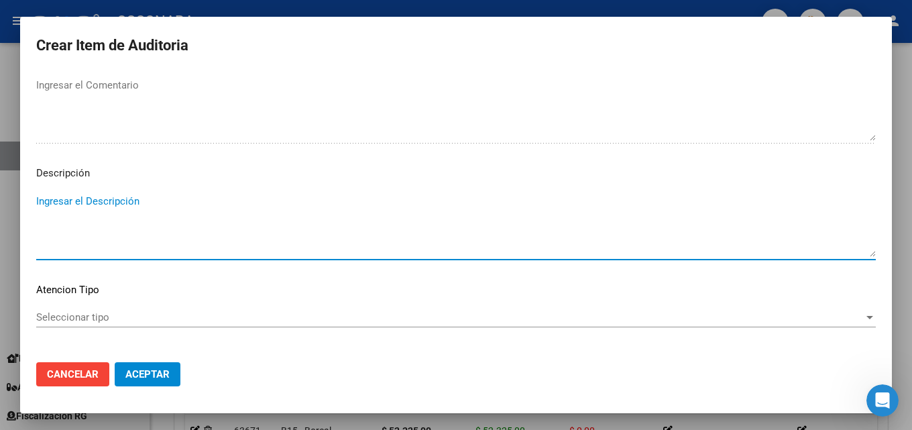
paste textarea "BAJA [DATE] POR FINALIZACION FONDO DE DESEMPLEO FC30-281528"
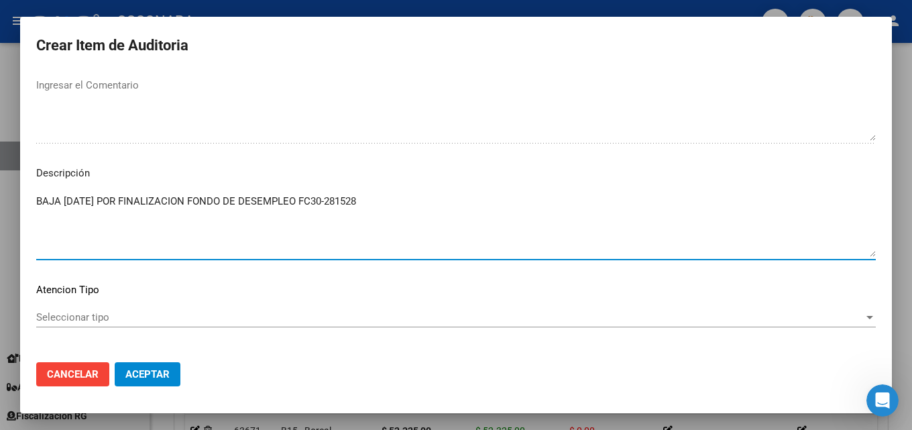
scroll to position [928, 0]
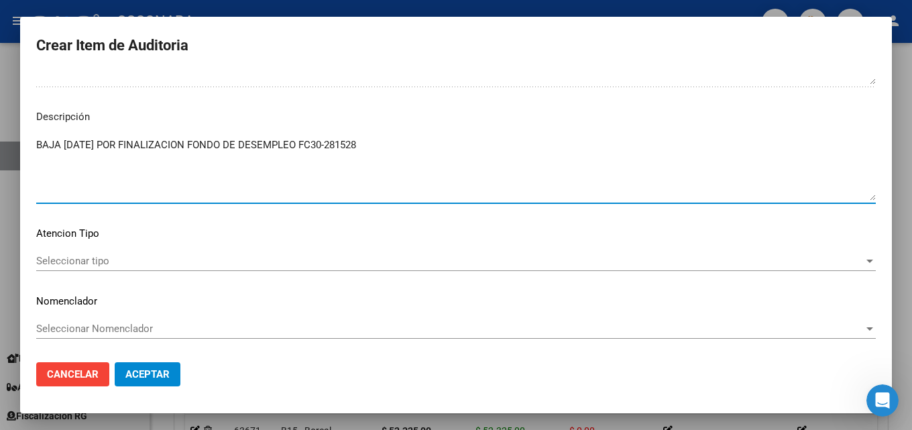
click at [155, 252] on div "Seleccionar tipo Seleccionar tipo" at bounding box center [456, 261] width 840 height 20
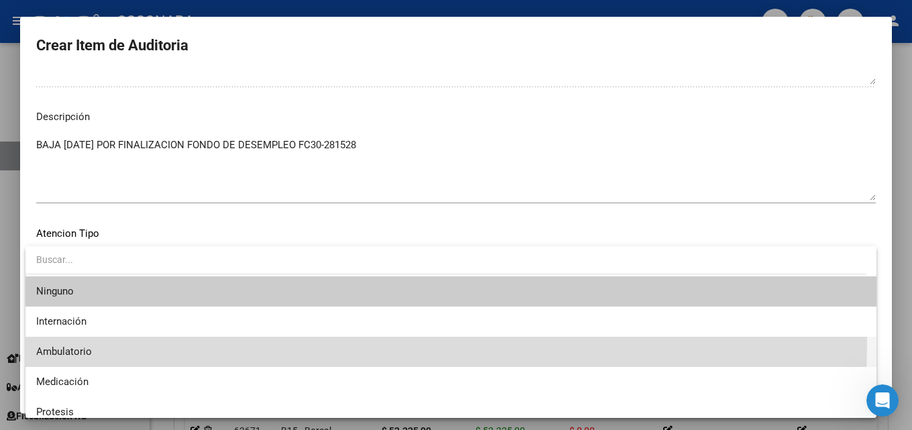
click at [146, 342] on span "Ambulatorio" at bounding box center [451, 352] width 830 height 30
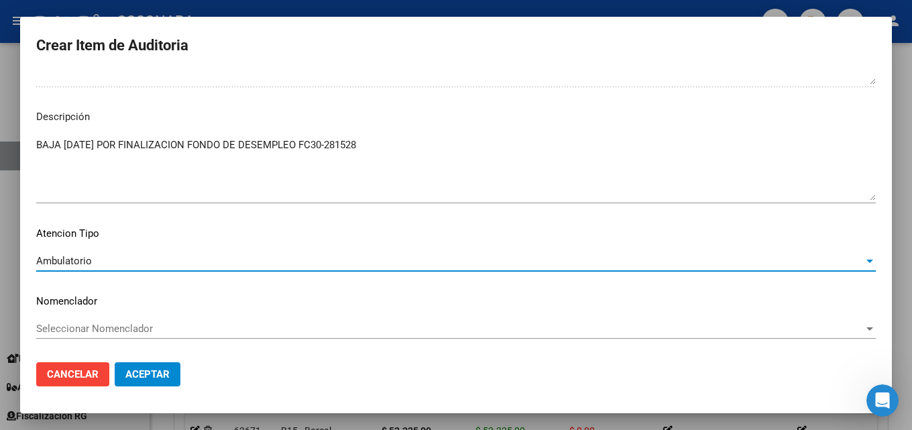
click at [159, 372] on span "Aceptar" at bounding box center [147, 374] width 44 height 12
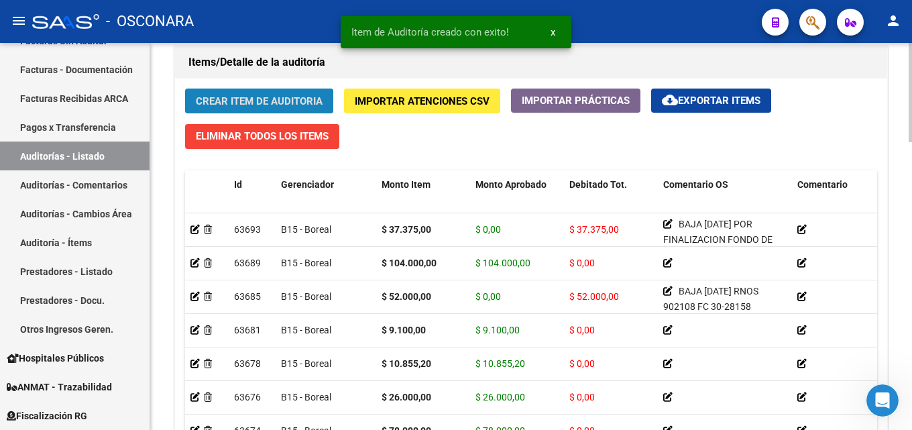
click at [225, 107] on span "Crear Item de Auditoria" at bounding box center [259, 101] width 127 height 12
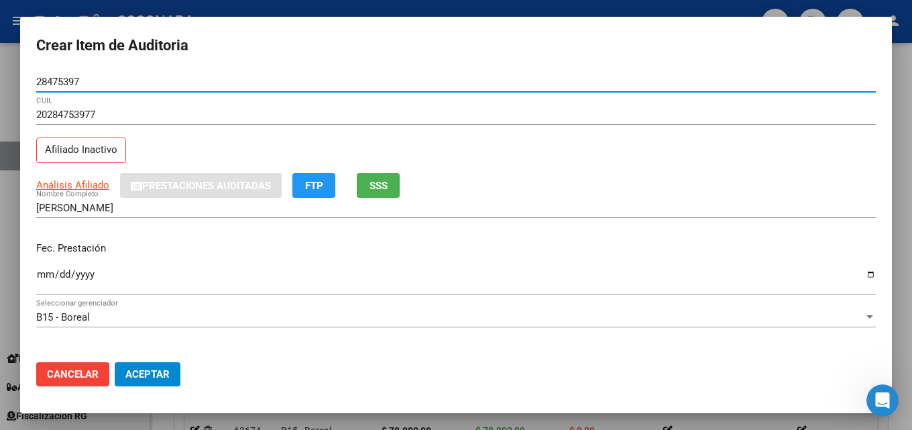
click at [383, 185] on span "SSS" at bounding box center [378, 186] width 18 height 12
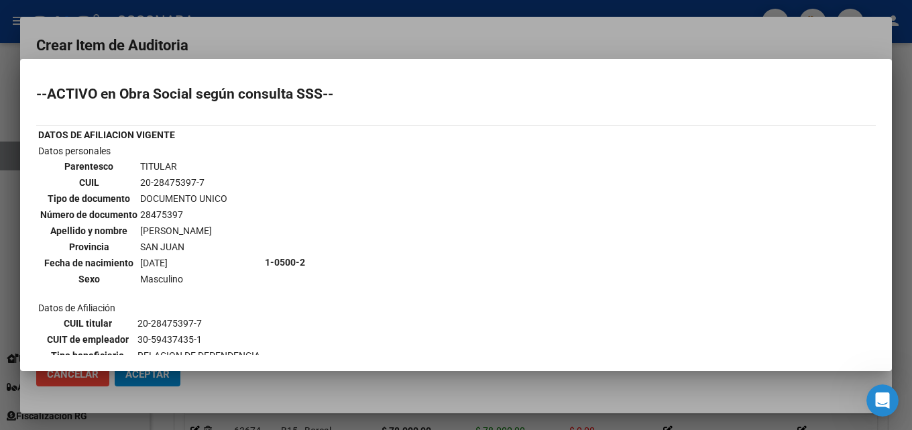
drag, startPoint x: 80, startPoint y: 87, endPoint x: 218, endPoint y: 96, distance: 137.8
click at [218, 96] on h2 "--ACTIVO en Obra Social según consulta SSS--" at bounding box center [456, 93] width 840 height 13
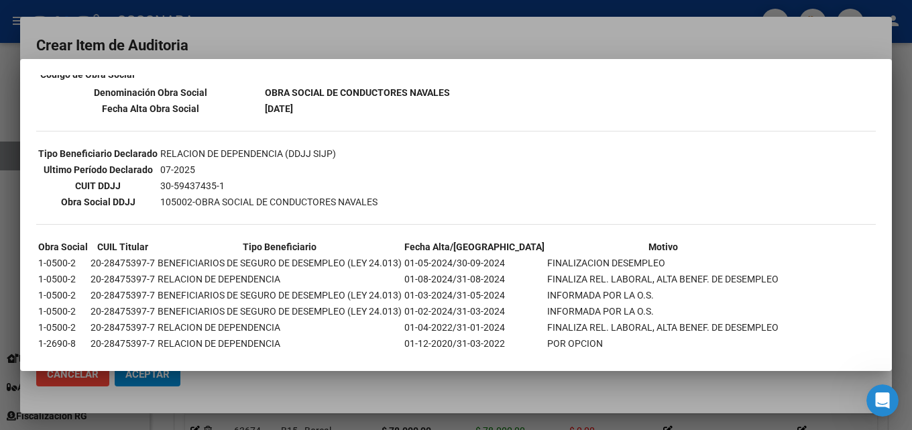
scroll to position [402, 0]
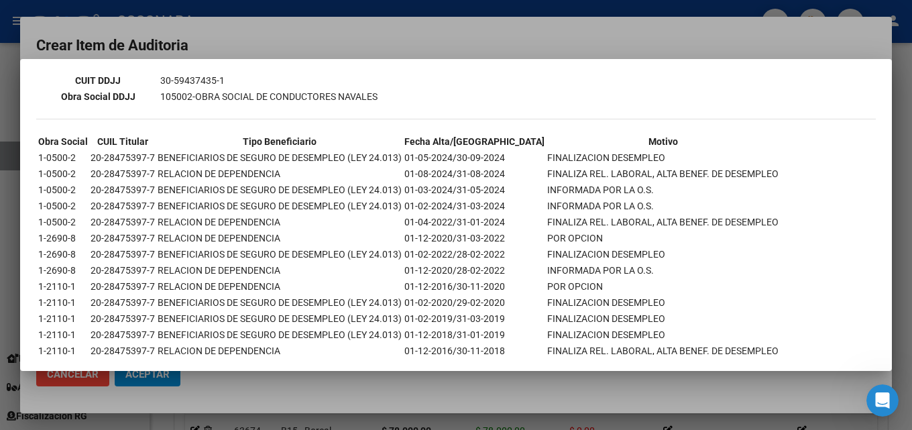
click at [345, 48] on div at bounding box center [456, 215] width 912 height 430
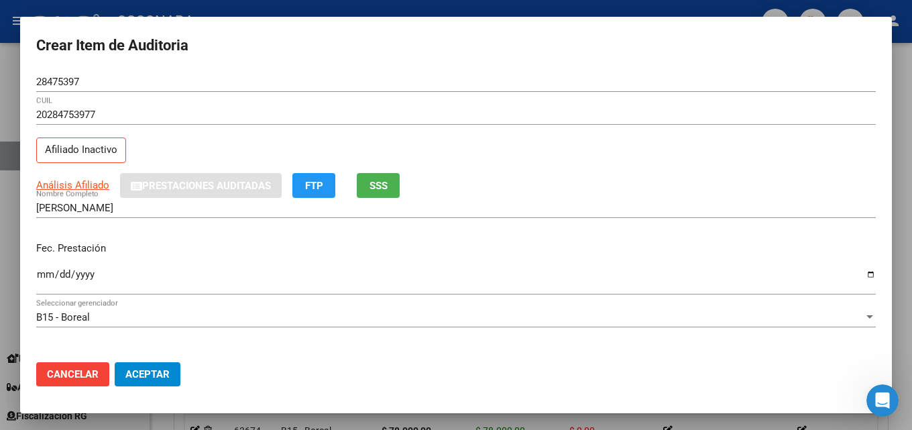
click at [345, 43] on h2 "Crear Item de Auditoria" at bounding box center [456, 45] width 840 height 25
click at [448, 7] on div at bounding box center [456, 215] width 912 height 430
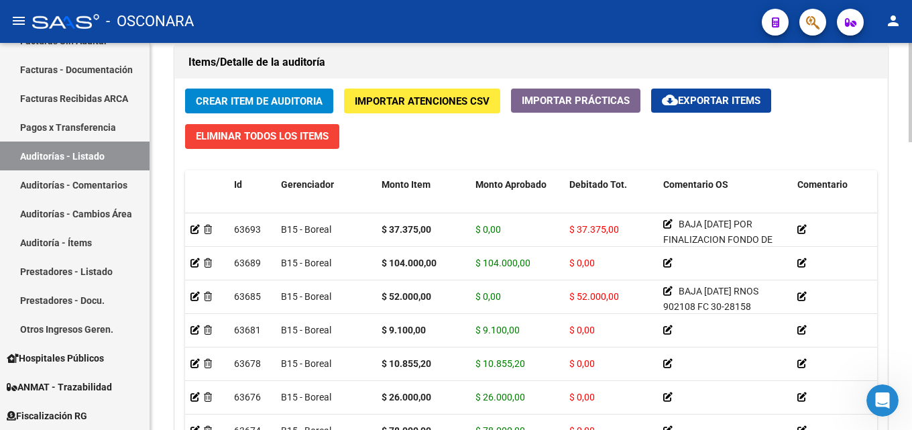
click at [245, 104] on span "Crear Item de Auditoria" at bounding box center [259, 101] width 127 height 12
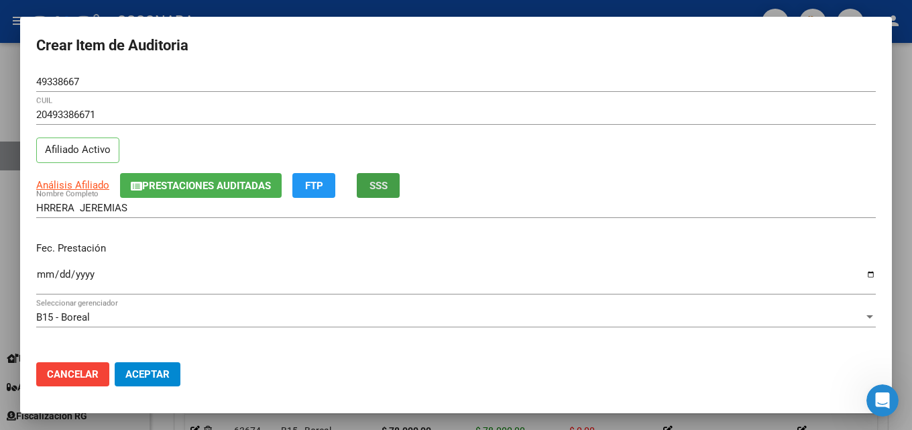
click at [363, 185] on button "SSS" at bounding box center [378, 185] width 43 height 25
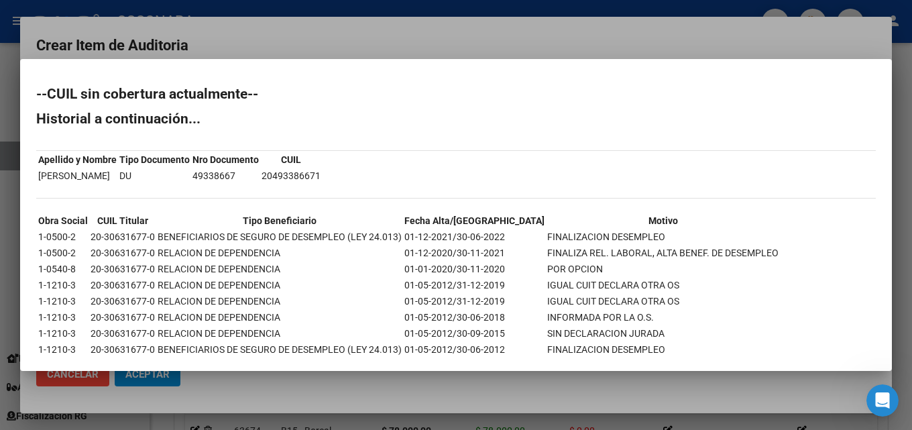
click at [485, 32] on div at bounding box center [456, 215] width 912 height 430
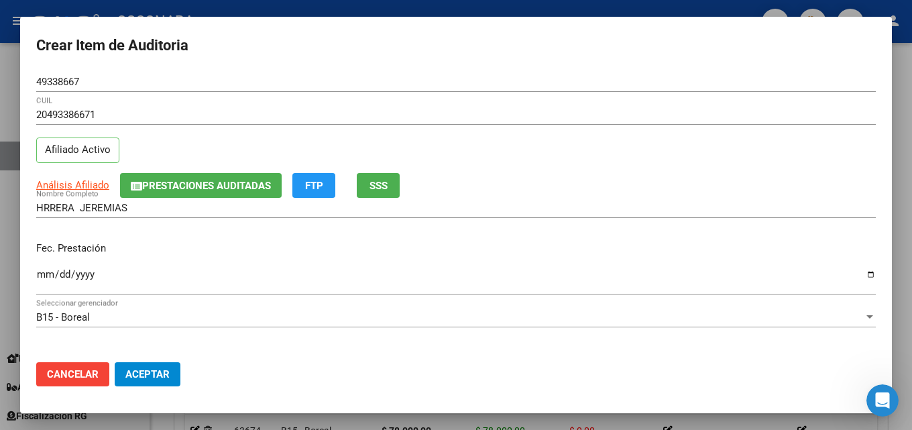
click at [375, 183] on span "SSS" at bounding box center [378, 186] width 18 height 12
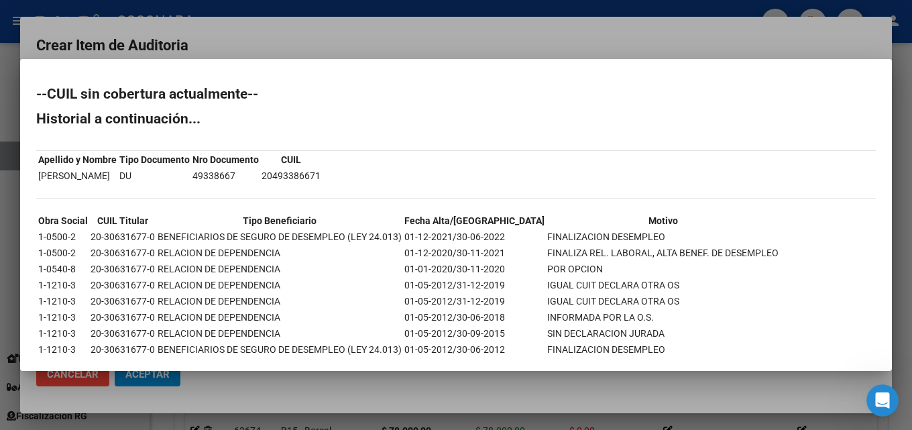
click at [376, 50] on div at bounding box center [456, 215] width 912 height 430
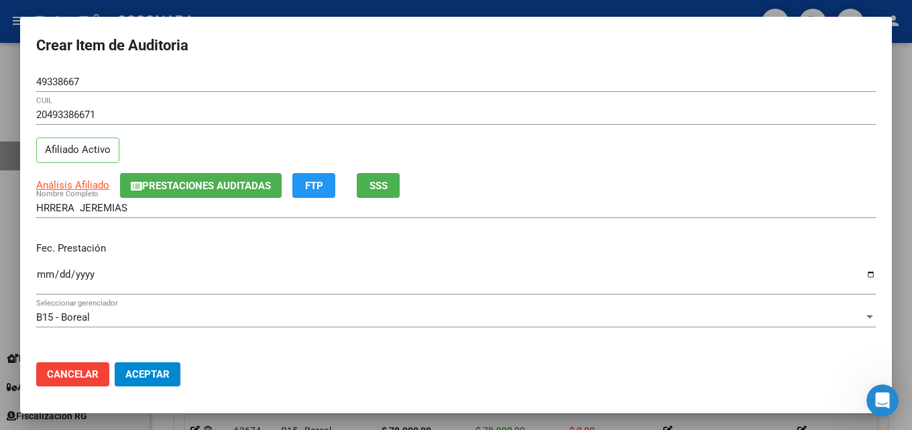
click at [44, 274] on input "Ingresar la fecha" at bounding box center [456, 279] width 840 height 21
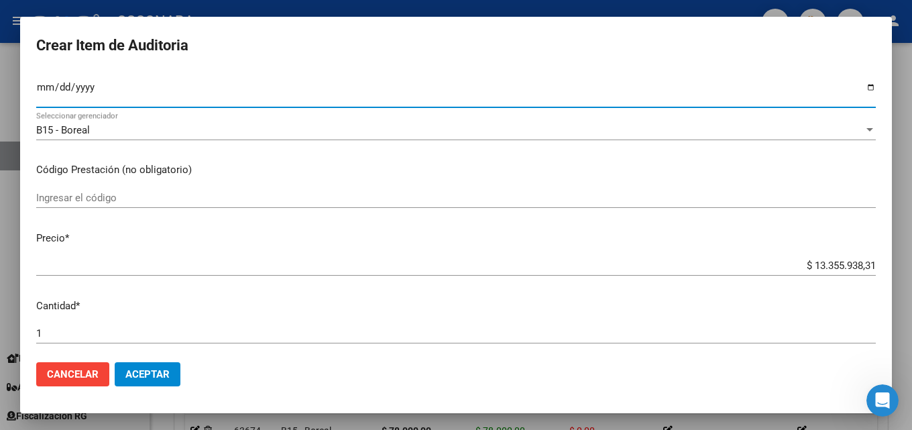
scroll to position [201, 0]
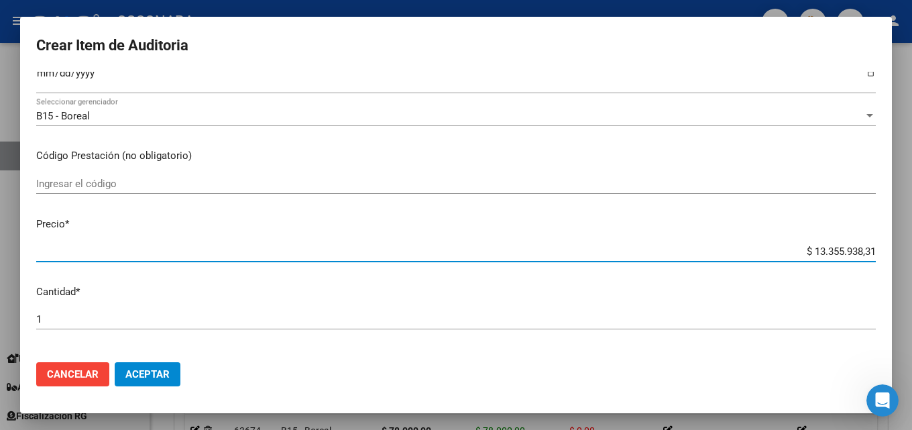
drag, startPoint x: 804, startPoint y: 251, endPoint x: 911, endPoint y: 219, distance: 112.0
click at [901, 219] on div "Crear Item de Auditoria 49338667 Nro Documento 20493386671 CUIL Afiliado Activo…" at bounding box center [456, 215] width 912 height 430
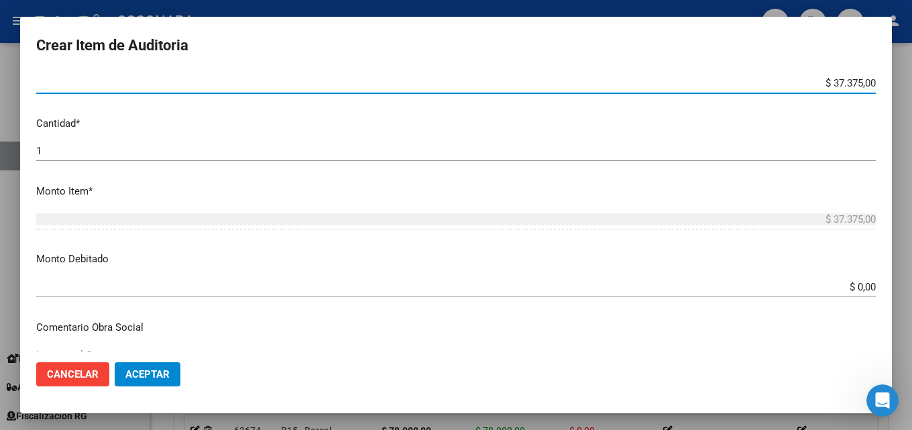
scroll to position [402, 0]
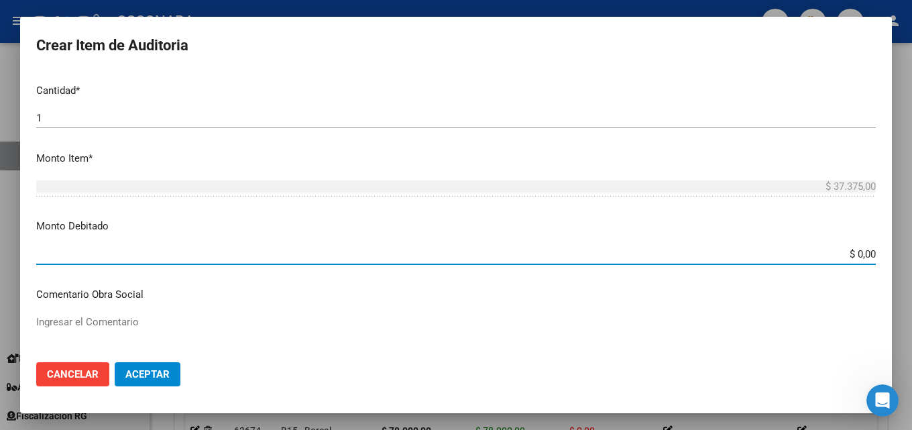
drag, startPoint x: 813, startPoint y: 258, endPoint x: 911, endPoint y: 255, distance: 98.0
click at [901, 255] on div "Crear Item de Auditoria 49338667 Nro Documento 20493386671 CUIL Afiliado Activo…" at bounding box center [456, 215] width 912 height 430
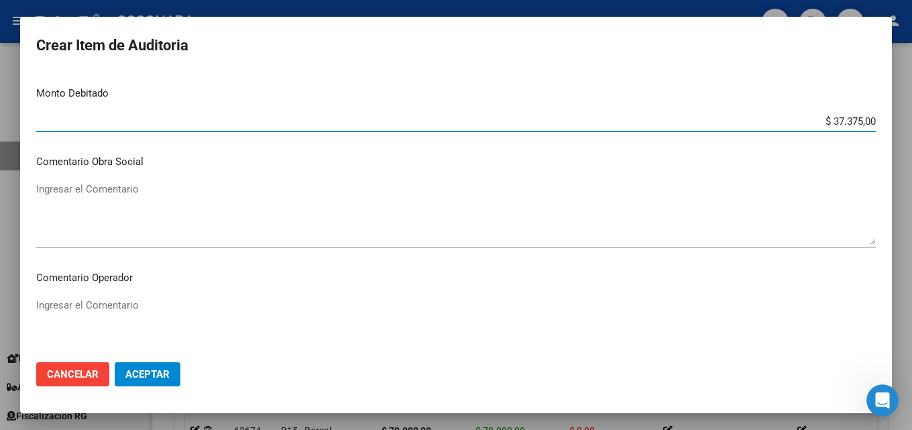
scroll to position [536, 0]
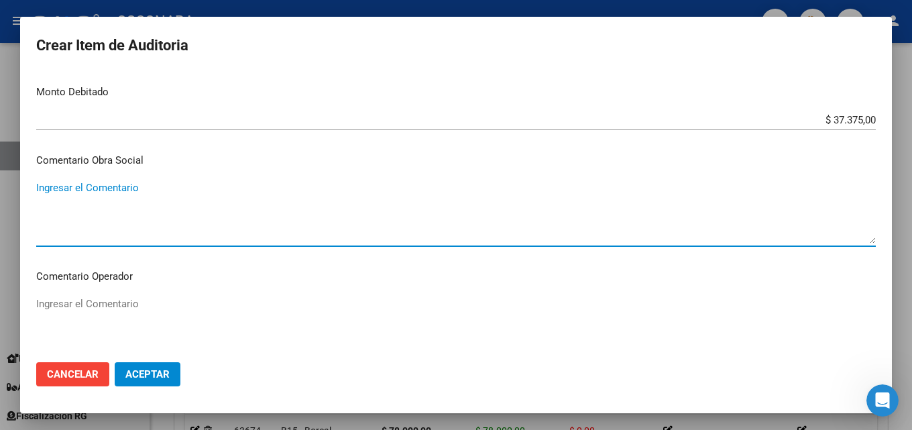
paste textarea "BAJA [DATE] POR FINALIZACION FONDO DE DESEMPLEO FC30-281528"
click at [412, 2] on div at bounding box center [456, 215] width 912 height 430
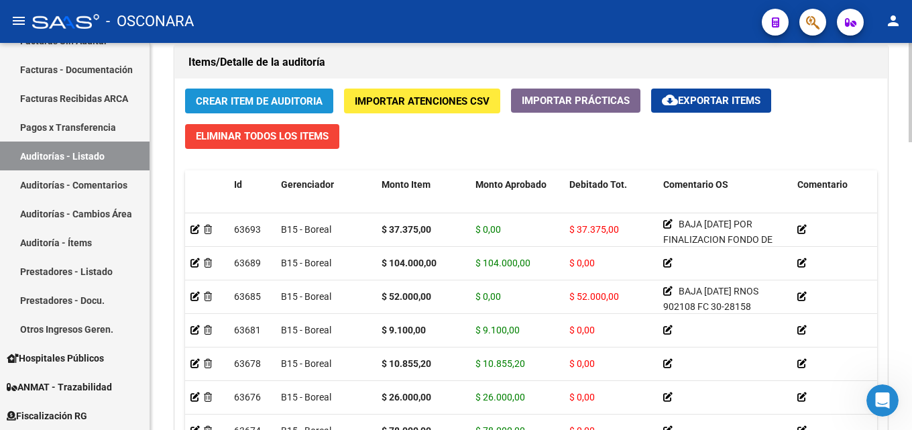
click at [283, 105] on span "Crear Item de Auditoria" at bounding box center [259, 101] width 127 height 12
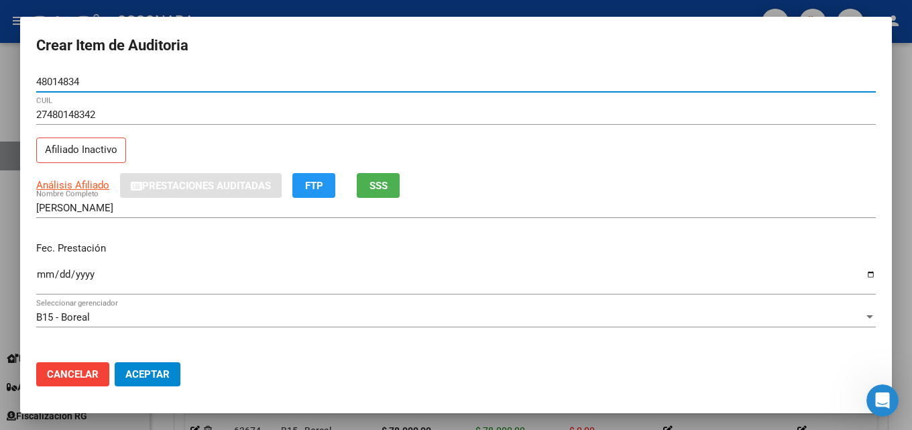
click at [394, 184] on button "SSS" at bounding box center [378, 185] width 43 height 25
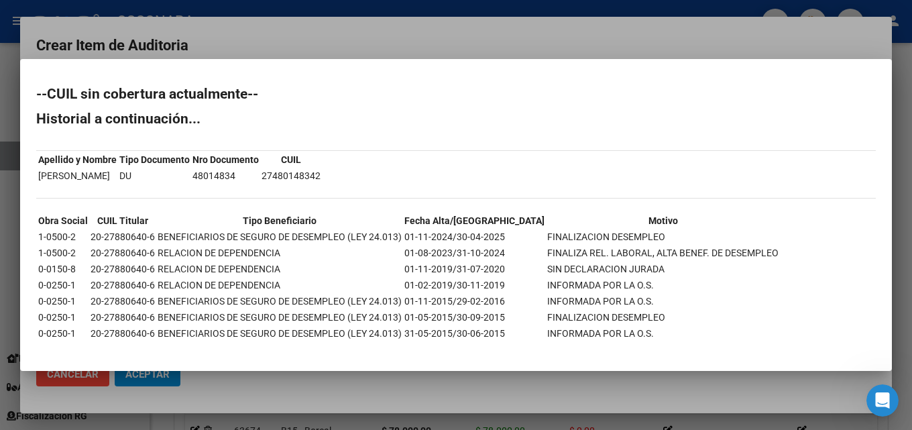
click at [465, 25] on div at bounding box center [456, 215] width 912 height 430
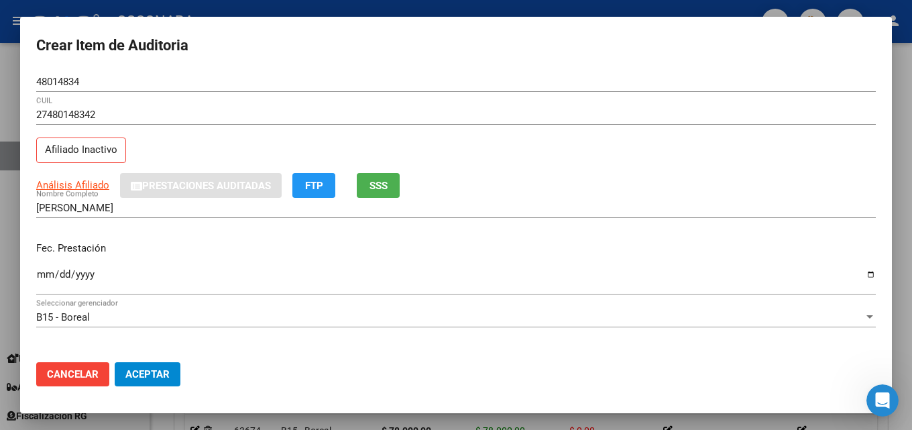
scroll to position [67, 0]
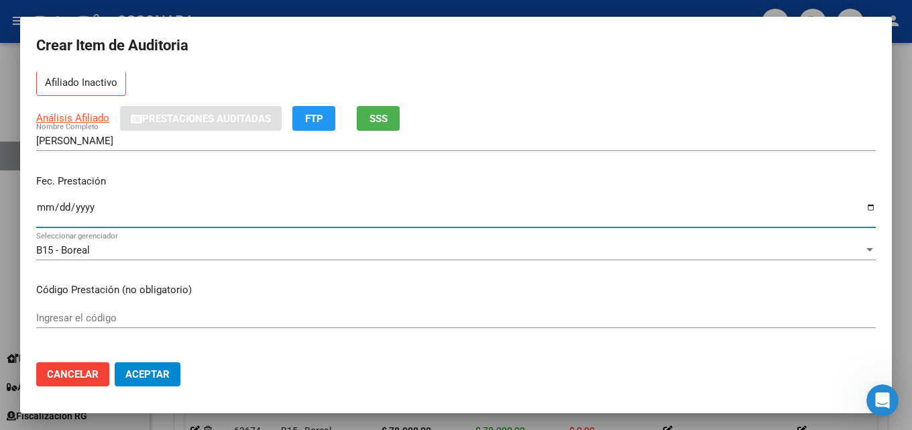
click at [42, 205] on input "Ingresar la fecha" at bounding box center [456, 212] width 840 height 21
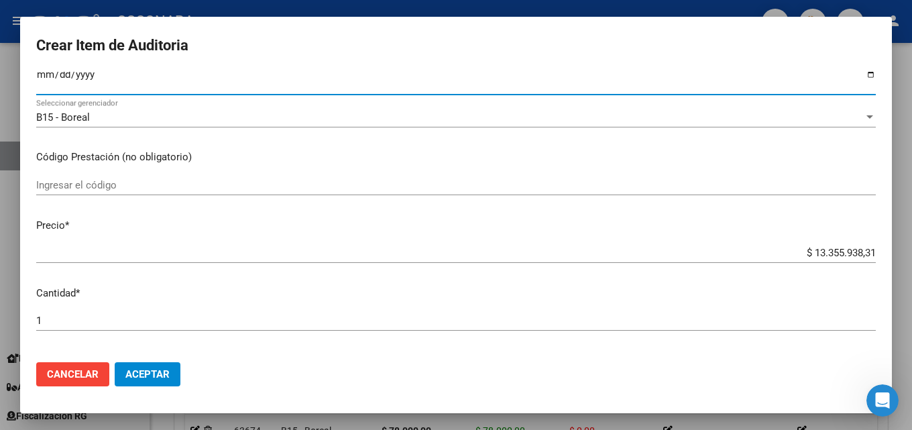
scroll to position [201, 0]
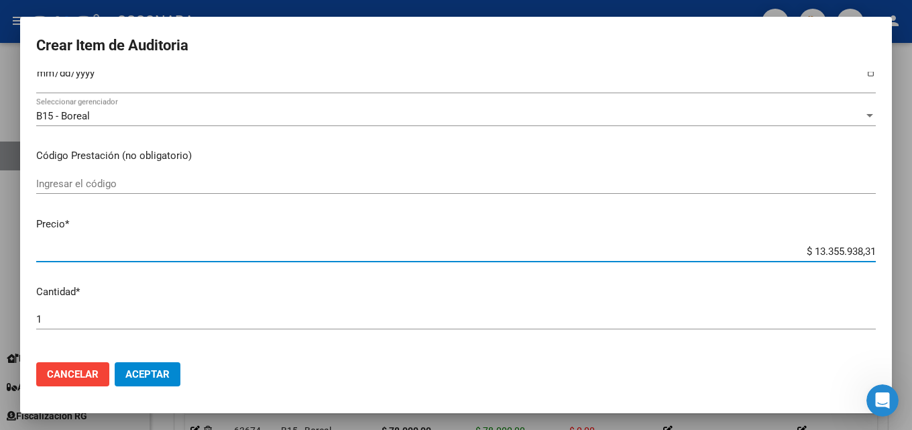
drag, startPoint x: 800, startPoint y: 251, endPoint x: 911, endPoint y: 243, distance: 111.6
click at [901, 243] on div "Crear Item de Auditoria 48014834 Nro Documento 27480148342 CUIL Afiliado Inacti…" at bounding box center [456, 215] width 912 height 430
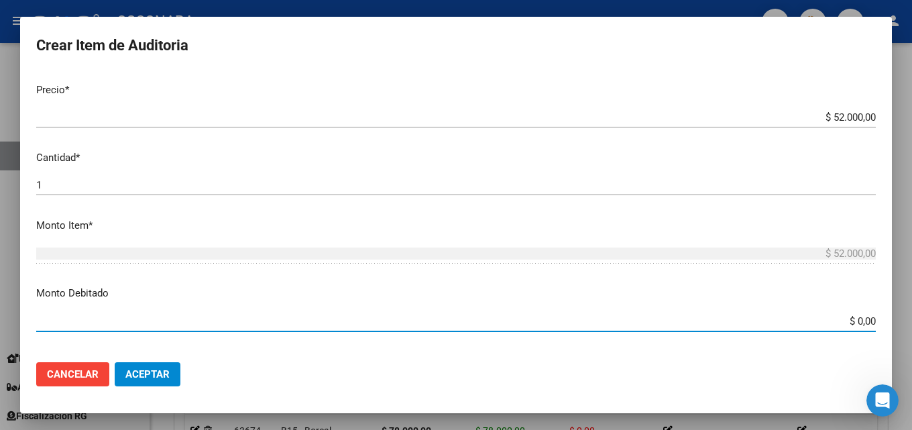
drag, startPoint x: 834, startPoint y: 320, endPoint x: 911, endPoint y: 318, distance: 77.8
click at [901, 318] on div "Crear Item de Auditoria 48014834 Nro Documento 27480148342 CUIL Afiliado Inacti…" at bounding box center [456, 215] width 912 height 430
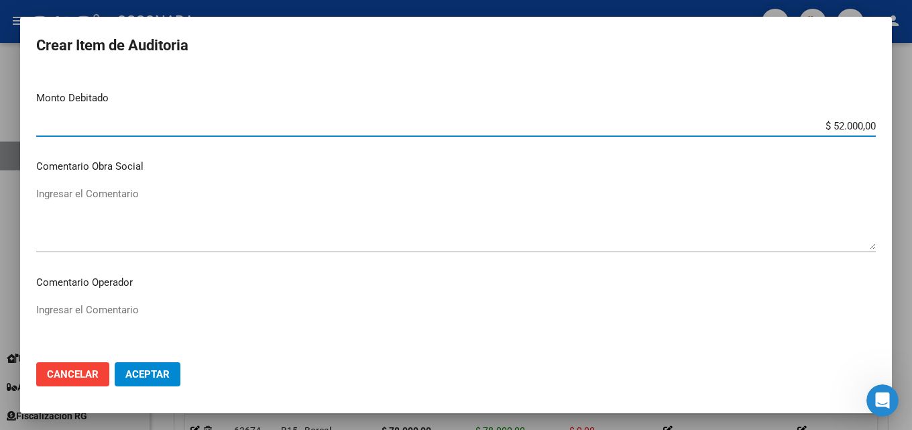
scroll to position [536, 0]
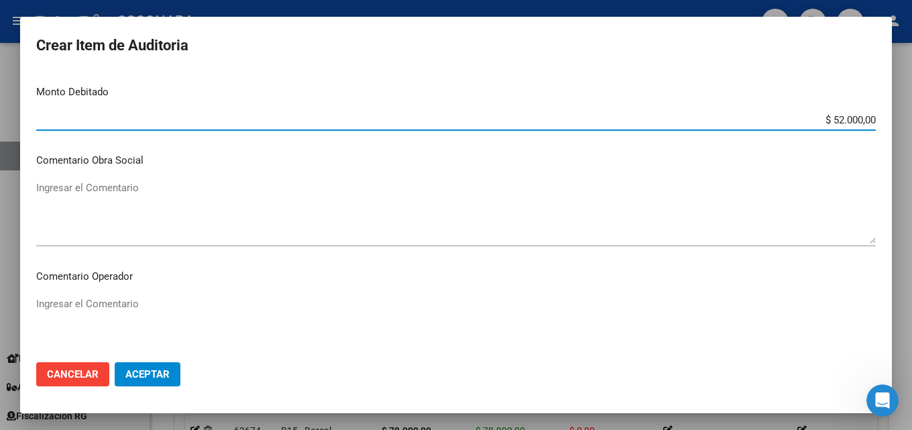
click at [125, 215] on textarea "Ingresar el Comentario" at bounding box center [456, 211] width 840 height 63
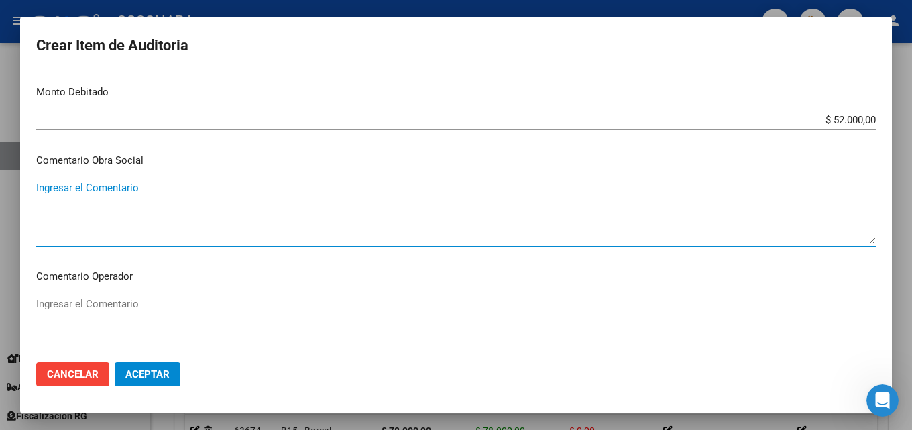
paste textarea "BAJA [DATE] POR FINALIZACION FONDO DE DESEMPLEO FC30-281528"
drag, startPoint x: 67, startPoint y: 186, endPoint x: 97, endPoint y: 186, distance: 30.2
click at [97, 186] on textarea "BAJA [DATE] POR FINALIZACION FONDO DE DESEMPLEO FC30-281528" at bounding box center [456, 211] width 840 height 63
drag, startPoint x: 64, startPoint y: 188, endPoint x: 118, endPoint y: 187, distance: 53.7
click at [118, 187] on textarea "BAJA [DATE] POR FINALIZACION FONDO DE DESEMPLEO FC30-281528" at bounding box center [456, 211] width 840 height 63
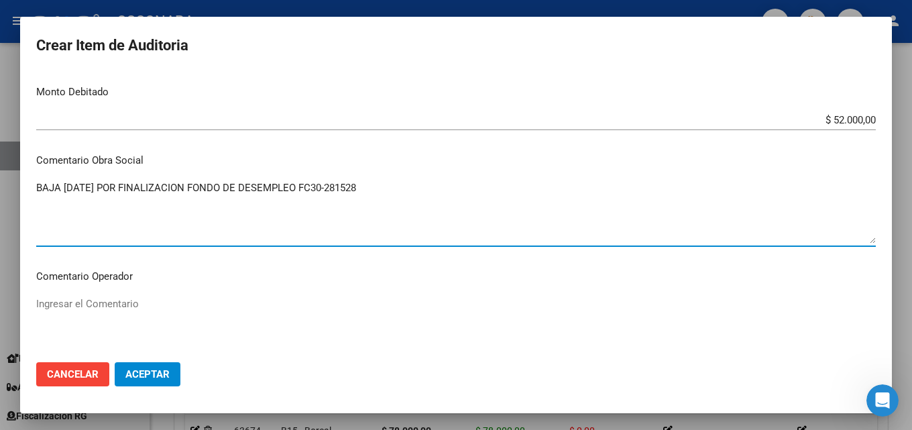
click at [71, 189] on textarea "BAJA [DATE] POR FINALIZACION FONDO DE DESEMPLEO FC30-281528" at bounding box center [456, 211] width 840 height 63
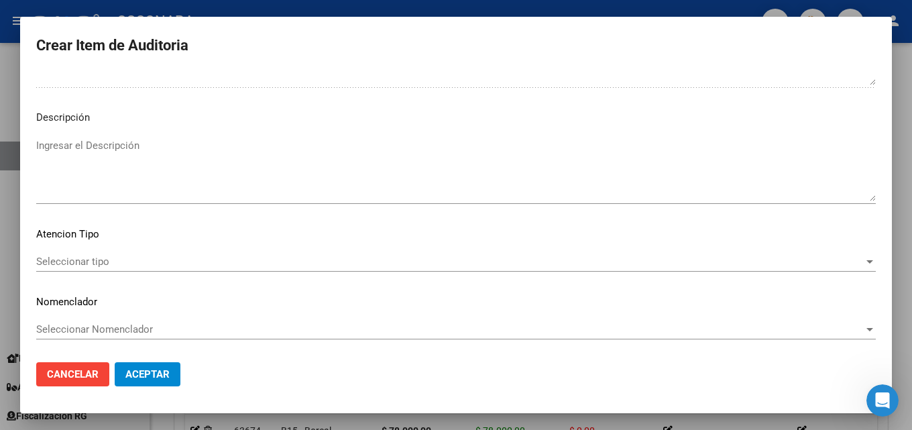
scroll to position [928, 0]
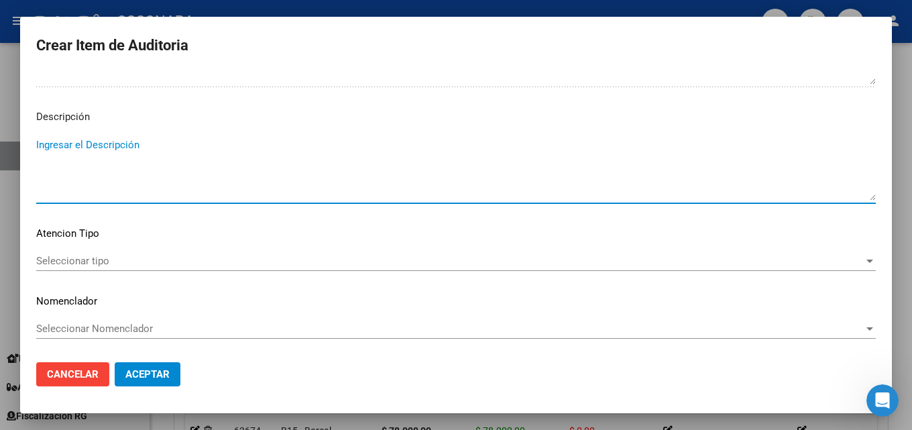
click at [107, 163] on textarea "Ingresar el Descripción" at bounding box center [456, 168] width 840 height 63
paste textarea "BAJA [DATE] POR FINALIZACION FONDO DE DESEMPLEO FC30-281528"
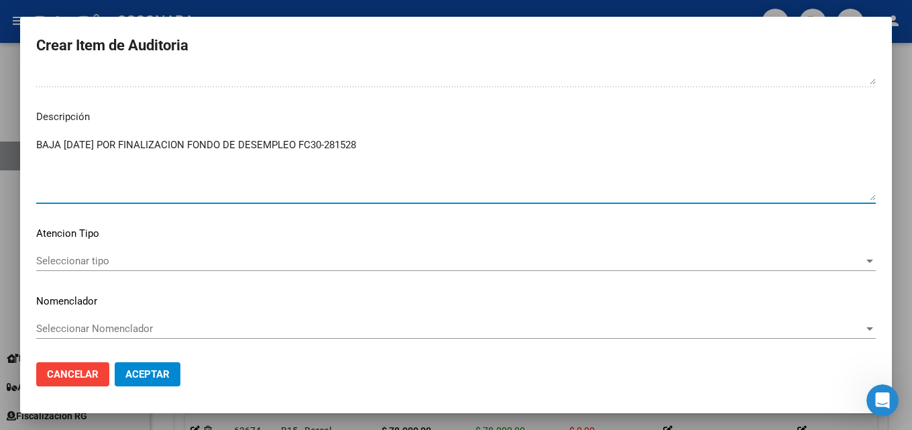
click at [146, 266] on span "Seleccionar tipo" at bounding box center [450, 261] width 828 height 12
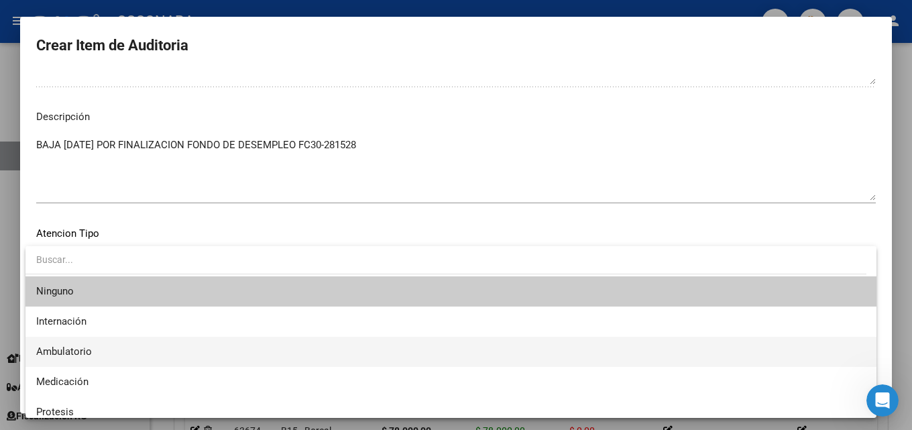
click at [152, 341] on span "Ambulatorio" at bounding box center [451, 352] width 830 height 30
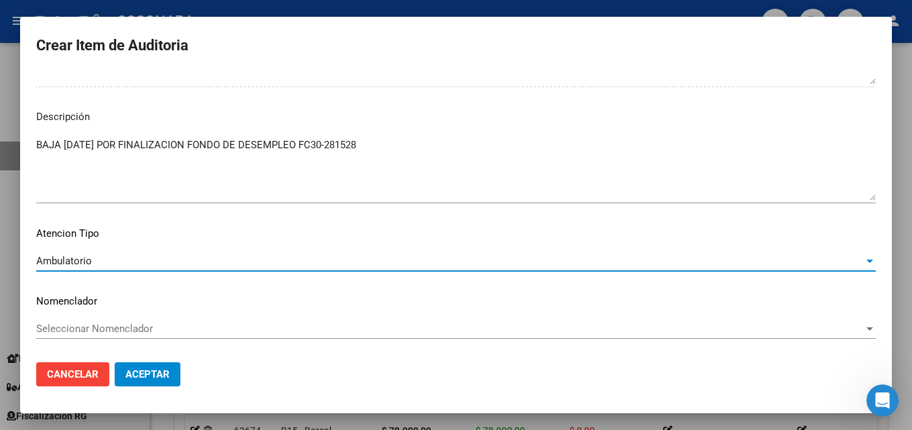
click at [163, 367] on button "Aceptar" at bounding box center [148, 374] width 66 height 24
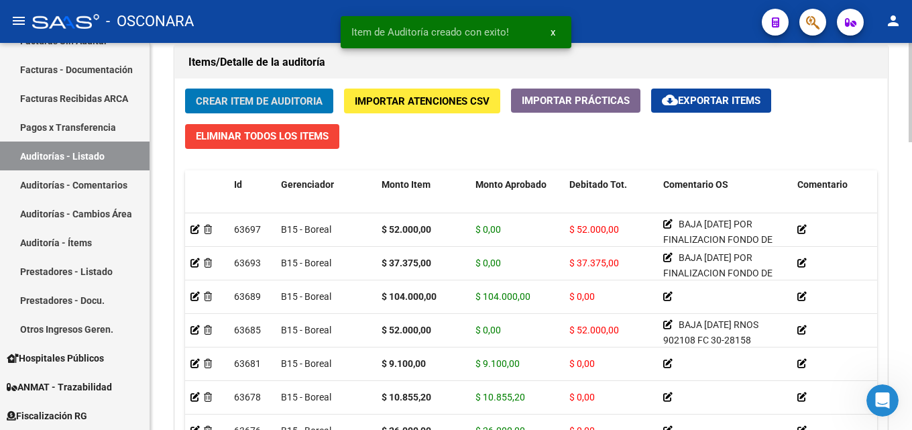
click at [249, 97] on span "Crear Item de Auditoria" at bounding box center [259, 101] width 127 height 12
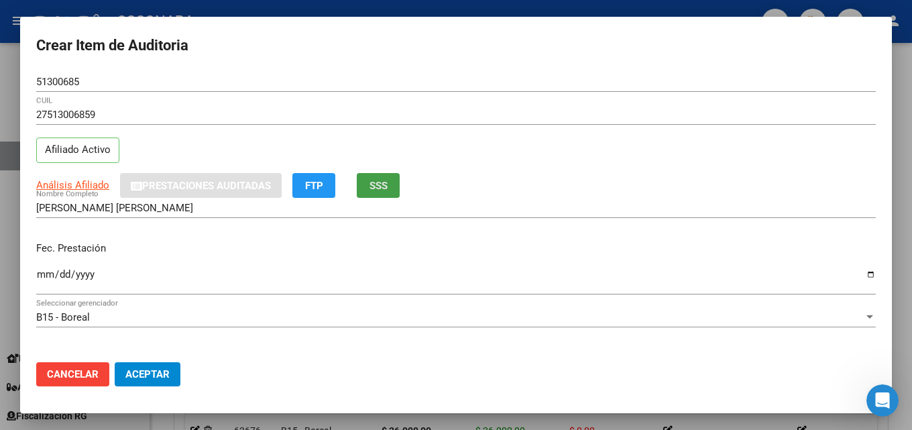
click at [372, 180] on span "SSS" at bounding box center [378, 186] width 18 height 12
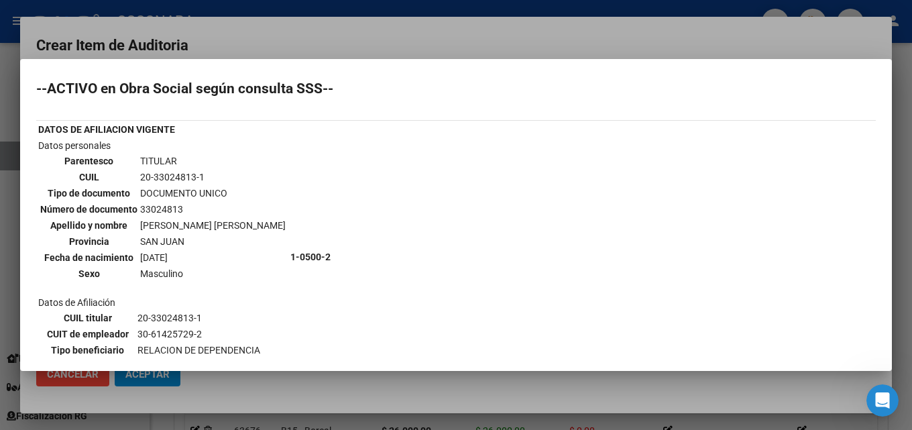
scroll to position [0, 0]
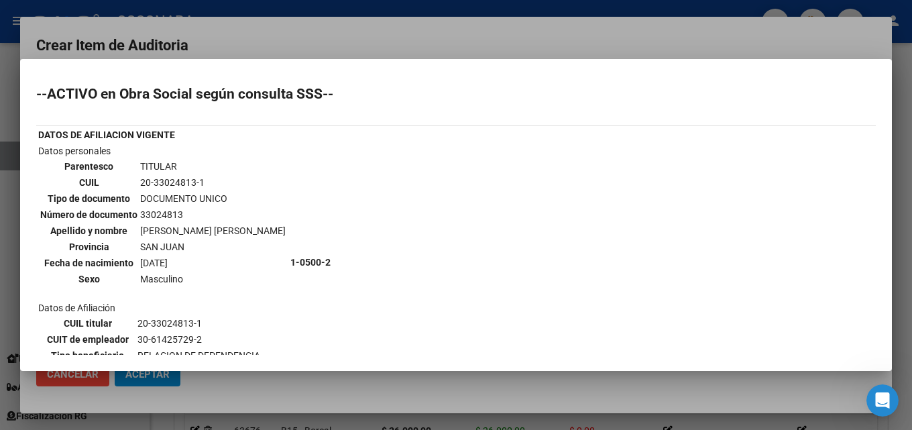
click at [390, 41] on div at bounding box center [456, 215] width 912 height 430
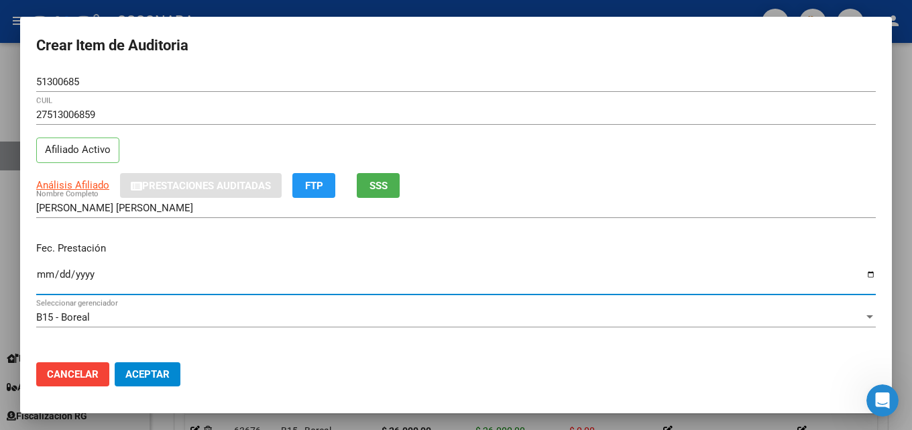
click at [45, 273] on input "Ingresar la fecha" at bounding box center [456, 279] width 840 height 21
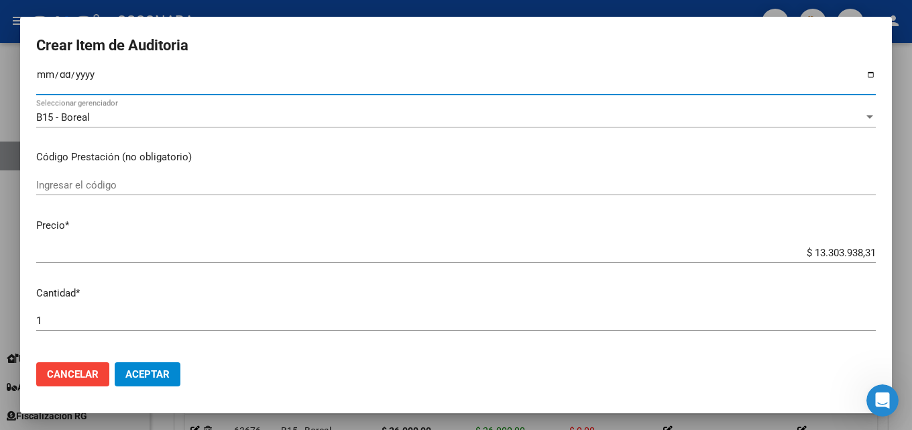
scroll to position [201, 0]
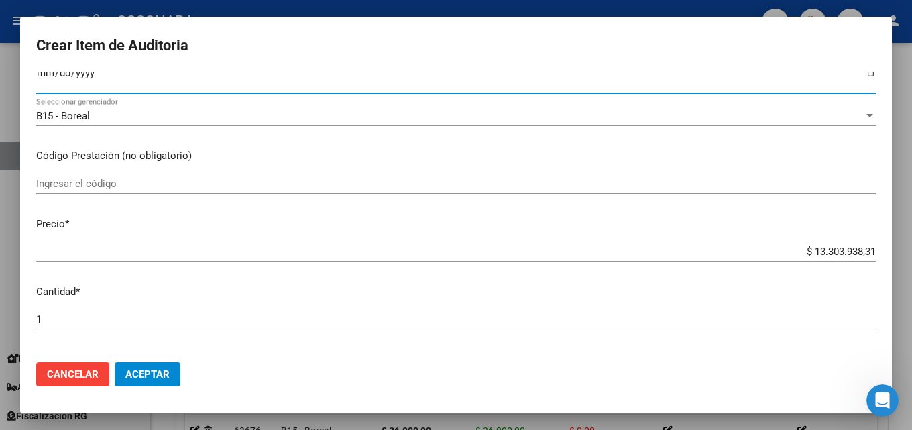
drag, startPoint x: 801, startPoint y: 253, endPoint x: 911, endPoint y: 235, distance: 112.0
click at [901, 237] on div "Crear Item de Auditoria 51300685 Nro Documento 27513006859 CUIL Afiliado Activo…" at bounding box center [456, 215] width 912 height 430
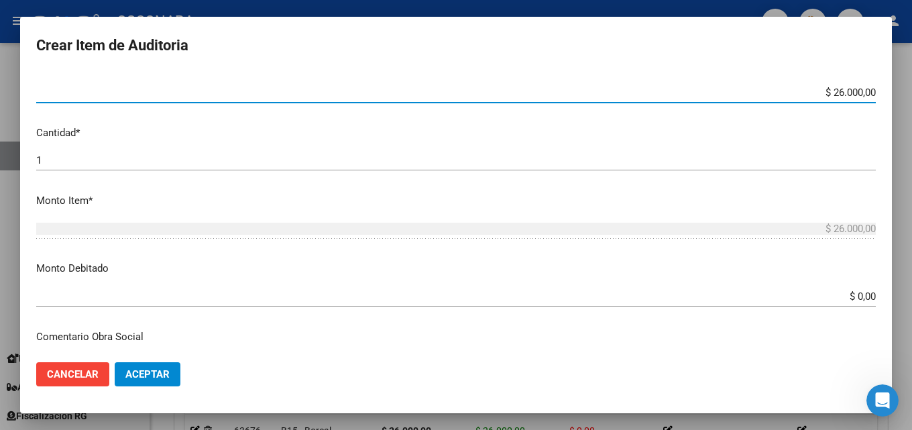
scroll to position [402, 0]
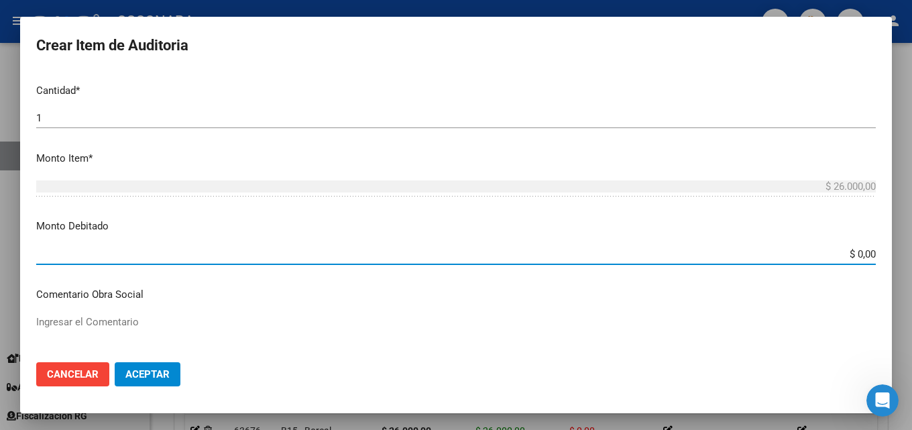
drag, startPoint x: 830, startPoint y: 250, endPoint x: 911, endPoint y: 229, distance: 84.4
click at [901, 241] on div "Crear Item de Auditoria 51300685 Nro Documento 27513006859 CUIL Afiliado Activo…" at bounding box center [456, 215] width 912 height 430
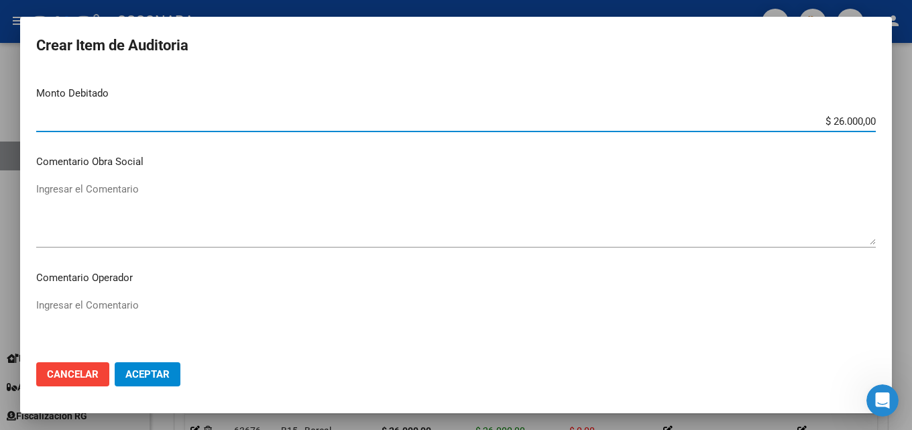
scroll to position [536, 0]
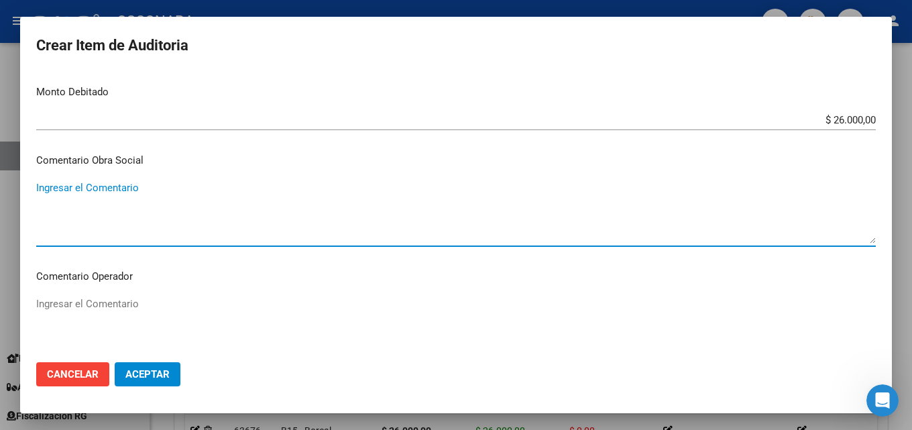
click at [80, 201] on textarea "Ingresar el Comentario" at bounding box center [456, 211] width 840 height 63
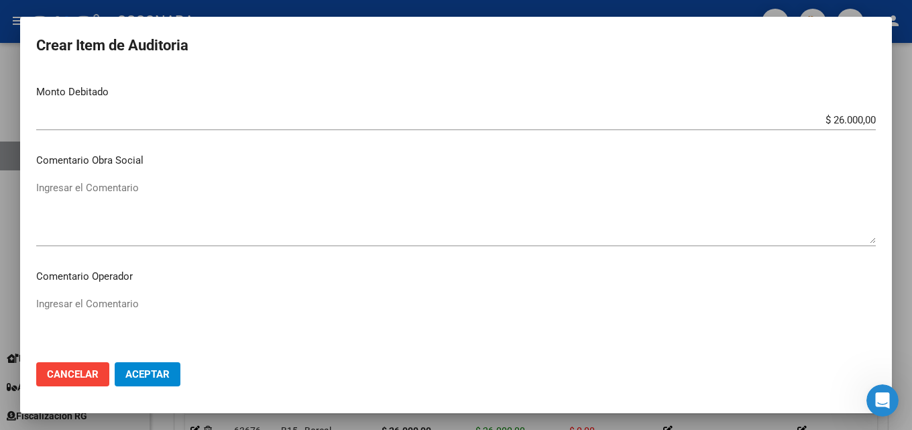
drag, startPoint x: 79, startPoint y: 201, endPoint x: 392, endPoint y: 177, distance: 313.4
click at [392, 177] on mat-dialog-content "51300685 Nro Documento 27513006859 CUIL Afiliado Activo Análisis Afiliado Prest…" at bounding box center [456, 212] width 872 height 280
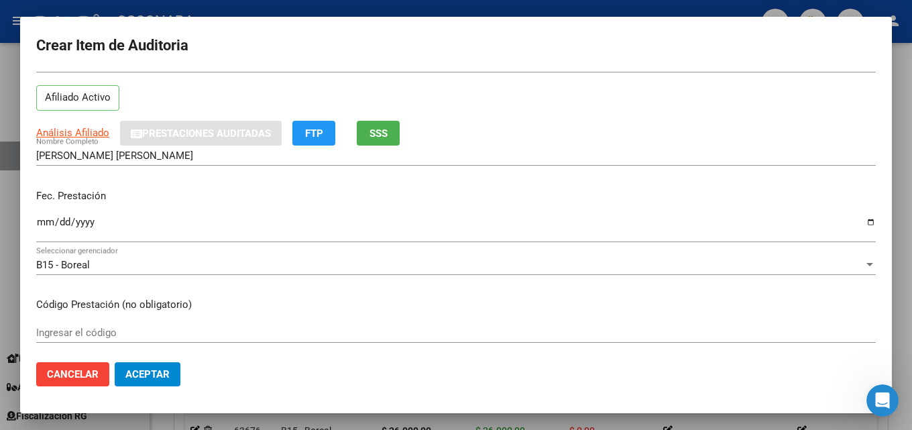
scroll to position [0, 0]
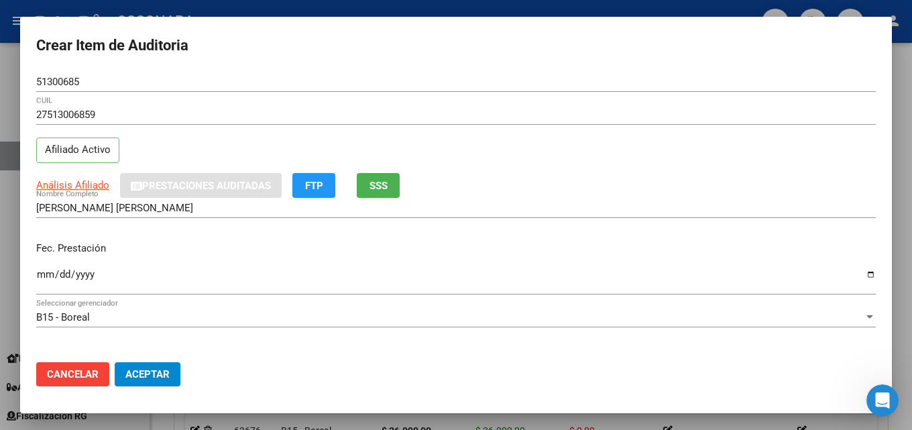
click at [384, 182] on span "SSS" at bounding box center [378, 186] width 18 height 12
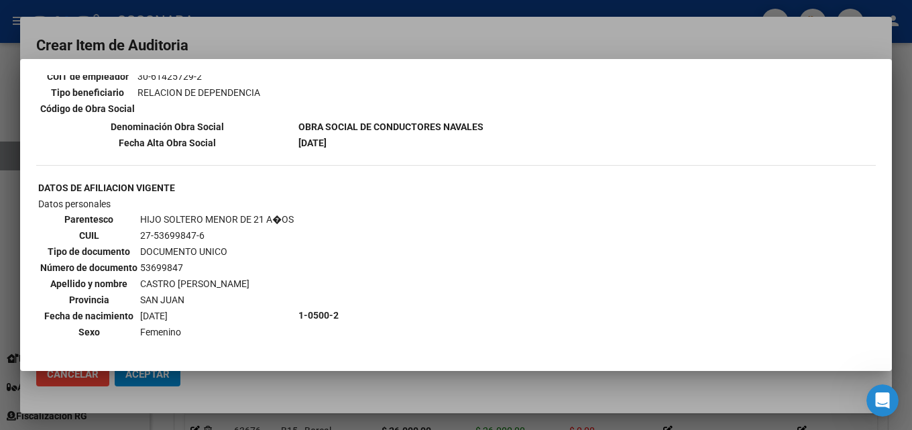
scroll to position [335, 0]
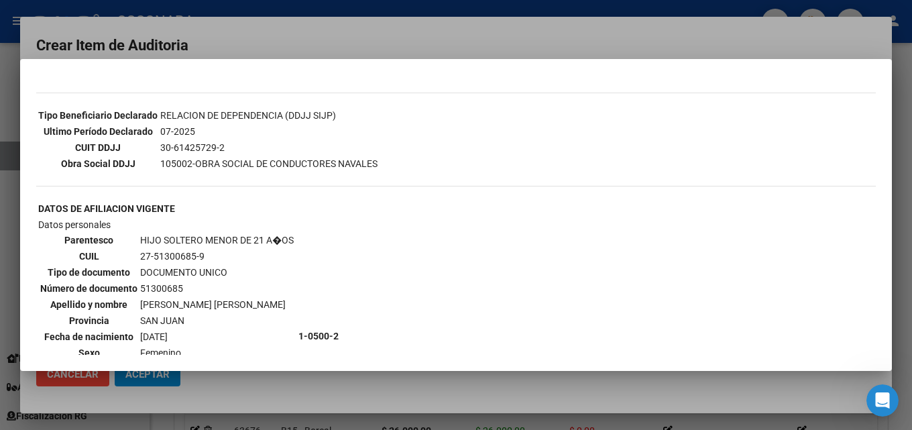
click at [404, 30] on div at bounding box center [456, 215] width 912 height 430
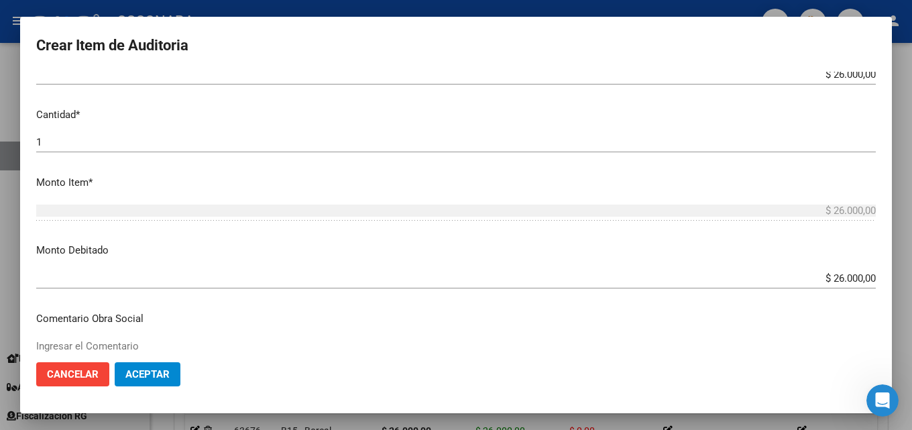
scroll to position [402, 0]
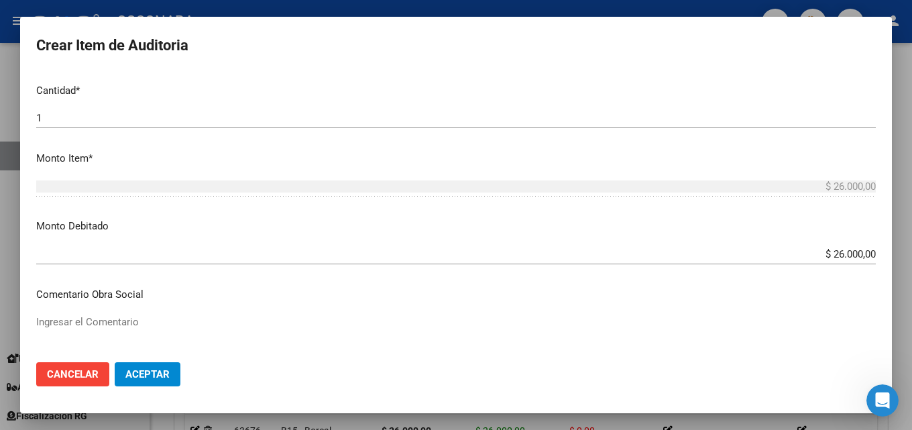
drag, startPoint x: 805, startPoint y: 255, endPoint x: 911, endPoint y: 249, distance: 106.1
click at [901, 249] on div "Crear Item de Auditoria 51300685 Nro Documento 27513006859 CUIL Afiliado Activo…" at bounding box center [456, 215] width 912 height 430
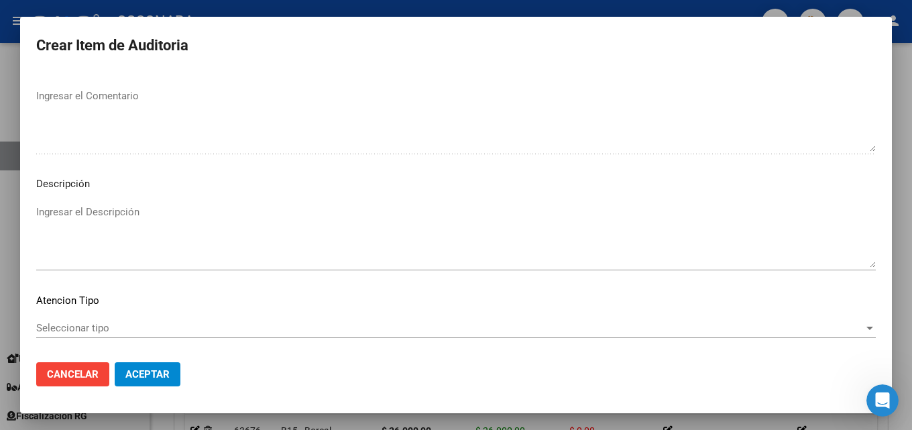
scroll to position [928, 0]
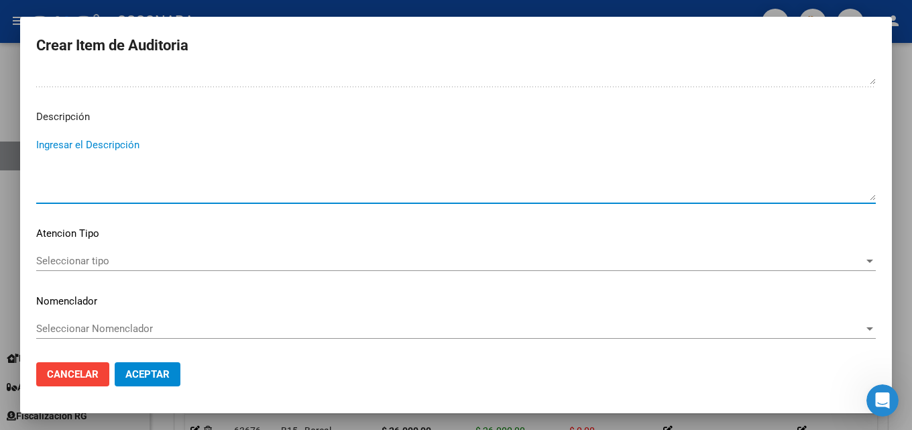
click at [107, 158] on textarea "Ingresar el Descripción" at bounding box center [456, 168] width 840 height 63
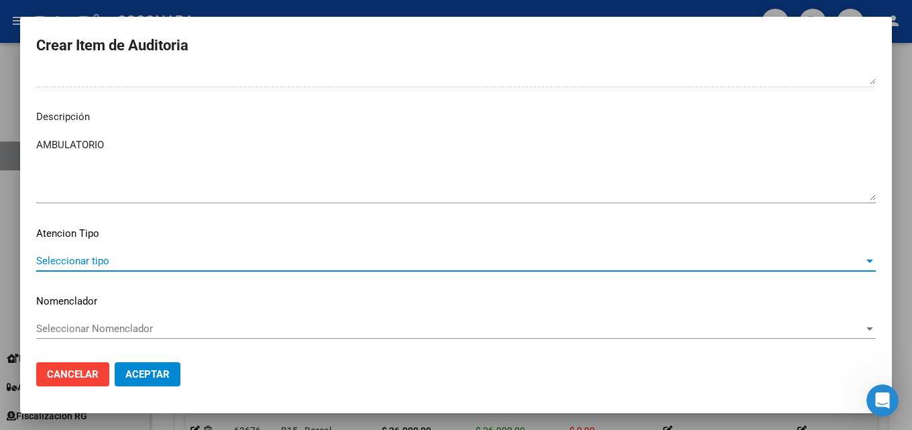
click at [108, 260] on span "Seleccionar tipo" at bounding box center [450, 261] width 828 height 12
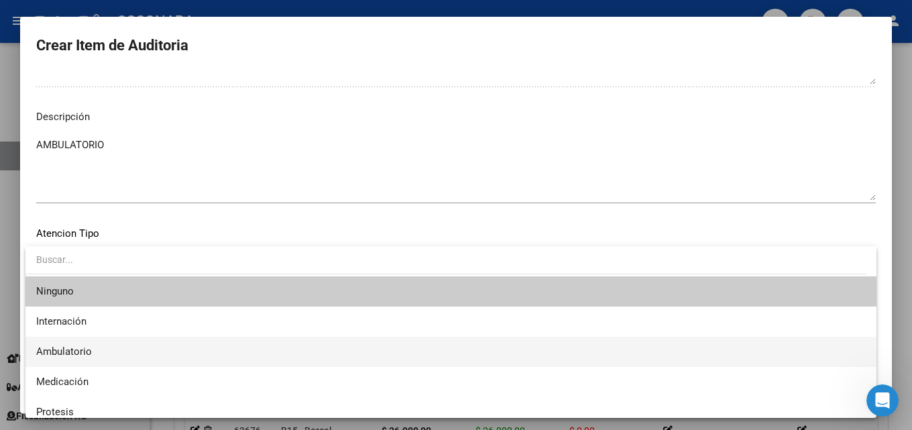
click at [96, 348] on span "Ambulatorio" at bounding box center [451, 352] width 830 height 30
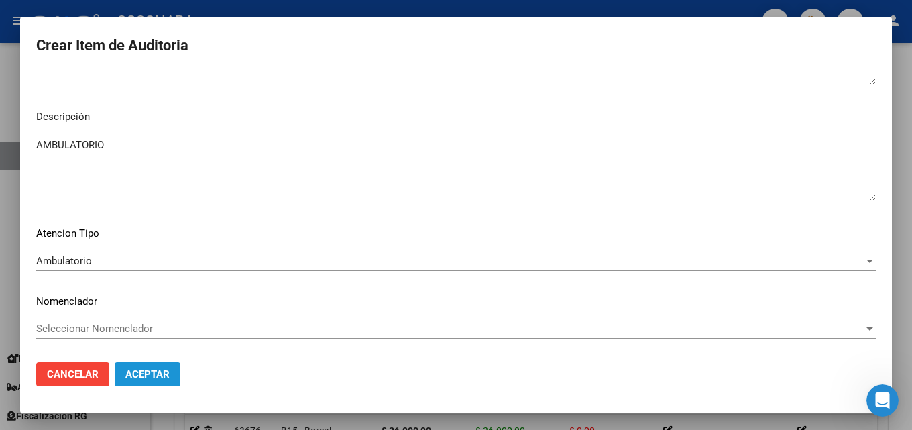
click at [152, 377] on span "Aceptar" at bounding box center [147, 374] width 44 height 12
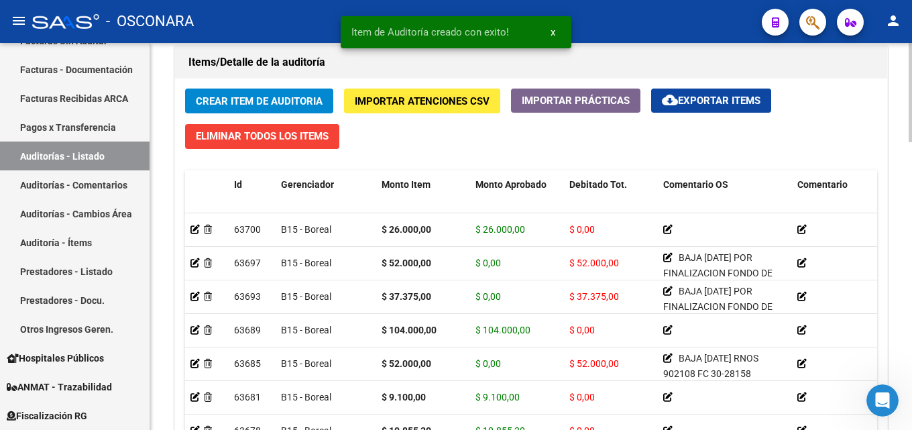
click at [229, 114] on div "Crear Item de Auditoria Importar Atenciones CSV Importar Prácticas cloud_downlo…" at bounding box center [531, 285] width 712 height 414
click at [234, 101] on span "Crear Item de Auditoria" at bounding box center [259, 101] width 127 height 12
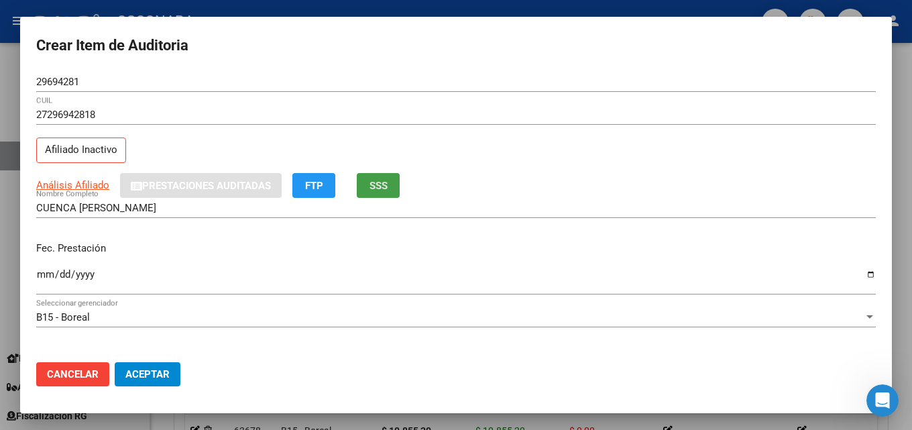
click at [368, 188] on button "SSS" at bounding box center [378, 185] width 43 height 25
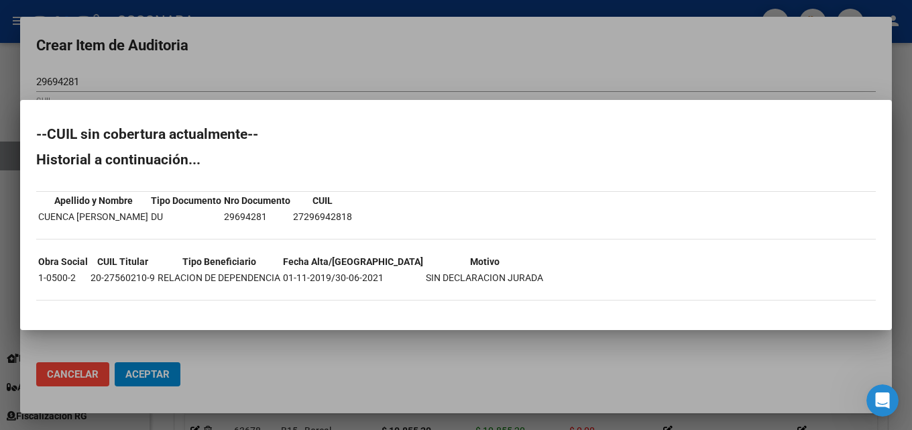
drag, startPoint x: 66, startPoint y: 66, endPoint x: 99, endPoint y: 67, distance: 32.9
click at [91, 66] on div at bounding box center [456, 215] width 912 height 430
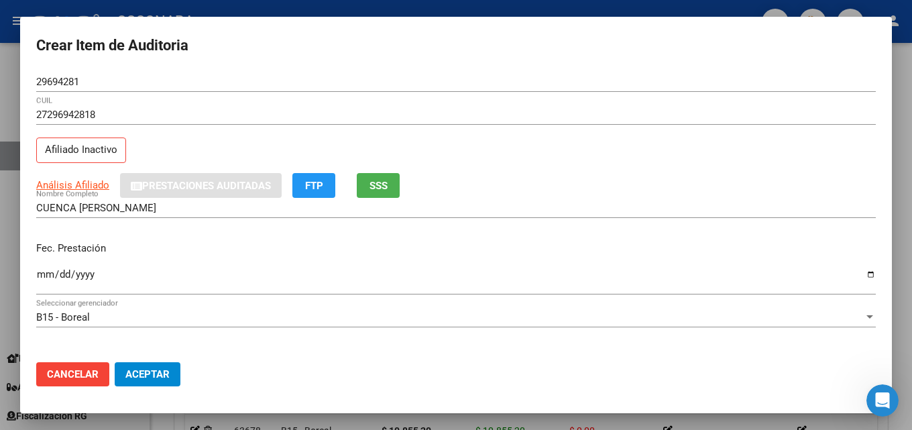
click at [392, 178] on button "SSS" at bounding box center [378, 185] width 43 height 25
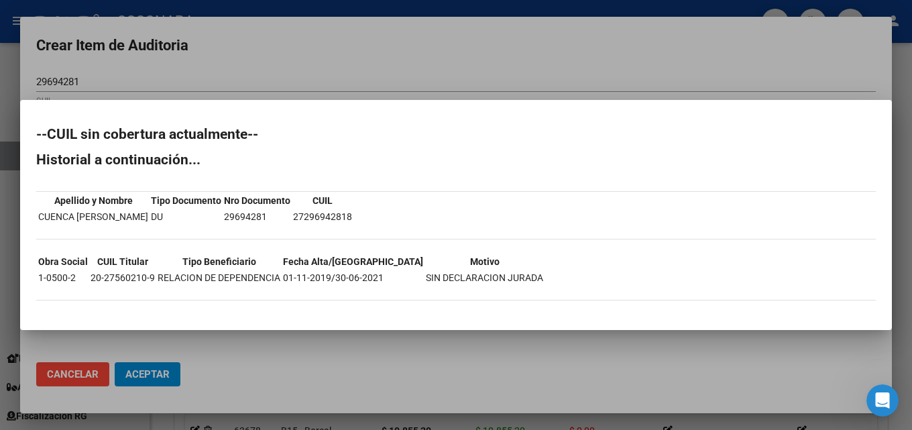
click at [352, 70] on div at bounding box center [456, 215] width 912 height 430
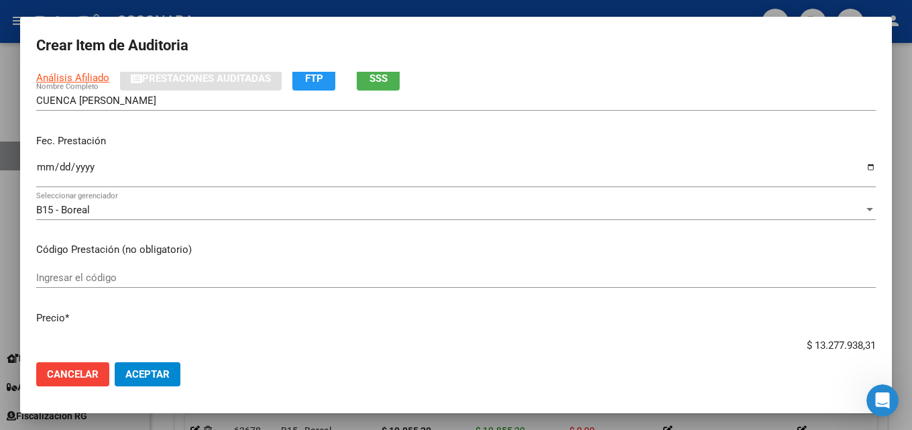
scroll to position [134, 0]
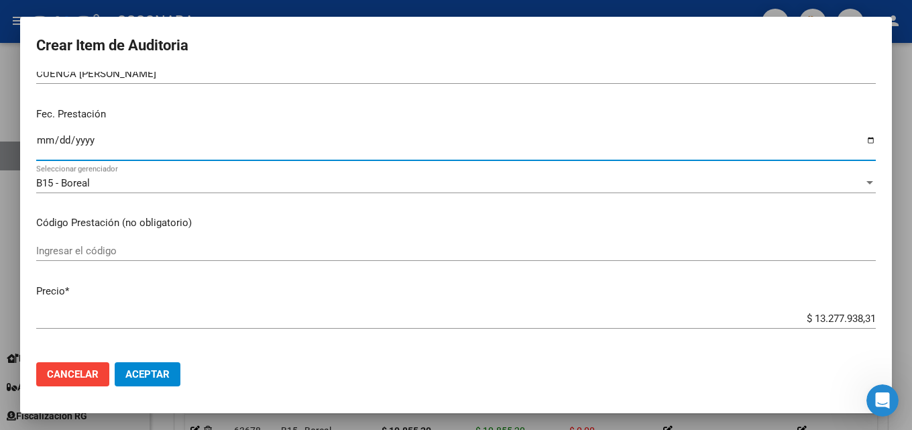
click at [46, 137] on input "Ingresar la fecha" at bounding box center [456, 145] width 840 height 21
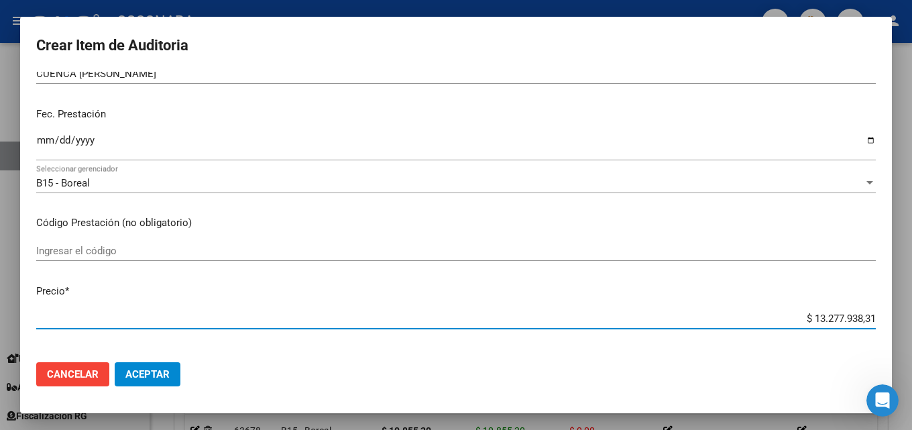
drag, startPoint x: 803, startPoint y: 314, endPoint x: 911, endPoint y: 294, distance: 109.0
click at [901, 290] on div "Crear Item de Auditoria 29694281 Nro Documento 27296942818 CUIL Afiliado Inacti…" at bounding box center [456, 215] width 912 height 430
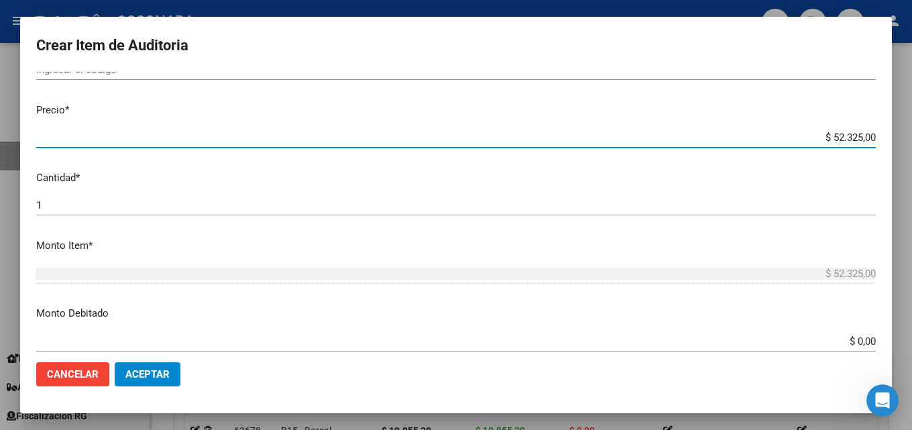
scroll to position [335, 0]
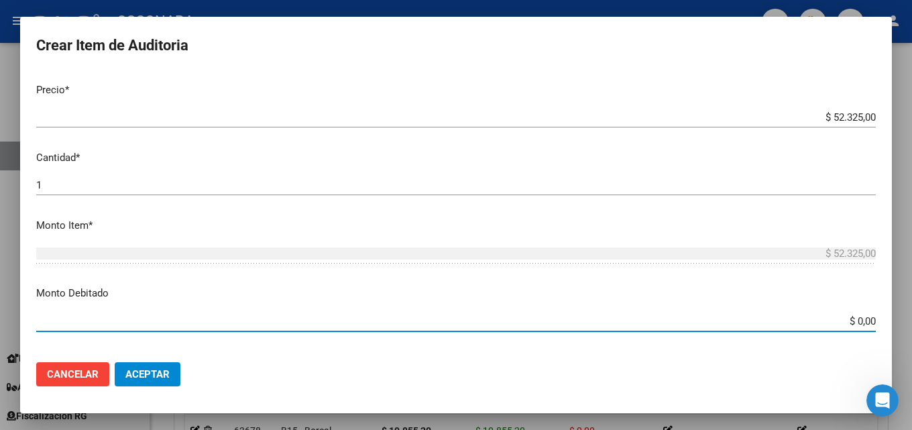
drag, startPoint x: 843, startPoint y: 321, endPoint x: 911, endPoint y: 319, distance: 68.4
click at [901, 319] on div "Crear Item de Auditoria 29694281 Nro Documento 27296942818 CUIL Afiliado Inacti…" at bounding box center [456, 215] width 912 height 430
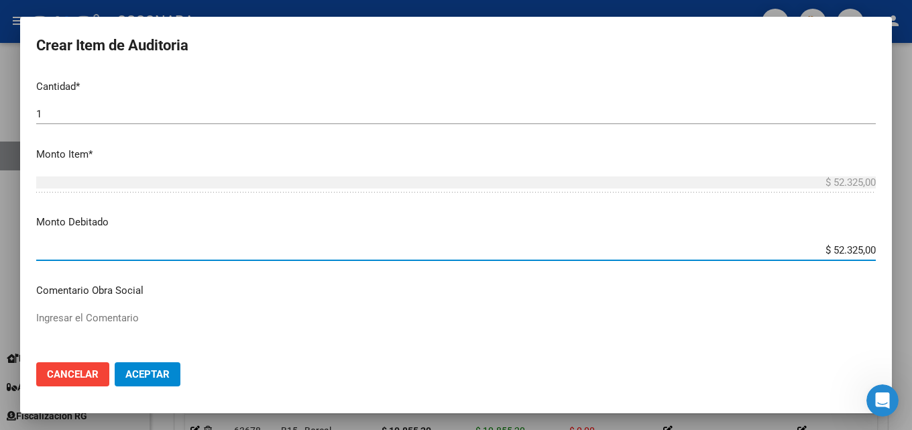
scroll to position [469, 0]
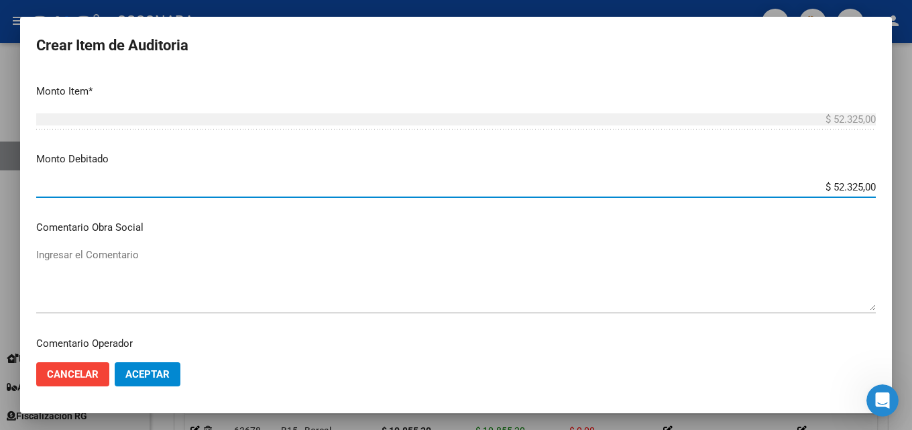
click at [82, 288] on textarea "Ingresar el Comentario" at bounding box center [456, 278] width 840 height 63
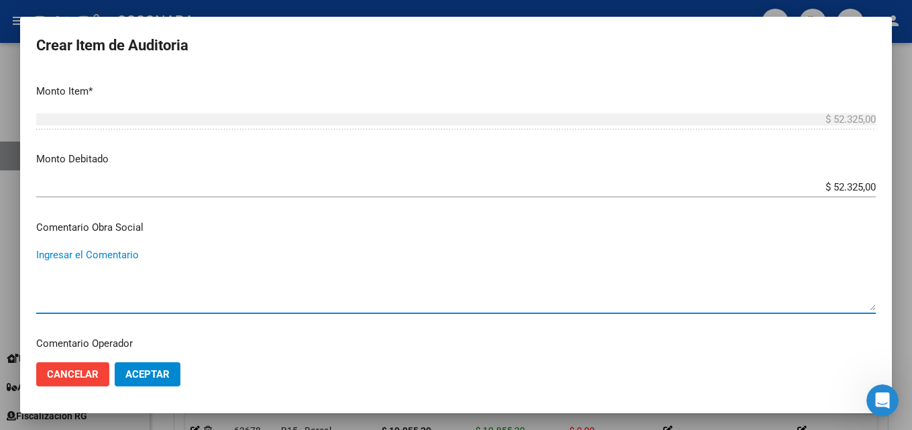
paste textarea "BAJA [DATE] POR FINALIZACION FONDO DE DESEMPLEO FC30-281528"
drag, startPoint x: 67, startPoint y: 255, endPoint x: 96, endPoint y: 253, distance: 28.9
click at [96, 253] on textarea "BAJA [DATE] POR FINALIZACION FONDO DE DESEMPLEO FC30-281528" at bounding box center [456, 278] width 840 height 63
drag, startPoint x: 64, startPoint y: 254, endPoint x: 117, endPoint y: 255, distance: 53.0
click at [117, 255] on textarea "BAJA [DATE] POR FINALIZACION FONDO DE DESEMPLEO FC30-281528" at bounding box center [456, 278] width 840 height 63
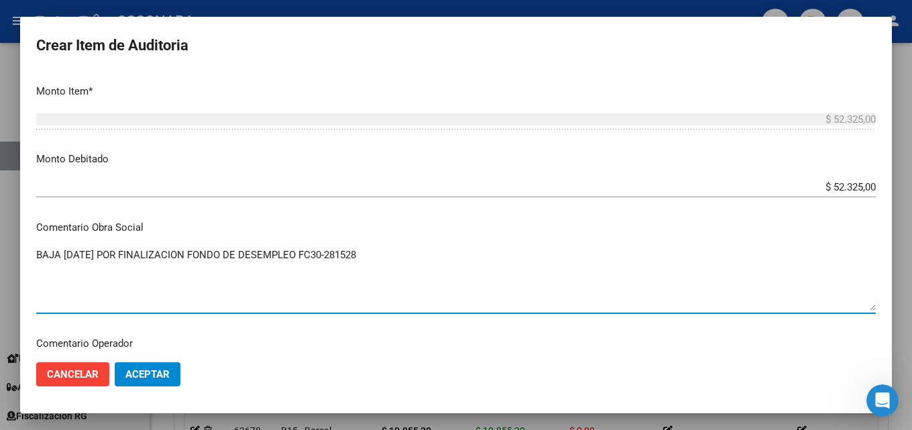
drag, startPoint x: 119, startPoint y: 253, endPoint x: 319, endPoint y: 253, distance: 199.8
click at [319, 253] on textarea "BAJA [DATE] POR FINALIZACION FONDO DE DESEMPLEO FC30-281528" at bounding box center [456, 278] width 840 height 63
click at [390, 255] on textarea "BAJA [DATE] POR FINALIZACION FONDO DE DESEMPLEO FC30-281528" at bounding box center [456, 278] width 840 height 63
drag, startPoint x: 318, startPoint y: 253, endPoint x: 121, endPoint y: 260, distance: 196.6
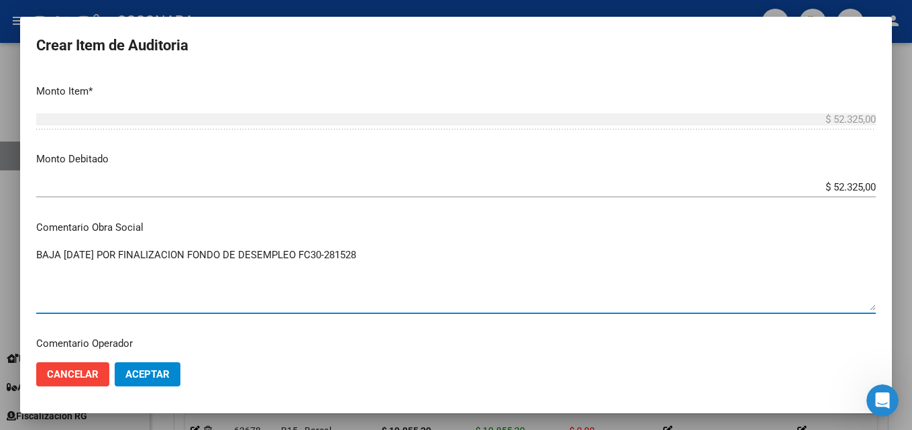
click at [121, 260] on textarea "BAJA [DATE] POR FINALIZACION FONDO DE DESEMPLEO FC30-281528" at bounding box center [456, 278] width 840 height 63
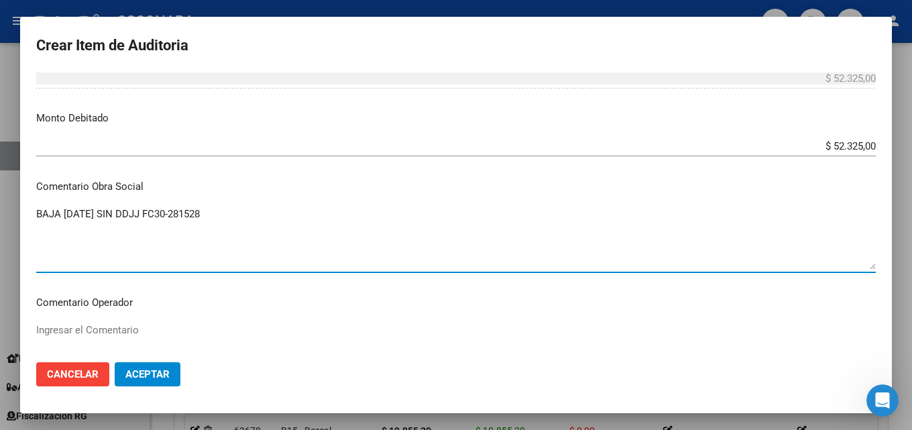
scroll to position [604, 0]
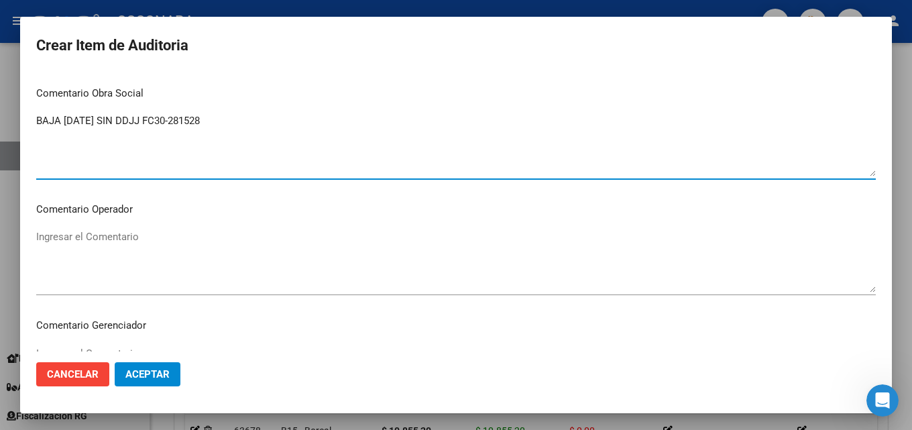
click at [152, 106] on mat-dialog-content "29694281 Nro Documento 27296942818 CUIL Afiliado Inactivo Análisis Afiliado Pre…" at bounding box center [456, 212] width 872 height 280
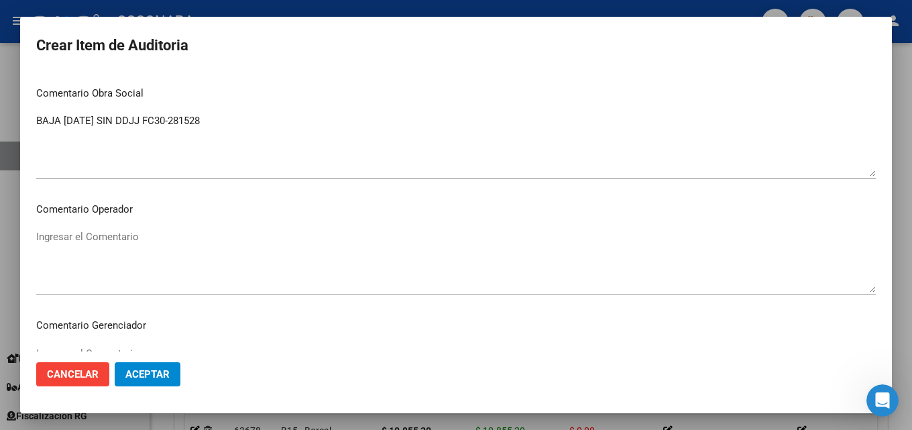
click at [154, 124] on textarea "BAJA [DATE] SIN DDJJ FC30-281528" at bounding box center [456, 144] width 840 height 63
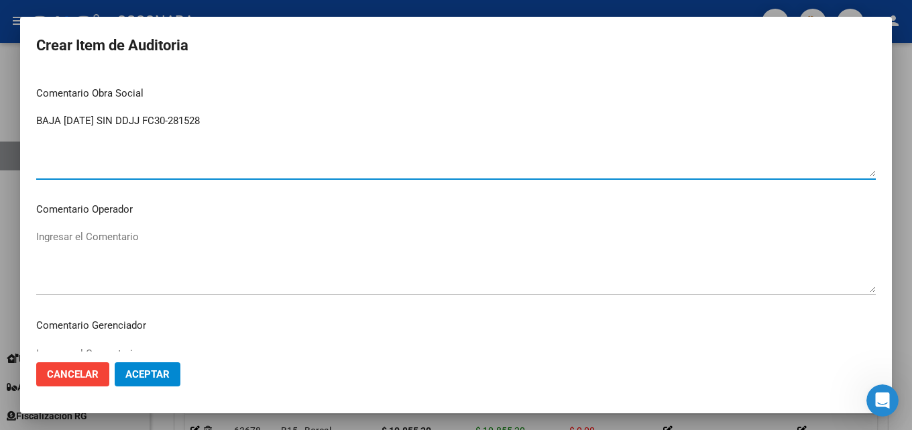
click at [154, 124] on textarea "BAJA [DATE] SIN DDJJ FC30-281528" at bounding box center [456, 144] width 840 height 63
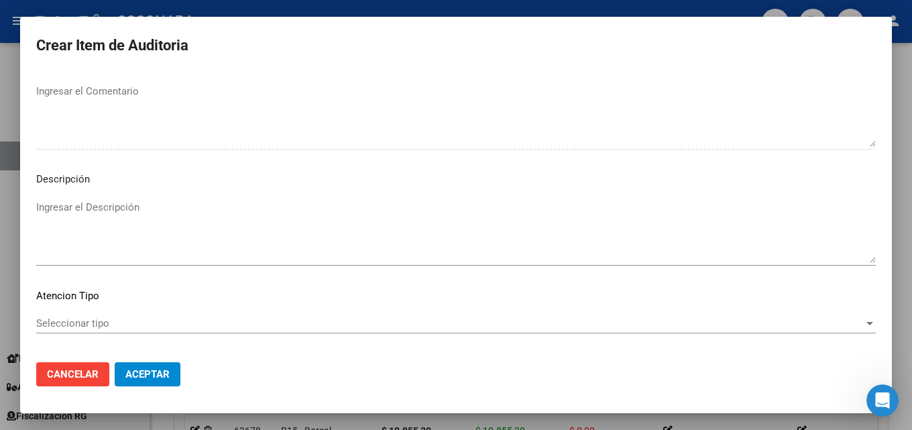
scroll to position [872, 0]
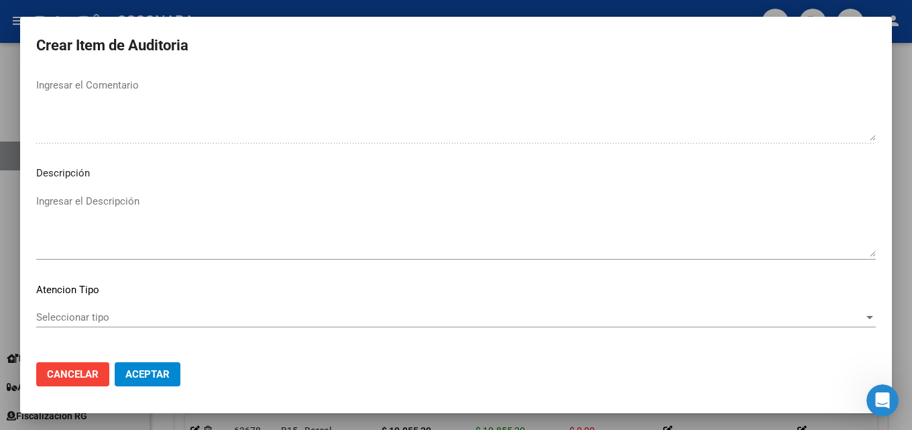
click at [103, 199] on textarea "Ingresar el Descripción" at bounding box center [456, 225] width 840 height 63
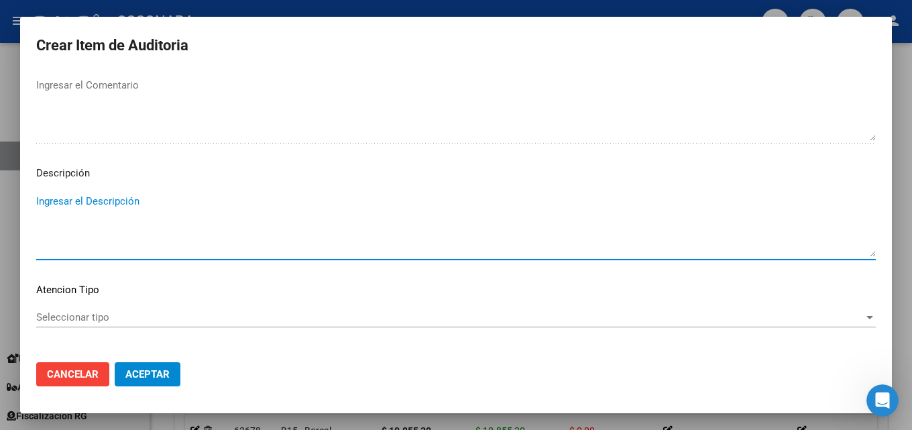
paste textarea "BAJA [DATE] SIN DDJJ FC30-281528"
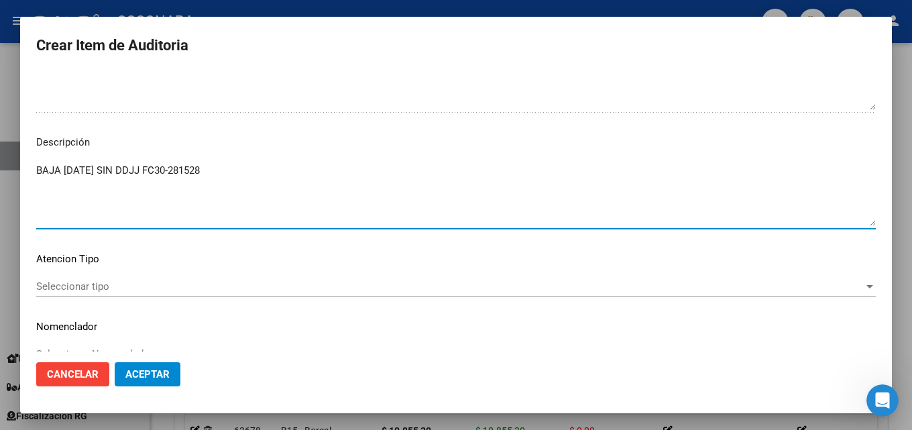
scroll to position [928, 0]
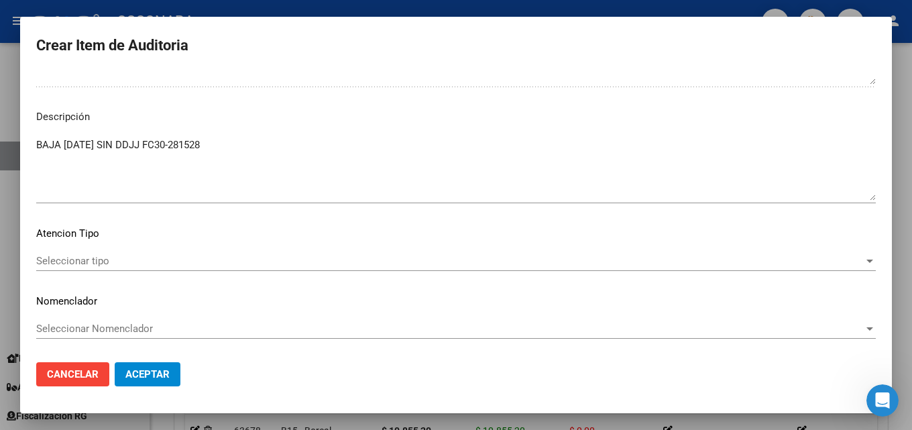
click at [110, 269] on div "Seleccionar tipo Seleccionar tipo" at bounding box center [456, 261] width 840 height 20
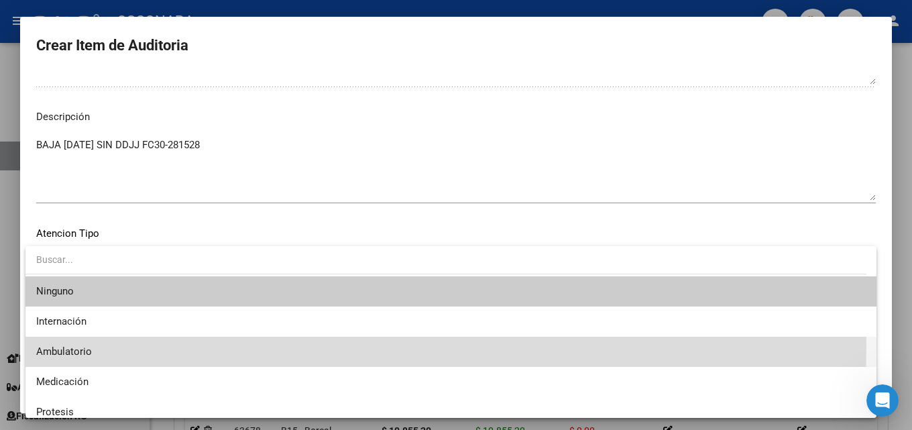
click at [96, 345] on span "Ambulatorio" at bounding box center [451, 352] width 830 height 30
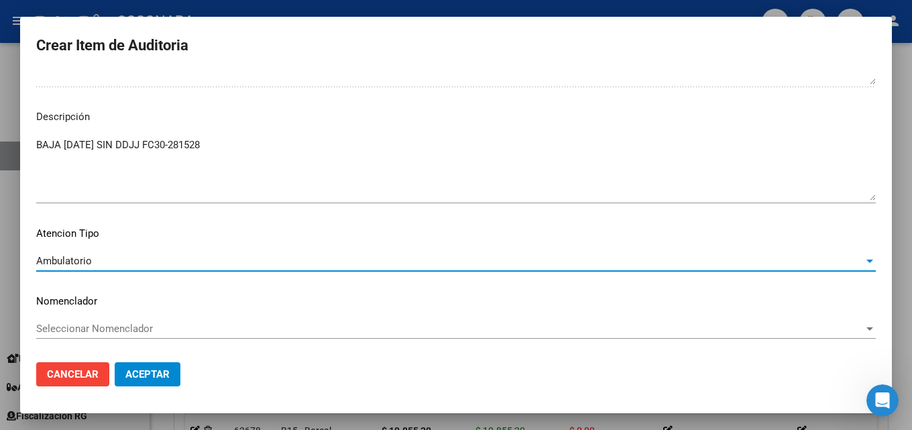
click at [152, 365] on button "Aceptar" at bounding box center [148, 374] width 66 height 24
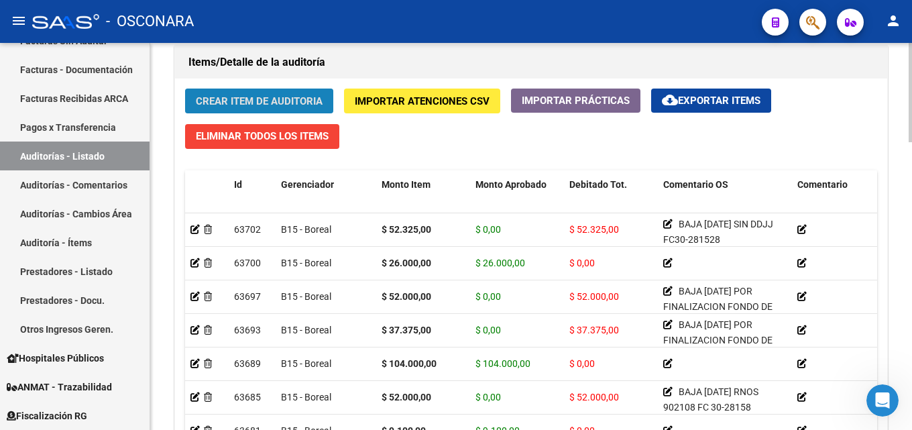
click at [235, 92] on button "Crear Item de Auditoria" at bounding box center [259, 101] width 148 height 25
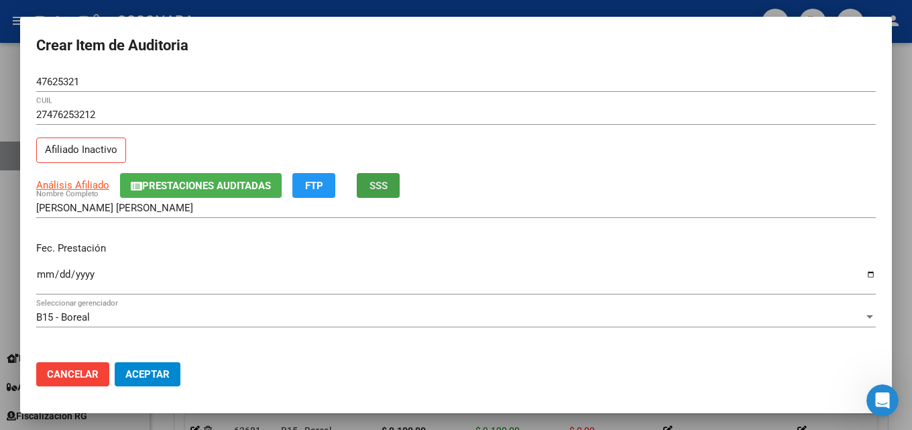
click at [378, 190] on span "SSS" at bounding box center [378, 186] width 18 height 12
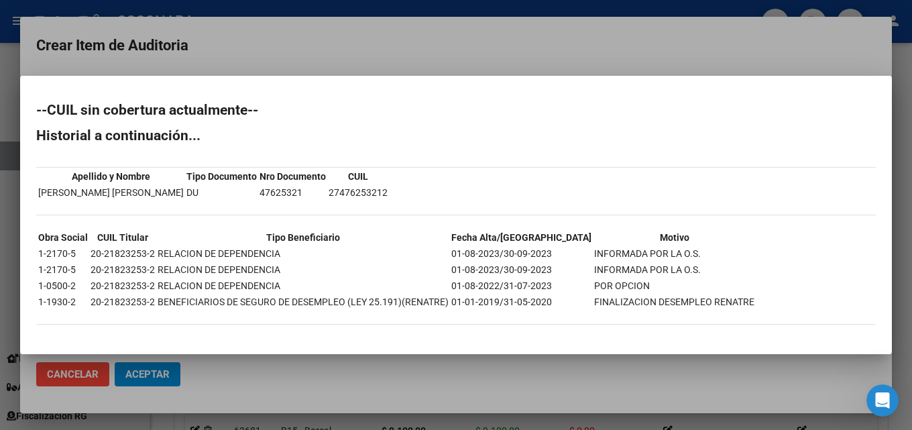
drag, startPoint x: 85, startPoint y: 192, endPoint x: 464, endPoint y: 184, distance: 379.0
click at [464, 184] on div "--CUIL sin cobertura actualmente-- Historial a continuación... Apellido y Nombr…" at bounding box center [456, 220] width 840 height 235
drag, startPoint x: 500, startPoint y: 282, endPoint x: 547, endPoint y: 287, distance: 47.2
click at [547, 287] on td "01-08-2022/31-07-2023" at bounding box center [521, 285] width 141 height 15
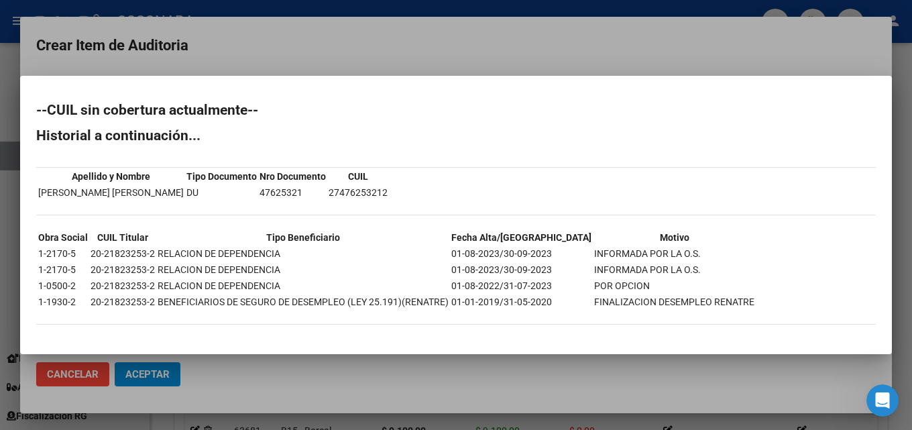
drag, startPoint x: 37, startPoint y: 251, endPoint x: 66, endPoint y: 254, distance: 29.6
click at [66, 254] on mat-dialog-content "--CUIL sin cobertura actualmente-- Historial a continuación... Apellido y Nombr…" at bounding box center [456, 215] width 872 height 246
click at [66, 254] on td "1-2170-5" at bounding box center [63, 253] width 51 height 15
drag, startPoint x: 76, startPoint y: 253, endPoint x: 39, endPoint y: 253, distance: 37.6
click at [39, 253] on td "1-2170-5" at bounding box center [63, 253] width 51 height 15
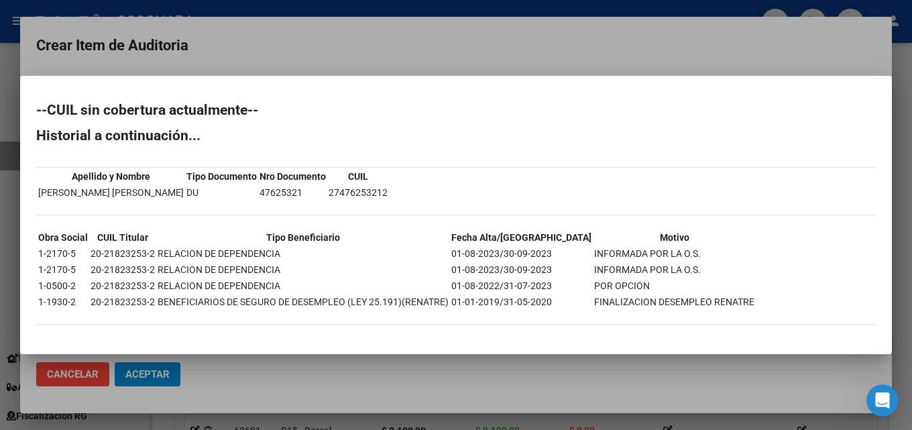
copy td "1-2170-5"
click at [492, 52] on div at bounding box center [456, 215] width 912 height 430
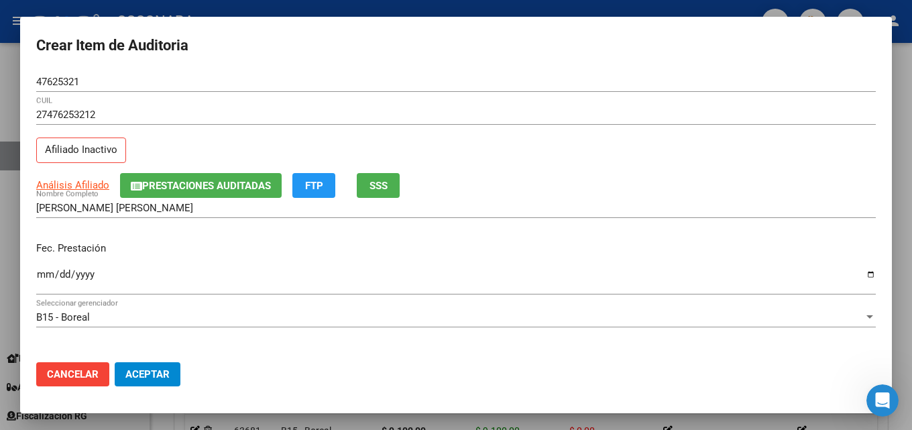
click at [42, 275] on input "Ingresar la fecha" at bounding box center [456, 279] width 840 height 21
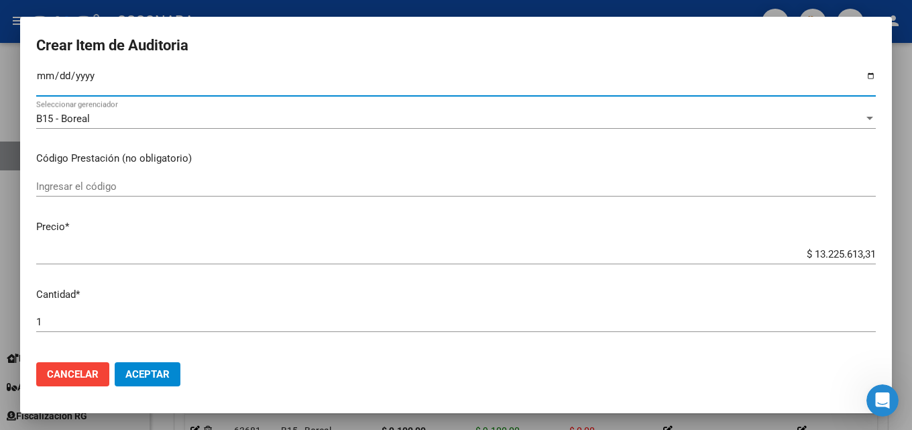
scroll to position [201, 0]
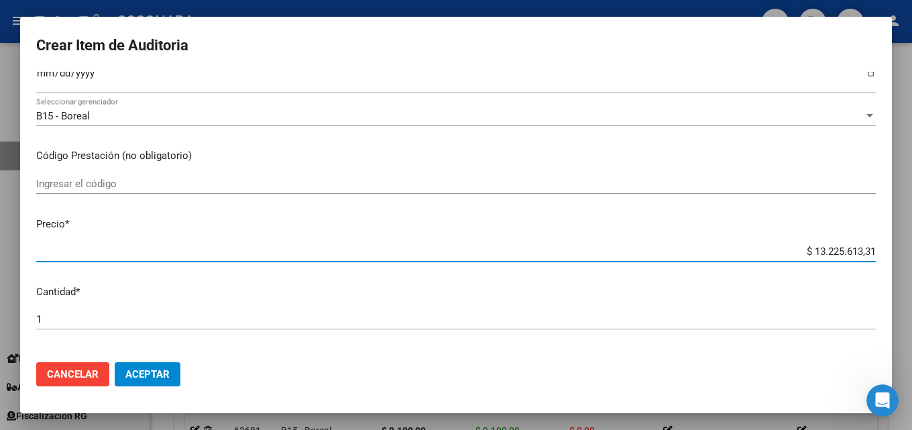
drag, startPoint x: 800, startPoint y: 251, endPoint x: 905, endPoint y: 247, distance: 105.3
click at [901, 247] on div "Crear Item de Auditoria 47625321 Nro Documento 27476253212 CUIL Afiliado Inacti…" at bounding box center [456, 215] width 912 height 430
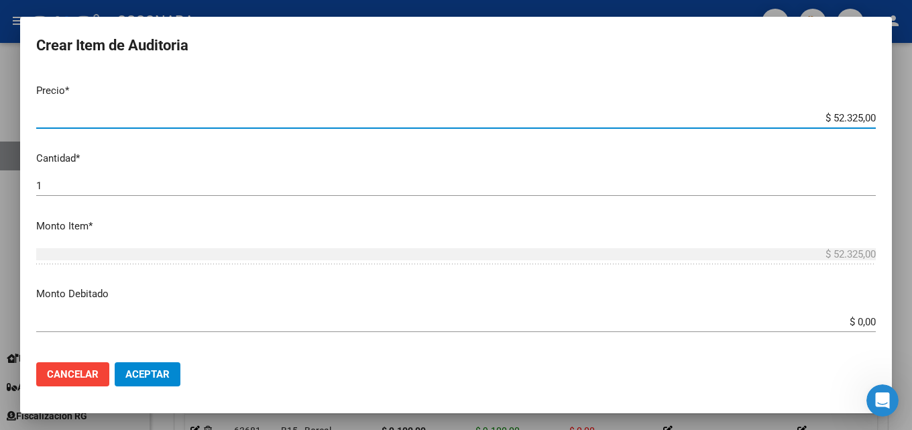
scroll to position [335, 0]
drag, startPoint x: 829, startPoint y: 322, endPoint x: 911, endPoint y: 321, distance: 82.5
click at [901, 321] on div "Crear Item de Auditoria 47625321 Nro Documento 27476253212 CUIL Afiliado Inacti…" at bounding box center [456, 215] width 912 height 430
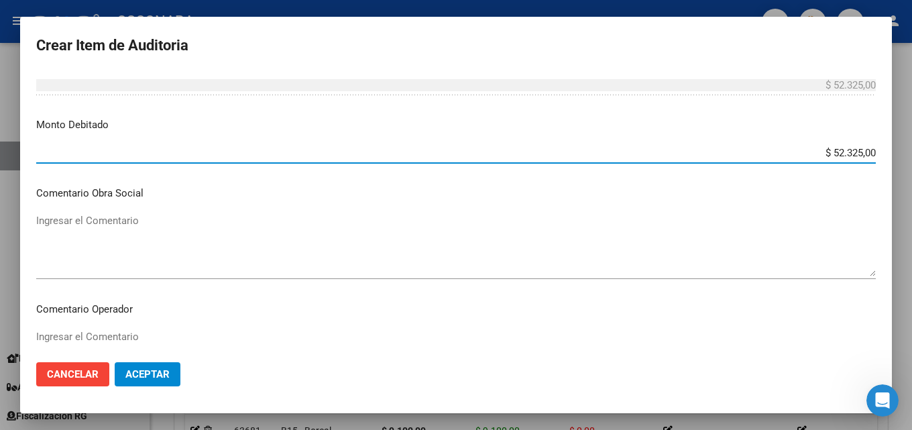
scroll to position [536, 0]
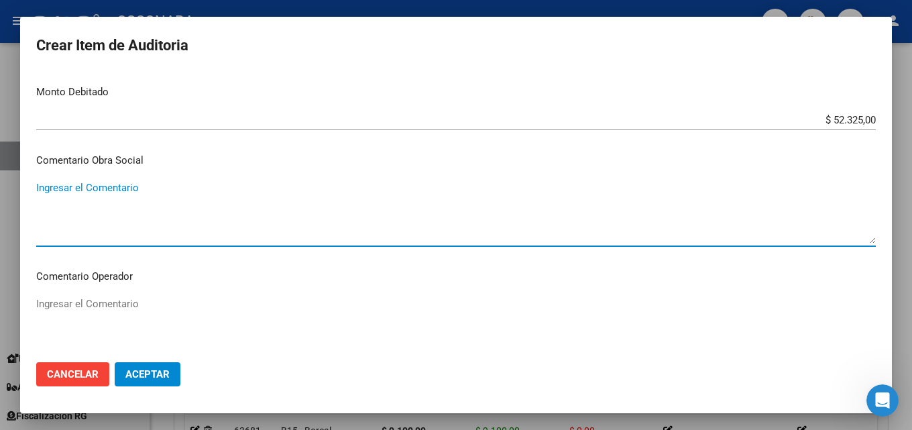
click at [87, 202] on textarea "Ingresar el Comentario" at bounding box center [456, 211] width 840 height 63
paste textarea "1-2170-5"
click at [128, 188] on textarea "BAJA [DATE] RNOS 1-2170-5 FC 30-28158" at bounding box center [456, 211] width 840 height 63
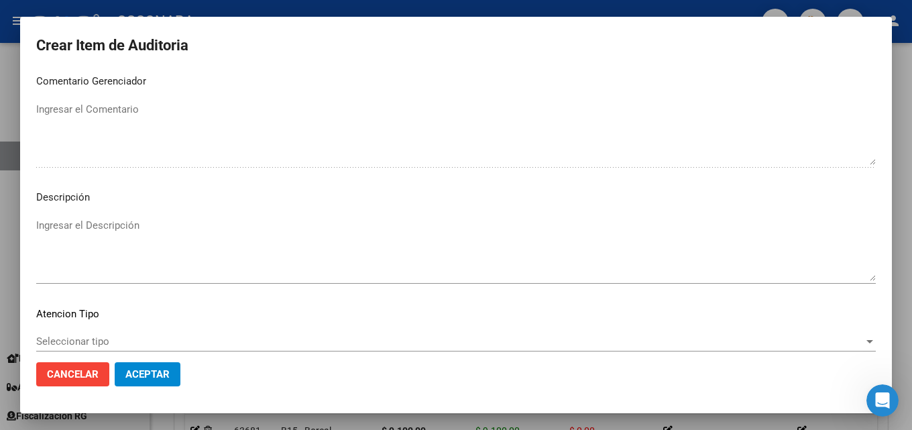
scroll to position [872, 0]
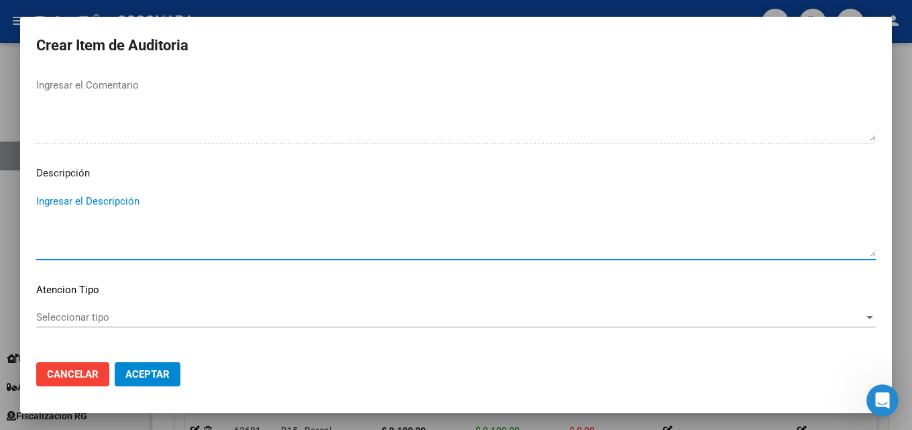
click at [119, 211] on textarea "Ingresar el Descripción" at bounding box center [456, 225] width 840 height 63
paste textarea "BAJA [DATE] RNOS 1-2170-5 FC 30-28158"
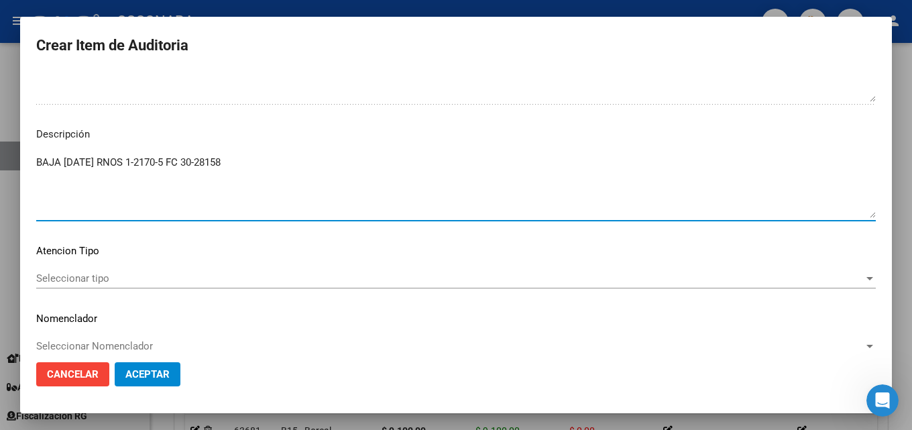
scroll to position [928, 0]
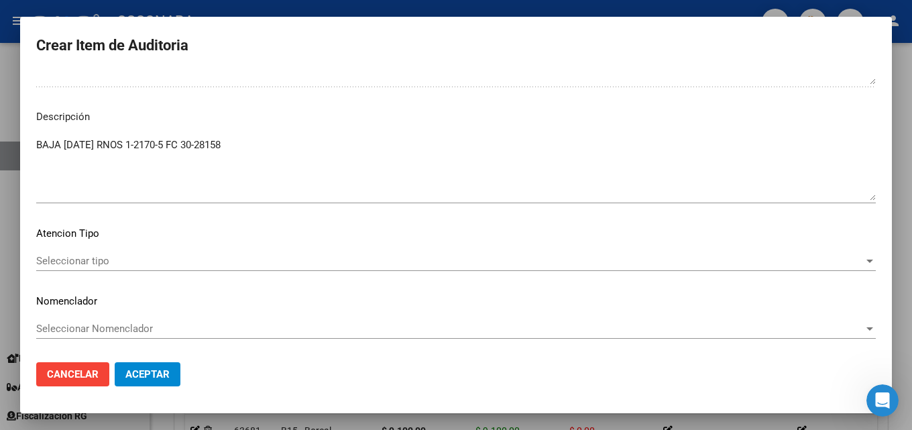
click at [124, 271] on div "Seleccionar tipo Seleccionar tipo" at bounding box center [456, 261] width 840 height 20
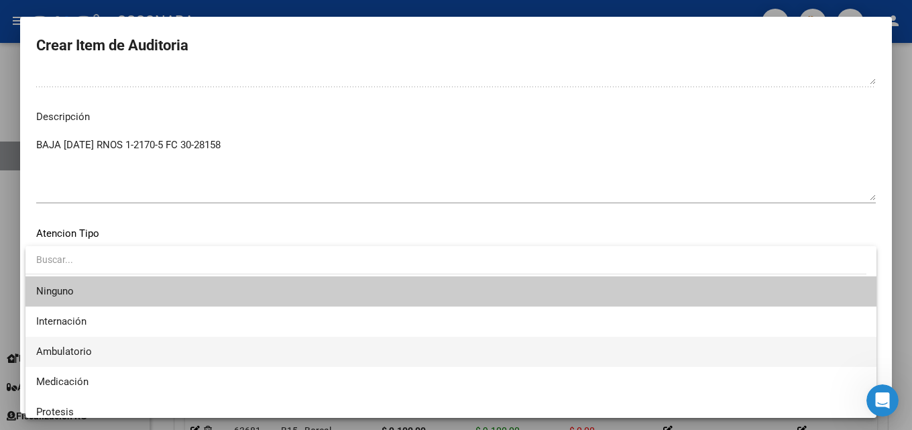
click at [123, 358] on span "Ambulatorio" at bounding box center [451, 352] width 830 height 30
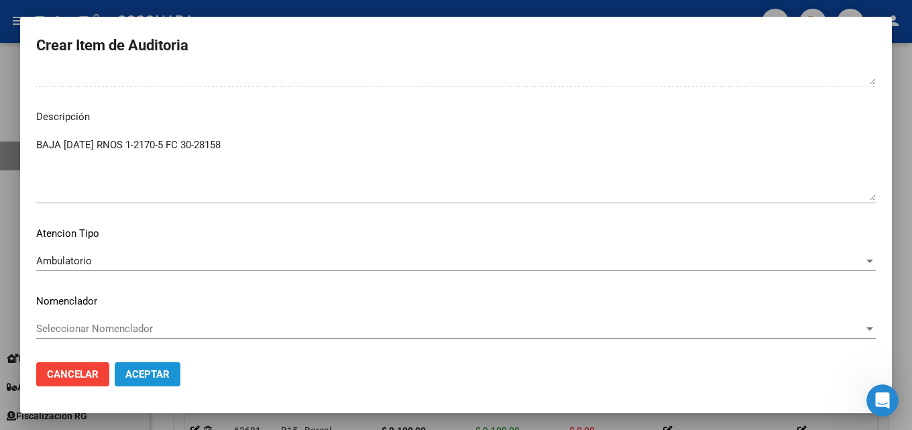
click at [144, 374] on span "Aceptar" at bounding box center [147, 374] width 44 height 12
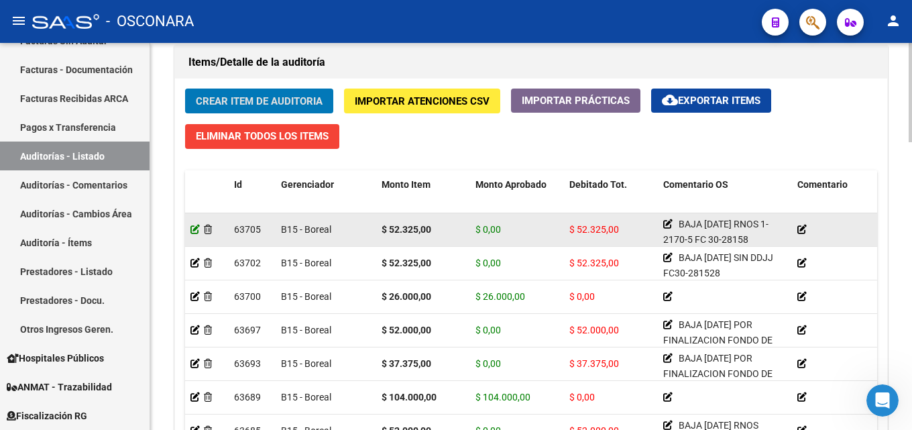
click at [198, 231] on icon at bounding box center [194, 229] width 9 height 9
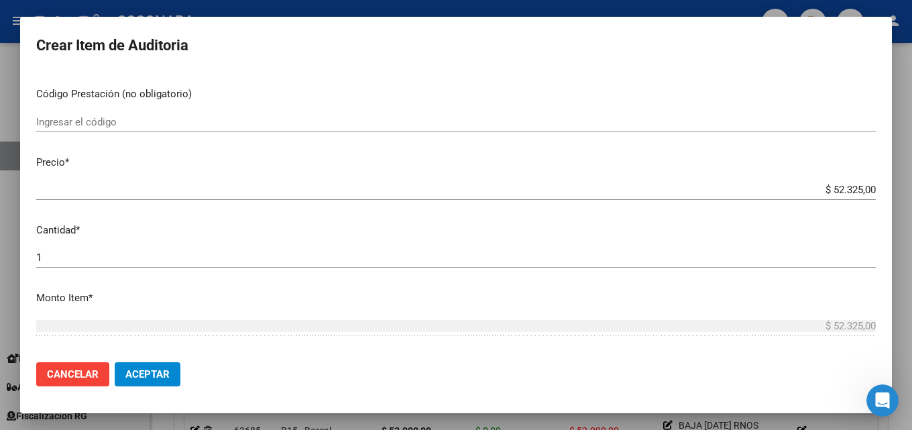
scroll to position [268, 0]
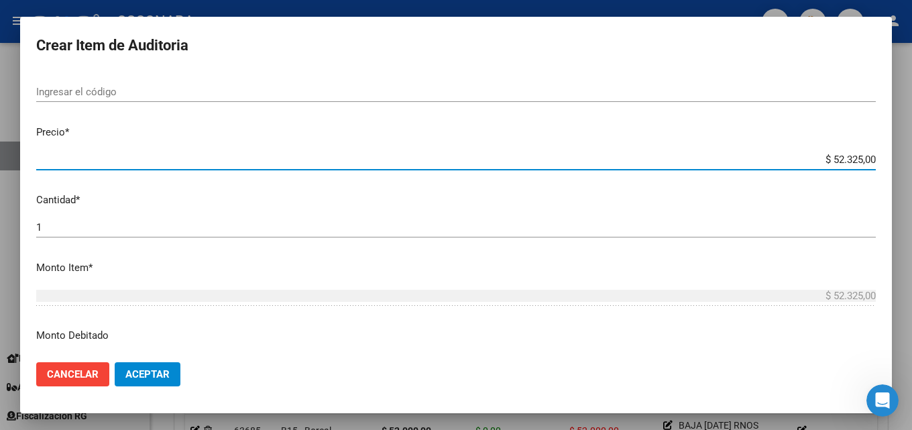
drag, startPoint x: 819, startPoint y: 160, endPoint x: 873, endPoint y: 160, distance: 53.7
click at [873, 160] on app-form-text-field "Precio * $ 52.325,00 Ingresar el precio" at bounding box center [461, 146] width 850 height 42
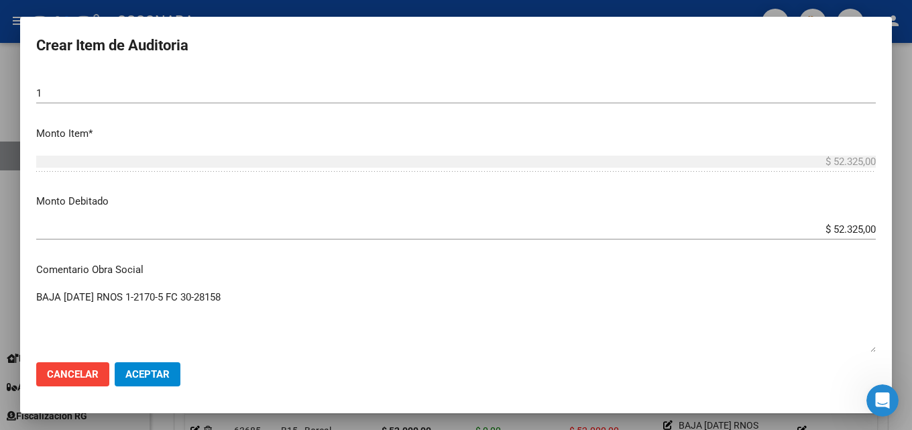
scroll to position [335, 0]
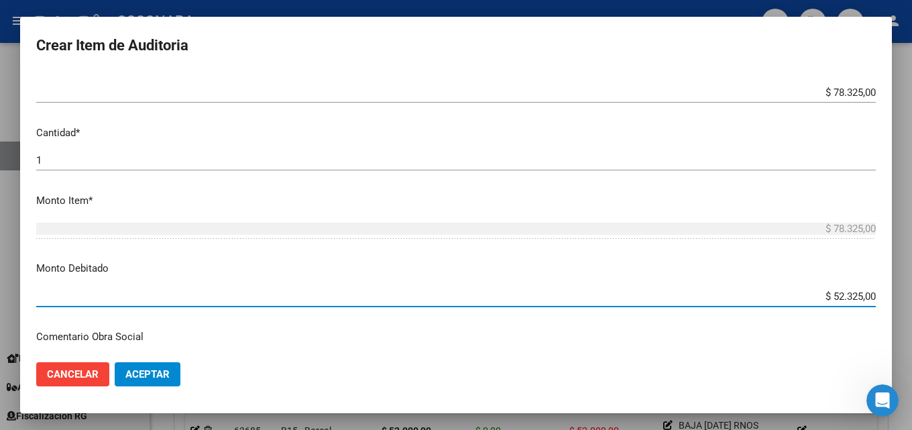
drag, startPoint x: 820, startPoint y: 298, endPoint x: 901, endPoint y: 295, distance: 81.2
click at [901, 295] on div "Crear Item de Auditoria 47625321 Nro Documento 27476253212 CUIL Afiliado Inacti…" at bounding box center [456, 215] width 912 height 430
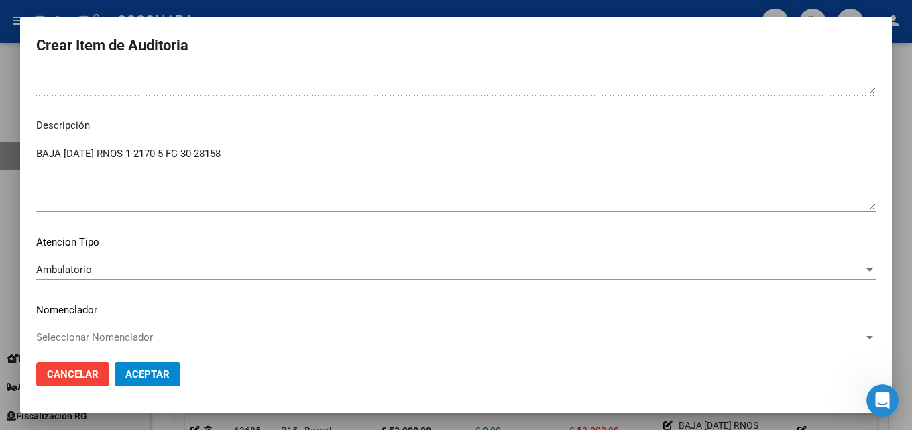
scroll to position [903, 0]
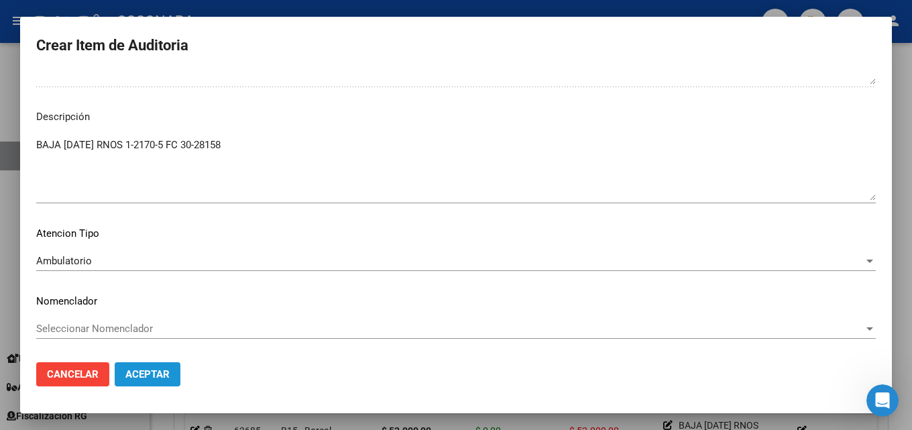
click at [137, 375] on span "Aceptar" at bounding box center [147, 374] width 44 height 12
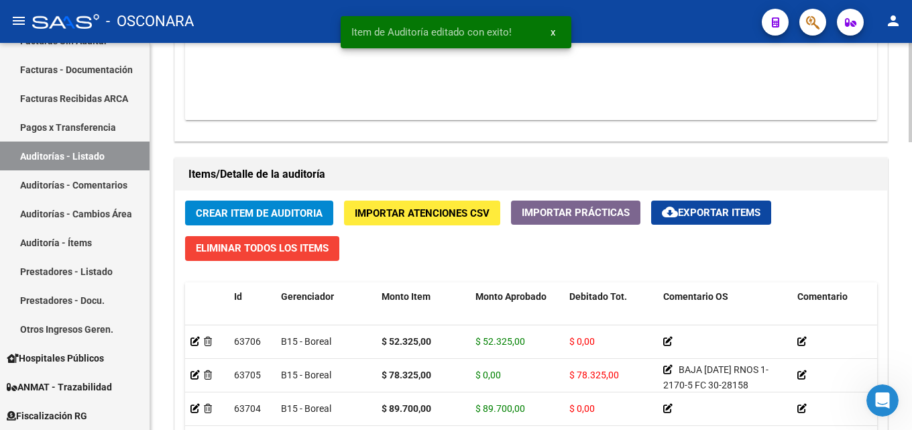
scroll to position [872, 0]
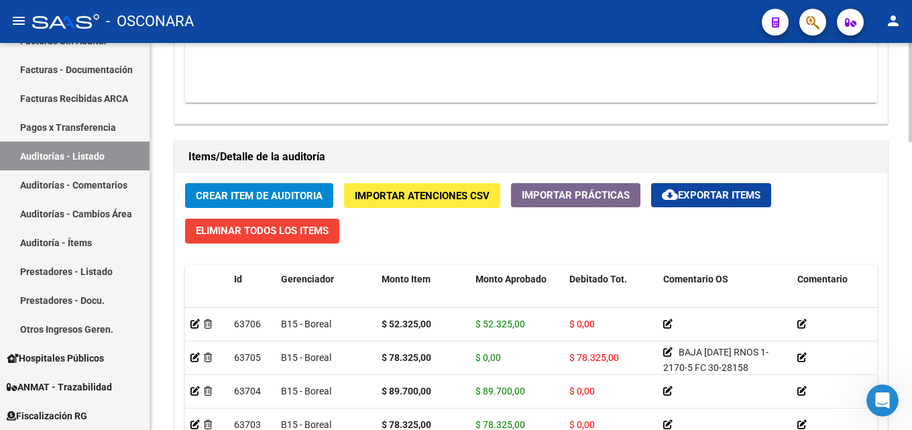
click at [246, 191] on span "Crear Item de Auditoria" at bounding box center [259, 196] width 127 height 12
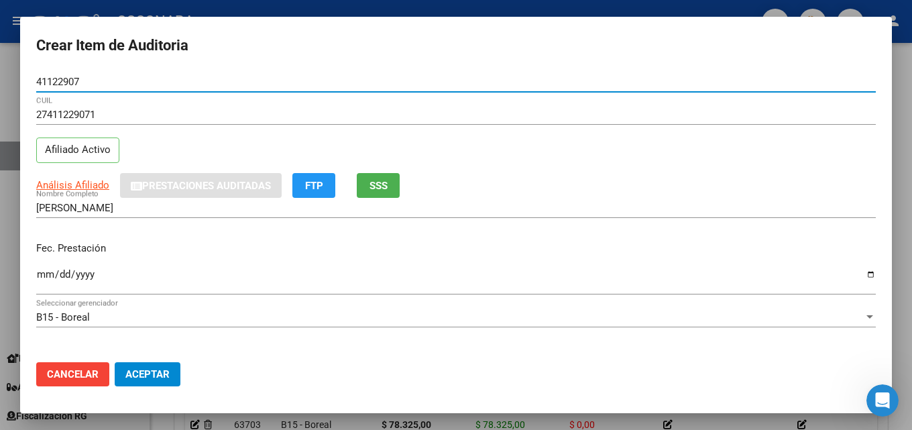
click at [377, 177] on button "SSS" at bounding box center [378, 185] width 43 height 25
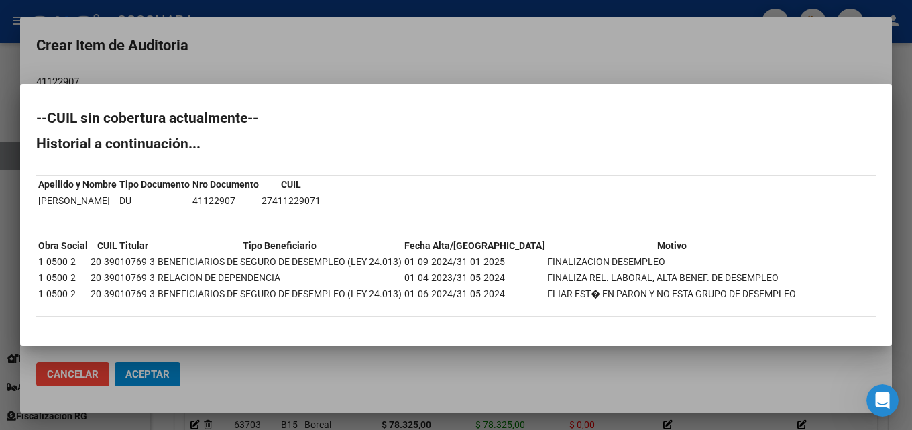
click at [188, 57] on div at bounding box center [456, 215] width 912 height 430
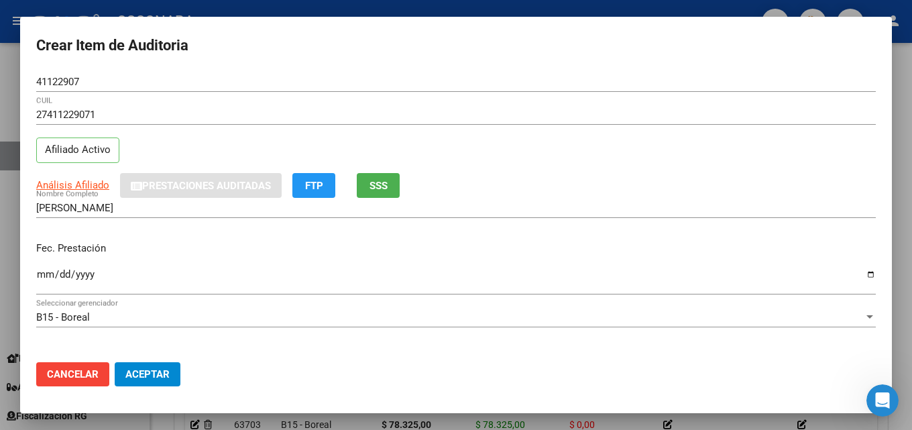
click at [369, 186] on button "SSS" at bounding box center [378, 185] width 43 height 25
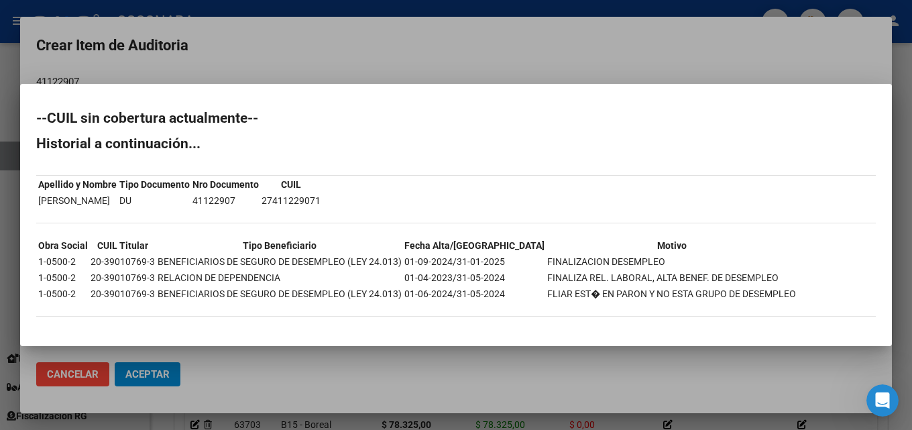
drag, startPoint x: 624, startPoint y: 260, endPoint x: 504, endPoint y: 264, distance: 119.4
click at [547, 264] on td "FINALIZACION DESEMPLEO" at bounding box center [672, 261] width 250 height 15
copy td "FINALIZACION DESEMPLEO"
click at [479, 47] on div at bounding box center [456, 215] width 912 height 430
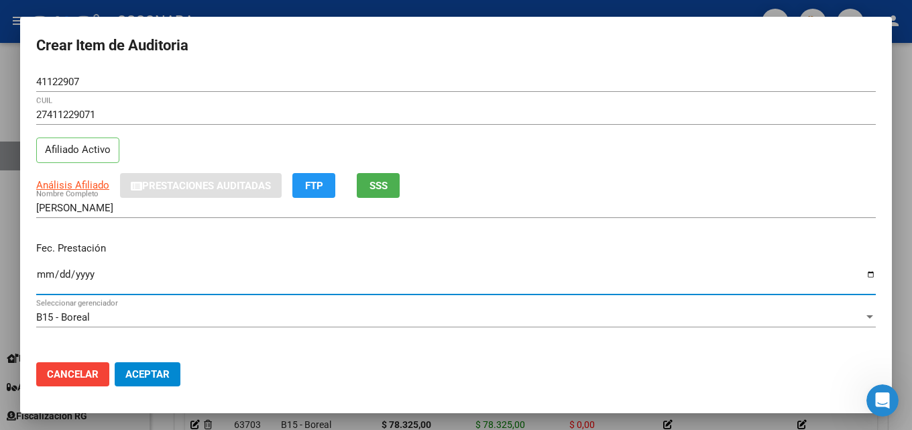
click at [37, 272] on input "Ingresar la fecha" at bounding box center [456, 279] width 840 height 21
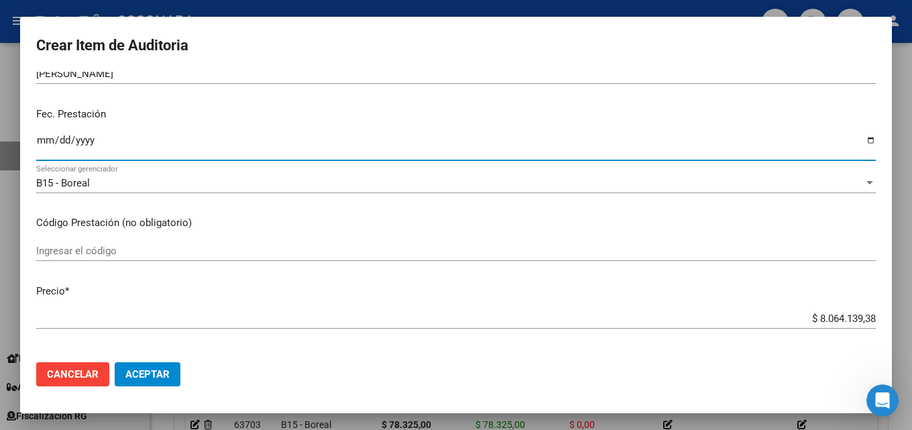
scroll to position [201, 0]
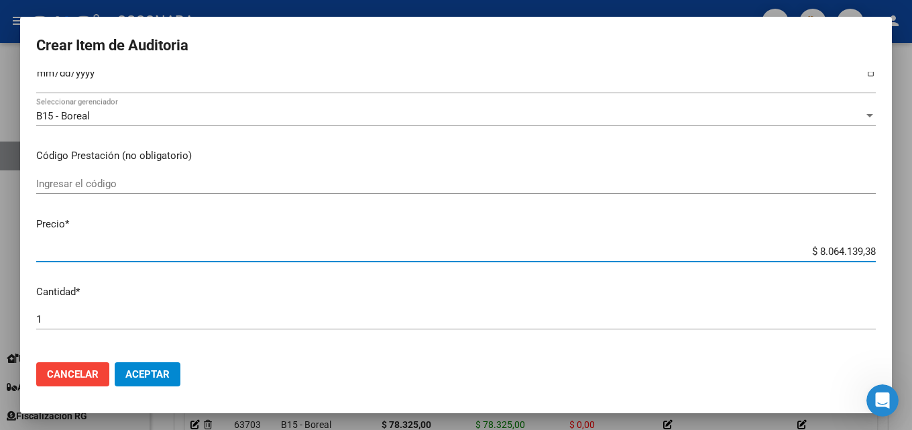
drag, startPoint x: 807, startPoint y: 253, endPoint x: 911, endPoint y: 261, distance: 104.9
click at [901, 260] on div "Crear Item de Auditoria 41122907 Nro Documento 27411229071 CUIL Afiliado Activo…" at bounding box center [456, 215] width 912 height 430
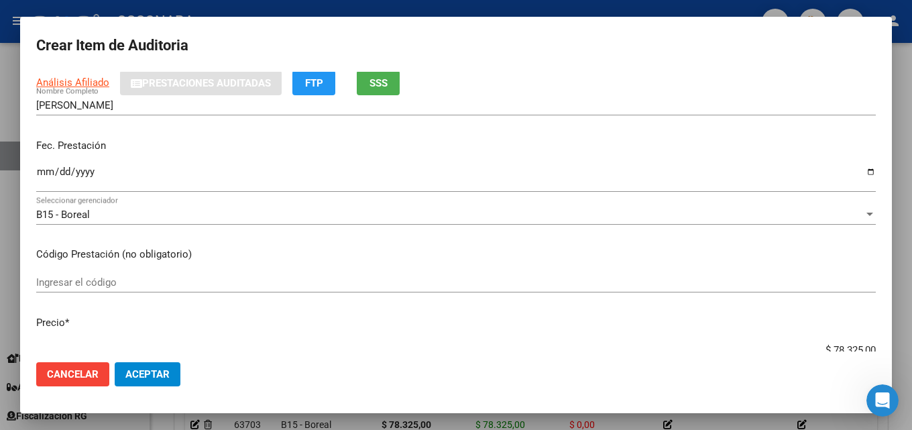
scroll to position [0, 0]
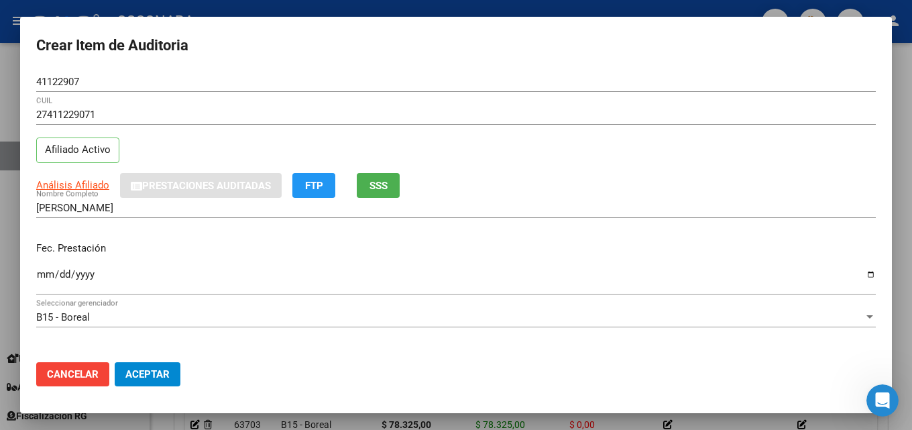
click at [376, 192] on button "SSS" at bounding box center [378, 185] width 43 height 25
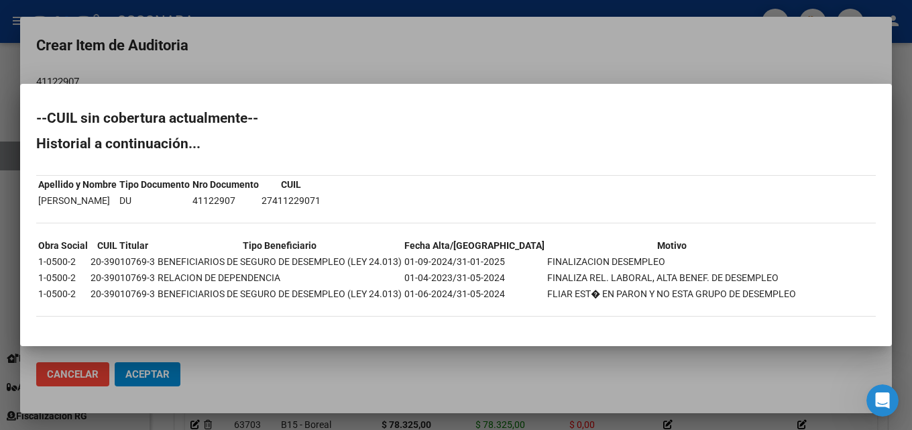
click at [398, 66] on div at bounding box center [456, 215] width 912 height 430
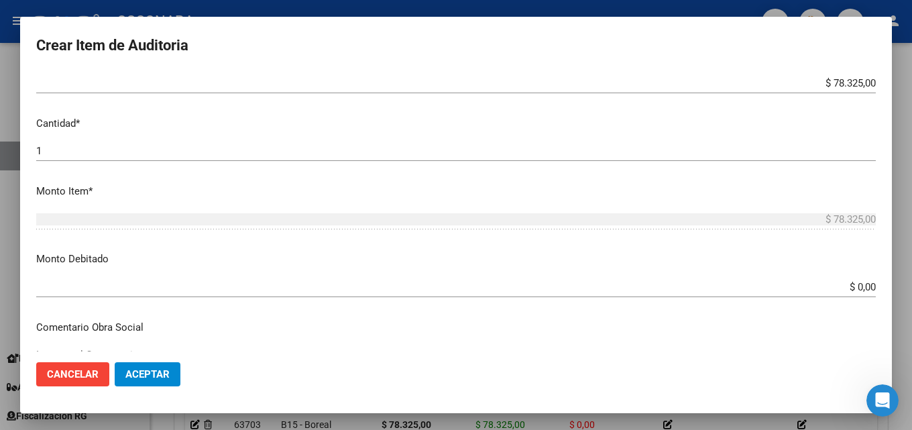
scroll to position [402, 0]
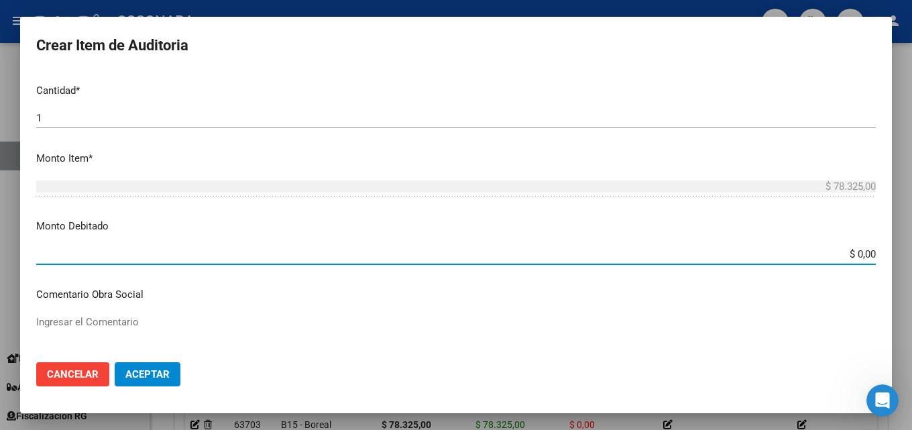
drag, startPoint x: 848, startPoint y: 258, endPoint x: 911, endPoint y: 264, distance: 64.1
click at [901, 260] on div "Crear Item de Auditoria 41122907 Nro Documento 27411229071 CUIL Afiliado Activo…" at bounding box center [456, 215] width 912 height 430
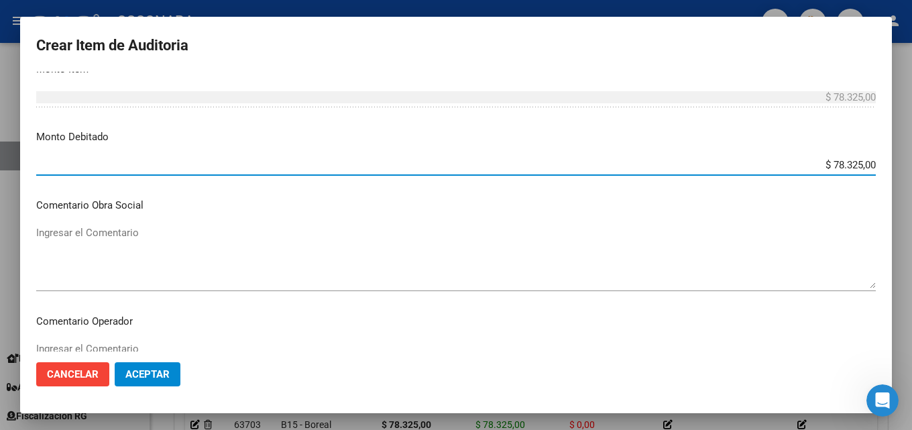
scroll to position [536, 0]
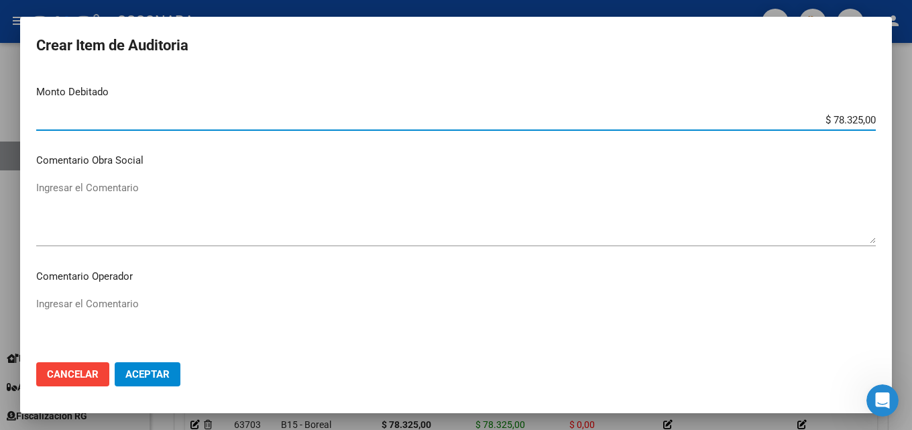
click at [106, 203] on textarea "Ingresar el Comentario" at bounding box center [456, 211] width 840 height 63
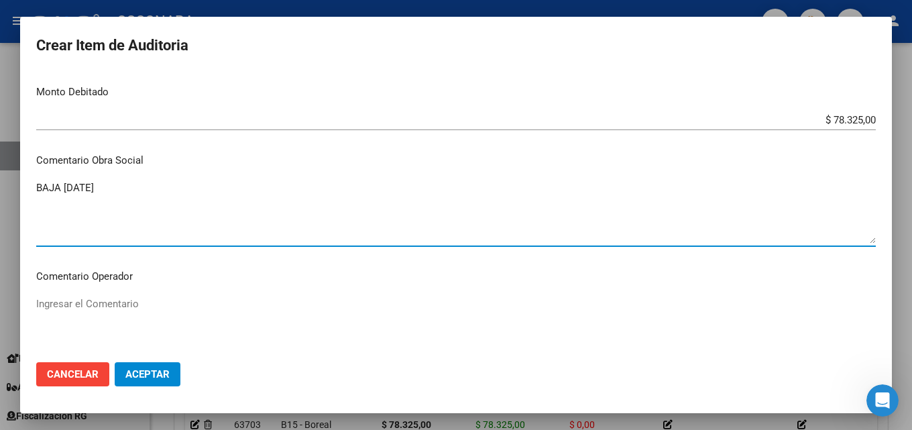
paste textarea "FINALIZACION DESEMPLEO"
click at [120, 185] on textarea "BAJA [DATE] FINALIZACION DESEMPLEO" at bounding box center [456, 211] width 840 height 63
click at [300, 197] on textarea "BAJA [DATE] POR FINALIZACION DESEMPLEO" at bounding box center [456, 211] width 840 height 63
drag, startPoint x: 337, startPoint y: 186, endPoint x: 0, endPoint y: 171, distance: 337.0
click at [0, 171] on div "Crear Item de Auditoria 41122907 Nro Documento 27411229071 CUIL Afiliado Activo…" at bounding box center [456, 215] width 912 height 430
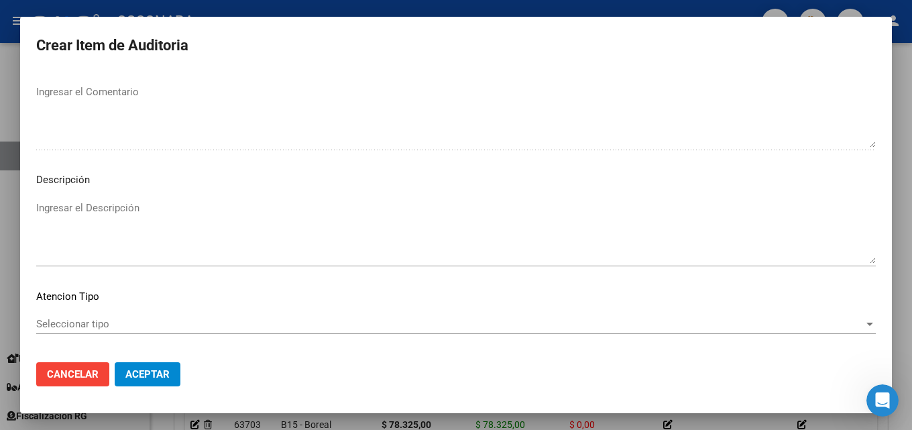
scroll to position [872, 0]
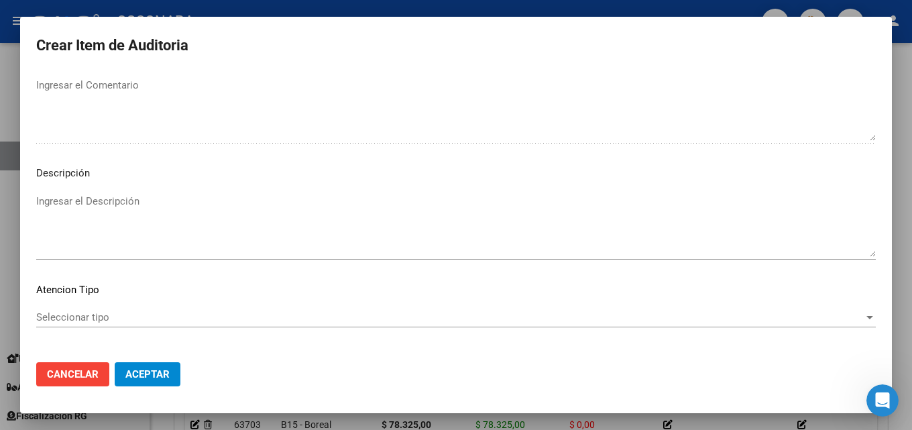
click at [119, 214] on textarea "Ingresar el Descripción" at bounding box center [456, 225] width 840 height 63
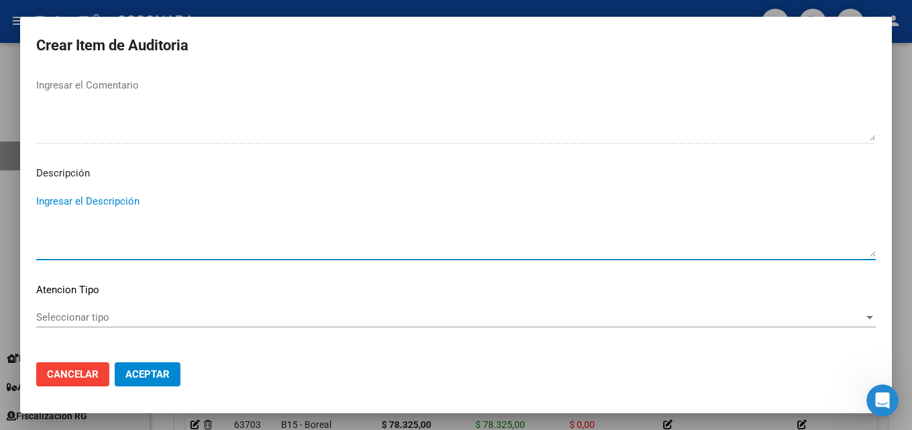
paste textarea "BAJA [DATE] POR FINALIZACION DESEMPLEO FC 30-2158"
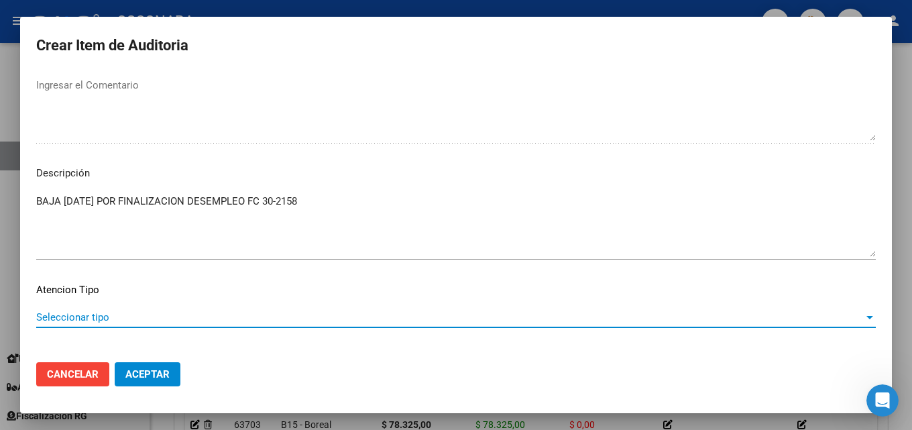
click at [127, 316] on span "Seleccionar tipo" at bounding box center [450, 317] width 828 height 12
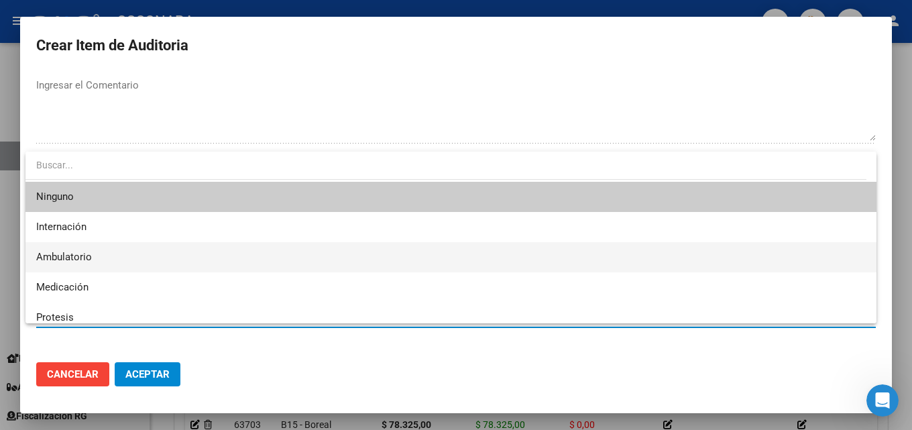
click at [105, 254] on span "Ambulatorio" at bounding box center [451, 257] width 830 height 30
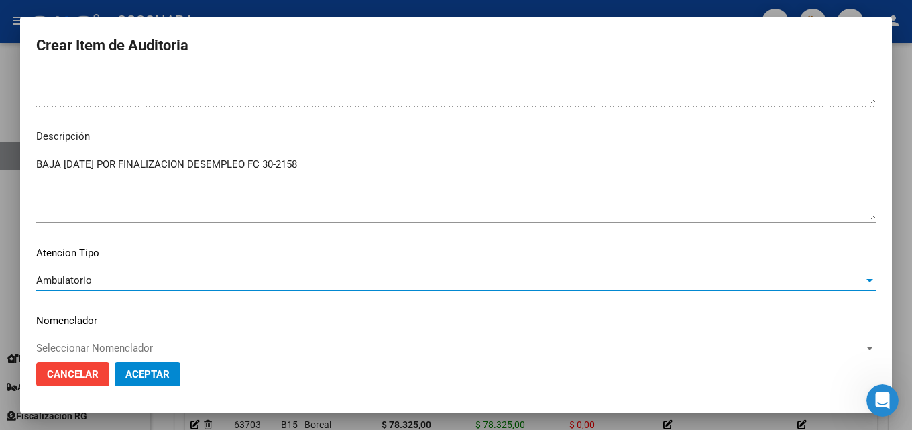
scroll to position [928, 0]
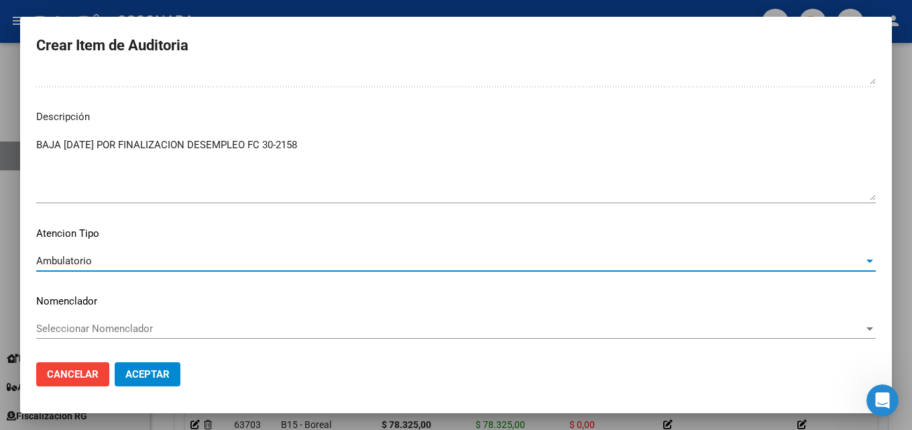
click at [161, 373] on span "Aceptar" at bounding box center [147, 374] width 44 height 12
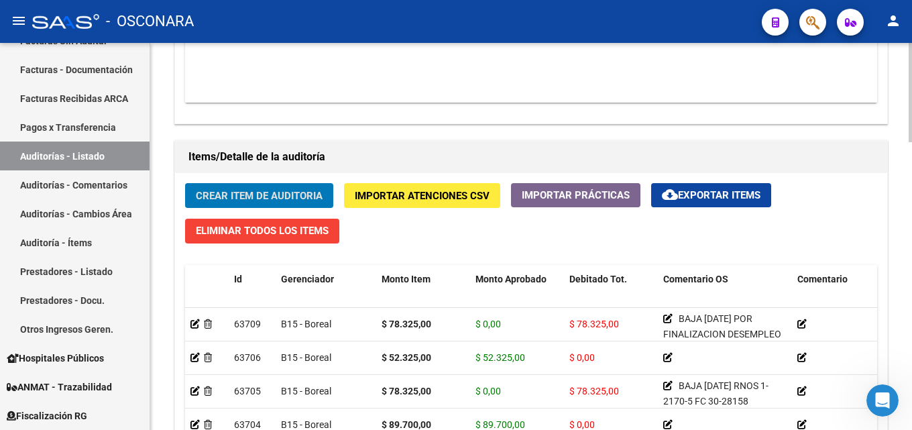
click at [315, 192] on span "Crear Item de Auditoria" at bounding box center [259, 196] width 127 height 12
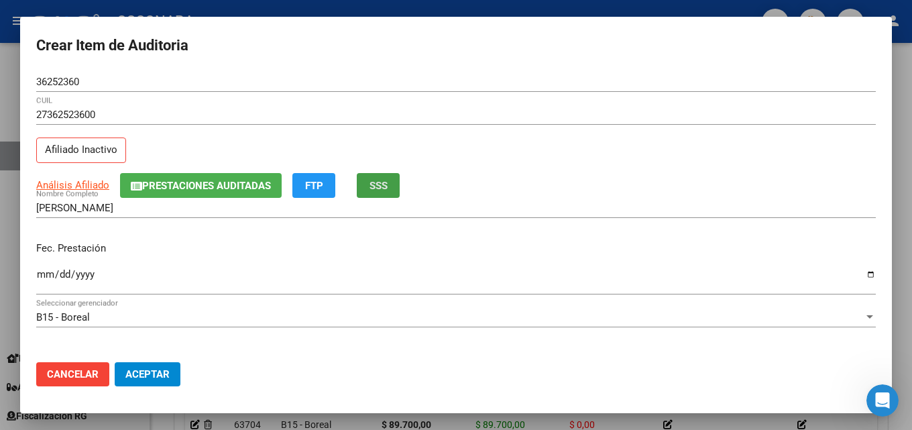
click at [380, 174] on button "SSS" at bounding box center [378, 185] width 43 height 25
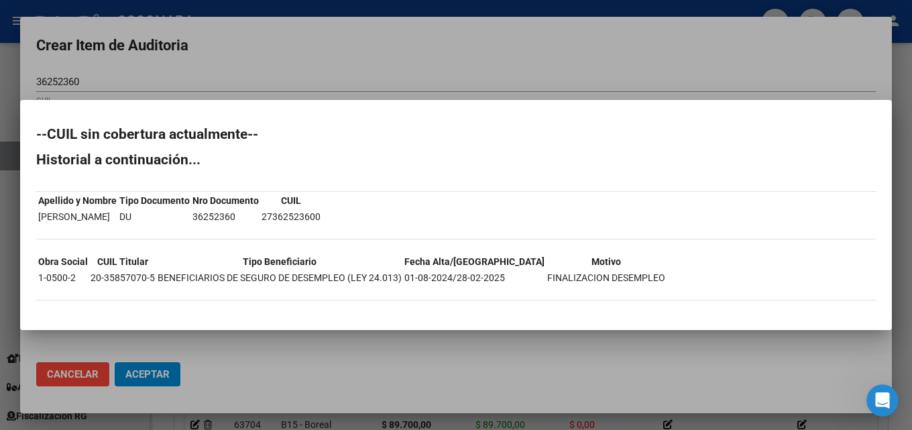
drag, startPoint x: 621, startPoint y: 279, endPoint x: 502, endPoint y: 282, distance: 118.7
click at [547, 282] on td "FINALIZACION DESEMPLEO" at bounding box center [606, 277] width 119 height 15
click at [442, 43] on div at bounding box center [456, 215] width 912 height 430
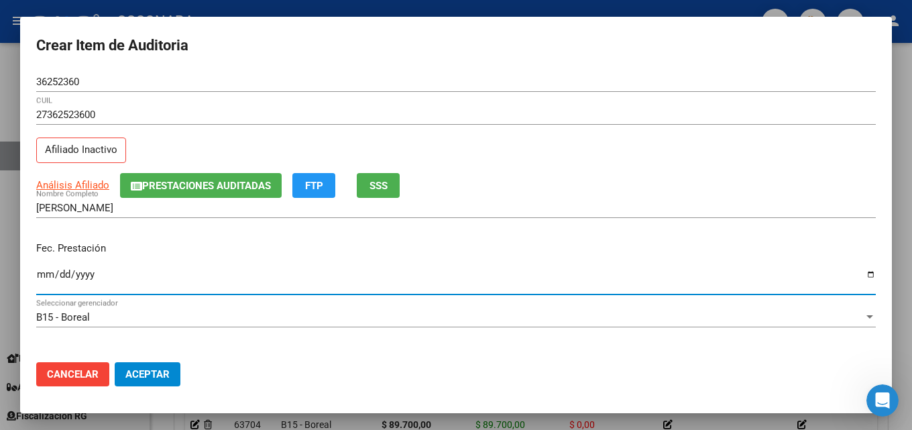
click at [44, 273] on input "Ingresar la fecha" at bounding box center [456, 279] width 840 height 21
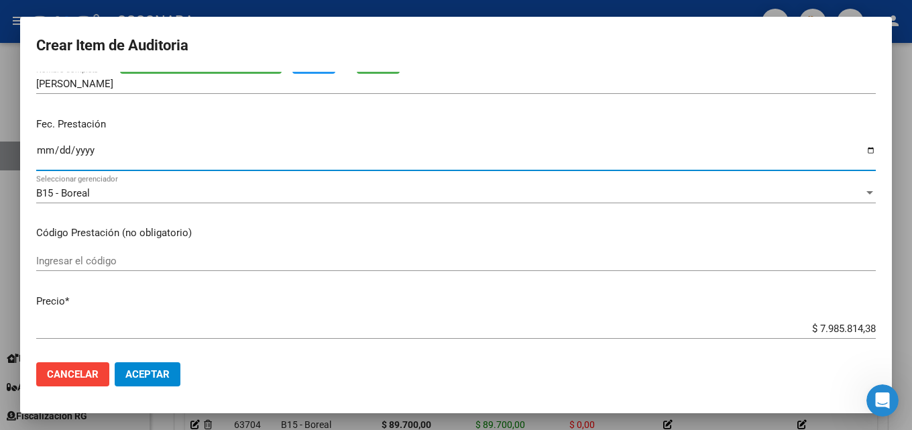
scroll to position [134, 0]
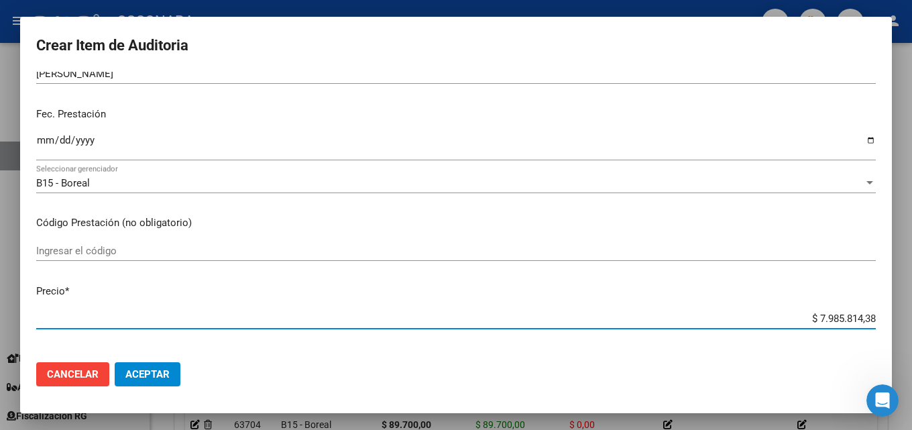
drag, startPoint x: 807, startPoint y: 321, endPoint x: 911, endPoint y: 318, distance: 104.6
click at [901, 318] on div "Crear Item de Auditoria 36252360 Nro Documento 27362523600 CUIL Afiliado Inacti…" at bounding box center [456, 215] width 912 height 430
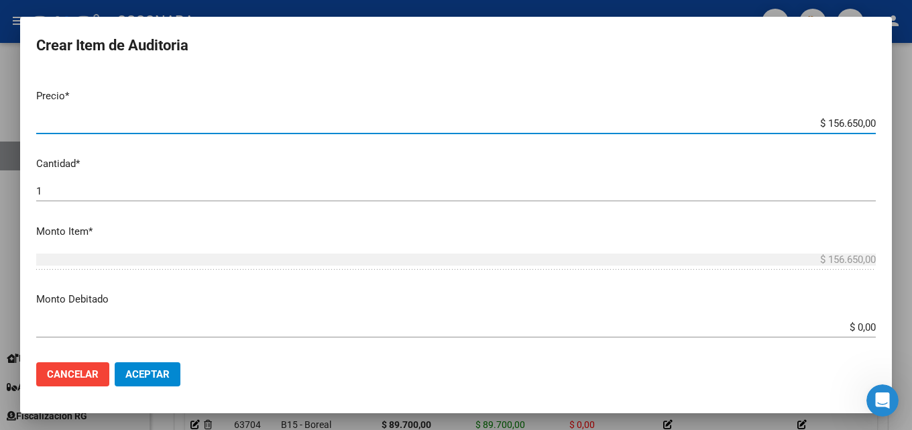
scroll to position [335, 0]
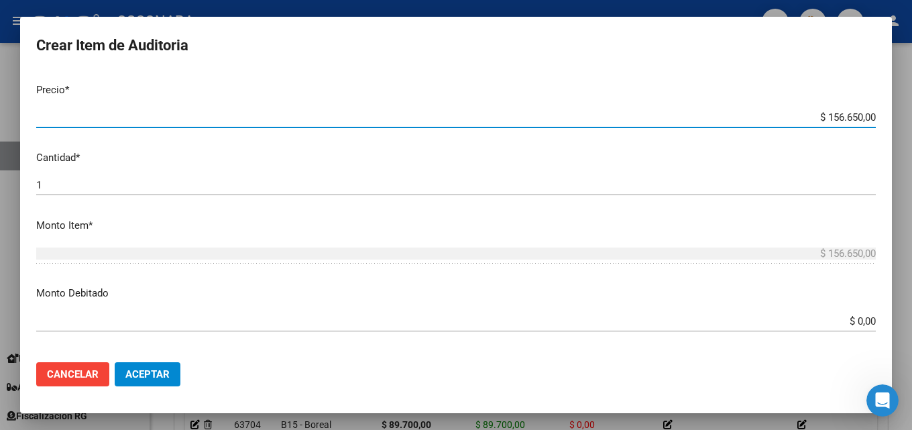
drag, startPoint x: 842, startPoint y: 321, endPoint x: 911, endPoint y: 342, distance: 72.3
click at [901, 342] on div "Crear Item de Auditoria 36252360 Nro Documento 27362523600 CUIL Afiliado Inacti…" at bounding box center [456, 215] width 912 height 430
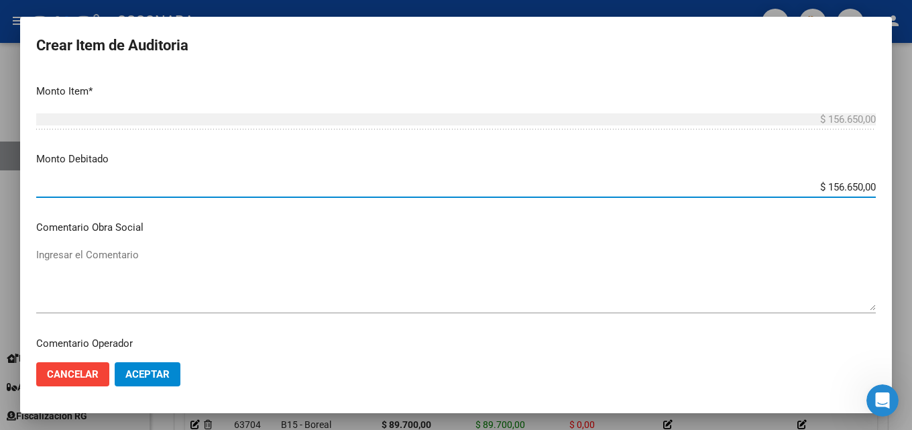
scroll to position [536, 0]
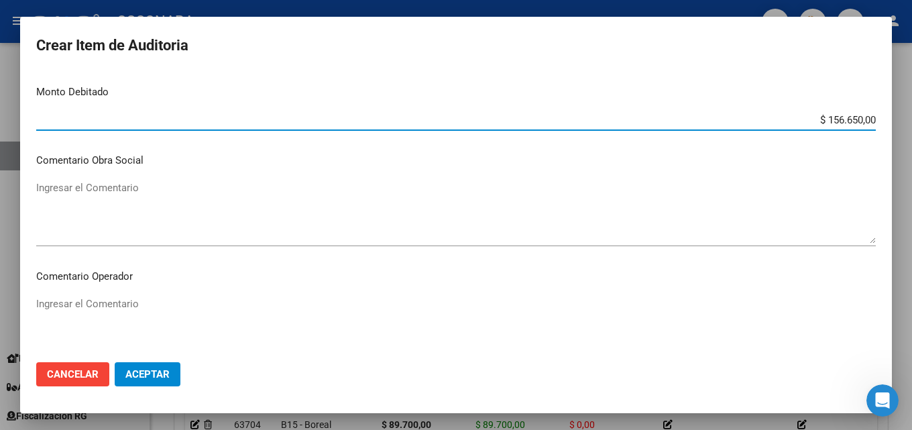
click at [105, 194] on textarea "Ingresar el Comentario" at bounding box center [456, 211] width 840 height 63
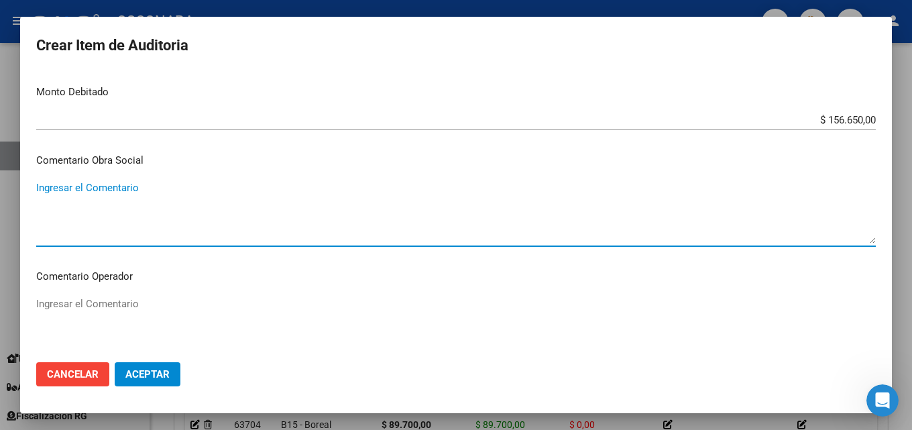
paste textarea "BAJA [DATE] POR FINALIZACION DESEMPLEO FC 30-2158"
drag, startPoint x: 64, startPoint y: 186, endPoint x: 109, endPoint y: 188, distance: 45.7
click at [111, 188] on textarea "BAJA [DATE] POR FINALIZACION DESEMPLEO FC 30-2158" at bounding box center [456, 211] width 840 height 63
click at [76, 186] on textarea "BAJA [DATE] POR FINALIZACION DESEMPLEO FC 30-2158" at bounding box center [456, 211] width 840 height 63
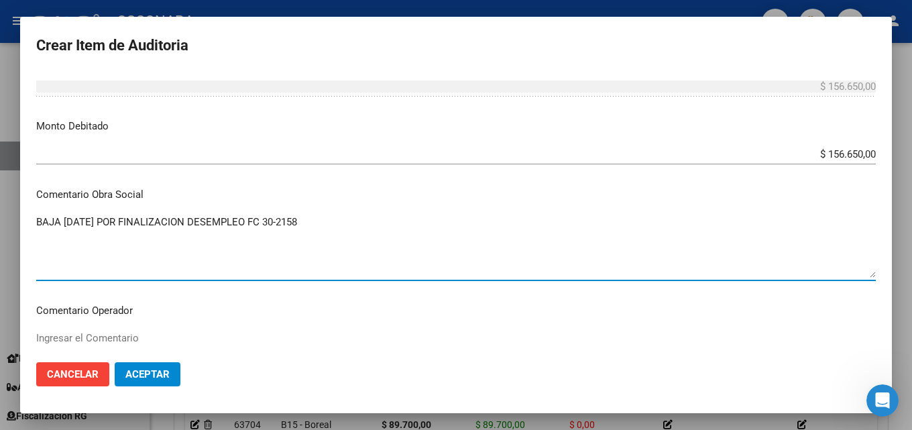
scroll to position [469, 0]
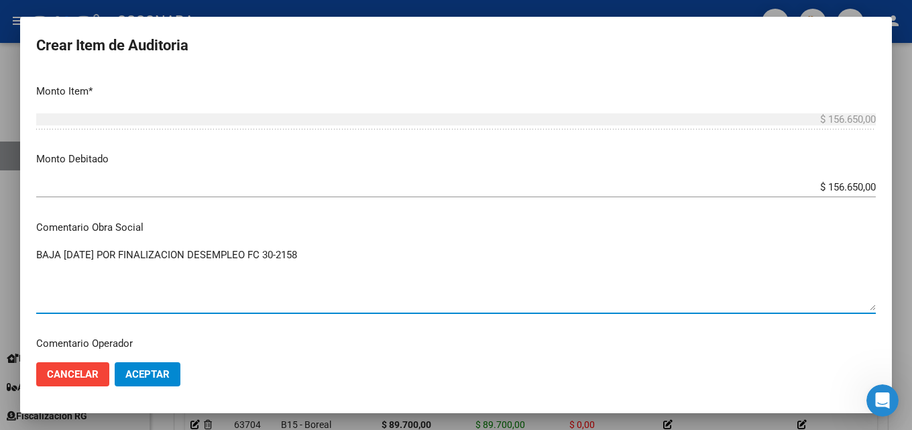
click at [173, 252] on textarea "BAJA [DATE] POR FINALIZACION DESEMPLEO FC 30-2158" at bounding box center [456, 278] width 840 height 63
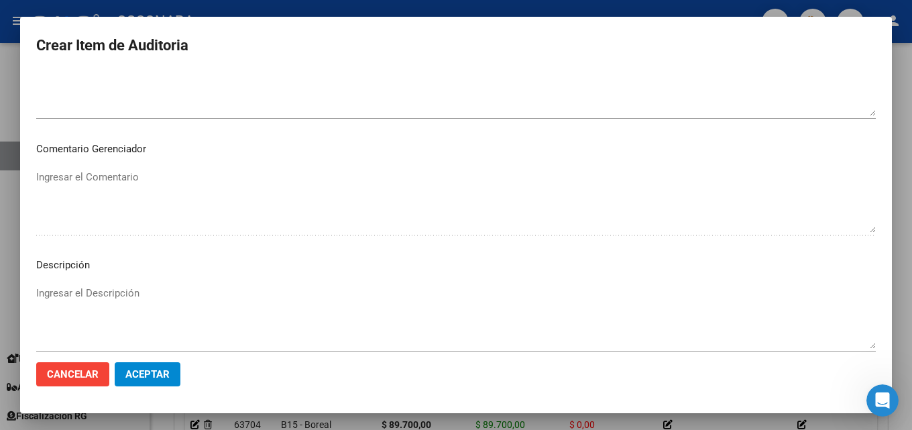
scroll to position [928, 0]
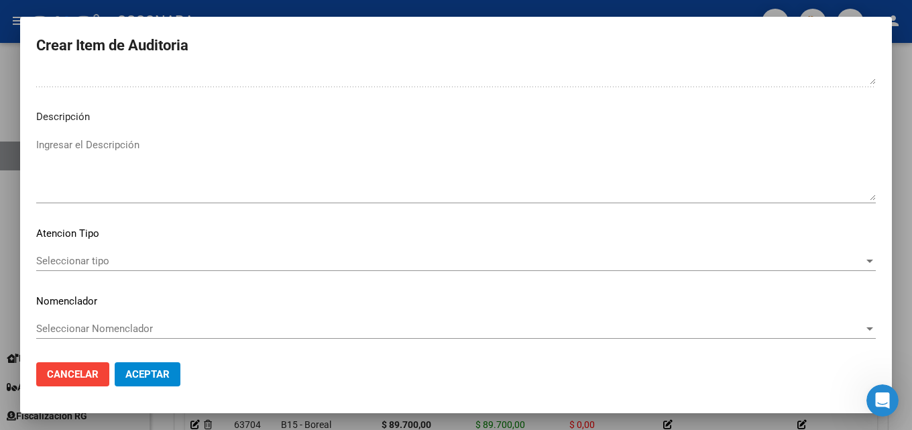
click at [62, 152] on textarea "Ingresar el Descripción" at bounding box center [456, 168] width 840 height 63
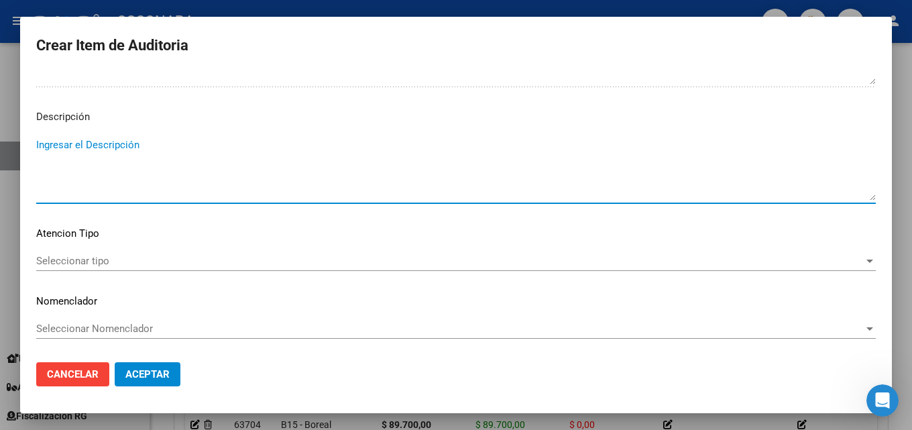
paste textarea "BAJA [DATE] POR FINALIZACION DESEMPLEO FC 30-2158"
click at [104, 261] on span "Seleccionar tipo" at bounding box center [450, 261] width 828 height 12
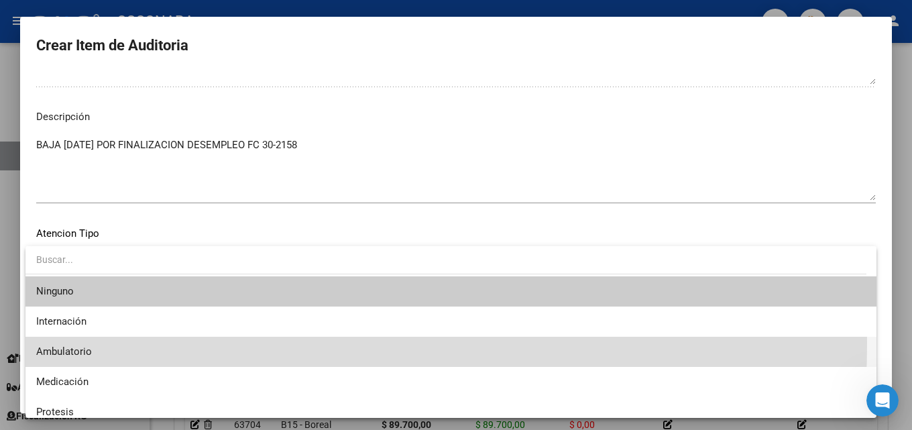
click at [91, 343] on span "Ambulatorio" at bounding box center [451, 352] width 830 height 30
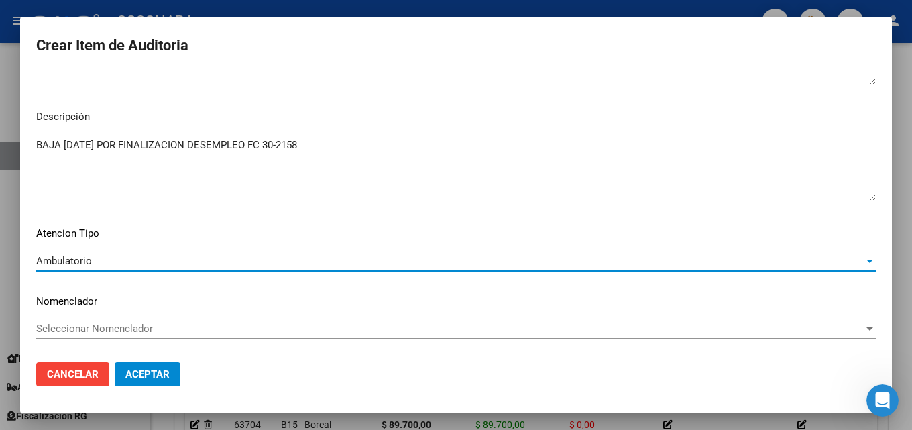
click at [158, 369] on span "Aceptar" at bounding box center [147, 374] width 44 height 12
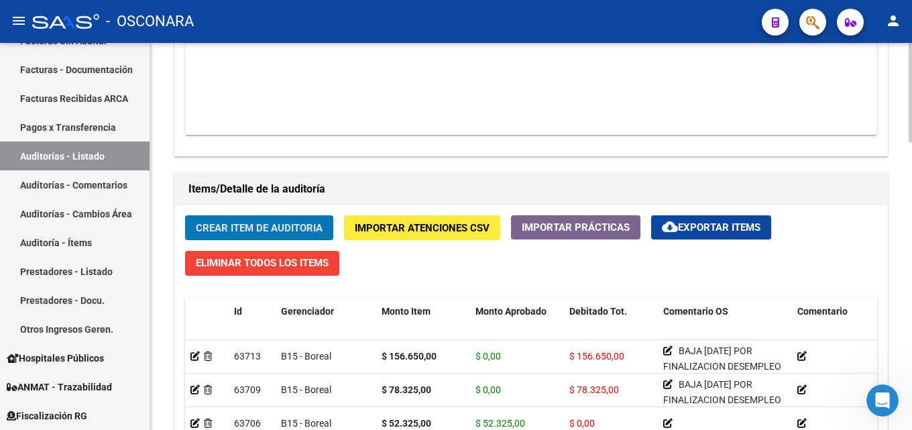
scroll to position [872, 0]
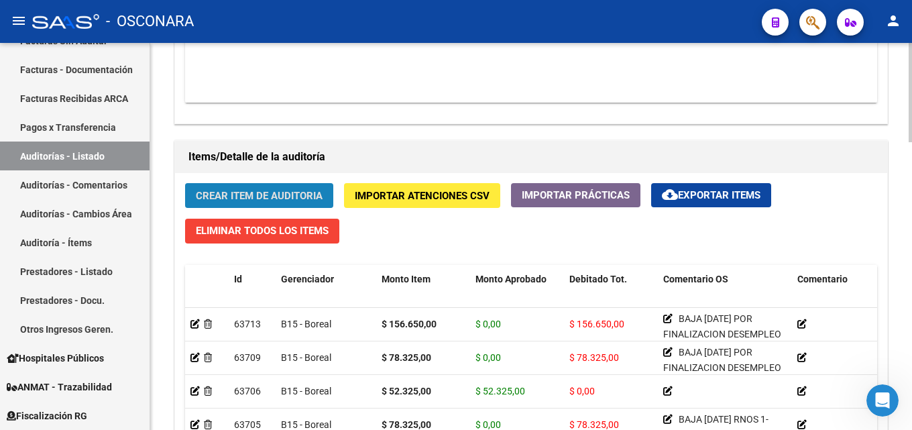
click at [262, 190] on span "Crear Item de Auditoria" at bounding box center [259, 196] width 127 height 12
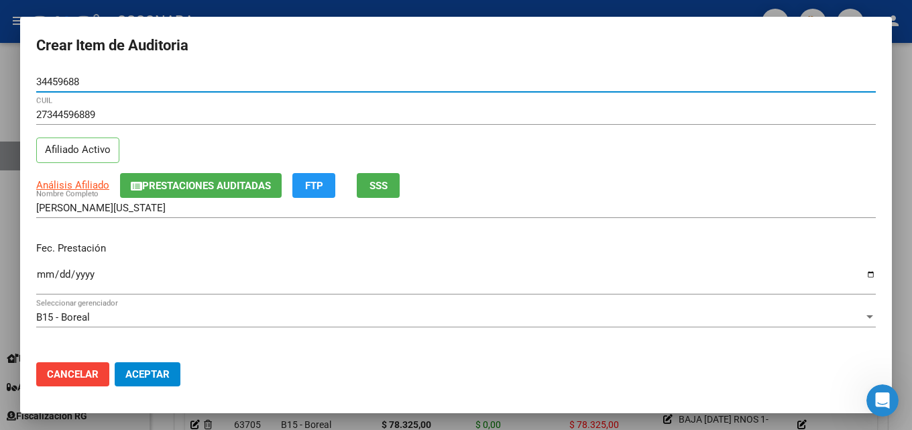
click at [378, 186] on span "SSS" at bounding box center [378, 186] width 18 height 12
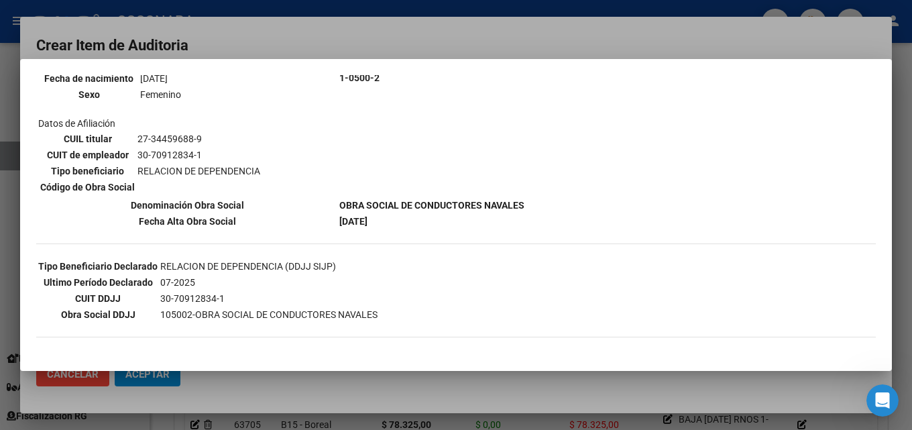
scroll to position [201, 0]
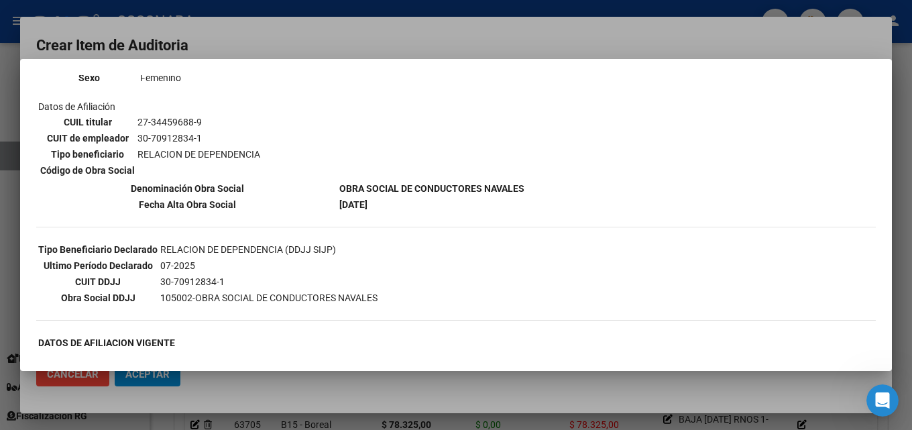
click at [302, 40] on div at bounding box center [456, 215] width 912 height 430
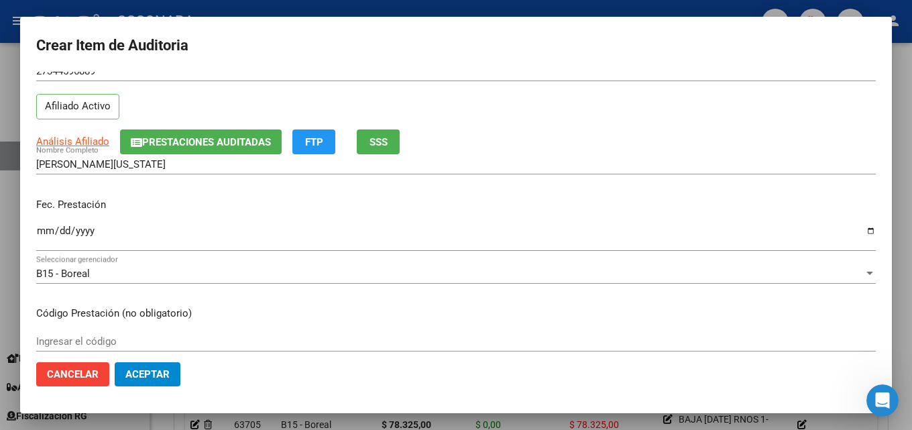
scroll to position [67, 0]
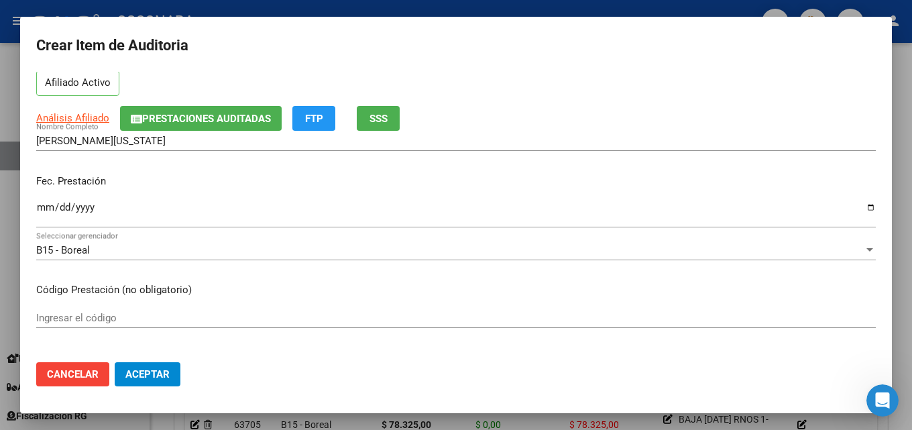
click at [37, 209] on input "Ingresar la fecha" at bounding box center [456, 212] width 840 height 21
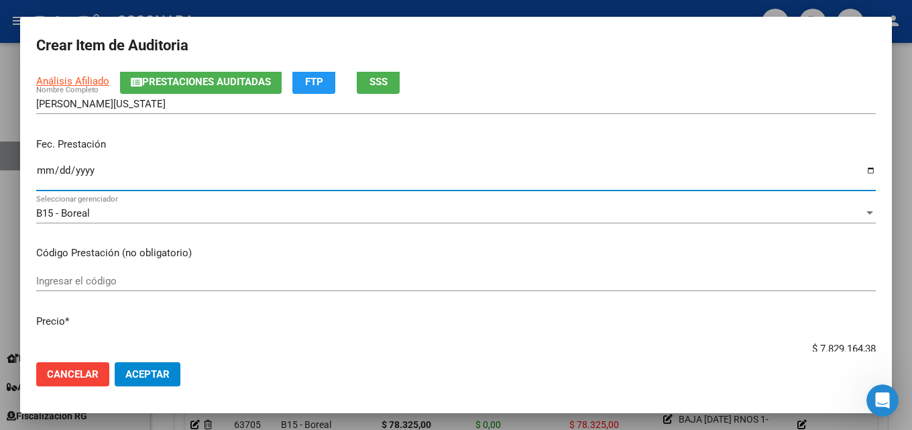
scroll to position [201, 0]
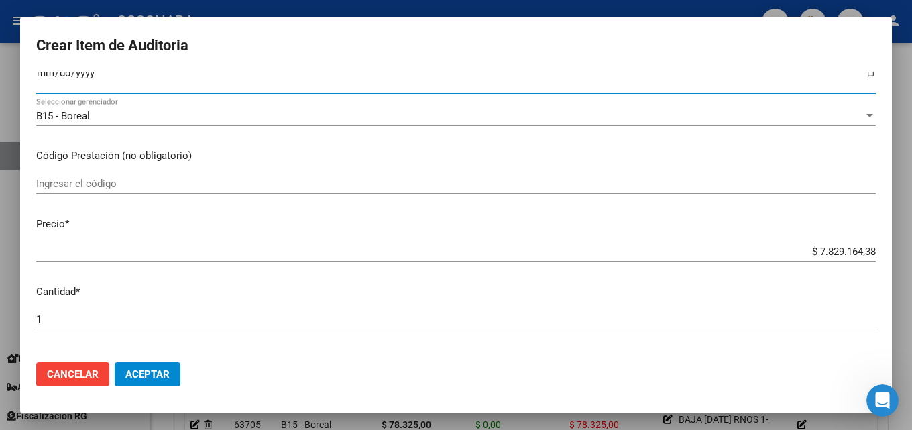
drag, startPoint x: 911, startPoint y: 264, endPoint x: 911, endPoint y: 291, distance: 26.8
click at [901, 285] on div "Crear Item de Auditoria 34459688 Nro Documento 27344596889 CUIL Afiliado Activo…" at bounding box center [456, 215] width 912 height 430
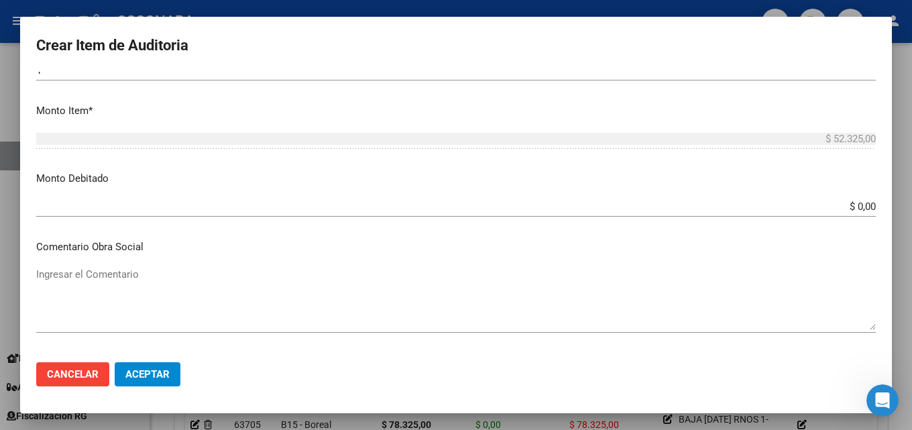
scroll to position [536, 0]
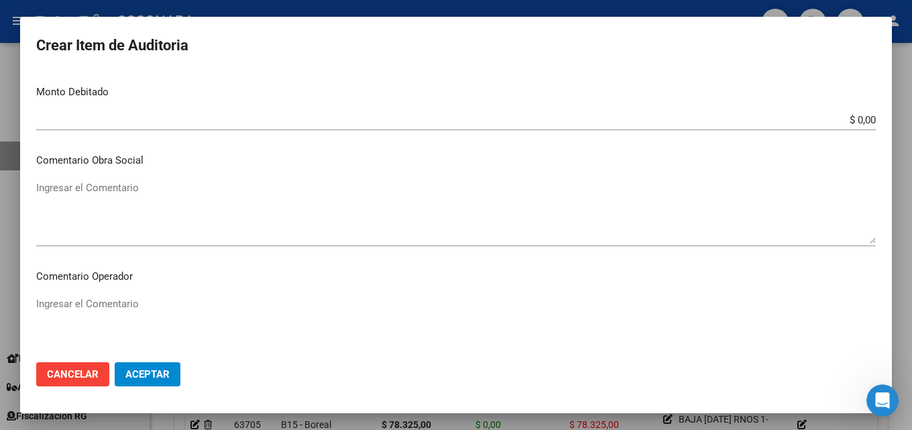
click at [107, 229] on textarea "Ingresar el Comentario" at bounding box center [456, 211] width 840 height 63
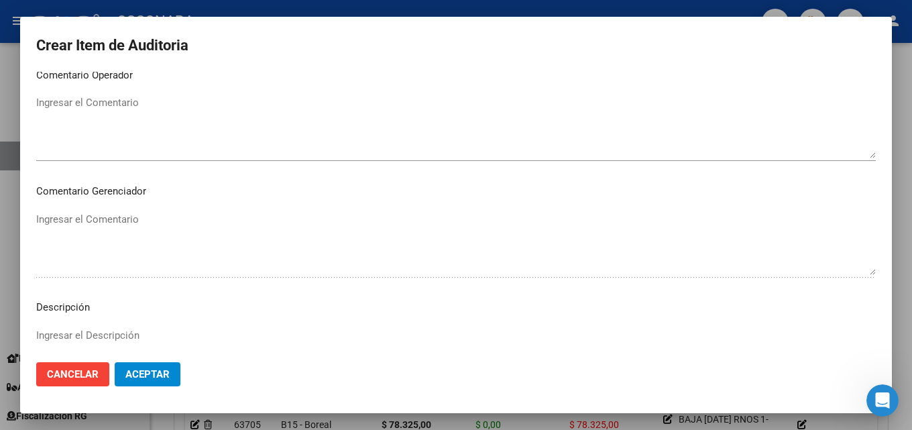
scroll to position [928, 0]
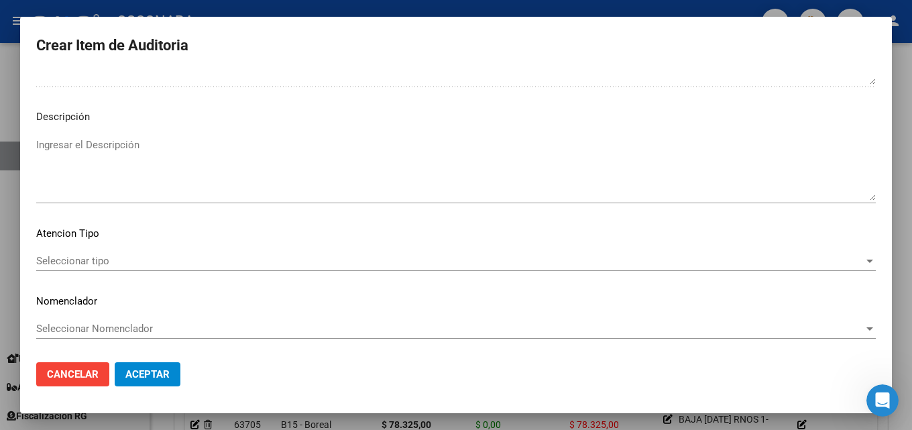
click at [84, 149] on textarea "Ingresar el Descripción" at bounding box center [456, 168] width 840 height 63
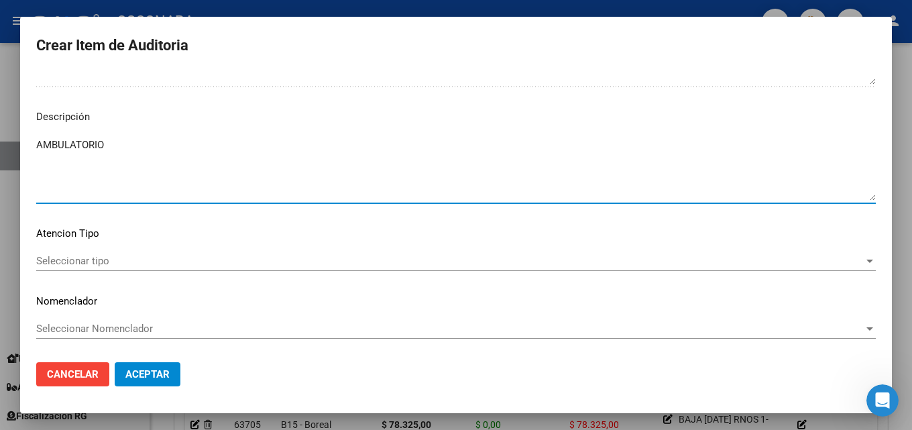
click at [93, 264] on span "Seleccionar tipo" at bounding box center [450, 261] width 828 height 12
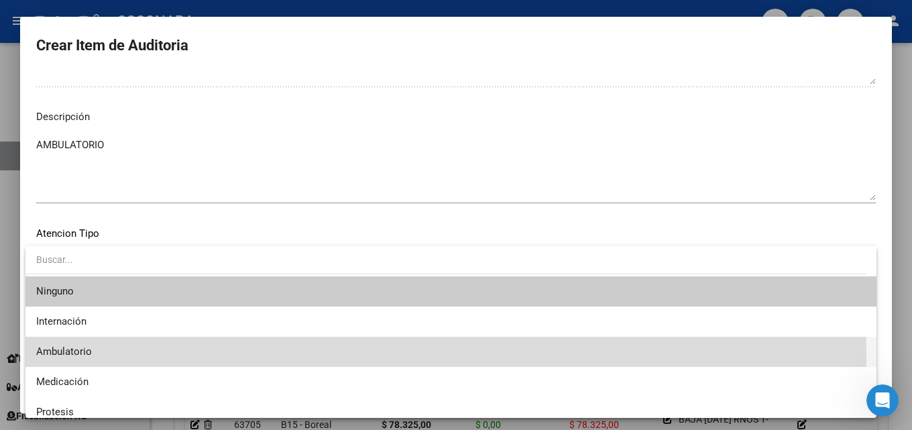
click at [110, 356] on span "Ambulatorio" at bounding box center [451, 352] width 830 height 30
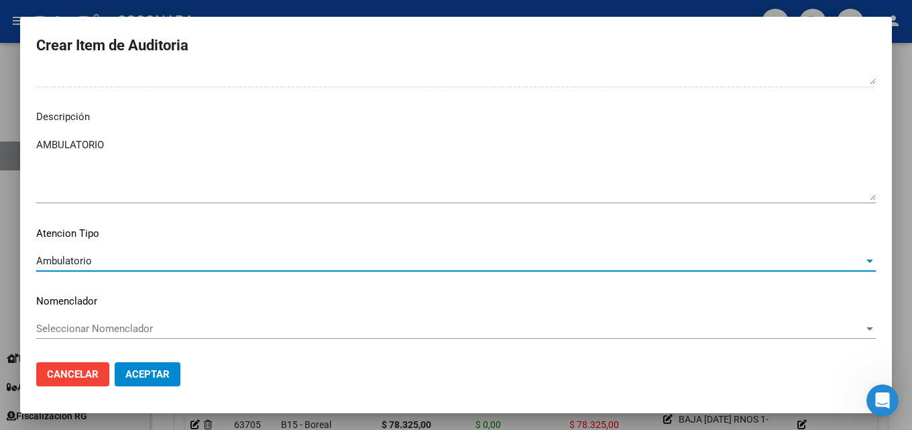
click at [153, 372] on span "Aceptar" at bounding box center [147, 374] width 44 height 12
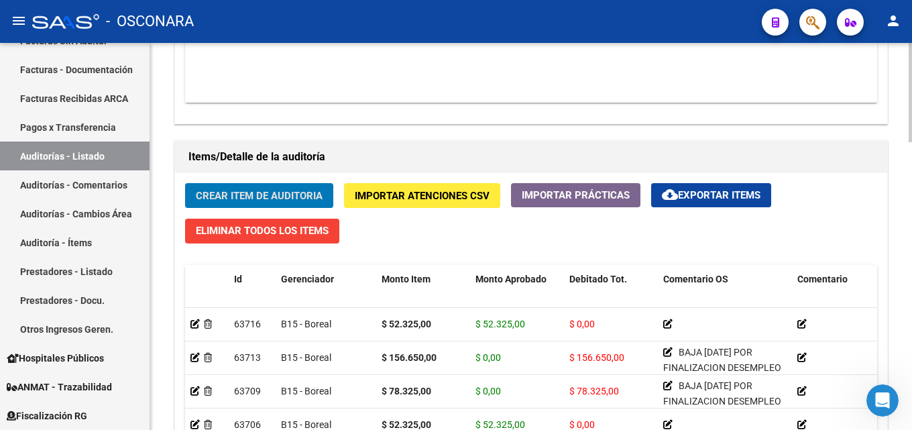
click at [241, 194] on span "Crear Item de Auditoria" at bounding box center [259, 196] width 127 height 12
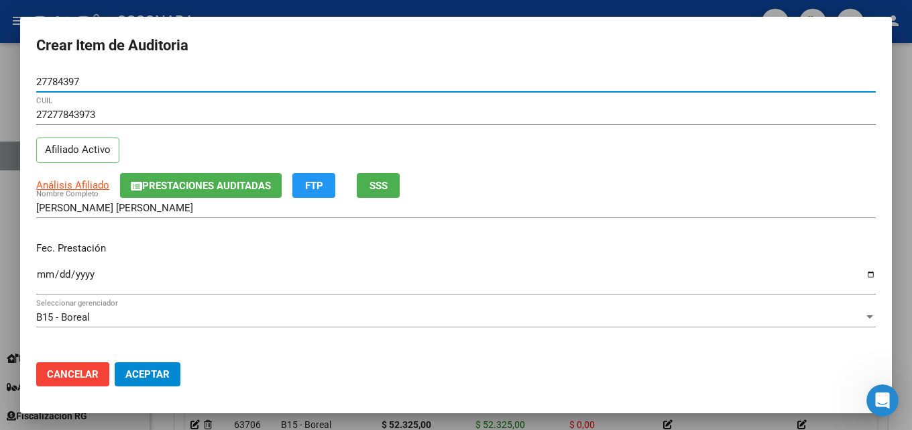
click at [386, 185] on span "SSS" at bounding box center [378, 186] width 18 height 12
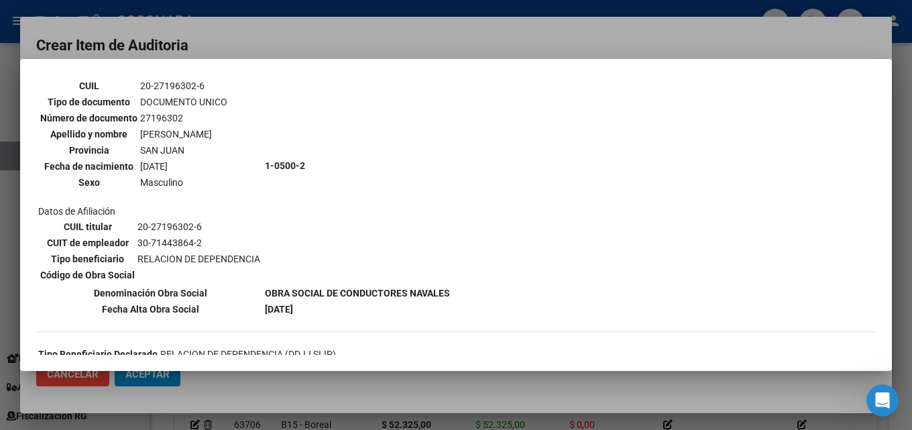
scroll to position [134, 0]
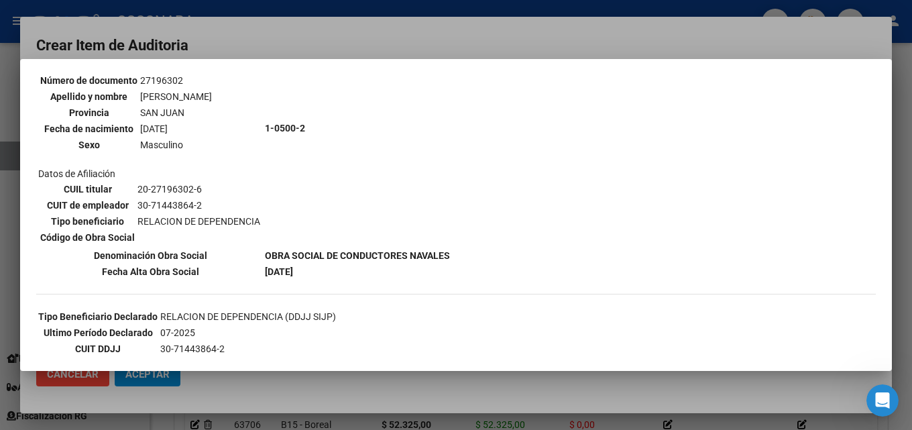
click at [352, 45] on div at bounding box center [456, 215] width 912 height 430
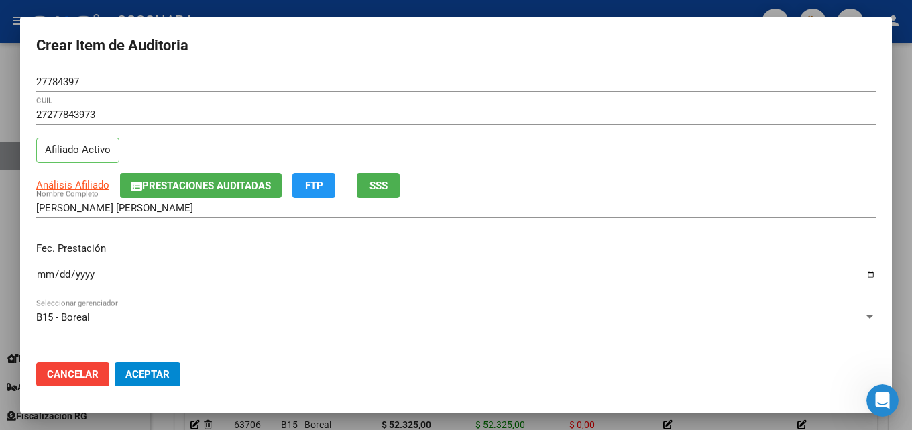
click at [46, 276] on input "Ingresar la fecha" at bounding box center [456, 279] width 840 height 21
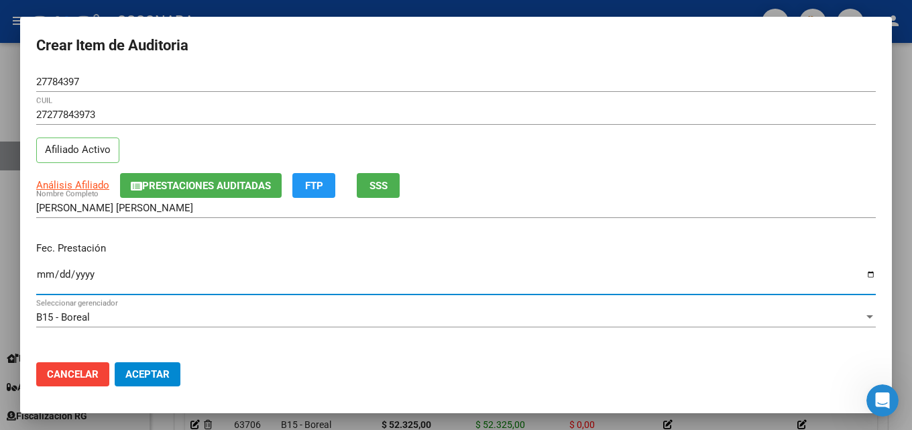
click at [306, 262] on div "Fec. Prestación [DATE] Ingresar la fecha" at bounding box center [456, 269] width 840 height 76
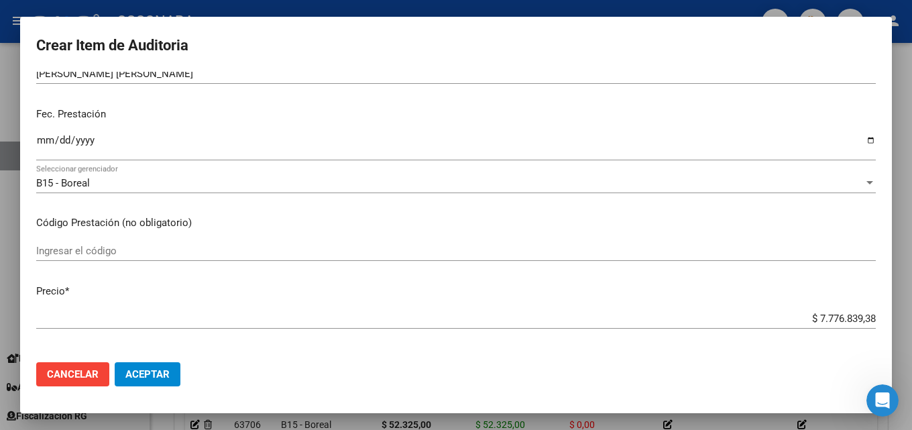
drag, startPoint x: 806, startPoint y: 315, endPoint x: 911, endPoint y: 325, distance: 105.7
click at [901, 325] on div "Crear Item de Auditoria 27784397 Nro Documento 27277843973 CUIL Afiliado Activo…" at bounding box center [456, 215] width 912 height 430
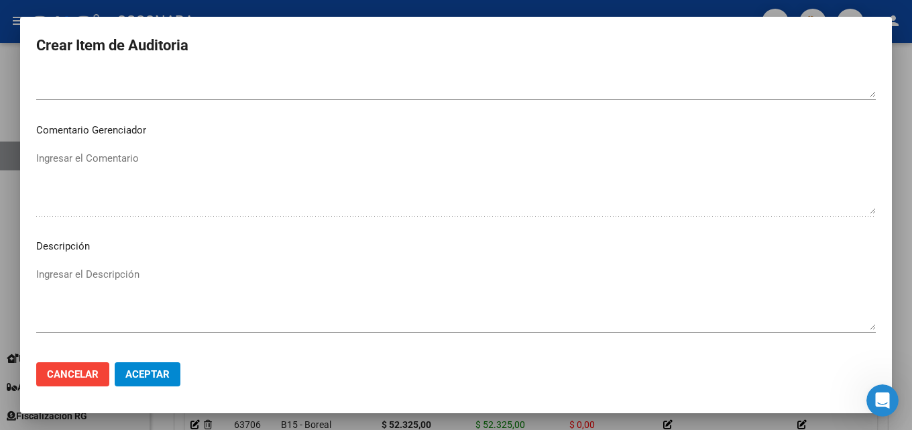
scroll to position [805, 0]
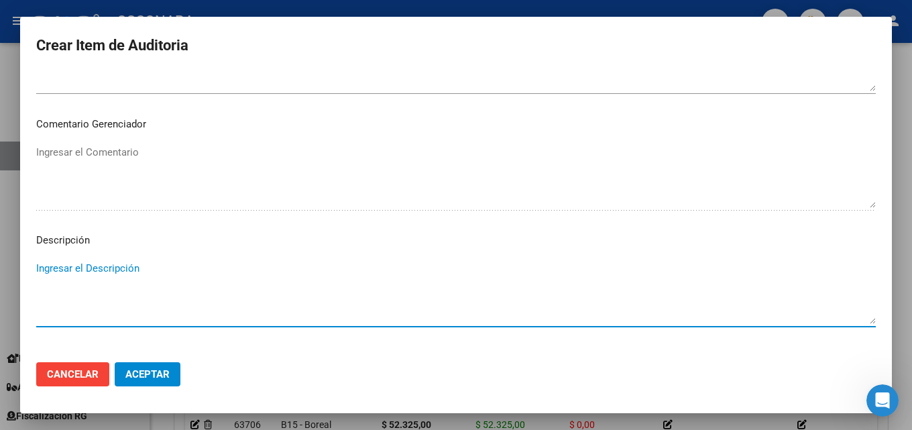
click at [72, 262] on textarea "Ingresar el Descripción" at bounding box center [456, 292] width 840 height 63
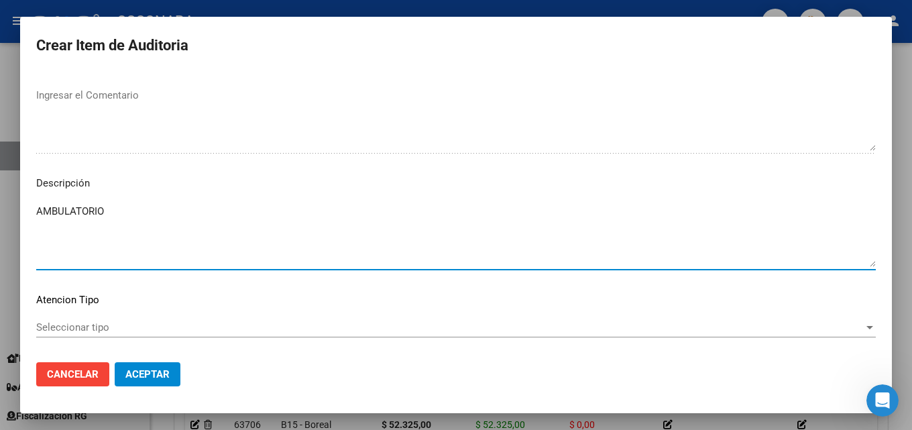
scroll to position [928, 0]
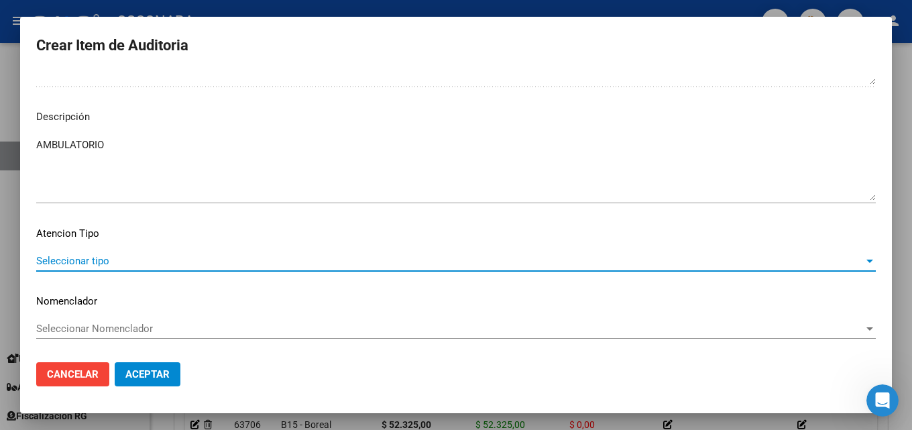
click at [85, 259] on span "Seleccionar tipo" at bounding box center [450, 261] width 828 height 12
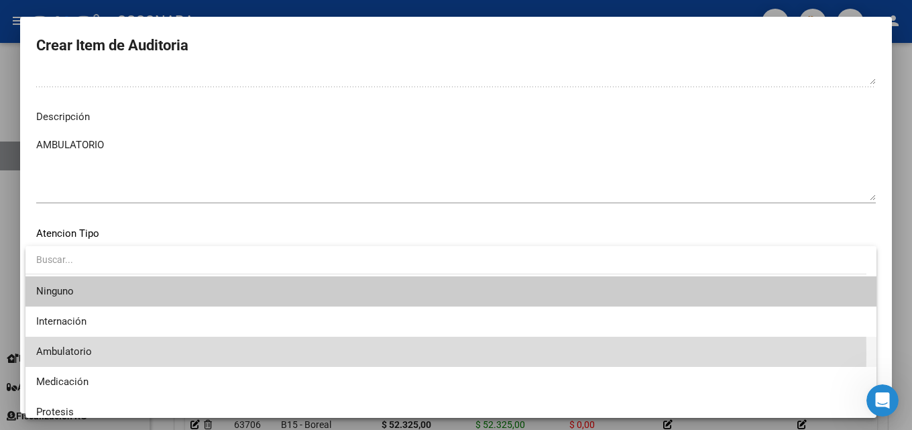
click at [95, 354] on span "Ambulatorio" at bounding box center [451, 352] width 830 height 30
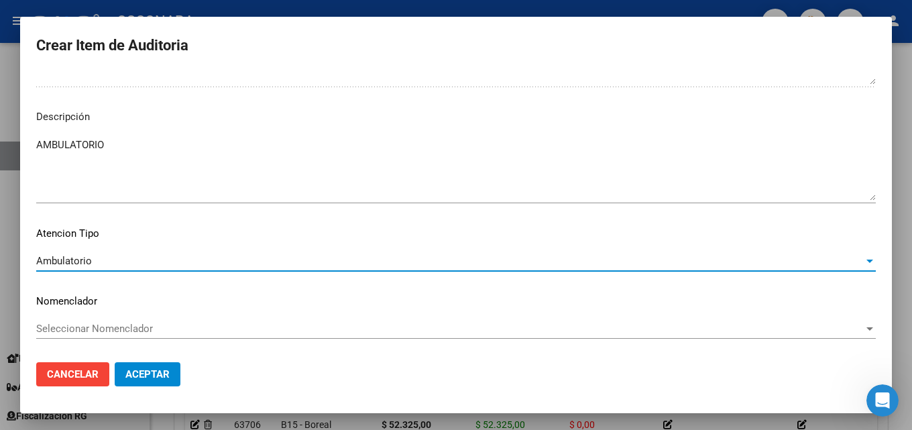
click at [146, 368] on span "Aceptar" at bounding box center [147, 374] width 44 height 12
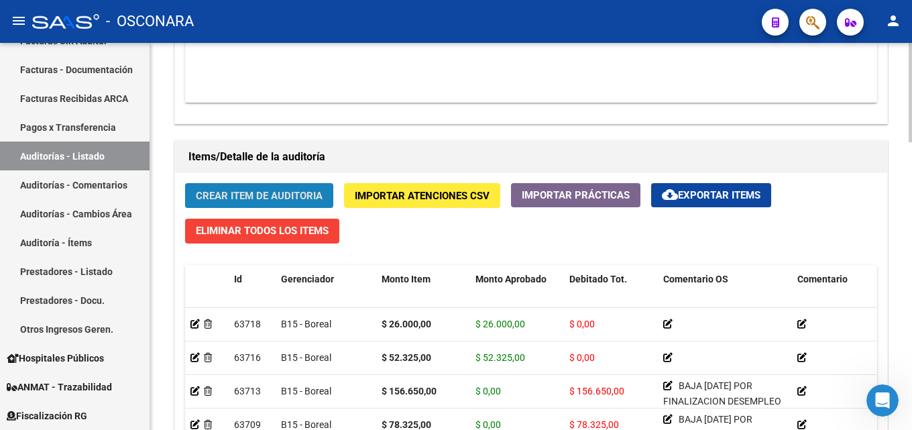
click at [278, 194] on span "Crear Item de Auditoria" at bounding box center [259, 196] width 127 height 12
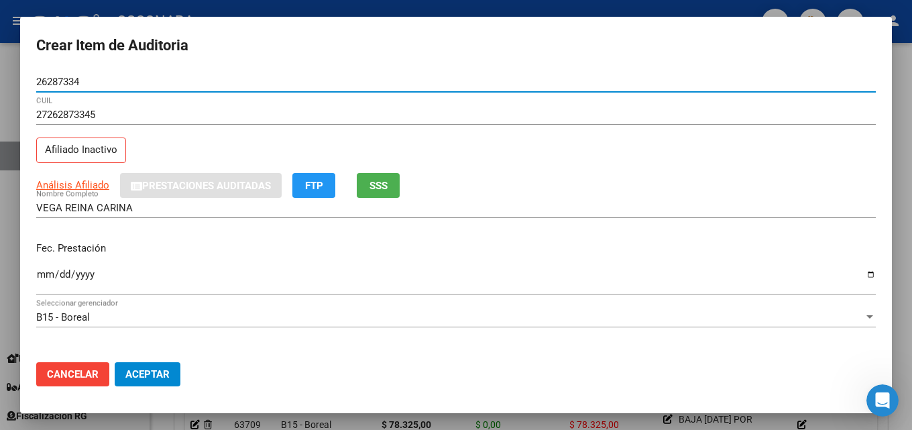
click at [385, 175] on button "SSS" at bounding box center [378, 185] width 43 height 25
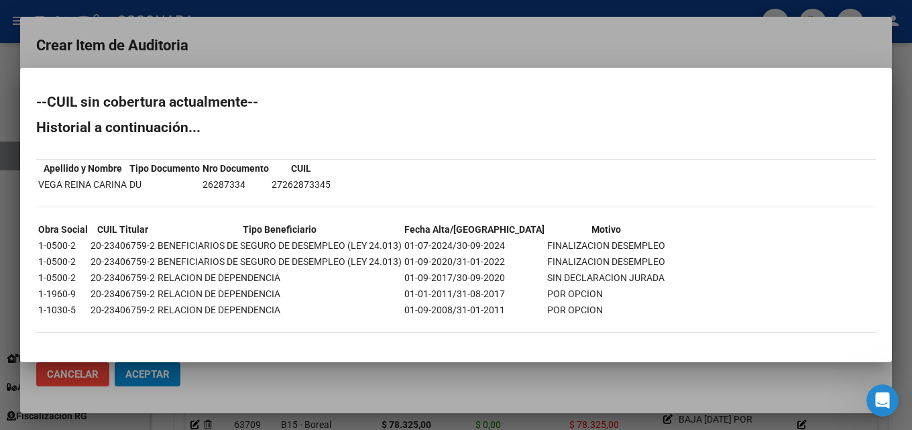
click at [508, 37] on div at bounding box center [456, 215] width 912 height 430
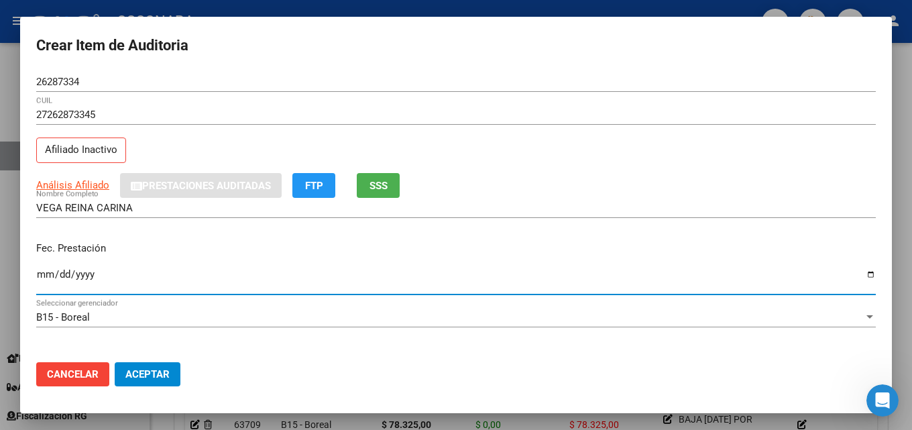
click at [40, 274] on input "Ingresar la fecha" at bounding box center [456, 279] width 840 height 21
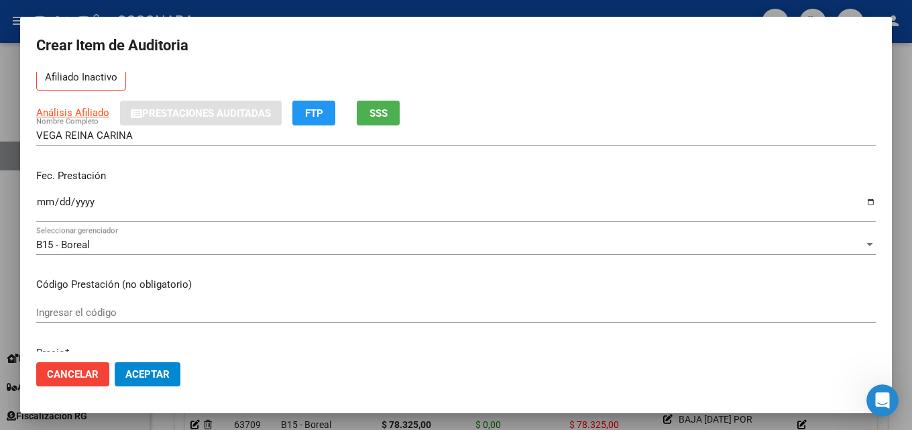
scroll to position [201, 0]
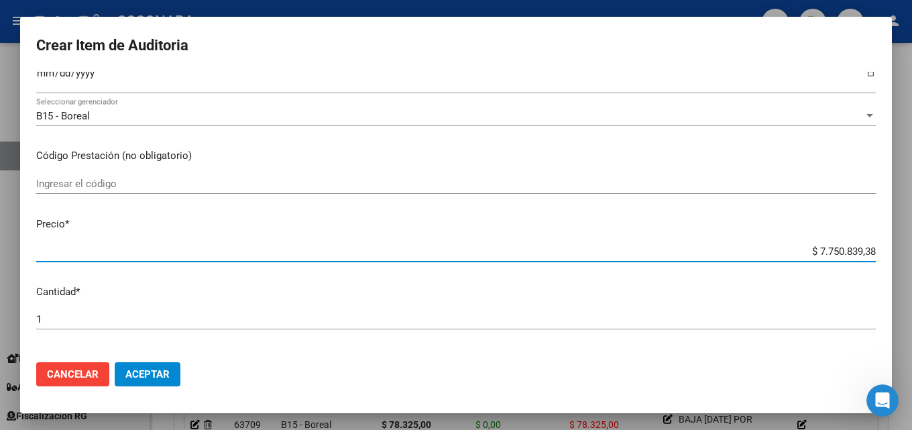
drag, startPoint x: 805, startPoint y: 251, endPoint x: 911, endPoint y: 252, distance: 106.0
click at [901, 252] on div "Crear Item de Auditoria 26287334 Nro Documento 27262873345 CUIL Afiliado Inacti…" at bounding box center [456, 215] width 912 height 430
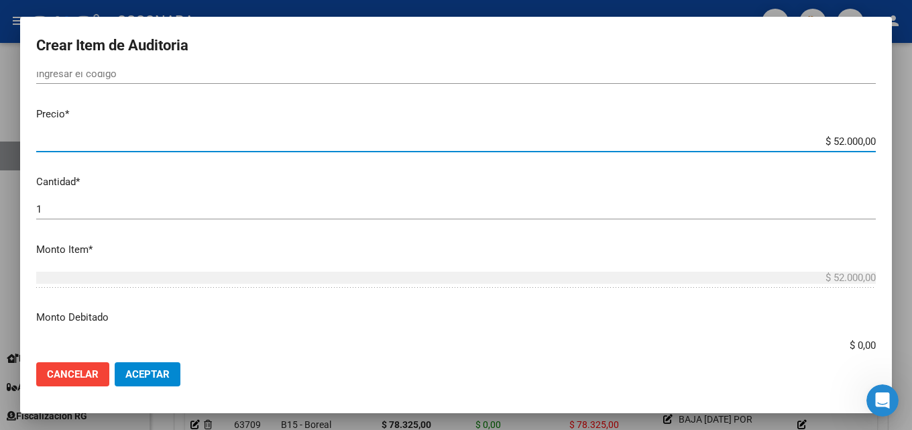
scroll to position [335, 0]
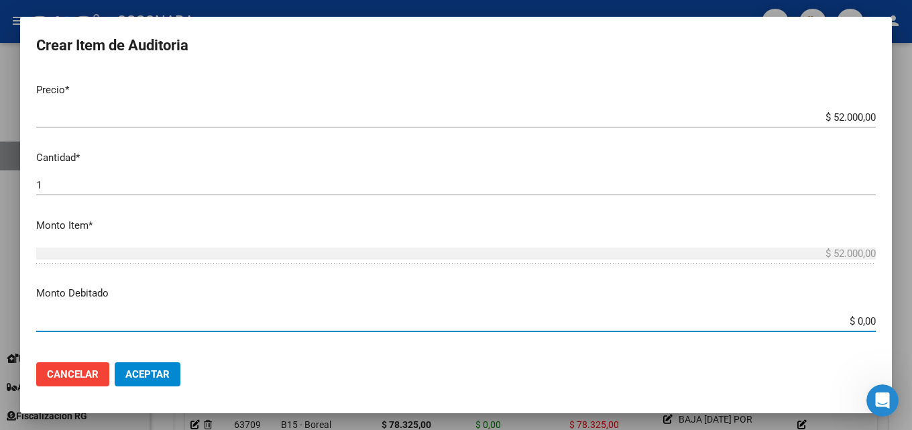
drag, startPoint x: 847, startPoint y: 320, endPoint x: 911, endPoint y: 306, distance: 65.9
click at [901, 312] on div "Crear Item de Auditoria 26287334 Nro Documento 27262873345 CUIL Afiliado Inacti…" at bounding box center [456, 215] width 912 height 430
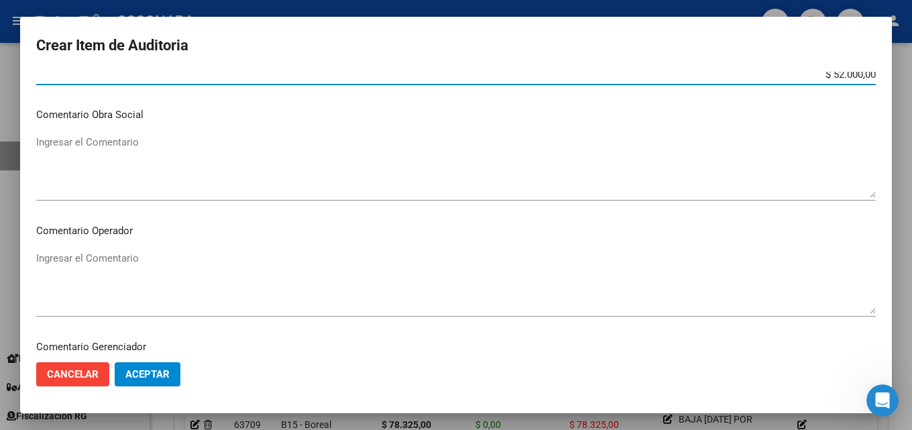
scroll to position [604, 0]
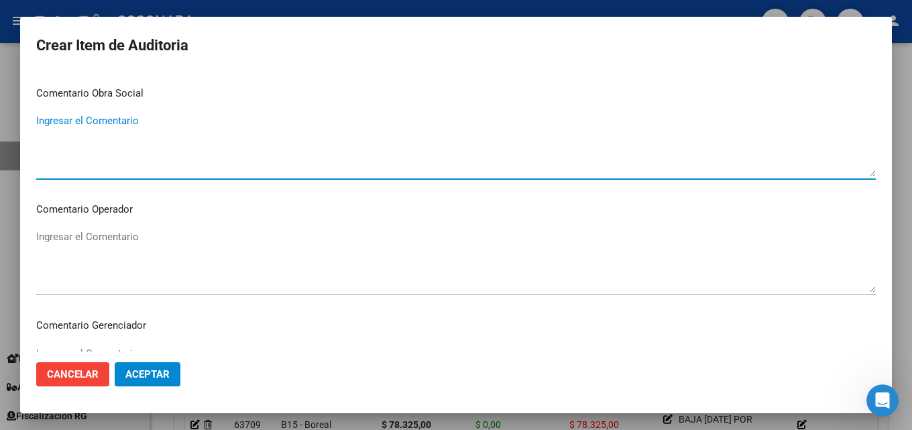
click at [60, 122] on textarea "Ingresar el Comentario" at bounding box center [456, 144] width 840 height 63
paste textarea "BAJA [DATE] POR FINALIZACION DESEMPLEO FC 30-2158"
drag, startPoint x: 69, startPoint y: 119, endPoint x: 91, endPoint y: 121, distance: 21.6
click at [91, 121] on textarea "BAJA [DATE] POR FINALIZACION DESEMPLEO FC 30-2158" at bounding box center [456, 144] width 840 height 63
click at [158, 119] on textarea "BAJA [DATE] POR FINALIZACION DESEMPLEO FC 30-2158" at bounding box center [456, 144] width 840 height 63
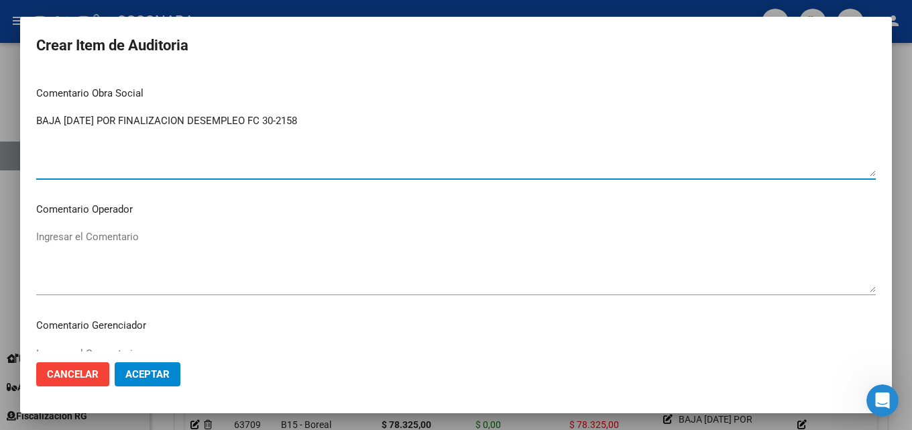
click at [158, 119] on textarea "BAJA [DATE] POR FINALIZACION DESEMPLEO FC 30-2158" at bounding box center [456, 144] width 840 height 63
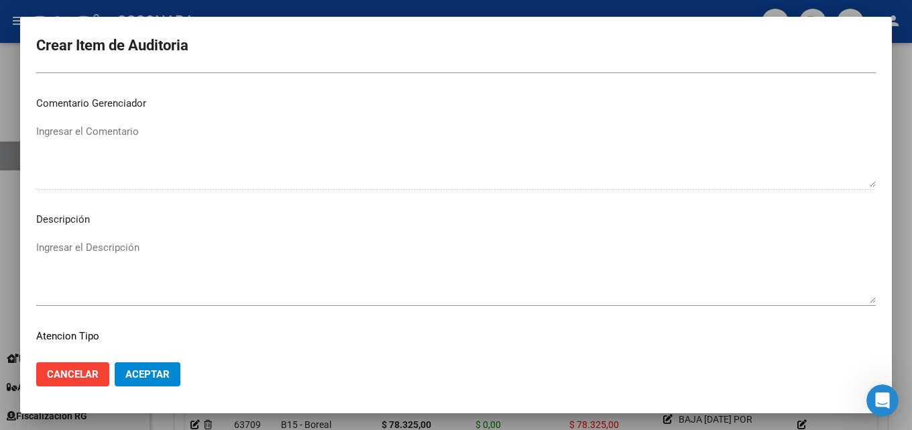
scroll to position [872, 0]
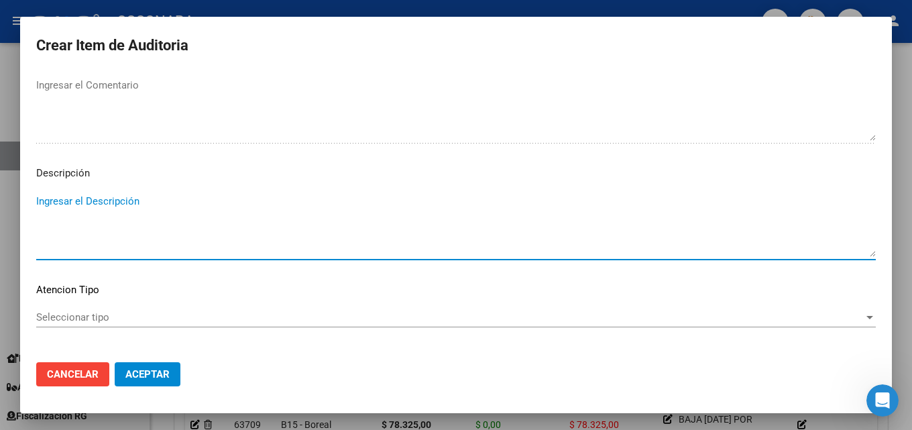
click at [107, 203] on textarea "Ingresar el Descripción" at bounding box center [456, 225] width 840 height 63
paste textarea "BAJA [DATE] POR FINALIZACION DESEMPLEO FC 30-2158"
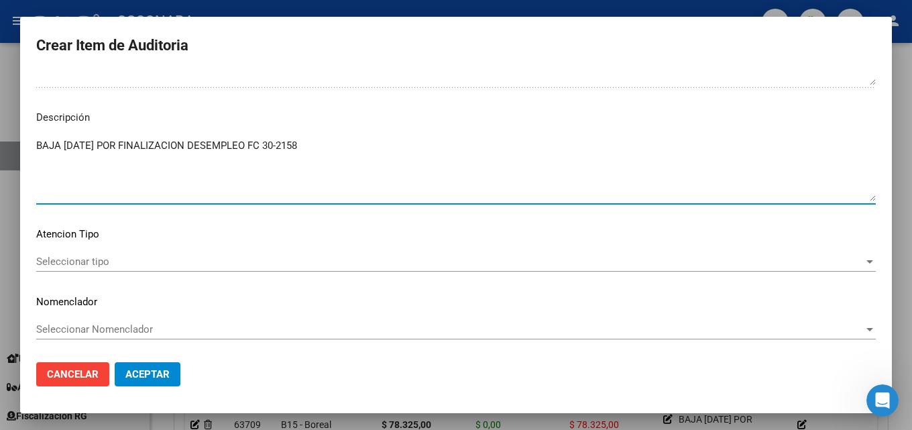
scroll to position [928, 0]
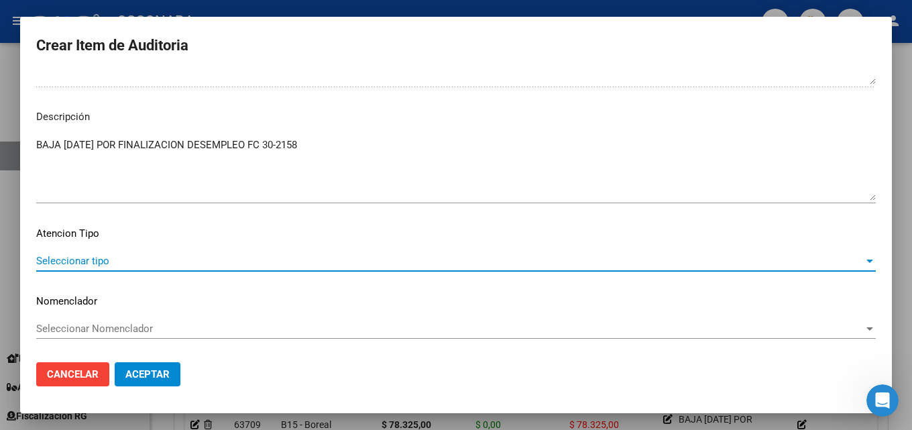
click at [166, 266] on span "Seleccionar tipo" at bounding box center [450, 261] width 828 height 12
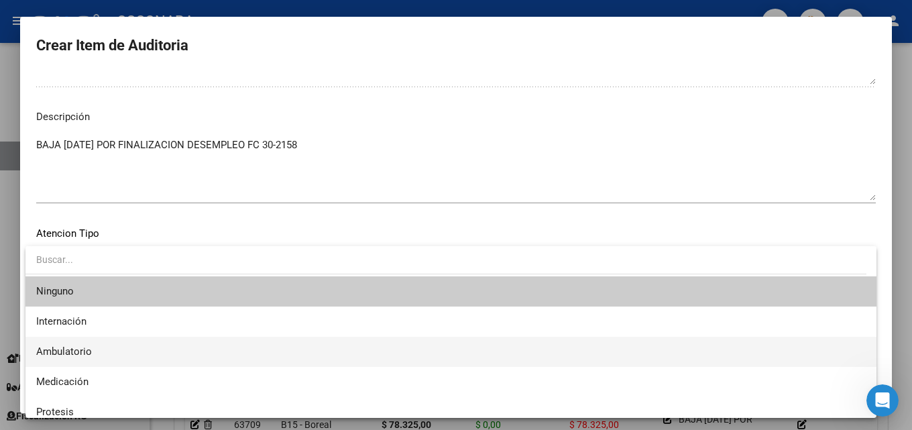
click at [133, 349] on span "Ambulatorio" at bounding box center [451, 352] width 830 height 30
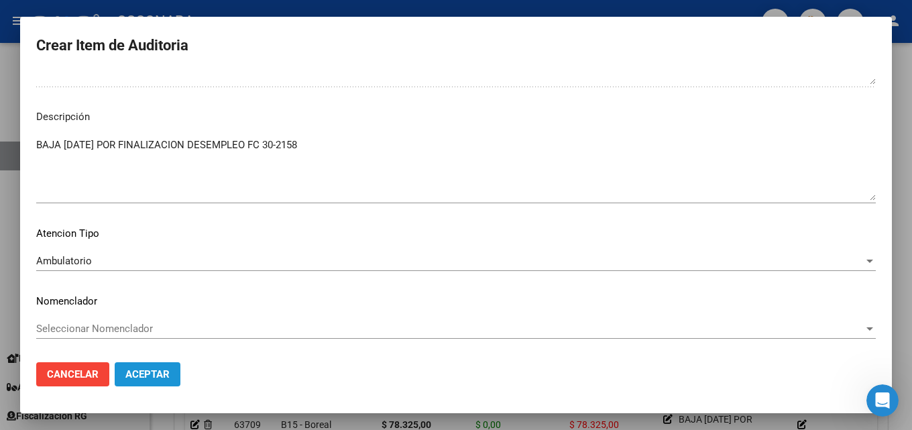
click at [147, 371] on span "Aceptar" at bounding box center [147, 374] width 44 height 12
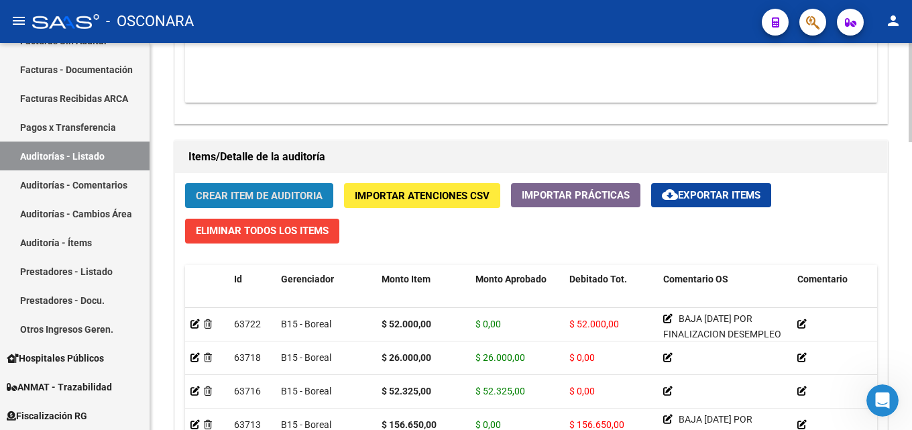
click at [261, 192] on span "Crear Item de Auditoria" at bounding box center [259, 196] width 127 height 12
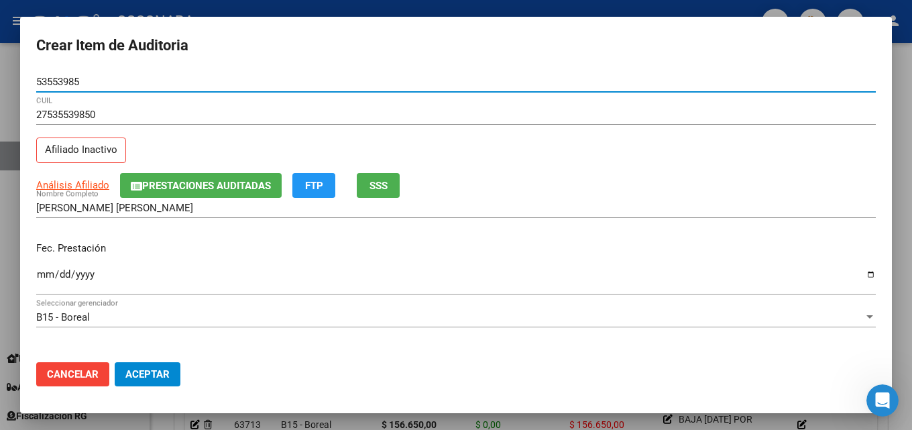
click at [397, 188] on button "SSS" at bounding box center [378, 185] width 43 height 25
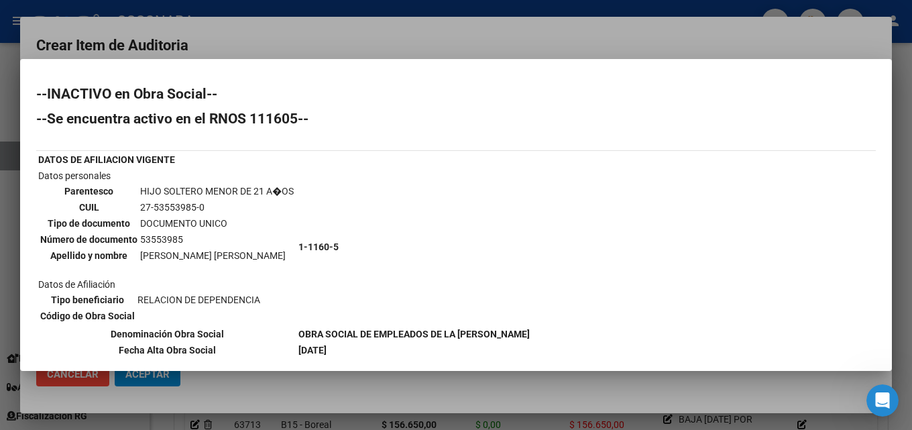
click at [310, 30] on div at bounding box center [456, 215] width 912 height 430
